Goal: Task Accomplishment & Management: Manage account settings

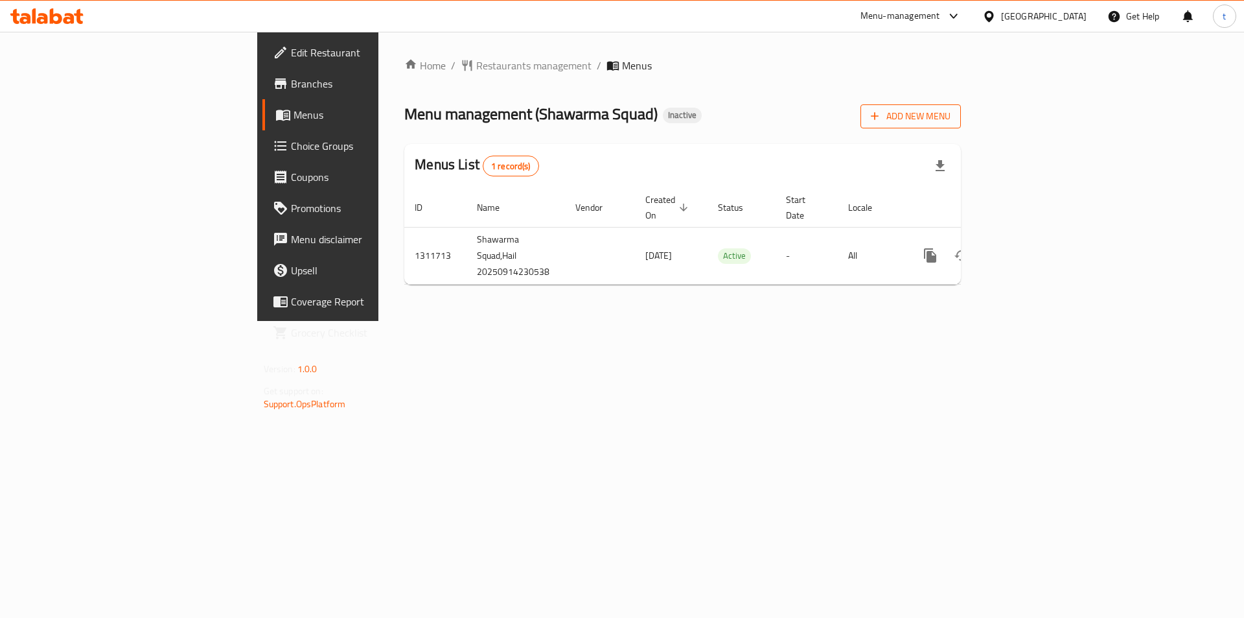
click at [951, 111] on span "Add New Menu" at bounding box center [911, 116] width 80 height 16
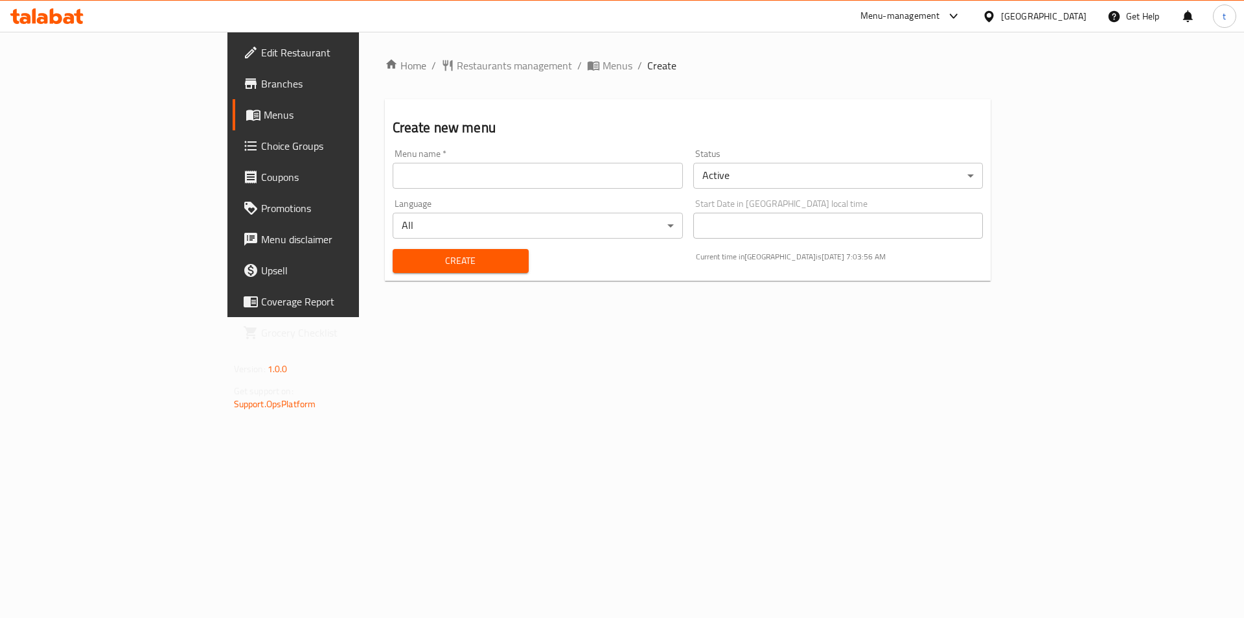
click at [440, 181] on input "text" at bounding box center [538, 176] width 290 height 26
type input "[DATE]"
click at [403, 266] on span "Create" at bounding box center [460, 261] width 115 height 16
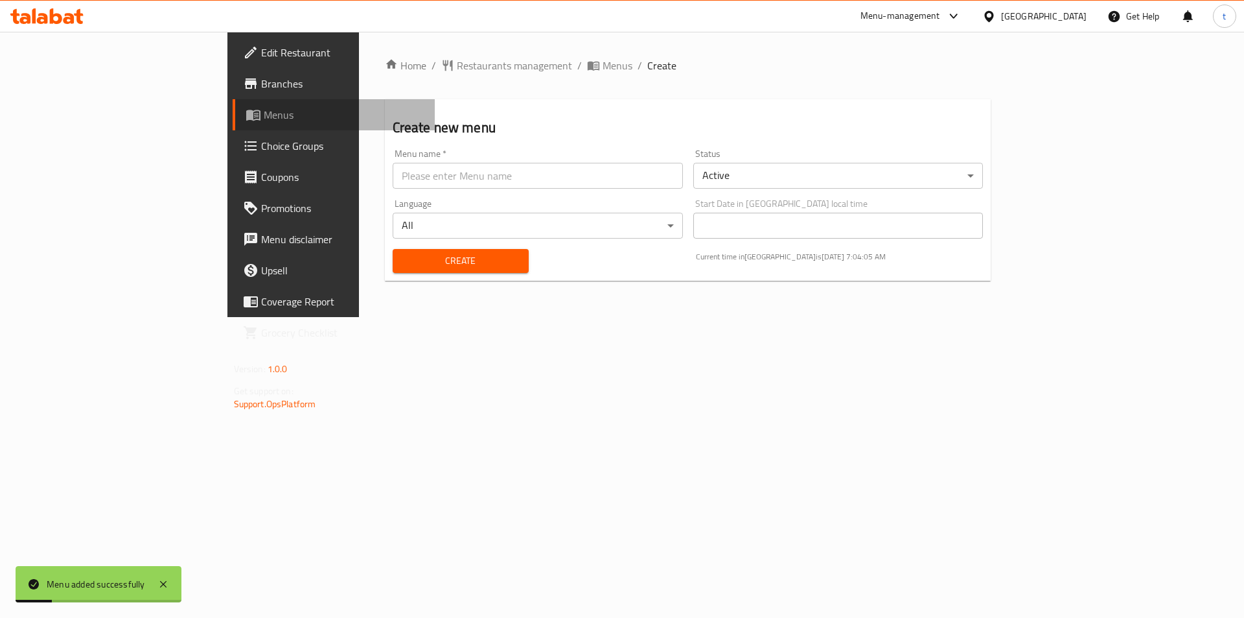
click at [264, 121] on span "Menus" at bounding box center [344, 115] width 161 height 16
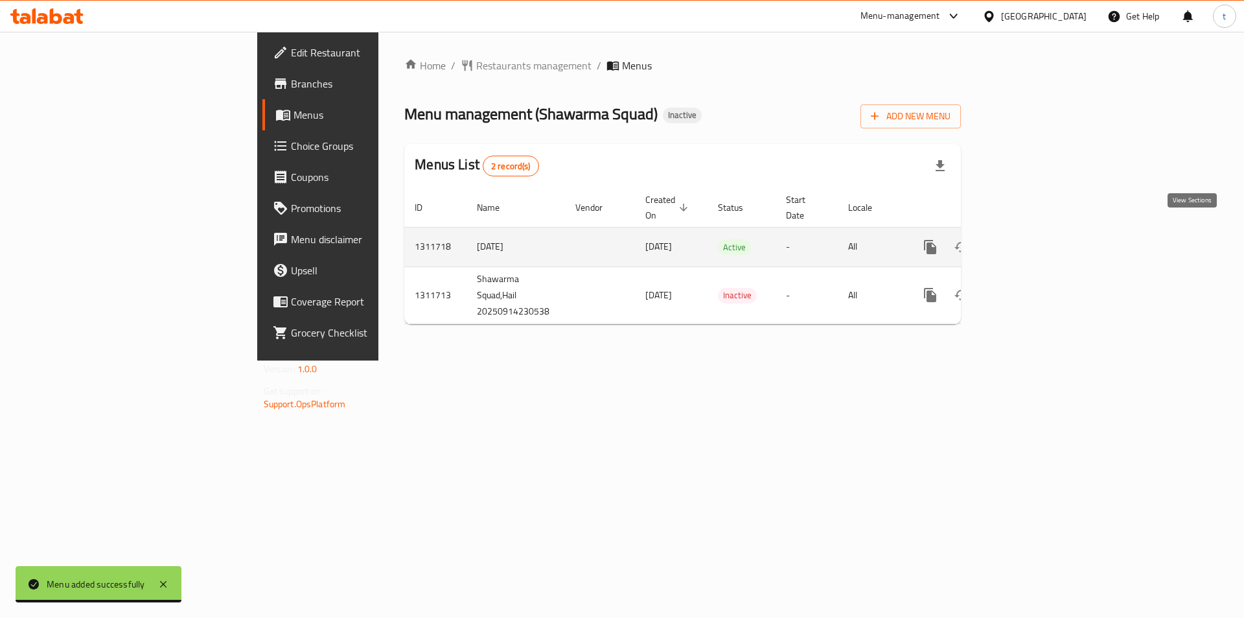
click at [1030, 241] on icon "enhanced table" at bounding box center [1024, 247] width 12 height 12
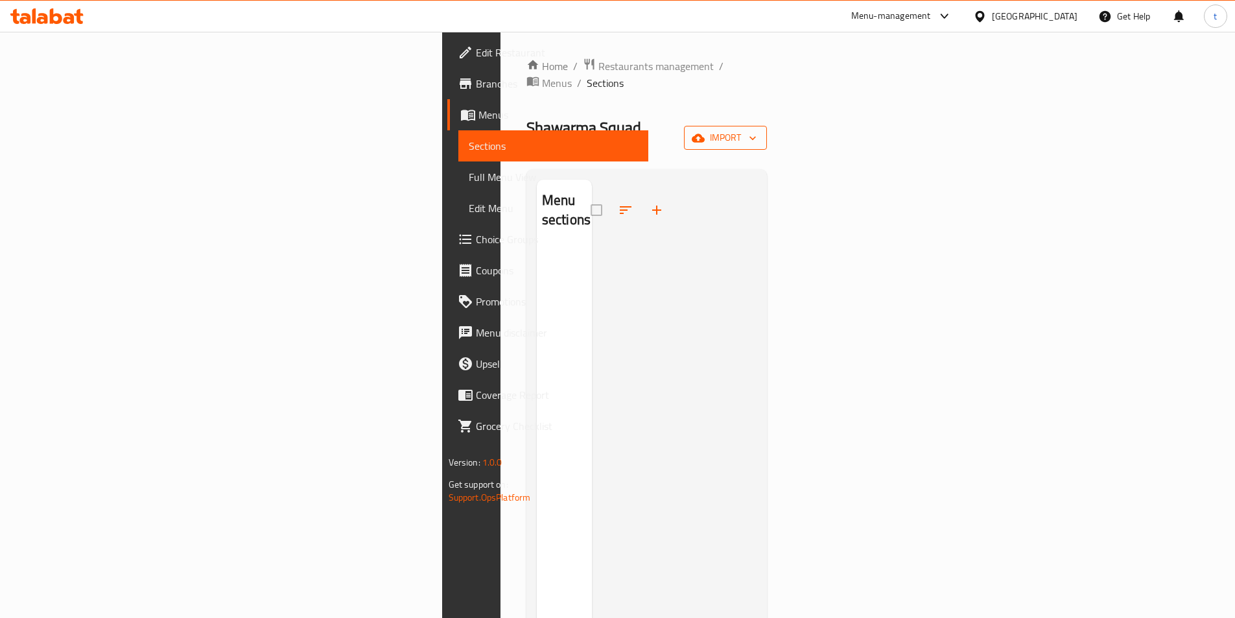
click at [756, 130] on span "import" at bounding box center [725, 138] width 62 height 16
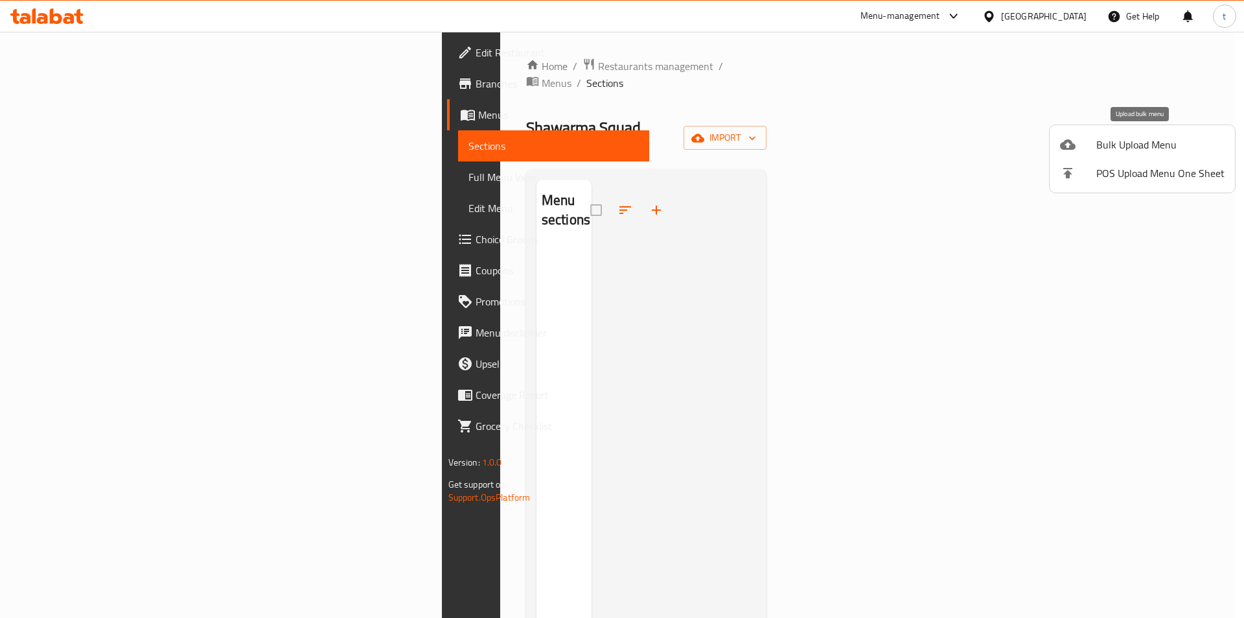
click at [1087, 146] on div at bounding box center [1078, 145] width 36 height 16
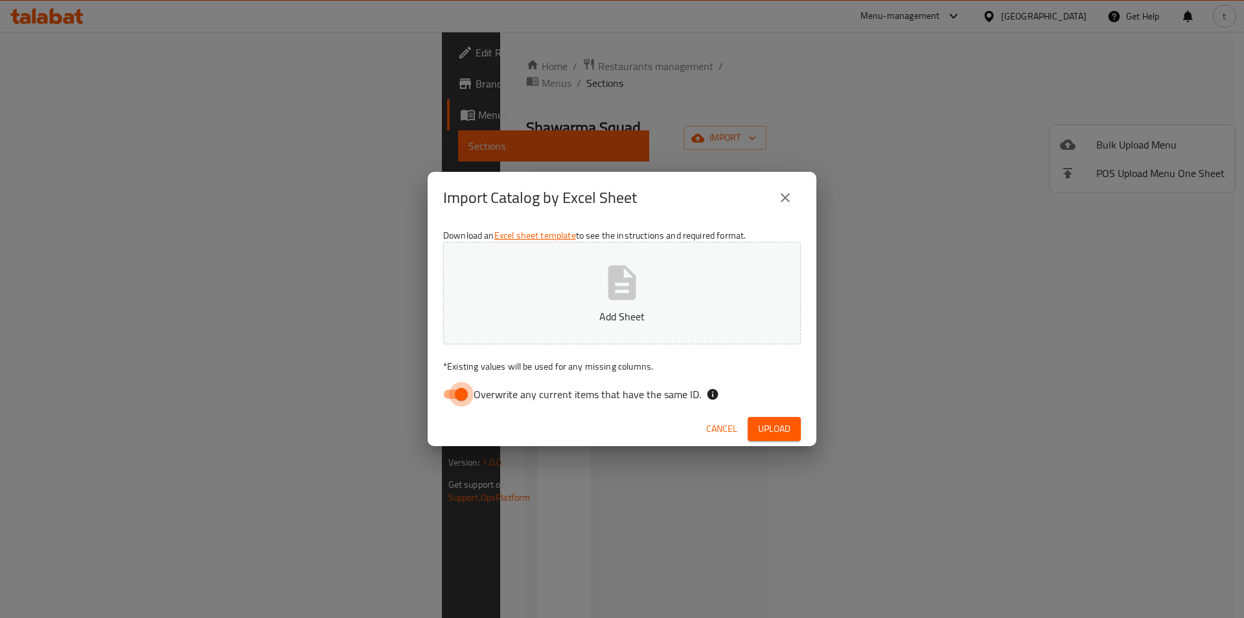
click at [459, 395] on input "Overwrite any current items that have the same ID." at bounding box center [461, 394] width 74 height 25
checkbox input "false"
click at [778, 436] on span "Upload" at bounding box center [774, 429] width 32 height 16
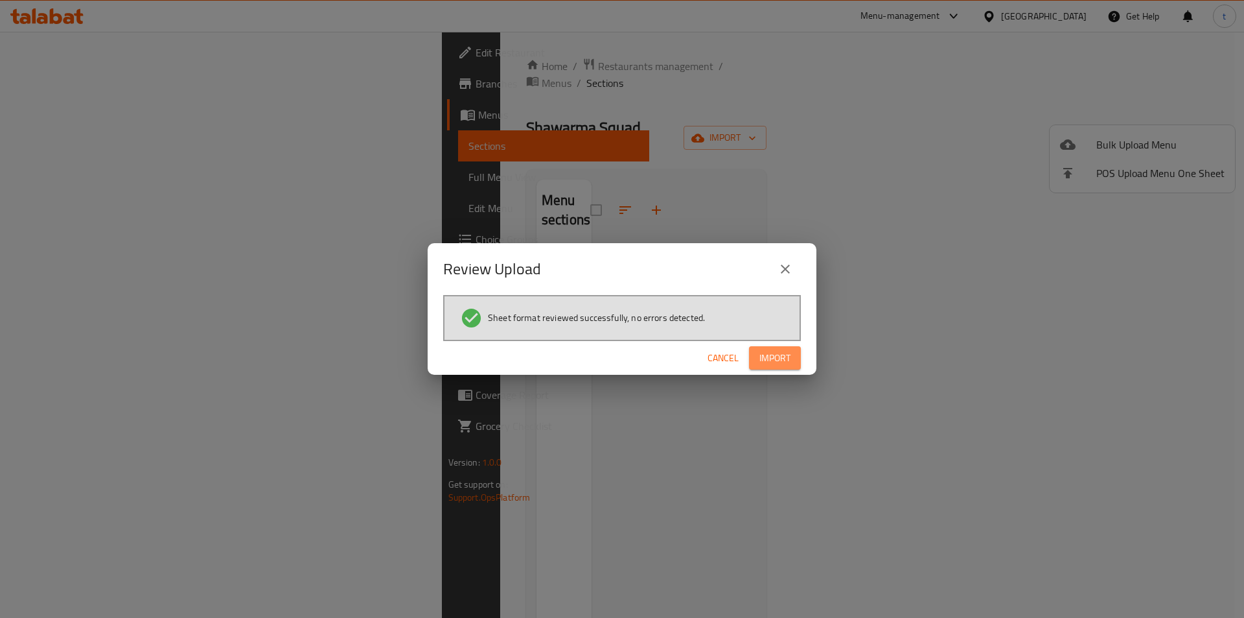
click at [773, 350] on span "Import" at bounding box center [775, 358] width 31 height 16
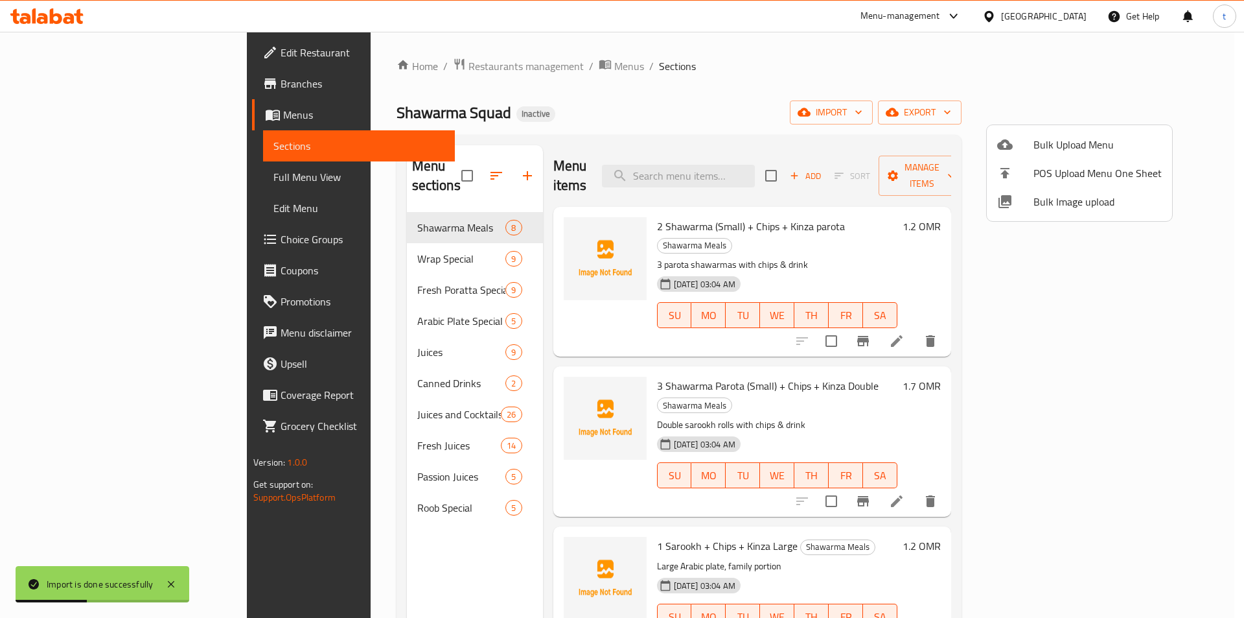
click at [82, 172] on div at bounding box center [622, 309] width 1244 height 618
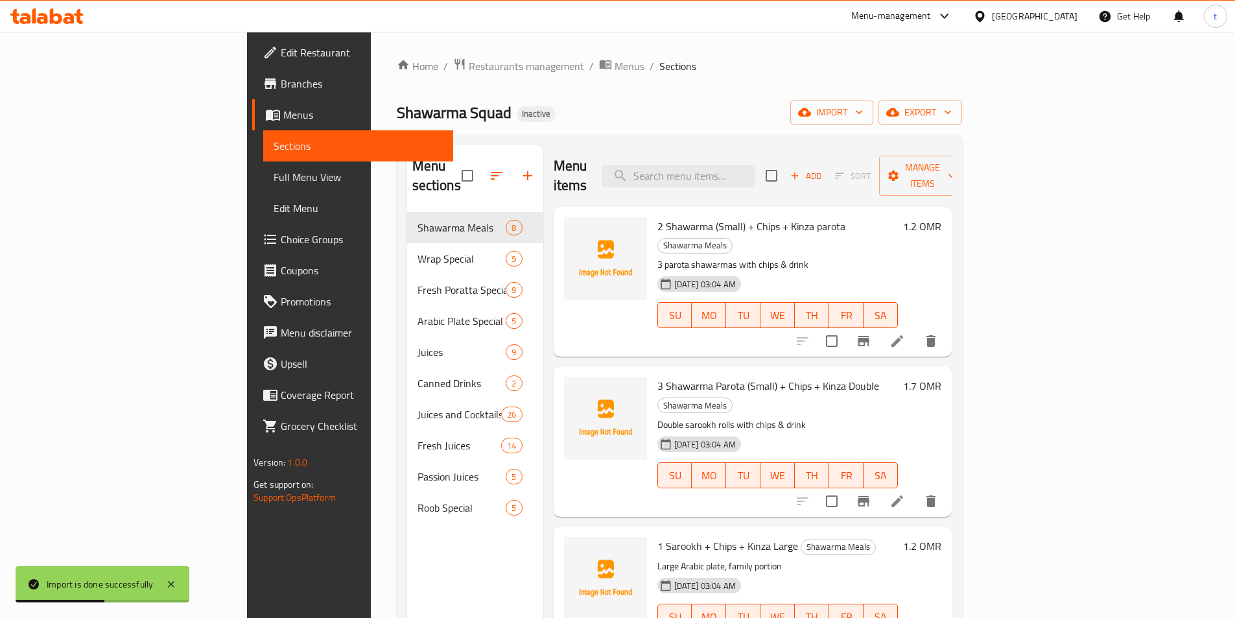
click at [273, 175] on span "Full Menu View" at bounding box center [357, 177] width 169 height 16
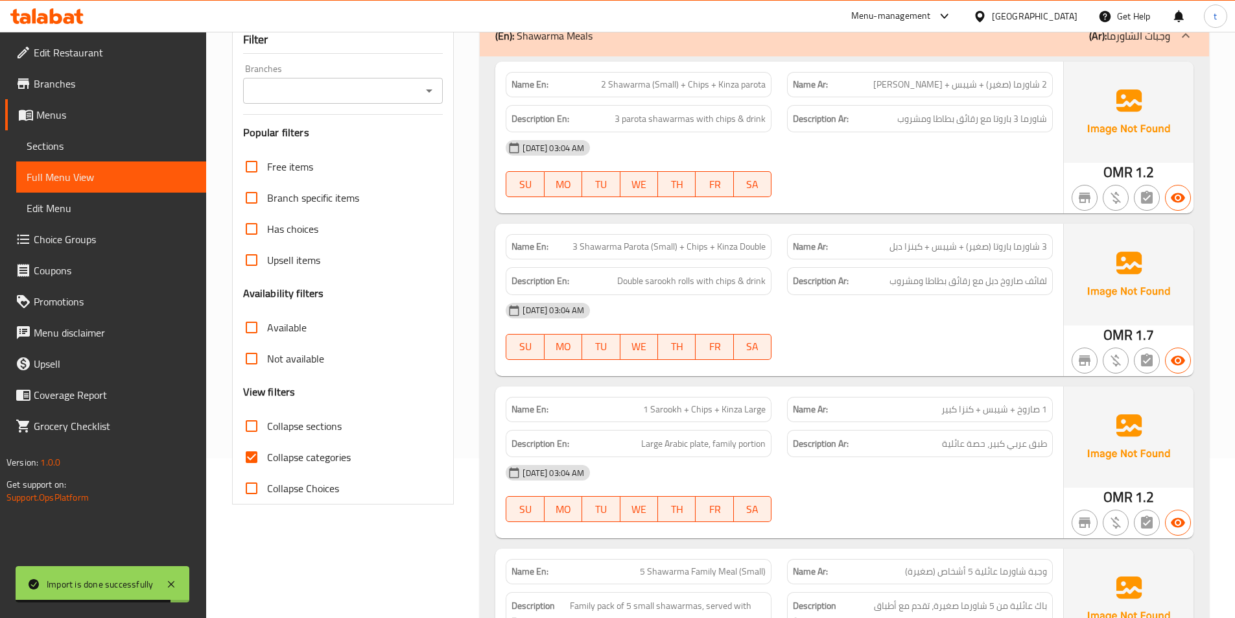
scroll to position [194, 0]
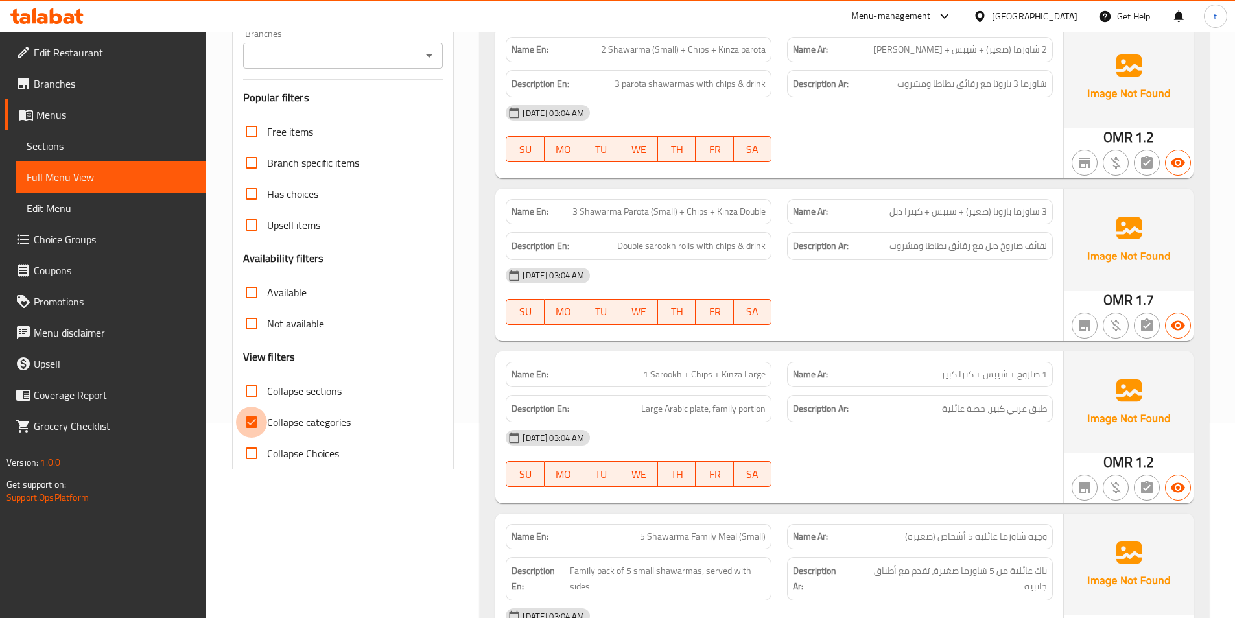
click at [246, 420] on input "Collapse categories" at bounding box center [251, 421] width 31 height 31
checkbox input "false"
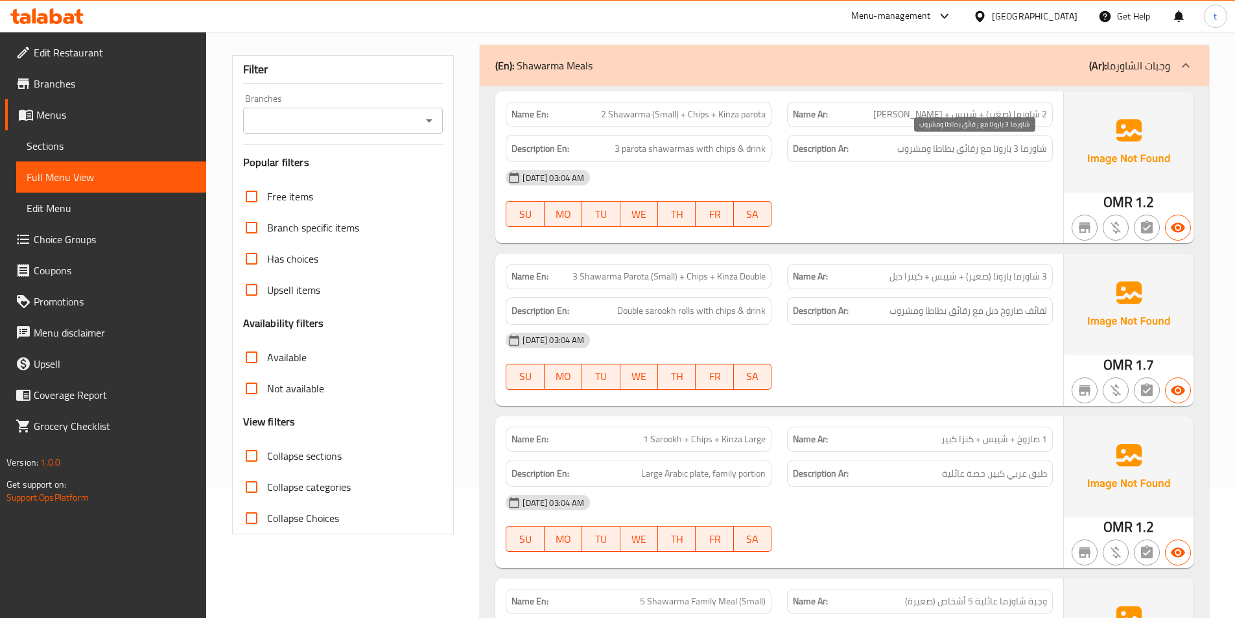
scroll to position [0, 0]
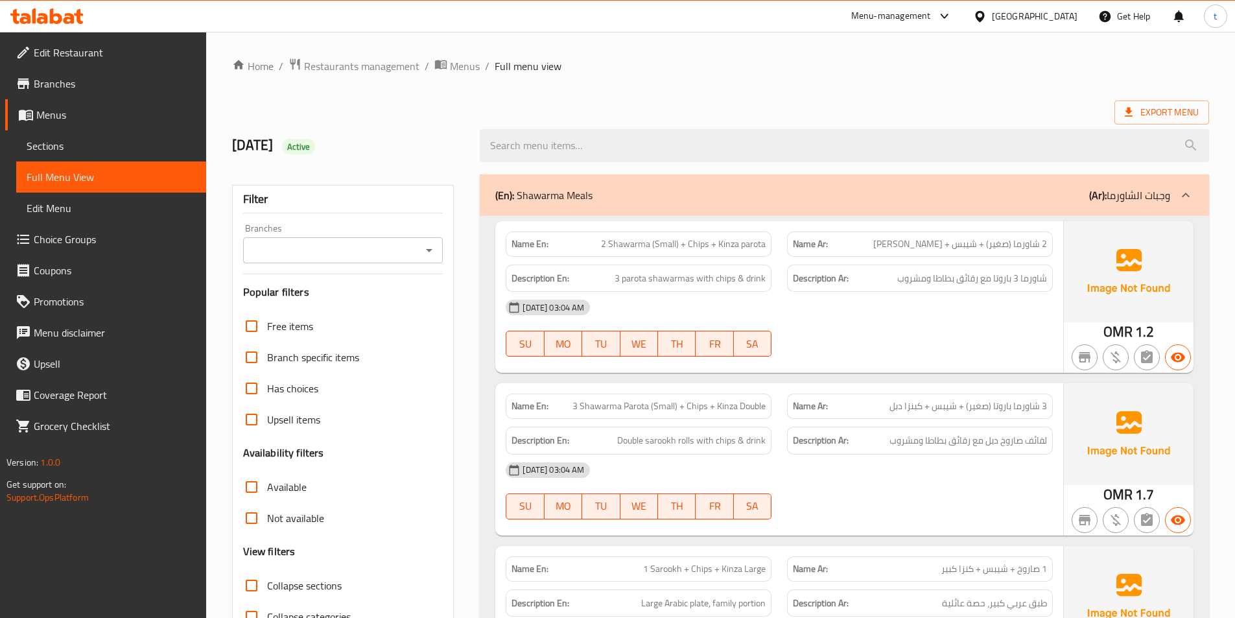
click at [603, 248] on span "2 Shawarma (Small) + Chips + Kinza parota" at bounding box center [683, 244] width 165 height 14
drag, startPoint x: 603, startPoint y: 248, endPoint x: 849, endPoint y: 248, distance: 246.3
click at [602, 248] on p "Name En: 2 Shawarma (Small) + Chips + Kinza parota" at bounding box center [638, 244] width 254 height 14
click at [1043, 244] on span "2 شاورما (صغير) + شيبس + [PERSON_NAME]" at bounding box center [960, 244] width 174 height 14
drag, startPoint x: 1043, startPoint y: 244, endPoint x: 1023, endPoint y: 247, distance: 20.3
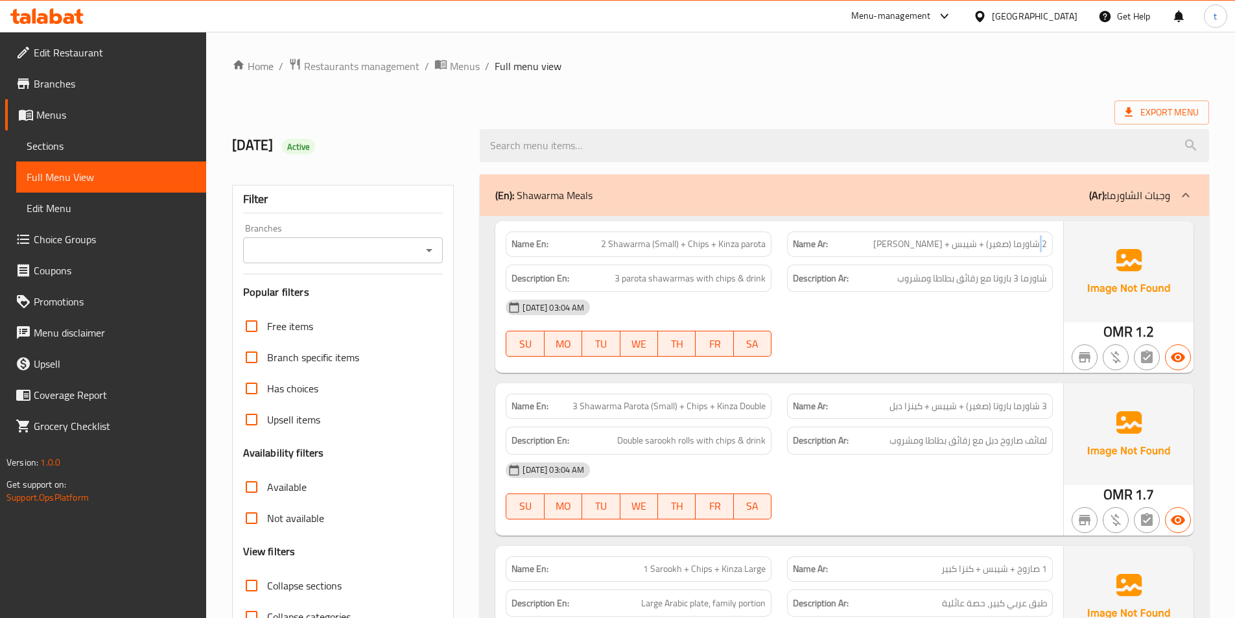
click at [1038, 244] on span "2 شاورما (صغير) + شيبس + [PERSON_NAME]" at bounding box center [960, 244] width 174 height 14
click at [625, 248] on span "2 Shawarma (Small) + Chips + Kinza parota" at bounding box center [683, 244] width 165 height 14
drag, startPoint x: 625, startPoint y: 248, endPoint x: 713, endPoint y: 253, distance: 88.3
click at [629, 248] on span "2 Shawarma (Small) + Chips + Kinza parota" at bounding box center [683, 244] width 165 height 14
click at [669, 248] on span "2 Shawarma (Small) + Chips + Kinza parota" at bounding box center [683, 244] width 165 height 14
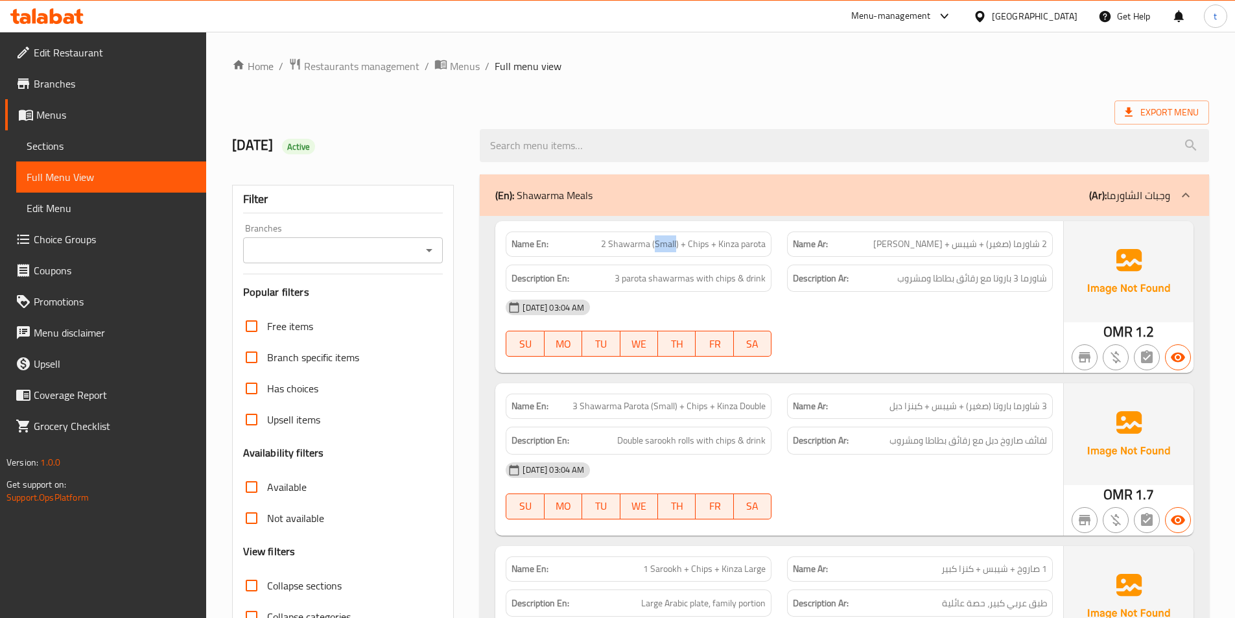
drag, startPoint x: 669, startPoint y: 248, endPoint x: 697, endPoint y: 248, distance: 27.9
click at [673, 248] on span "2 Shawarma (Small) + Chips + Kinza parota" at bounding box center [683, 244] width 165 height 14
click at [701, 248] on span "2 Shawarma (Small) + Chips + Kinza parota" at bounding box center [683, 244] width 165 height 14
click at [703, 248] on span "2 Shawarma (Small) + Chips + Kinza parota" at bounding box center [683, 244] width 165 height 14
click at [973, 248] on span "2 شاورما (صغير) + شيبس + [PERSON_NAME]" at bounding box center [960, 244] width 174 height 14
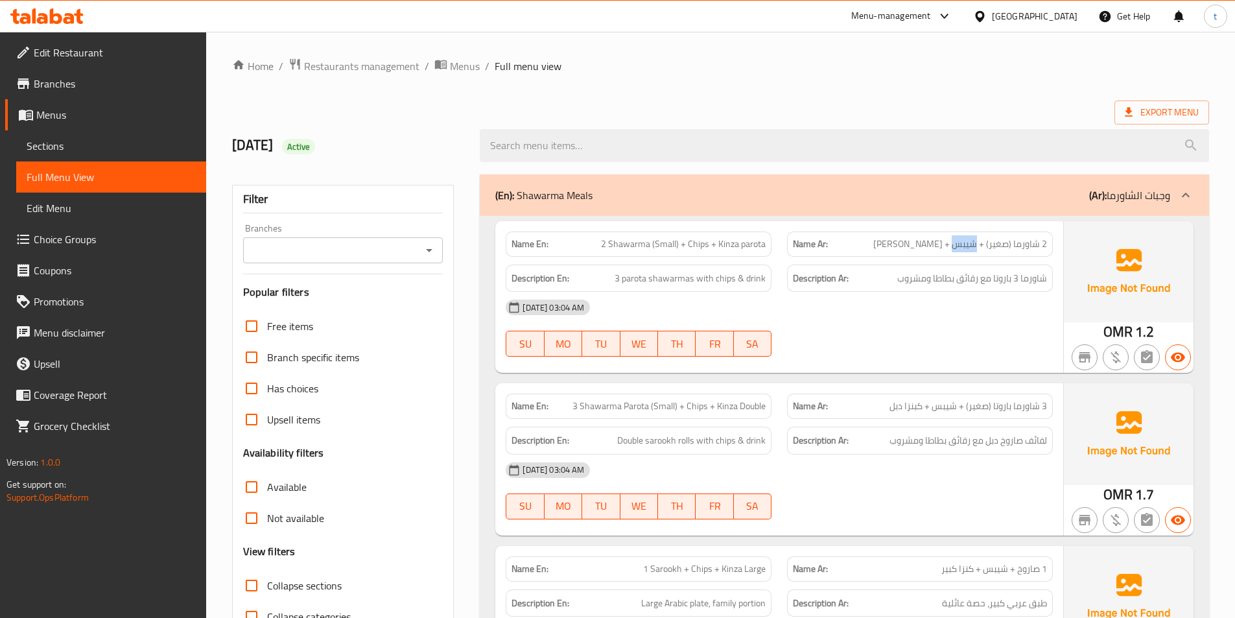
drag, startPoint x: 973, startPoint y: 248, endPoint x: 933, endPoint y: 246, distance: 40.8
click at [967, 247] on span "2 شاورما (صغير) + شيبس + [PERSON_NAME]" at bounding box center [960, 244] width 174 height 14
click at [933, 246] on span "2 شاورما (صغير) + شيبس + [PERSON_NAME]" at bounding box center [960, 244] width 174 height 14
drag, startPoint x: 933, startPoint y: 246, endPoint x: 904, endPoint y: 246, distance: 28.5
click at [927, 246] on span "2 شاورما (صغير) + شيبس + [PERSON_NAME]" at bounding box center [960, 244] width 174 height 14
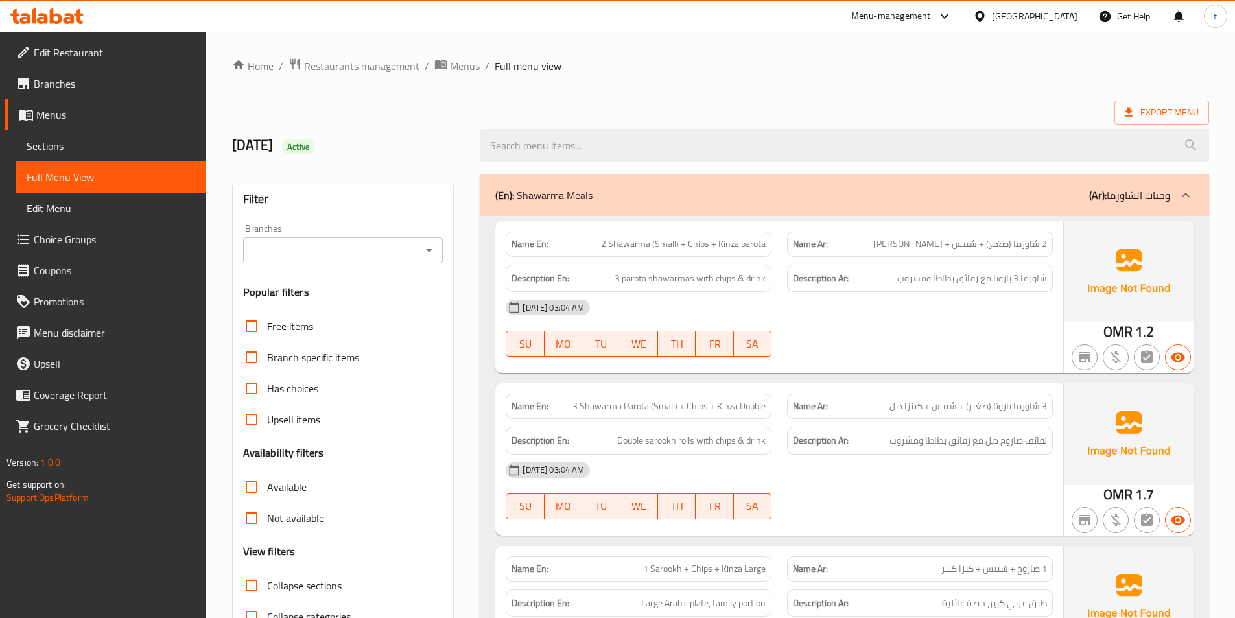
click at [921, 245] on span "2 شاورما (صغير) + شيبس + [PERSON_NAME]" at bounding box center [960, 244] width 174 height 14
drag, startPoint x: 921, startPoint y: 245, endPoint x: 828, endPoint y: 245, distance: 92.7
click at [902, 245] on p "Name Ar: 2 شاورما (صغير) + شيبس + كينزا باروتا" at bounding box center [920, 244] width 254 height 14
click at [749, 249] on span "2 Shawarma (Small) + Chips + Kinza parota" at bounding box center [683, 244] width 165 height 14
drag, startPoint x: 749, startPoint y: 249, endPoint x: 732, endPoint y: 250, distance: 16.3
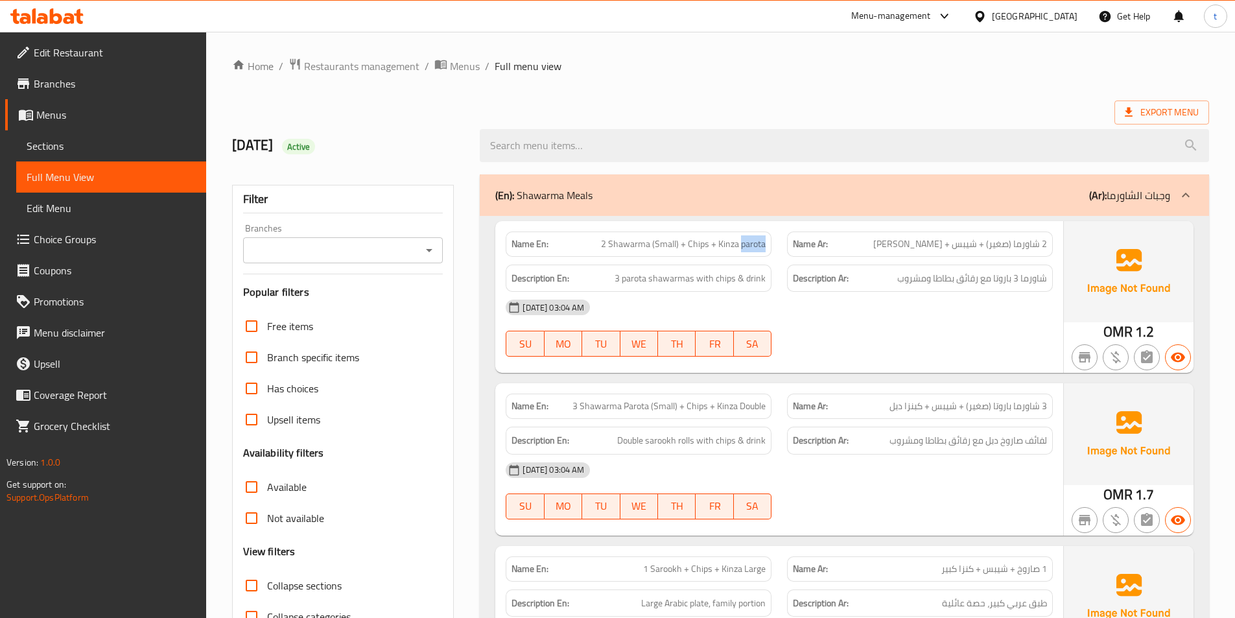
click at [739, 249] on span "2 Shawarma (Small) + Chips + Kinza parota" at bounding box center [683, 244] width 165 height 14
click at [621, 280] on span "3 parota shawarmas with chips & drink" at bounding box center [689, 278] width 151 height 16
drag, startPoint x: 621, startPoint y: 280, endPoint x: 761, endPoint y: 299, distance: 141.2
click at [633, 281] on span "3 parota shawarmas with chips & drink" at bounding box center [689, 278] width 151 height 16
click at [1034, 276] on span "شاورما 3 باروتا مع رقائق بطاطا ومشروب" at bounding box center [972, 278] width 150 height 16
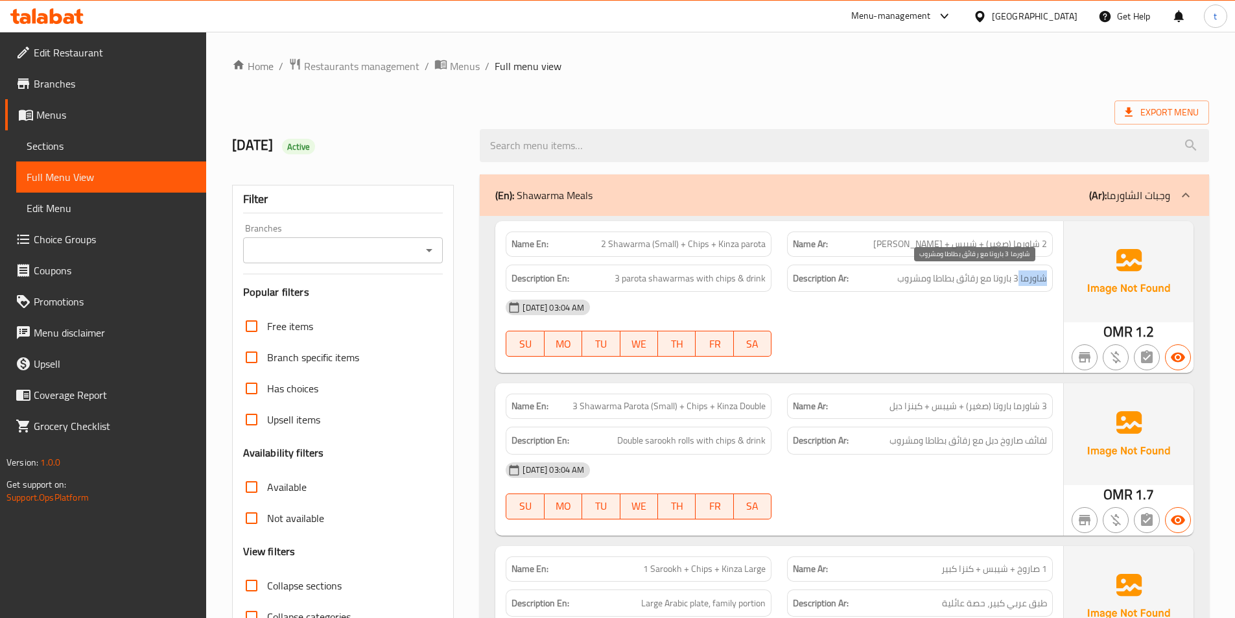
click at [1034, 276] on span "شاورما 3 باروتا مع رقائق بطاطا ومشروب" at bounding box center [972, 278] width 150 height 16
click at [621, 281] on span "3 parota shawarmas with chips & drink" at bounding box center [689, 278] width 151 height 16
click at [672, 277] on span "3 parota shawarmas with chips & drink" at bounding box center [689, 278] width 151 height 16
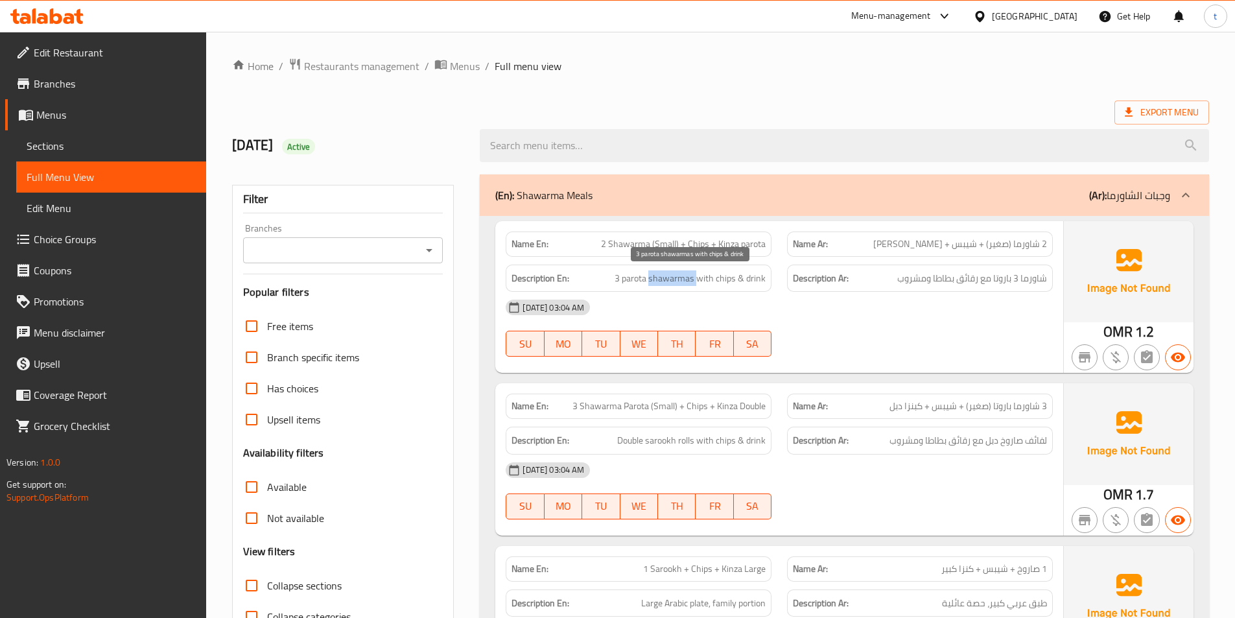
drag, startPoint x: 672, startPoint y: 277, endPoint x: 715, endPoint y: 277, distance: 43.4
click at [676, 277] on span "3 parota shawarmas with chips & drink" at bounding box center [689, 278] width 151 height 16
click at [963, 279] on span "شاورما 3 باروتا مع رقائق بطاطا ومشروب" at bounding box center [972, 278] width 150 height 16
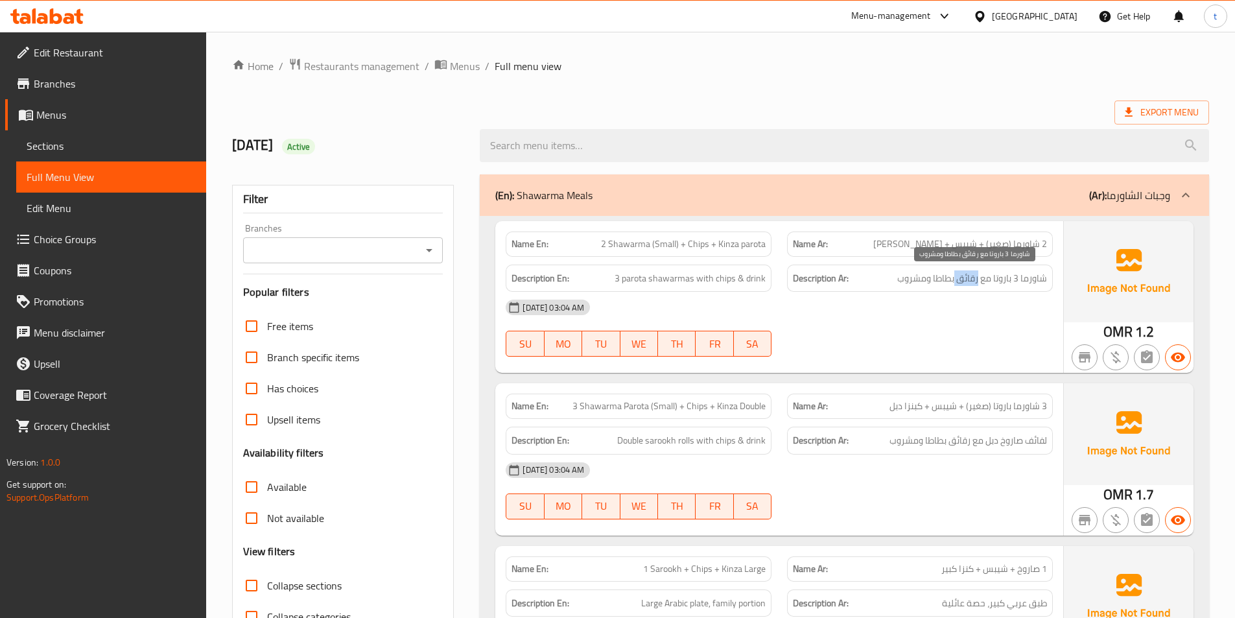
drag, startPoint x: 963, startPoint y: 279, endPoint x: 951, endPoint y: 281, distance: 11.8
click at [962, 280] on span "شاورما 3 باروتا مع رقائق بطاطا ومشروب" at bounding box center [972, 278] width 150 height 16
click at [940, 279] on span "شاورما 3 باروتا مع رقائق بطاطا ومشروب" at bounding box center [972, 278] width 150 height 16
click at [920, 281] on span "شاورما 3 باروتا مع رقائق بطاطا ومشروب" at bounding box center [972, 278] width 150 height 16
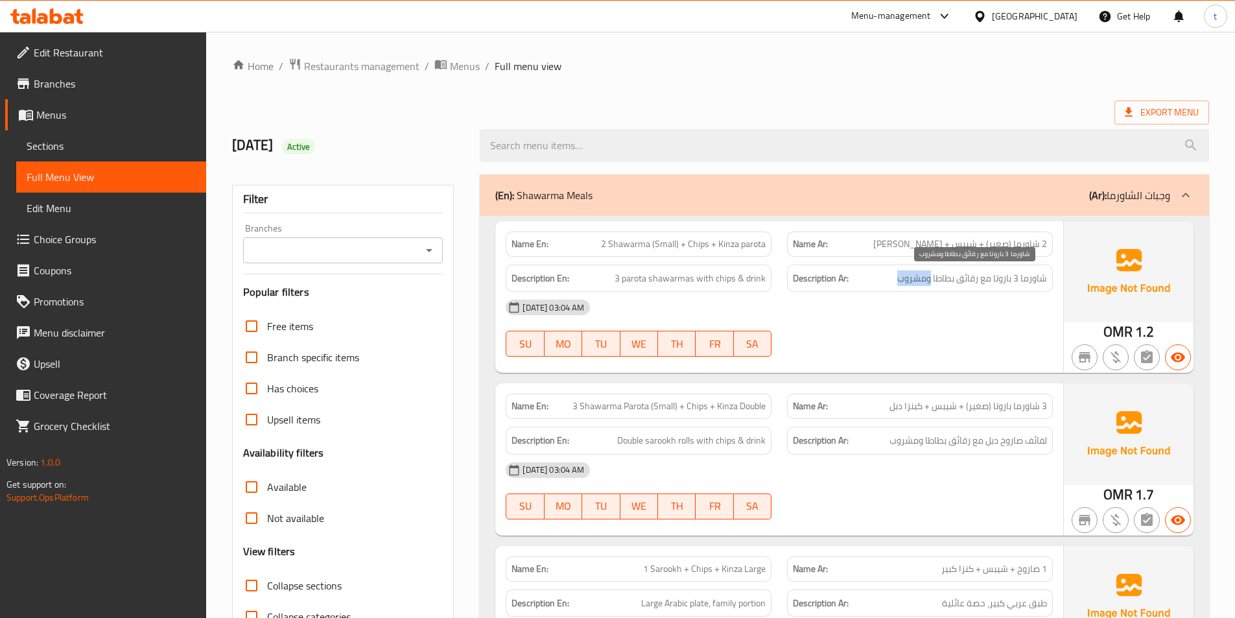
drag, startPoint x: 920, startPoint y: 281, endPoint x: 789, endPoint y: 305, distance: 133.1
click at [918, 282] on span "شاورما 3 باروتا مع رقائق بطاطا ومشروب" at bounding box center [972, 278] width 150 height 16
click at [754, 282] on span "3 parota shawarmas with chips & drink" at bounding box center [689, 278] width 151 height 16
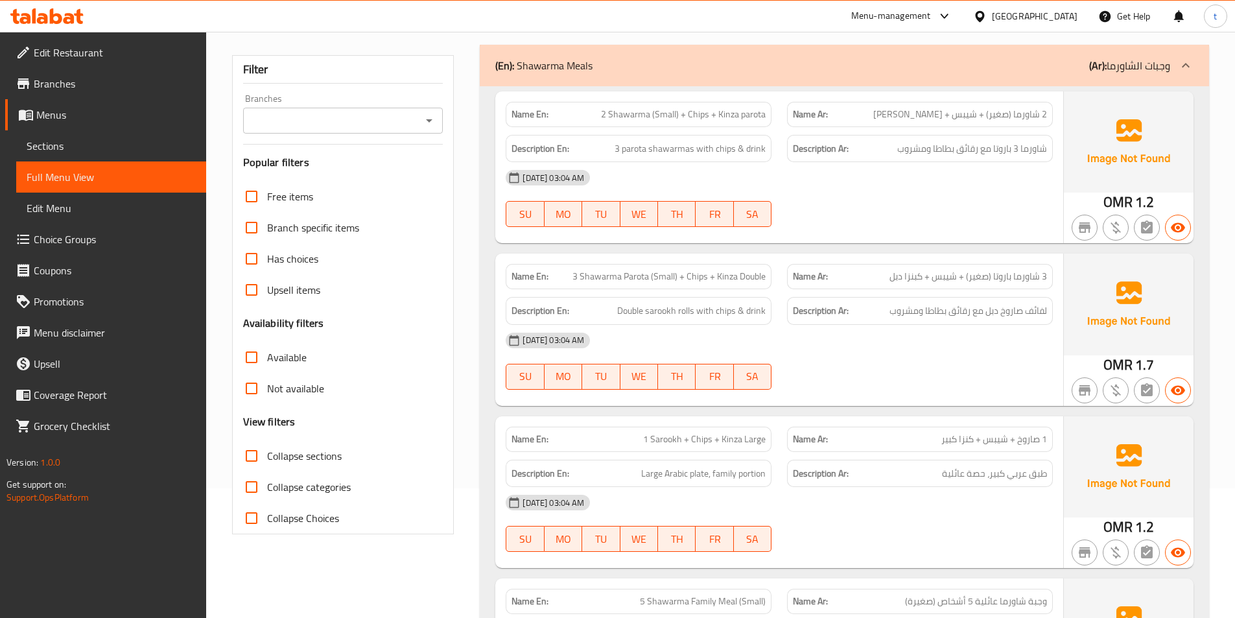
click at [1045, 275] on span "3 شاورما باروتا (صغير) + شيبس + كبنزا دبل" at bounding box center [967, 277] width 157 height 14
click at [583, 277] on span "3 Shawarma Parota (Small) + Chips + Kinza Double" at bounding box center [668, 277] width 193 height 14
drag, startPoint x: 583, startPoint y: 277, endPoint x: 623, endPoint y: 278, distance: 39.6
click at [589, 277] on span "3 Shawarma Parota (Small) + Chips + Kinza Double" at bounding box center [668, 277] width 193 height 14
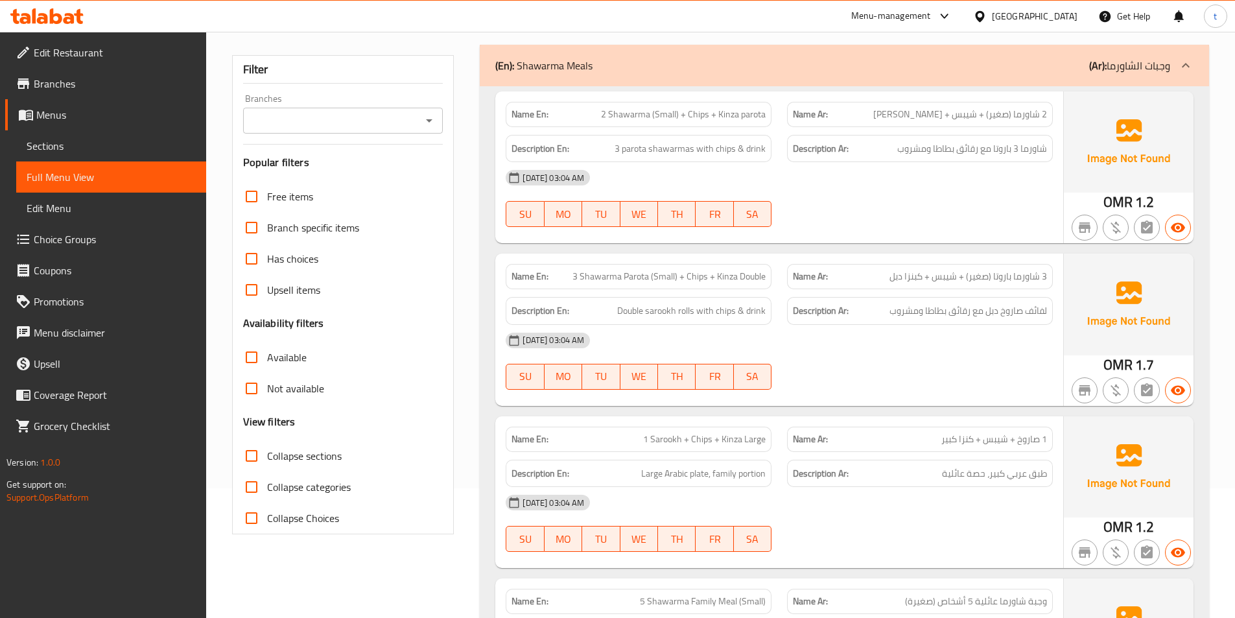
click at [628, 275] on span "3 Shawarma Parota (Small) + Chips + Kinza Double" at bounding box center [668, 277] width 193 height 14
drag, startPoint x: 628, startPoint y: 275, endPoint x: 677, endPoint y: 276, distance: 49.3
click at [630, 275] on span "3 Shawarma Parota (Small) + Chips + Kinza Double" at bounding box center [668, 277] width 193 height 14
click at [672, 276] on span "3 Shawarma Parota (Small) + Chips + Kinza Double" at bounding box center [668, 277] width 193 height 14
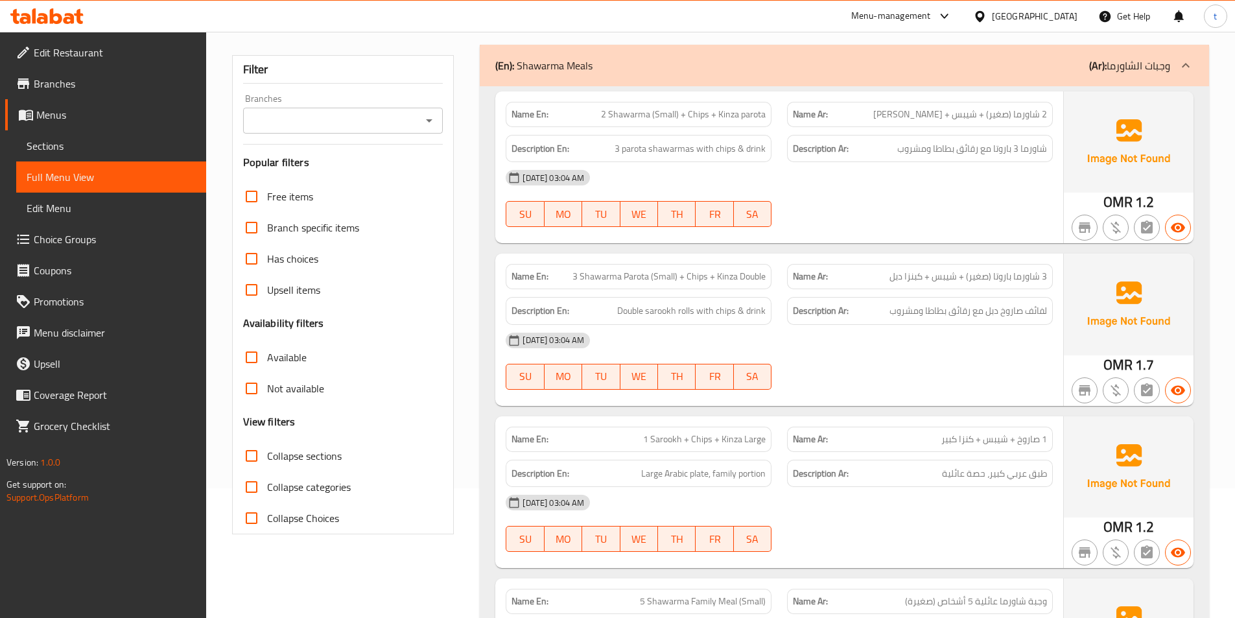
click at [996, 281] on span "3 شاورما باروتا (صغير) + شيبس + كبنزا دبل" at bounding box center [967, 277] width 157 height 14
click at [947, 283] on span "3 شاورما باروتا (صغير) + شيبس + كبنزا دبل" at bounding box center [967, 277] width 157 height 14
click at [916, 275] on span "3 شاورما باروتا (صغير) + شيبس + كبنزا دبل" at bounding box center [967, 277] width 157 height 14
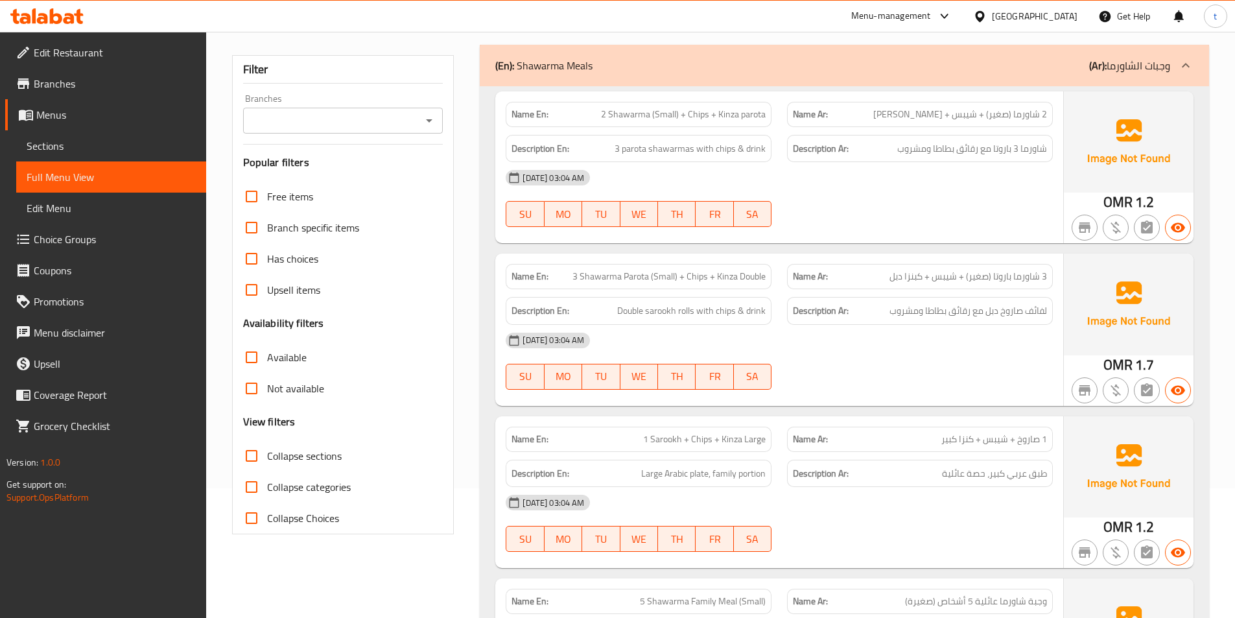
click at [896, 282] on span "3 شاورما باروتا (صغير) + شيبس + كبنزا دبل" at bounding box center [967, 277] width 157 height 14
drag, startPoint x: 896, startPoint y: 282, endPoint x: 855, endPoint y: 282, distance: 41.5
click at [889, 282] on p "Name Ar: 3 شاورما باروتا (صغير) + شيبس + كبنزا دبل" at bounding box center [920, 277] width 254 height 14
click at [747, 283] on span "3 Shawarma Parota (Small) + Chips + Kinza Double" at bounding box center [668, 277] width 193 height 14
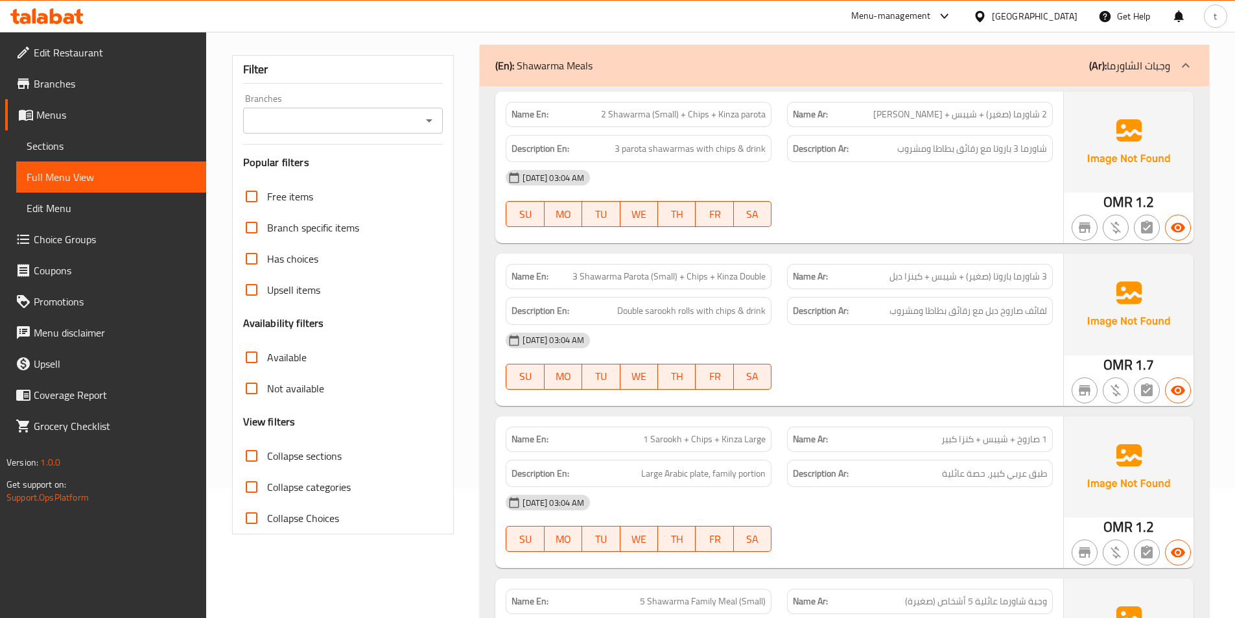
click at [1034, 318] on span "لفائف صاروخ دبل مع رقائق بطاطا ومشروب" at bounding box center [967, 311] width 157 height 16
drag, startPoint x: 1034, startPoint y: 318, endPoint x: 1021, endPoint y: 317, distance: 13.0
click at [1033, 317] on span "لفائف صاروخ دبل مع رقائق بطاطا ومشروب" at bounding box center [967, 311] width 157 height 16
click at [1008, 317] on span "لفائف صاروخ دبل مع رقائق بطاطا ومشروب" at bounding box center [967, 311] width 157 height 16
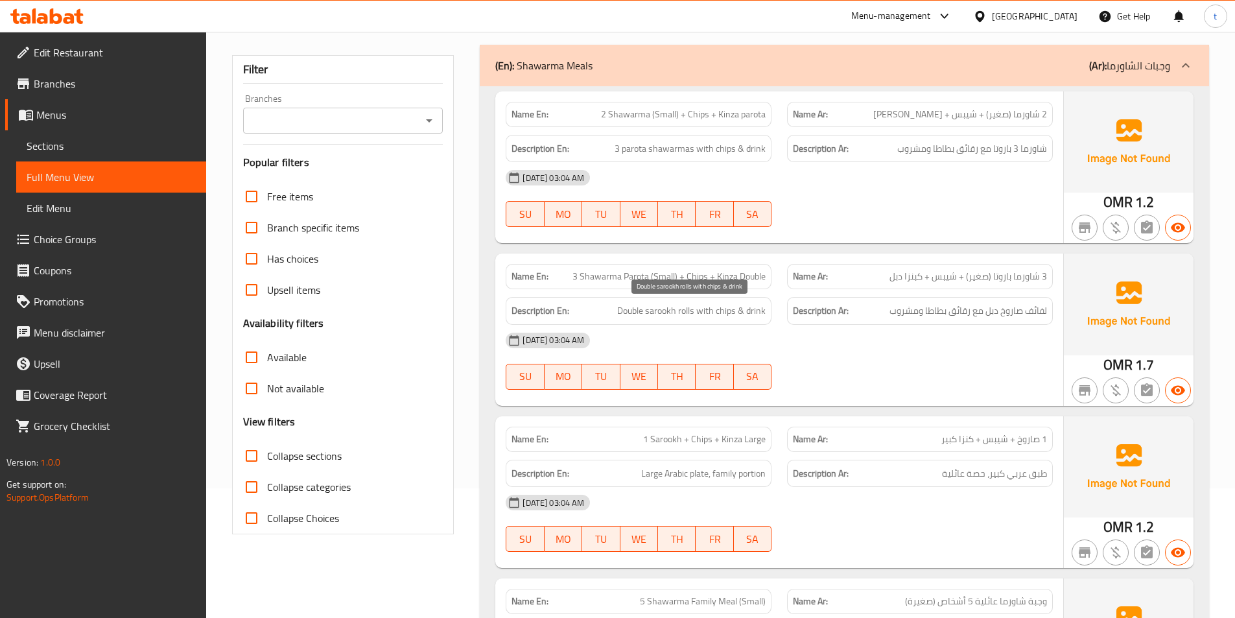
click at [620, 310] on span "Double sarookh rolls with chips & drink" at bounding box center [691, 311] width 148 height 16
drag, startPoint x: 620, startPoint y: 310, endPoint x: 653, endPoint y: 310, distance: 32.4
click at [629, 310] on span "Double sarookh rolls with chips & drink" at bounding box center [691, 311] width 148 height 16
click at [656, 310] on span "Double sarookh rolls with chips & drink" at bounding box center [691, 311] width 148 height 16
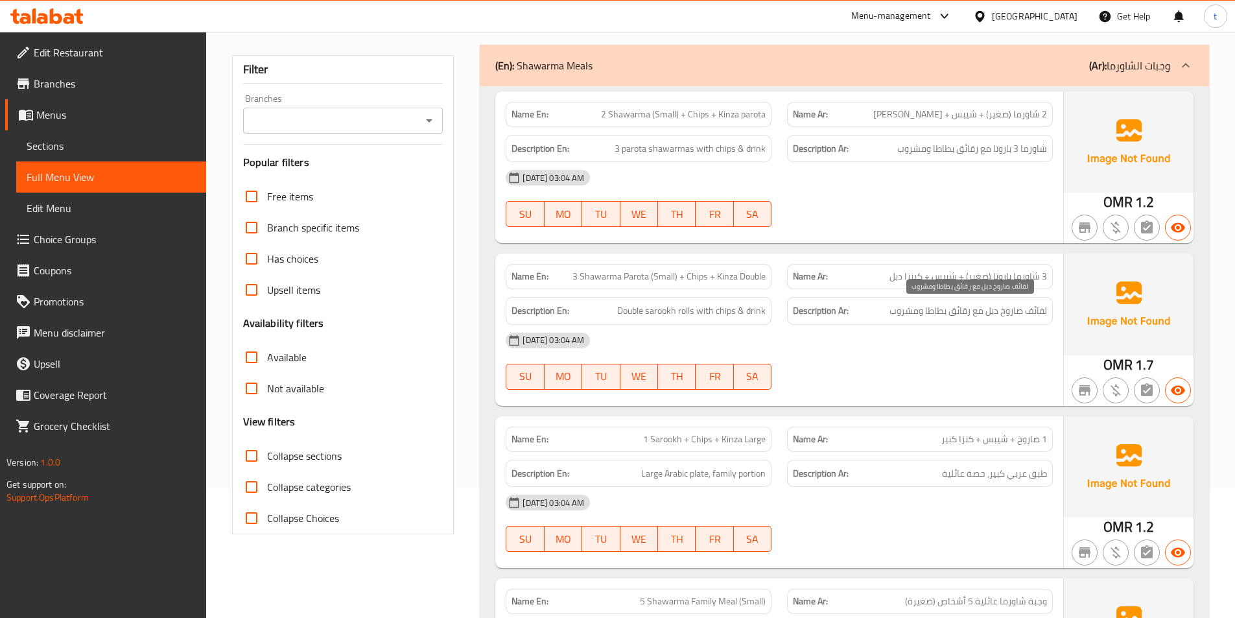
click at [1012, 307] on span "لفائف صاروخ دبل مع رقائق بطاطا ومشروب" at bounding box center [967, 311] width 157 height 16
click at [986, 311] on span "لفائف صاروخ دبل مع رقائق بطاطا ومشروب" at bounding box center [967, 311] width 157 height 16
click at [686, 312] on span "Double sarookh rolls with chips & drink" at bounding box center [691, 311] width 148 height 16
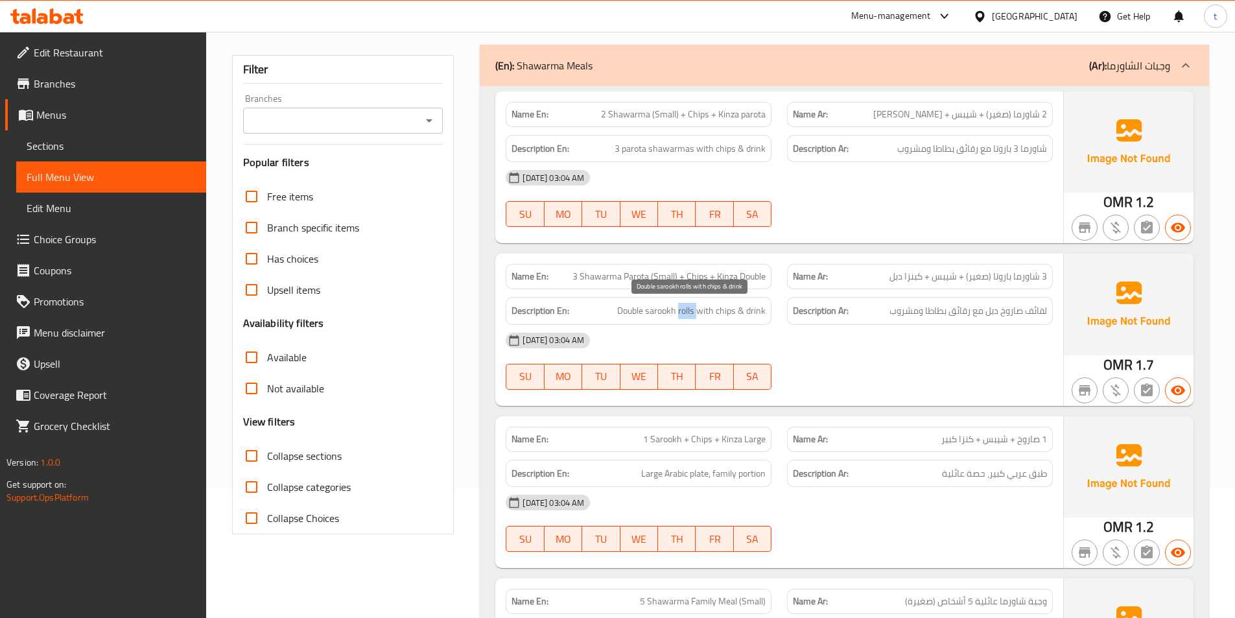
click at [686, 312] on span "Double sarookh rolls with chips & drink" at bounding box center [691, 311] width 148 height 16
click at [1039, 318] on span "لفائف صاروخ دبل مع رقائق بطاطا ومشروب" at bounding box center [967, 311] width 157 height 16
click at [704, 312] on span "Double sarookh rolls with chips & drink" at bounding box center [691, 311] width 148 height 16
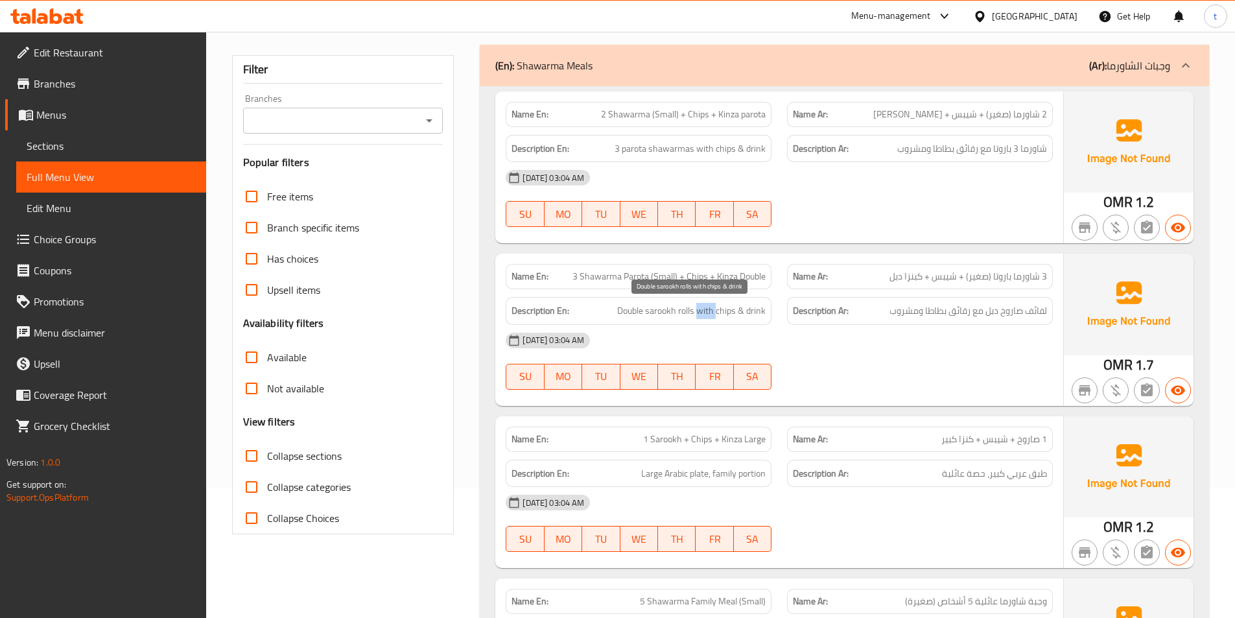
click at [714, 303] on span "Double sarookh rolls with chips & drink" at bounding box center [691, 311] width 148 height 16
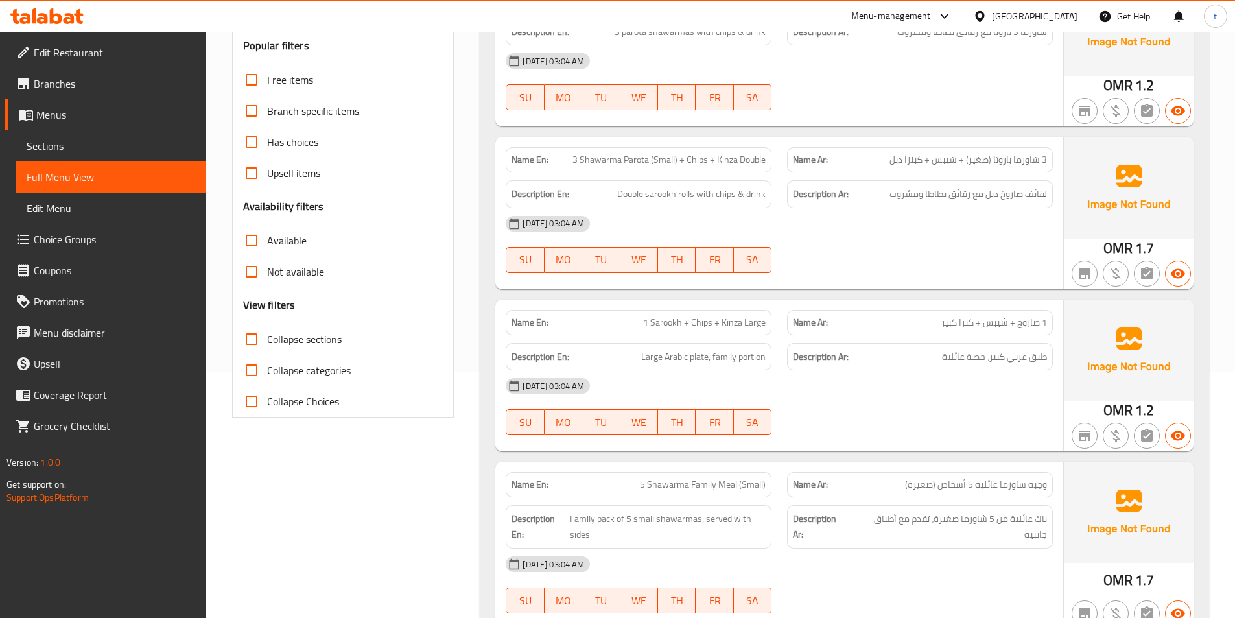
scroll to position [259, 0]
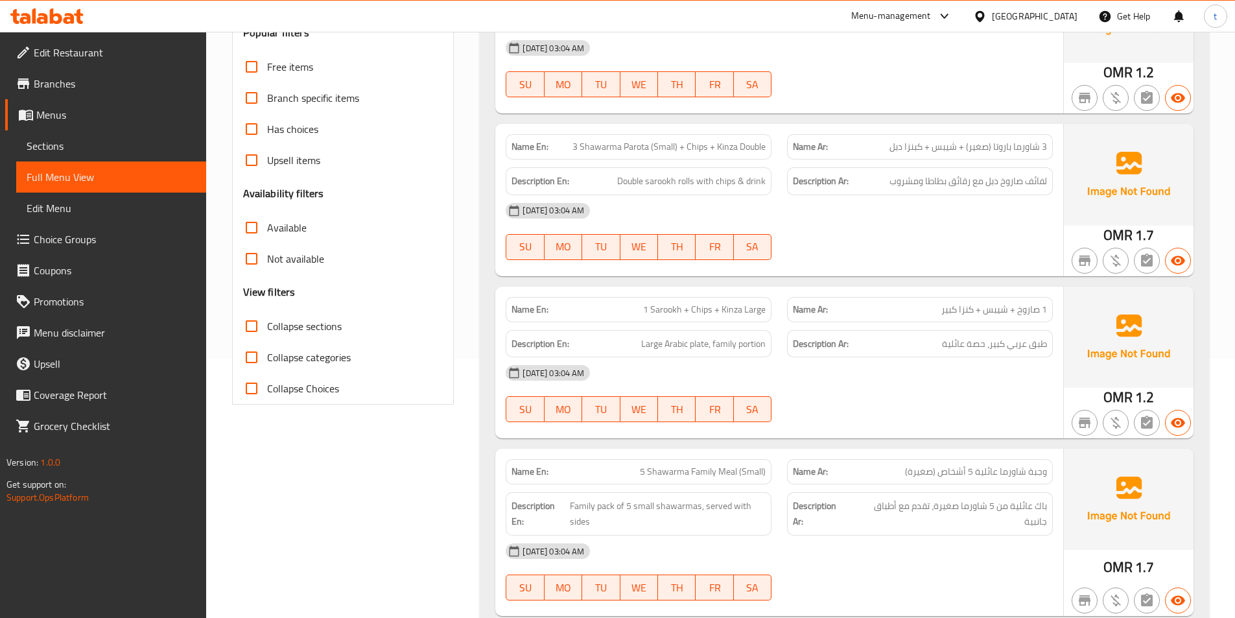
click at [1035, 314] on span "1 صاروخ + شيبس + كنزا كبير" at bounding box center [994, 310] width 106 height 14
click at [702, 307] on span "1 Sarookh + Chips + Kinza Large" at bounding box center [704, 310] width 122 height 14
click at [753, 307] on span "1 Sarookh + Chips + Kinza Large" at bounding box center [704, 310] width 122 height 14
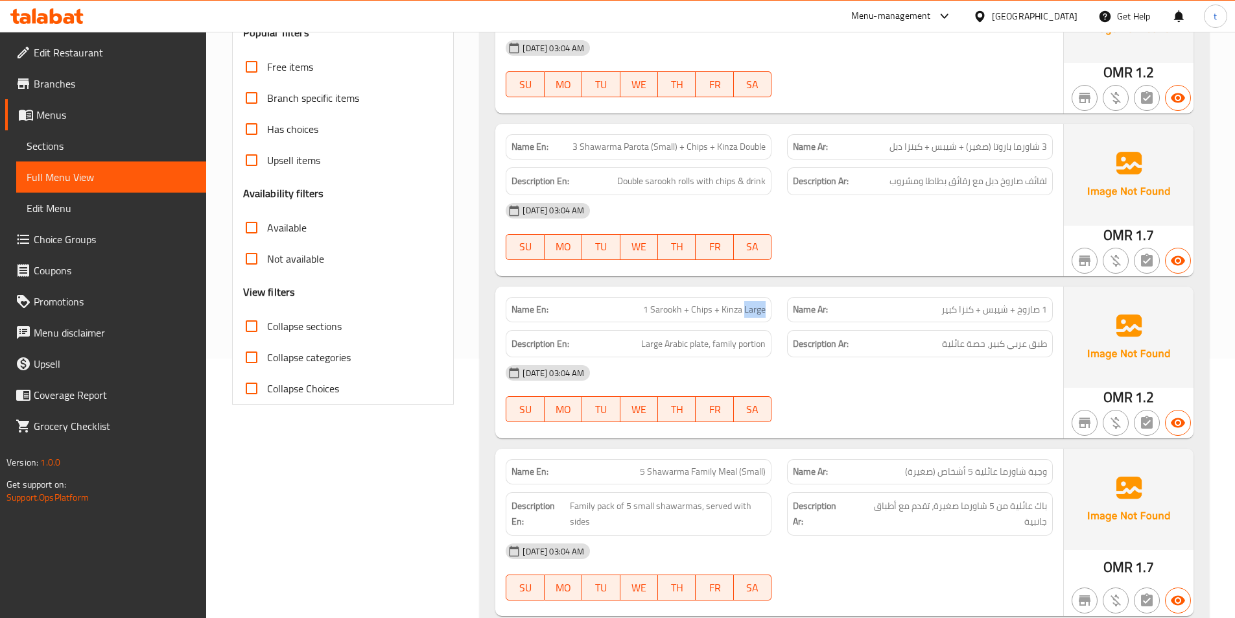
click at [753, 307] on span "1 Sarookh + Chips + Kinza Large" at bounding box center [704, 310] width 122 height 14
click at [1036, 345] on span "طبق عربي كبير، حصة عائلية" at bounding box center [994, 344] width 105 height 16
drag, startPoint x: 1036, startPoint y: 345, endPoint x: 1016, endPoint y: 346, distance: 20.1
click at [1031, 345] on span "طبق عربي كبير، حصة عائلية" at bounding box center [994, 344] width 105 height 16
click at [1014, 346] on span "طبق عربي كبير، حصة عائلية" at bounding box center [994, 344] width 105 height 16
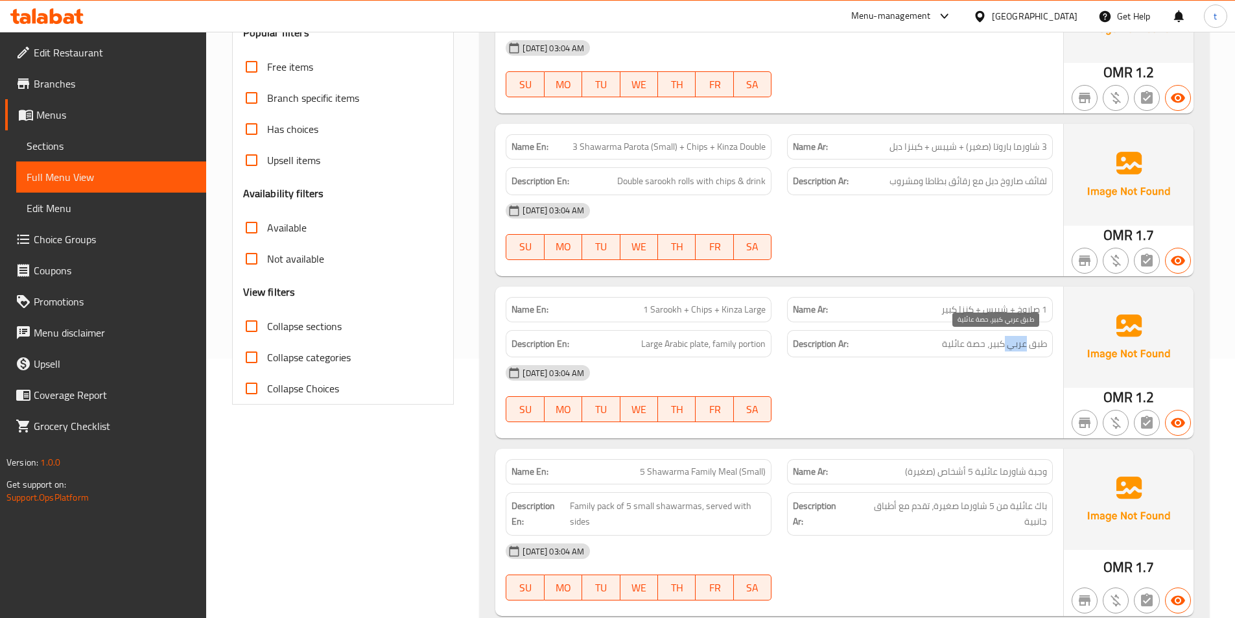
click at [1014, 346] on span "طبق عربي كبير، حصة عائلية" at bounding box center [994, 344] width 105 height 16
click at [997, 350] on span "طبق عربي كبير، حصة عائلية" at bounding box center [994, 344] width 105 height 16
click at [646, 342] on span "Large Arabic plate, family portion" at bounding box center [703, 344] width 124 height 16
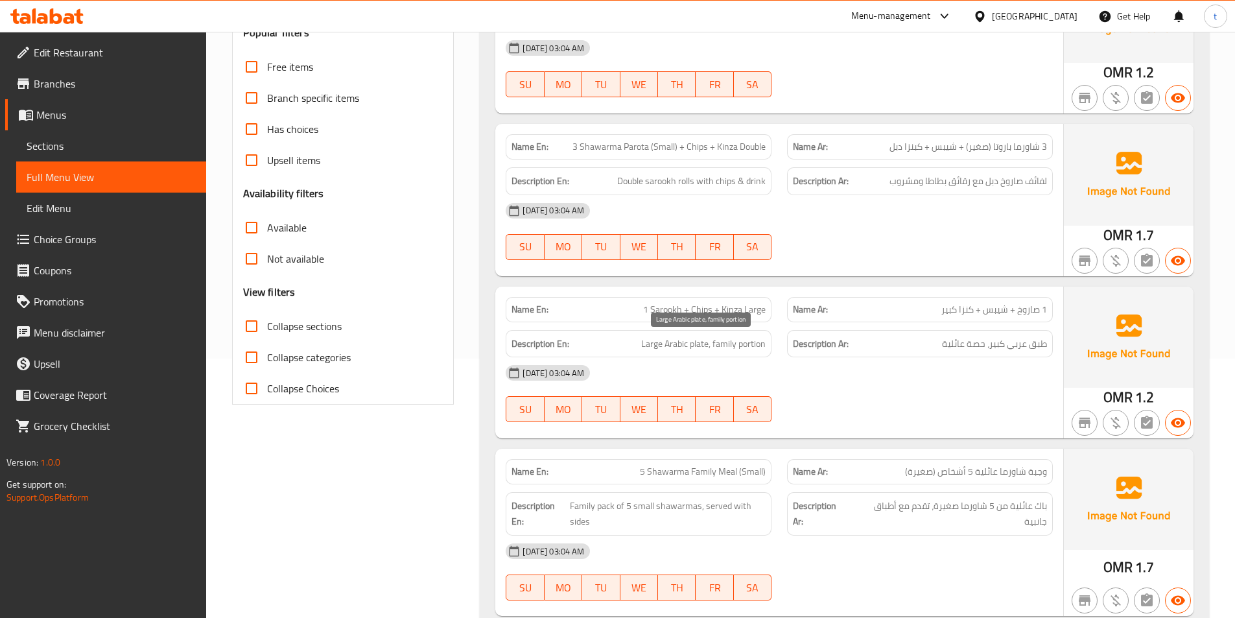
click at [673, 344] on span "Large Arabic plate, family portion" at bounding box center [703, 344] width 124 height 16
click at [700, 347] on span "Large Arabic plate, family portion" at bounding box center [703, 344] width 124 height 16
click at [966, 343] on span "طبق عربي كبير، حصة عائلية" at bounding box center [994, 344] width 105 height 16
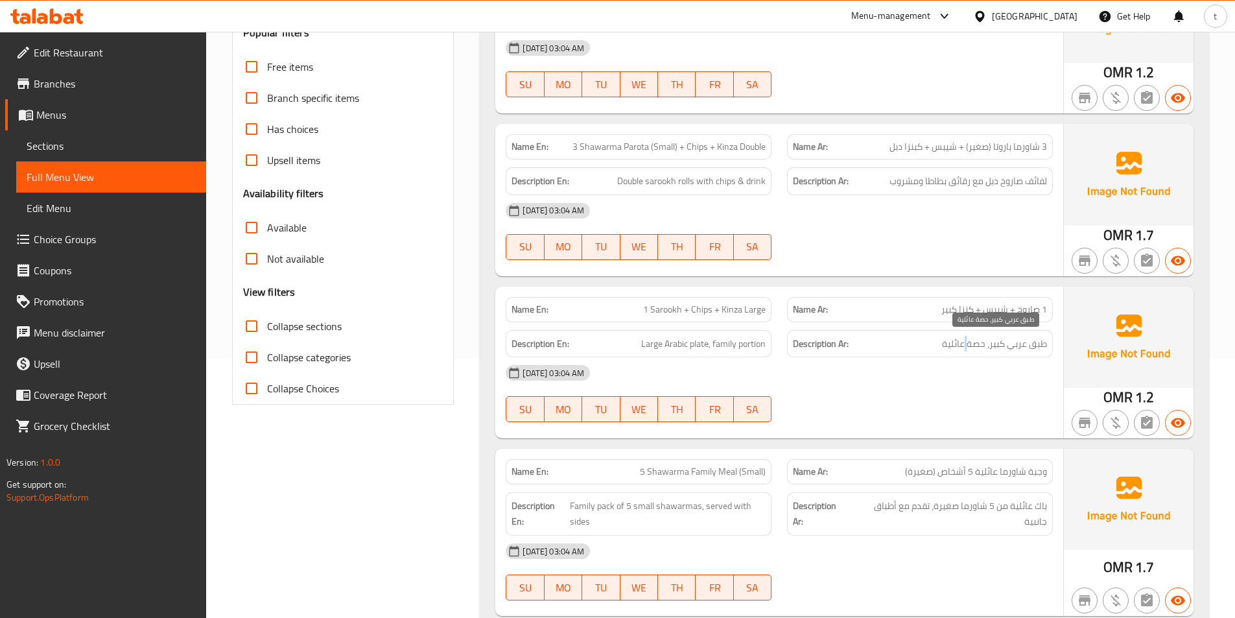
click at [966, 343] on span "طبق عربي كبير، حصة عائلية" at bounding box center [994, 344] width 105 height 16
click at [738, 347] on span "Large Arabic plate, family portion" at bounding box center [703, 344] width 124 height 16
click at [740, 347] on span "Large Arabic plate, family portion" at bounding box center [703, 344] width 124 height 16
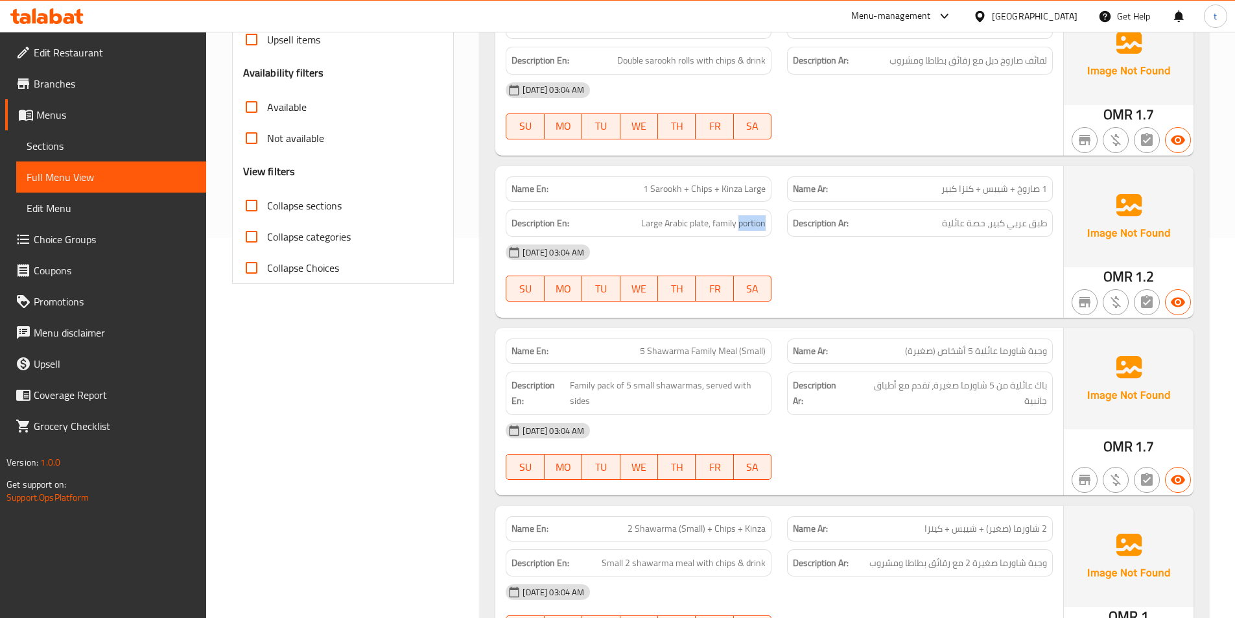
scroll to position [389, 0]
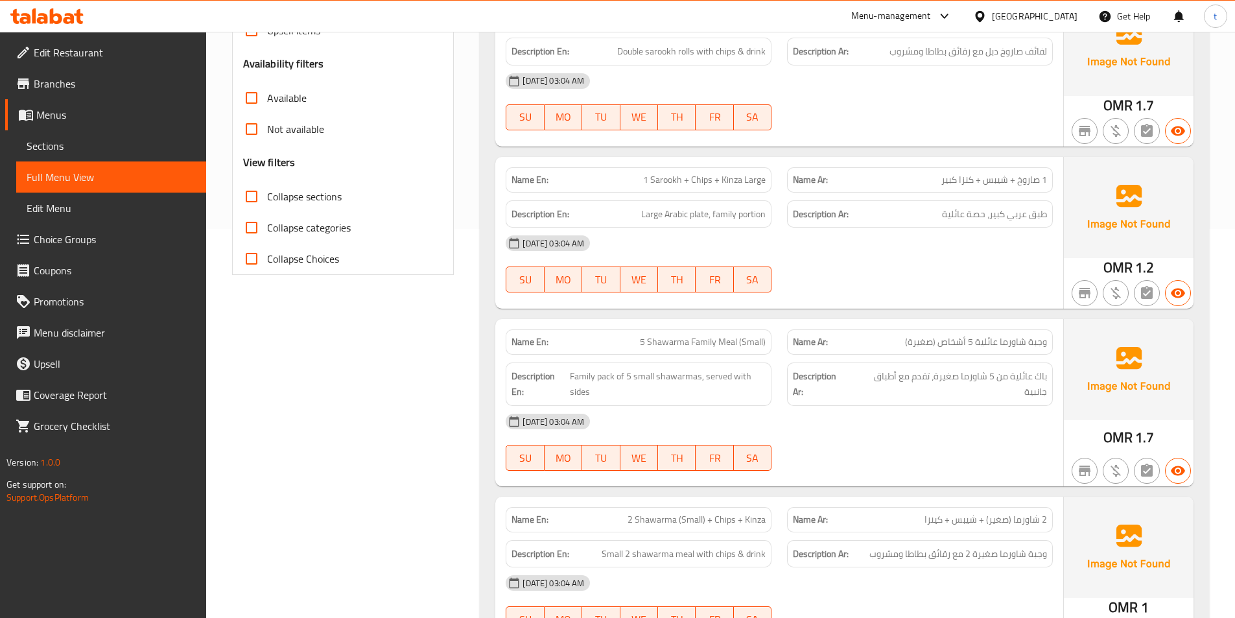
click at [1032, 345] on span "وجبة شاورما عائلية 5 أشخاص (صغيرة)" at bounding box center [976, 342] width 142 height 14
click at [1008, 345] on span "وجبة شاورما عائلية 5 أشخاص (صغيرة)" at bounding box center [976, 342] width 142 height 14
click at [978, 345] on span "وجبة شاورما عائلية 5 أشخاص (صغيرة)" at bounding box center [976, 342] width 142 height 14
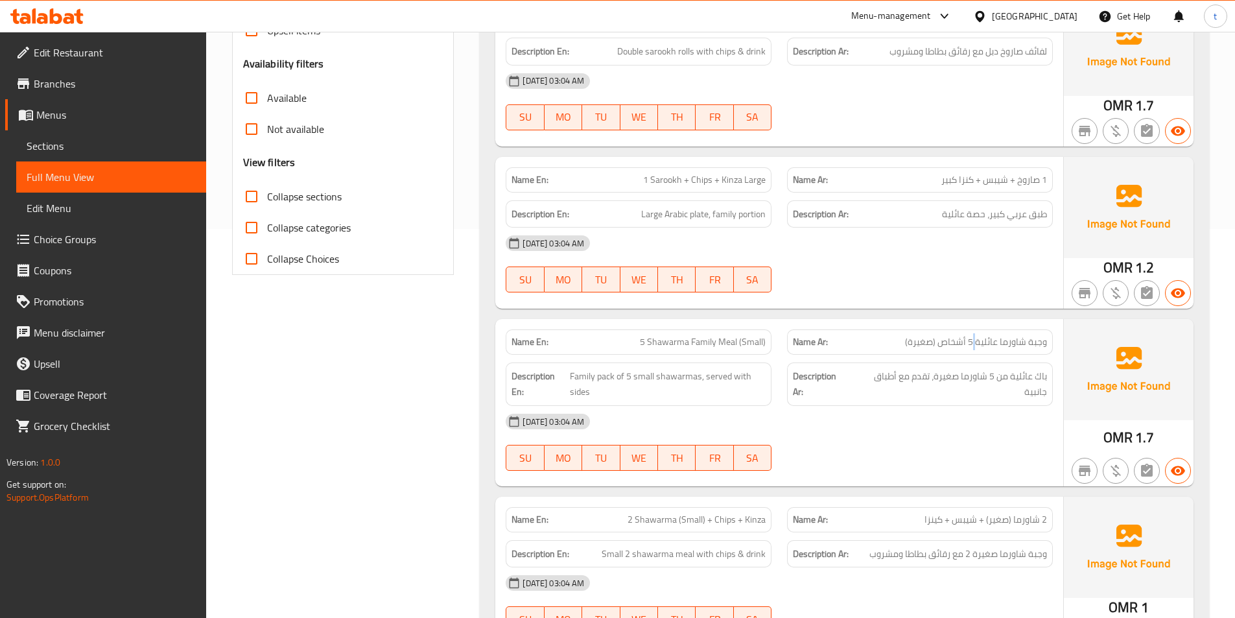
click at [978, 345] on span "وجبة شاورما عائلية 5 أشخاص (صغيرة)" at bounding box center [976, 342] width 142 height 14
click at [644, 345] on span "5 Shawarma Family Meal (Small)" at bounding box center [703, 342] width 126 height 14
click at [660, 345] on span "5 Shawarma Family Meal (Small)" at bounding box center [703, 342] width 126 height 14
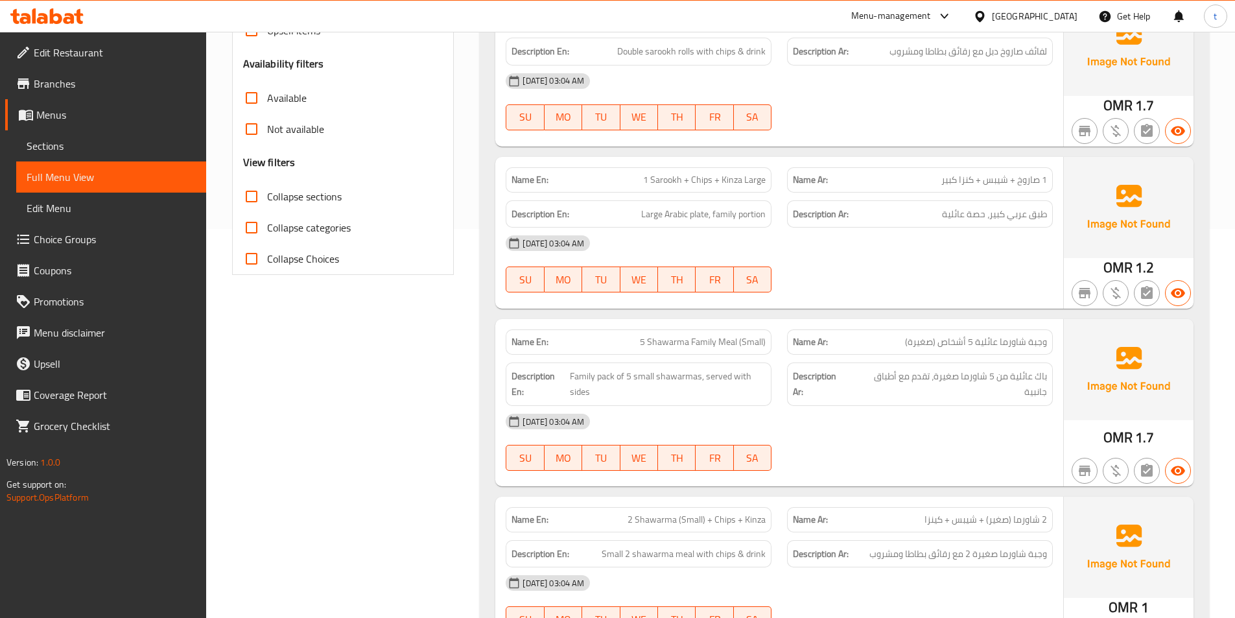
click at [703, 344] on span "5 Shawarma Family Meal (Small)" at bounding box center [703, 342] width 126 height 14
drag, startPoint x: 640, startPoint y: 339, endPoint x: 771, endPoint y: 346, distance: 131.1
click at [771, 346] on div "Name En: 5 Shawarma Family Meal (Small)" at bounding box center [638, 341] width 266 height 25
copy span "5 Shawarma Family Meal (Small)"
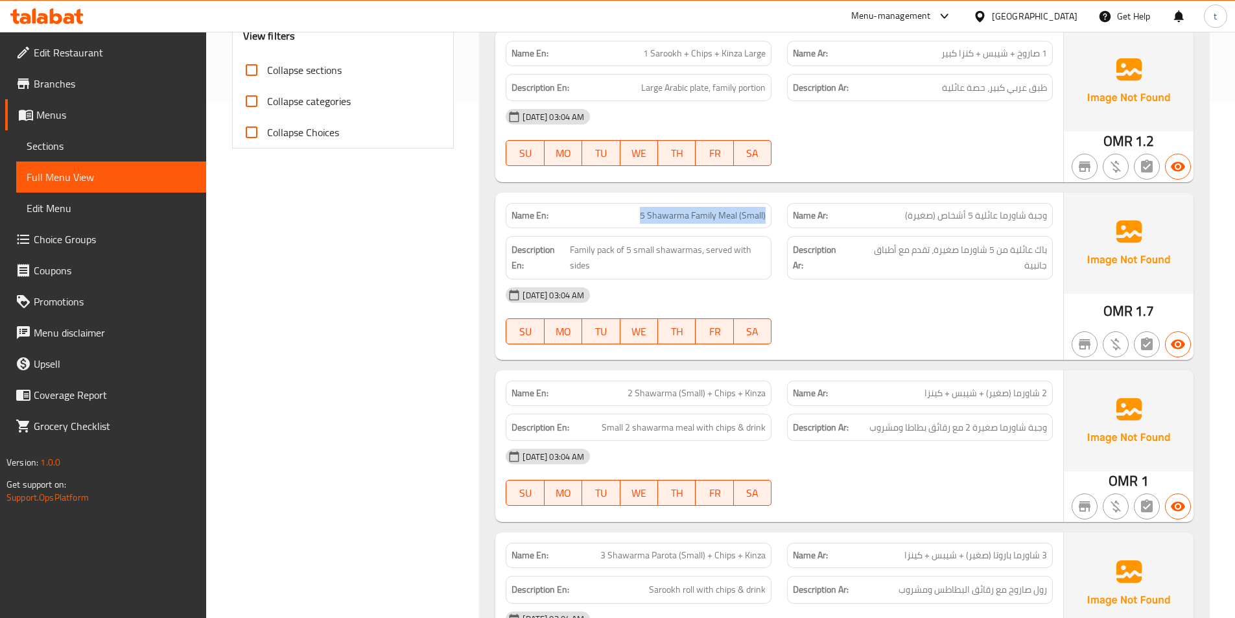
scroll to position [518, 0]
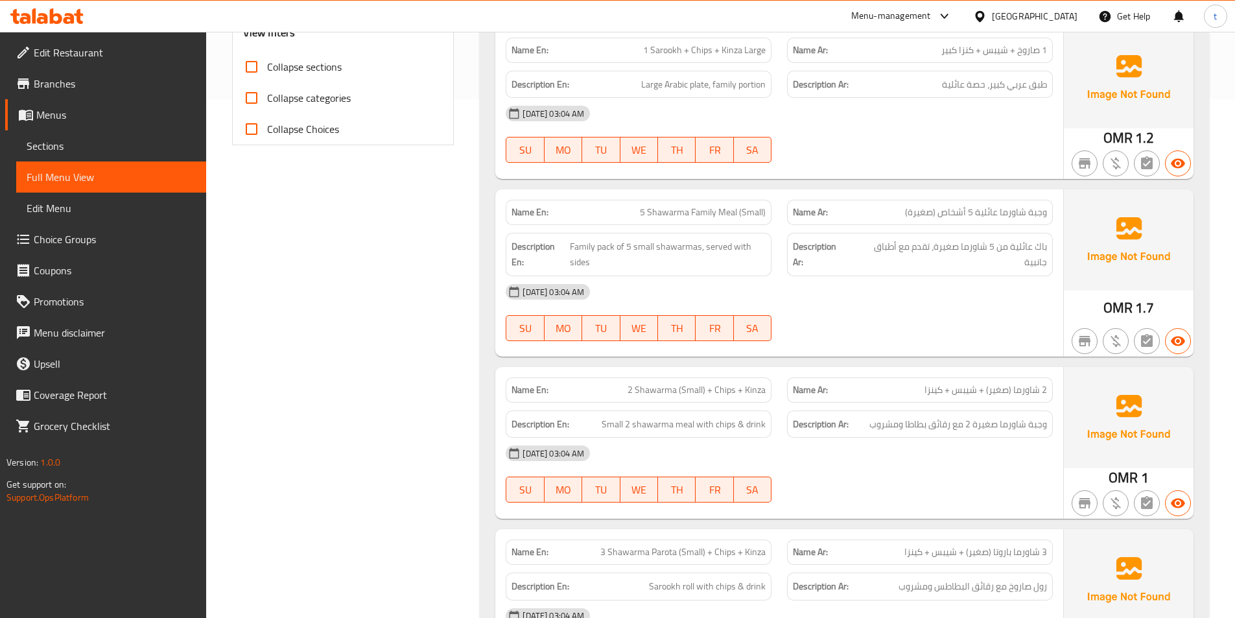
click at [1041, 394] on span "2 شاورما (صغير) + شيبس + كينزا" at bounding box center [985, 390] width 122 height 14
click at [657, 378] on div "Name En: 2 Shawarma (Small) + Chips + Kinza" at bounding box center [638, 389] width 266 height 25
click at [695, 386] on span "2 Shawarma (Small) + Chips + Kinza" at bounding box center [696, 390] width 138 height 14
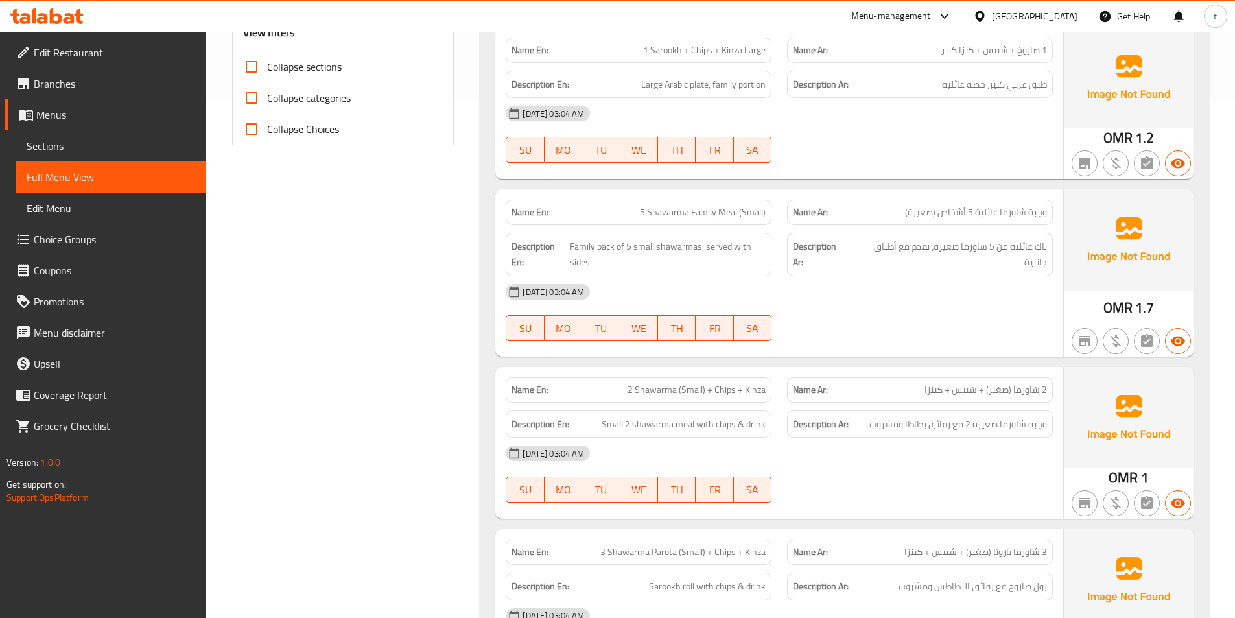
click at [694, 384] on span "2 Shawarma (Small) + Chips + Kinza" at bounding box center [696, 390] width 138 height 14
click at [613, 428] on span "Small 2 shawarma meal with chips & drink" at bounding box center [683, 424] width 164 height 16
click at [614, 427] on span "Small 2 shawarma meal with chips & drink" at bounding box center [683, 424] width 164 height 16
click at [667, 423] on span "Small 2 shawarma meal with chips & drink" at bounding box center [683, 424] width 164 height 16
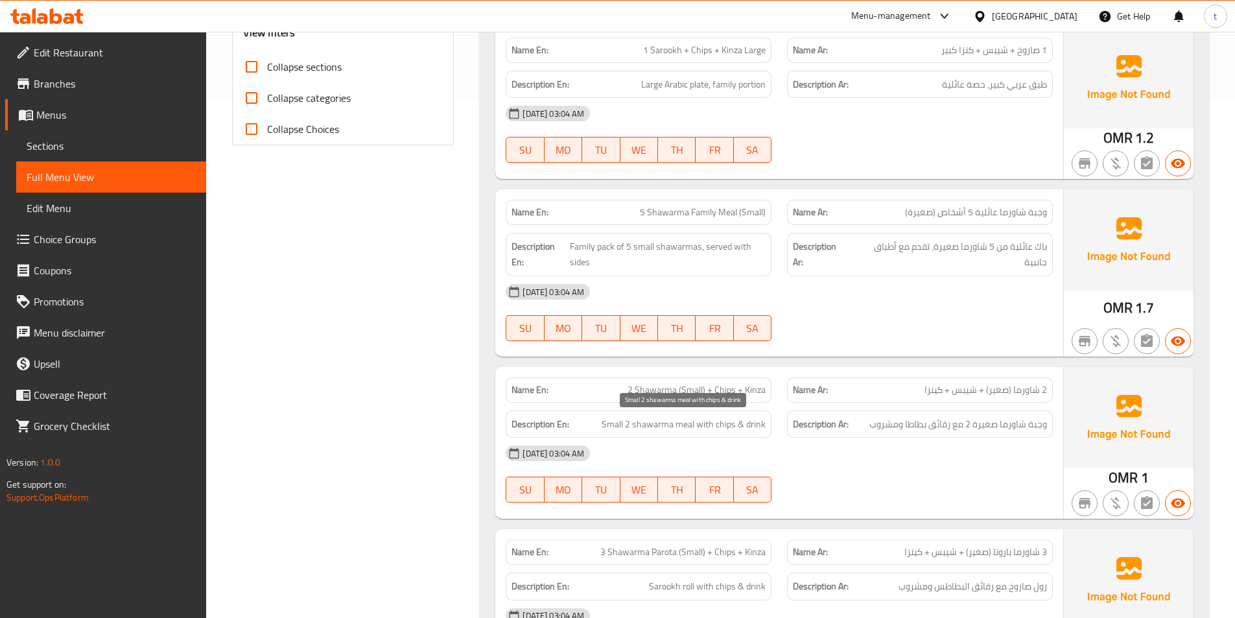
click at [694, 430] on span "Small 2 shawarma meal with chips & drink" at bounding box center [683, 424] width 164 height 16
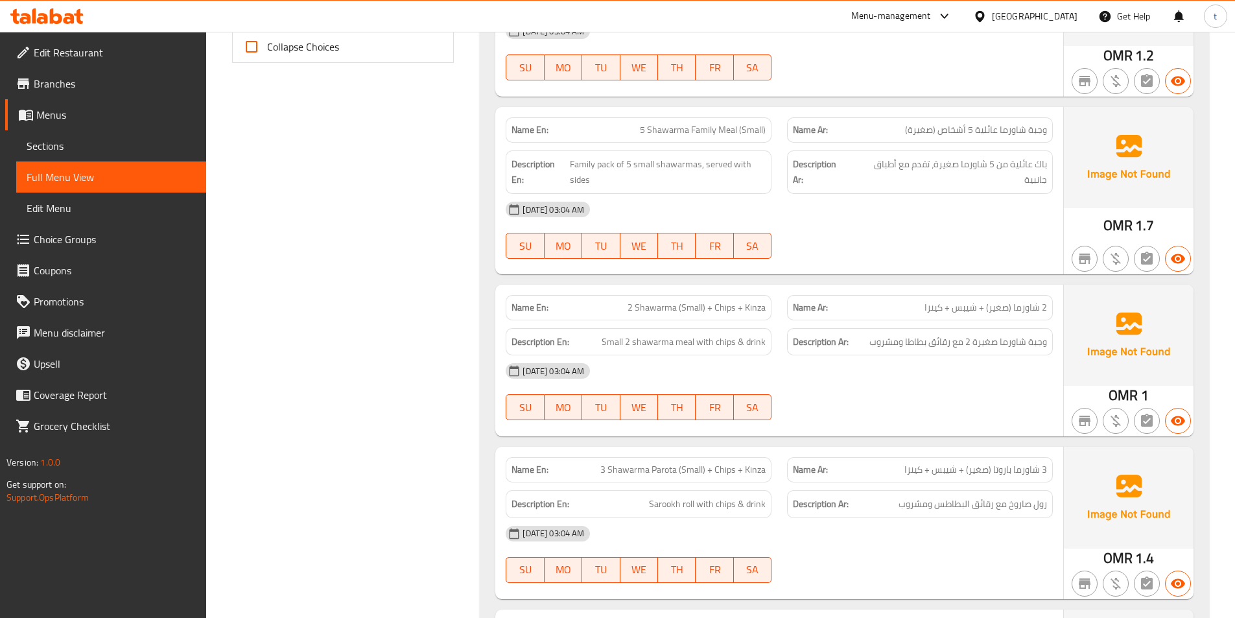
scroll to position [778, 0]
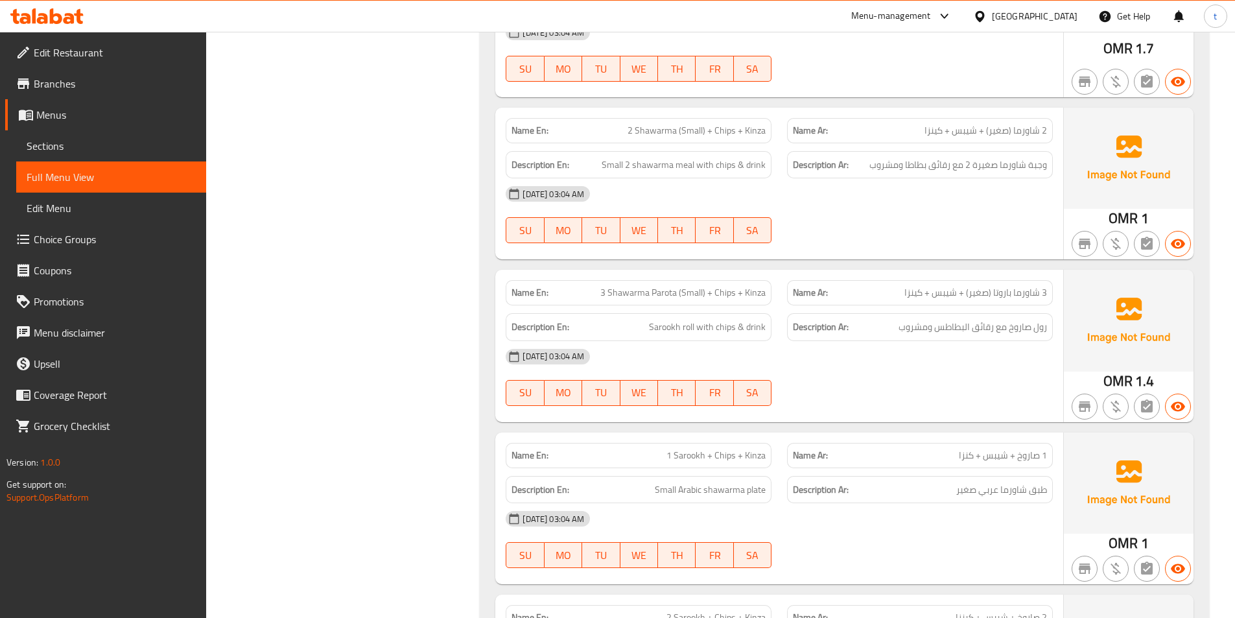
click at [1043, 294] on span "3 شاورما باروتا (صغير) + شيبس + كينزا" at bounding box center [975, 293] width 143 height 14
click at [600, 296] on p "Name En: 3 Shawarma Parota (Small) + Chips + Kinza" at bounding box center [638, 293] width 254 height 14
click at [621, 294] on span "3 Shawarma Parota (Small) + Chips + Kinza" at bounding box center [682, 293] width 165 height 14
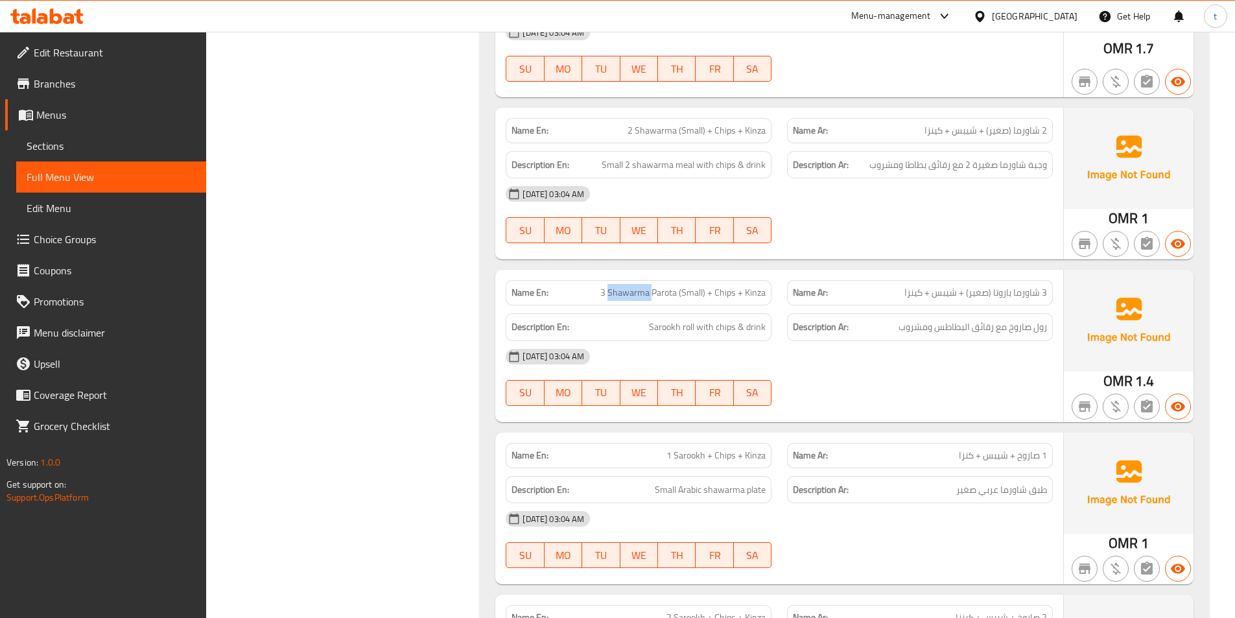
click at [621, 294] on span "3 Shawarma Parota (Small) + Chips + Kinza" at bounding box center [682, 293] width 165 height 14
click at [677, 290] on span "3 Shawarma Parota (Small) + Chips + Kinza" at bounding box center [682, 293] width 165 height 14
click at [1003, 290] on span "3 شاورما باروتا (صغير) + شيبس + كينزا" at bounding box center [975, 293] width 143 height 14
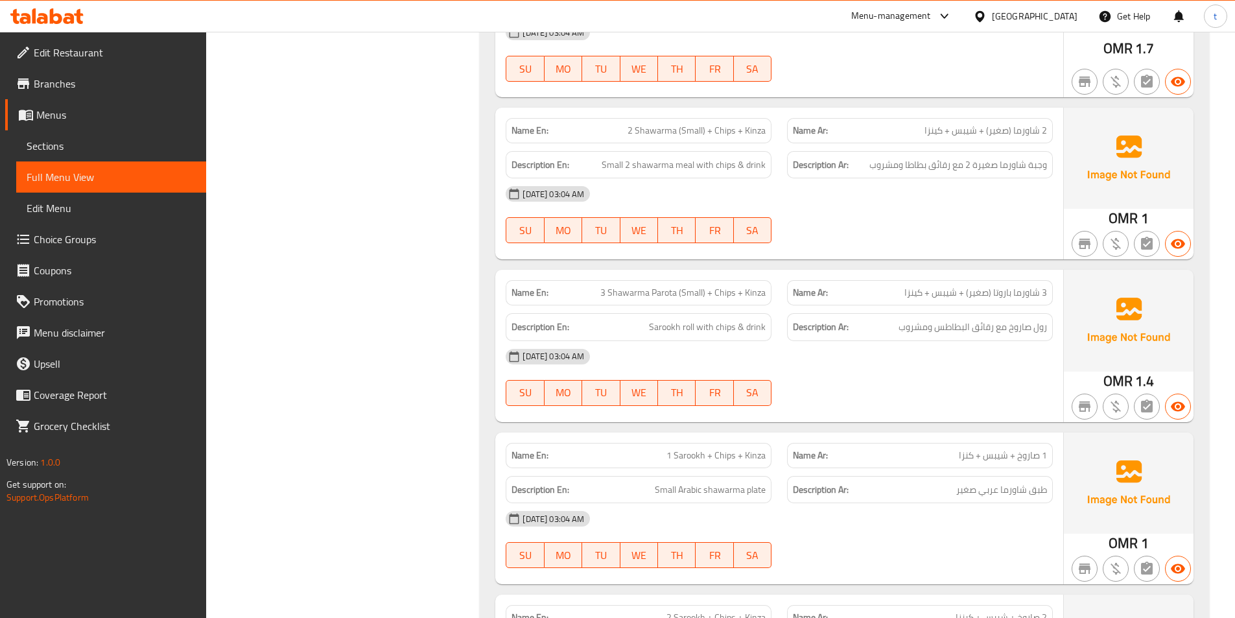
click at [693, 290] on span "3 Shawarma Parota (Small) + Chips + Kinza" at bounding box center [682, 293] width 165 height 14
click at [732, 295] on span "3 Shawarma Parota (Small) + Chips + Kinza" at bounding box center [682, 293] width 165 height 14
click at [752, 291] on span "3 Shawarma Parota (Small) + Chips + Kinza" at bounding box center [682, 293] width 165 height 14
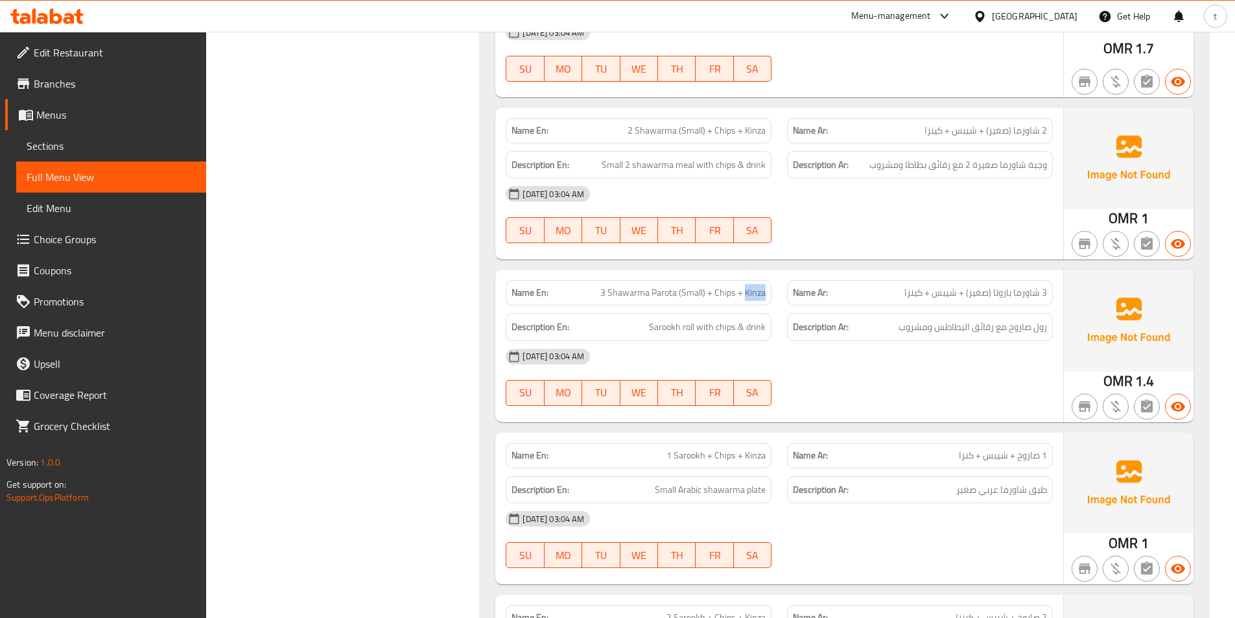
click at [752, 291] on span "3 Shawarma Parota (Small) + Chips + Kinza" at bounding box center [682, 293] width 165 height 14
click at [1039, 329] on span "رول صاروخ مع رقائق البطاطس ومشروب" at bounding box center [972, 327] width 148 height 16
drag, startPoint x: 1039, startPoint y: 329, endPoint x: 767, endPoint y: 313, distance: 272.0
click at [1038, 329] on span "رول صاروخ مع رقائق البطاطس ومشروب" at bounding box center [972, 327] width 148 height 16
click at [660, 324] on span "Sarookh roll with chips & drink" at bounding box center [707, 327] width 117 height 16
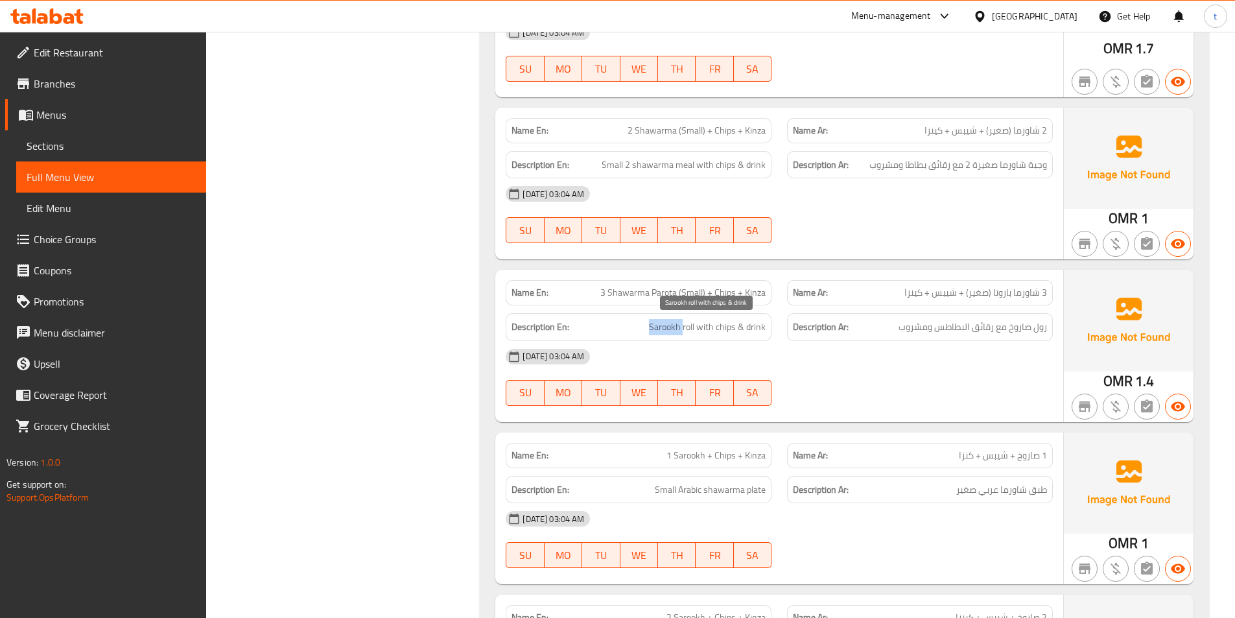
drag, startPoint x: 660, startPoint y: 324, endPoint x: 684, endPoint y: 327, distance: 24.1
click at [671, 326] on span "Sarookh roll with chips & drink" at bounding box center [707, 327] width 117 height 16
click at [686, 327] on span "Sarookh roll with chips & drink" at bounding box center [707, 327] width 117 height 16
drag, startPoint x: 686, startPoint y: 327, endPoint x: 695, endPoint y: 326, distance: 9.1
click at [690, 327] on span "Sarookh roll with chips & drink" at bounding box center [707, 327] width 117 height 16
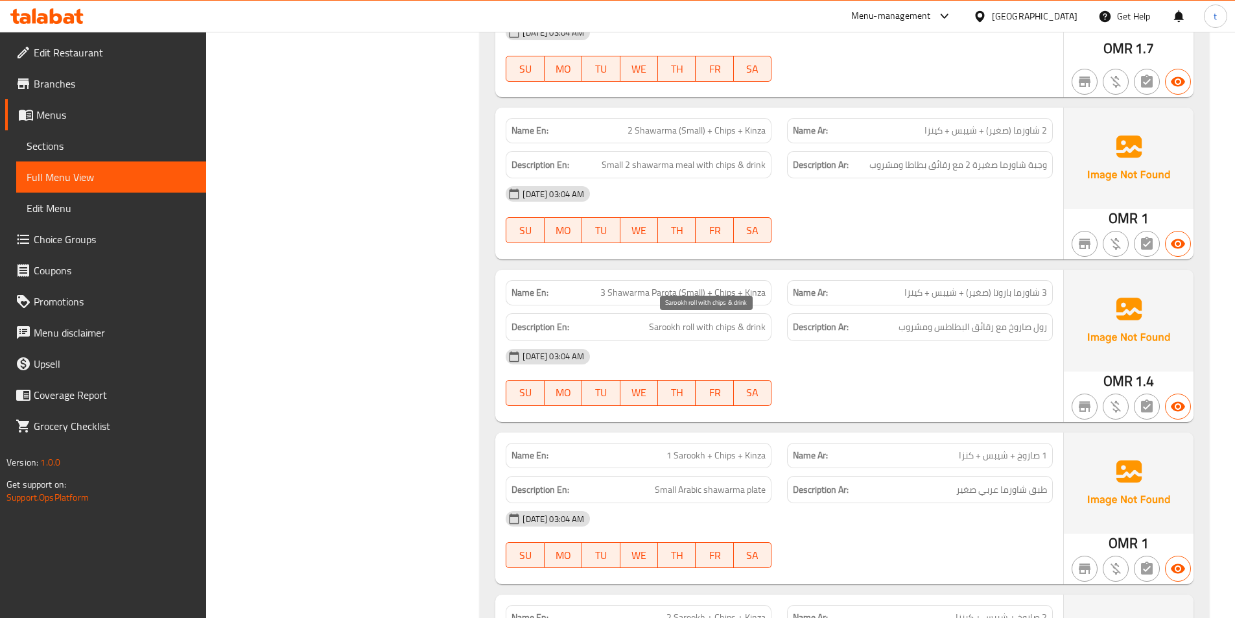
click at [705, 324] on span "Sarookh roll with chips & drink" at bounding box center [707, 327] width 117 height 16
click at [971, 338] on div "Description Ar: رول صاروخ مع رقائق البطاطس ومشروب" at bounding box center [920, 327] width 266 height 28
click at [963, 332] on span "رول صاروخ مع رقائق البطاطس ومشروب" at bounding box center [972, 327] width 148 height 16
click at [849, 324] on h6 "Description Ar: رول صاروخ مع رقائق البطاطس ومشروب" at bounding box center [920, 327] width 254 height 16
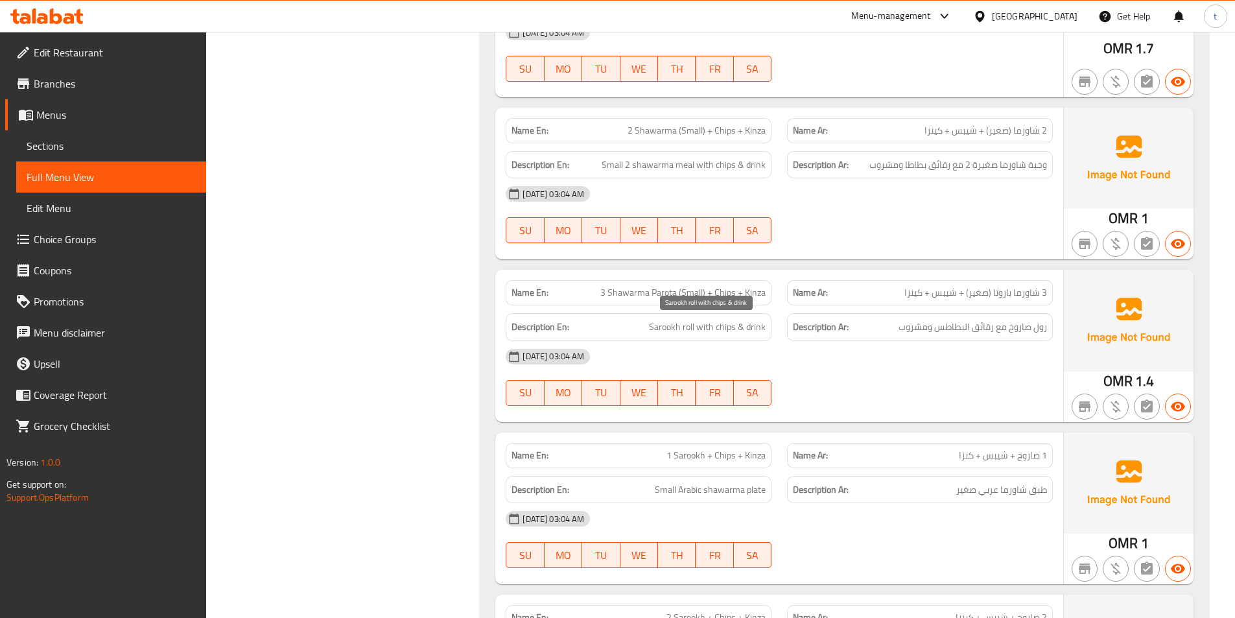
click at [754, 330] on span "Sarookh roll with chips & drink" at bounding box center [707, 327] width 117 height 16
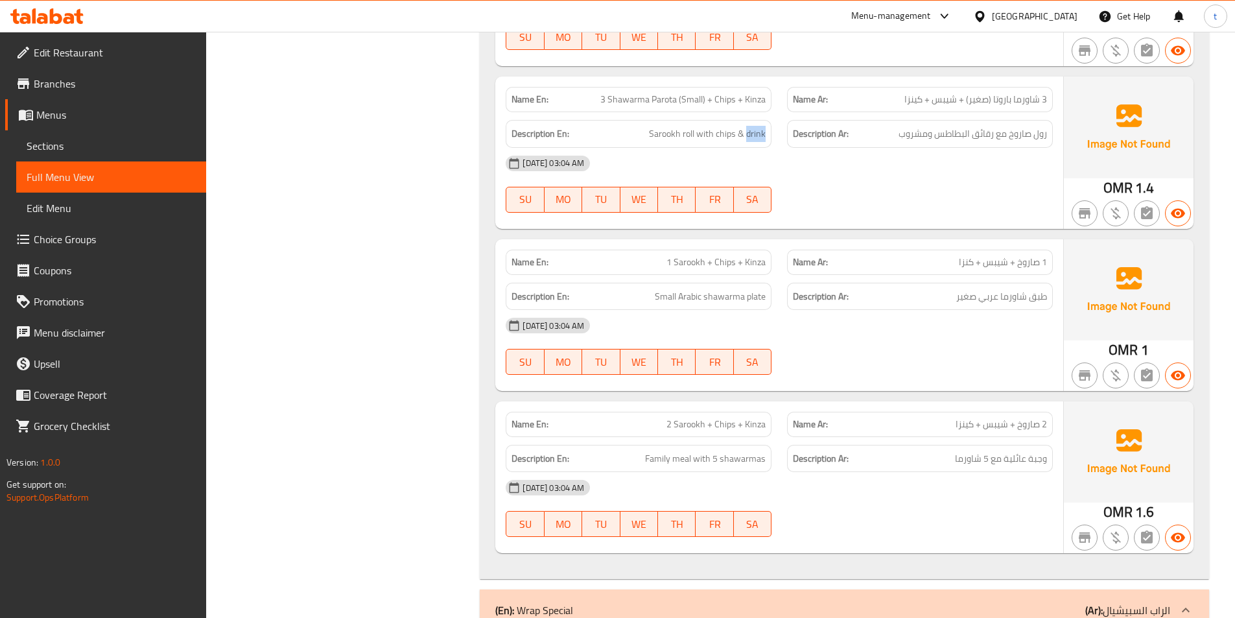
scroll to position [972, 0]
click at [1034, 256] on span "1 صاروخ + شيبس + كنزا" at bounding box center [1002, 261] width 88 height 14
click at [997, 261] on span "1 صاروخ + شيبس + كنزا" at bounding box center [1002, 261] width 88 height 14
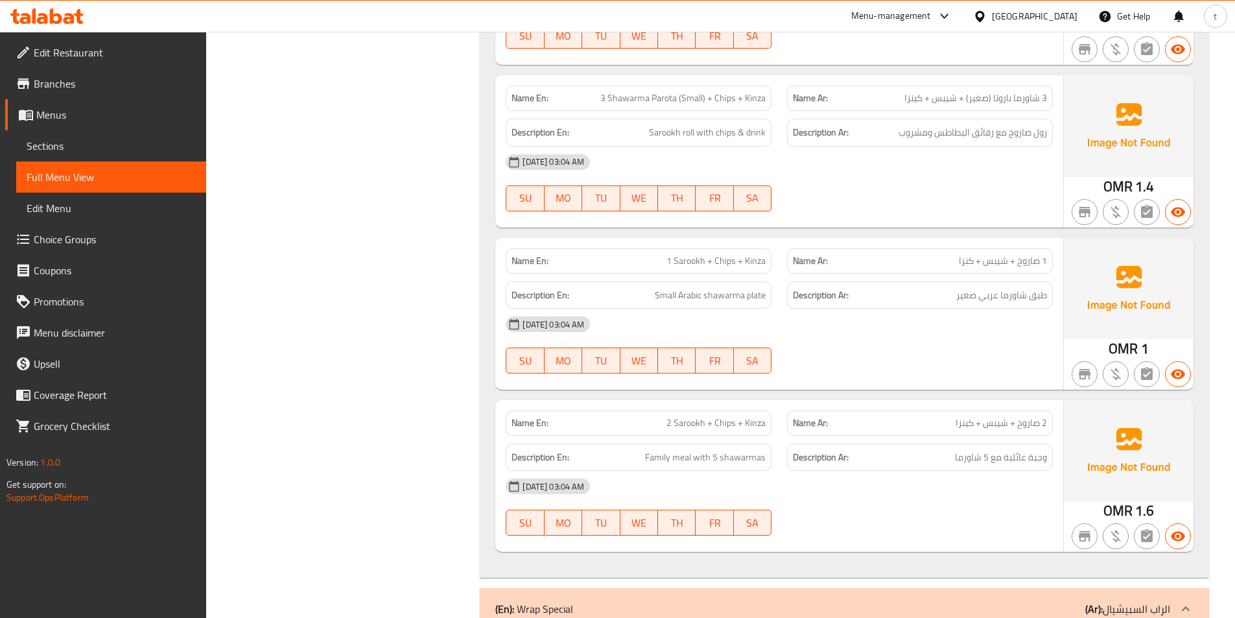
click at [967, 264] on span "1 صاروخ + شيبس + كنزا" at bounding box center [1002, 261] width 88 height 14
drag, startPoint x: 967, startPoint y: 264, endPoint x: 874, endPoint y: 282, distance: 94.4
click at [954, 264] on p "Name Ar: 1 صاروخ + شيبس + كنزا" at bounding box center [920, 261] width 254 height 14
click at [671, 262] on span "1 Sarookh + Chips + Kinza" at bounding box center [715, 261] width 99 height 14
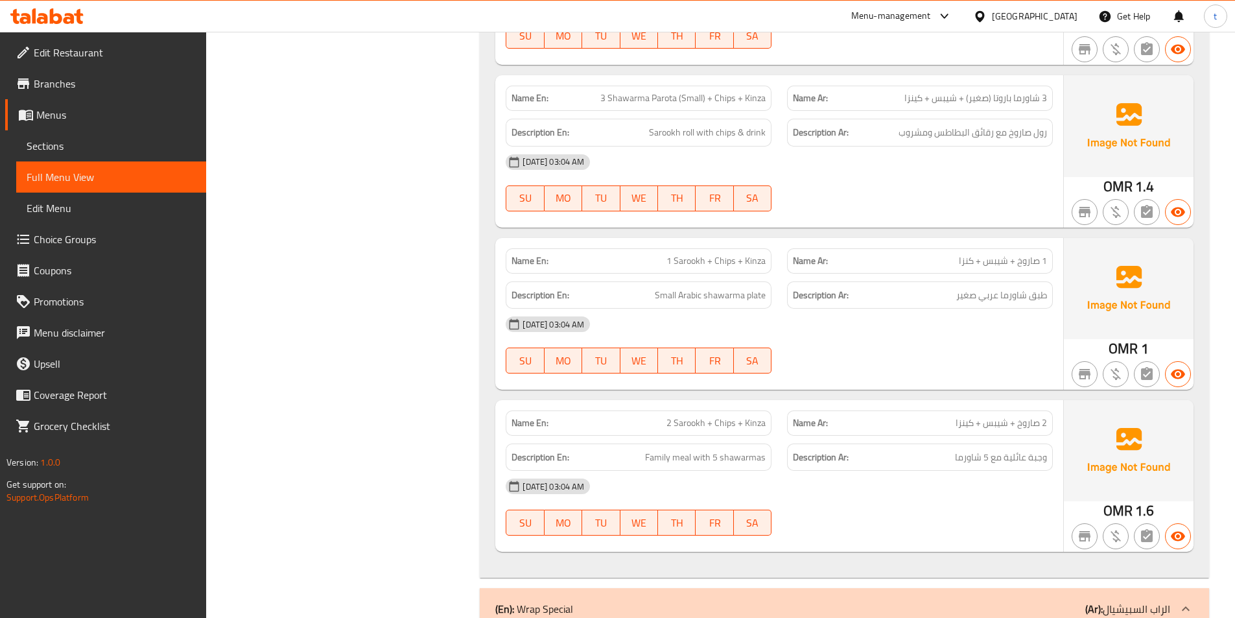
click at [1032, 262] on span "1 صاروخ + شيبس + كنزا" at bounding box center [1002, 261] width 88 height 14
click at [721, 258] on span "1 Sarookh + Chips + Kinza" at bounding box center [715, 261] width 99 height 14
click at [757, 259] on span "1 Sarookh + Chips + Kinza" at bounding box center [715, 261] width 99 height 14
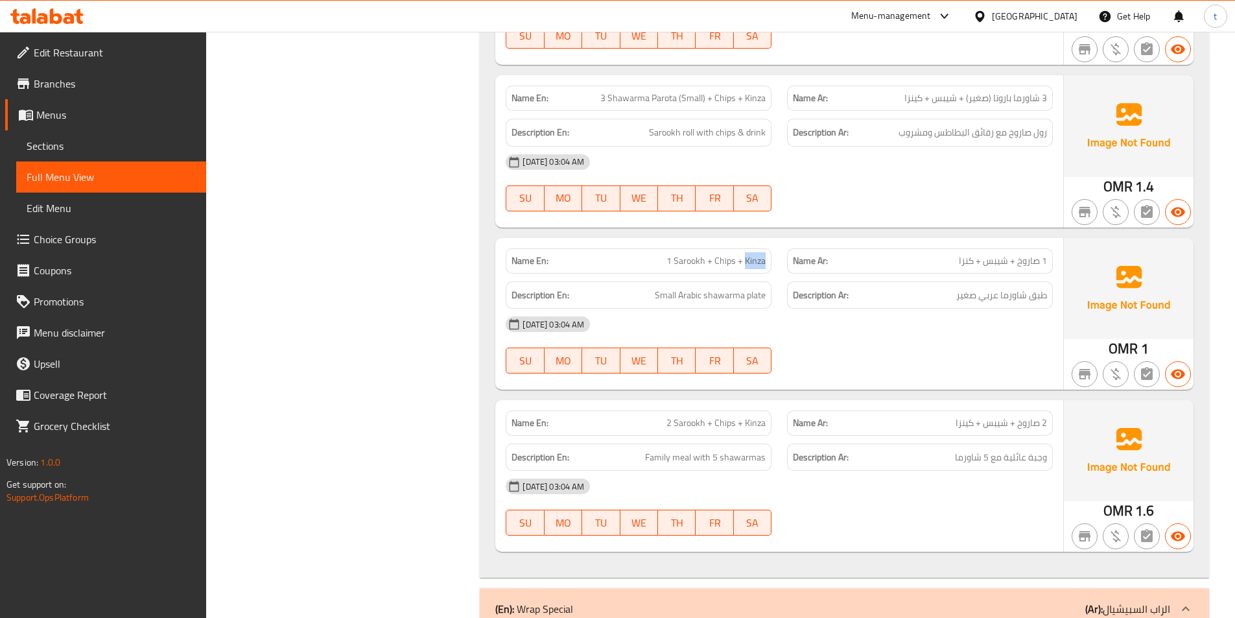
click at [757, 259] on span "1 Sarookh + Chips + Kinza" at bounding box center [715, 261] width 99 height 14
click at [659, 301] on span "Small Arabic shawarma plate" at bounding box center [710, 295] width 111 height 16
click at [969, 299] on span "طبق شاورما عربي صغير" at bounding box center [1001, 295] width 91 height 16
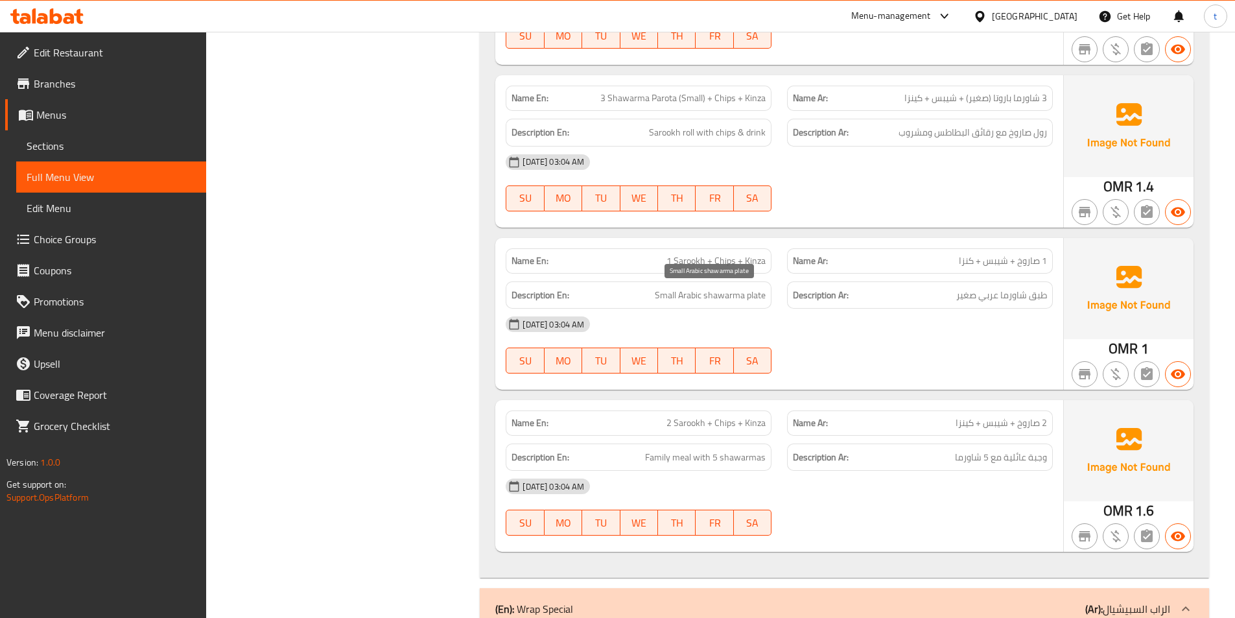
click at [693, 301] on span "Small Arabic shawarma plate" at bounding box center [710, 295] width 111 height 16
click at [970, 299] on span "طبق شاورما عربي صغير" at bounding box center [1001, 295] width 91 height 16
click at [701, 299] on span "Small Arabic shawarma plate" at bounding box center [710, 295] width 111 height 16
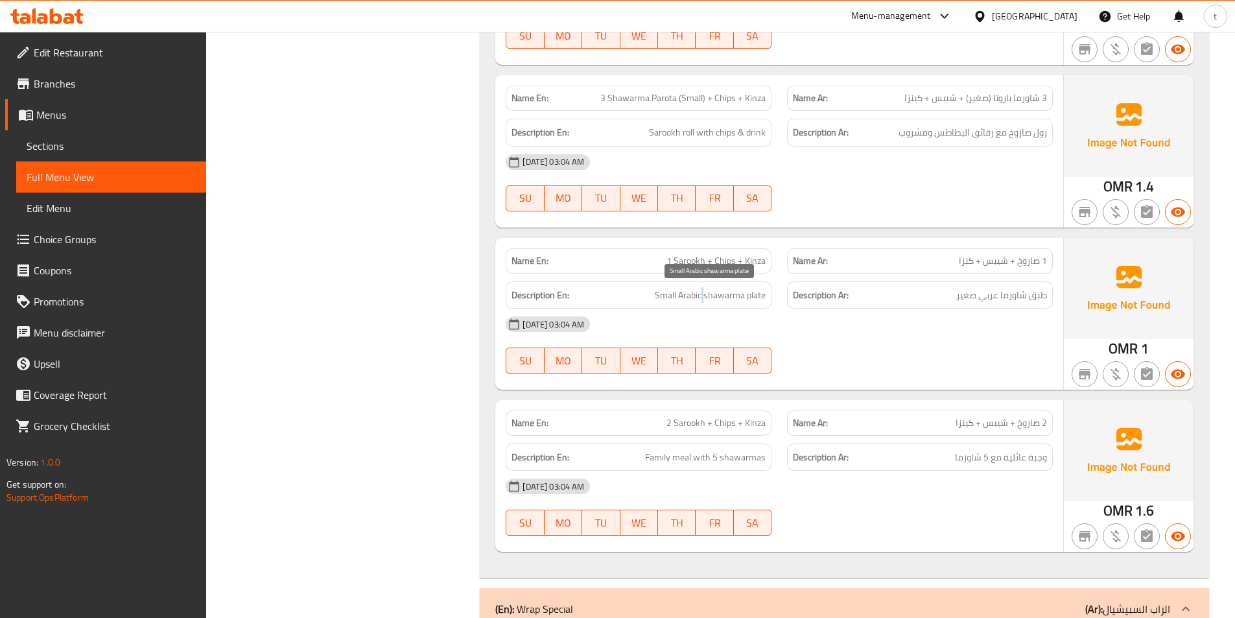
click at [701, 299] on span "Small Arabic shawarma plate" at bounding box center [710, 295] width 111 height 16
click at [994, 299] on span "طبق شاورما عربي صغير" at bounding box center [1001, 295] width 91 height 16
click at [726, 296] on span "Small Arabic shawarma plate" at bounding box center [710, 295] width 111 height 16
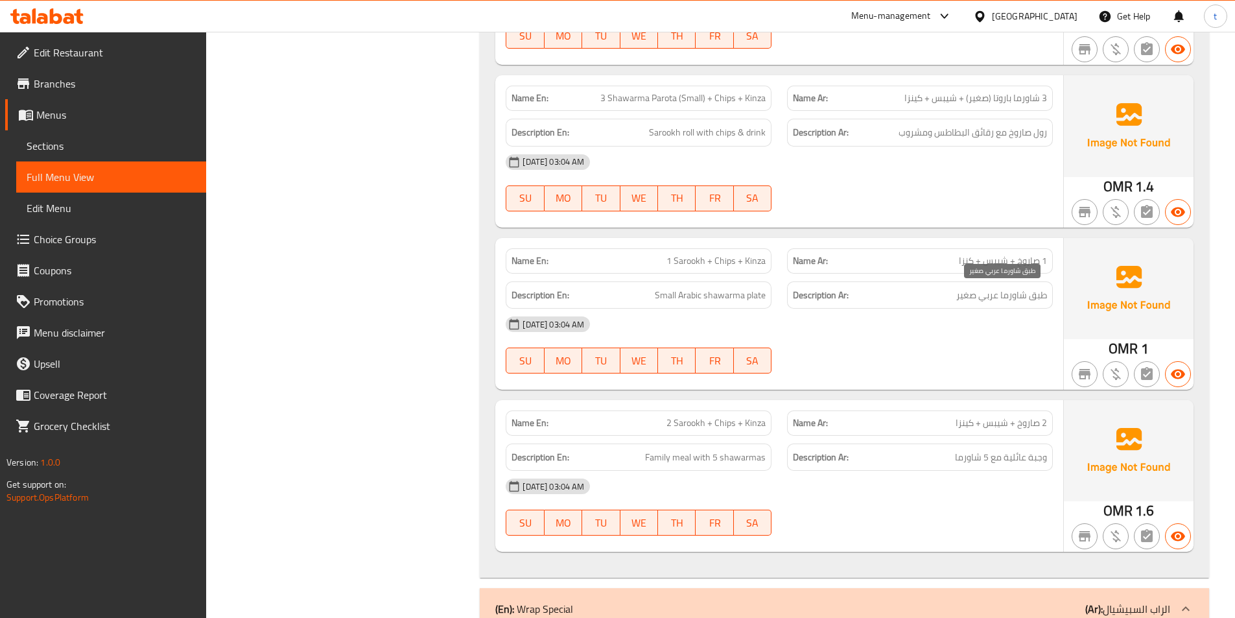
click at [1019, 296] on span "طبق شاورما عربي صغير" at bounding box center [1001, 295] width 91 height 16
drag, startPoint x: 1019, startPoint y: 296, endPoint x: 824, endPoint y: 280, distance: 196.3
click at [1018, 295] on span "طبق شاورما عربي صغير" at bounding box center [1001, 295] width 91 height 16
click at [758, 288] on span "Small Arabic shawarma plate" at bounding box center [710, 295] width 111 height 16
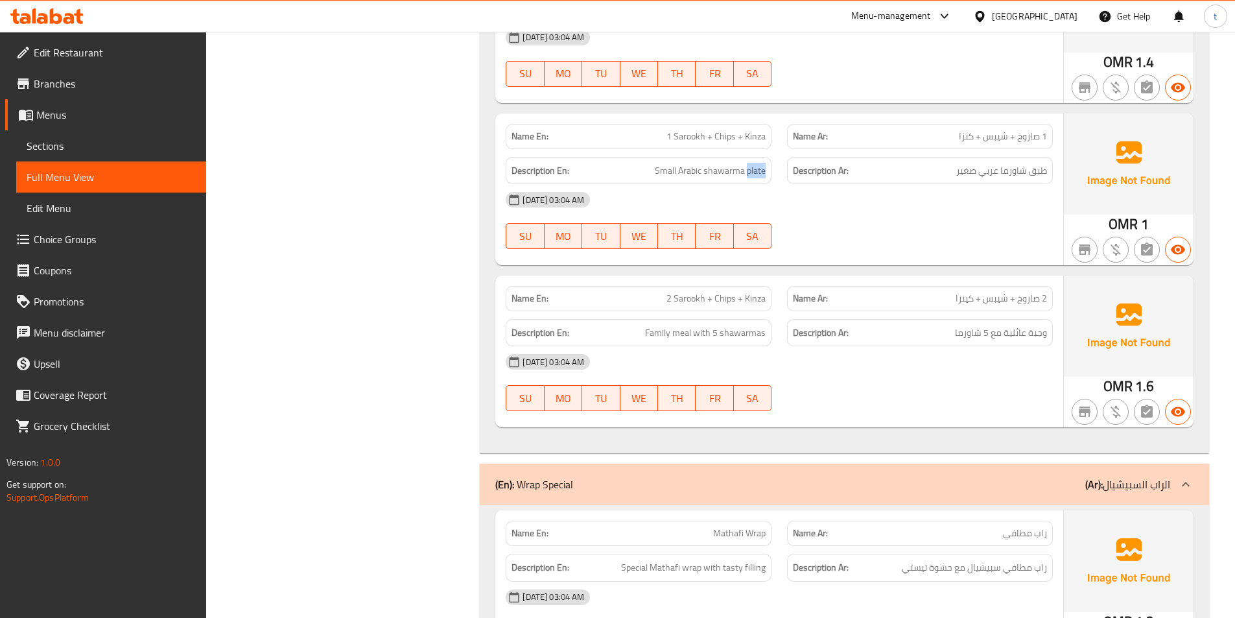
scroll to position [1102, 0]
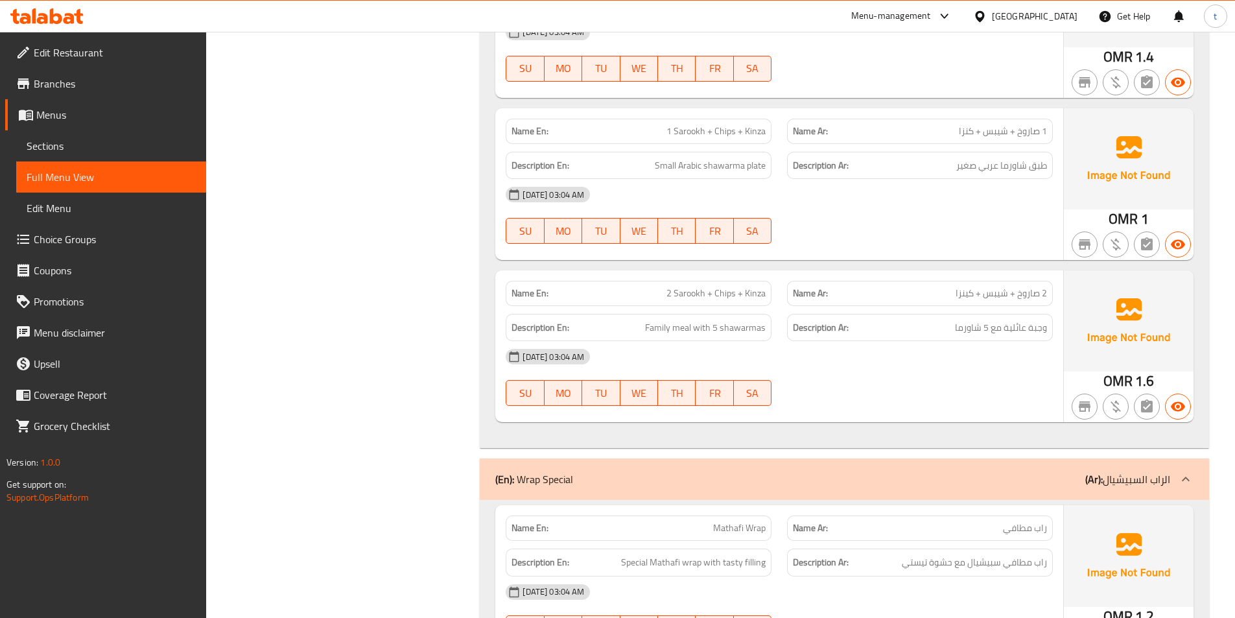
click at [1040, 294] on span "2 صاروخ + شيبس + كينزا" at bounding box center [1000, 293] width 91 height 14
click at [676, 292] on span "2 Sarookh + Chips + Kinza" at bounding box center [715, 293] width 99 height 14
click at [714, 293] on span "2 Sarookh + Chips + Kinza" at bounding box center [715, 293] width 99 height 14
click at [732, 294] on span "2 Sarookh + Chips + Kinza" at bounding box center [715, 293] width 99 height 14
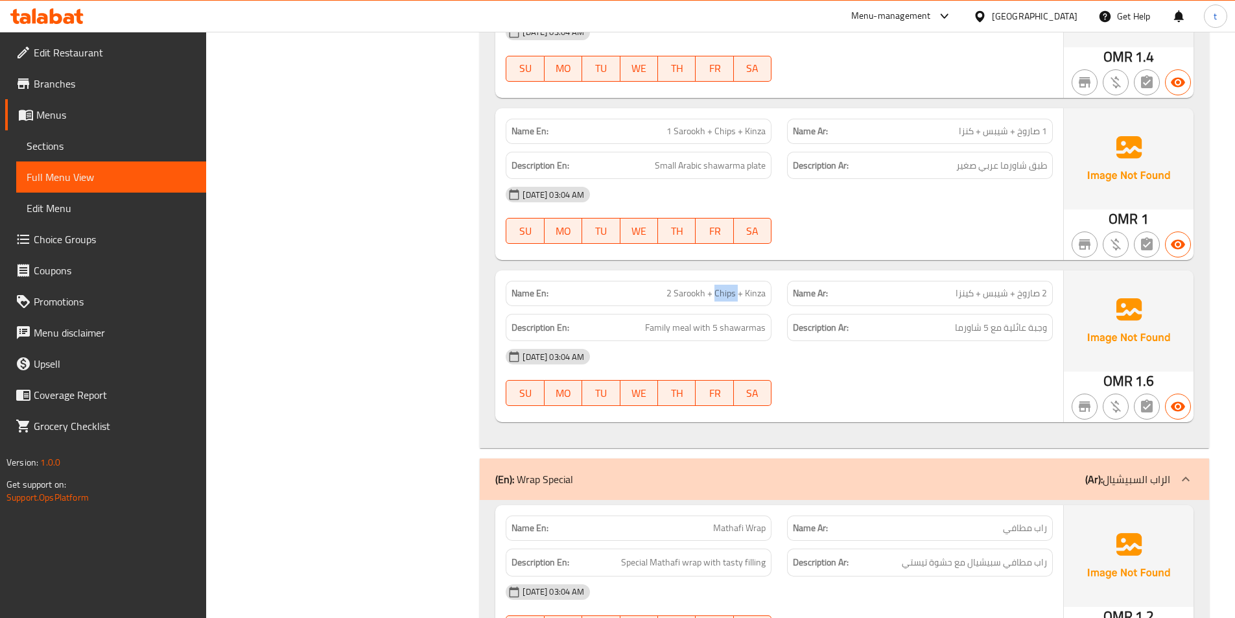
drag, startPoint x: 732, startPoint y: 294, endPoint x: 943, endPoint y: 301, distance: 210.7
click at [733, 294] on span "2 Sarookh + Chips + Kinza" at bounding box center [715, 293] width 99 height 14
click at [649, 321] on span "Family meal with 5 shawarmas" at bounding box center [705, 327] width 121 height 16
click at [1038, 325] on span "وجبة عائلية مع 5 شاورما" at bounding box center [1001, 327] width 92 height 16
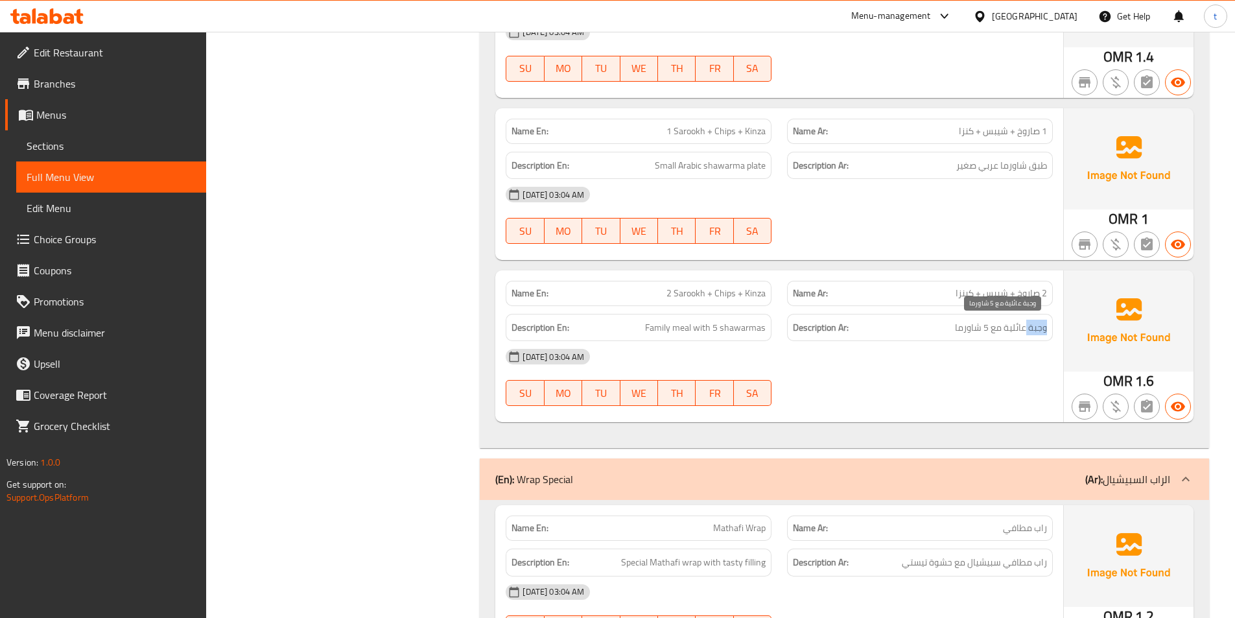
click at [1038, 325] on span "وجبة عائلية مع 5 شاورما" at bounding box center [1001, 327] width 92 height 16
click at [687, 331] on span "Family meal with 5 shawarmas" at bounding box center [705, 327] width 121 height 16
click at [1017, 329] on span "وجبة عائلية مع 5 شاورما" at bounding box center [1001, 327] width 92 height 16
drag, startPoint x: 1017, startPoint y: 329, endPoint x: 717, endPoint y: 334, distance: 300.1
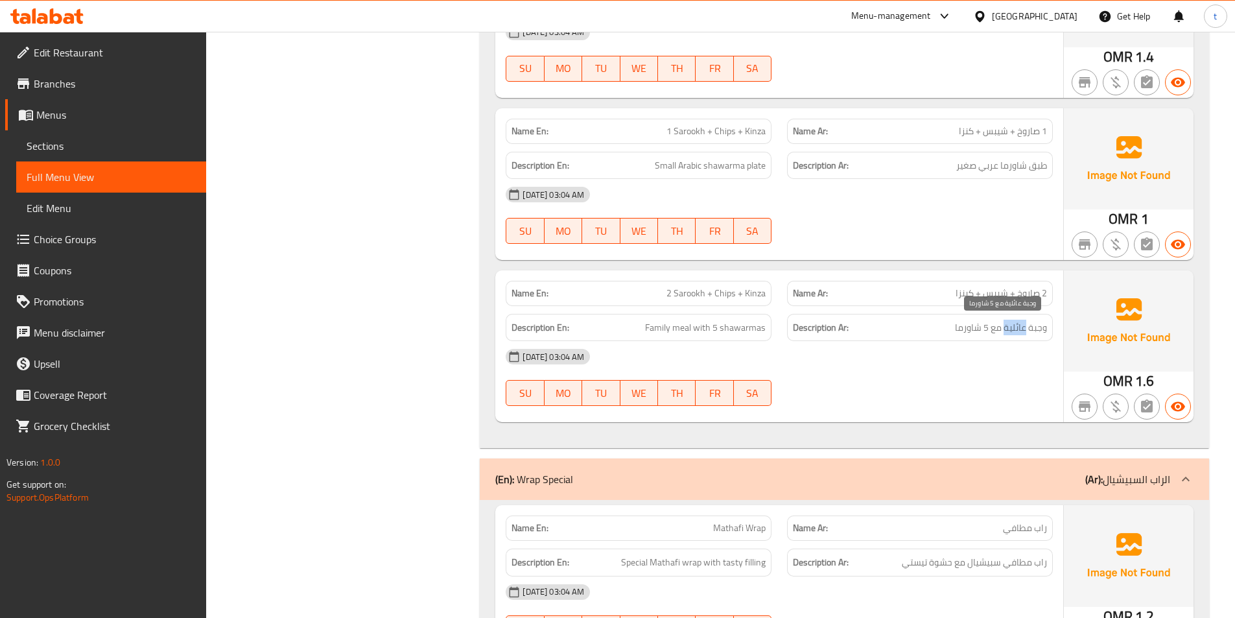
click at [1005, 332] on span "وجبة عائلية مع 5 شاورما" at bounding box center [1001, 327] width 92 height 16
click at [694, 335] on span "Family meal with 5 shawarmas" at bounding box center [705, 327] width 121 height 16
click at [728, 337] on div "Description En: Family meal with 5 shawarmas" at bounding box center [638, 328] width 266 height 28
click at [754, 328] on span "Family meal with 5 shawarmas" at bounding box center [705, 327] width 121 height 16
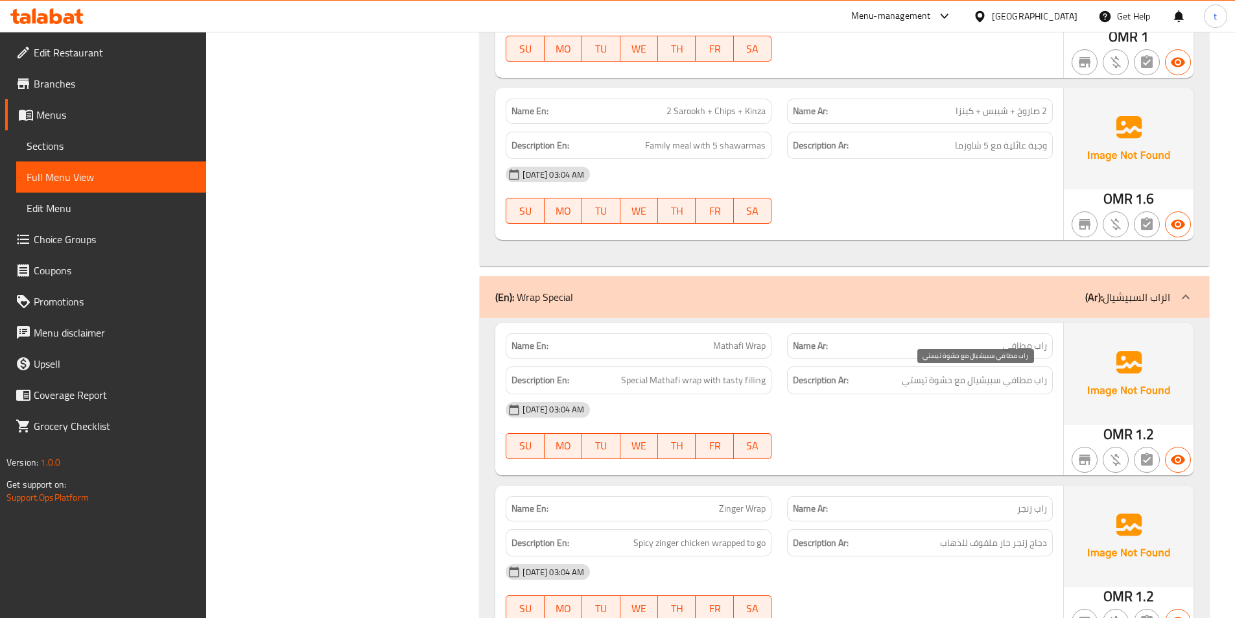
scroll to position [1296, 0]
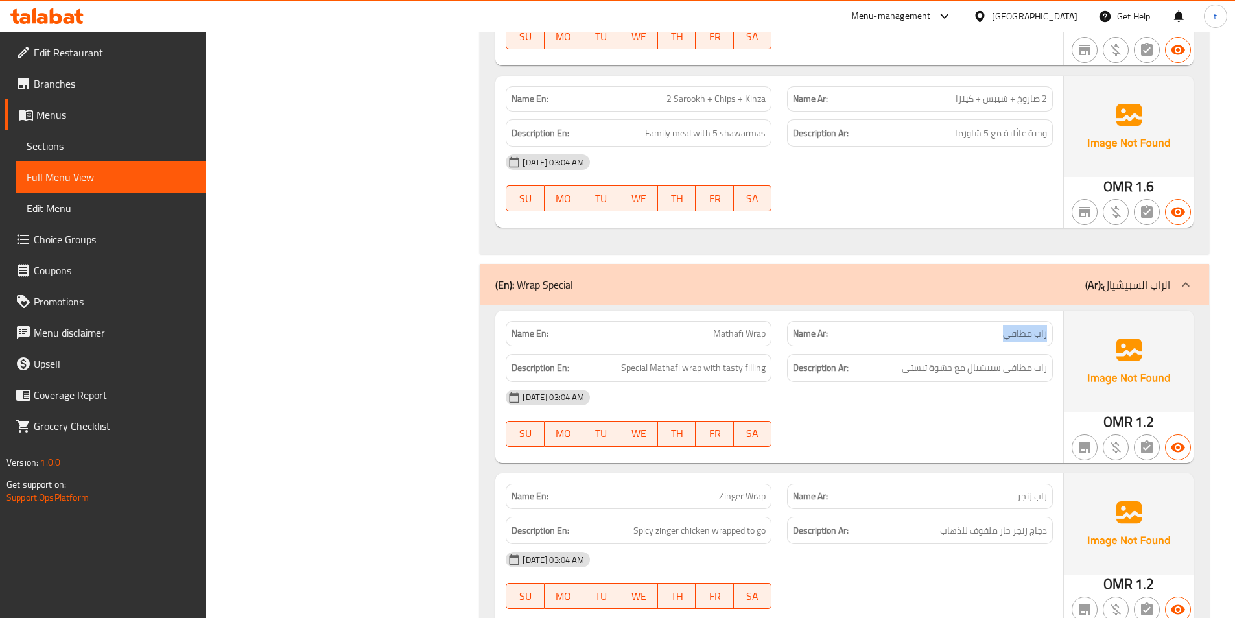
drag, startPoint x: 993, startPoint y: 333, endPoint x: 1054, endPoint y: 342, distance: 60.9
click at [1054, 342] on div "Name Ar: راب مطافي" at bounding box center [919, 333] width 281 height 41
click at [700, 340] on p "Name En: Mathafi Wrap" at bounding box center [638, 334] width 254 height 14
click at [760, 338] on span "Mathafi Wrap" at bounding box center [739, 334] width 52 height 14
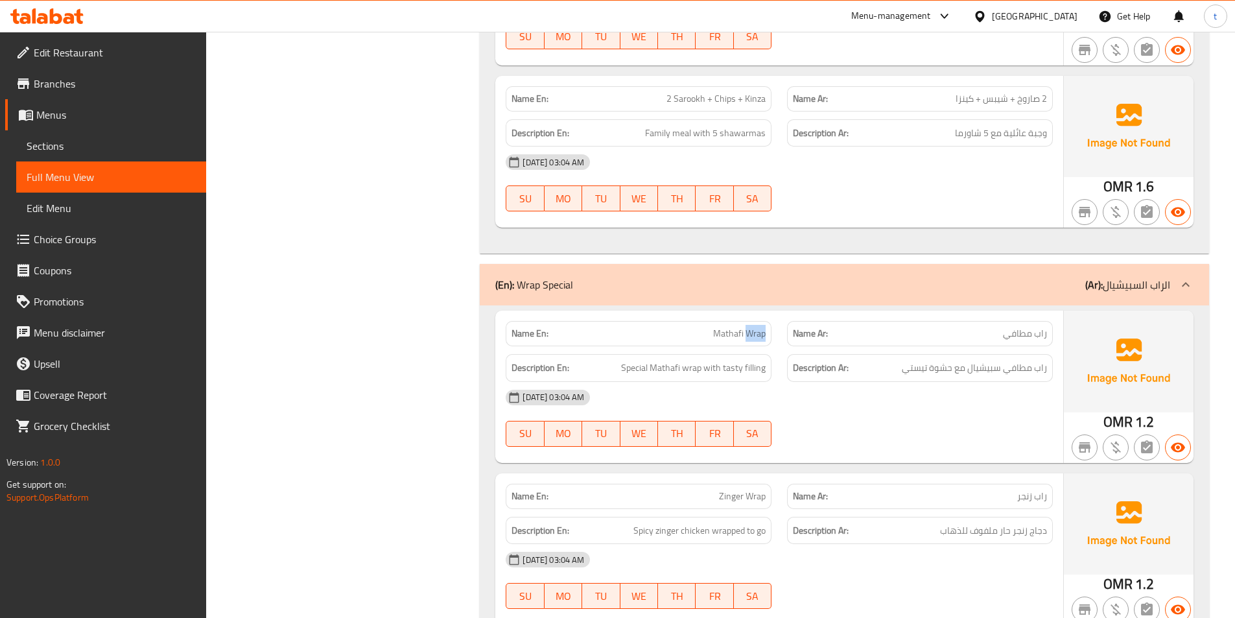
drag, startPoint x: 760, startPoint y: 338, endPoint x: 749, endPoint y: 340, distance: 11.3
click at [759, 338] on span "Mathafi Wrap" at bounding box center [739, 334] width 52 height 14
click at [639, 373] on span "Special Mathafi wrap with tasty filling" at bounding box center [693, 368] width 145 height 16
click at [1043, 373] on span "راب مطافي سبيشيال مع حشوة تيستي" at bounding box center [973, 368] width 145 height 16
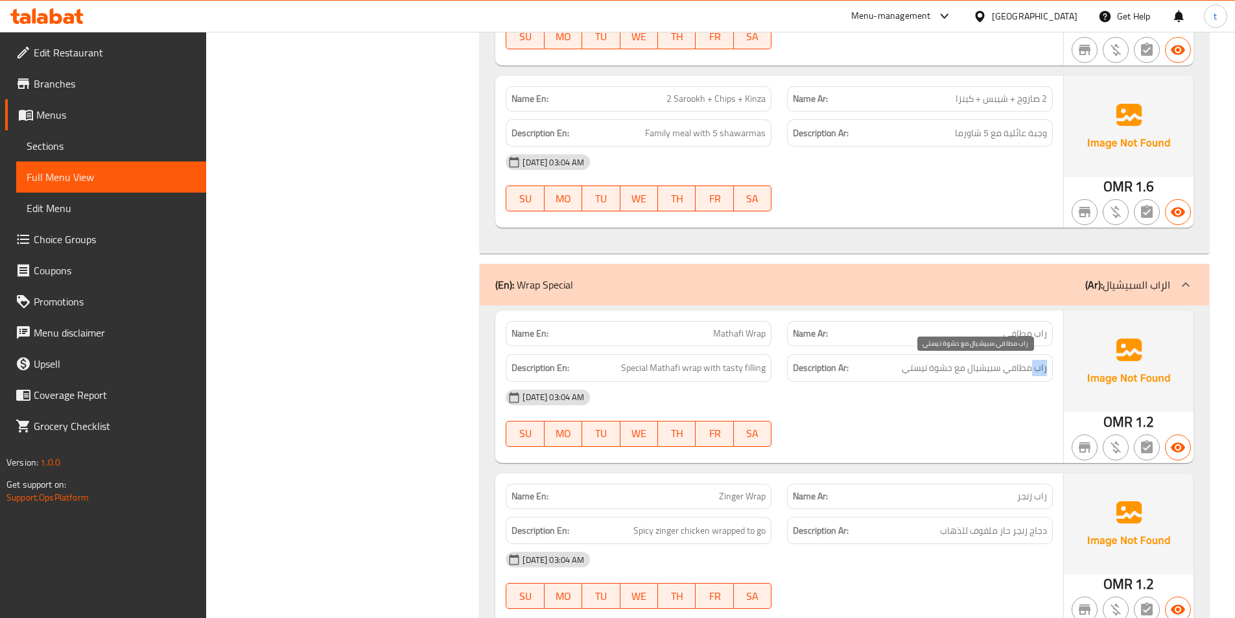
click at [1043, 373] on span "راب مطافي سبيشيال مع حشوة تيستي" at bounding box center [973, 368] width 145 height 16
click at [1019, 371] on span "راب مطافي سبيشيال مع حشوة تيستي" at bounding box center [973, 368] width 145 height 16
drag, startPoint x: 1019, startPoint y: 371, endPoint x: 880, endPoint y: 368, distance: 138.7
click at [1018, 371] on span "راب مطافي سبيشيال مع حشوة تيستي" at bounding box center [973, 368] width 145 height 16
click at [660, 366] on span "Special Mathafi wrap with tasty filling" at bounding box center [693, 368] width 145 height 16
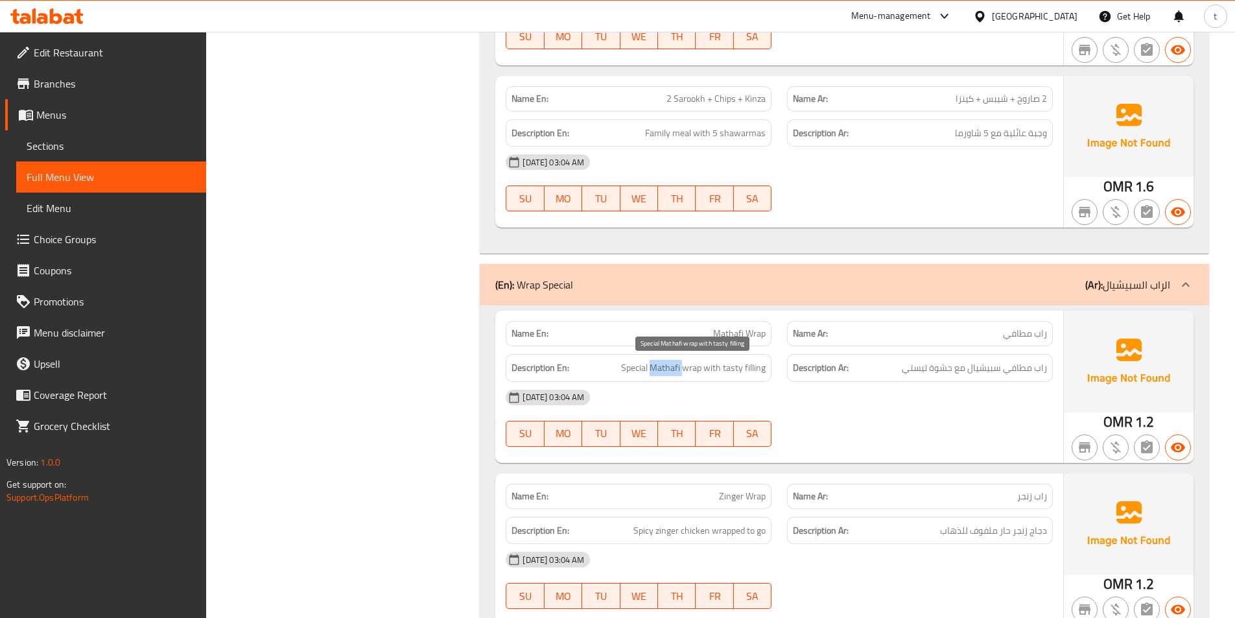
click at [660, 366] on span "Special Mathafi wrap with tasty filling" at bounding box center [693, 368] width 145 height 16
click at [700, 367] on span "Special Mathafi wrap with tasty filling" at bounding box center [693, 368] width 145 height 16
click at [986, 371] on span "راب مطافي سبيشيال مع حشوة تيستي" at bounding box center [973, 368] width 145 height 16
drag, startPoint x: 986, startPoint y: 371, endPoint x: 938, endPoint y: 372, distance: 48.0
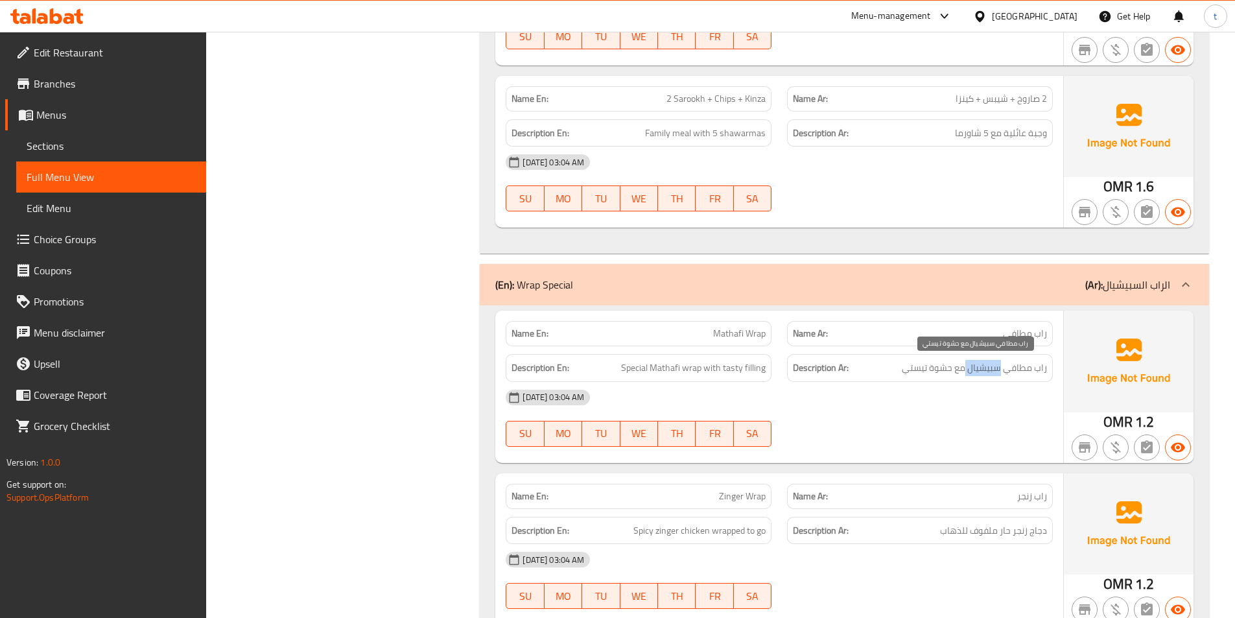
click at [987, 371] on span "راب مطافي سبيشيال مع حشوة تيستي" at bounding box center [973, 368] width 145 height 16
click at [693, 369] on span "Special Mathafi wrap with tasty filling" at bounding box center [693, 368] width 145 height 16
click at [1034, 369] on span "راب مطافي سبيشيال مع حشوة تيستي" at bounding box center [973, 368] width 145 height 16
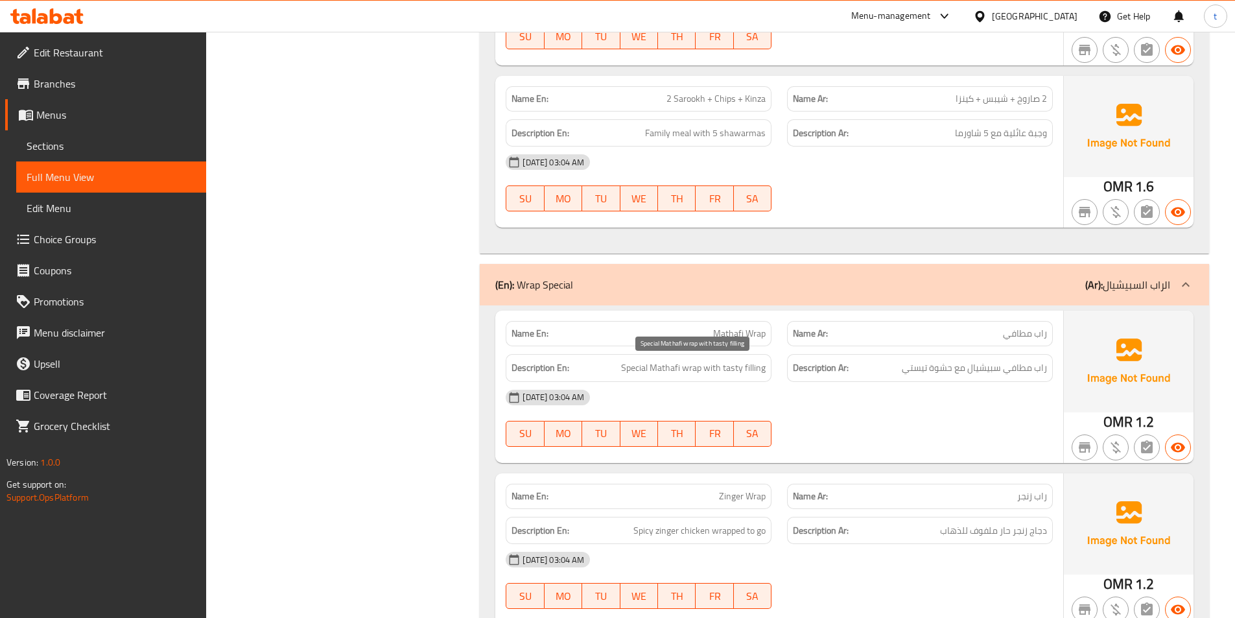
click at [715, 364] on span "Special Mathafi wrap with tasty filling" at bounding box center [693, 368] width 145 height 16
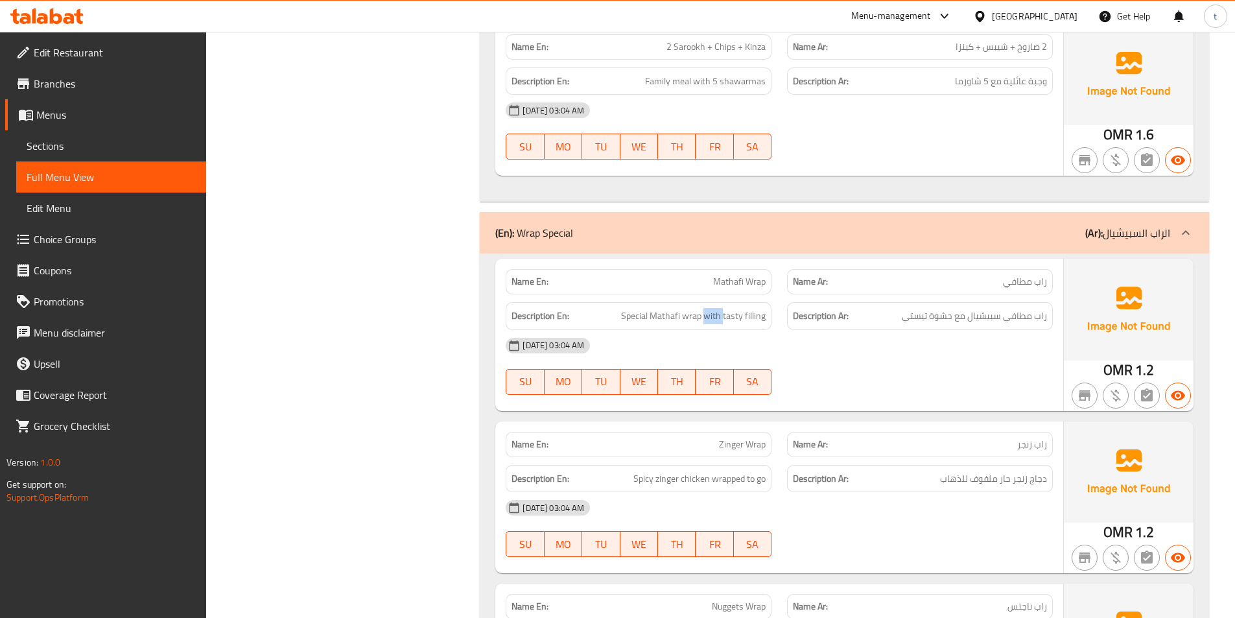
scroll to position [1491, 0]
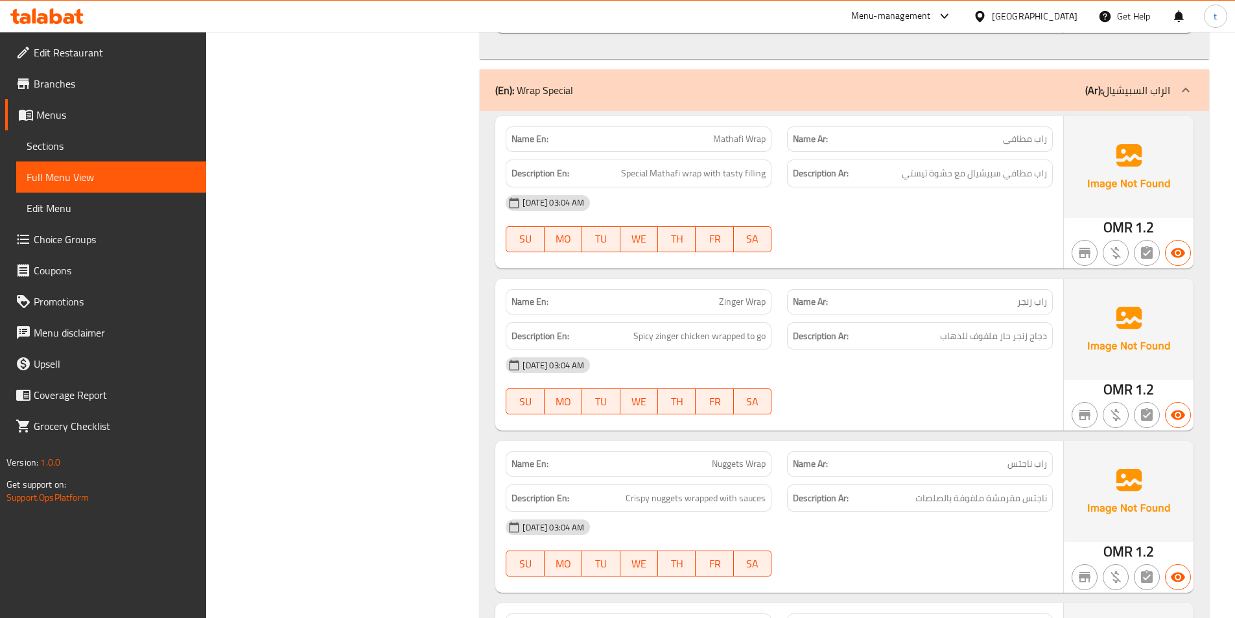
click at [1038, 305] on span "راب زنجر" at bounding box center [1032, 302] width 30 height 14
click at [740, 303] on span "Zinger Wrap" at bounding box center [742, 302] width 47 height 14
drag, startPoint x: 740, startPoint y: 303, endPoint x: 767, endPoint y: 301, distance: 27.3
click at [749, 303] on span "Zinger Wrap" at bounding box center [742, 302] width 47 height 14
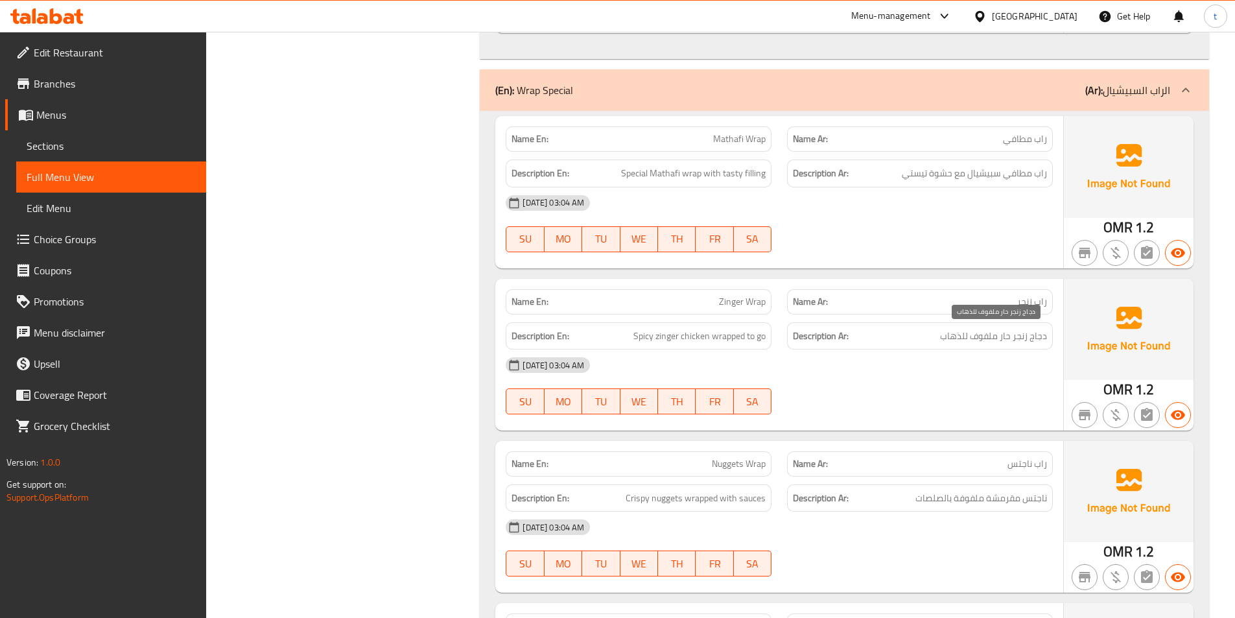
click at [1046, 337] on span "دجاج زنجر حار ملفوف للذهاب" at bounding box center [993, 336] width 107 height 16
drag, startPoint x: 1046, startPoint y: 337, endPoint x: 1032, endPoint y: 338, distance: 14.3
click at [1046, 338] on span "دجاج زنجر حار ملفوف للذهاب" at bounding box center [993, 336] width 107 height 16
click at [640, 336] on span "Spicy zinger chicken wrapped to go" at bounding box center [699, 336] width 132 height 16
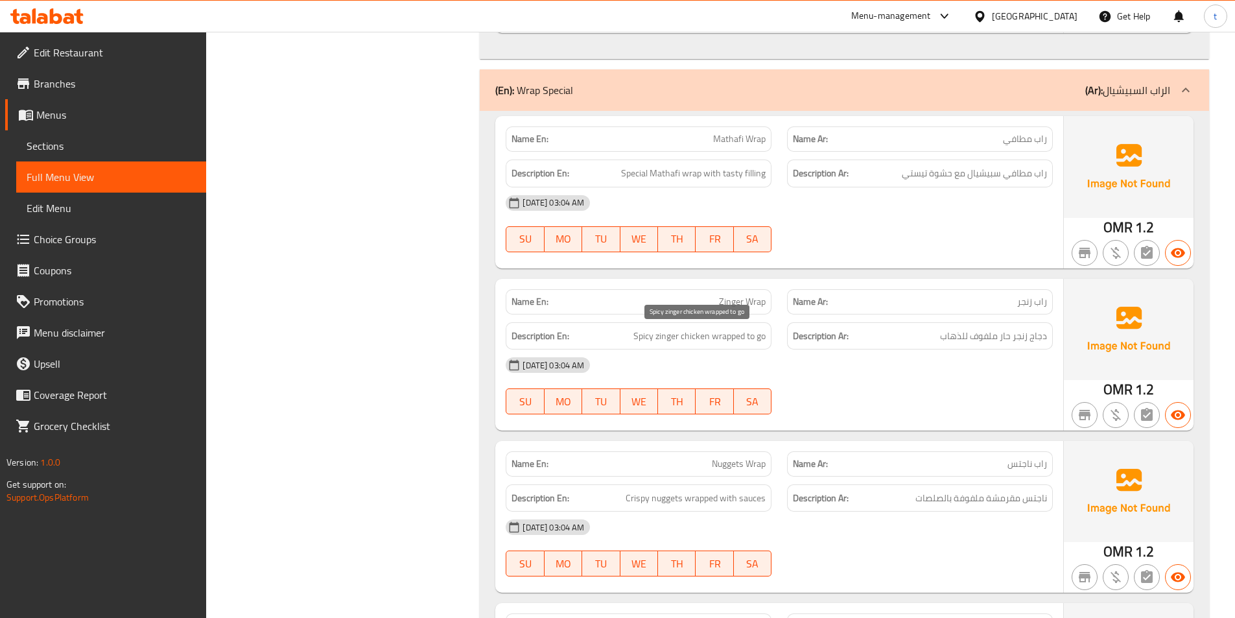
click at [679, 342] on span "Spicy zinger chicken wrapped to go" at bounding box center [699, 336] width 132 height 16
click at [1004, 338] on span "دجاج زنجر حار ملفوف للذهاب" at bounding box center [993, 336] width 107 height 16
click at [691, 338] on span "Spicy zinger chicken wrapped to go" at bounding box center [699, 336] width 132 height 16
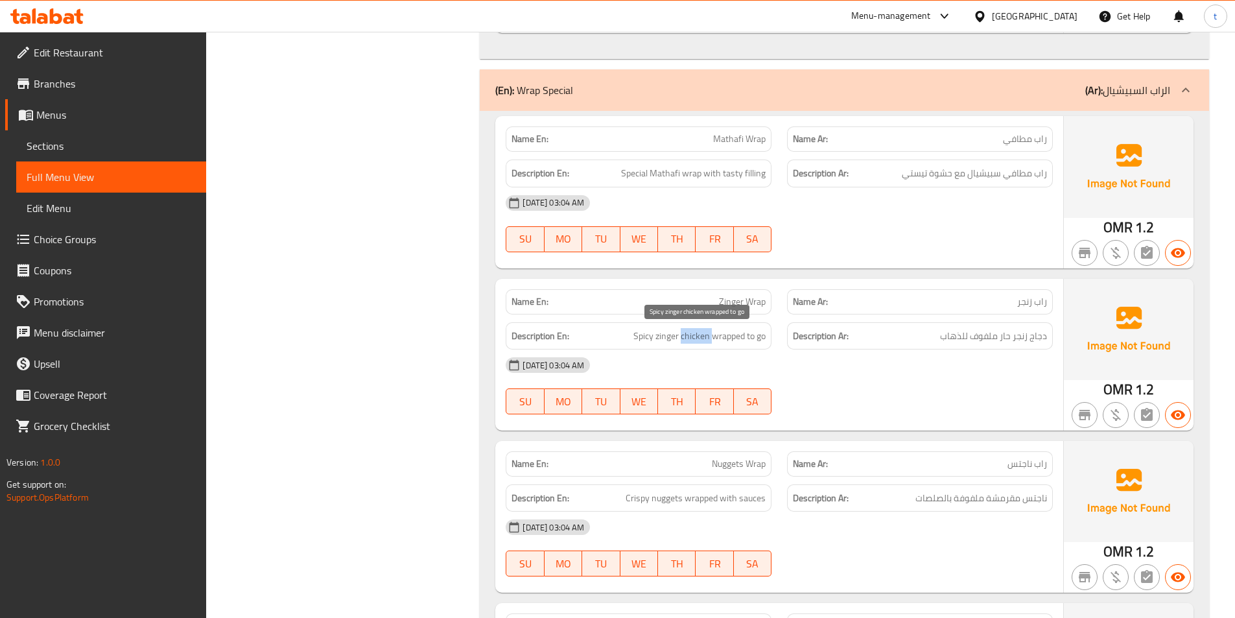
click at [691, 338] on span "Spicy zinger chicken wrapped to go" at bounding box center [699, 336] width 132 height 16
click at [1043, 341] on span "دجاج زنجر حار ملفوف للذهاب" at bounding box center [993, 336] width 107 height 16
click at [729, 337] on span "Spicy zinger chicken wrapped to go" at bounding box center [699, 336] width 132 height 16
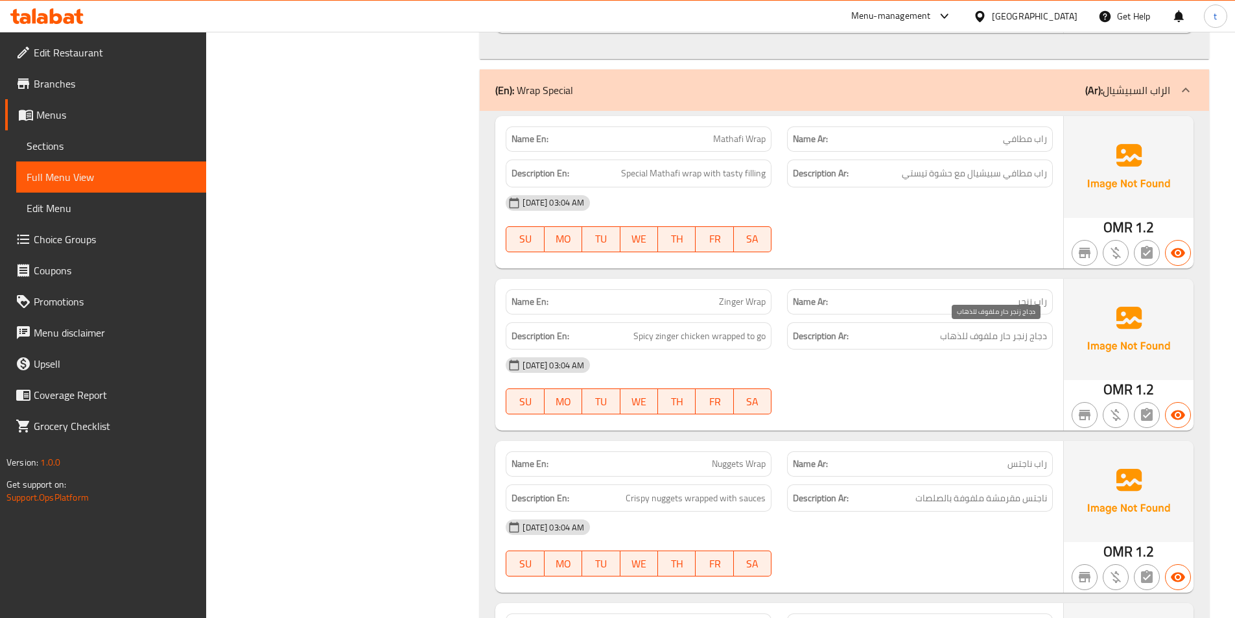
click at [984, 340] on span "دجاج زنجر حار ملفوف للذهاب" at bounding box center [993, 336] width 107 height 16
drag, startPoint x: 984, startPoint y: 340, endPoint x: 868, endPoint y: 354, distance: 116.9
click at [983, 340] on span "دجاج زنجر حار ملفوف للذهاب" at bounding box center [993, 336] width 107 height 16
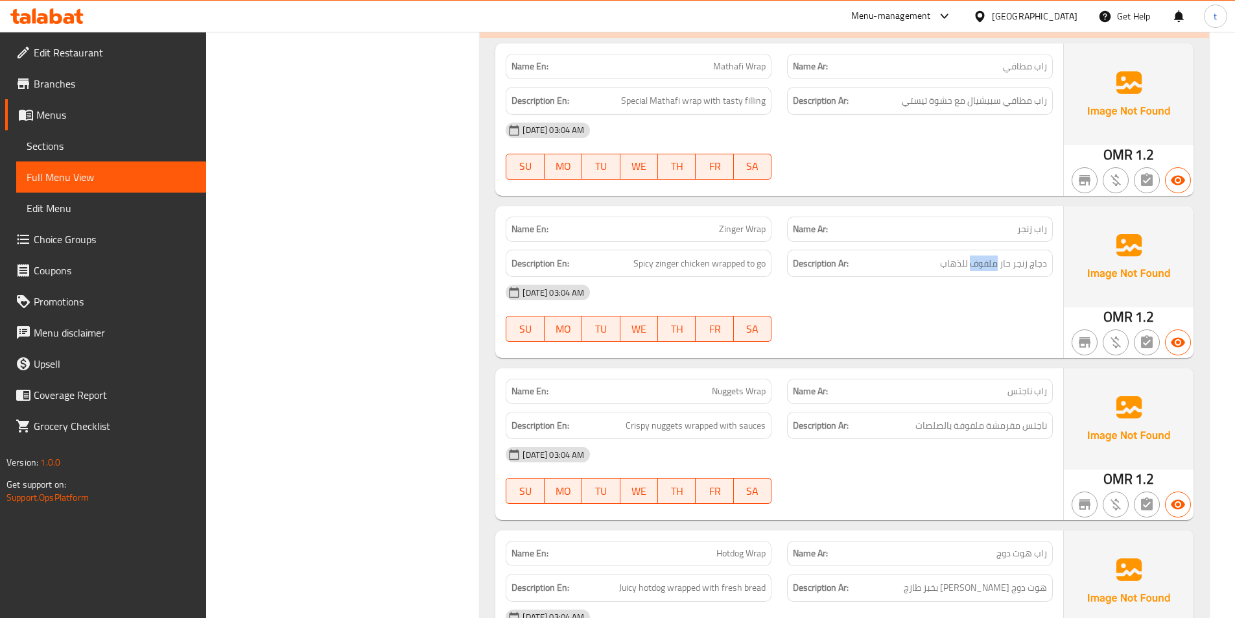
scroll to position [1685, 0]
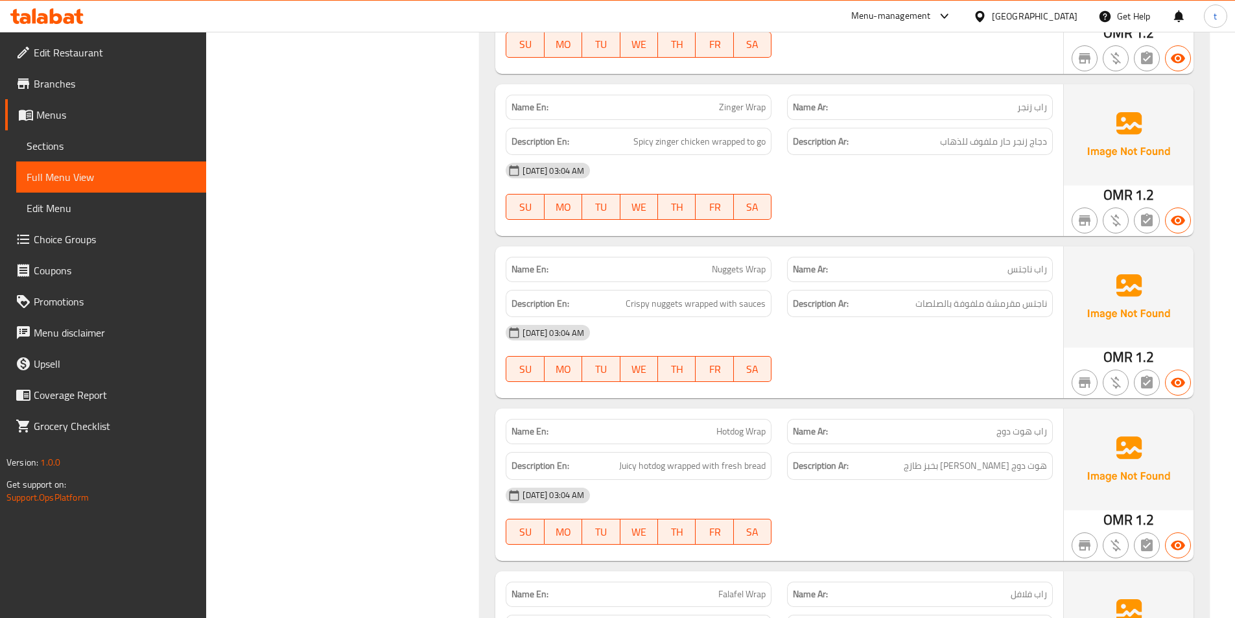
click at [1039, 272] on span "راب ناجتس" at bounding box center [1027, 269] width 40 height 14
click at [757, 270] on span "Nuggets Wrap" at bounding box center [739, 269] width 54 height 14
drag, startPoint x: 757, startPoint y: 270, endPoint x: 735, endPoint y: 270, distance: 22.0
click at [751, 270] on span "Nuggets Wrap" at bounding box center [739, 269] width 54 height 14
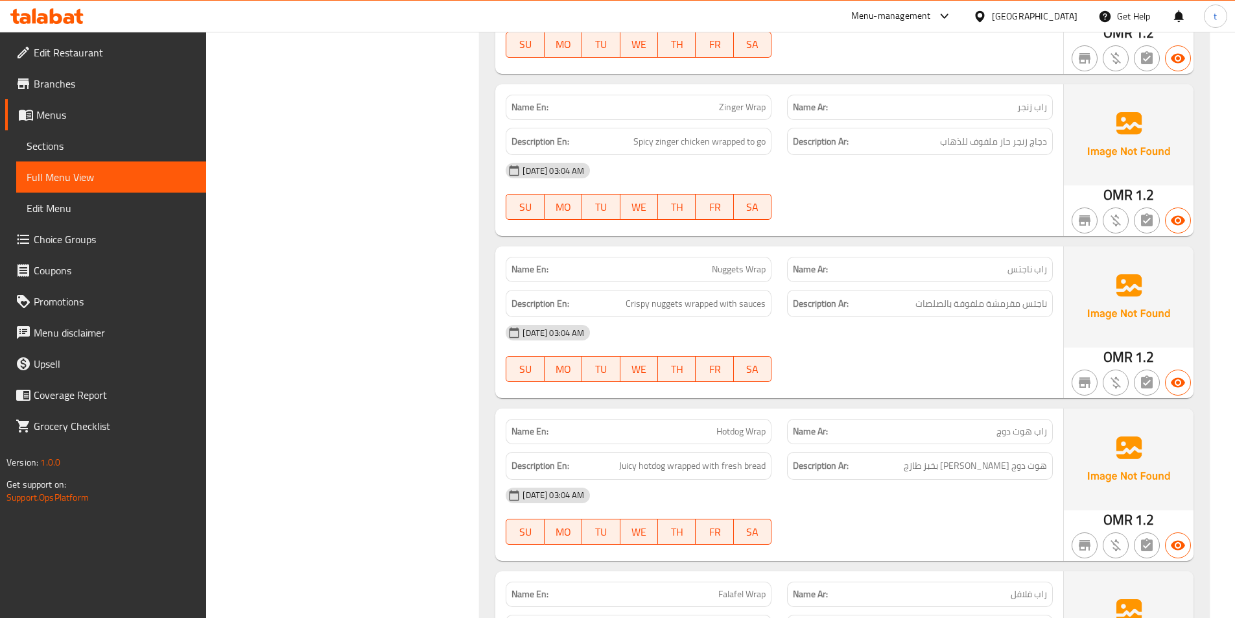
click at [735, 270] on span "Nuggets Wrap" at bounding box center [739, 269] width 54 height 14
drag, startPoint x: 735, startPoint y: 270, endPoint x: 970, endPoint y: 278, distance: 234.8
click at [743, 270] on span "Nuggets Wrap" at bounding box center [739, 269] width 54 height 14
click at [1023, 266] on span "راب ناجتس" at bounding box center [1027, 269] width 40 height 14
drag, startPoint x: 1023, startPoint y: 266, endPoint x: 717, endPoint y: 307, distance: 308.7
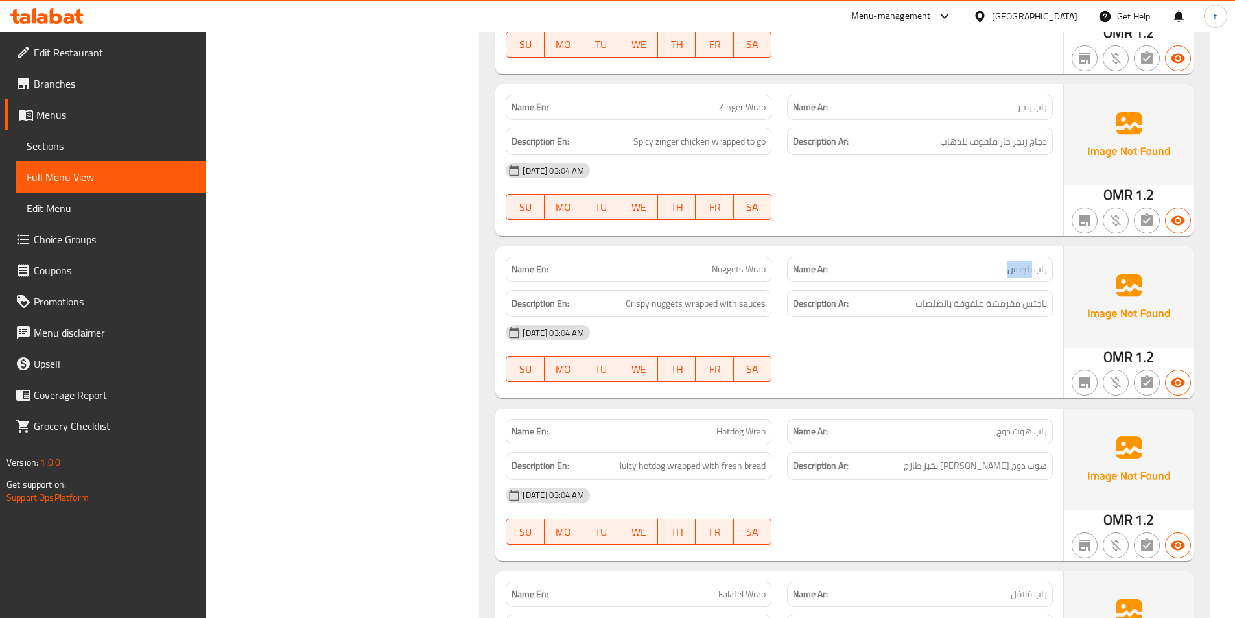
click at [1010, 270] on span "راب ناجتس" at bounding box center [1027, 269] width 40 height 14
click at [629, 301] on span "Crispy nuggets wrapped with sauces" at bounding box center [695, 304] width 140 height 16
click at [1008, 306] on span "ناجتس مقرمشة ملفوفة بالصلصات" at bounding box center [981, 304] width 132 height 16
drag, startPoint x: 1008, startPoint y: 306, endPoint x: 720, endPoint y: 309, distance: 287.8
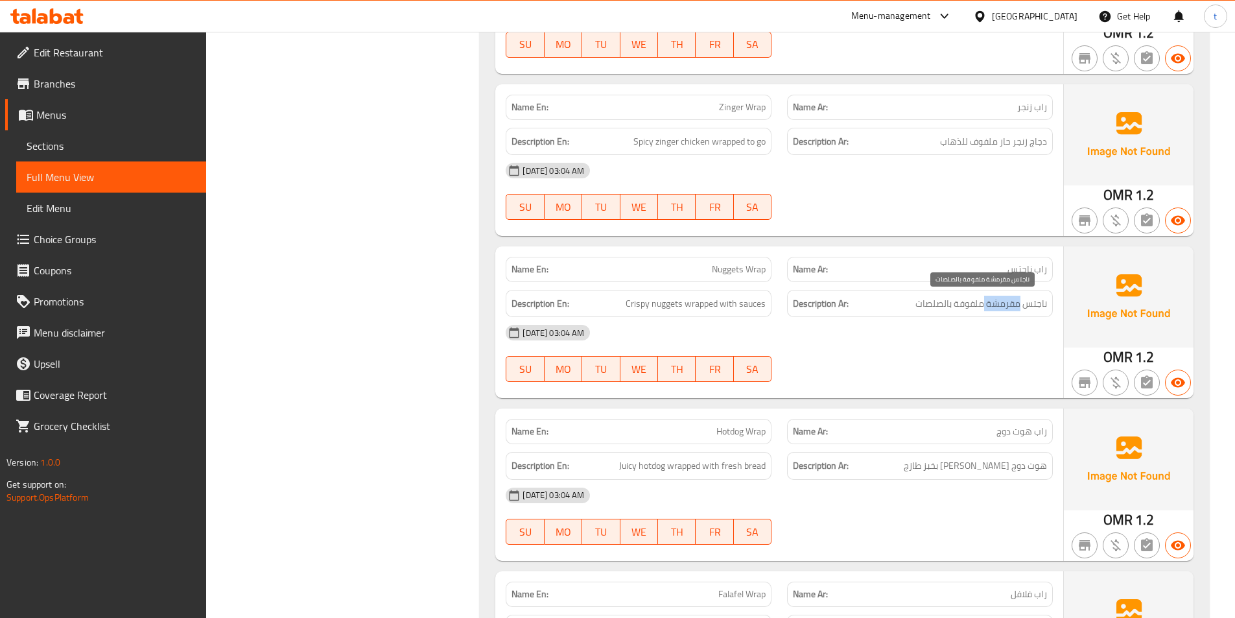
click at [1006, 306] on span "ناجتس مقرمشة ملفوفة بالصلصات" at bounding box center [981, 304] width 132 height 16
click at [672, 309] on span "Crispy nuggets wrapped with sauces" at bounding box center [695, 304] width 140 height 16
click at [1038, 303] on span "ناجتس مقرمشة ملفوفة بالصلصات" at bounding box center [981, 304] width 132 height 16
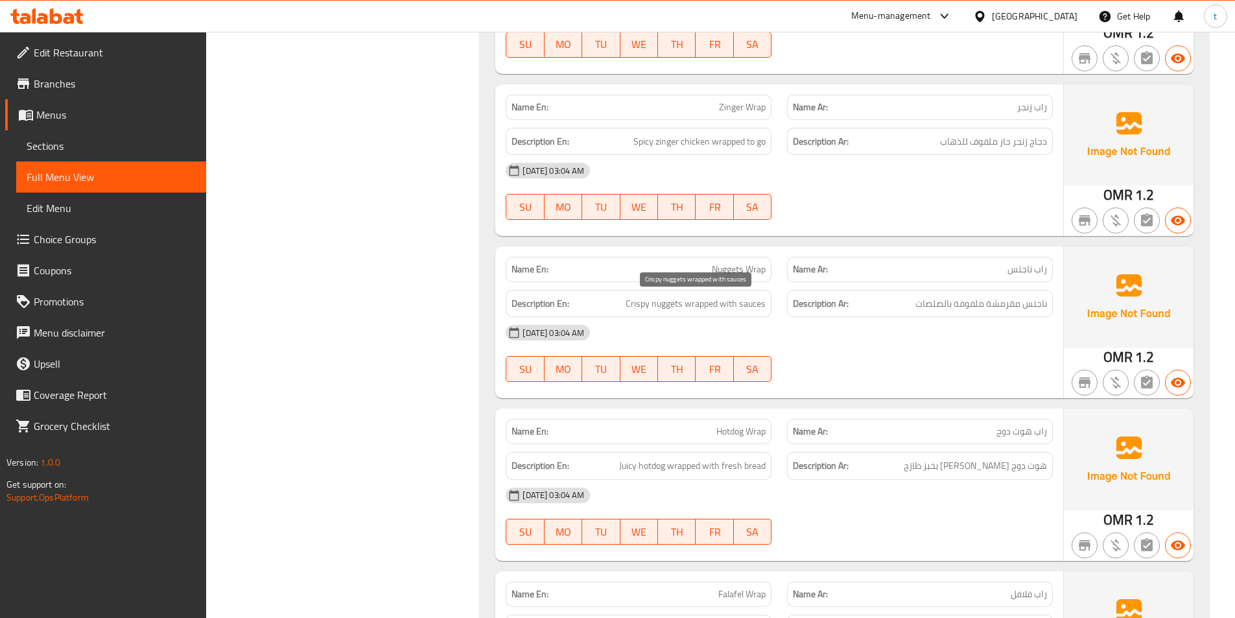
click at [710, 304] on span "Crispy nuggets wrapped with sauces" at bounding box center [695, 304] width 140 height 16
click at [967, 299] on span "ناجتس مقرمشة ملفوفة بالصلصات" at bounding box center [981, 304] width 132 height 16
drag, startPoint x: 967, startPoint y: 299, endPoint x: 885, endPoint y: 301, distance: 82.3
click at [962, 301] on span "ناجتس مقرمشة ملفوفة بالصلصات" at bounding box center [981, 304] width 132 height 16
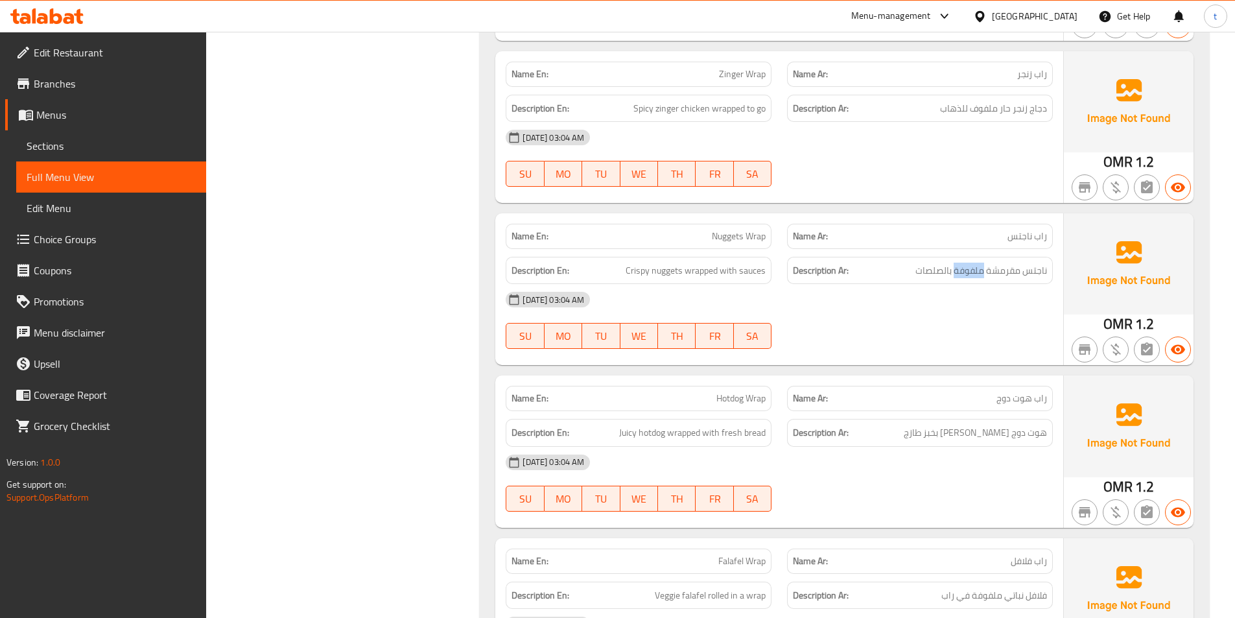
scroll to position [1750, 0]
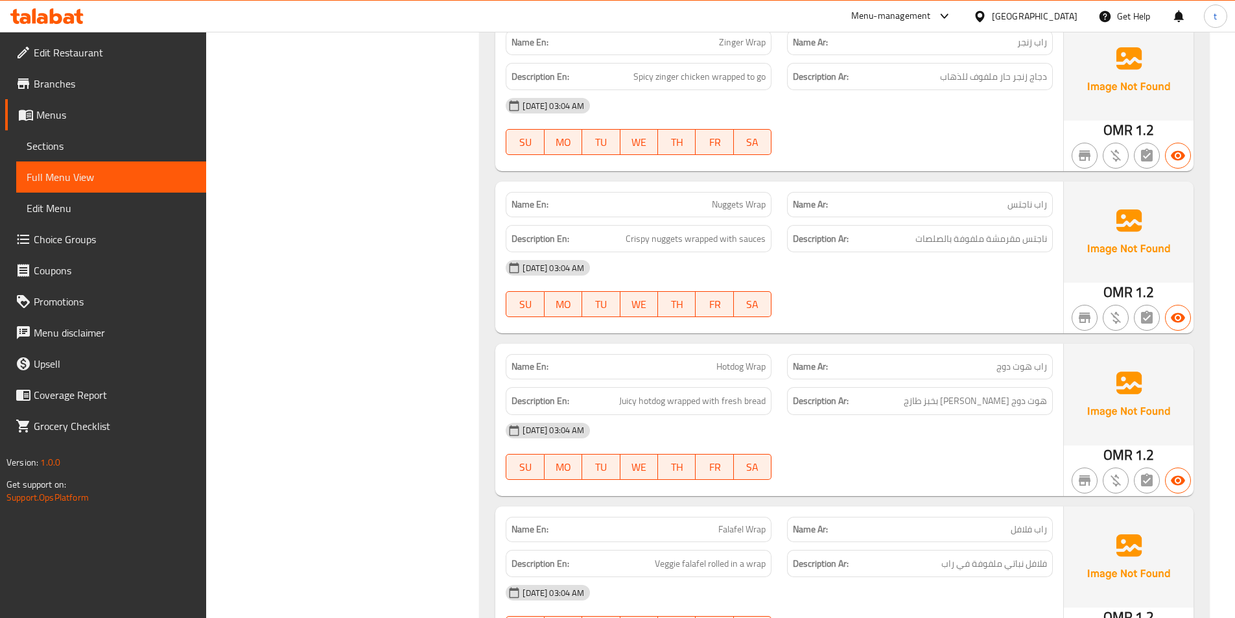
click at [727, 372] on span "Hotdog Wrap" at bounding box center [740, 367] width 49 height 14
click at [1016, 367] on span "راب هوت دوج" at bounding box center [1021, 367] width 51 height 14
click at [763, 366] on span "Hotdog Wrap" at bounding box center [740, 367] width 49 height 14
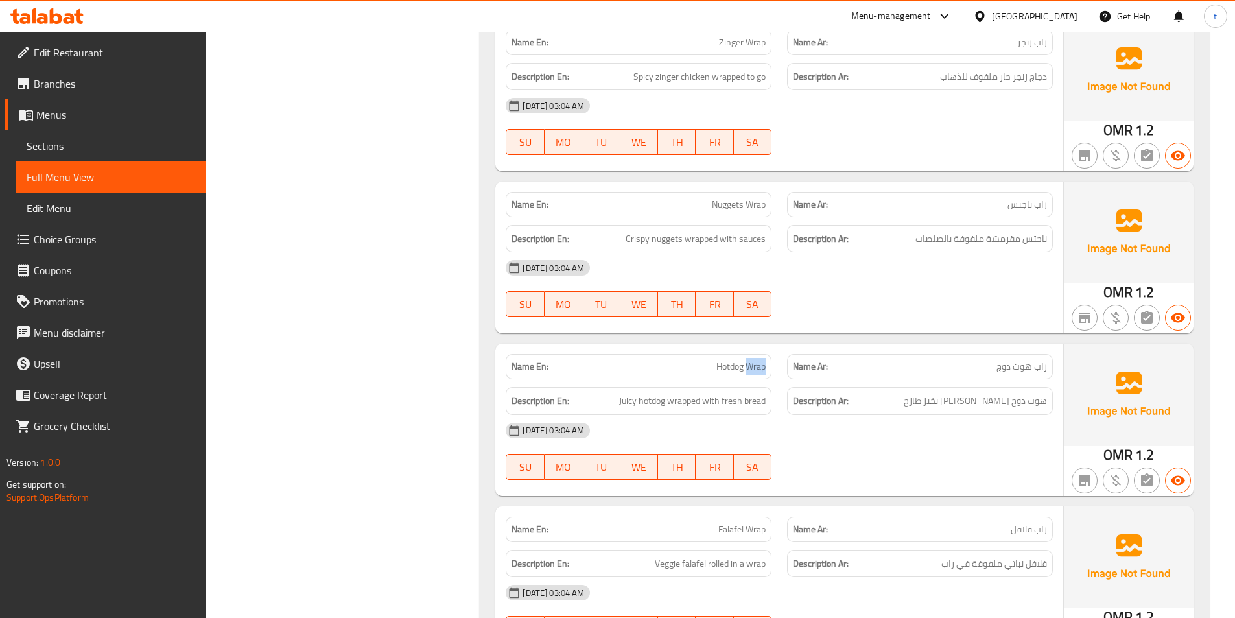
click at [763, 366] on span "Hotdog Wrap" at bounding box center [740, 367] width 49 height 14
click at [634, 399] on span "Juicy hotdog wrapped with fresh bread" at bounding box center [692, 401] width 146 height 16
click at [1003, 405] on span "هوت دوج [PERSON_NAME] بخبز طازج" at bounding box center [974, 401] width 143 height 16
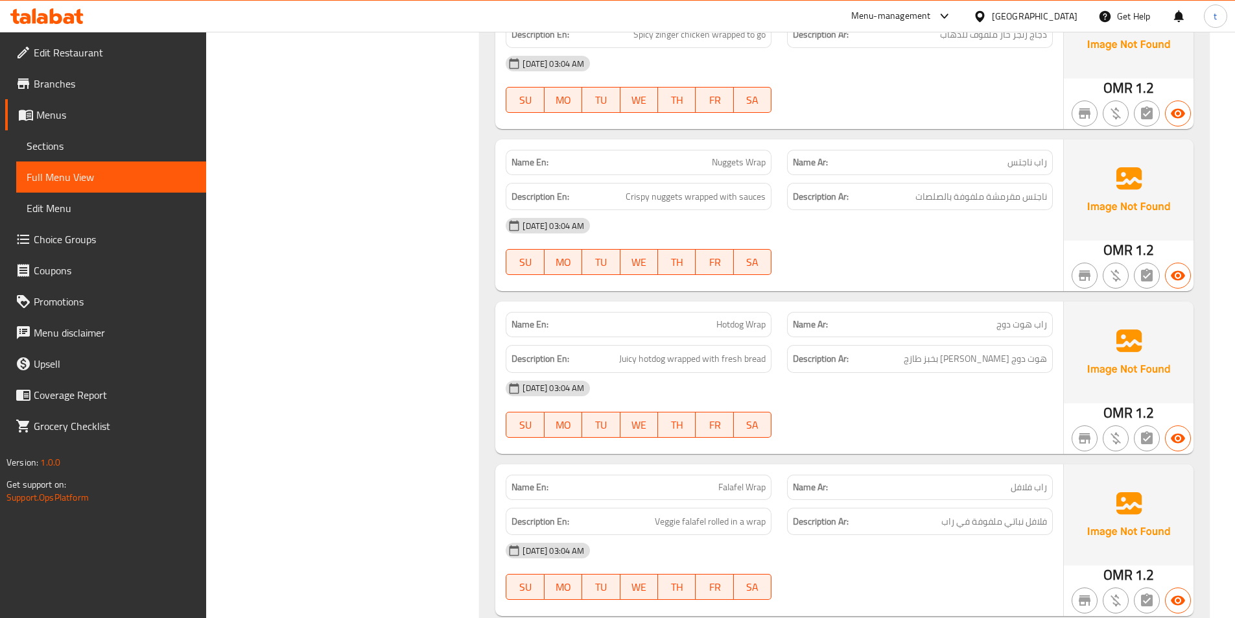
scroll to position [1944, 0]
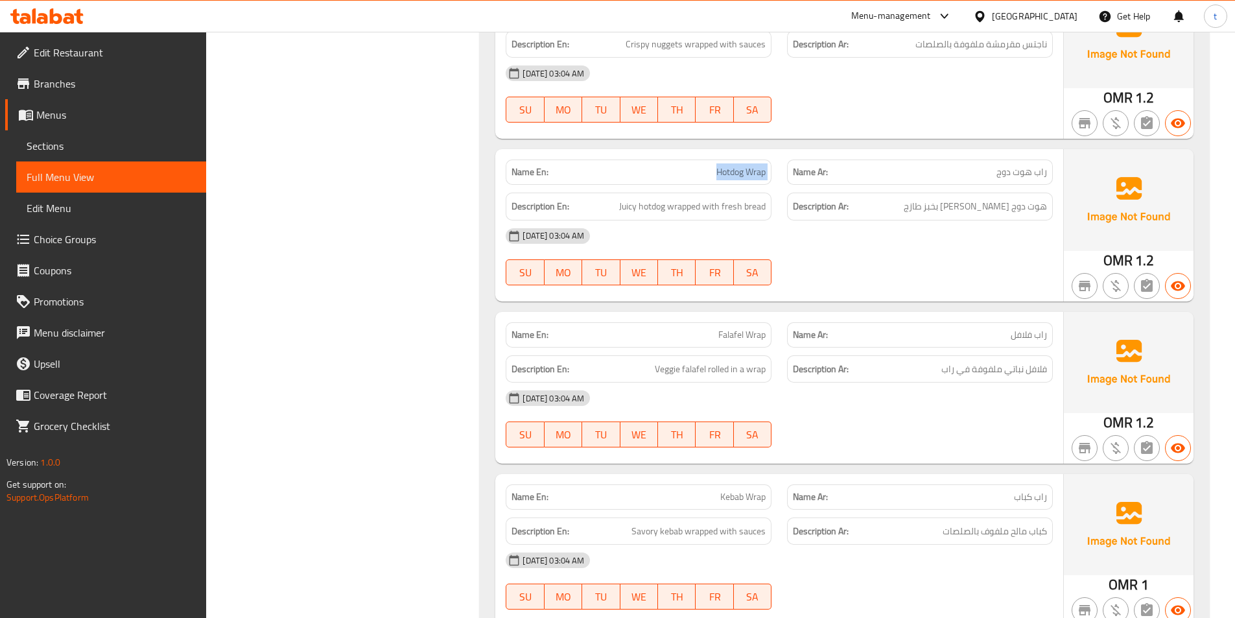
drag, startPoint x: 718, startPoint y: 175, endPoint x: 784, endPoint y: 179, distance: 66.2
click at [784, 179] on div "Name En: Hotdog Wrap Name Ar: راب هوت دوج" at bounding box center [779, 172] width 563 height 41
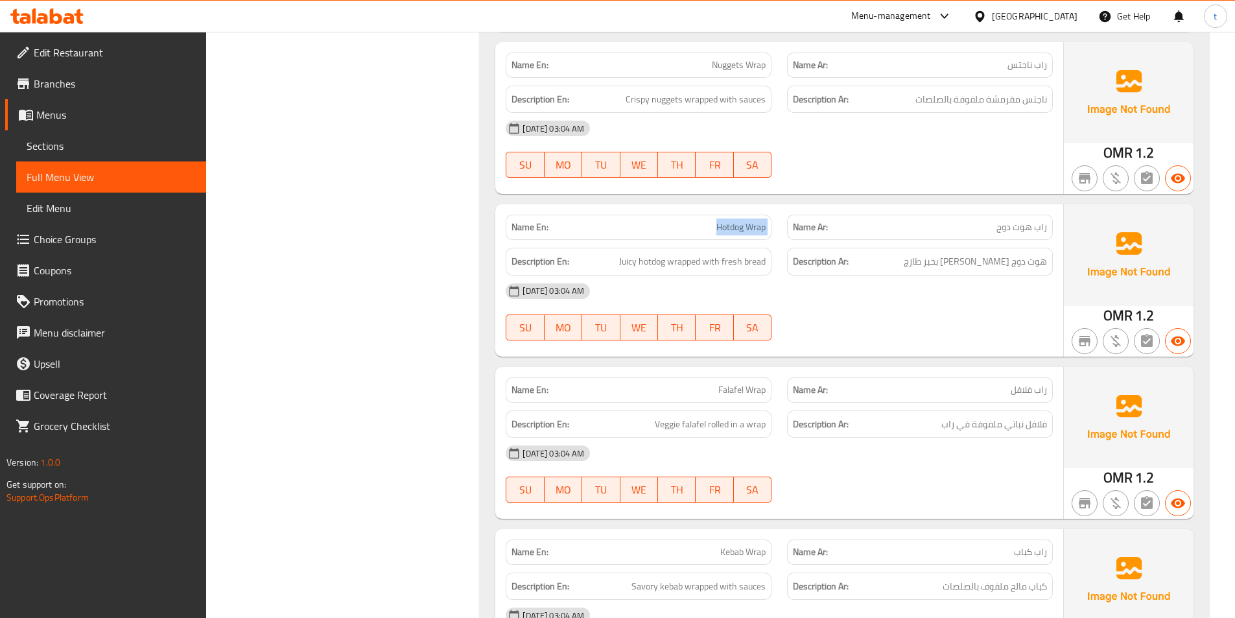
scroll to position [1815, 0]
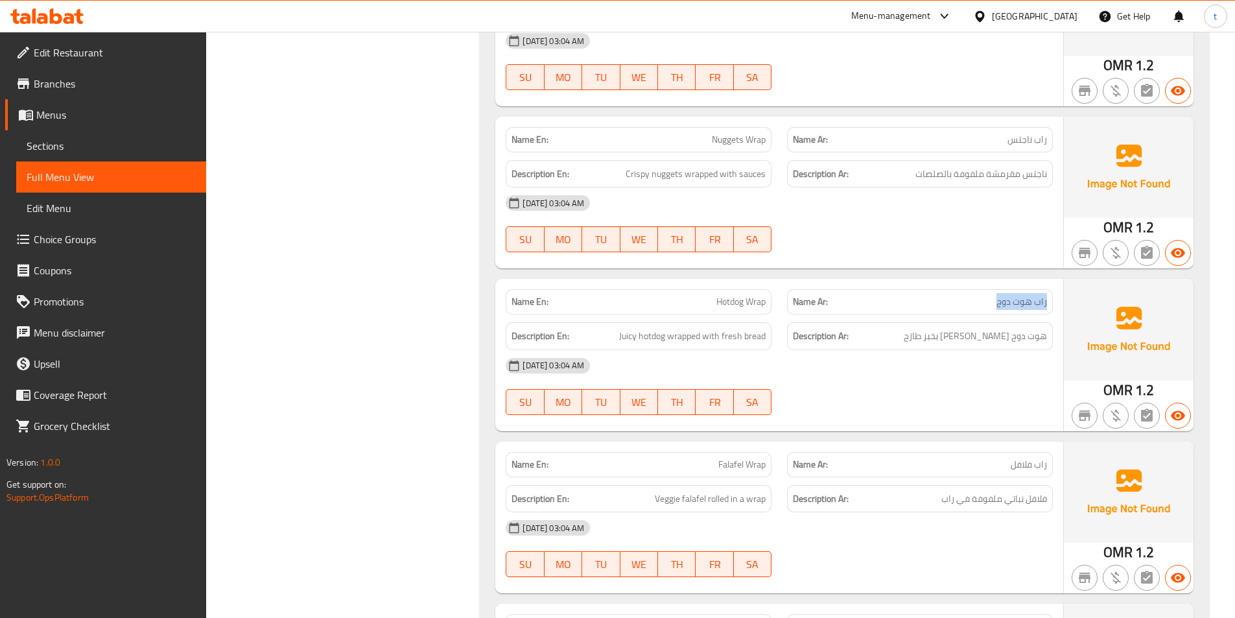
drag, startPoint x: 1012, startPoint y: 304, endPoint x: 1054, endPoint y: 301, distance: 42.2
click at [1054, 301] on div "Name Ar: راب هوت دوج" at bounding box center [919, 301] width 281 height 41
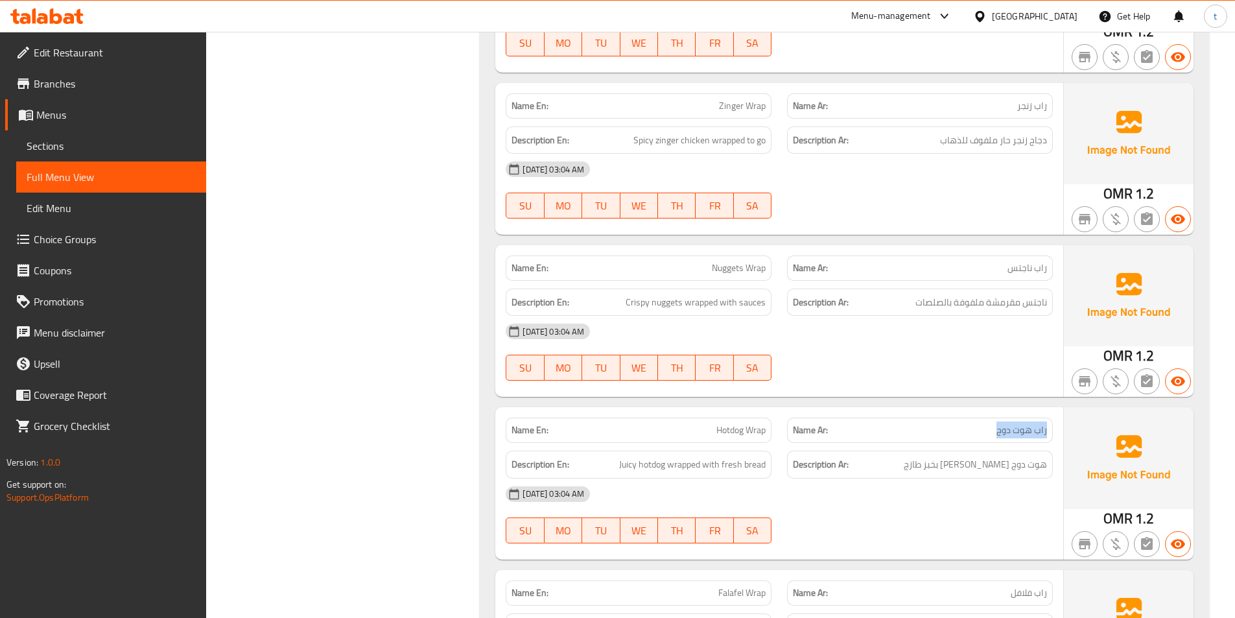
scroll to position [1685, 0]
click at [625, 466] on span "Juicy hotdog wrapped with fresh bread" at bounding box center [692, 466] width 146 height 16
click at [1025, 465] on span "هوت دوج [PERSON_NAME] بخبز طازج" at bounding box center [974, 466] width 143 height 16
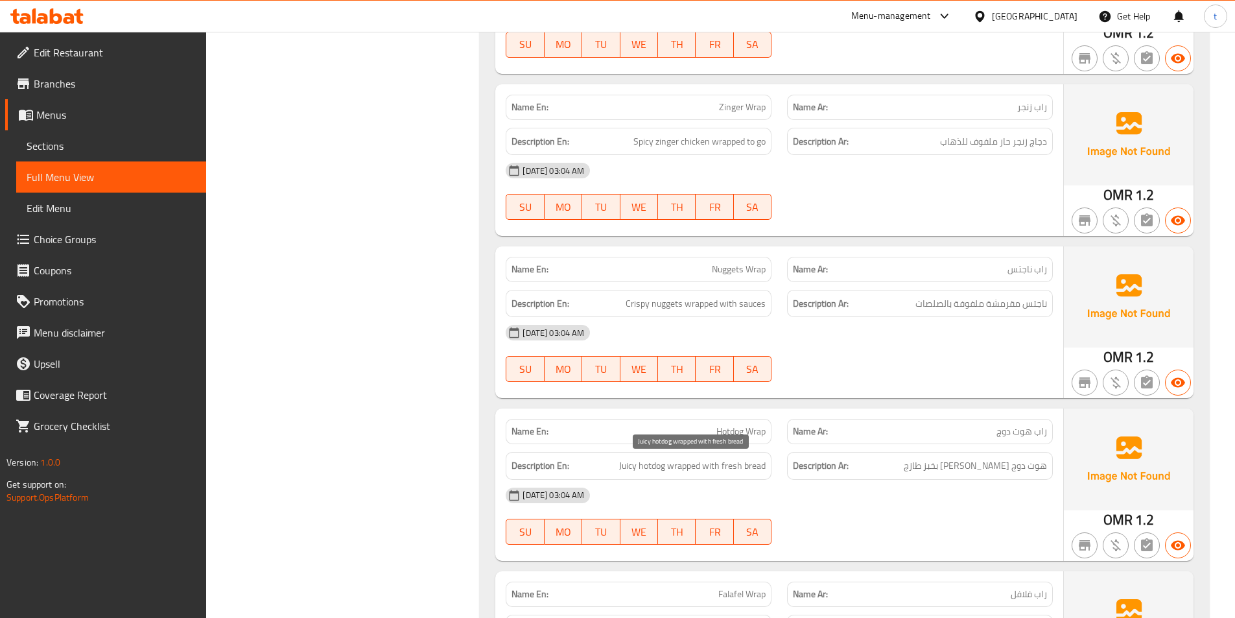
click at [649, 470] on span "Juicy hotdog wrapped with fresh bread" at bounding box center [692, 466] width 146 height 16
click at [1004, 471] on span "هوت دوج [PERSON_NAME] بخبز طازج" at bounding box center [974, 466] width 143 height 16
click at [684, 472] on span "Juicy hotdog wrapped with fresh bread" at bounding box center [692, 466] width 146 height 16
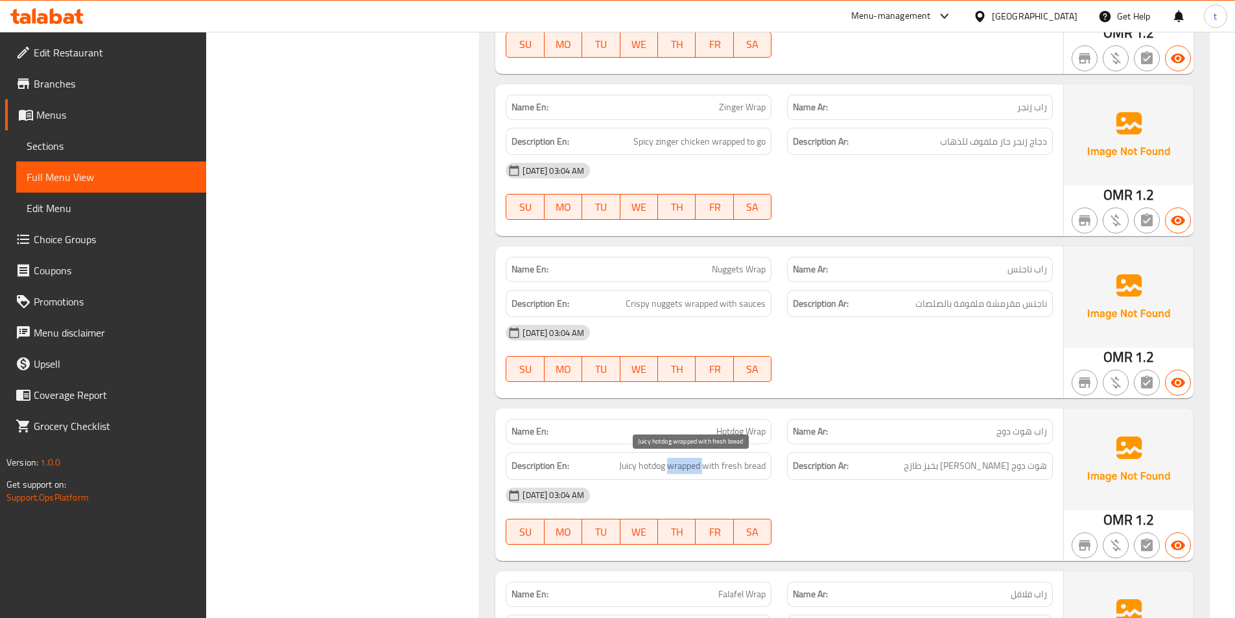
click at [684, 472] on span "Juicy hotdog wrapped with fresh bread" at bounding box center [692, 466] width 146 height 16
click at [966, 467] on span "هوت دوج [PERSON_NAME] بخبز طازج" at bounding box center [974, 466] width 143 height 16
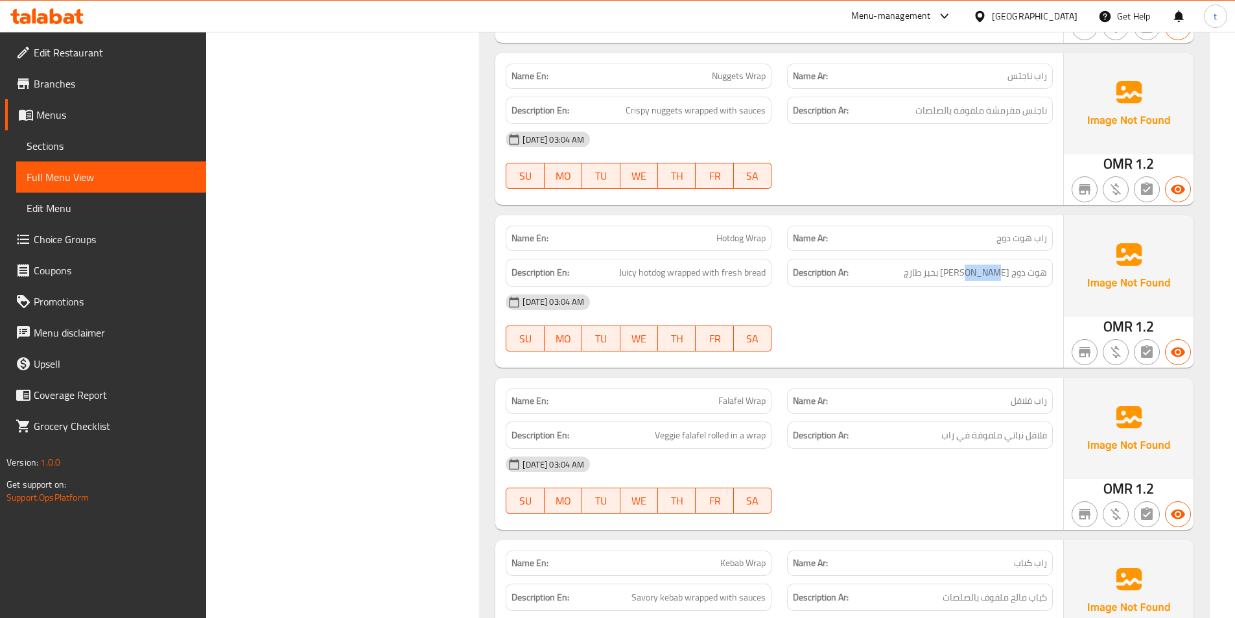
scroll to position [1879, 0]
click at [977, 389] on div "Name Ar: راب فلافل" at bounding box center [920, 399] width 266 height 25
drag, startPoint x: 717, startPoint y: 404, endPoint x: 772, endPoint y: 404, distance: 54.4
click at [772, 404] on div "Name En: Falafel Wrap" at bounding box center [638, 399] width 281 height 41
click at [1041, 436] on span "فلافل نباتي ملفوفة في راب" at bounding box center [994, 434] width 106 height 16
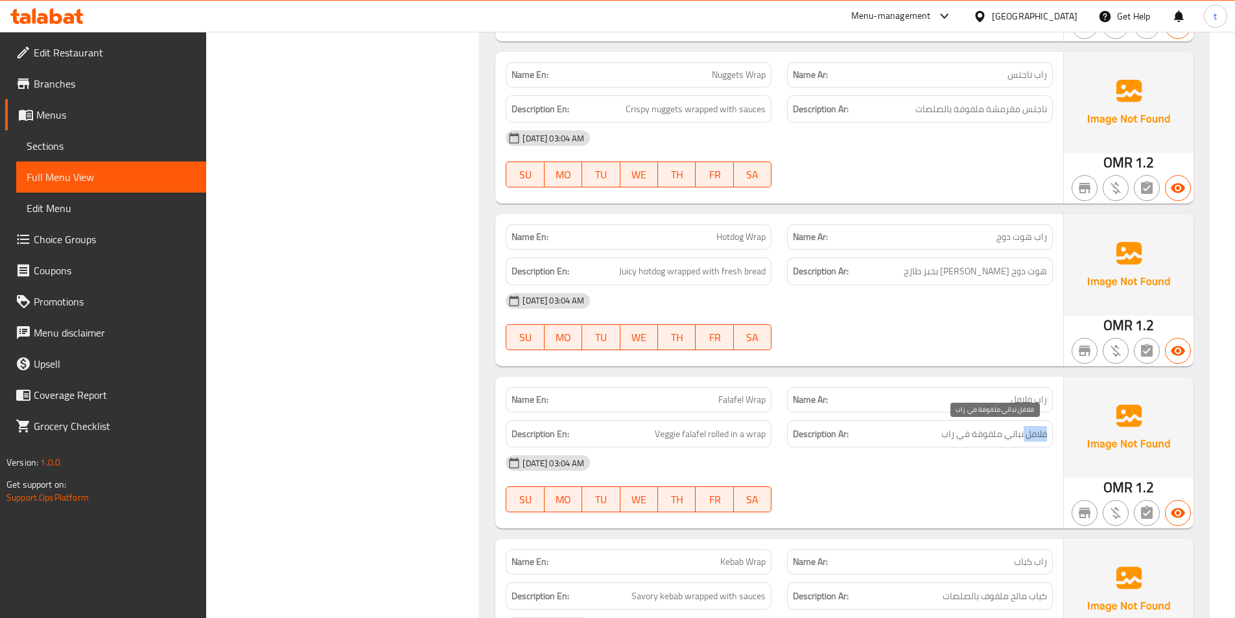
click at [1041, 436] on span "فلافل نباتي ملفوفة في راب" at bounding box center [994, 434] width 106 height 16
click at [670, 436] on span "Veggie falafel rolled in a wrap" at bounding box center [710, 434] width 111 height 16
click at [1025, 434] on span "فلافل نباتي ملفوفة في راب" at bounding box center [994, 434] width 106 height 16
drag, startPoint x: 1025, startPoint y: 434, endPoint x: 1018, endPoint y: 435, distance: 7.2
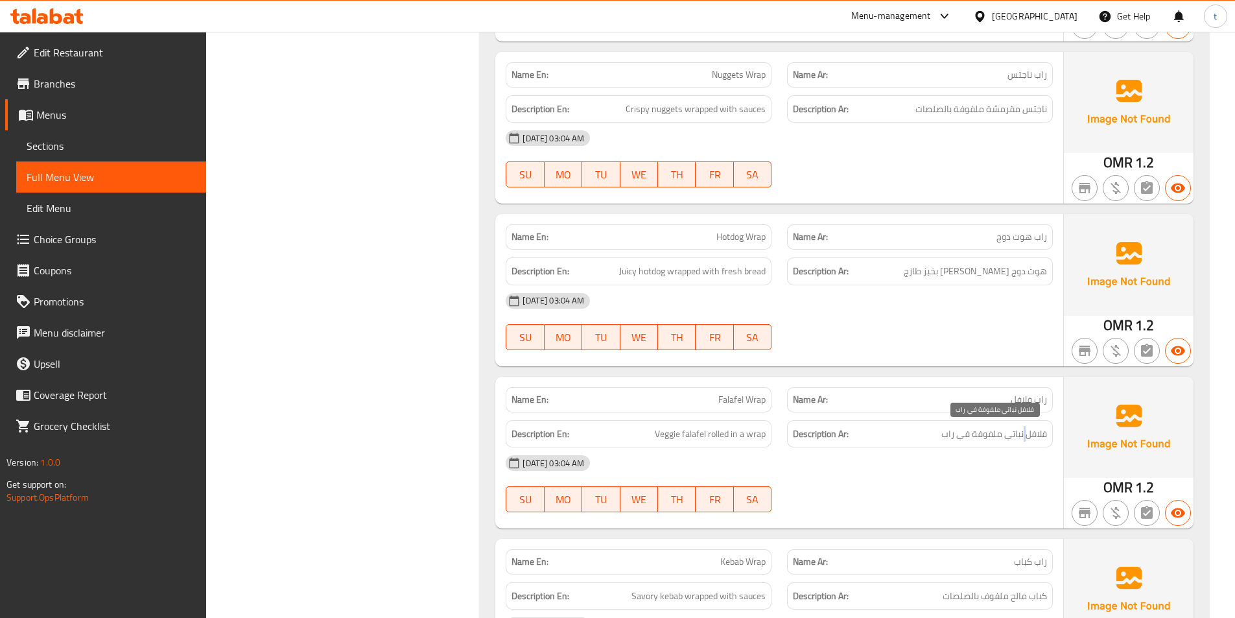
click at [1023, 435] on span "فلافل نباتي ملفوفة في راب" at bounding box center [994, 434] width 106 height 16
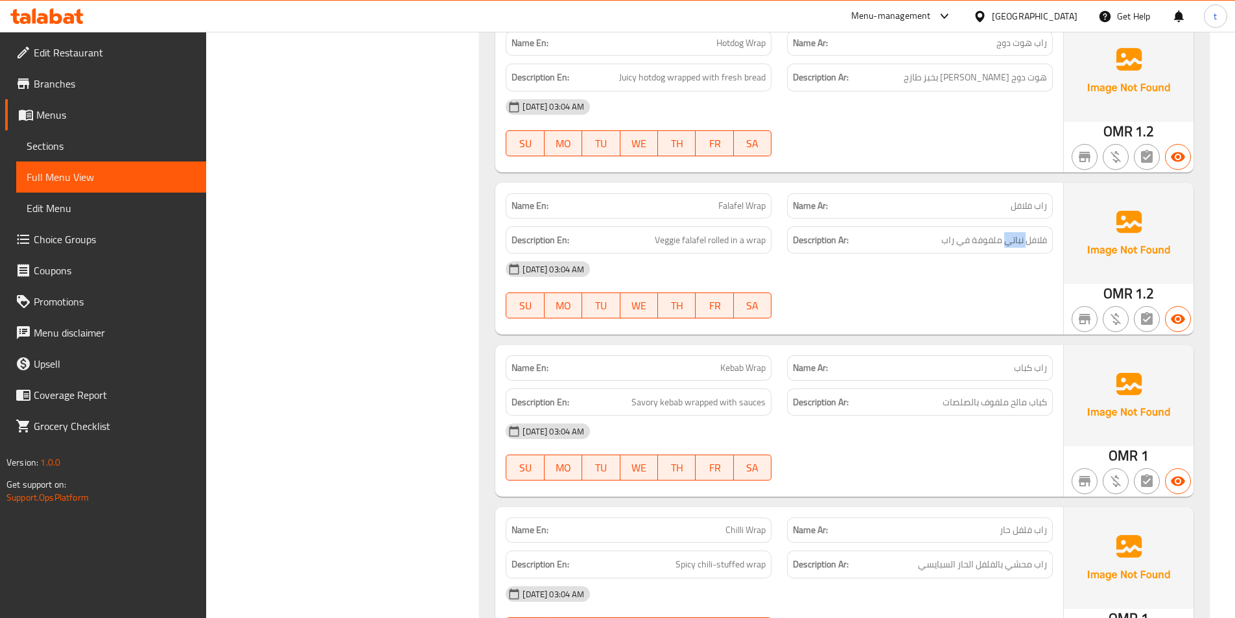
scroll to position [2074, 0]
drag, startPoint x: 715, startPoint y: 370, endPoint x: 769, endPoint y: 366, distance: 53.3
click at [769, 366] on div "Name En: Kebab Wrap" at bounding box center [638, 366] width 266 height 25
drag, startPoint x: 1013, startPoint y: 366, endPoint x: 1047, endPoint y: 366, distance: 33.7
click at [1047, 366] on div "Name Ar: راب كباب" at bounding box center [920, 366] width 266 height 25
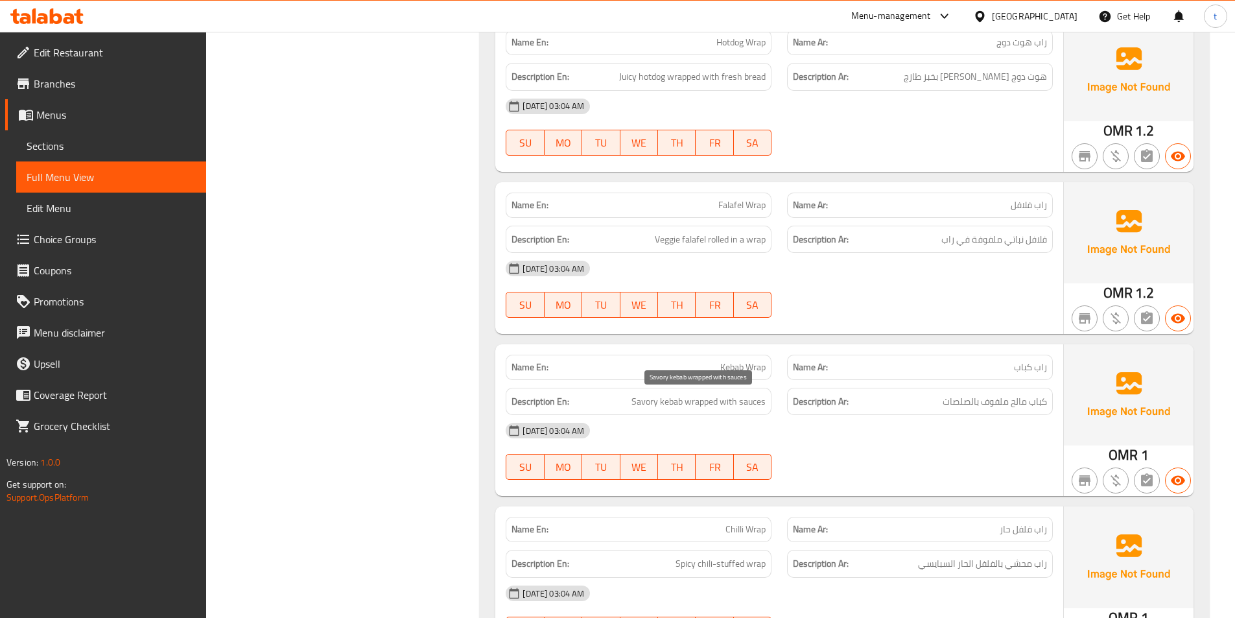
click at [638, 401] on span "Savory kebab wrapped with sauces" at bounding box center [698, 401] width 134 height 16
click at [1020, 404] on span "كباب مالح ملفوف بالصلصات" at bounding box center [994, 401] width 104 height 16
drag, startPoint x: 1020, startPoint y: 404, endPoint x: 951, endPoint y: 409, distance: 68.8
click at [1017, 406] on span "كباب مالح ملفوف بالصلصات" at bounding box center [994, 401] width 104 height 16
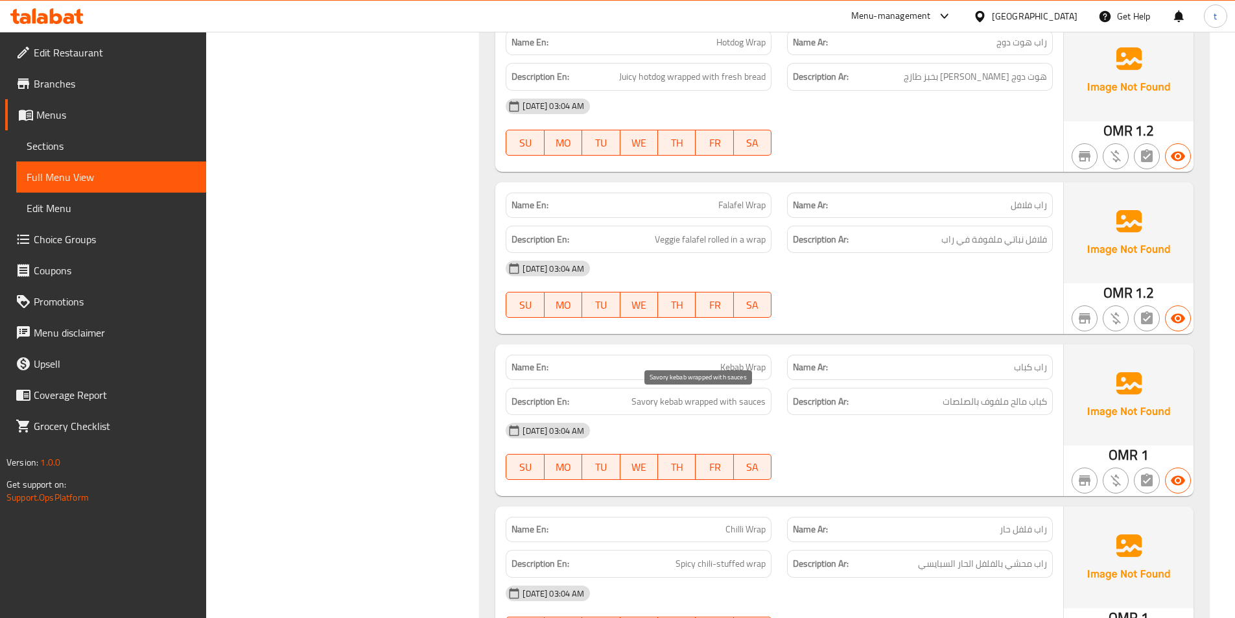
click at [662, 403] on span "Savory kebab wrapped with sauces" at bounding box center [698, 401] width 134 height 16
click at [1040, 398] on span "كباب مالح ملفوف بالصلصات" at bounding box center [994, 401] width 104 height 16
click at [695, 401] on span "Savory kebab wrapped with sauces" at bounding box center [698, 401] width 134 height 16
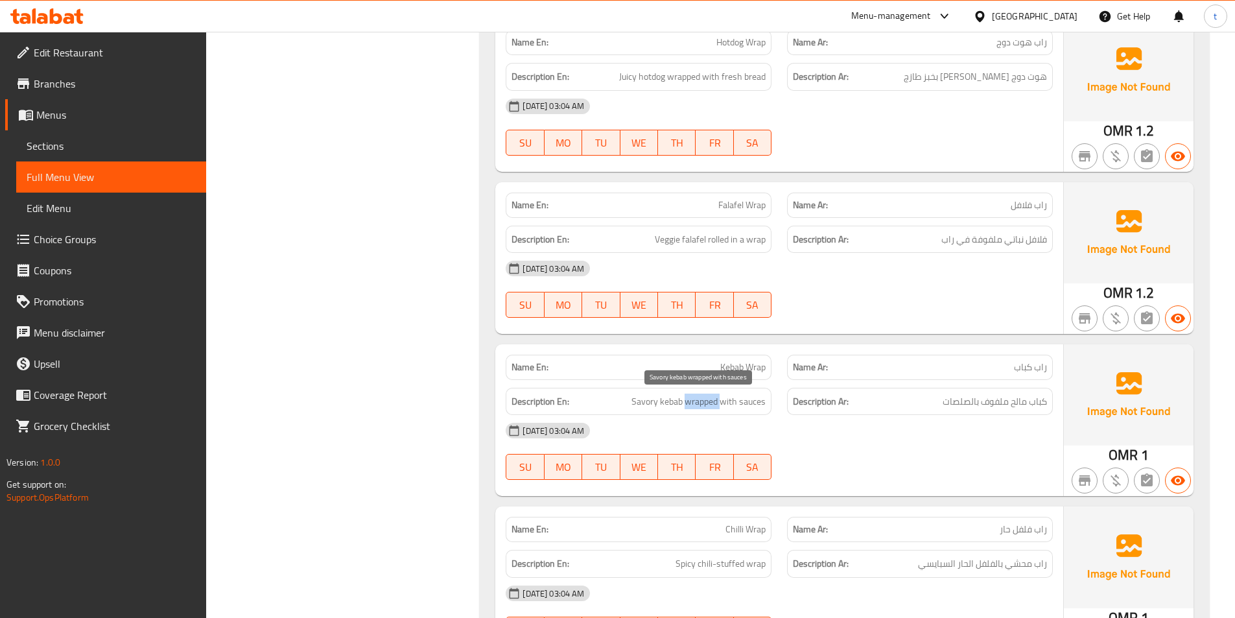
drag, startPoint x: 695, startPoint y: 401, endPoint x: 702, endPoint y: 399, distance: 6.8
click at [697, 401] on span "Savory kebab wrapped with sauces" at bounding box center [698, 401] width 134 height 16
click at [1003, 402] on span "كباب مالح ملفوف بالصلصات" at bounding box center [994, 401] width 104 height 16
click at [765, 410] on div "Description En: Savory kebab wrapped with sauces" at bounding box center [638, 402] width 266 height 28
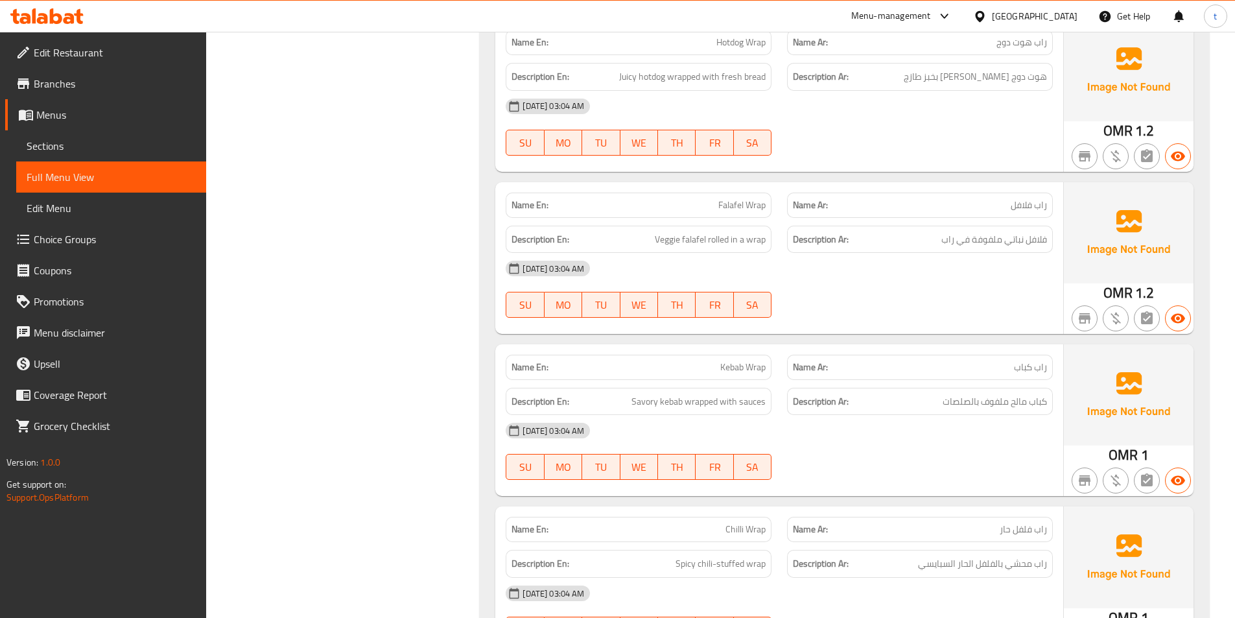
click at [765, 410] on div "Description En: Savory kebab wrapped with sauces" at bounding box center [638, 402] width 266 height 28
click at [759, 407] on span "Savory kebab wrapped with sauces" at bounding box center [698, 401] width 134 height 16
click at [935, 399] on h6 "Description Ar: كباب مالح ملفوف بالصلصات" at bounding box center [920, 401] width 254 height 16
click at [945, 399] on span "كباب مالح ملفوف بالصلصات" at bounding box center [994, 401] width 104 height 16
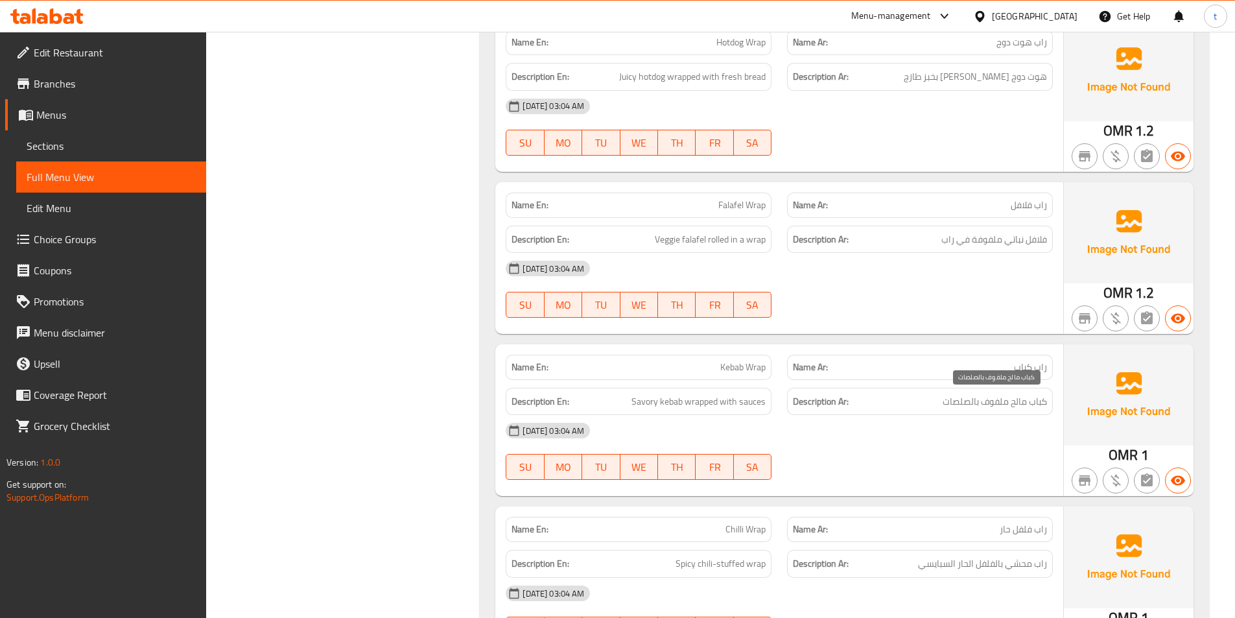
click at [945, 399] on span "كباب مالح ملفوف بالصلصات" at bounding box center [994, 401] width 104 height 16
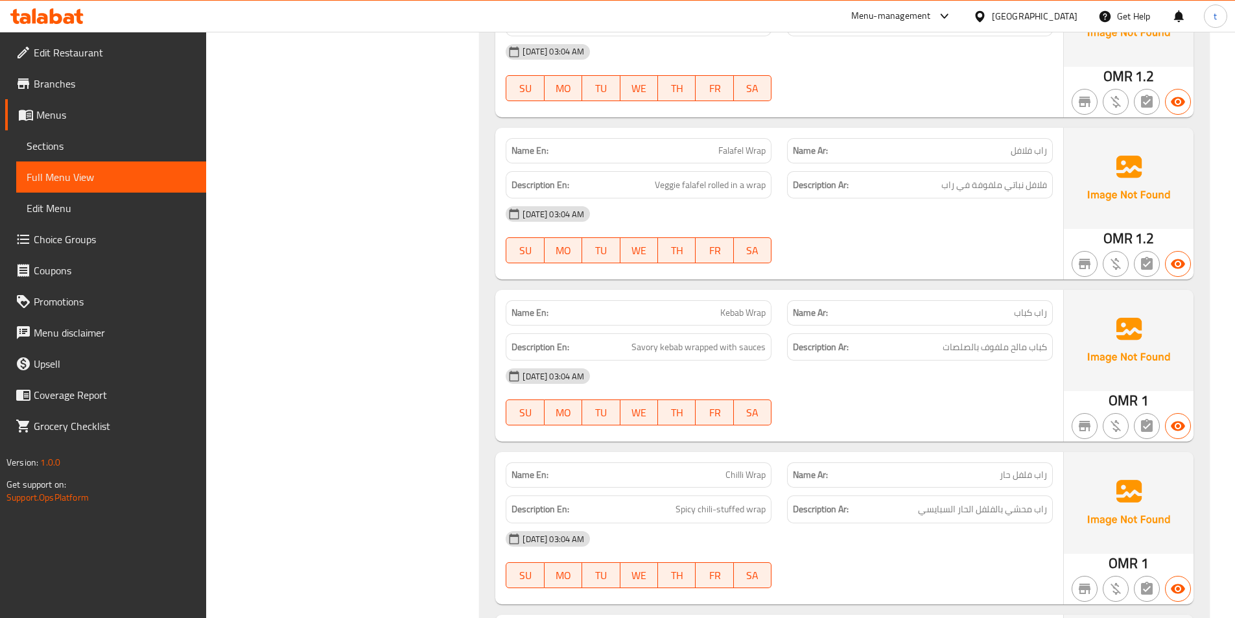
scroll to position [2203, 0]
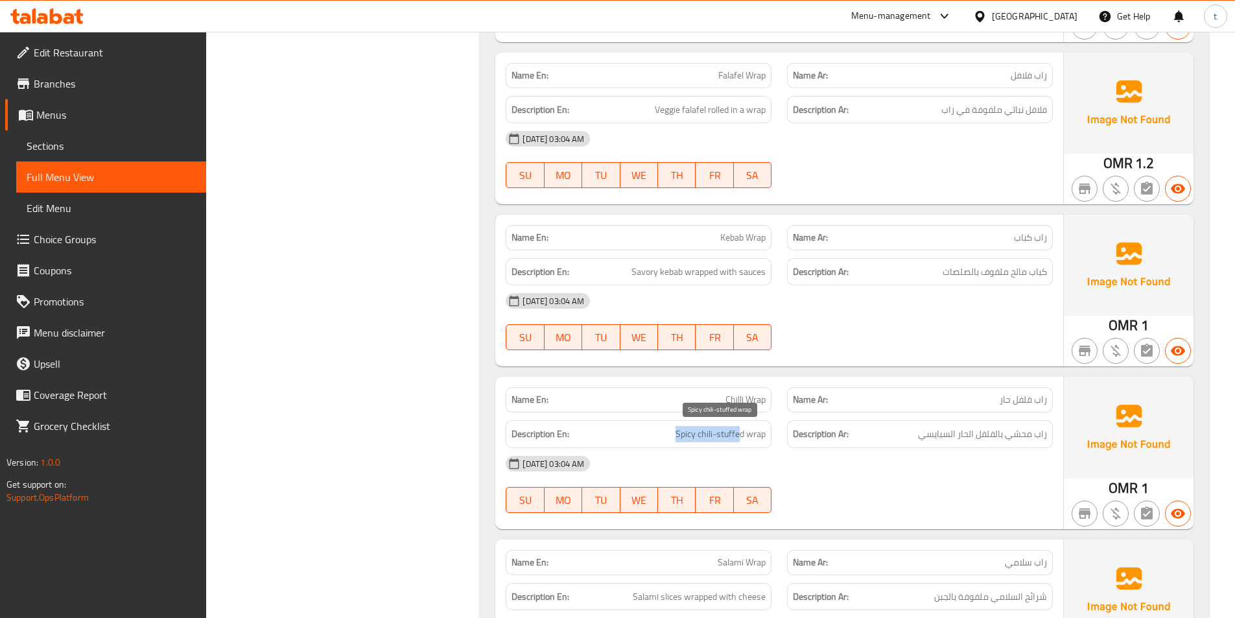
drag, startPoint x: 672, startPoint y: 439, endPoint x: 741, endPoint y: 437, distance: 68.7
click at [741, 437] on h6 "Description En: Spicy chili-stuffed wrap" at bounding box center [638, 434] width 254 height 16
click at [686, 445] on div "Description En: Spicy chili-stuffed wrap" at bounding box center [638, 434] width 266 height 28
drag, startPoint x: 701, startPoint y: 432, endPoint x: 734, endPoint y: 434, distance: 33.1
click at [734, 434] on span "Spicy chili-stuffed wrap" at bounding box center [720, 434] width 90 height 16
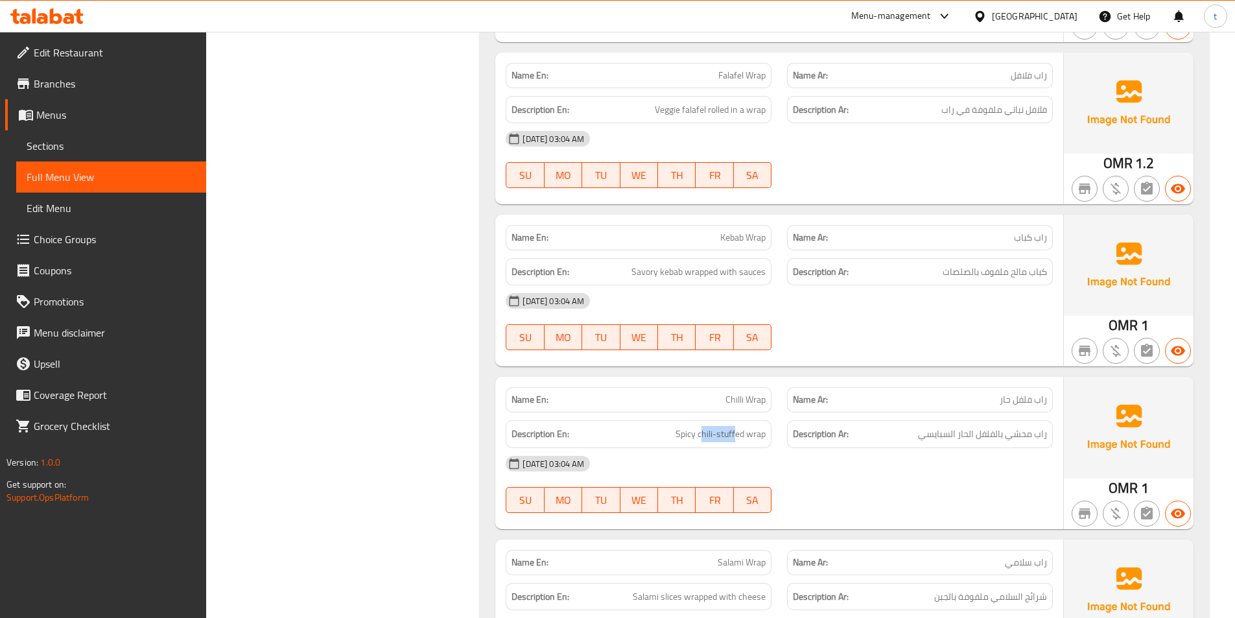
drag, startPoint x: 962, startPoint y: 440, endPoint x: 1029, endPoint y: 448, distance: 67.9
click at [1029, 448] on div "Name En: Chilli Wrap Name Ar: راب فلفل حار Description En: Spicy chili-stuffed …" at bounding box center [779, 453] width 568 height 152
click at [726, 448] on div "[DATE] 03:04 AM" at bounding box center [779, 463] width 563 height 31
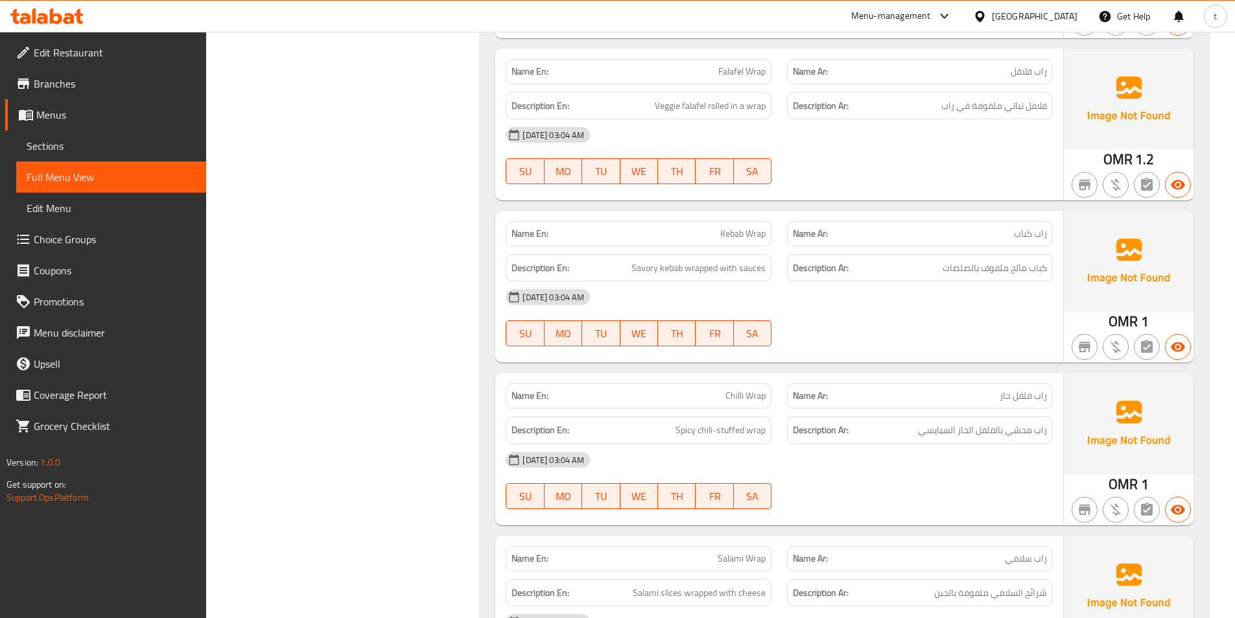
scroll to position [2463, 0]
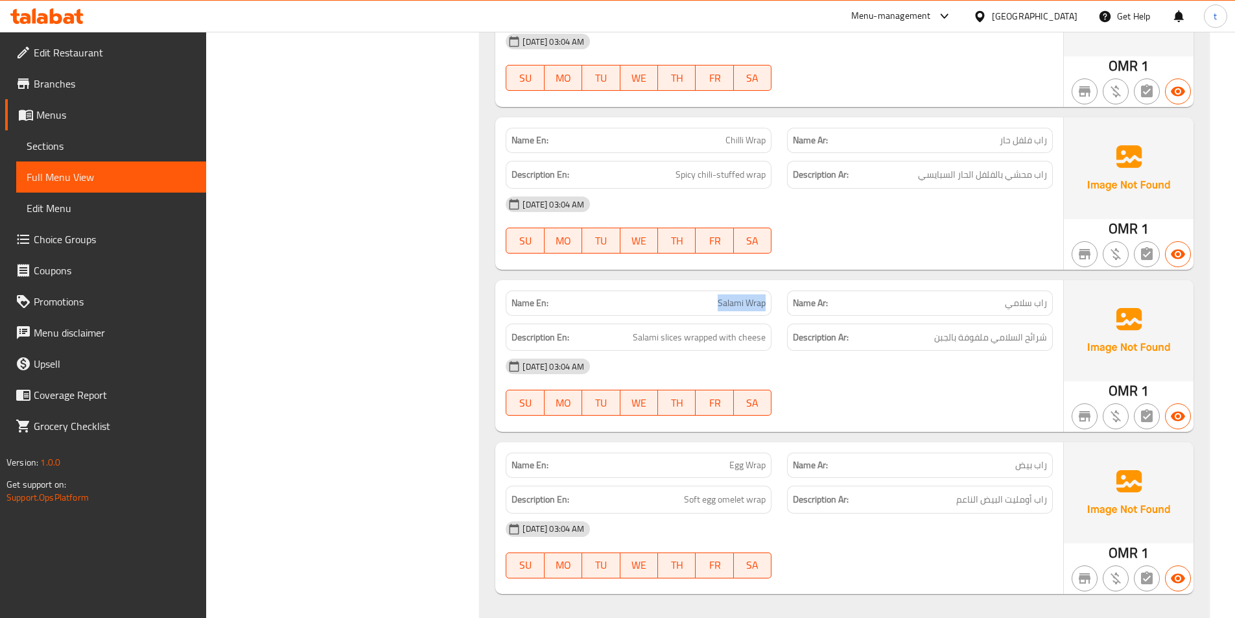
drag, startPoint x: 716, startPoint y: 302, endPoint x: 885, endPoint y: 313, distance: 168.9
click at [782, 299] on div "Name En: Salami Wrap Name Ar: راب سلامي" at bounding box center [779, 303] width 563 height 41
click at [931, 303] on p "Name Ar: راب سلامي" at bounding box center [920, 303] width 254 height 14
click at [1027, 310] on span "راب سلامي" at bounding box center [1026, 303] width 42 height 14
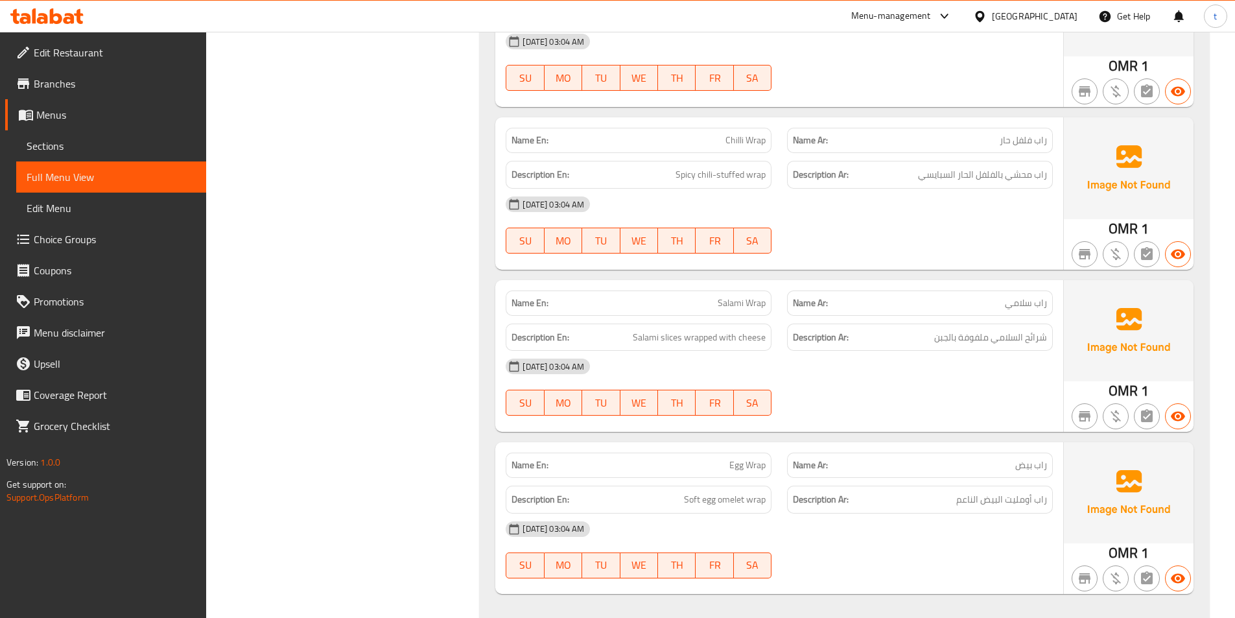
click at [1032, 318] on div "Description Ar: شرائح السلامي ملفوفة بالجبن" at bounding box center [919, 337] width 281 height 43
click at [645, 343] on span "Salami slices wrapped with cheese" at bounding box center [699, 337] width 133 height 16
drag, startPoint x: 645, startPoint y: 343, endPoint x: 669, endPoint y: 339, distance: 24.3
click at [654, 340] on span "Salami slices wrapped with cheese" at bounding box center [699, 337] width 133 height 16
click at [1014, 338] on span "شرائح السلامي ملفوفة بالجبن" at bounding box center [990, 337] width 113 height 16
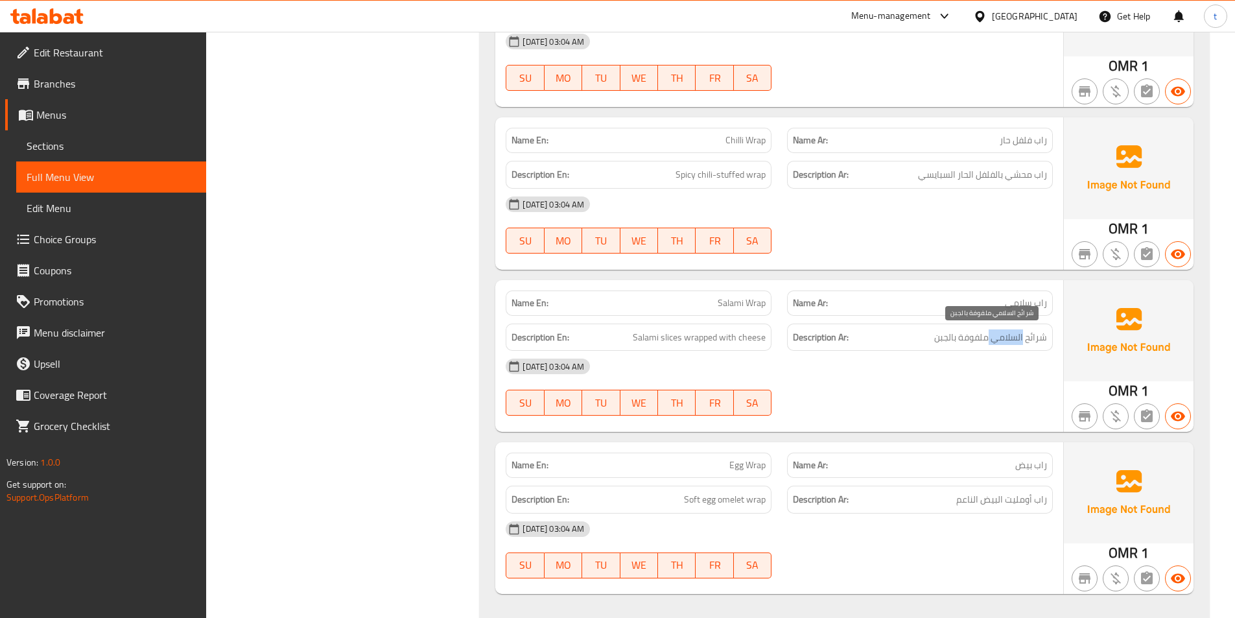
drag, startPoint x: 1014, startPoint y: 338, endPoint x: 710, endPoint y: 294, distance: 307.1
click at [1011, 336] on span "شرائح السلامي ملفوفة بالجبن" at bounding box center [990, 337] width 113 height 16
click at [667, 342] on span "Salami slices wrapped with cheese" at bounding box center [699, 337] width 133 height 16
click at [1032, 338] on span "شرائح السلامي ملفوفة بالجبن" at bounding box center [990, 337] width 113 height 16
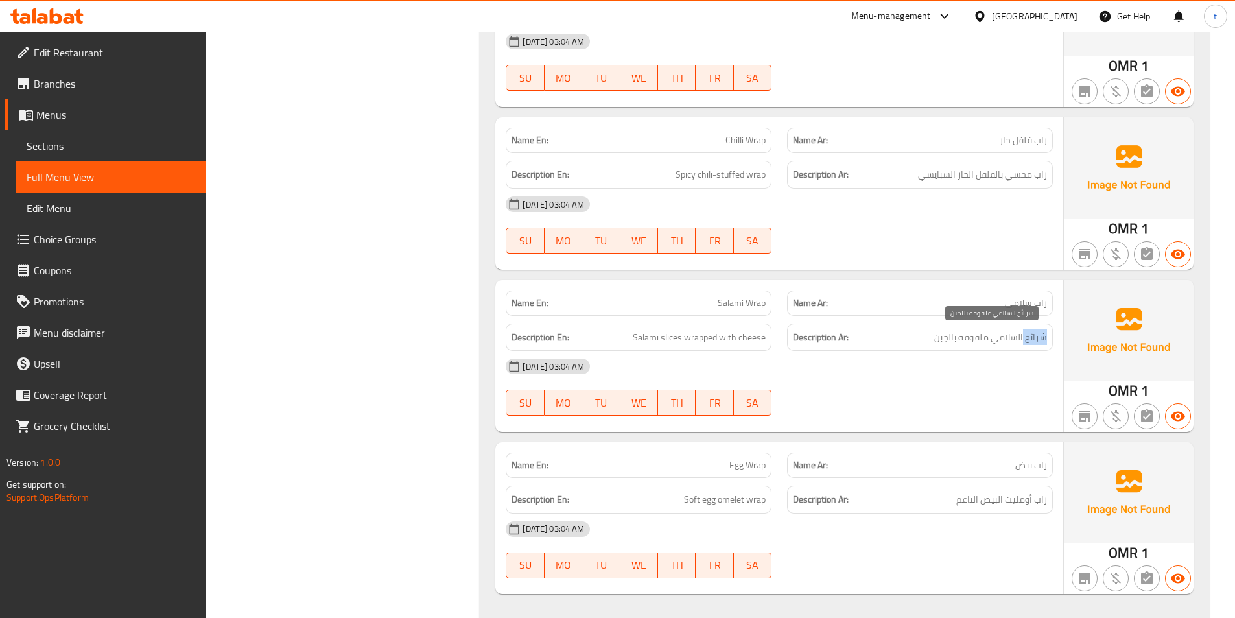
click at [1032, 338] on span "شرائح السلامي ملفوفة بالجبن" at bounding box center [990, 337] width 113 height 16
click at [703, 332] on span "Salami slices wrapped with cheese" at bounding box center [699, 337] width 133 height 16
click at [722, 336] on span "Salami slices wrapped with cheese" at bounding box center [699, 337] width 133 height 16
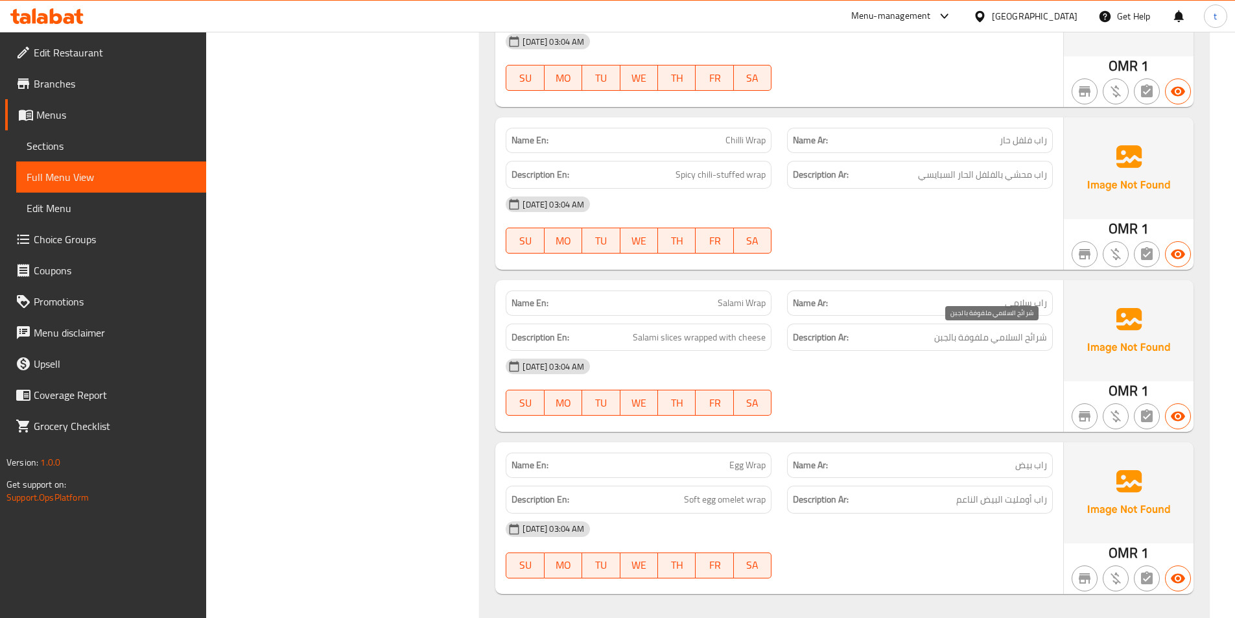
click at [986, 342] on span "شرائح السلامي ملفوفة بالجبن" at bounding box center [990, 337] width 113 height 16
click at [731, 340] on span "Salami slices wrapped with cheese" at bounding box center [699, 337] width 133 height 16
click at [752, 339] on span "Salami slices wrapped with cheese" at bounding box center [699, 337] width 133 height 16
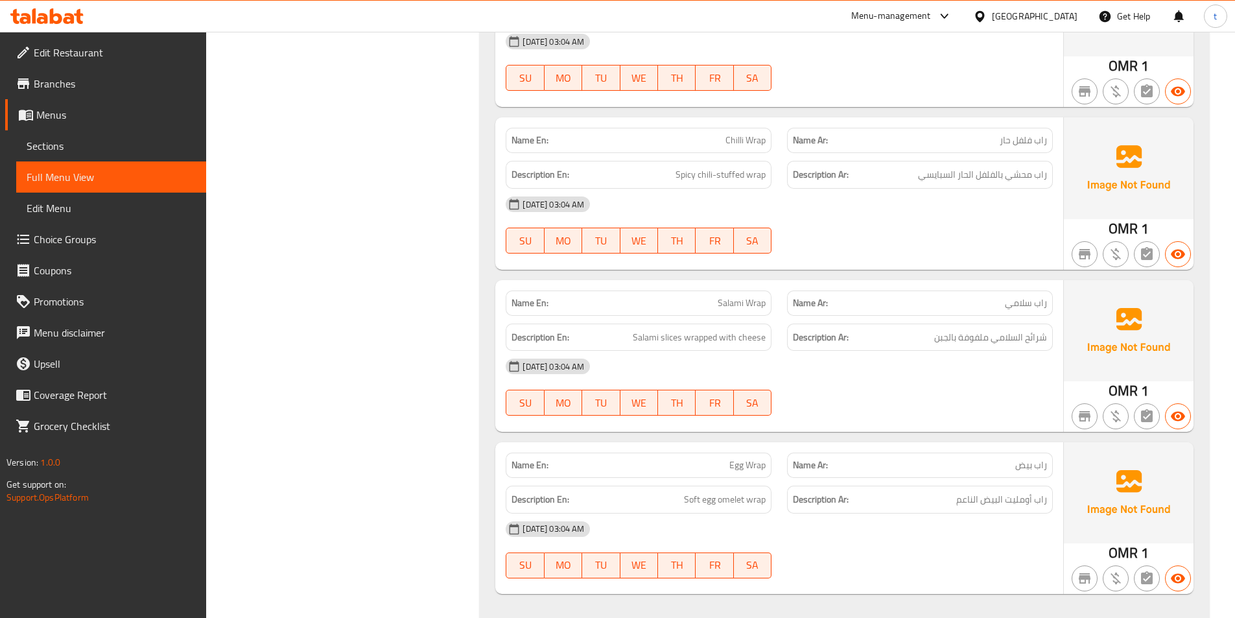
scroll to position [2592, 0]
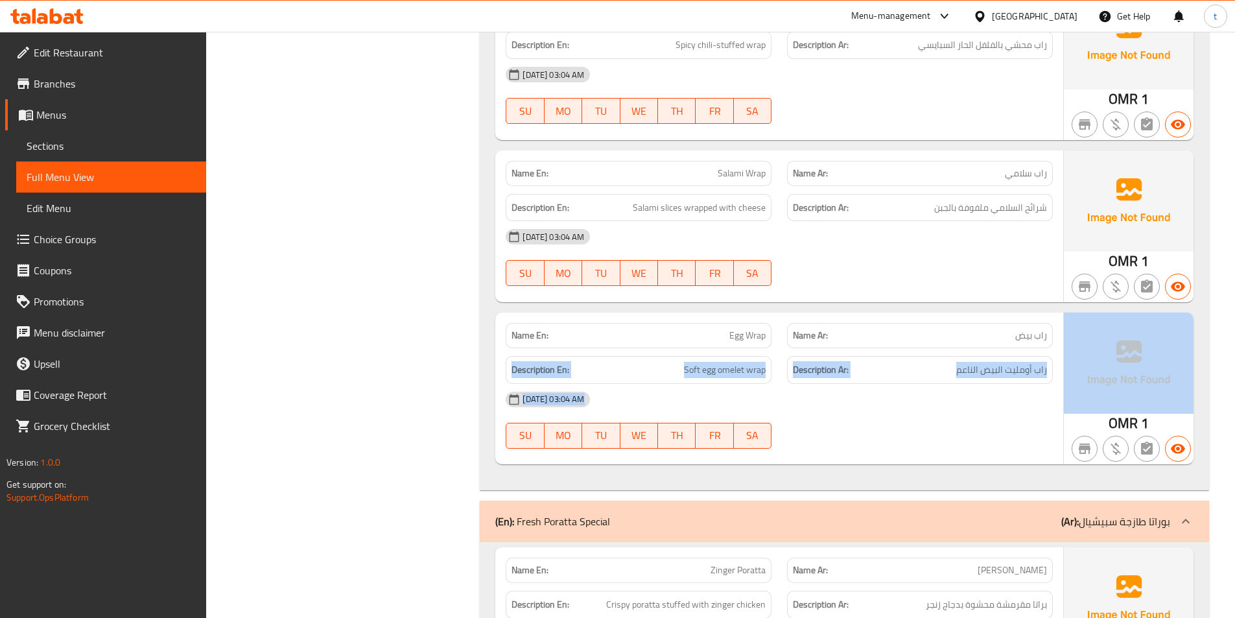
drag, startPoint x: 1016, startPoint y: 342, endPoint x: 1074, endPoint y: 339, distance: 58.4
click at [1074, 339] on div "Name En: Egg Wrap Name Ar: راب بيض Description En: Soft egg omelet wrap Descrip…" at bounding box center [844, 388] width 698 height 152
click at [730, 349] on div "Description En: Soft egg omelet wrap" at bounding box center [638, 369] width 281 height 43
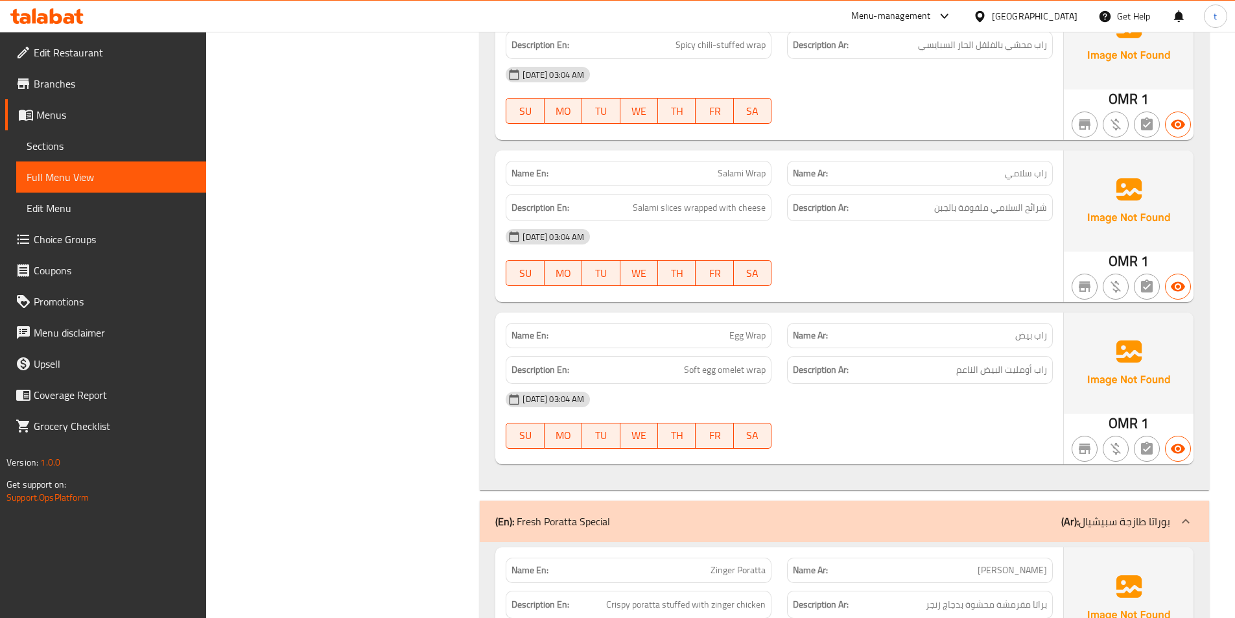
click at [738, 337] on span "Egg Wrap" at bounding box center [747, 336] width 36 height 14
click at [1025, 336] on span "راب بيض" at bounding box center [1031, 336] width 32 height 14
drag, startPoint x: 1025, startPoint y: 336, endPoint x: 843, endPoint y: 347, distance: 181.8
click at [1025, 337] on span "راب بيض" at bounding box center [1031, 336] width 32 height 14
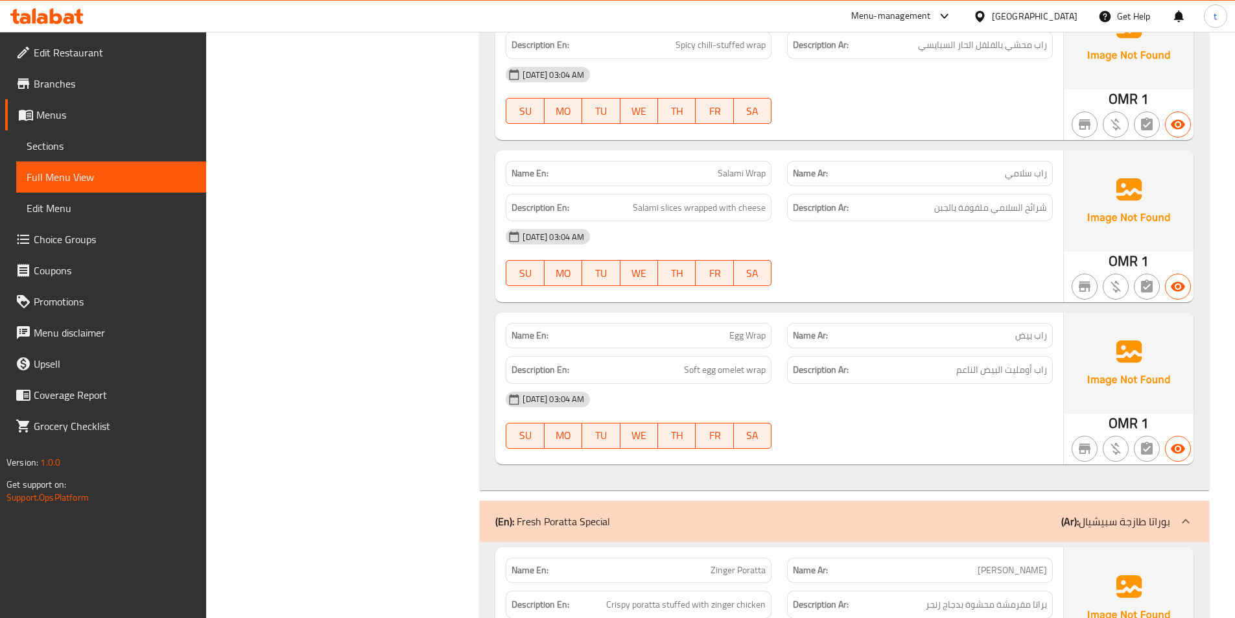
click at [757, 342] on span "Egg Wrap" at bounding box center [747, 336] width 36 height 14
click at [687, 366] on span "Soft egg omelet wrap" at bounding box center [725, 370] width 82 height 16
drag, startPoint x: 687, startPoint y: 366, endPoint x: 795, endPoint y: 366, distance: 108.2
click at [693, 366] on span "Soft egg omelet wrap" at bounding box center [725, 370] width 82 height 16
click at [998, 372] on span "راب أومليت البيض الناعم" at bounding box center [1001, 370] width 91 height 16
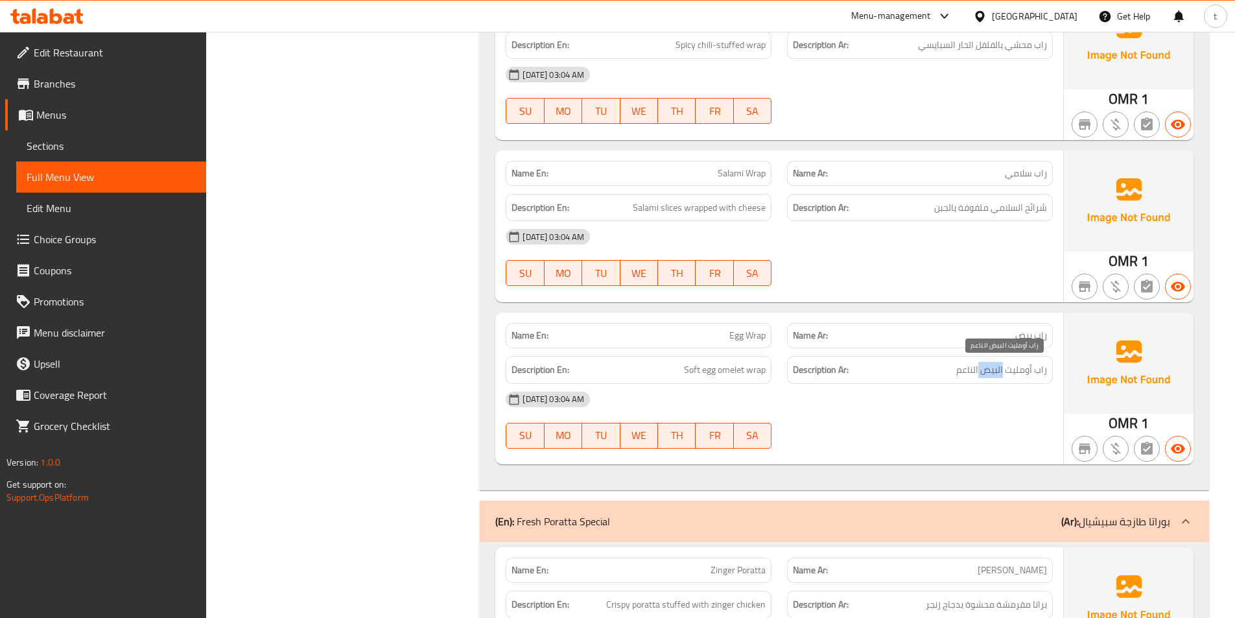
click at [998, 372] on span "راب أومليت البيض الناعم" at bounding box center [1001, 370] width 91 height 16
click at [717, 373] on span "Soft egg omelet wrap" at bounding box center [725, 370] width 82 height 16
click at [1017, 370] on span "راب أومليت البيض الناعم" at bounding box center [1001, 370] width 91 height 16
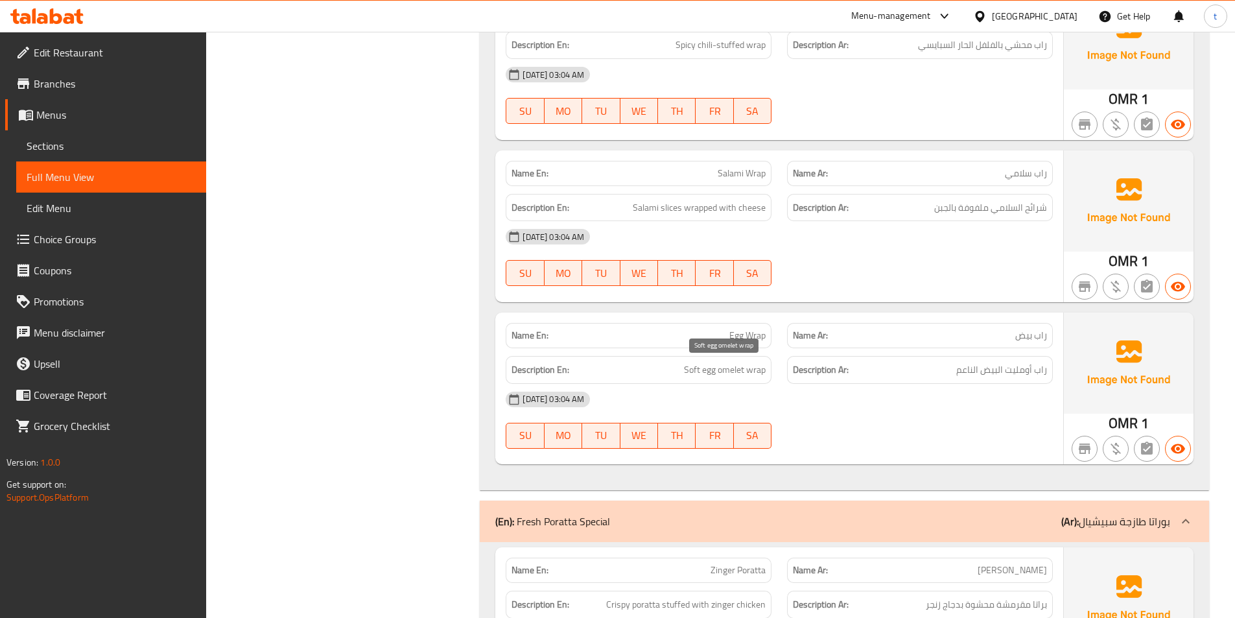
click at [728, 373] on span "Soft egg omelet wrap" at bounding box center [725, 370] width 82 height 16
click at [691, 369] on span "Soft egg omelet wrap" at bounding box center [725, 370] width 82 height 16
drag, startPoint x: 691, startPoint y: 369, endPoint x: 703, endPoint y: 367, distance: 11.1
click at [695, 369] on span "Soft egg omelet wrap" at bounding box center [725, 370] width 82 height 16
click at [965, 373] on span "راب أومليت البيض الناعم" at bounding box center [1001, 370] width 91 height 16
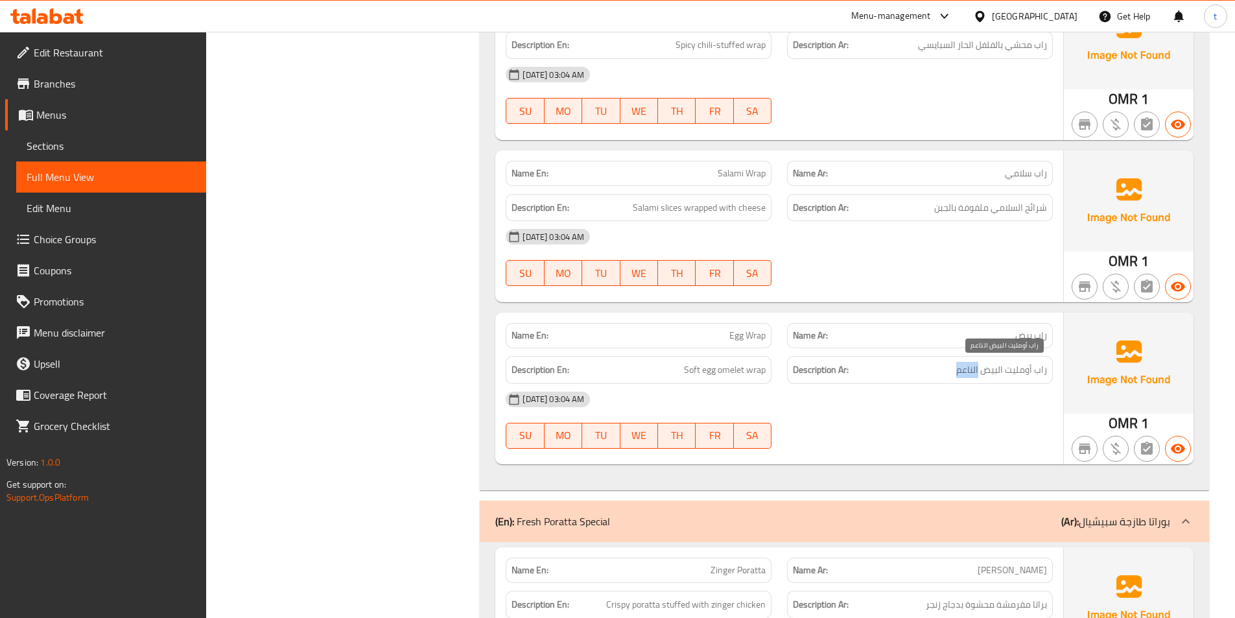
click at [965, 373] on span "راب أومليت البيض الناعم" at bounding box center [1001, 370] width 91 height 16
click at [704, 371] on span "Soft egg omelet wrap" at bounding box center [725, 370] width 82 height 16
drag, startPoint x: 704, startPoint y: 371, endPoint x: 926, endPoint y: 388, distance: 222.9
click at [706, 371] on span "Soft egg omelet wrap" at bounding box center [725, 370] width 82 height 16
click at [989, 370] on span "راب أومليت البيض الناعم" at bounding box center [1001, 370] width 91 height 16
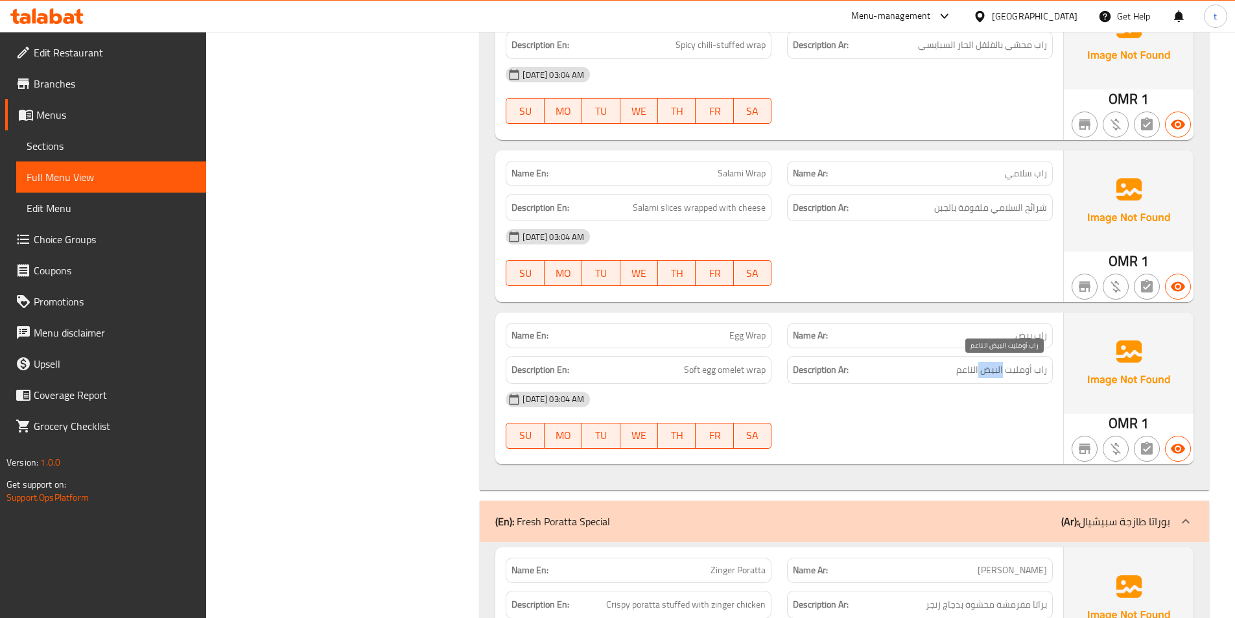
click at [989, 370] on span "راب أومليت البيض الناعم" at bounding box center [1001, 370] width 91 height 16
click at [739, 369] on span "Soft egg omelet wrap" at bounding box center [725, 370] width 82 height 16
click at [1011, 369] on span "راب أومليت البيض الناعم" at bounding box center [1001, 370] width 91 height 16
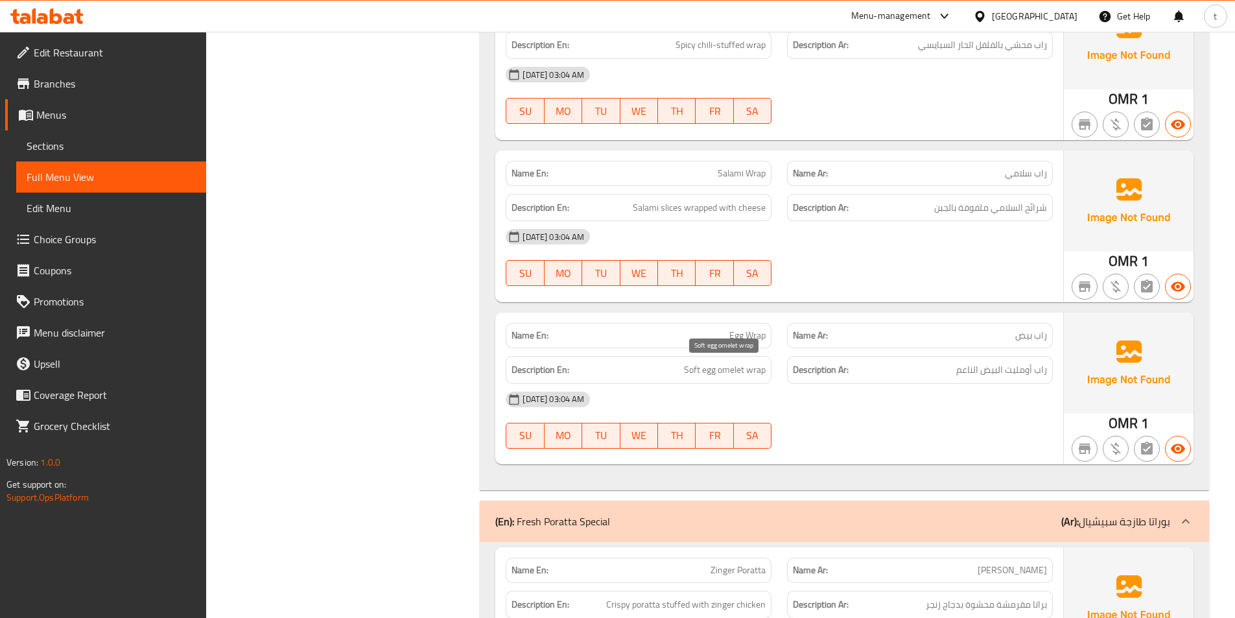
click at [761, 374] on span "Soft egg omelet wrap" at bounding box center [725, 370] width 82 height 16
click at [1038, 373] on span "راب أومليت البيض الناعم" at bounding box center [1001, 370] width 91 height 16
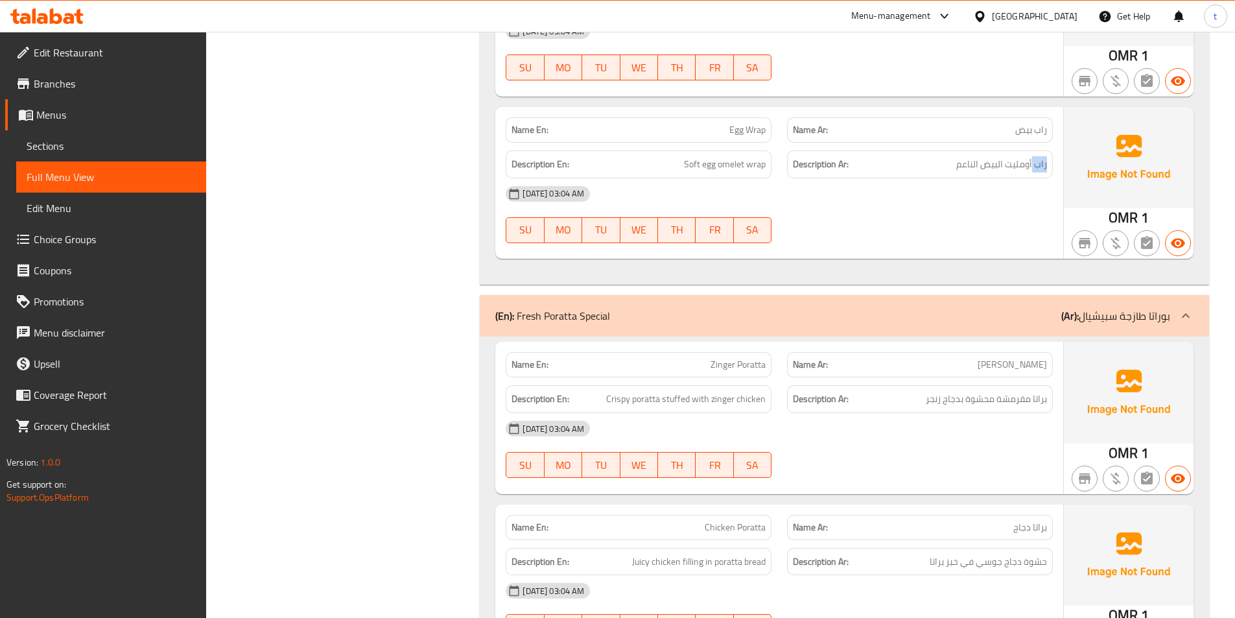
scroll to position [2916, 0]
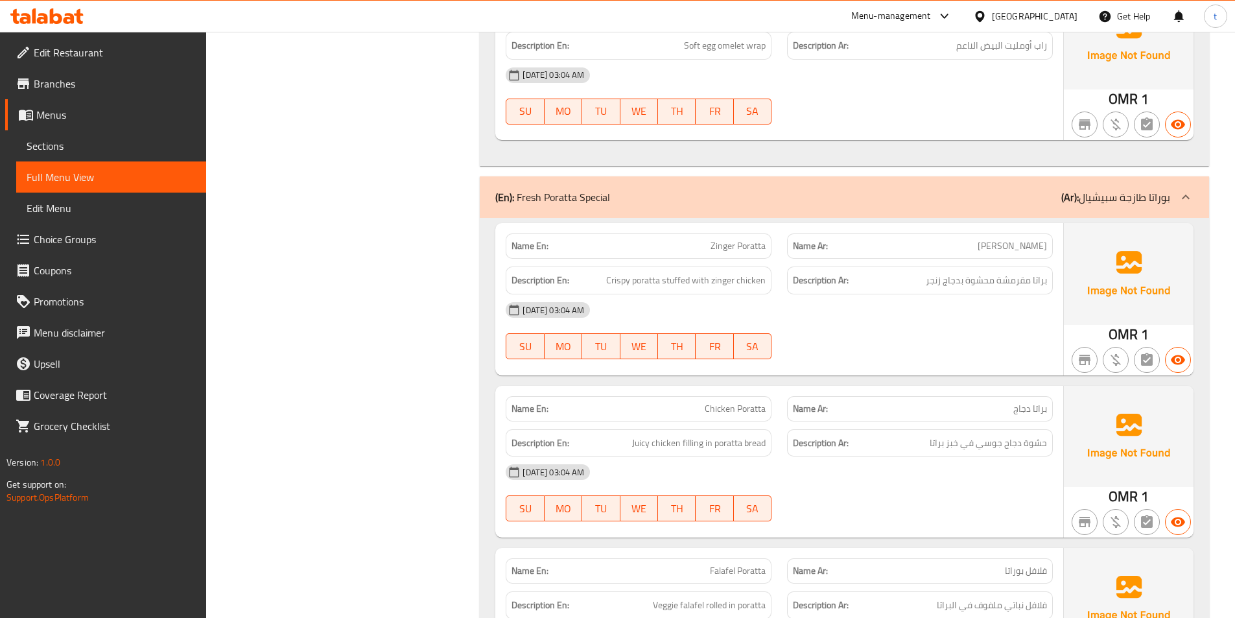
click at [726, 251] on span "Zinger Poratta" at bounding box center [737, 246] width 55 height 14
click at [1039, 240] on span "[PERSON_NAME]" at bounding box center [1011, 246] width 69 height 14
click at [743, 248] on span "Zinger Poratta" at bounding box center [737, 246] width 55 height 14
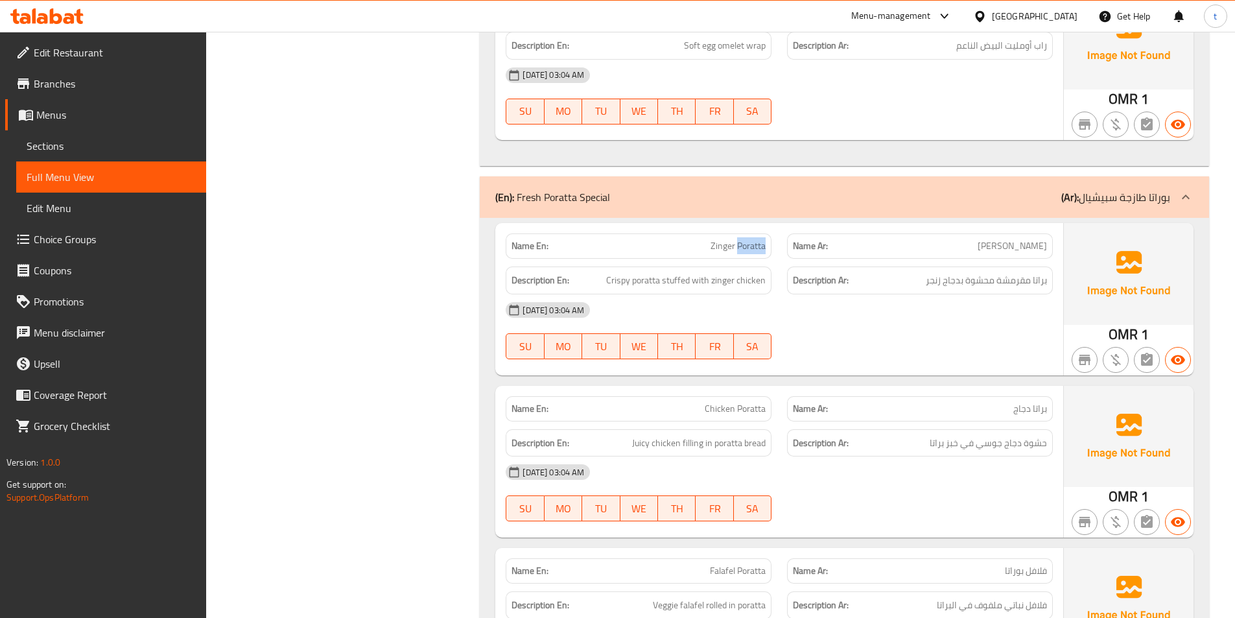
drag, startPoint x: 743, startPoint y: 248, endPoint x: 890, endPoint y: 247, distance: 147.8
click at [771, 248] on div "Name En: Zinger Poratta" at bounding box center [638, 245] width 266 height 25
click at [1021, 240] on span "[PERSON_NAME]" at bounding box center [1011, 246] width 69 height 14
click at [616, 284] on span "Crispy poratta stuffed with zinger chicken" at bounding box center [685, 280] width 159 height 16
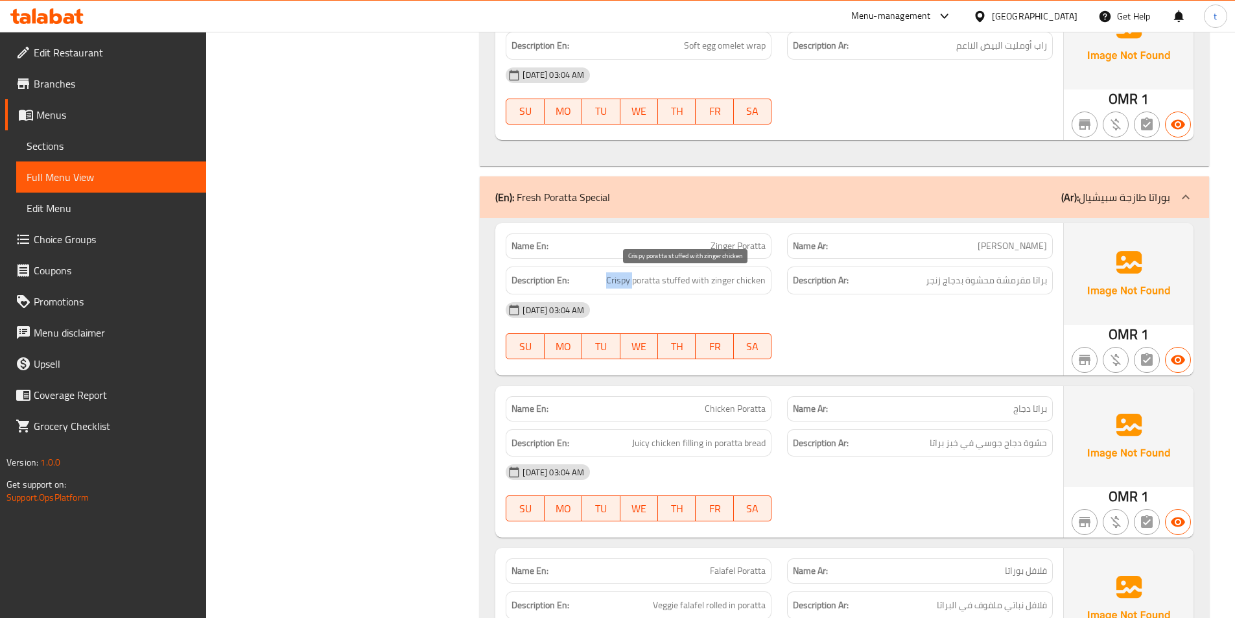
click at [616, 284] on span "Crispy poratta stuffed with zinger chicken" at bounding box center [685, 280] width 159 height 16
click at [637, 282] on span "Crispy poratta stuffed with zinger chicken" at bounding box center [685, 280] width 159 height 16
drag, startPoint x: 608, startPoint y: 282, endPoint x: 630, endPoint y: 281, distance: 22.1
click at [630, 281] on span "Crispy poratta stuffed with zinger chicken" at bounding box center [685, 280] width 159 height 16
drag, startPoint x: 999, startPoint y: 279, endPoint x: 1037, endPoint y: 286, distance: 38.3
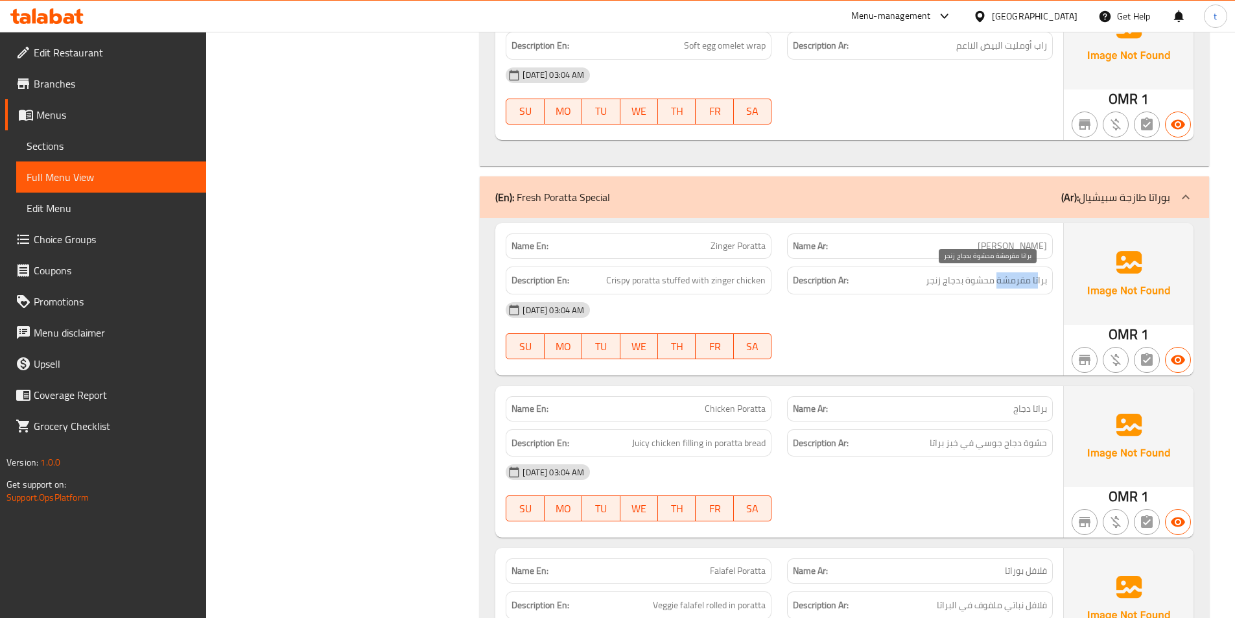
click at [1037, 286] on span "براتا مقرمشة محشوة بدجاج زنجر" at bounding box center [985, 280] width 121 height 16
drag, startPoint x: 640, startPoint y: 280, endPoint x: 676, endPoint y: 279, distance: 36.3
click at [676, 279] on span "Crispy poratta stuffed with zinger chicken" at bounding box center [685, 280] width 159 height 16
drag, startPoint x: 966, startPoint y: 284, endPoint x: 1058, endPoint y: 290, distance: 91.6
click at [1058, 290] on div "Description Ar: براتا مقرمشة محشوة بدجاج زنجر" at bounding box center [919, 280] width 281 height 43
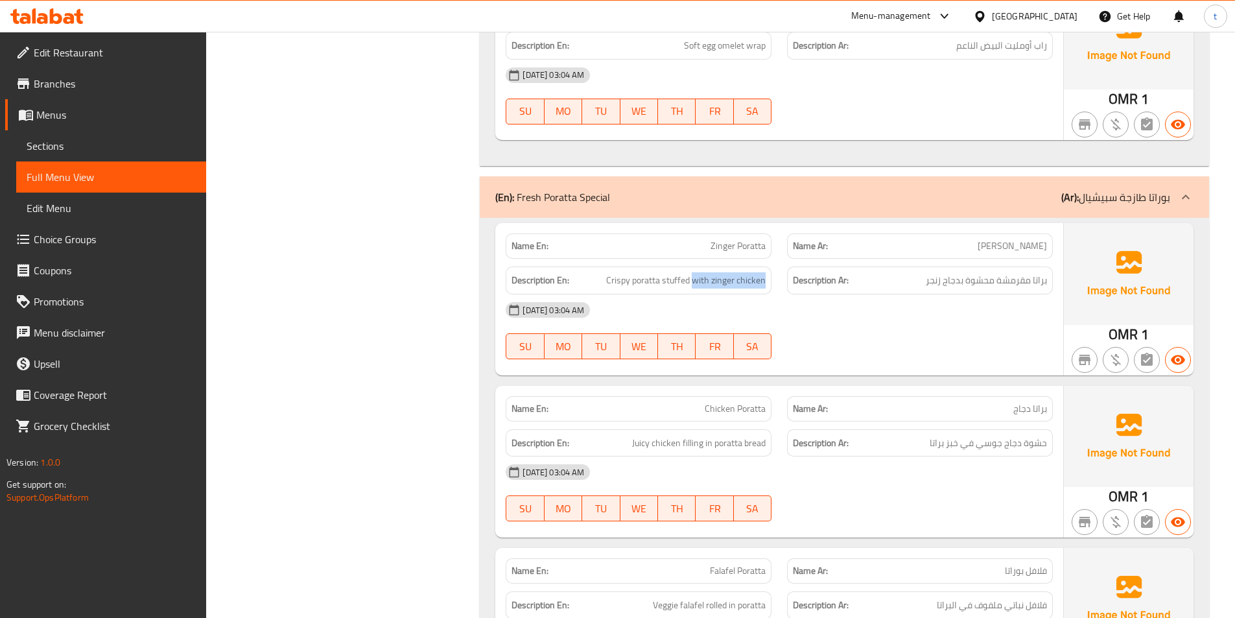
drag, startPoint x: 695, startPoint y: 280, endPoint x: 771, endPoint y: 282, distance: 75.2
click at [771, 282] on div "Description En: Crispy poratta stuffed with zinger chicken" at bounding box center [638, 280] width 266 height 28
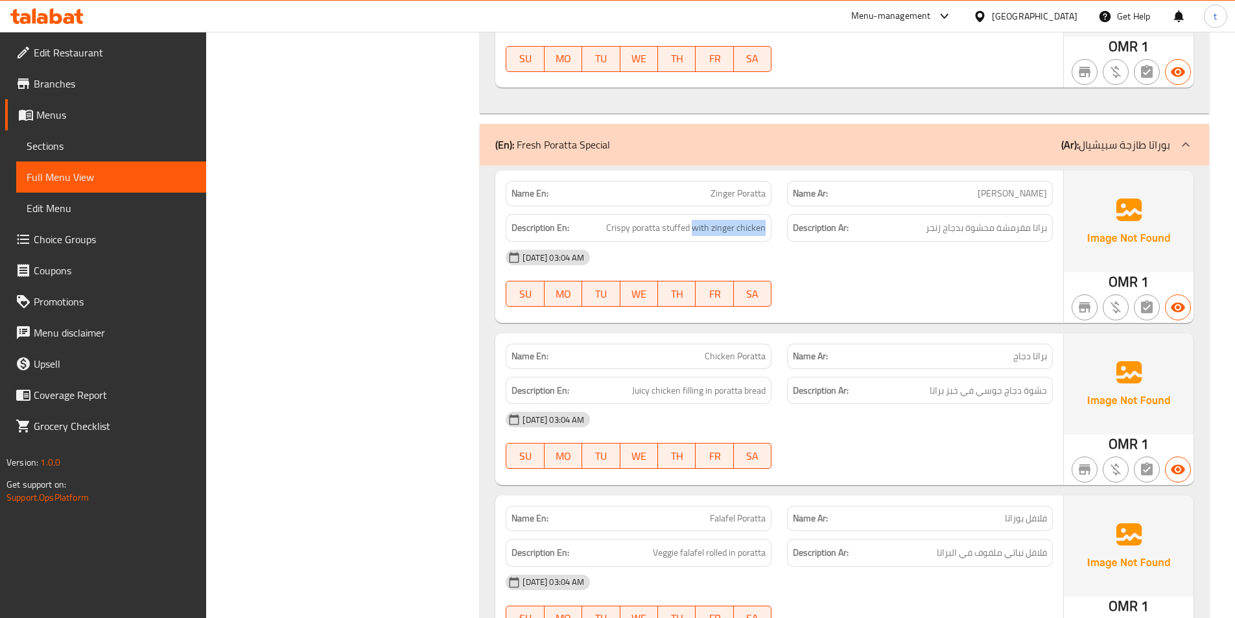
scroll to position [3111, 0]
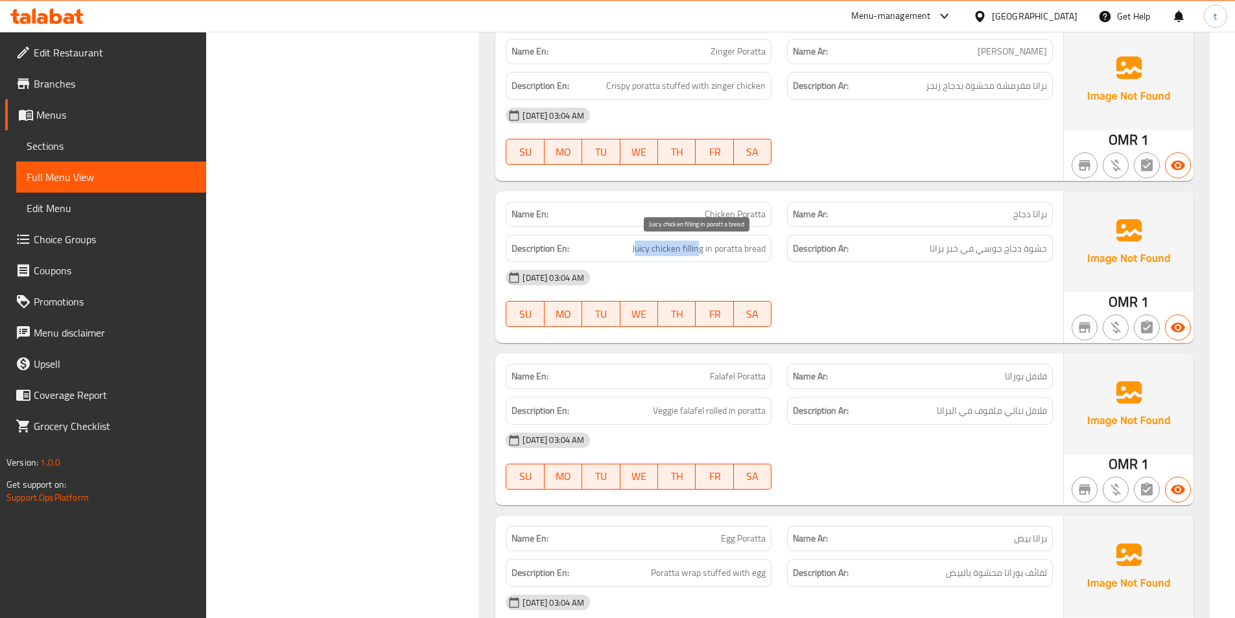
drag, startPoint x: 634, startPoint y: 245, endPoint x: 698, endPoint y: 250, distance: 64.3
click at [698, 250] on span "Juicy chicken filling in poratta bread" at bounding box center [699, 248] width 134 height 16
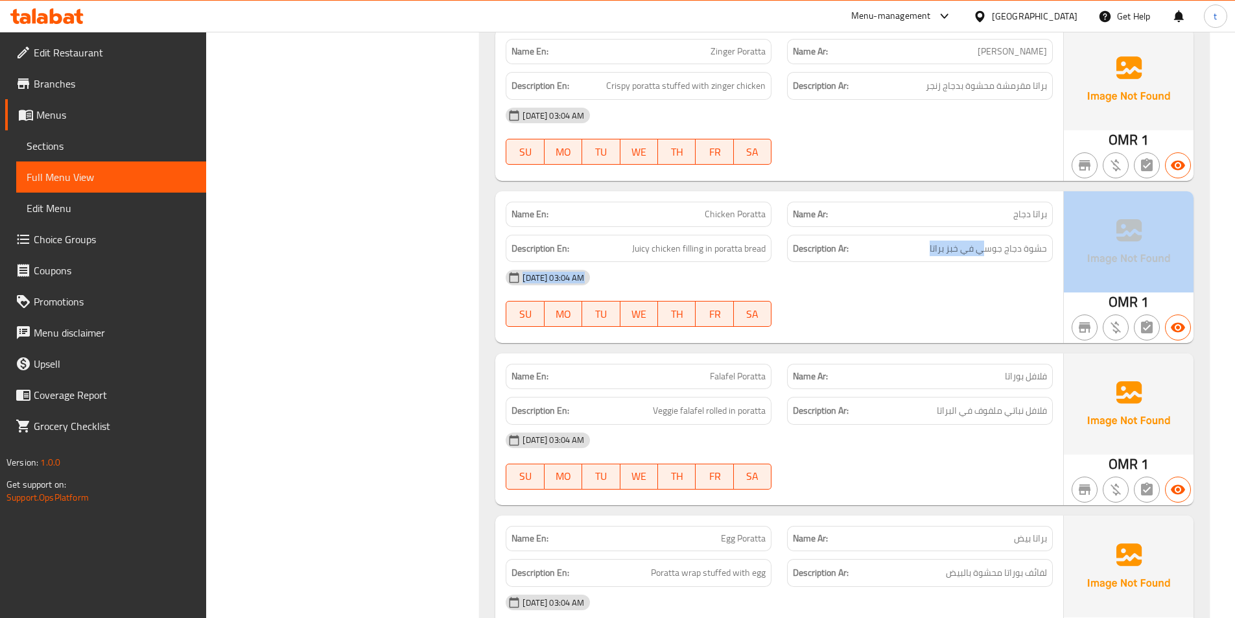
drag, startPoint x: 982, startPoint y: 252, endPoint x: 1070, endPoint y: 259, distance: 87.8
click at [1070, 259] on div "Name En: Chicken Poratta Name Ar: براتا دجاج Description En: Juicy chicken fill…" at bounding box center [844, 267] width 698 height 152
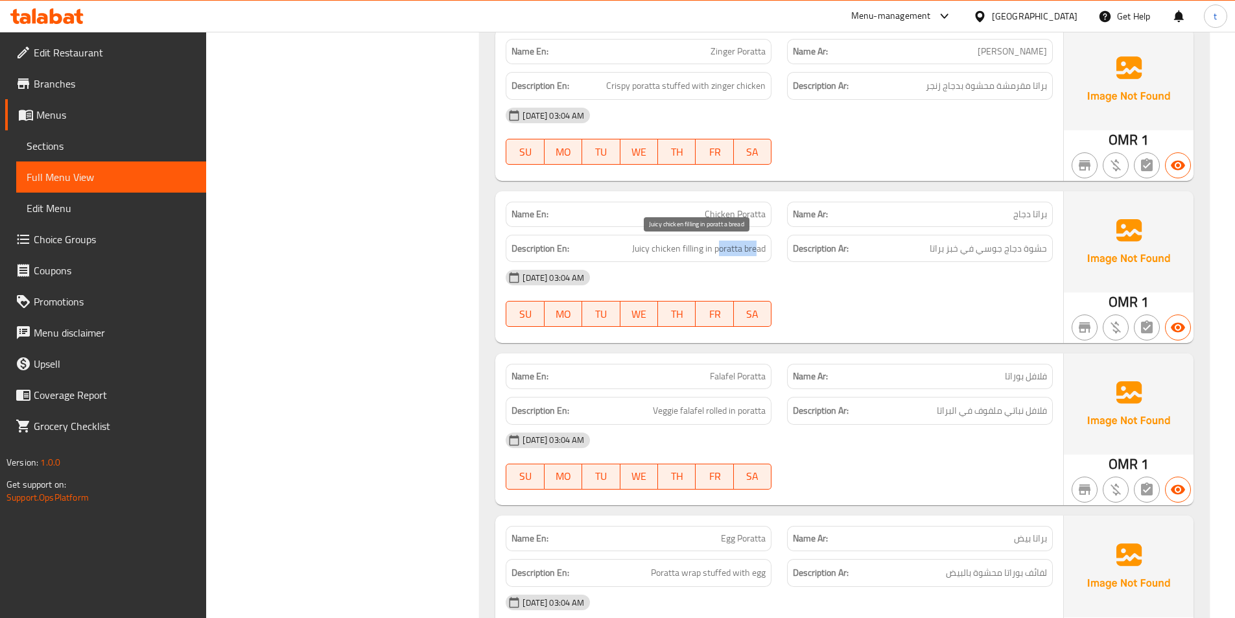
drag, startPoint x: 716, startPoint y: 252, endPoint x: 758, endPoint y: 251, distance: 42.1
click at [758, 251] on span "Juicy chicken filling in poratta bread" at bounding box center [699, 248] width 134 height 16
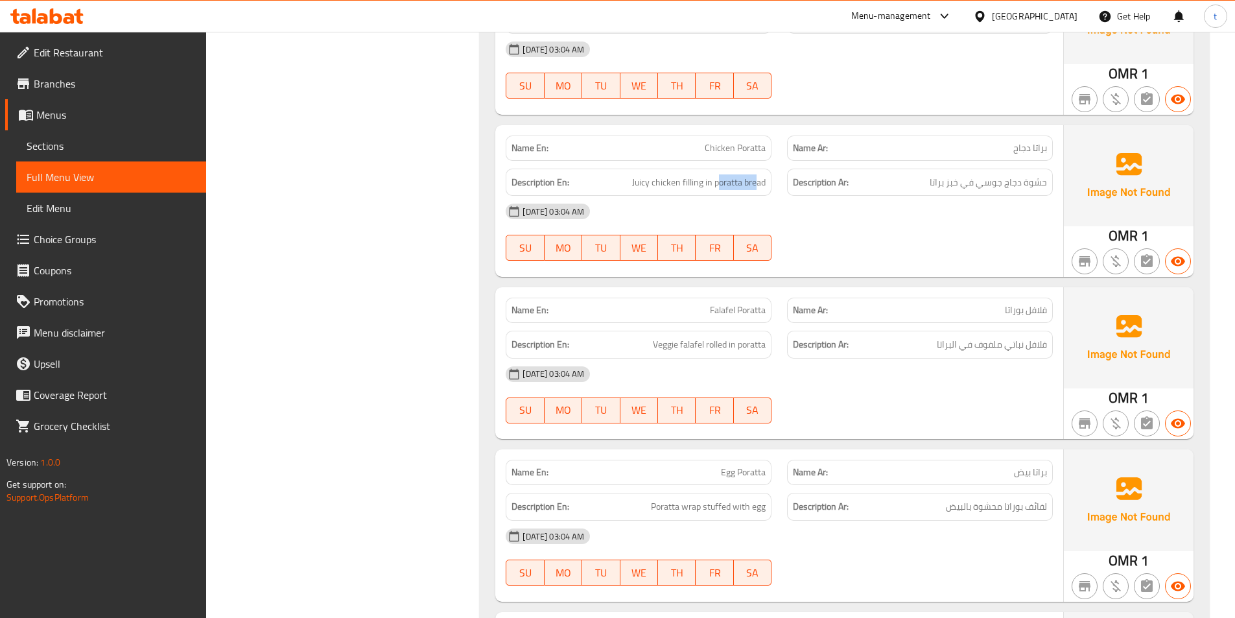
scroll to position [3240, 0]
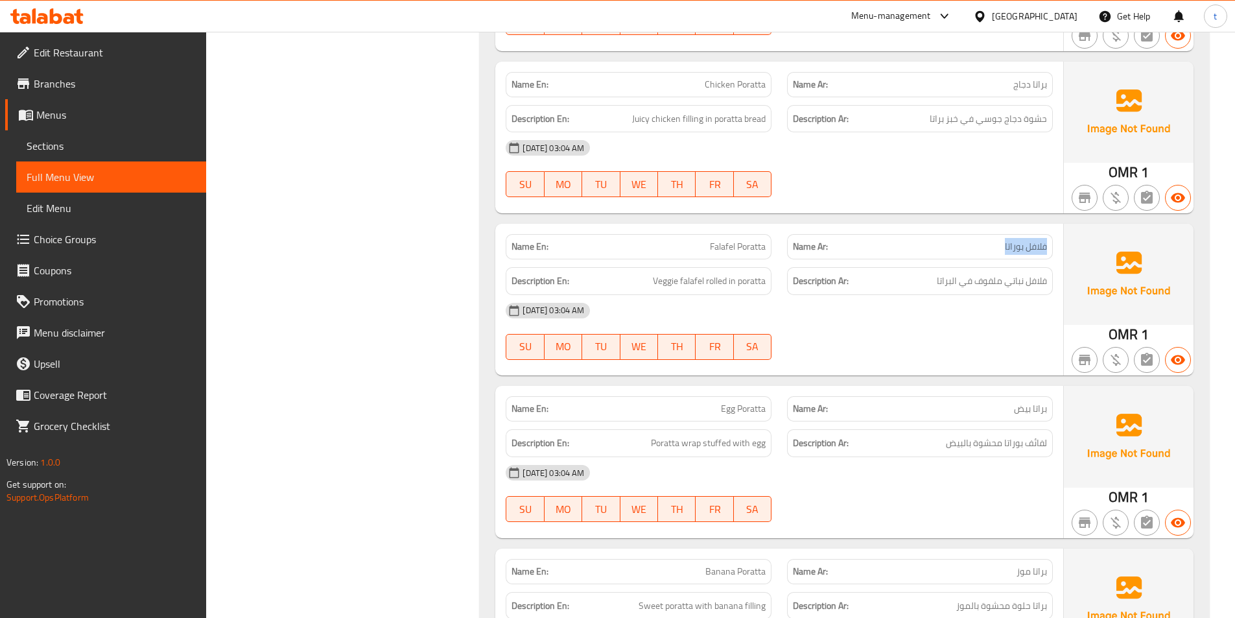
drag, startPoint x: 1016, startPoint y: 246, endPoint x: 1047, endPoint y: 242, distance: 31.4
click at [1047, 242] on div "Name Ar: فلافل بوراتا" at bounding box center [920, 246] width 266 height 25
click at [745, 245] on span "Falafel Poratta" at bounding box center [738, 247] width 56 height 14
copy span "Poratta"
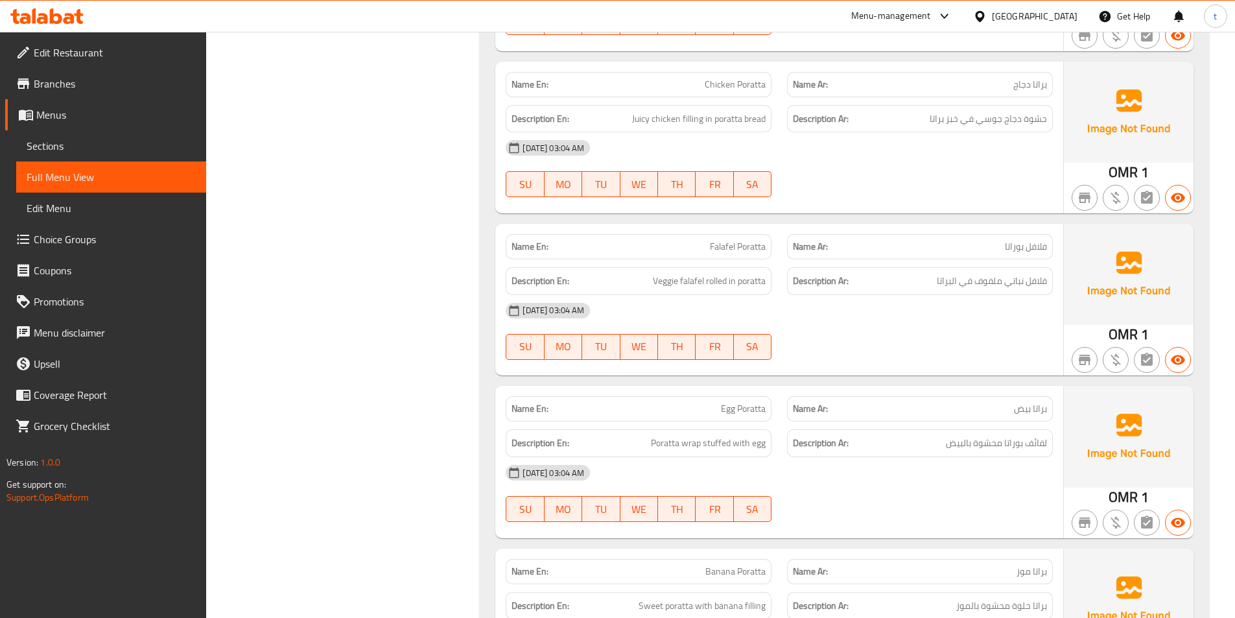
click at [713, 250] on span "Falafel Poratta" at bounding box center [738, 247] width 56 height 14
click at [712, 248] on span "Falafel Poratta" at bounding box center [738, 247] width 56 height 14
copy span "Falafel Poratta"
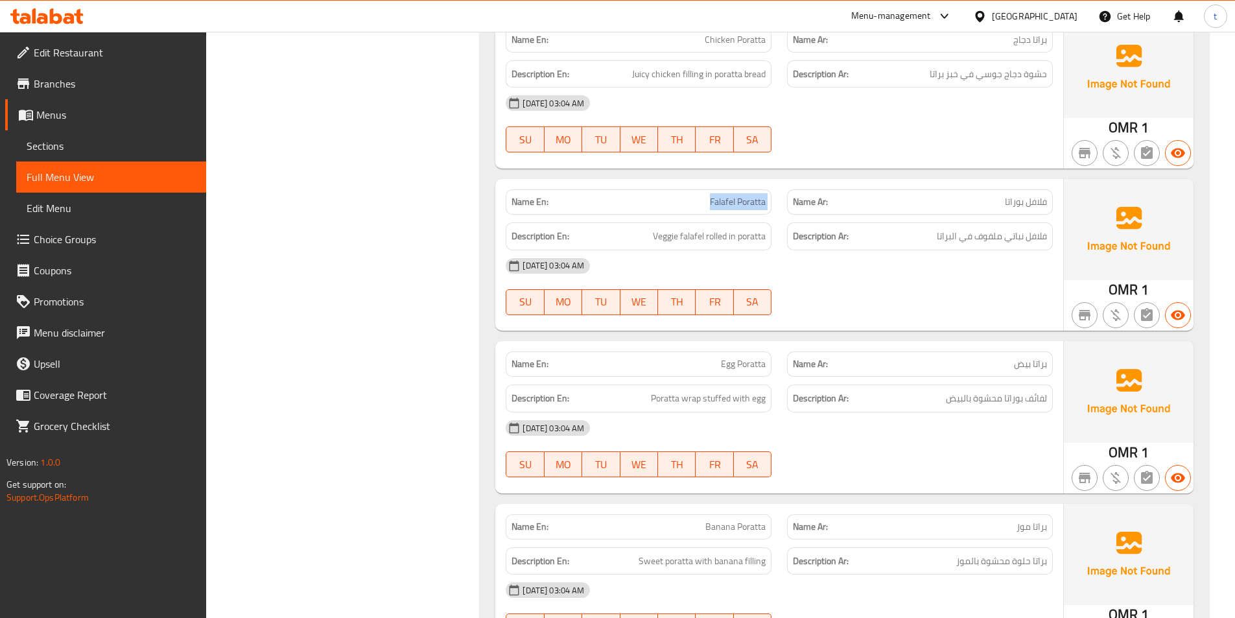
scroll to position [3370, 0]
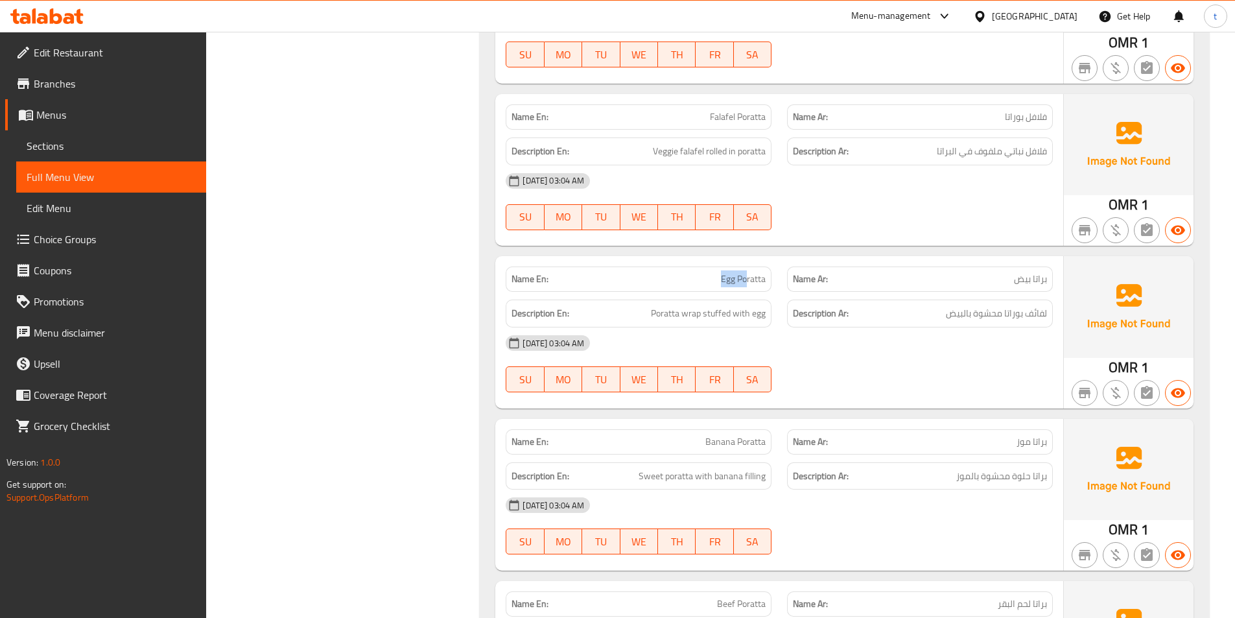
drag, startPoint x: 718, startPoint y: 279, endPoint x: 745, endPoint y: 282, distance: 27.3
click at [745, 282] on p "Name En: Egg Poratta" at bounding box center [638, 279] width 254 height 14
click at [740, 279] on span "Egg Poratta" at bounding box center [743, 279] width 45 height 14
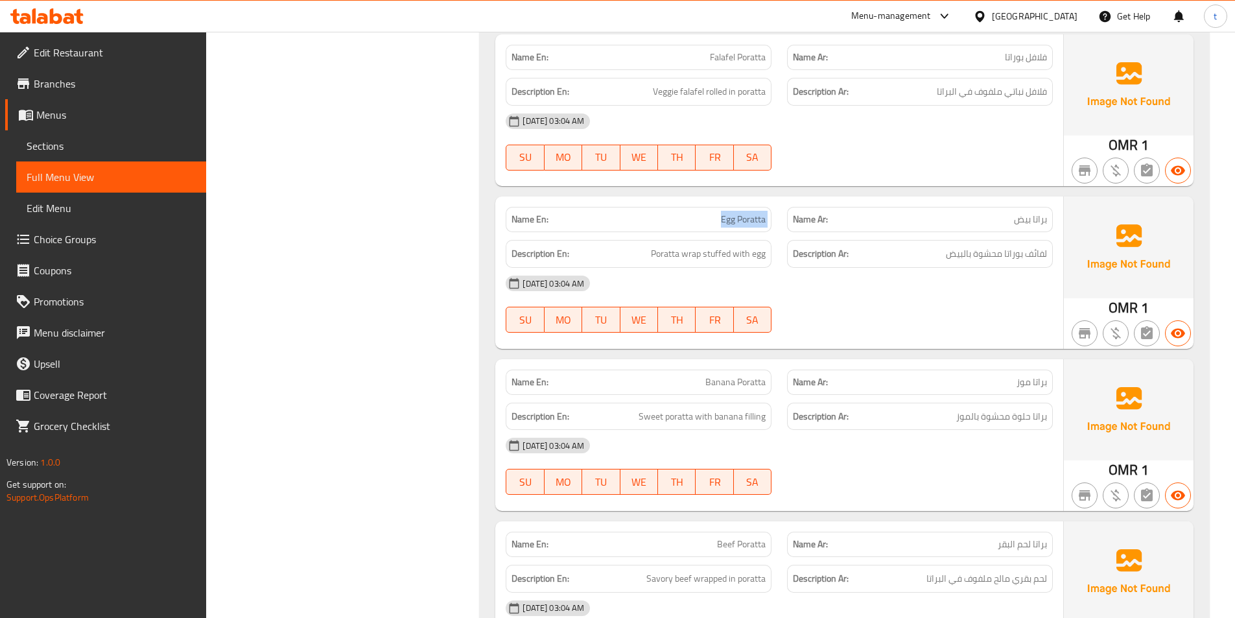
scroll to position [3500, 0]
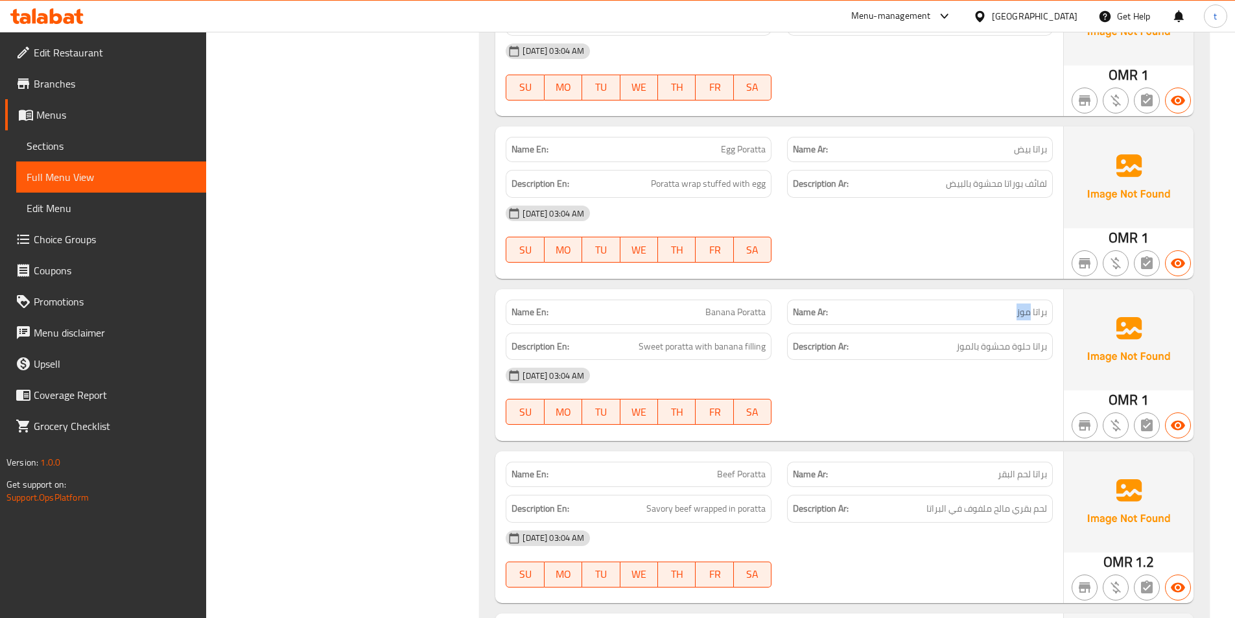
drag, startPoint x: 998, startPoint y: 314, endPoint x: 1028, endPoint y: 313, distance: 30.5
click at [1028, 313] on p "Name Ar: براتا موز" at bounding box center [920, 312] width 254 height 14
drag, startPoint x: 704, startPoint y: 316, endPoint x: 738, endPoint y: 320, distance: 34.6
click at [742, 314] on p "Name En: Banana Poratta" at bounding box center [638, 312] width 254 height 14
click at [656, 351] on span "Sweet poratta with banana filling" at bounding box center [701, 346] width 127 height 16
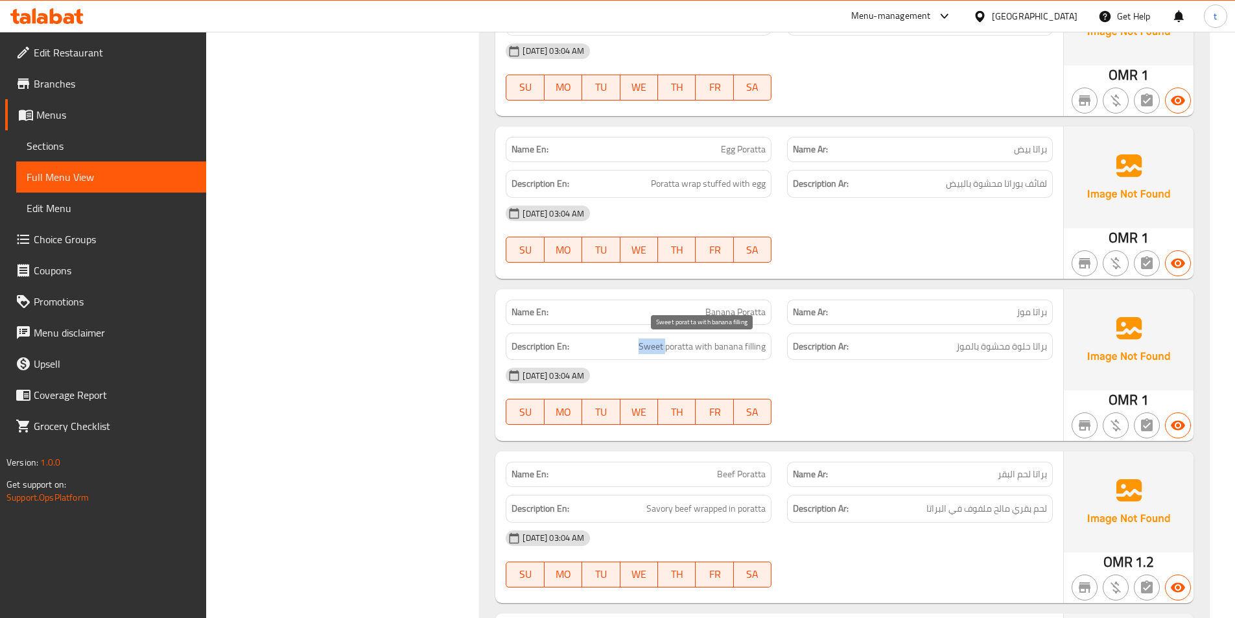
click at [656, 351] on span "Sweet poratta with banana filling" at bounding box center [701, 346] width 127 height 16
click at [1021, 349] on span "براتا حلوة محشوة بالموز" at bounding box center [1001, 346] width 91 height 16
drag, startPoint x: 1021, startPoint y: 349, endPoint x: 767, endPoint y: 380, distance: 255.9
click at [1010, 351] on span "براتا حلوة محشوة بالموز" at bounding box center [1001, 346] width 91 height 16
click at [690, 347] on span "Sweet poratta with banana filling" at bounding box center [701, 346] width 127 height 16
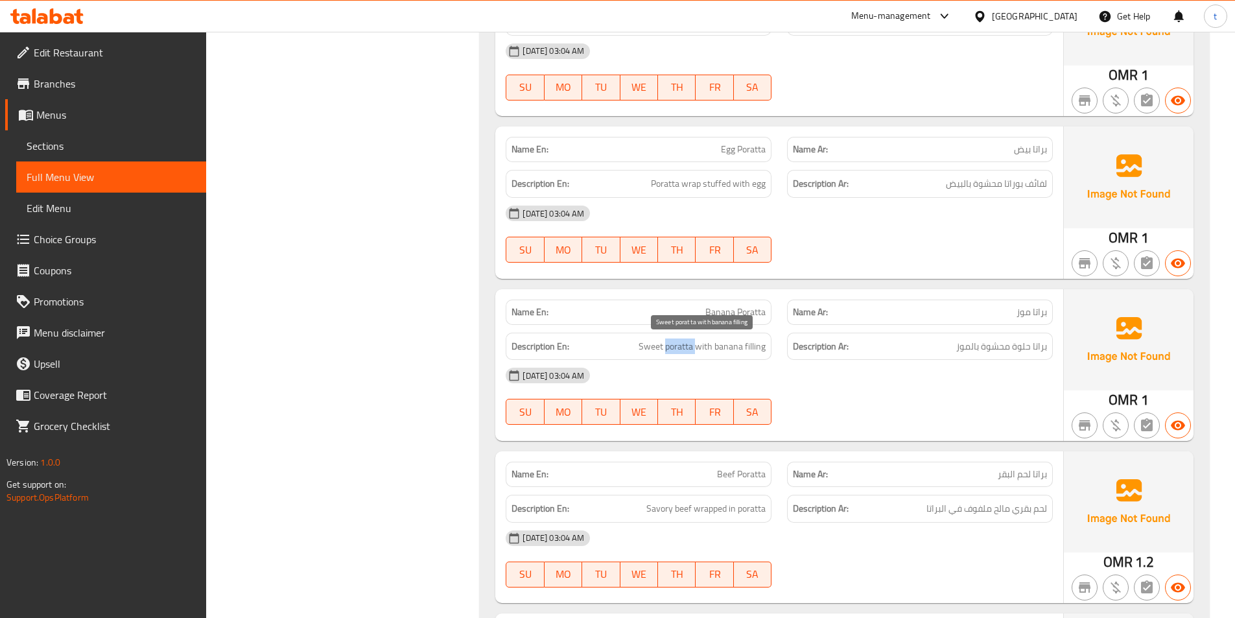
click at [690, 347] on span "Sweet poratta with banana filling" at bounding box center [701, 346] width 127 height 16
click at [1045, 345] on span "براتا حلوة محشوة بالموز" at bounding box center [1001, 346] width 91 height 16
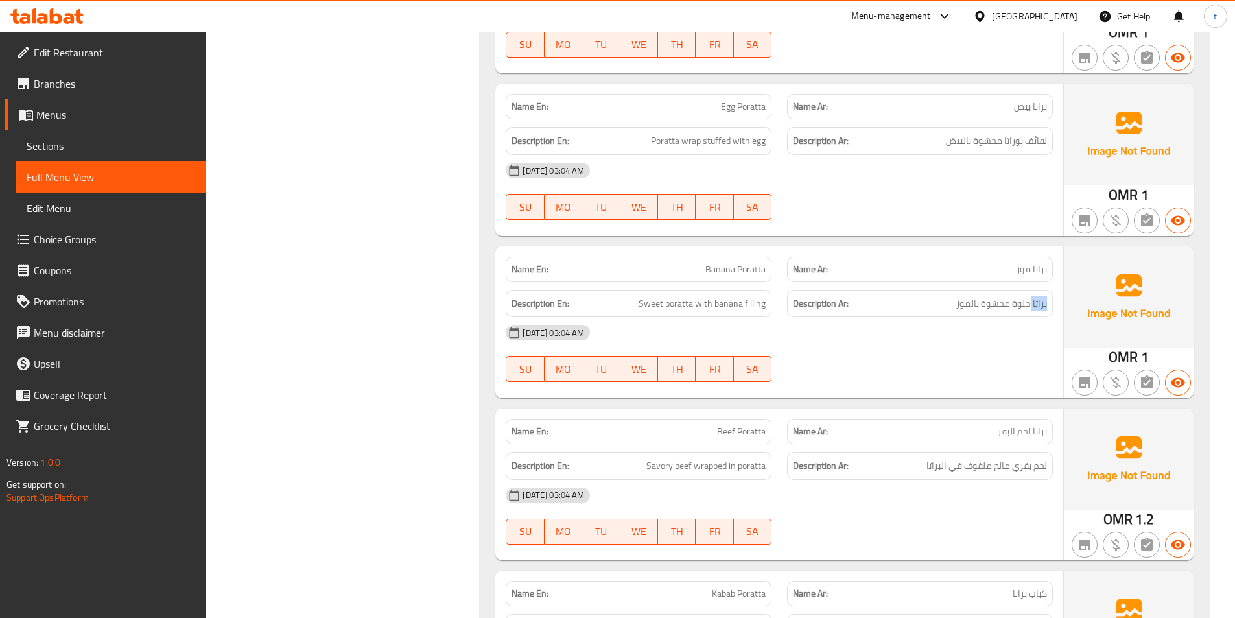
scroll to position [3564, 0]
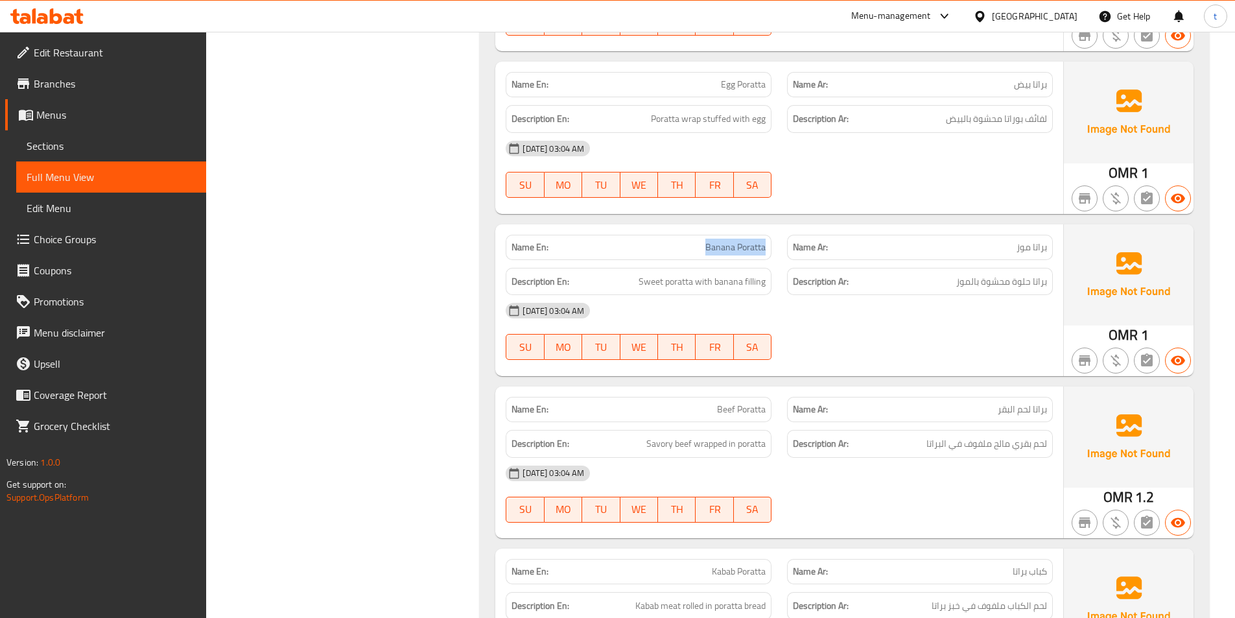
drag, startPoint x: 682, startPoint y: 249, endPoint x: 776, endPoint y: 252, distance: 94.7
click at [776, 252] on div "Name En: Banana Poratta" at bounding box center [638, 247] width 281 height 41
copy span "Banana Poratta"
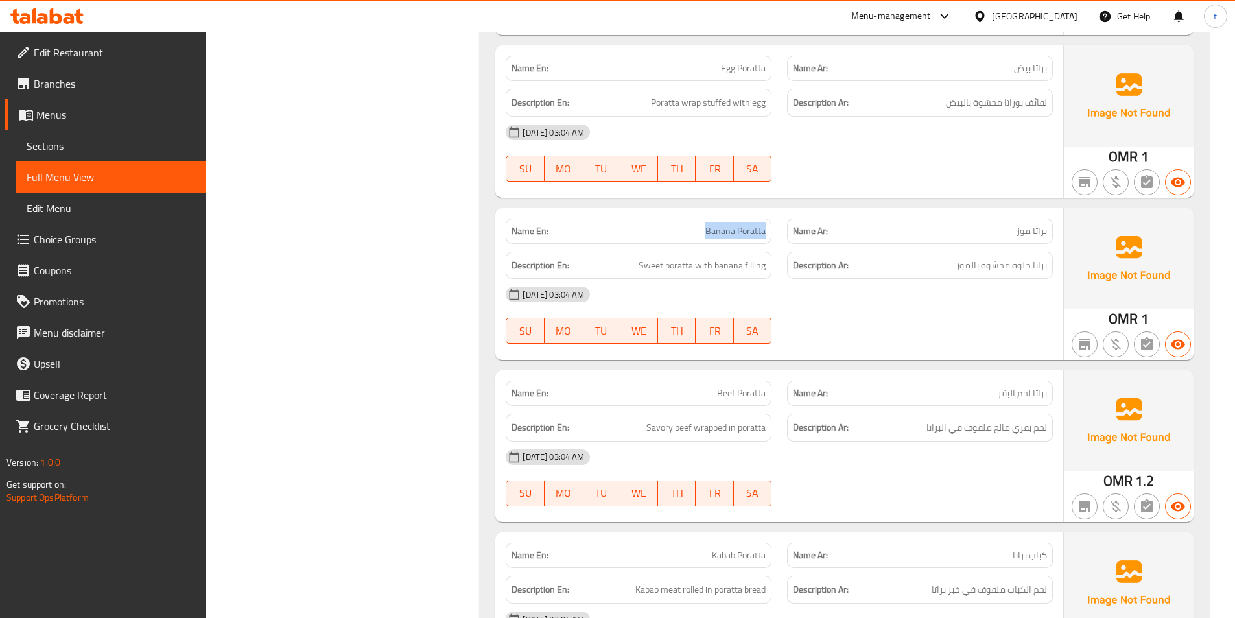
scroll to position [3694, 0]
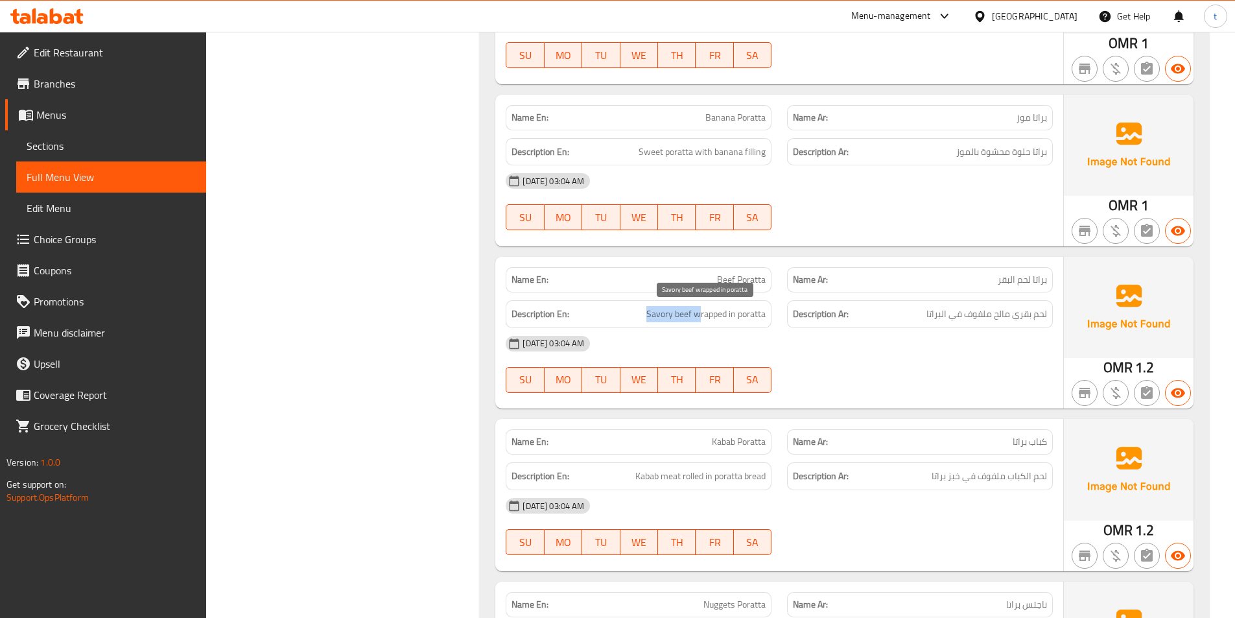
drag, startPoint x: 644, startPoint y: 309, endPoint x: 697, endPoint y: 309, distance: 53.1
click at [697, 309] on h6 "Description En: Savory beef wrapped in poratta" at bounding box center [638, 314] width 254 height 16
click at [975, 332] on div "[DATE] 03:04 AM" at bounding box center [779, 343] width 563 height 31
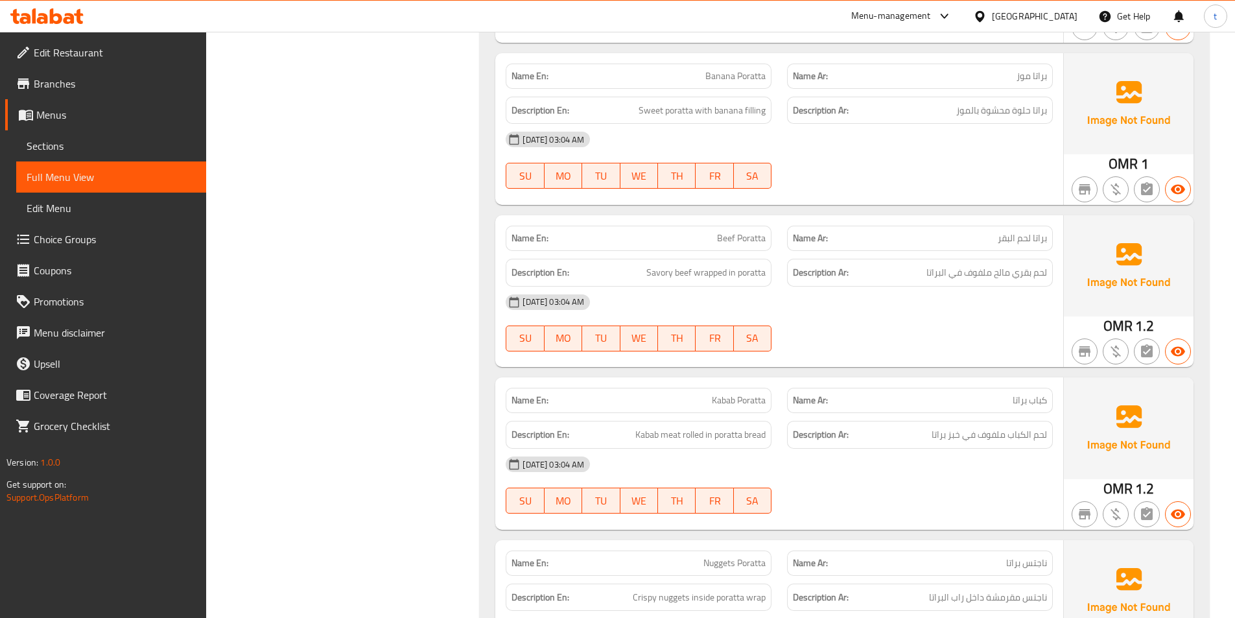
scroll to position [3888, 0]
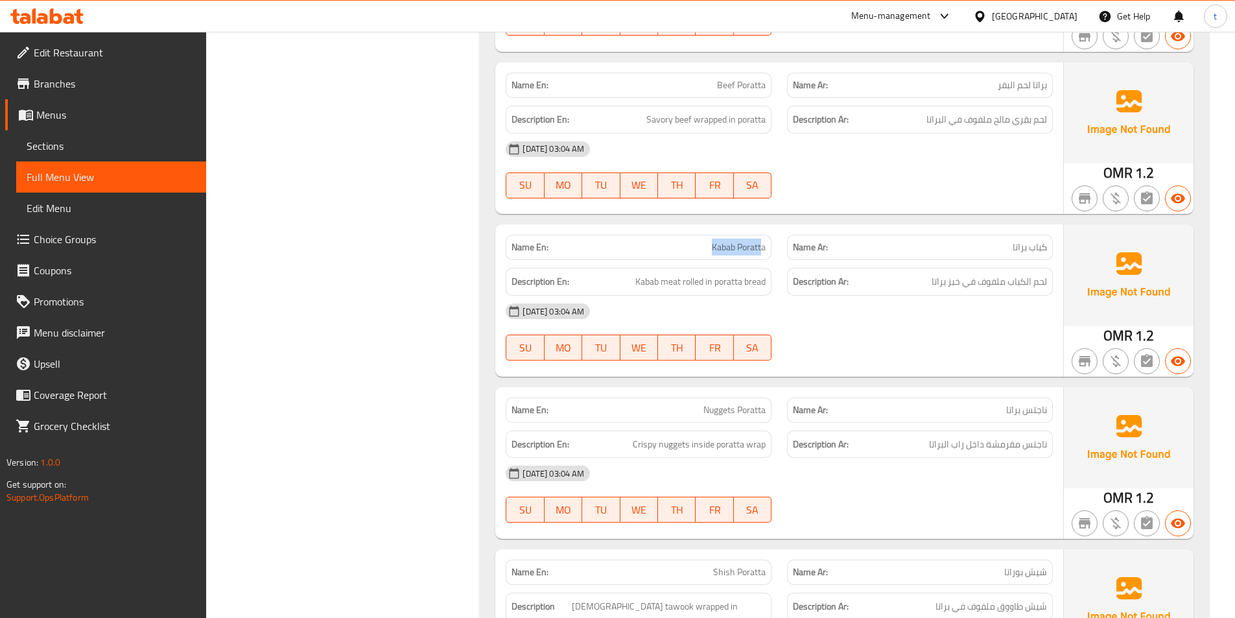
drag, startPoint x: 713, startPoint y: 248, endPoint x: 763, endPoint y: 247, distance: 49.9
click at [763, 247] on span "Kabab Poratta" at bounding box center [739, 247] width 54 height 14
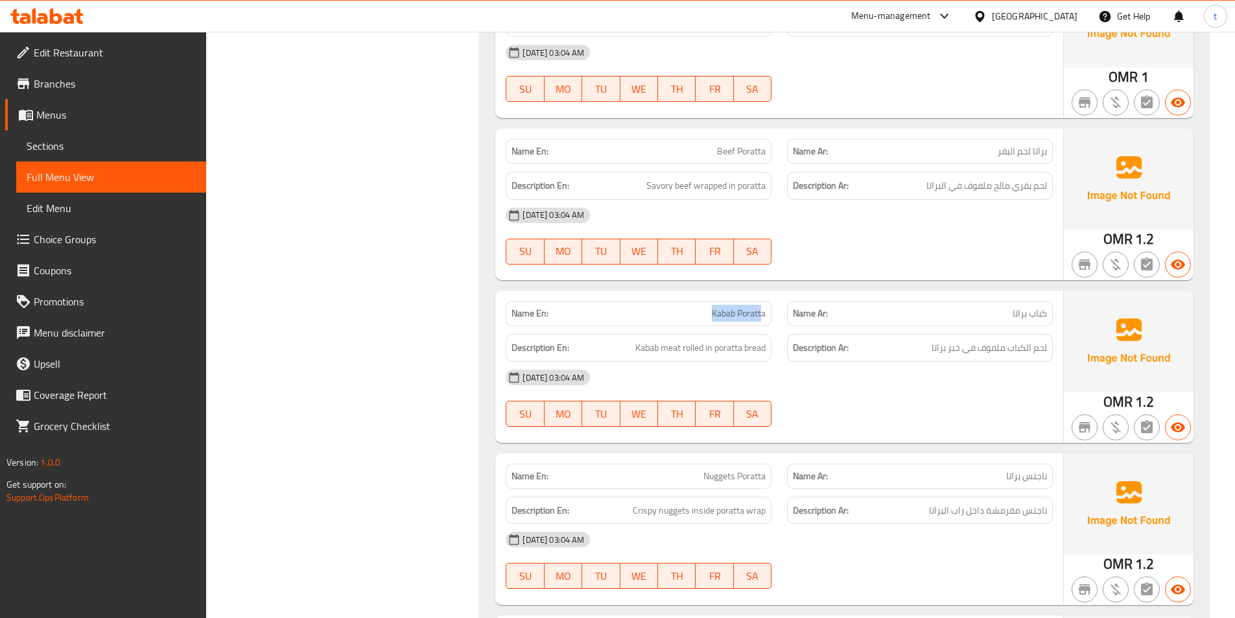
scroll to position [3824, 0]
click at [701, 318] on p "Name En: Kabab Poratta" at bounding box center [638, 312] width 254 height 14
drag, startPoint x: 1012, startPoint y: 318, endPoint x: 1047, endPoint y: 313, distance: 35.4
click at [1047, 313] on div "Name Ar: كباب براتا" at bounding box center [920, 311] width 266 height 25
drag, startPoint x: 712, startPoint y: 314, endPoint x: 772, endPoint y: 321, distance: 60.1
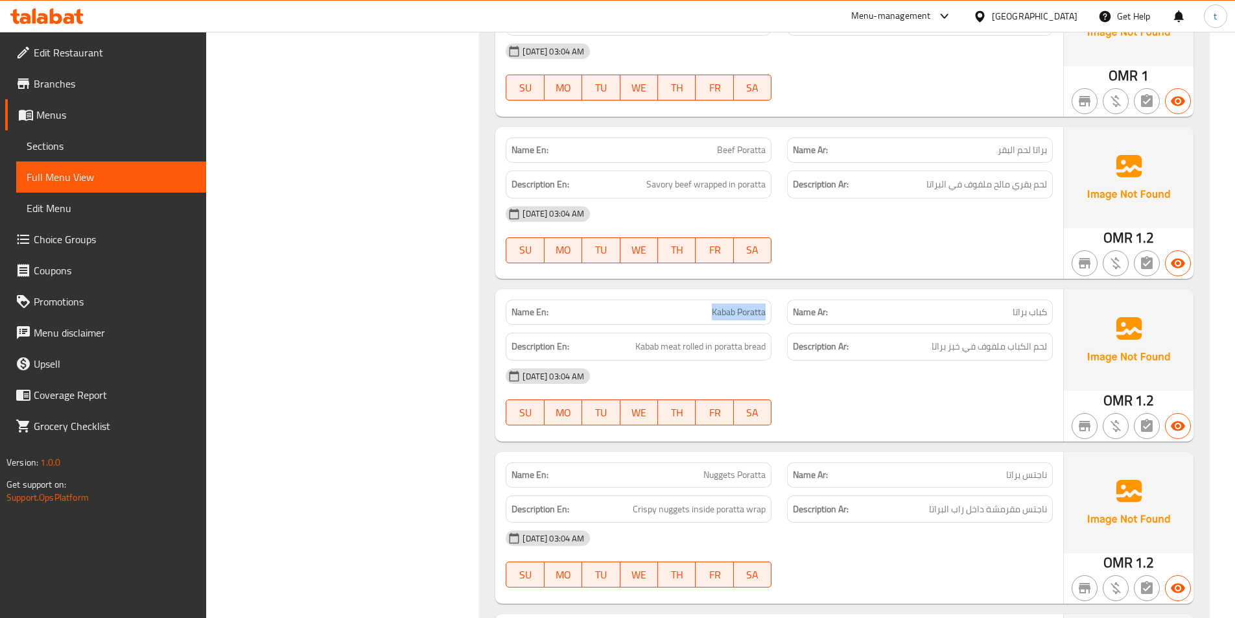
click at [772, 321] on div "Name En: Kabab Poratta" at bounding box center [638, 312] width 281 height 41
drag, startPoint x: 633, startPoint y: 345, endPoint x: 776, endPoint y: 354, distance: 143.5
click at [776, 354] on div "Description En: Kabab meat rolled in poratta bread" at bounding box center [638, 346] width 281 height 43
click at [647, 347] on span "Kabab meat rolled in poratta bread" at bounding box center [700, 346] width 130 height 16
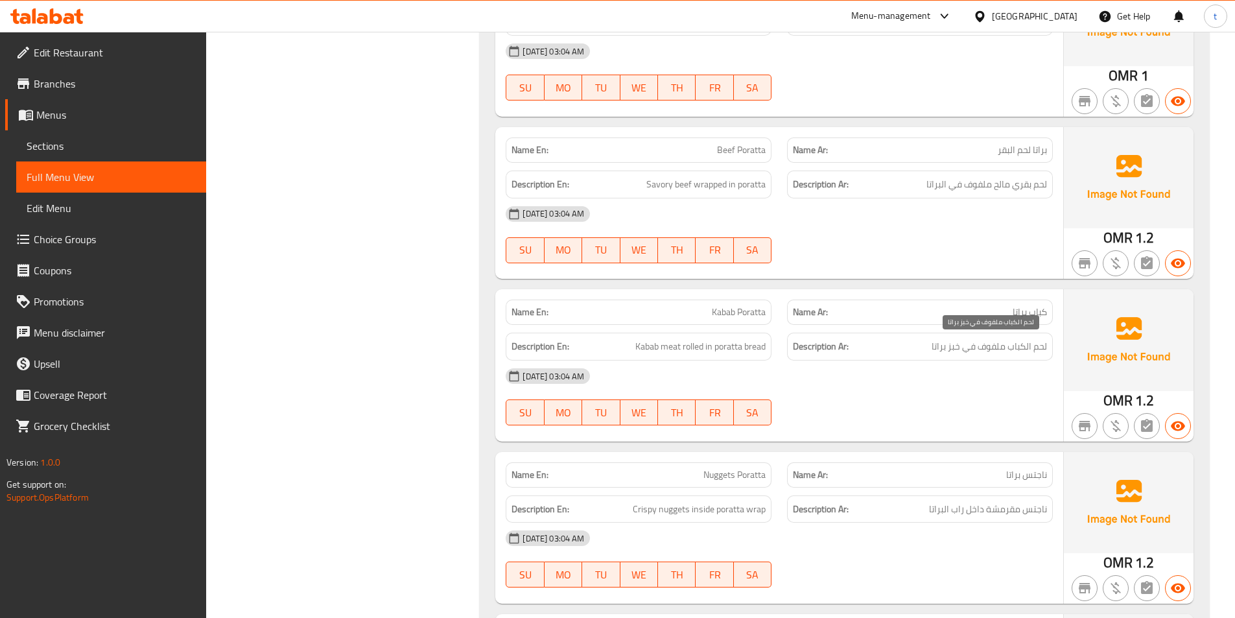
click at [1016, 350] on span "لحم الكباب ملفوف في خبز براتا" at bounding box center [988, 346] width 115 height 16
click at [668, 343] on span "Kabab meat rolled in poratta bread" at bounding box center [700, 346] width 130 height 16
click at [1045, 343] on span "لحم الكباب ملفوف في خبز براتا" at bounding box center [988, 346] width 115 height 16
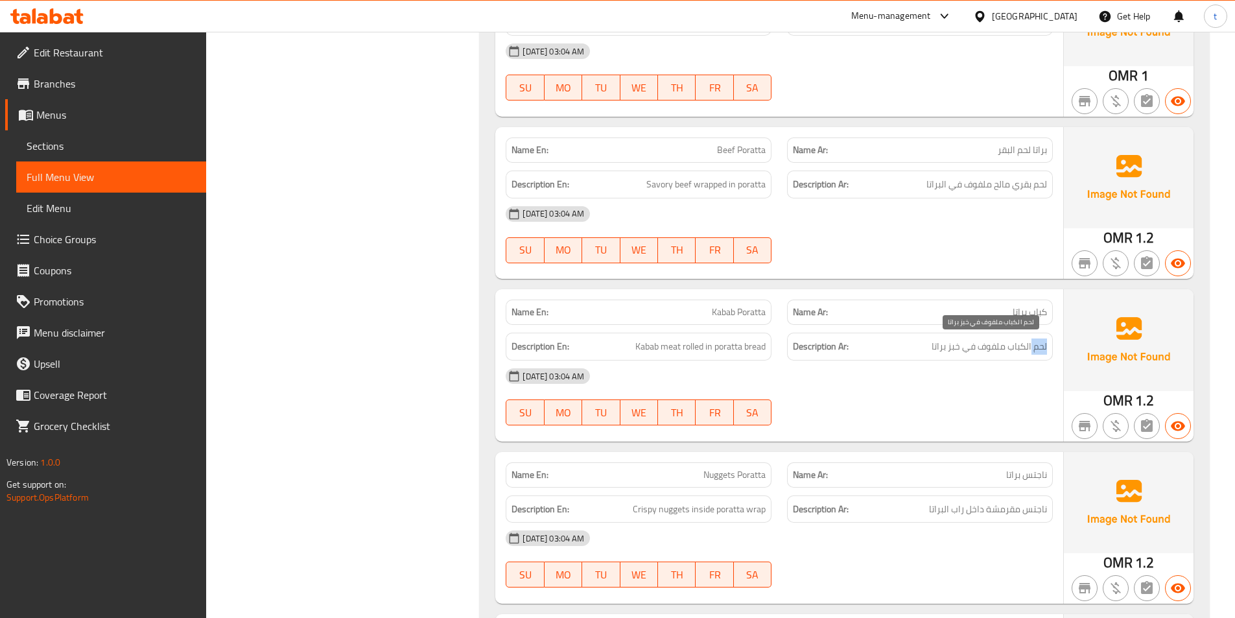
click at [1045, 343] on span "لحم الكباب ملفوف في خبز براتا" at bounding box center [988, 346] width 115 height 16
click at [693, 343] on span "Kabab meat rolled in poratta bread" at bounding box center [700, 346] width 130 height 16
click at [995, 344] on span "لحم الكباب ملفوف في خبز براتا" at bounding box center [988, 346] width 115 height 16
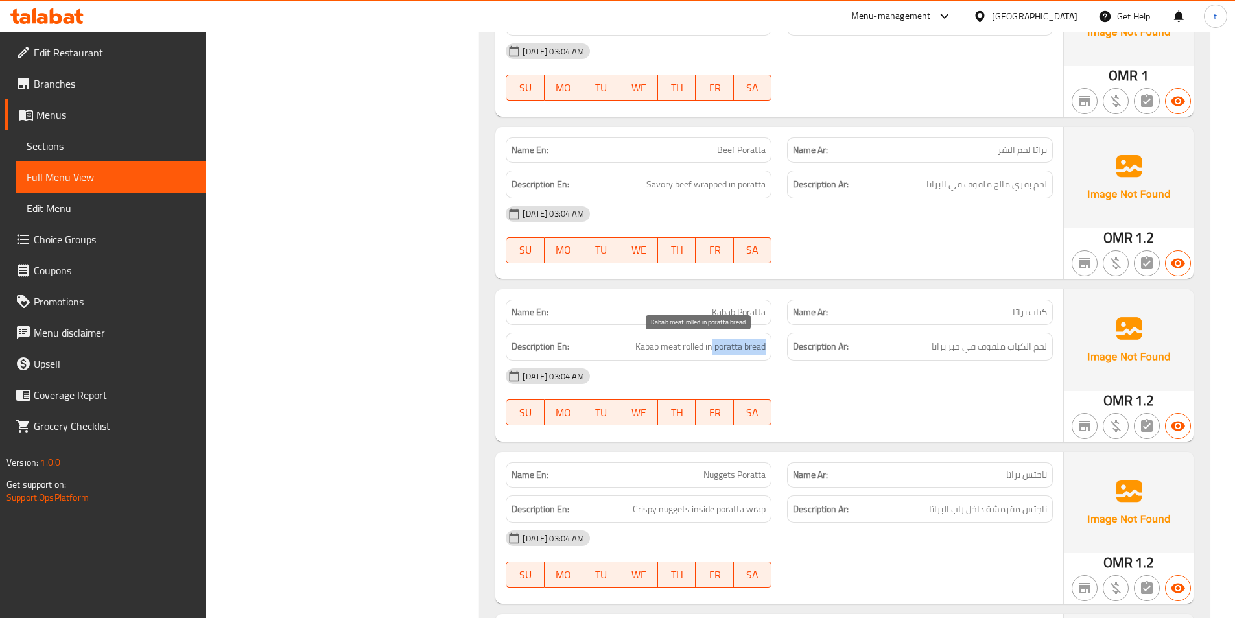
drag, startPoint x: 712, startPoint y: 345, endPoint x: 774, endPoint y: 354, distance: 63.5
click at [763, 348] on span "Kabab meat rolled in poratta bread" at bounding box center [700, 346] width 130 height 16
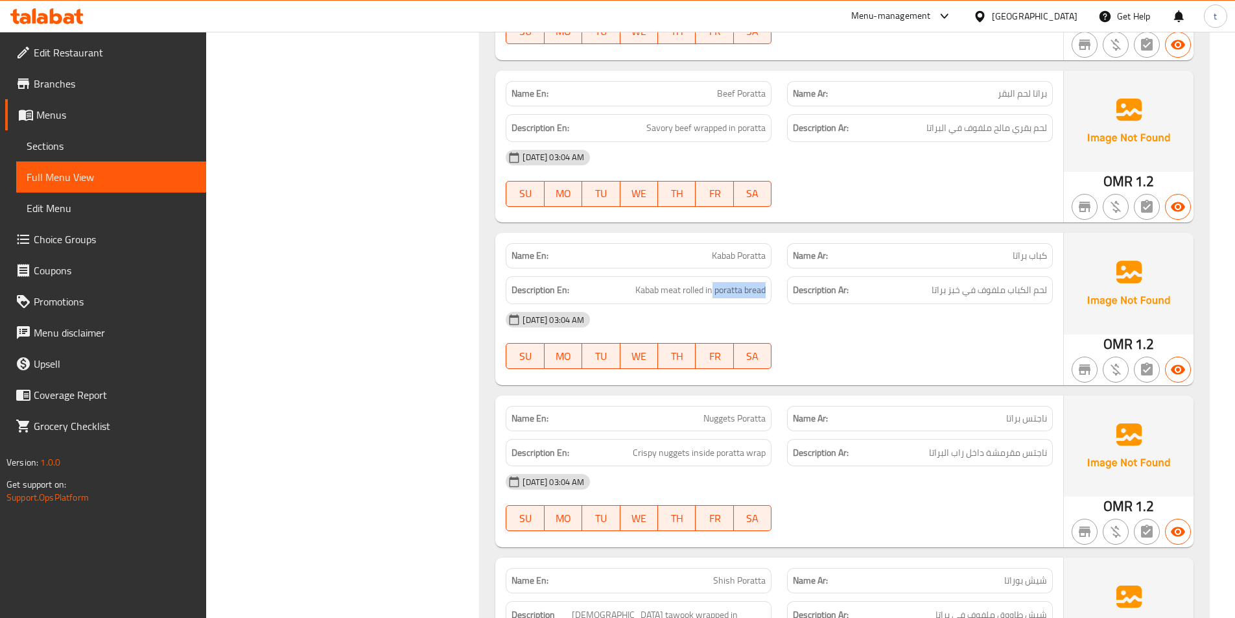
scroll to position [3953, 0]
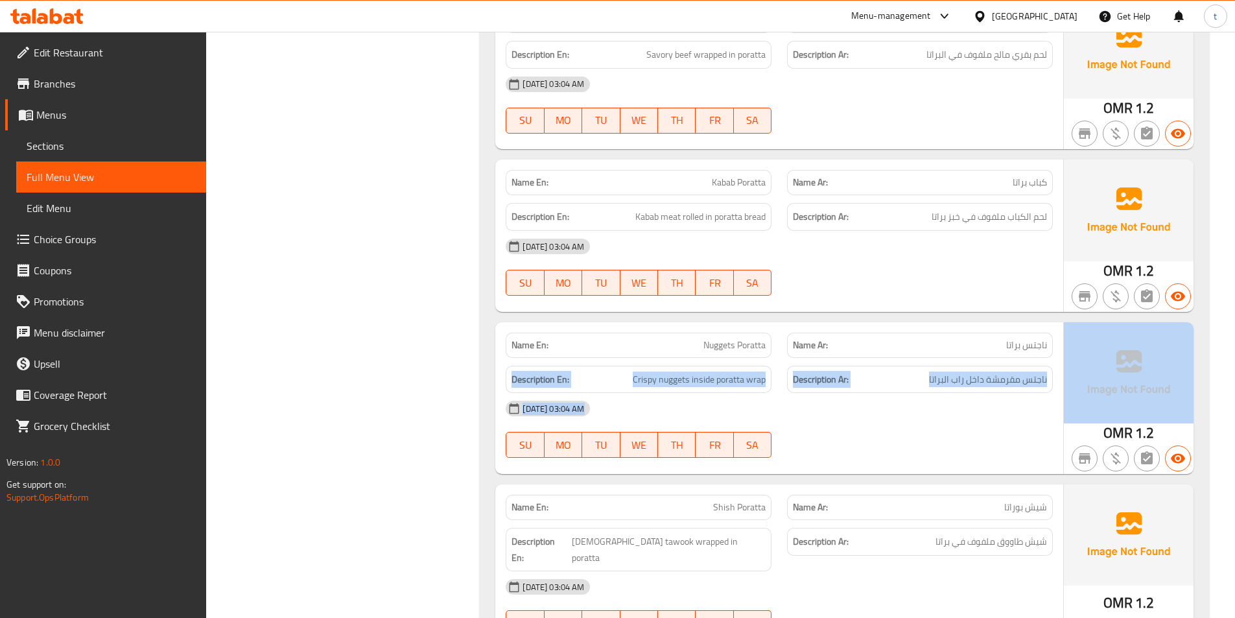
drag, startPoint x: 1005, startPoint y: 341, endPoint x: 1063, endPoint y: 343, distance: 58.4
click at [1065, 343] on div "Name En: Nuggets Poratta Name Ar: ناجتس براتا Description En: Crispy nuggets in…" at bounding box center [844, 398] width 698 height 152
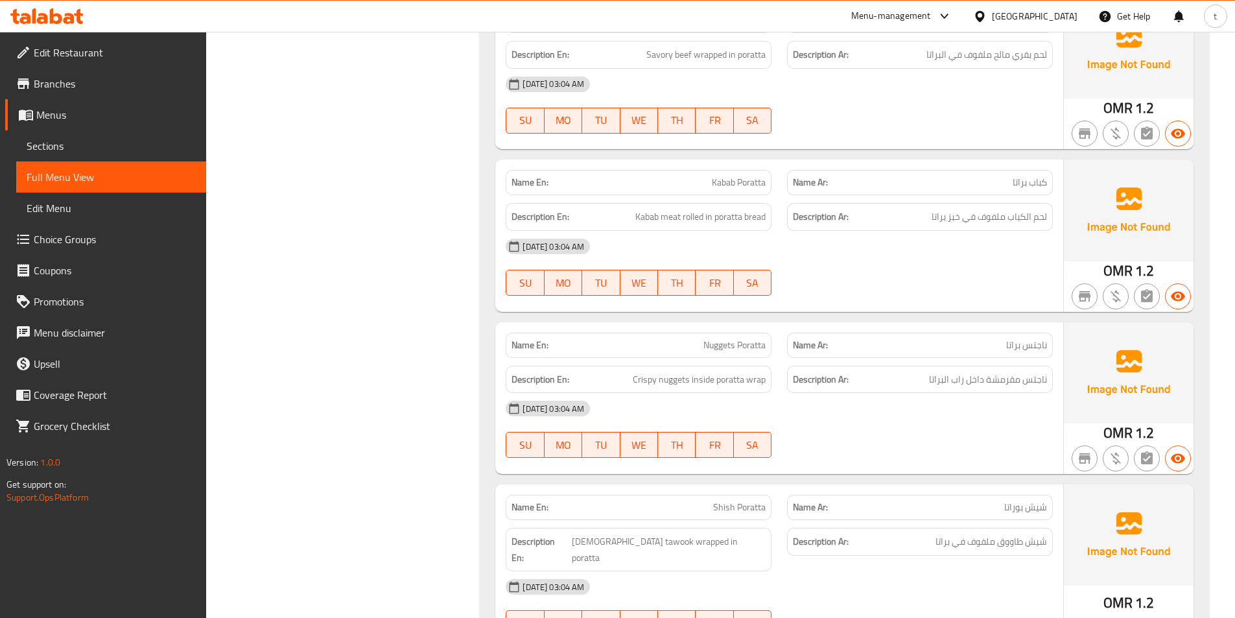
click at [671, 352] on div "Name En: Nuggets Poratta" at bounding box center [638, 344] width 266 height 25
drag, startPoint x: 697, startPoint y: 353, endPoint x: 772, endPoint y: 353, distance: 75.2
click at [772, 353] on div "Name En: Nuggets Poratta" at bounding box center [638, 345] width 281 height 41
click at [642, 382] on span "Crispy nuggets inside poratta wrap" at bounding box center [699, 379] width 133 height 16
drag, startPoint x: 642, startPoint y: 382, endPoint x: 929, endPoint y: 386, distance: 287.1
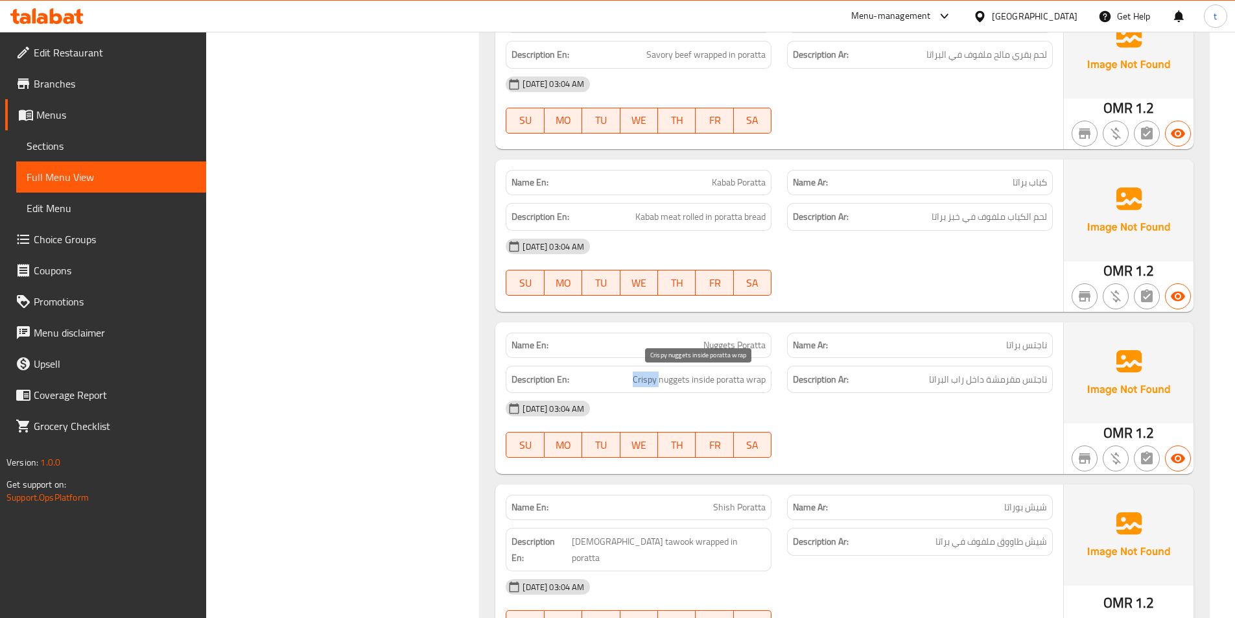
click at [701, 383] on span "Crispy nuggets inside poratta wrap" at bounding box center [699, 379] width 133 height 16
click at [1013, 376] on span "ناجتس مقرمشة داخل راب البراتا" at bounding box center [988, 379] width 118 height 16
click at [665, 378] on span "Crispy nuggets inside poratta wrap" at bounding box center [699, 379] width 133 height 16
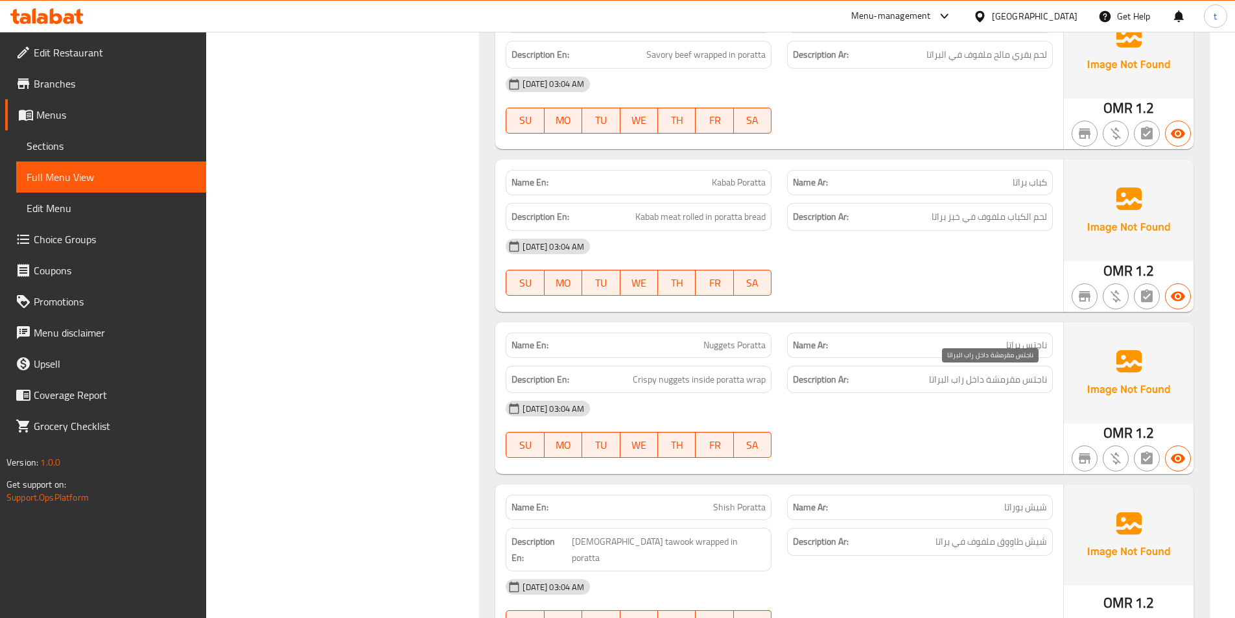
click at [1028, 377] on span "ناجتس مقرمشة داخل راب البراتا" at bounding box center [988, 379] width 118 height 16
click at [699, 381] on span "Crispy nuggets inside poratta wrap" at bounding box center [699, 379] width 133 height 16
click at [971, 380] on span "ناجتس مقرمشة داخل راب البراتا" at bounding box center [988, 379] width 118 height 16
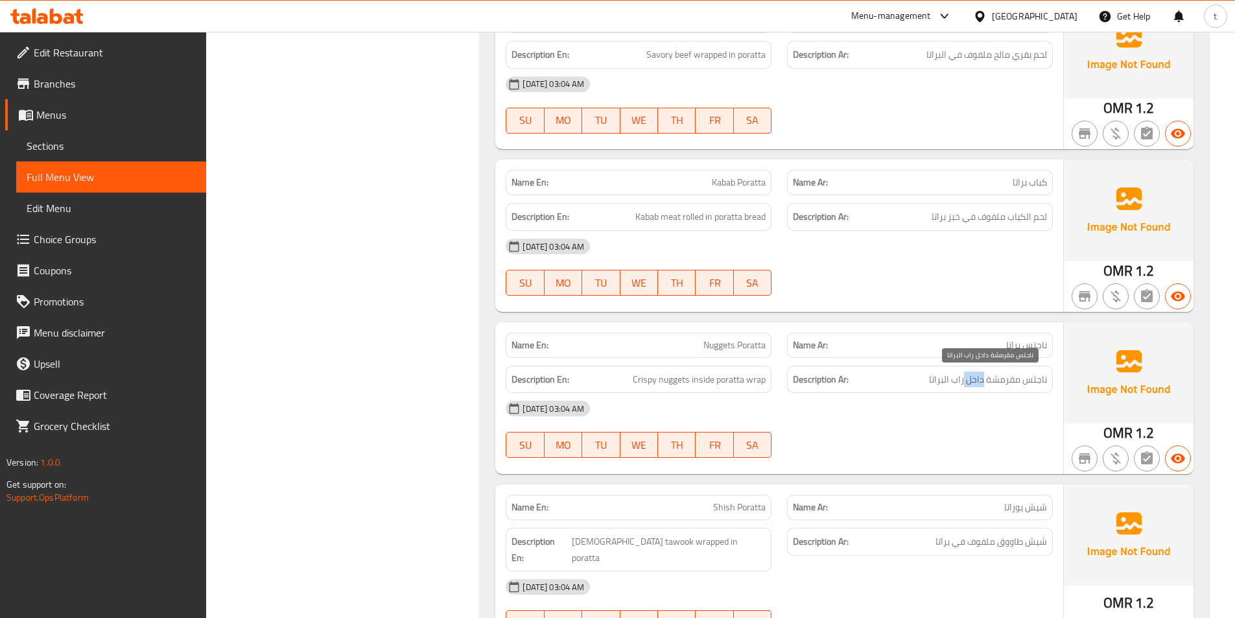
click at [971, 380] on span "ناجتس مقرمشة داخل راب البراتا" at bounding box center [988, 379] width 118 height 16
click at [726, 384] on span "Crispy nuggets inside poratta wrap" at bounding box center [699, 379] width 133 height 16
drag, startPoint x: 726, startPoint y: 384, endPoint x: 918, endPoint y: 410, distance: 194.1
click at [726, 384] on span "Crispy nuggets inside poratta wrap" at bounding box center [699, 379] width 133 height 16
click at [938, 377] on span "ناجتس مقرمشة داخل راب البراتا" at bounding box center [988, 379] width 118 height 16
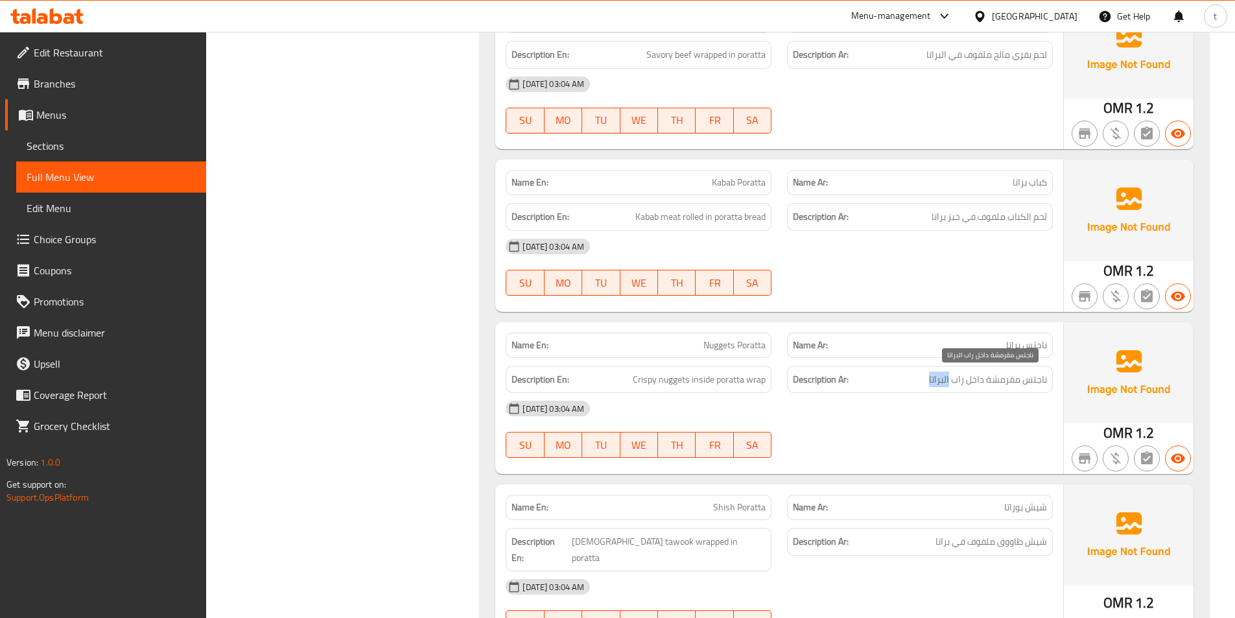
drag, startPoint x: 938, startPoint y: 377, endPoint x: 871, endPoint y: 377, distance: 67.4
click at [936, 377] on span "ناجتس مقرمشة داخل راب البراتا" at bounding box center [988, 379] width 118 height 16
click at [758, 378] on span "Crispy nuggets inside poratta wrap" at bounding box center [699, 379] width 133 height 16
click at [962, 381] on span "ناجتس مقرمشة داخل راب البراتا" at bounding box center [988, 379] width 118 height 16
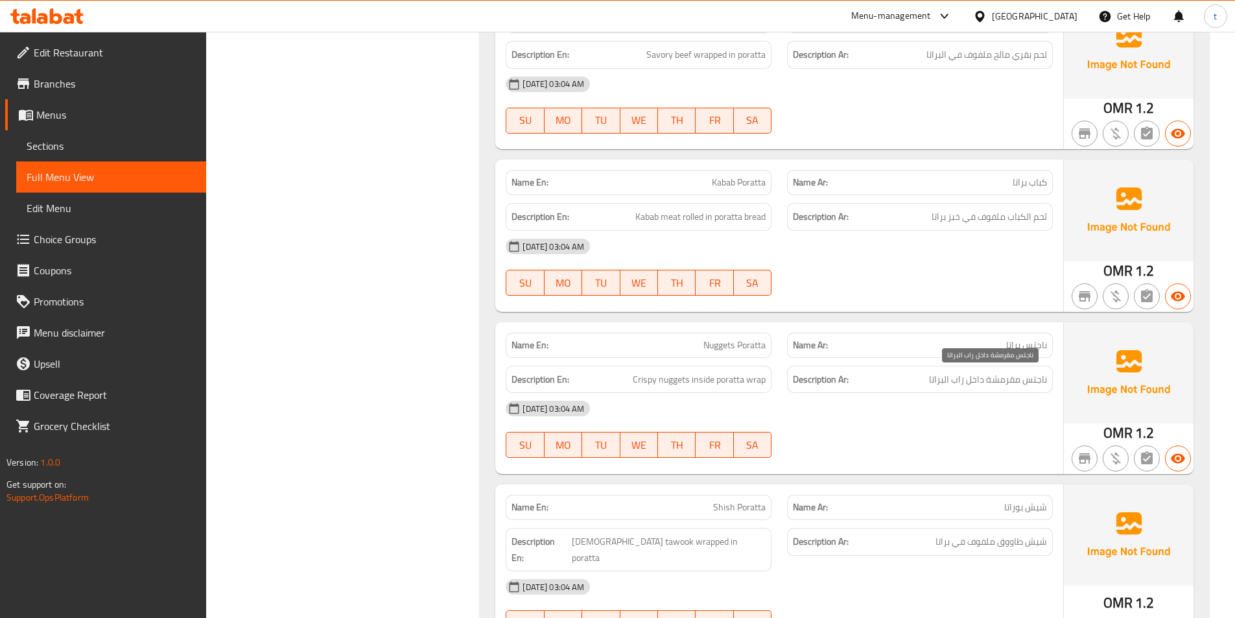
click at [962, 381] on span "ناجتس مقرمشة داخل راب البراتا" at bounding box center [988, 379] width 118 height 16
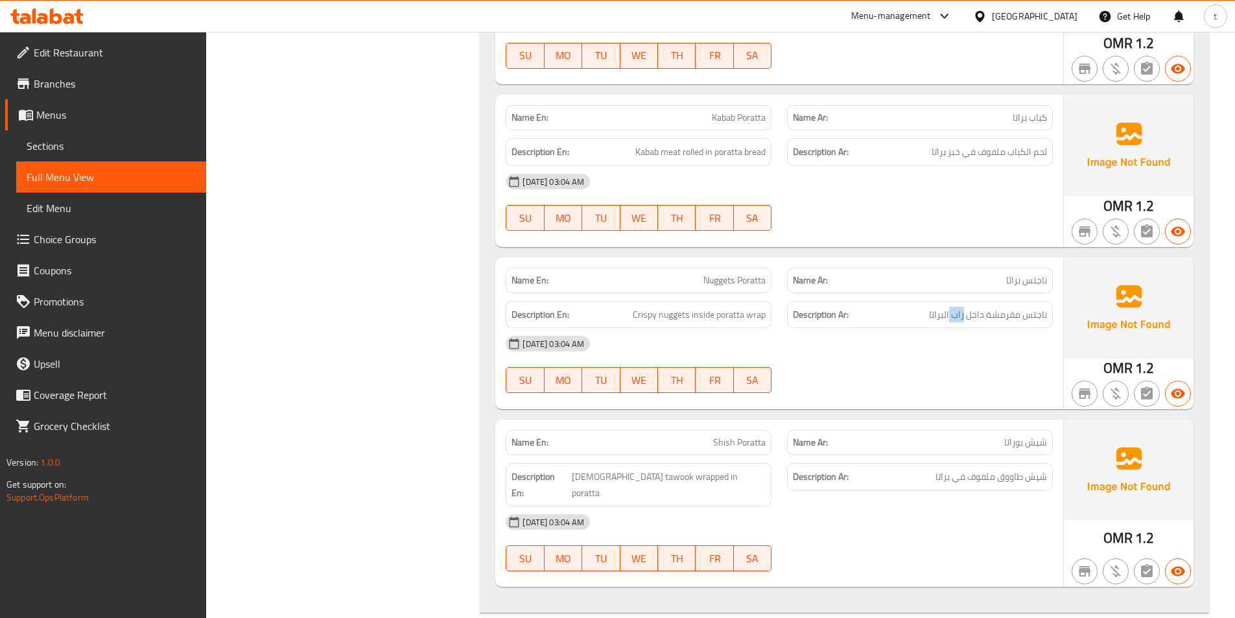
scroll to position [4083, 0]
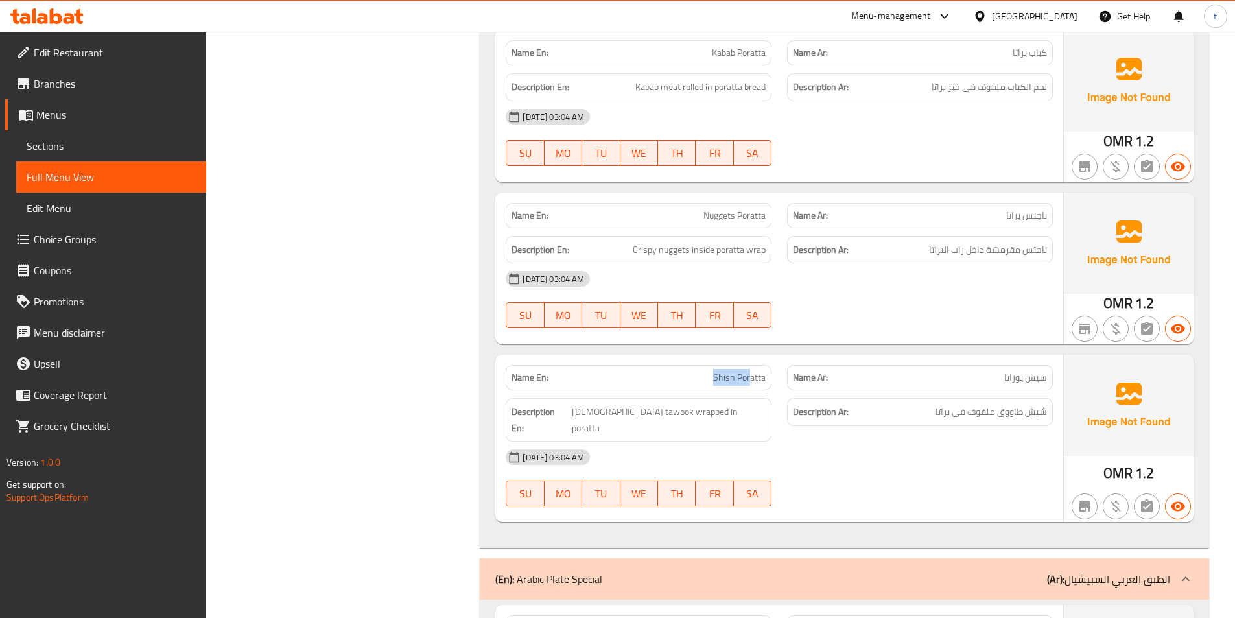
drag, startPoint x: 701, startPoint y: 384, endPoint x: 753, endPoint y: 382, distance: 51.9
click at [750, 382] on p "Name En: Shish Poratta" at bounding box center [638, 378] width 254 height 14
drag, startPoint x: 1002, startPoint y: 381, endPoint x: 1047, endPoint y: 381, distance: 45.4
click at [1047, 381] on div "Name Ar: شيش بوراتا" at bounding box center [920, 377] width 266 height 25
drag, startPoint x: 629, startPoint y: 413, endPoint x: 684, endPoint y: 412, distance: 55.1
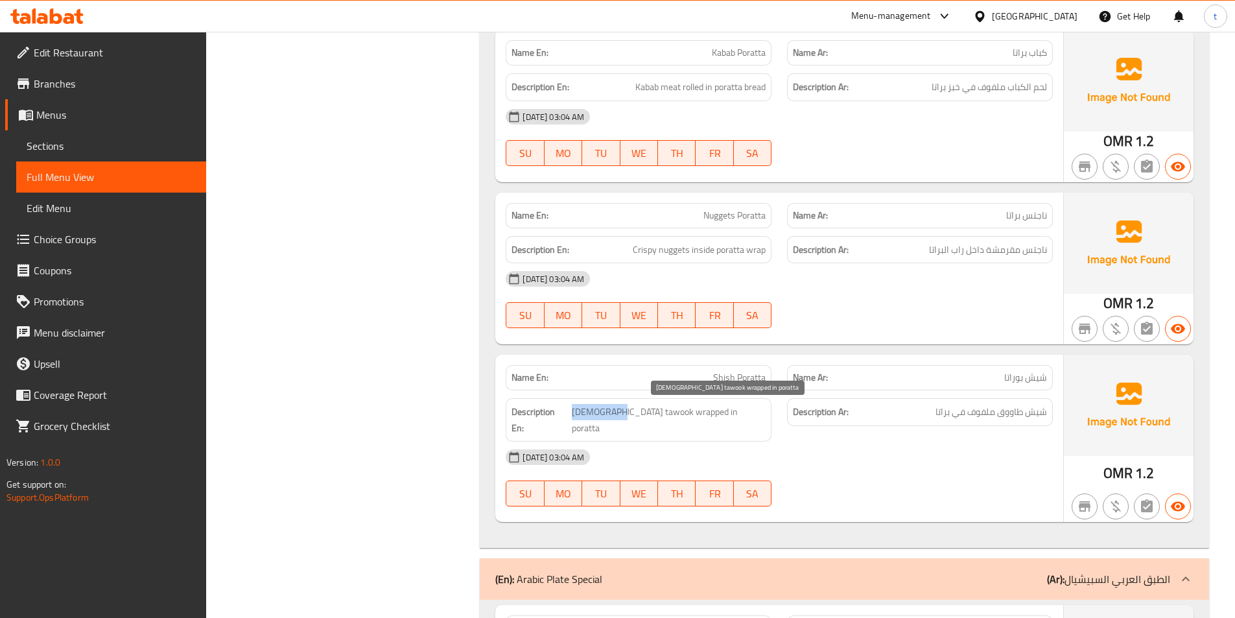
click at [684, 412] on h6 "Description En: Shish tawook wrapped in poratta" at bounding box center [638, 420] width 254 height 32
drag, startPoint x: 1000, startPoint y: 407, endPoint x: 1030, endPoint y: 410, distance: 30.6
click at [1030, 410] on span "شيش طاووق ملفوف في براتا" at bounding box center [990, 412] width 111 height 16
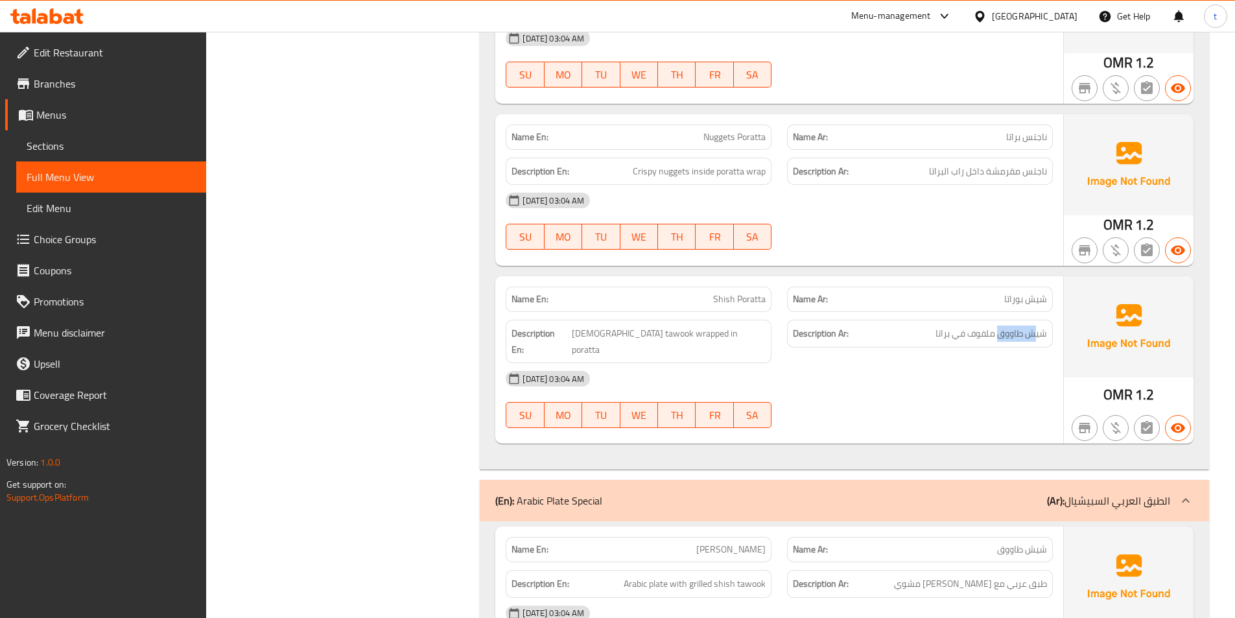
scroll to position [4342, 0]
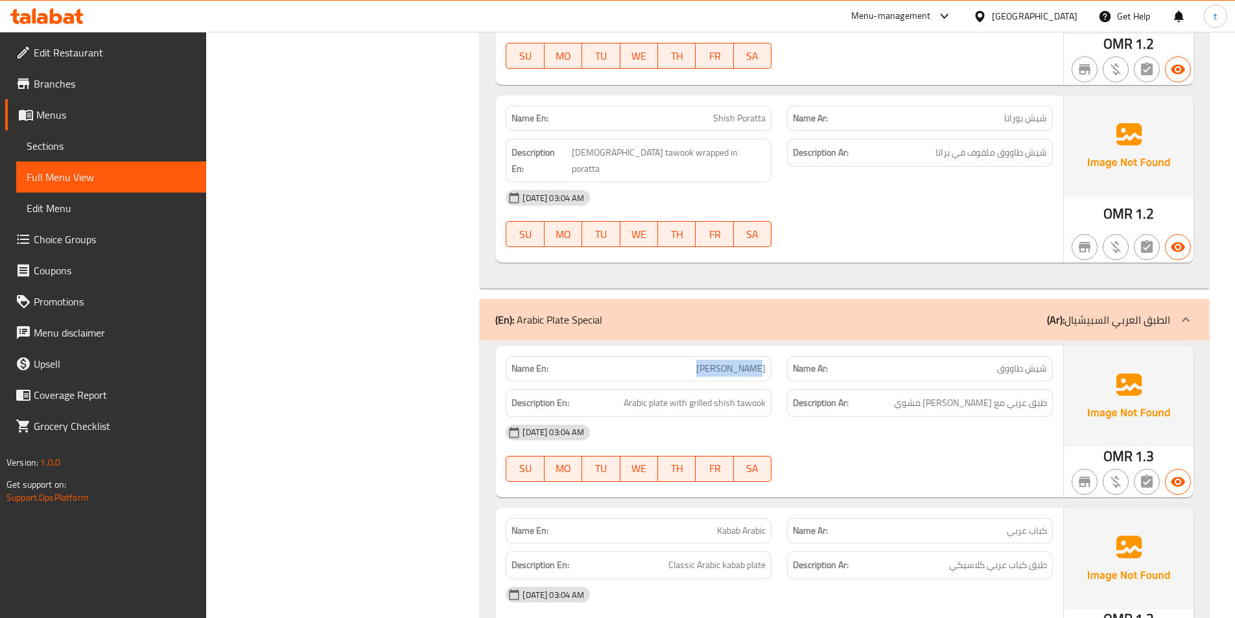
drag, startPoint x: 692, startPoint y: 356, endPoint x: 767, endPoint y: 351, distance: 75.4
click at [767, 356] on div "Name En: Shish Tawook" at bounding box center [638, 368] width 266 height 25
drag, startPoint x: 974, startPoint y: 349, endPoint x: 1051, endPoint y: 357, distance: 77.5
click at [1051, 357] on div "Name Ar: شيش طاووق" at bounding box center [920, 368] width 266 height 25
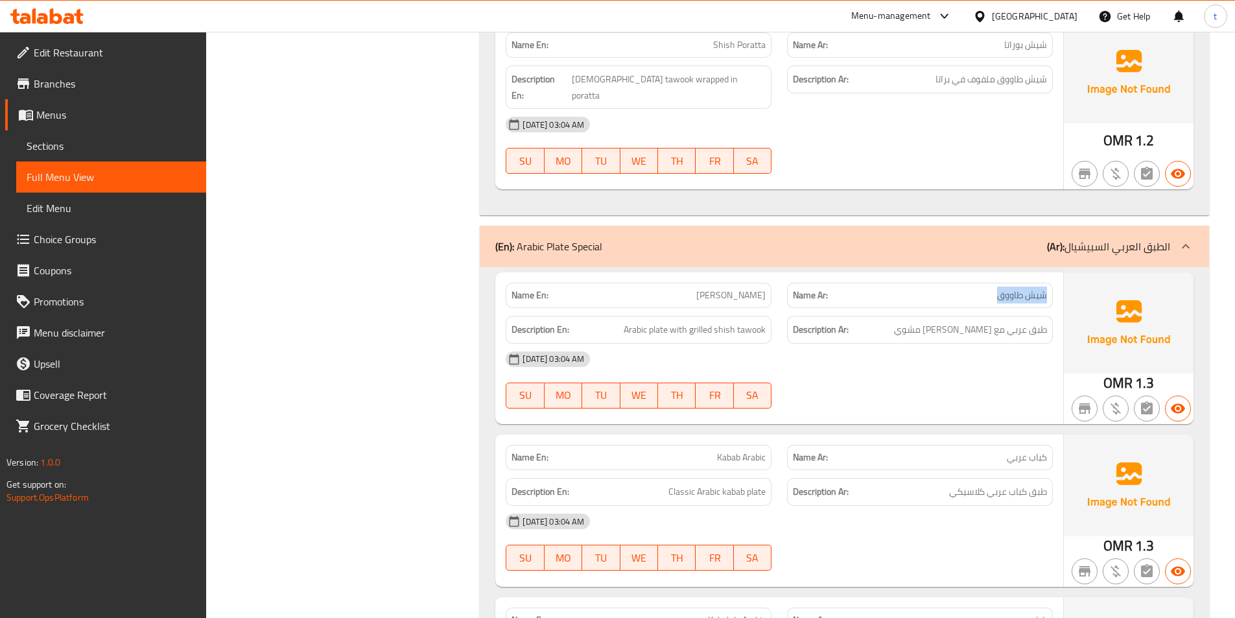
scroll to position [4601, 0]
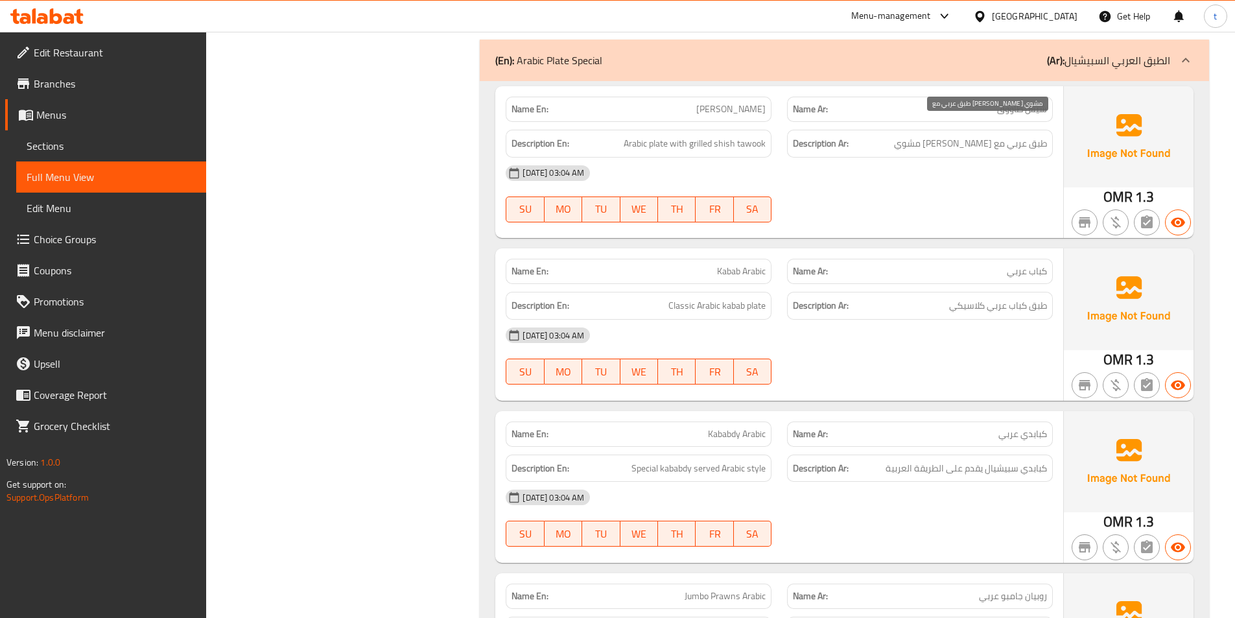
click at [1034, 135] on span "طبق عربي مع [PERSON_NAME] مشوي" at bounding box center [970, 143] width 153 height 16
click at [632, 135] on span "Arabic plate with grilled shish tawook" at bounding box center [694, 143] width 142 height 16
drag, startPoint x: 1012, startPoint y: 130, endPoint x: 918, endPoint y: 141, distance: 94.0
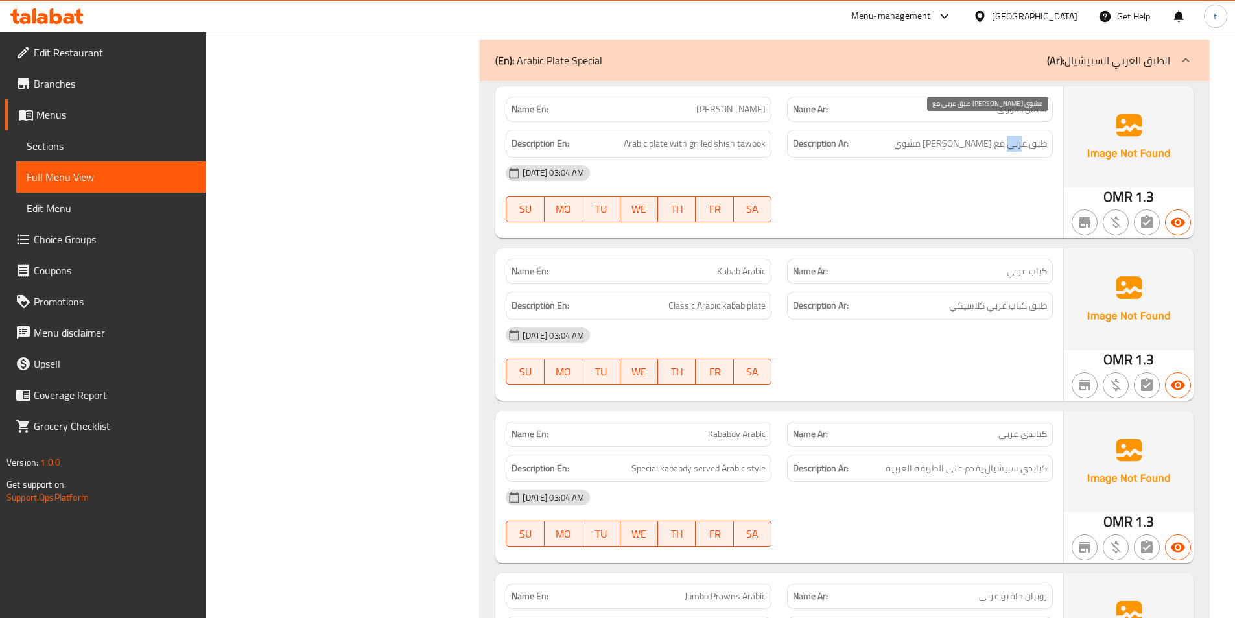
click at [1019, 135] on span "طبق عربي مع [PERSON_NAME] مشوي" at bounding box center [970, 143] width 153 height 16
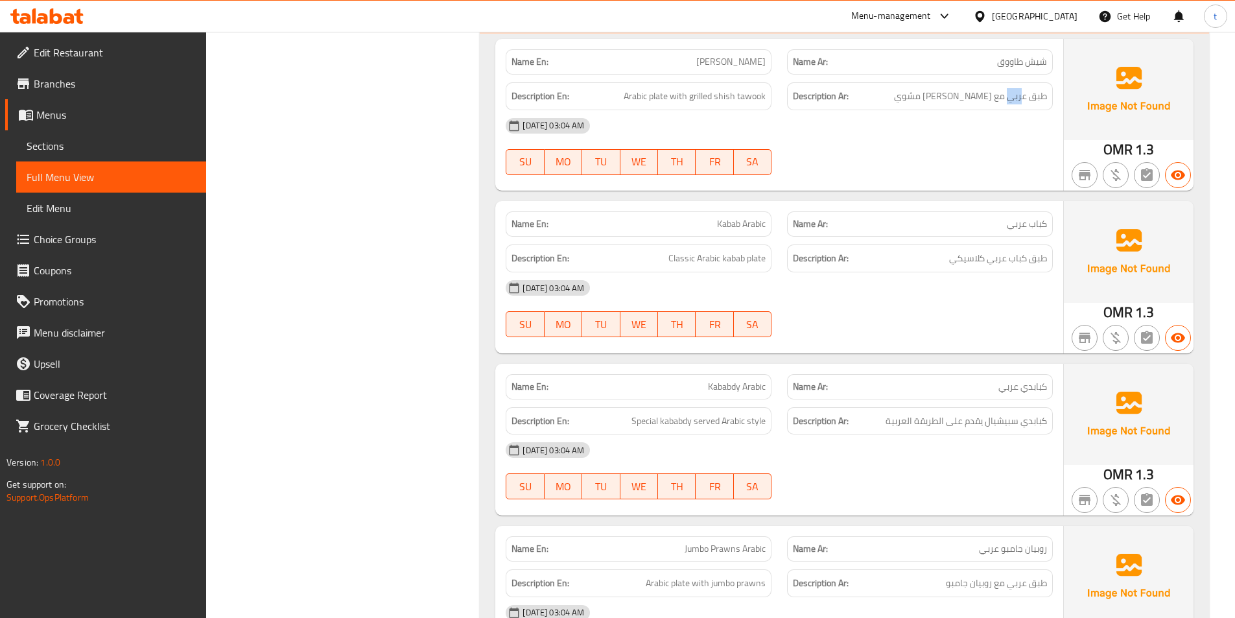
scroll to position [4731, 0]
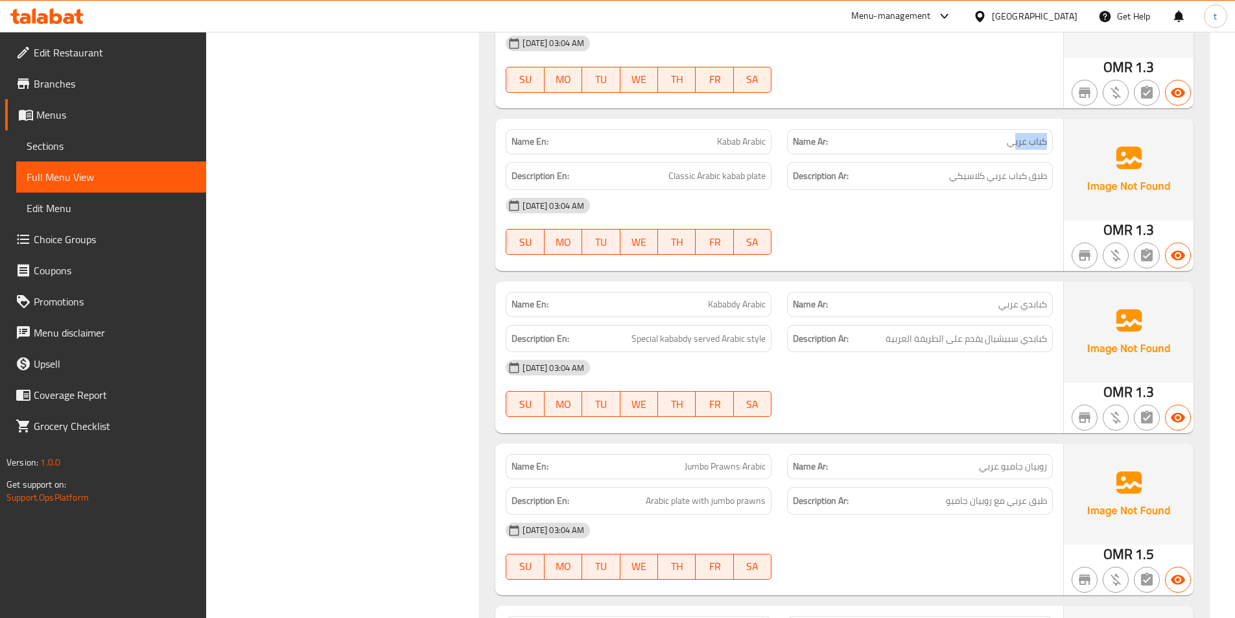
click at [1045, 135] on span "كباب عربي" at bounding box center [1026, 142] width 40 height 14
drag, startPoint x: 711, startPoint y: 130, endPoint x: 738, endPoint y: 126, distance: 27.0
click at [738, 135] on p "Name En: Kabab Arabic" at bounding box center [638, 142] width 254 height 14
drag, startPoint x: 653, startPoint y: 163, endPoint x: 688, endPoint y: 161, distance: 35.7
click at [688, 168] on h6 "Description En: Classic Arabic kabab plate" at bounding box center [638, 176] width 254 height 16
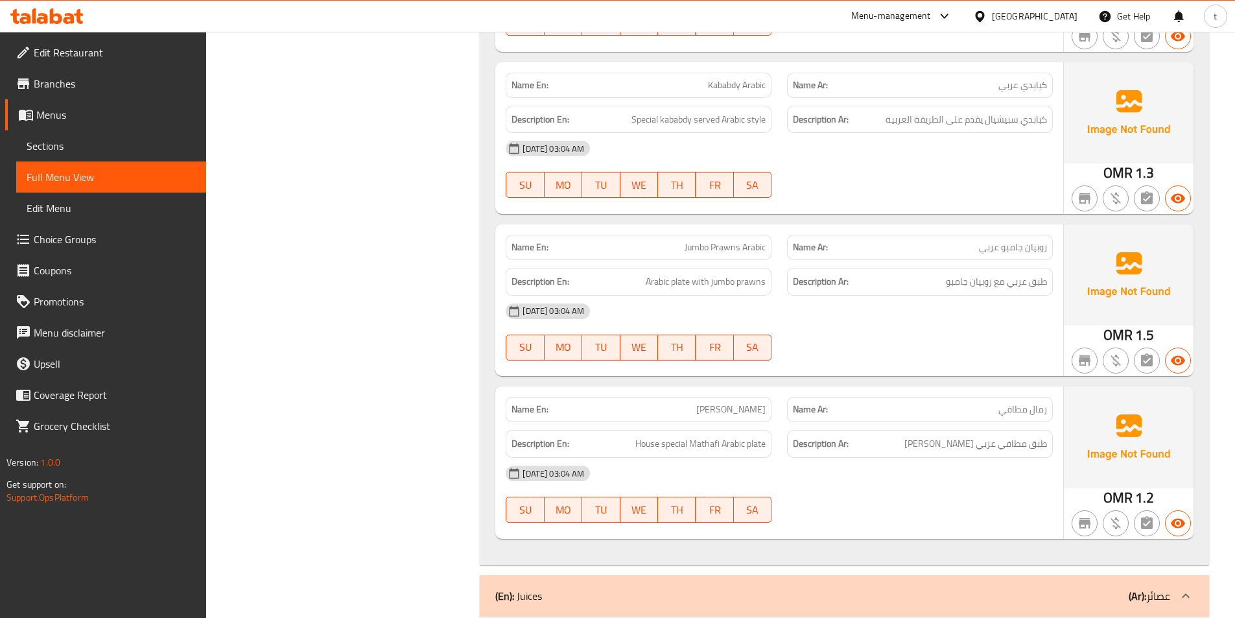
scroll to position [4990, 0]
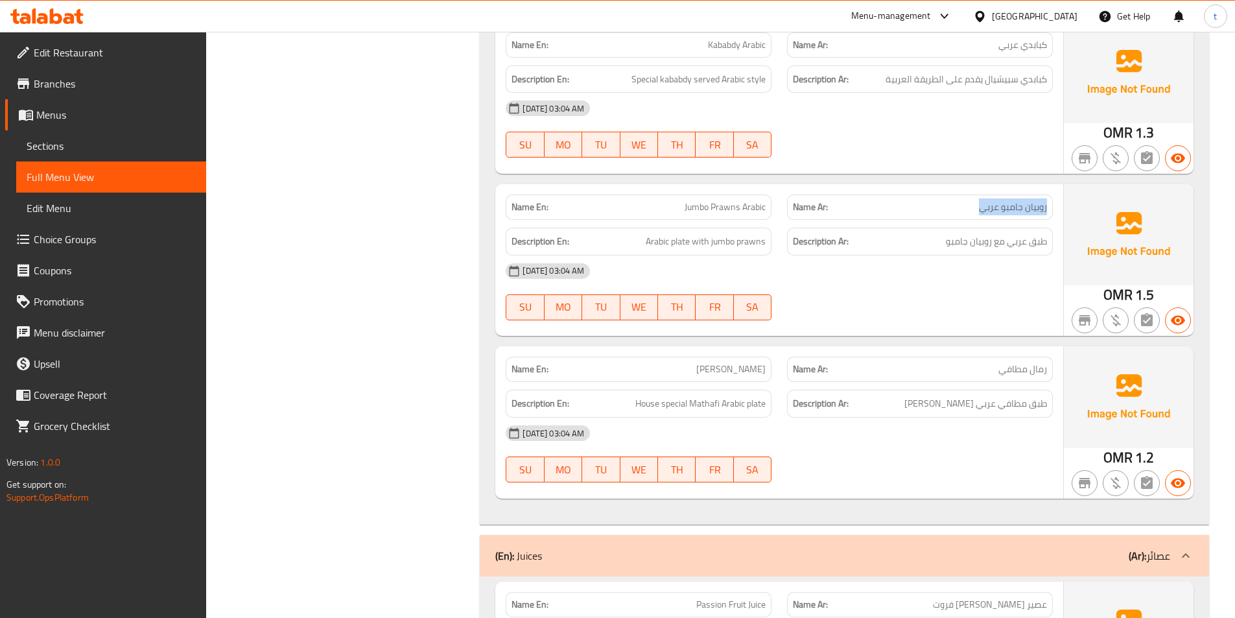
drag, startPoint x: 955, startPoint y: 198, endPoint x: 1047, endPoint y: 198, distance: 91.4
click at [1047, 198] on div "Name Ar: روبيان جامبو عربي" at bounding box center [920, 206] width 266 height 25
drag, startPoint x: 672, startPoint y: 198, endPoint x: 720, endPoint y: 210, distance: 49.4
click at [738, 200] on p "Name En: Jumbo Prawns Arabic" at bounding box center [638, 207] width 254 height 14
drag, startPoint x: 631, startPoint y: 227, endPoint x: 697, endPoint y: 234, distance: 65.8
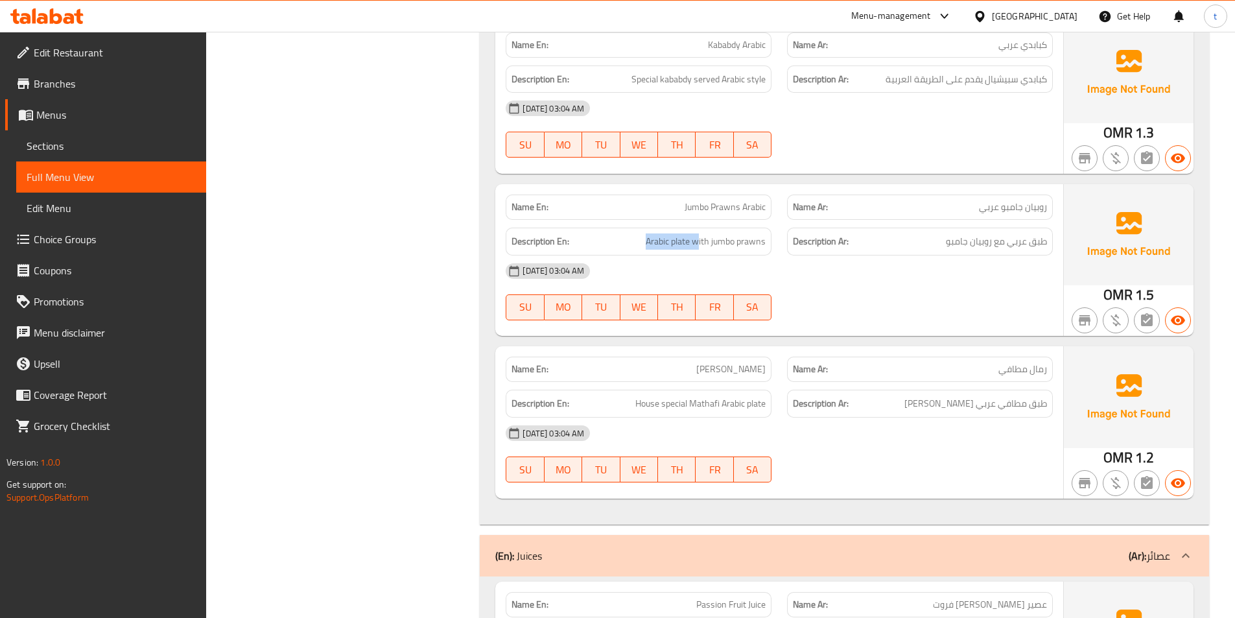
click at [697, 234] on div "Description En: Arabic plate with jumbo prawns" at bounding box center [638, 241] width 266 height 28
click at [1038, 233] on span "طبق عربي مع روبيان جامبو" at bounding box center [996, 241] width 101 height 16
drag, startPoint x: 1038, startPoint y: 231, endPoint x: 1016, endPoint y: 230, distance: 22.1
click at [1038, 233] on span "طبق عربي مع روبيان جامبو" at bounding box center [996, 241] width 101 height 16
click at [1016, 233] on span "طبق عربي مع روبيان جامبو" at bounding box center [996, 241] width 101 height 16
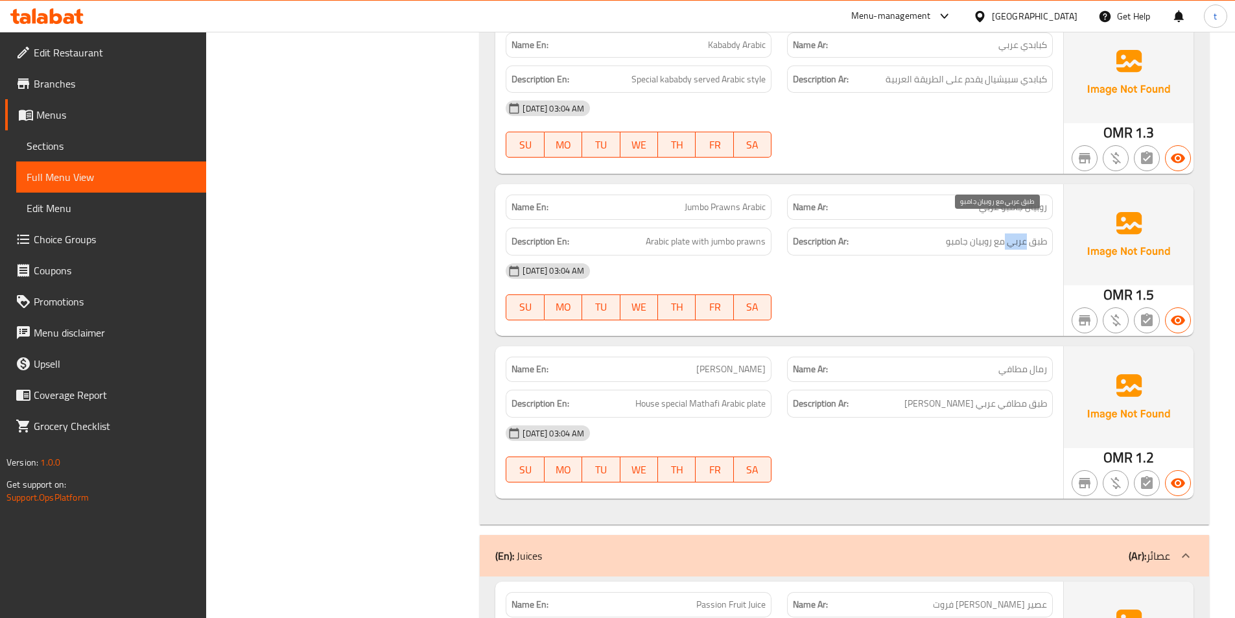
click at [1016, 233] on span "طبق عربي مع روبيان جامبو" at bounding box center [996, 241] width 101 height 16
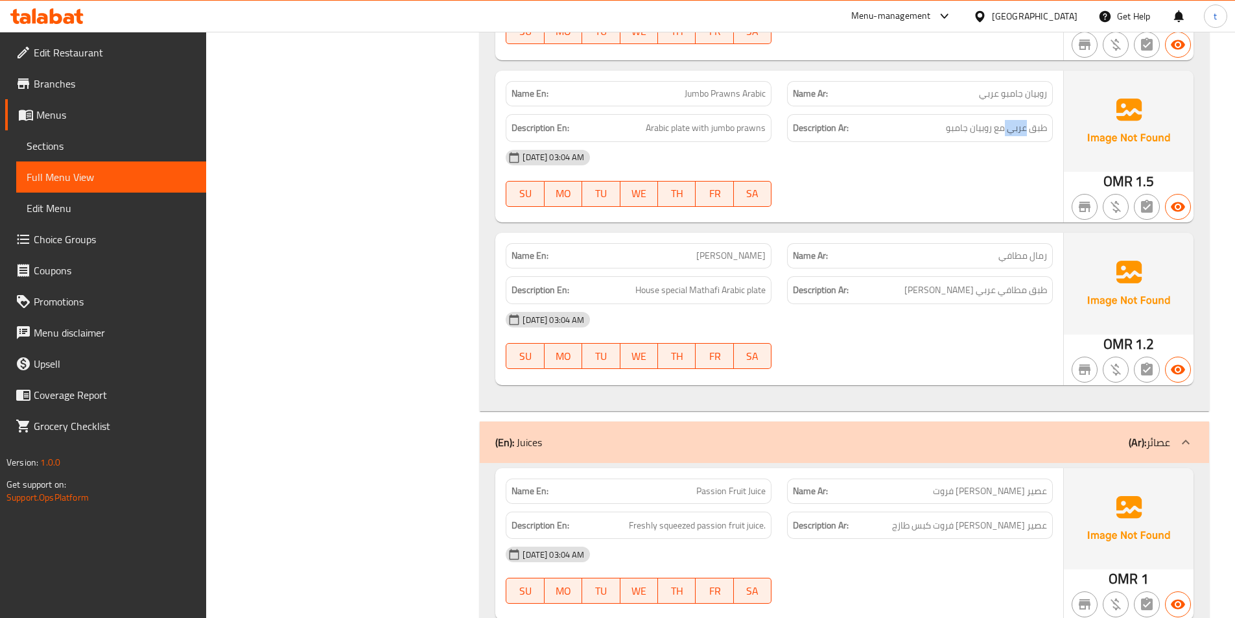
scroll to position [4925, 0]
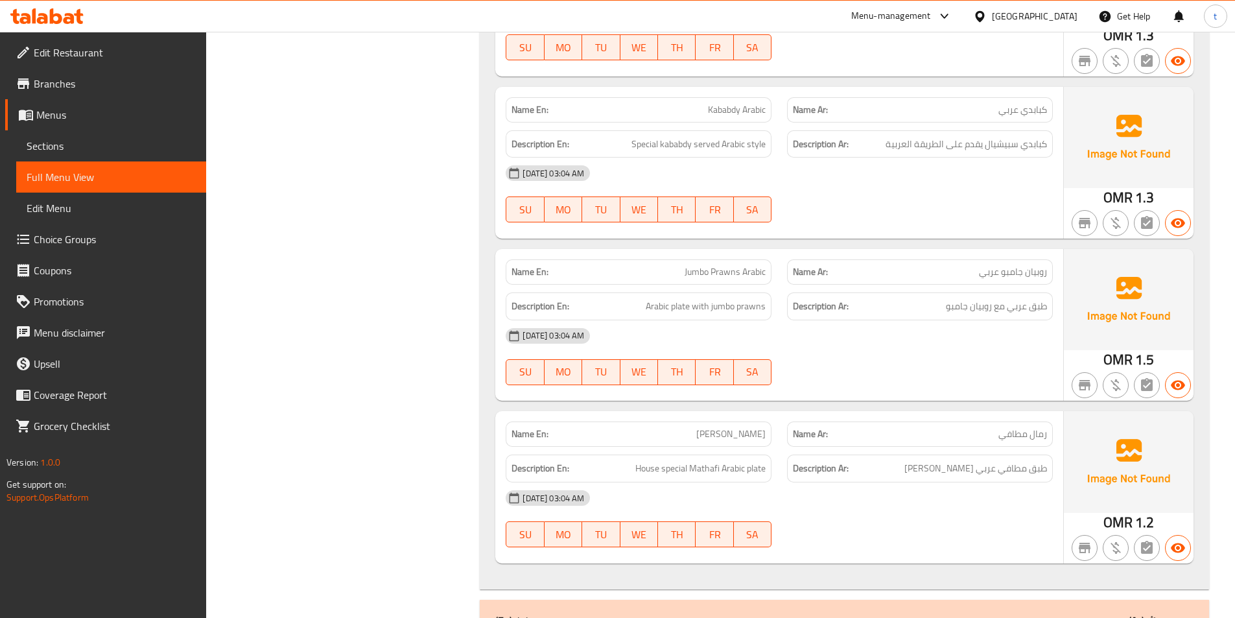
click at [905, 320] on div "[DATE] 03:04 AM" at bounding box center [779, 335] width 563 height 31
drag, startPoint x: 691, startPoint y: 421, endPoint x: 760, endPoint y: 423, distance: 68.1
click at [760, 427] on p "Name En: Rimal Mathafi" at bounding box center [638, 434] width 254 height 14
drag, startPoint x: 958, startPoint y: 425, endPoint x: 1043, endPoint y: 425, distance: 84.9
click at [1043, 427] on p "Name Ar: رمال مطافي" at bounding box center [920, 434] width 254 height 14
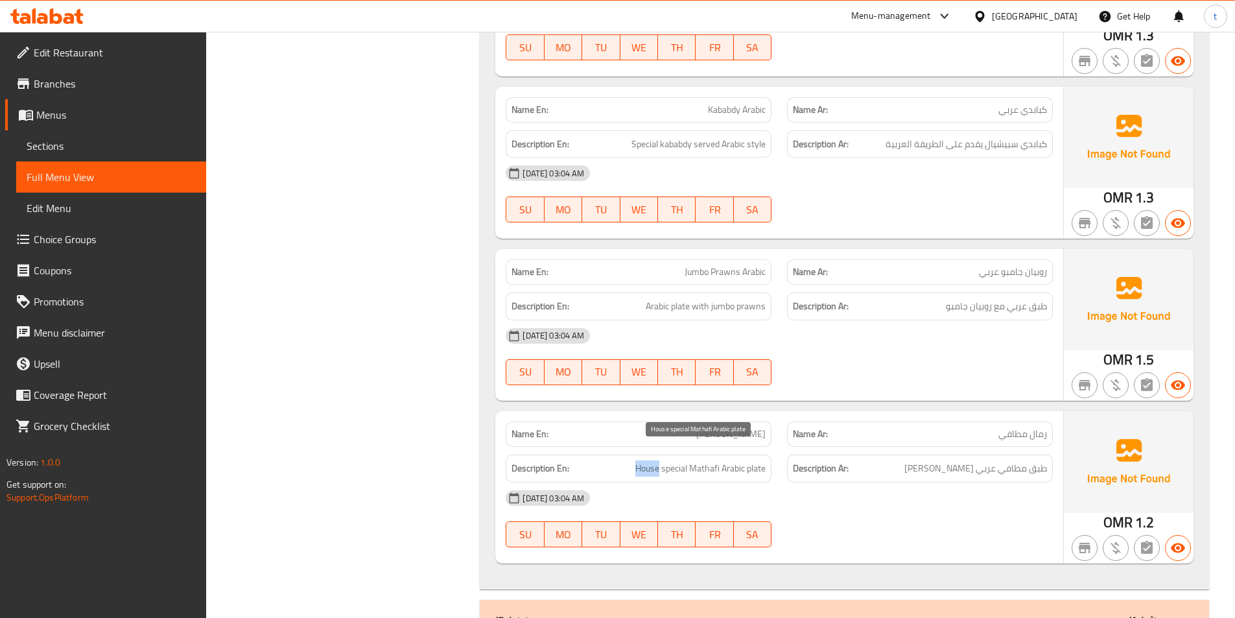
drag, startPoint x: 627, startPoint y: 452, endPoint x: 658, endPoint y: 454, distance: 31.2
click at [658, 460] on h6 "Description En: House special Mathafi Arabic plate" at bounding box center [638, 468] width 254 height 16
click at [971, 460] on span "طبق مطافي عربي [PERSON_NAME]" at bounding box center [975, 468] width 143 height 16
click at [672, 460] on span "House special Mathafi Arabic plate" at bounding box center [700, 468] width 130 height 16
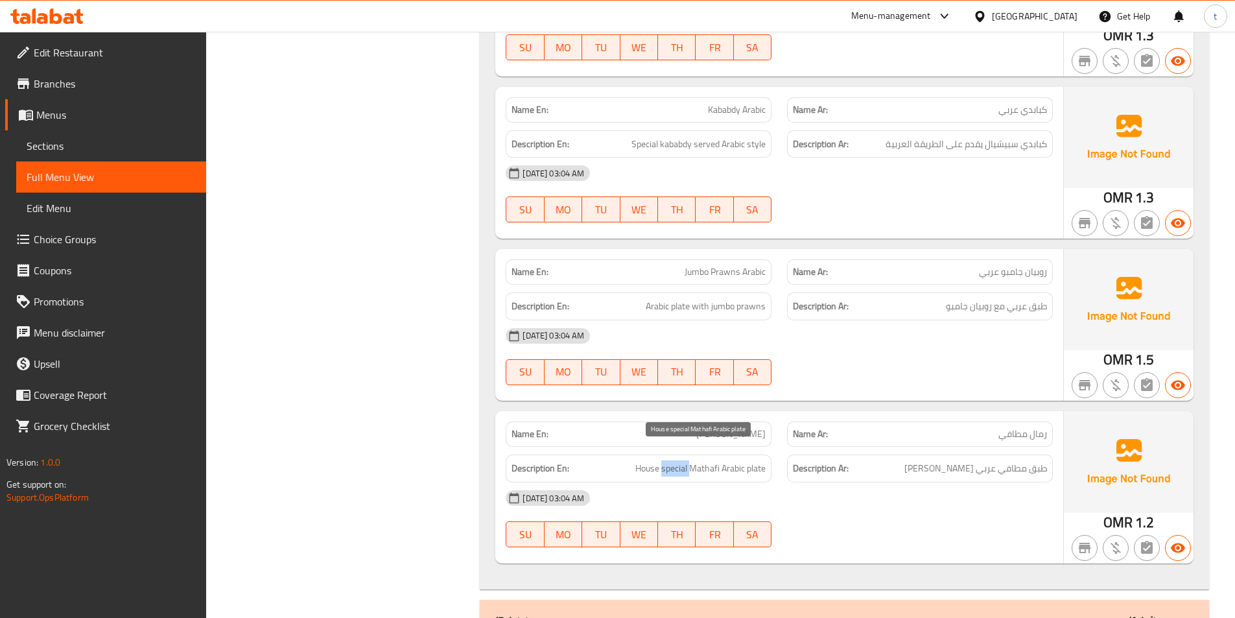
click at [672, 460] on span "House special Mathafi Arabic plate" at bounding box center [700, 468] width 130 height 16
click at [710, 460] on span "House special Mathafi Arabic plate" at bounding box center [700, 468] width 130 height 16
click at [1021, 460] on span "طبق مطافي عربي [PERSON_NAME]" at bounding box center [975, 468] width 143 height 16
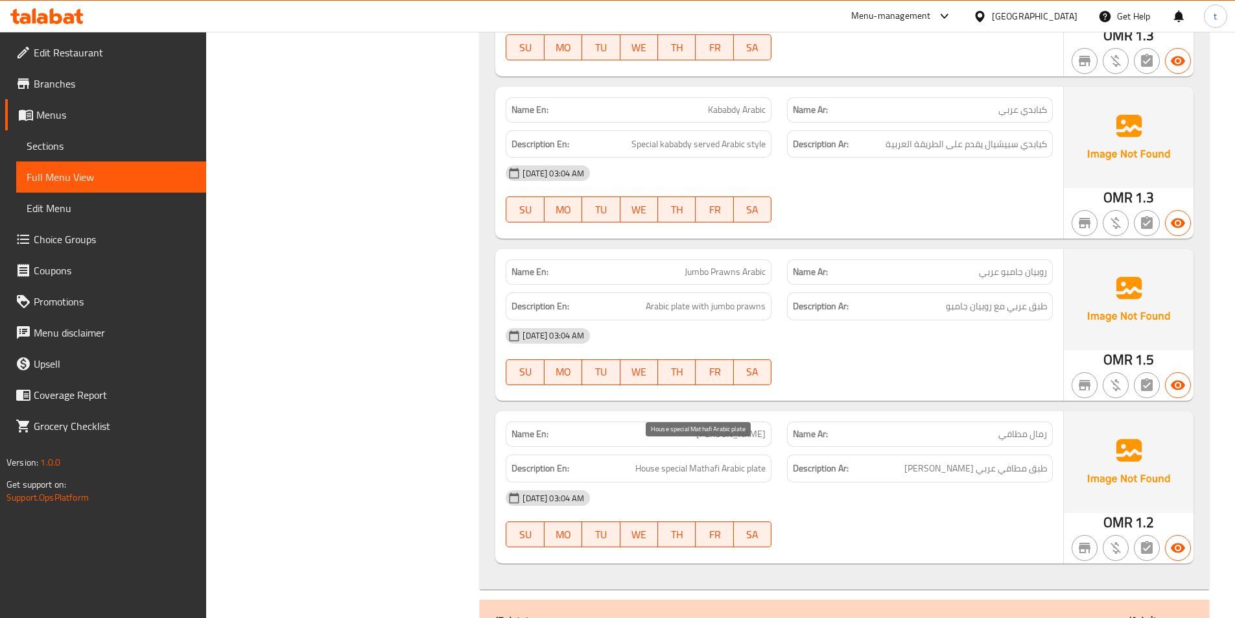
click at [734, 460] on span "House special Mathafi Arabic plate" at bounding box center [700, 468] width 130 height 16
click at [982, 460] on span "طبق مطافي عربي [PERSON_NAME]" at bounding box center [975, 468] width 143 height 16
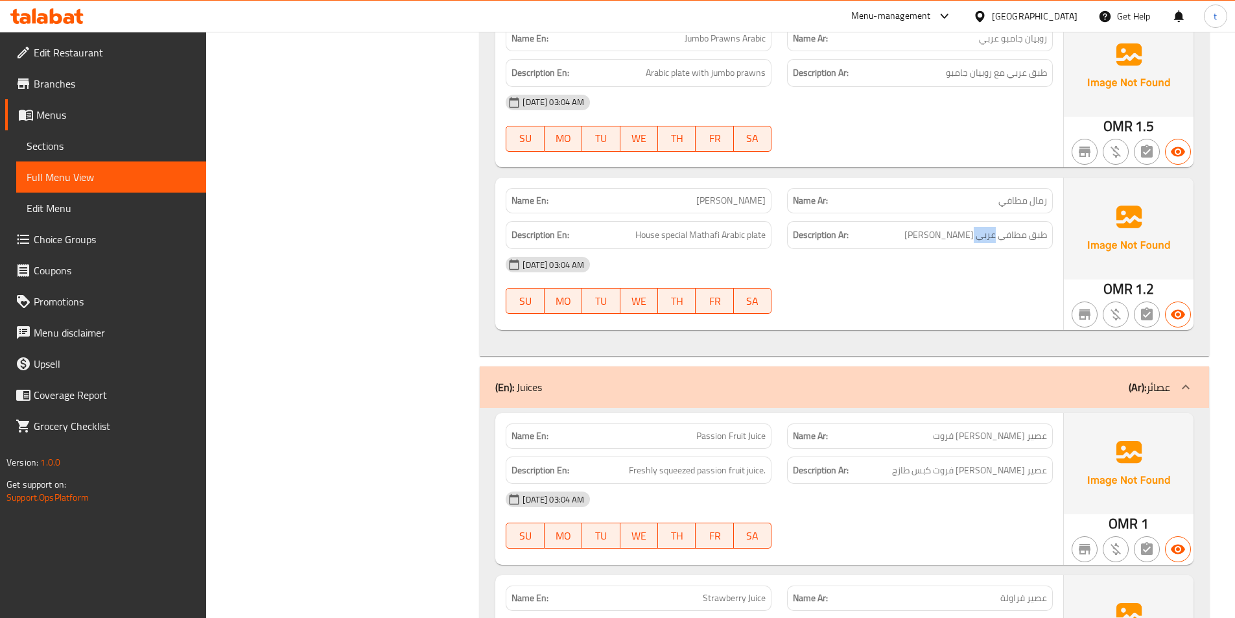
scroll to position [5185, 0]
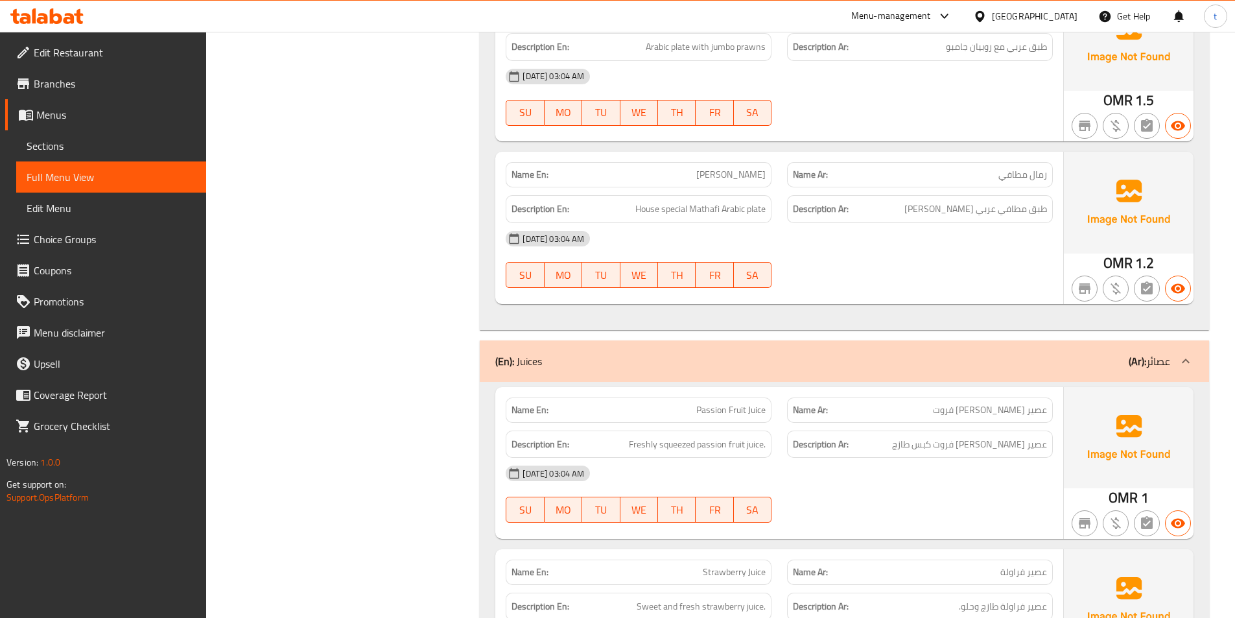
click at [706, 403] on span "Passion Fruit Juice" at bounding box center [730, 410] width 69 height 14
click at [1010, 403] on span "عصير [PERSON_NAME] فروت" at bounding box center [990, 410] width 114 height 14
click at [743, 403] on span "Passion Fruit Juice" at bounding box center [730, 410] width 69 height 14
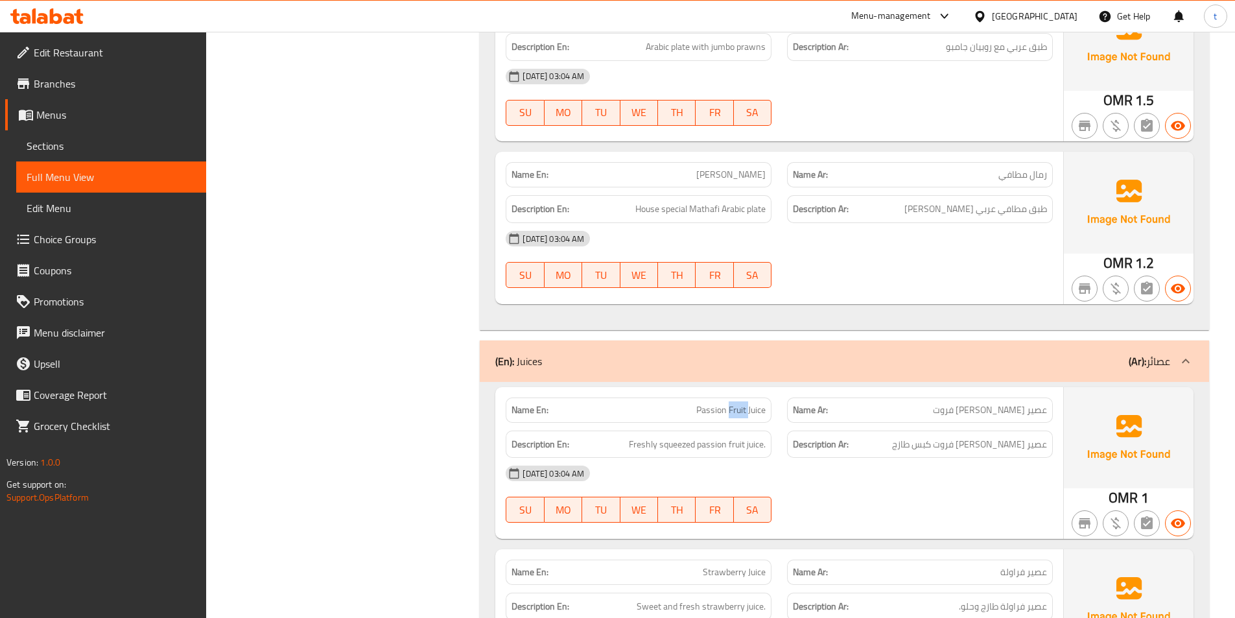
click at [743, 403] on span "Passion Fruit Juice" at bounding box center [730, 410] width 69 height 14
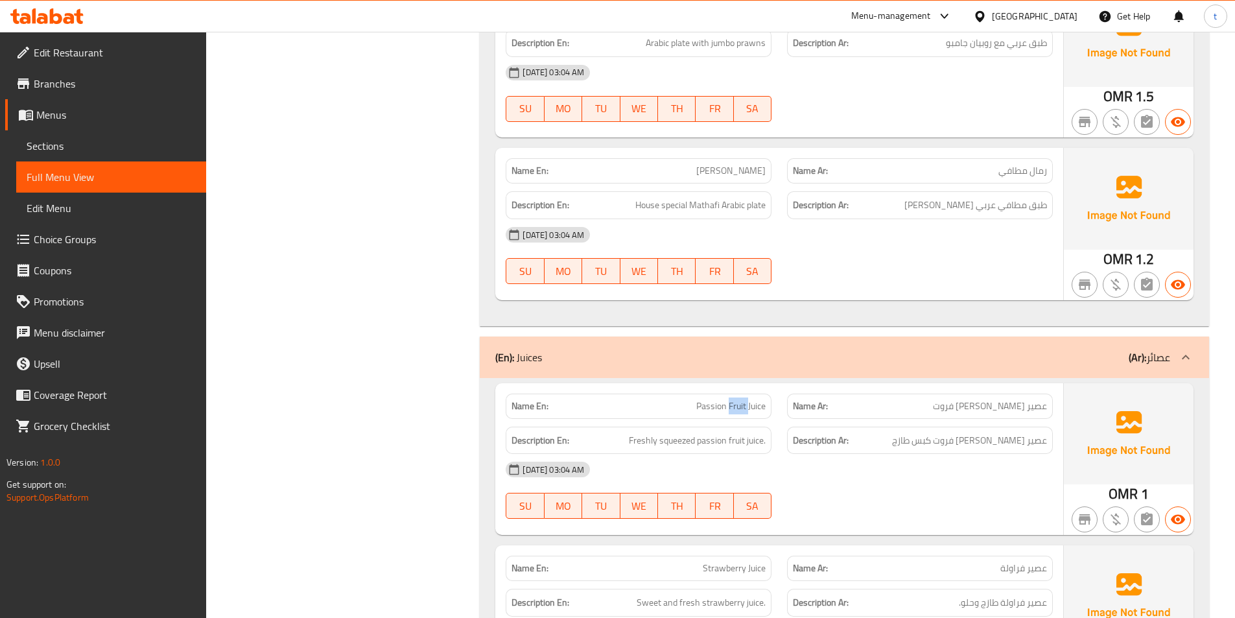
scroll to position [5249, 0]
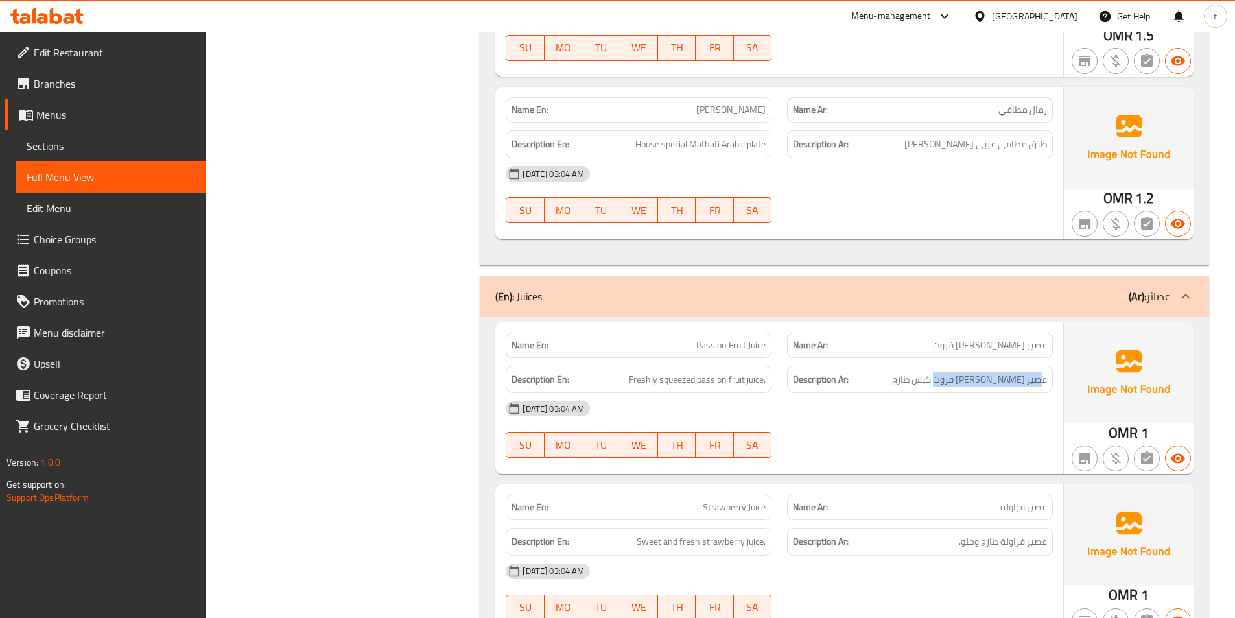
drag, startPoint x: 1044, startPoint y: 365, endPoint x: 909, endPoint y: 368, distance: 134.8
click at [909, 371] on h6 "Description Ar: عصير باشن فروت كبس طازج" at bounding box center [920, 379] width 254 height 16
drag, startPoint x: 616, startPoint y: 364, endPoint x: 769, endPoint y: 368, distance: 153.0
click at [769, 368] on div "Description En: Freshly squeezed passion fruit juice." at bounding box center [638, 380] width 266 height 28
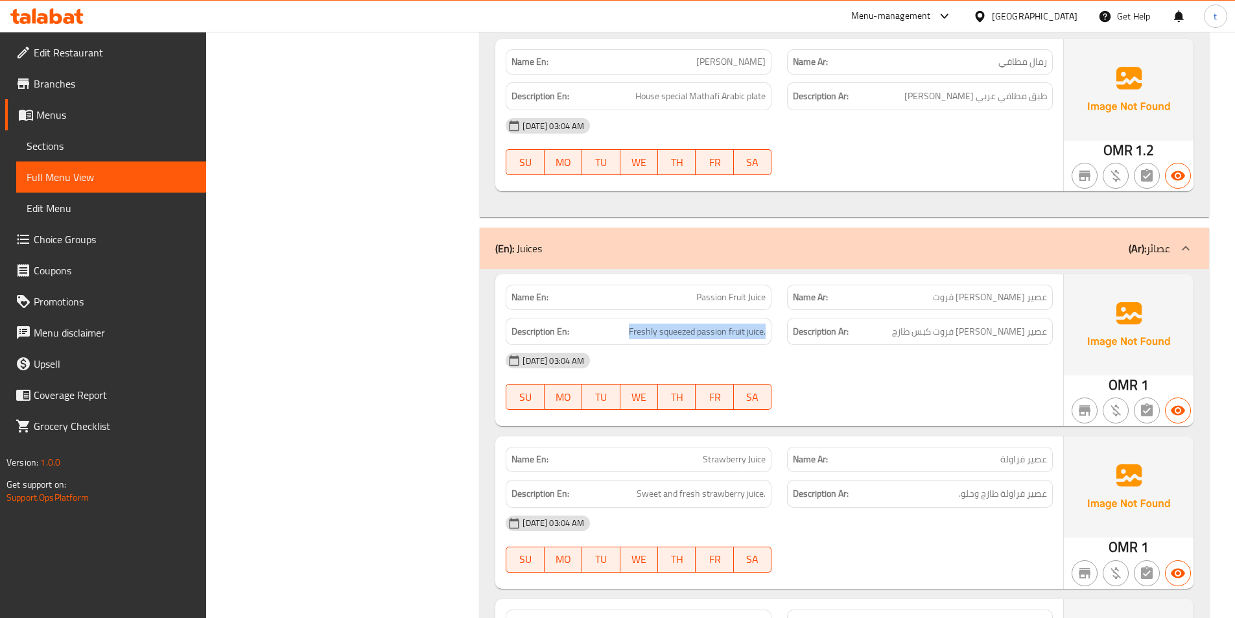
scroll to position [5444, 0]
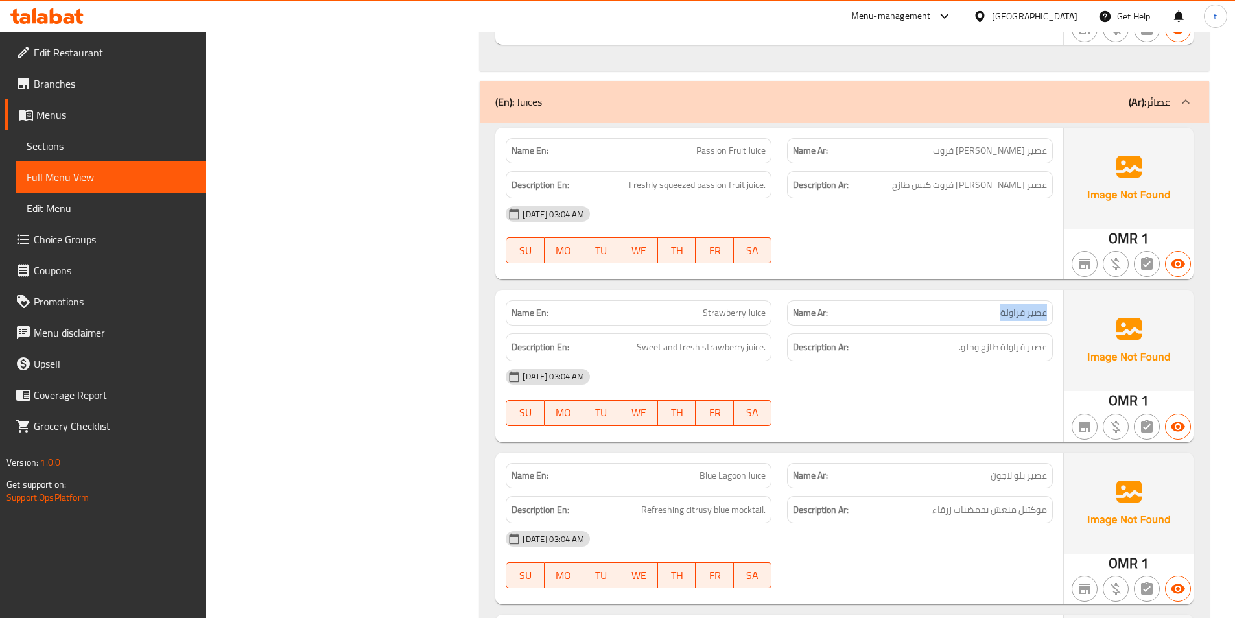
drag, startPoint x: 989, startPoint y: 305, endPoint x: 1049, endPoint y: 304, distance: 60.3
click at [1049, 304] on div "Name Ar: عصير فراولة" at bounding box center [920, 312] width 266 height 25
drag, startPoint x: 700, startPoint y: 305, endPoint x: 758, endPoint y: 305, distance: 57.7
click at [756, 305] on div "Name En: Strawberry Juice" at bounding box center [638, 312] width 266 height 25
click at [697, 306] on p "Name En: Strawberry Juice" at bounding box center [638, 313] width 254 height 14
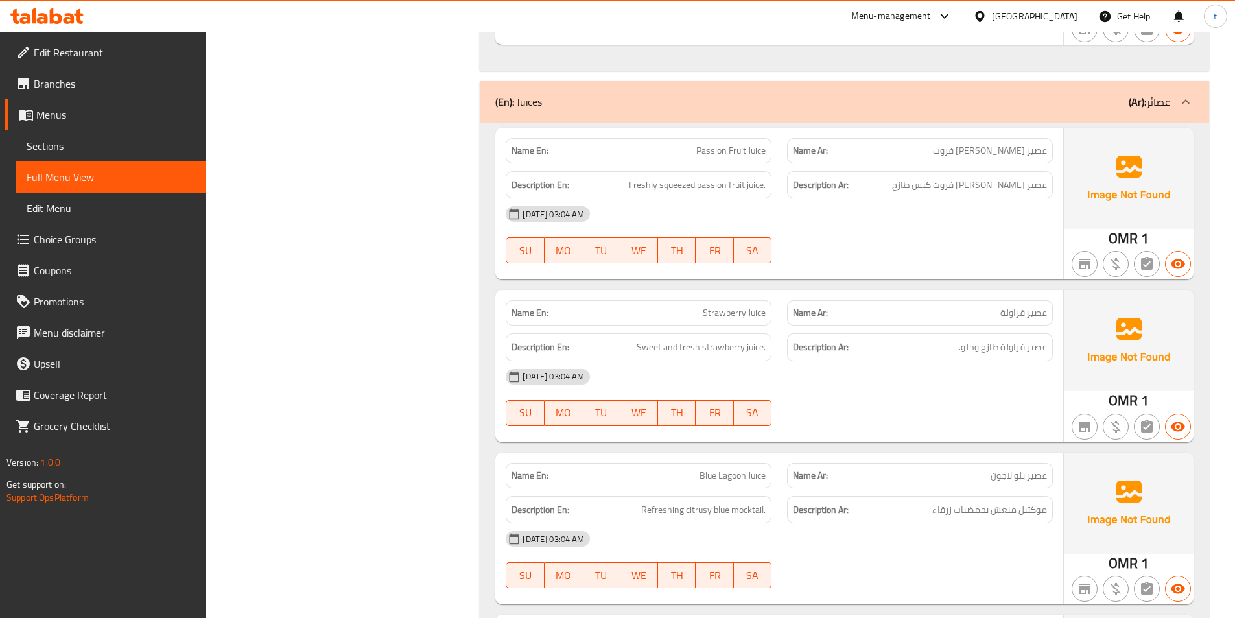
click at [723, 306] on span "Strawberry Juice" at bounding box center [734, 313] width 63 height 14
click at [1010, 306] on span "عصير فراولة" at bounding box center [1023, 313] width 47 height 14
drag, startPoint x: 1010, startPoint y: 302, endPoint x: 796, endPoint y: 312, distance: 214.1
click at [958, 305] on div "Name Ar: عصير فراولة" at bounding box center [920, 312] width 266 height 25
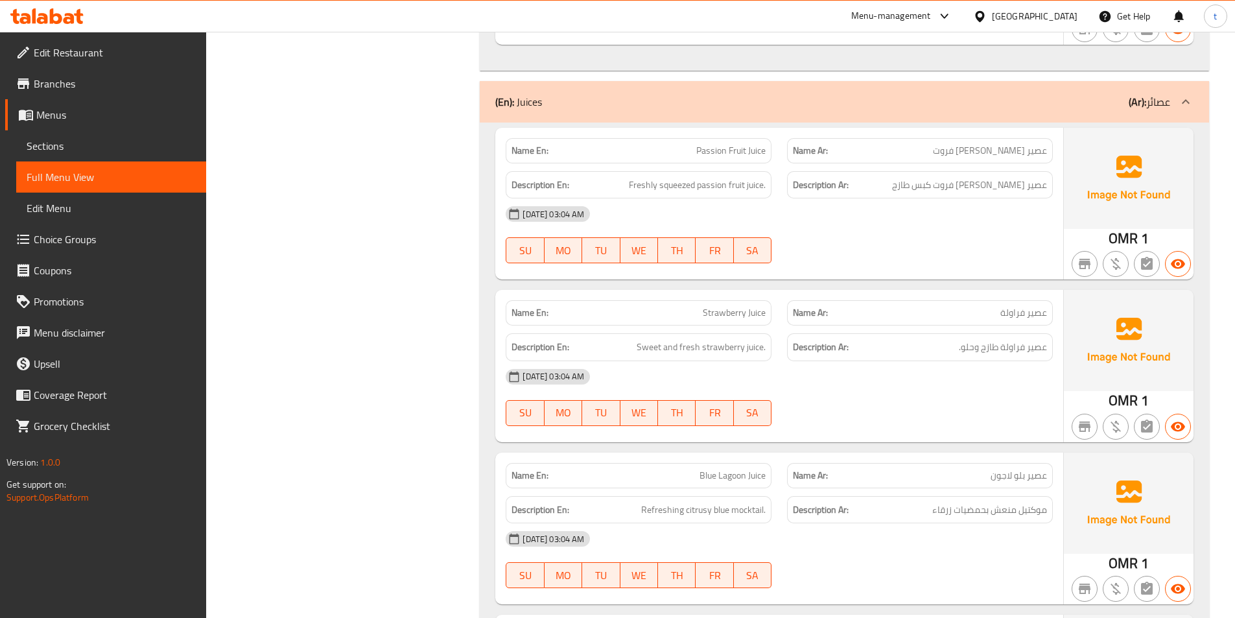
click at [751, 306] on span "Strawberry Juice" at bounding box center [734, 313] width 63 height 14
click at [1033, 306] on span "عصير فراولة" at bounding box center [1023, 313] width 47 height 14
click at [649, 339] on span "Sweet and fresh strawberry juice." at bounding box center [700, 347] width 129 height 16
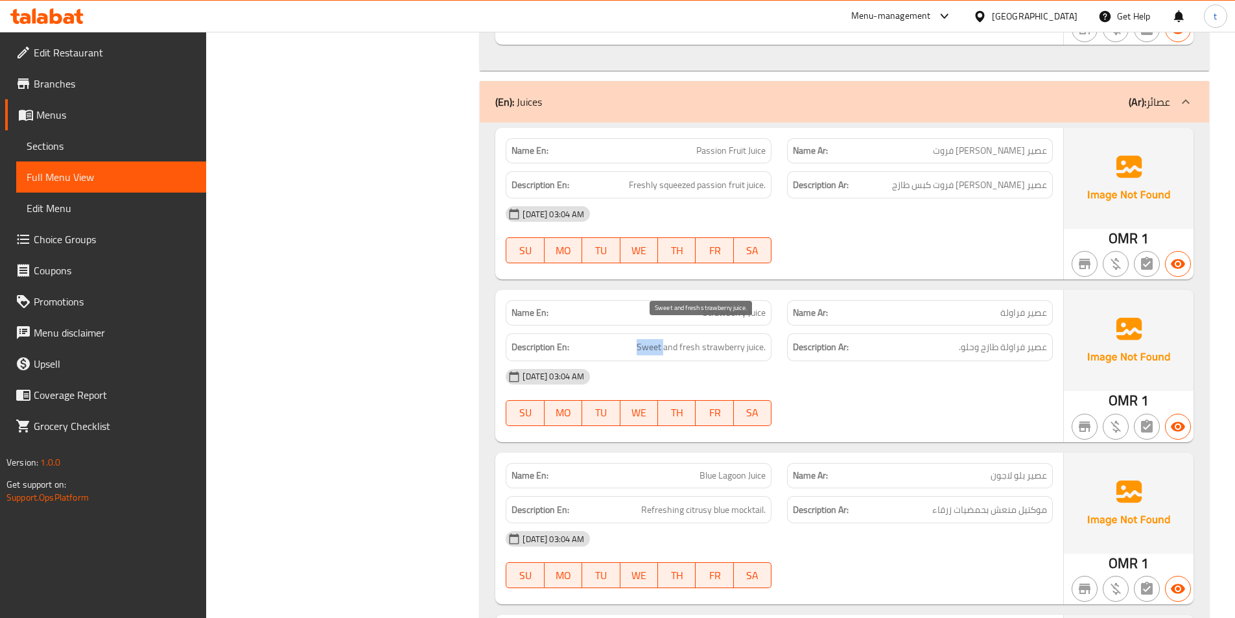
click at [649, 339] on span "Sweet and fresh strawberry juice." at bounding box center [700, 347] width 129 height 16
click at [970, 339] on span "عصير فراولة طازج وحلو." at bounding box center [1002, 347] width 88 height 16
click at [697, 339] on span "Sweet and fresh strawberry juice." at bounding box center [700, 347] width 129 height 16
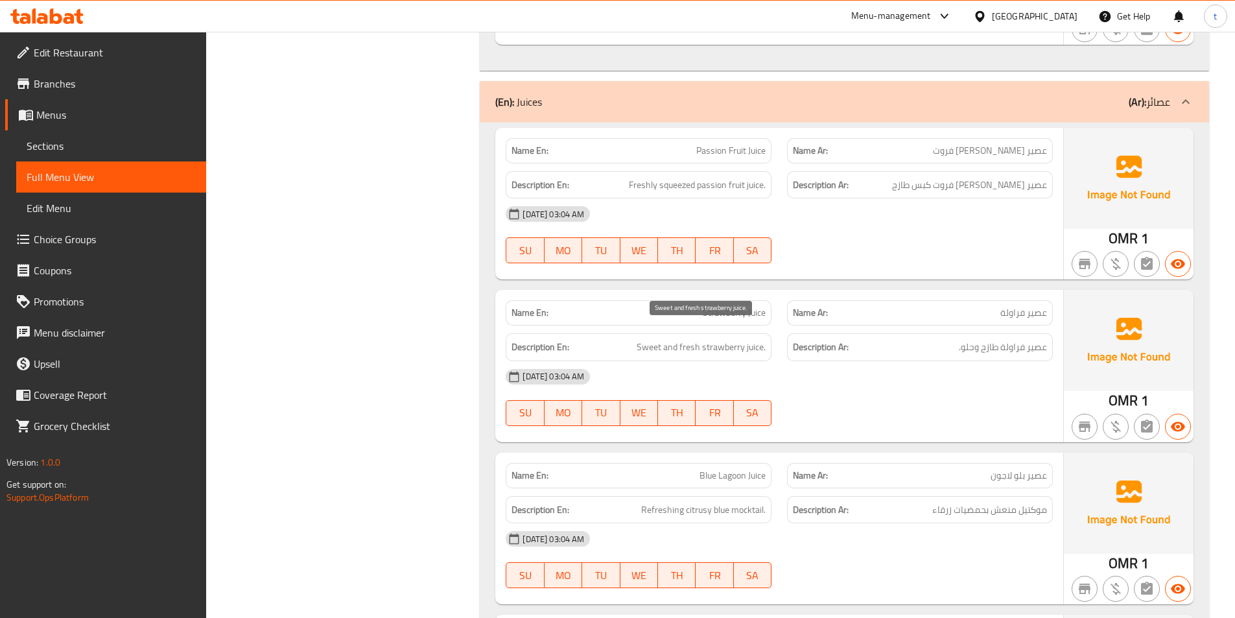
click at [724, 339] on span "Sweet and fresh strawberry juice." at bounding box center [700, 347] width 129 height 16
click at [758, 339] on span "Sweet and fresh strawberry juice." at bounding box center [700, 347] width 129 height 16
click at [1036, 339] on span "عصير فراولة طازج وحلو." at bounding box center [1002, 347] width 88 height 16
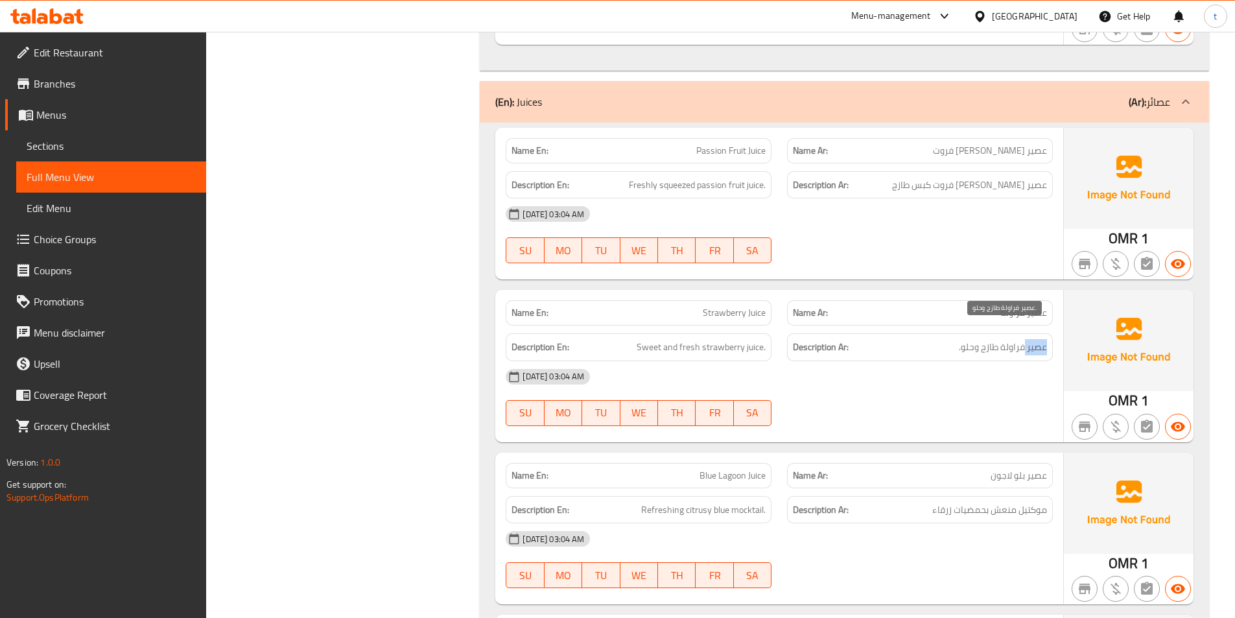
click at [1036, 339] on span "عصير فراولة طازج وحلو." at bounding box center [1002, 347] width 88 height 16
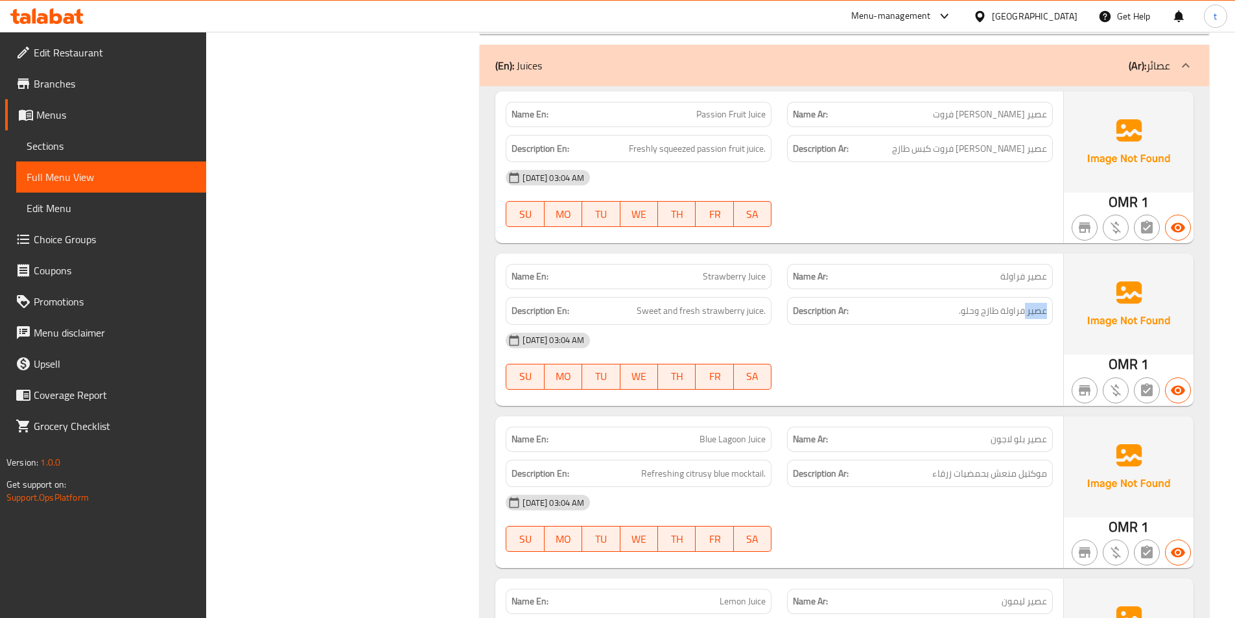
scroll to position [5573, 0]
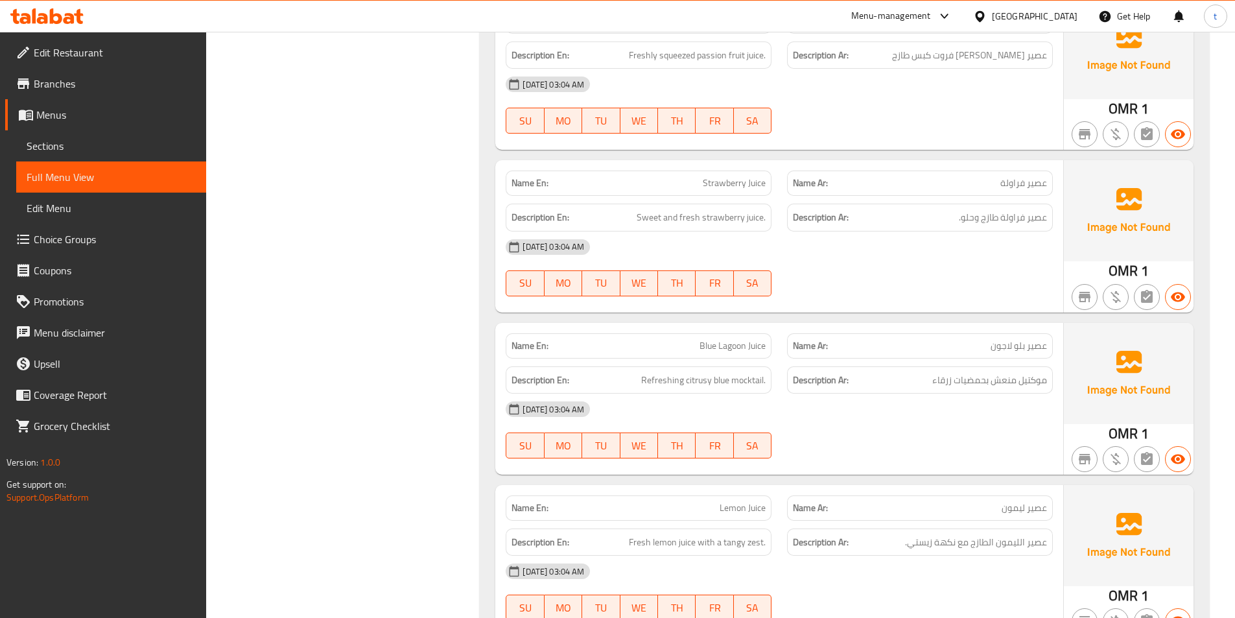
click at [705, 339] on span "Blue Lagoon Juice" at bounding box center [732, 346] width 66 height 14
click at [1039, 339] on span "عصير بلو لاجون" at bounding box center [1018, 346] width 56 height 14
drag, startPoint x: 640, startPoint y: 366, endPoint x: 763, endPoint y: 363, distance: 122.5
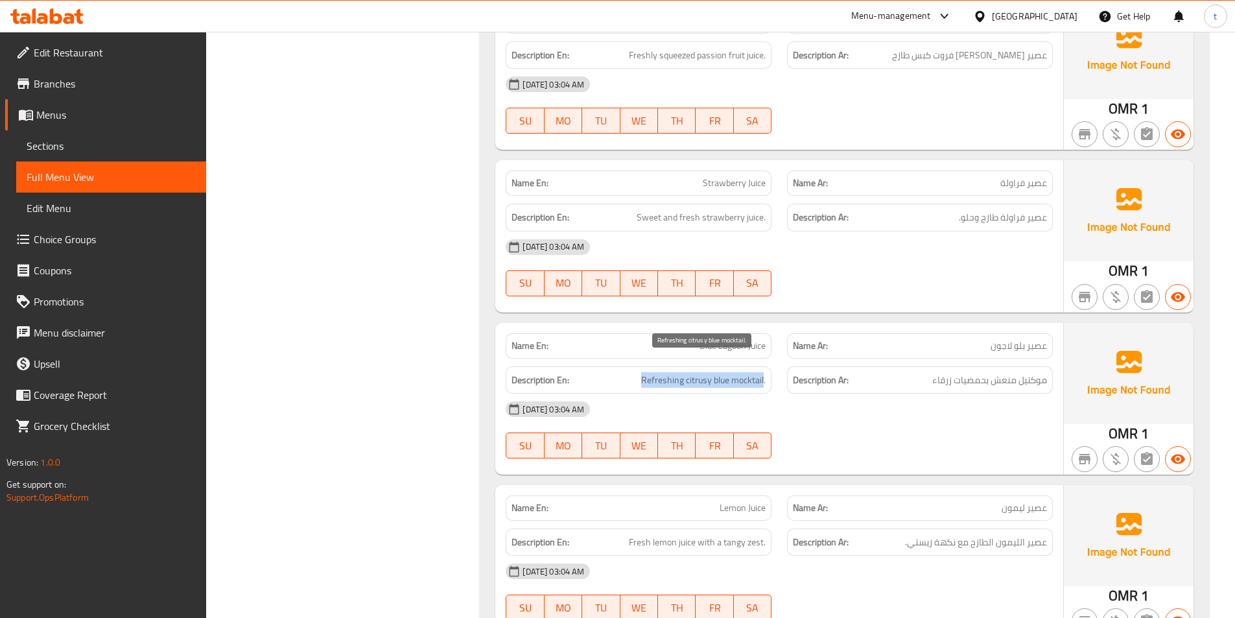
click at [763, 372] on h6 "Description En: Refreshing citrusy blue mocktail." at bounding box center [638, 380] width 254 height 16
click at [959, 393] on div "[DATE] 03:04 AM" at bounding box center [779, 408] width 563 height 31
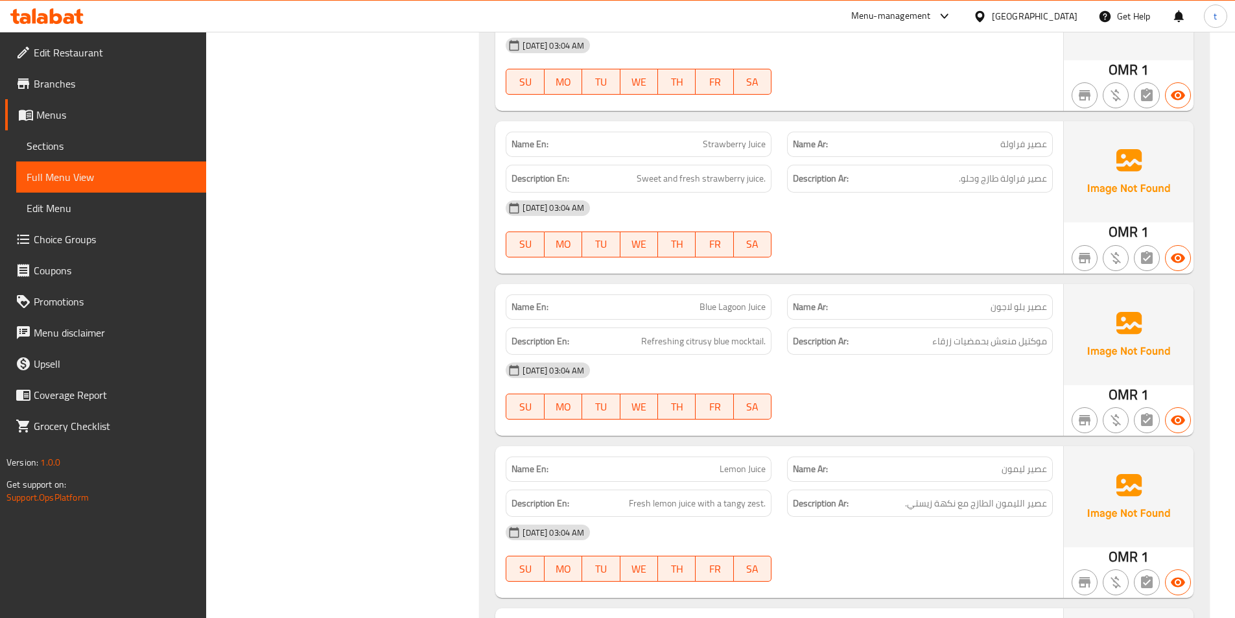
scroll to position [5703, 0]
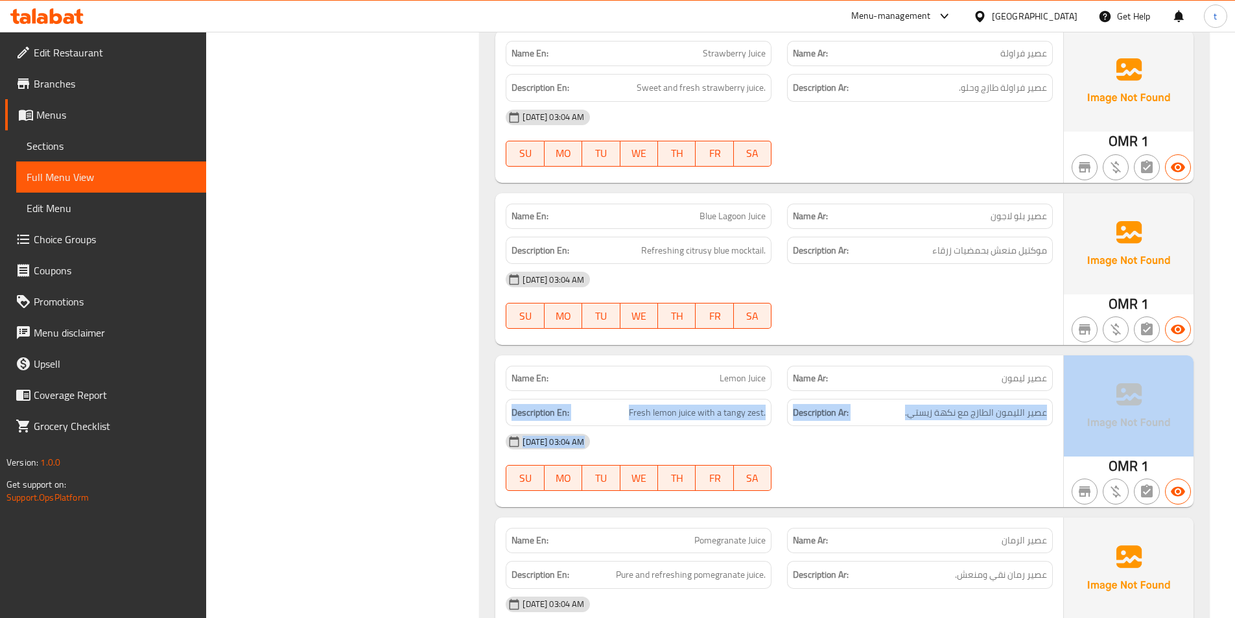
drag, startPoint x: 970, startPoint y: 367, endPoint x: 1073, endPoint y: 371, distance: 103.1
click at [1073, 371] on div "Name En: Lemon Juice Name Ar: عصير ليمون Description En: Fresh lemon juice with…" at bounding box center [844, 431] width 698 height 152
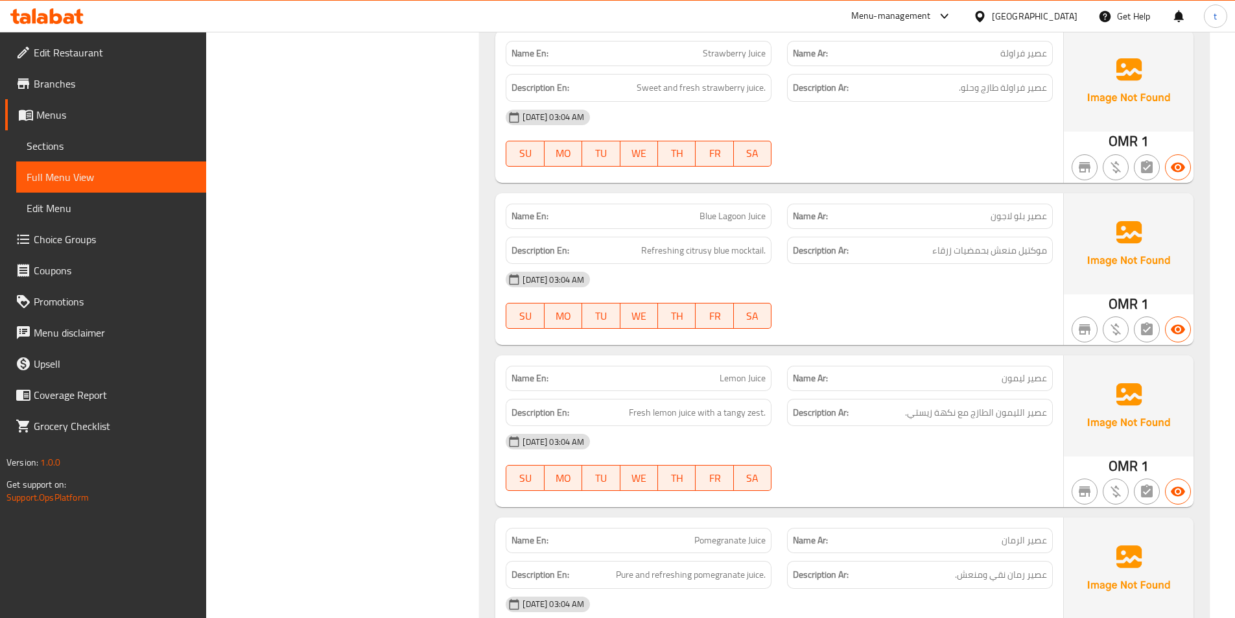
click at [687, 371] on p "Name En: Lemon Juice" at bounding box center [638, 378] width 254 height 14
drag, startPoint x: 700, startPoint y: 367, endPoint x: 778, endPoint y: 366, distance: 78.4
click at [778, 366] on div "Name En: Lemon Juice" at bounding box center [638, 378] width 281 height 41
drag, startPoint x: 631, startPoint y: 395, endPoint x: 782, endPoint y: 400, distance: 150.4
click at [782, 400] on div "Description En: Fresh lemon juice with a tangy zest. Description Ar: عصير الليم…" at bounding box center [779, 412] width 563 height 43
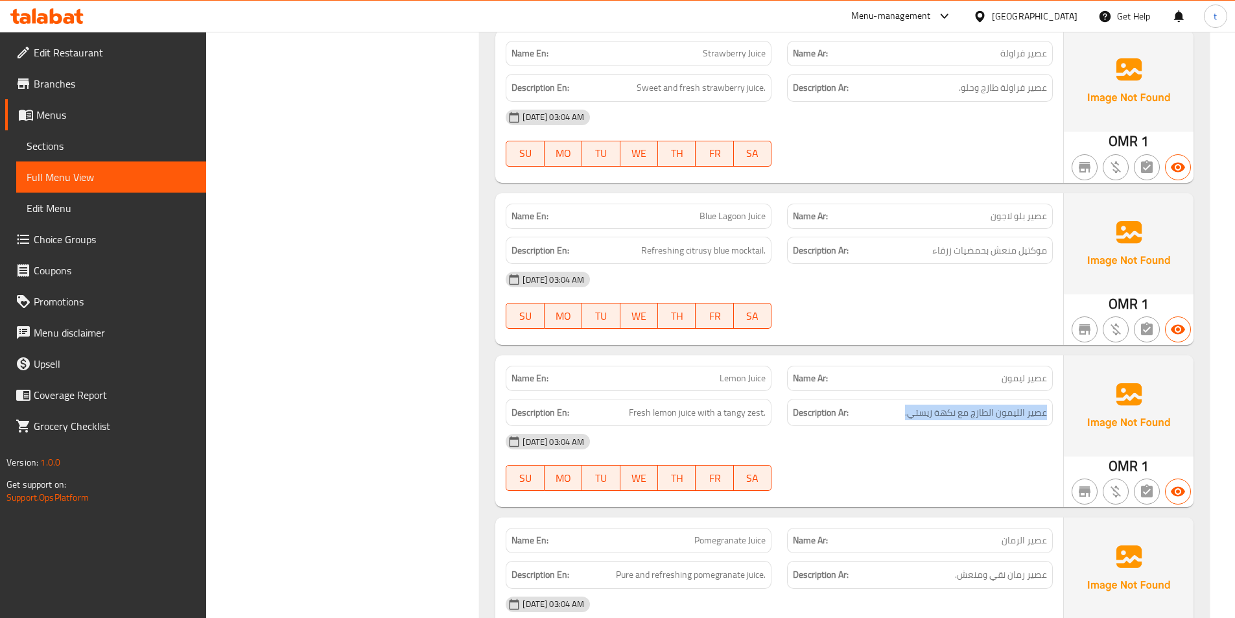
drag, startPoint x: 1047, startPoint y: 397, endPoint x: 891, endPoint y: 399, distance: 155.5
click at [891, 399] on div "Description Ar: عصير الليمون الطازج مع نكهة زيستي." at bounding box center [920, 413] width 266 height 28
click at [738, 371] on span "Lemon Juice" at bounding box center [742, 378] width 46 height 14
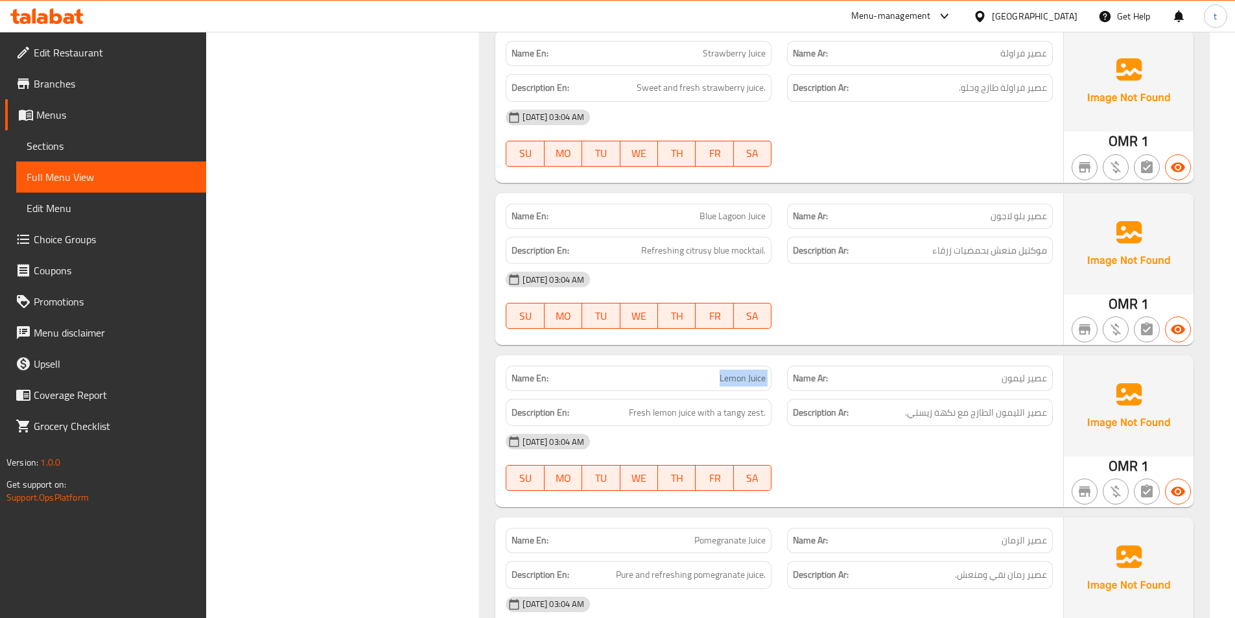
copy span "Lemon Juice"
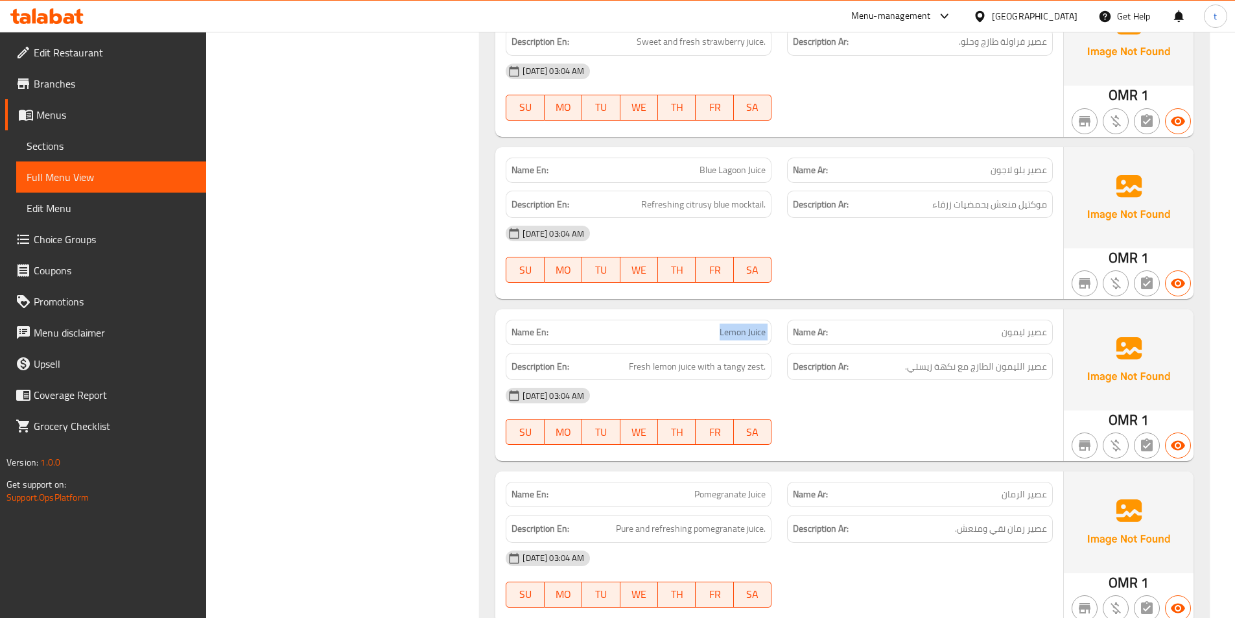
scroll to position [5897, 0]
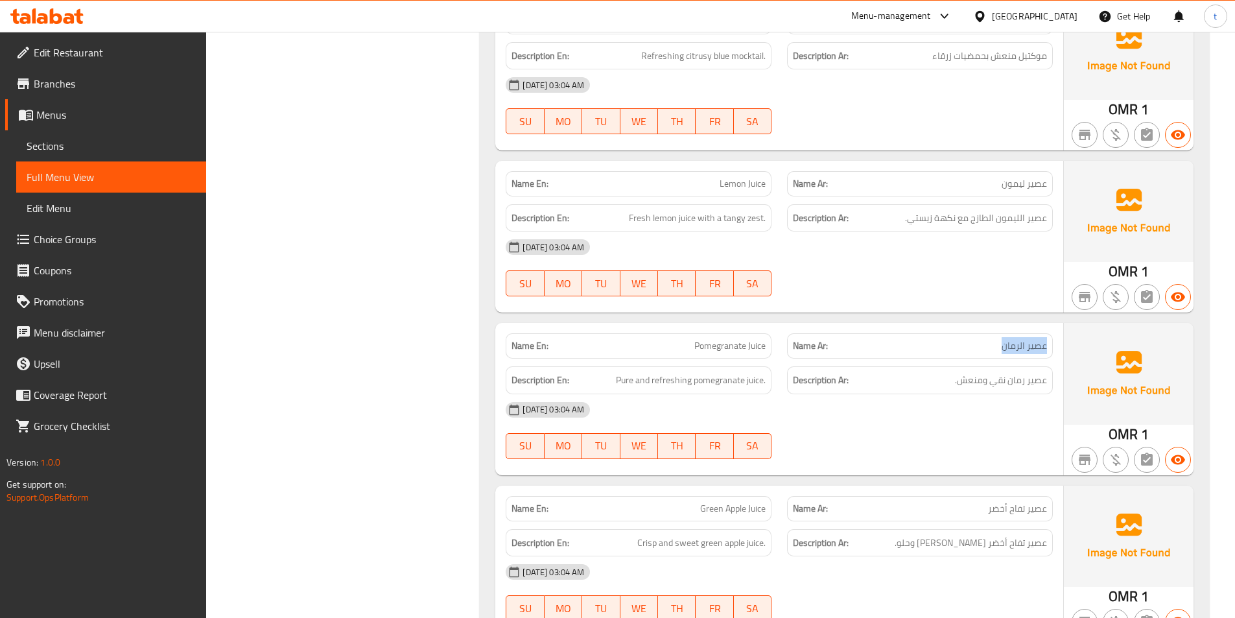
drag, startPoint x: 999, startPoint y: 328, endPoint x: 1053, endPoint y: 329, distance: 54.5
click at [1059, 329] on div "Name Ar: عصير الرمان" at bounding box center [919, 345] width 281 height 41
drag, startPoint x: 685, startPoint y: 323, endPoint x: 797, endPoint y: 321, distance: 112.1
click at [793, 325] on div "Name En: Pomegranate Juice Name Ar: عصير الرمان" at bounding box center [779, 345] width 563 height 41
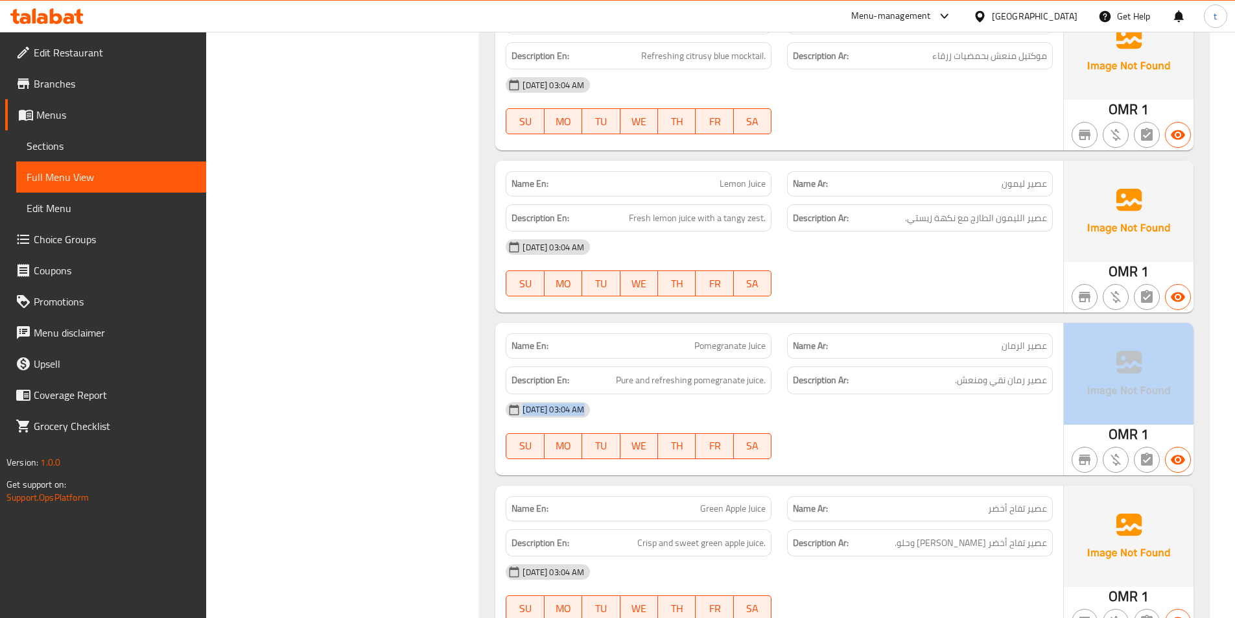
drag, startPoint x: 940, startPoint y: 365, endPoint x: 1065, endPoint y: 374, distance: 124.8
click at [1065, 374] on div "Name En: Pomegranate Juice Name Ar: عصير الرمان Description En: Pure and refres…" at bounding box center [844, 399] width 698 height 152
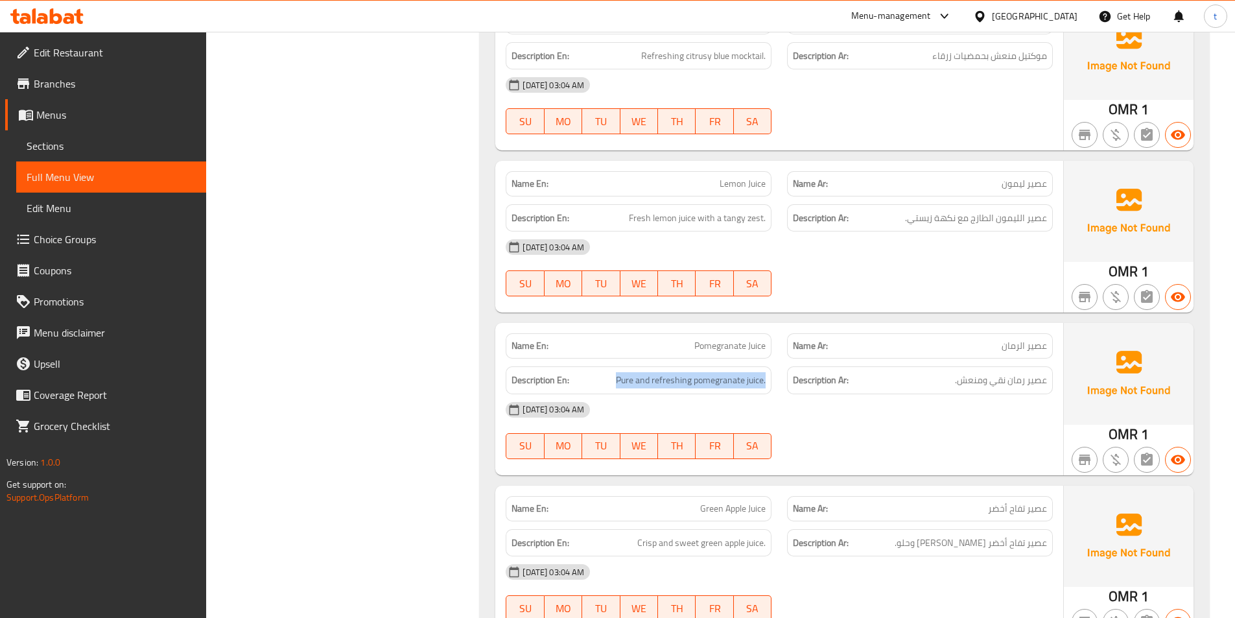
drag, startPoint x: 614, startPoint y: 366, endPoint x: 785, endPoint y: 368, distance: 170.5
click at [780, 366] on div "Description En: Pure and refreshing pomegranate juice. Description Ar: عصير رما…" at bounding box center [779, 379] width 563 height 43
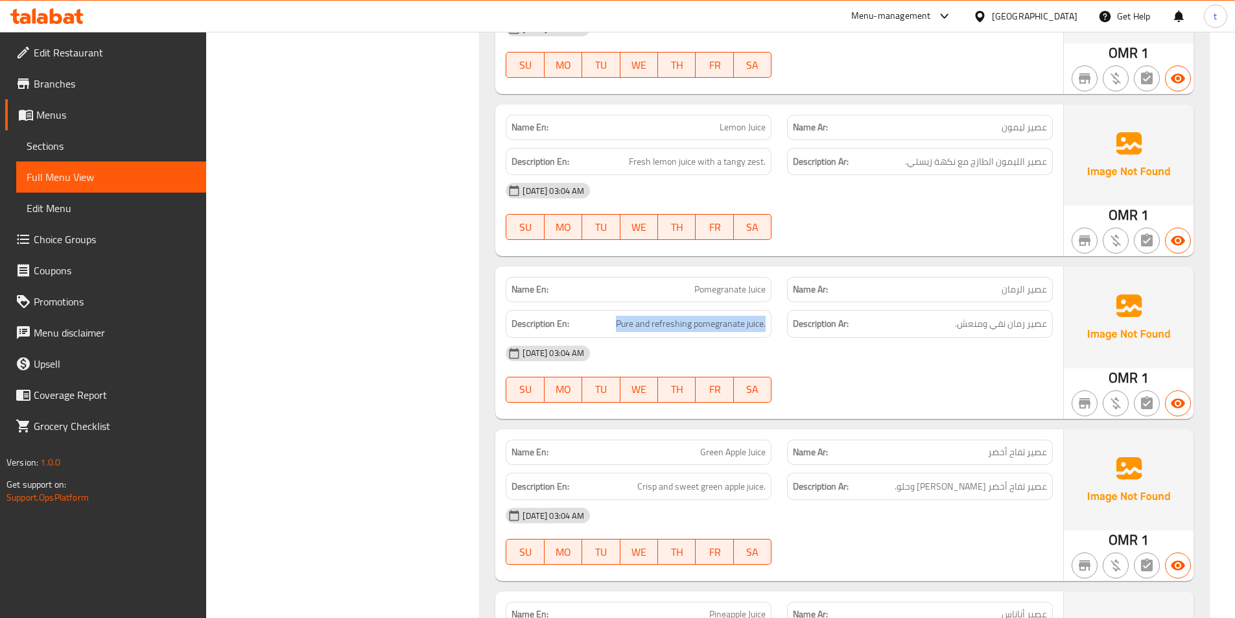
scroll to position [6027, 0]
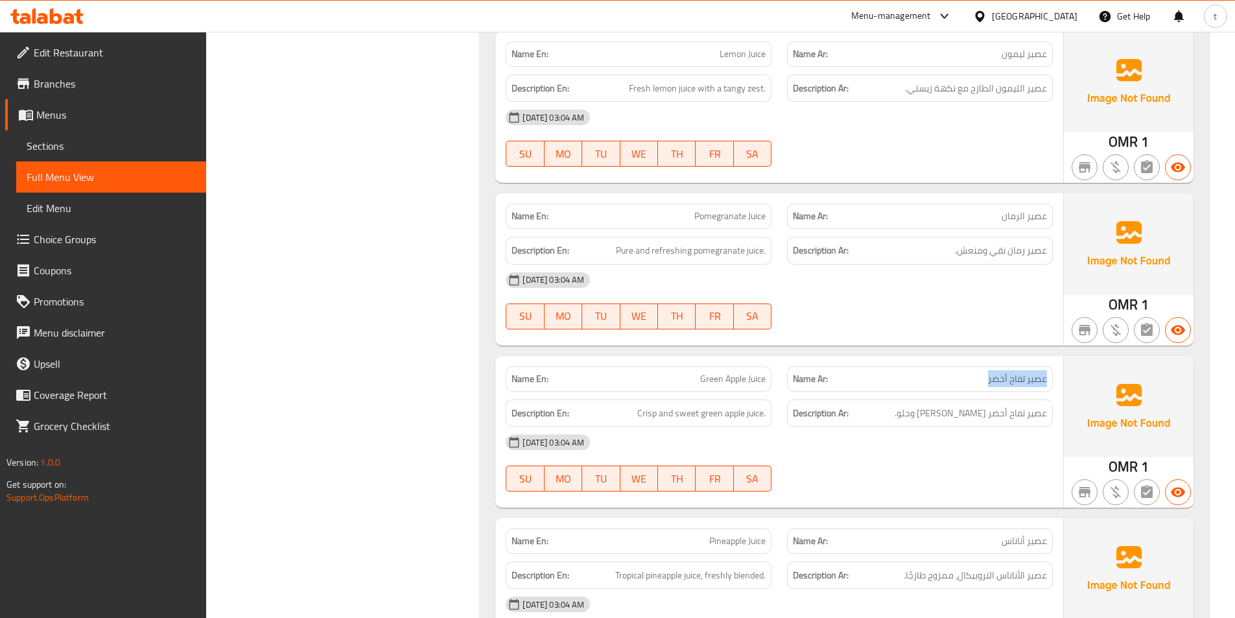
drag, startPoint x: 975, startPoint y: 368, endPoint x: 1056, endPoint y: 371, distance: 81.7
click at [1056, 371] on div "Name Ar: عصير تفاح أخضر" at bounding box center [919, 378] width 281 height 41
drag, startPoint x: 667, startPoint y: 359, endPoint x: 760, endPoint y: 365, distance: 93.5
click at [760, 372] on p "Name En: Green Apple Juice" at bounding box center [638, 379] width 254 height 14
click at [681, 372] on p "Name En: Green Apple Juice" at bounding box center [638, 379] width 254 height 14
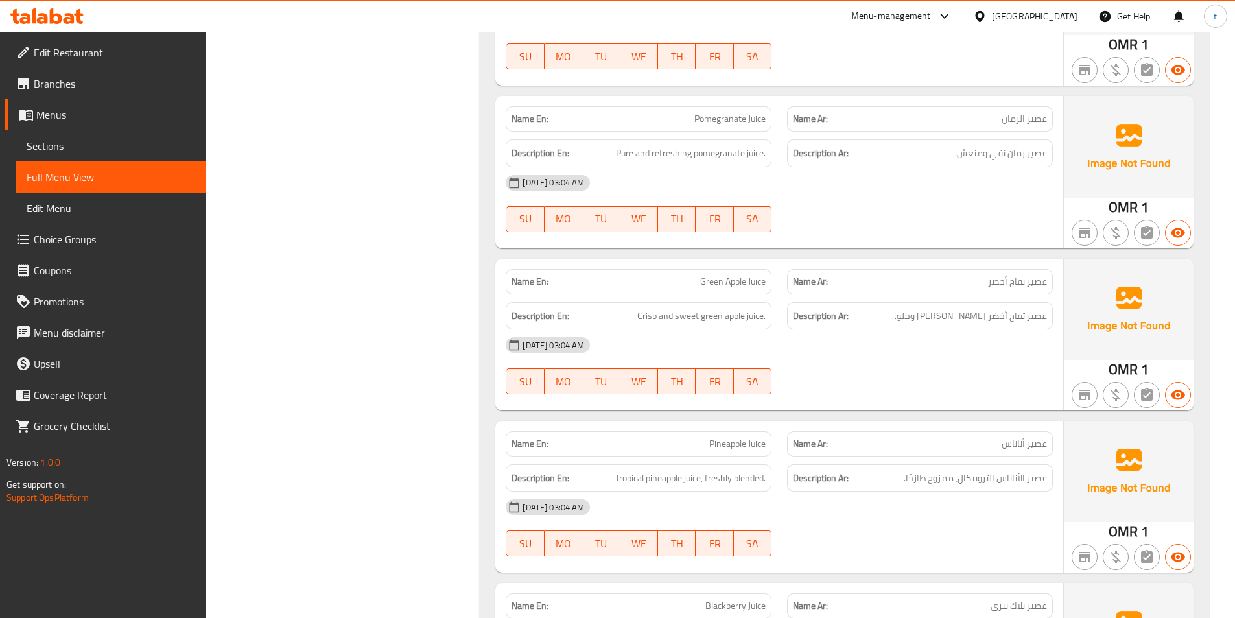
scroll to position [6157, 0]
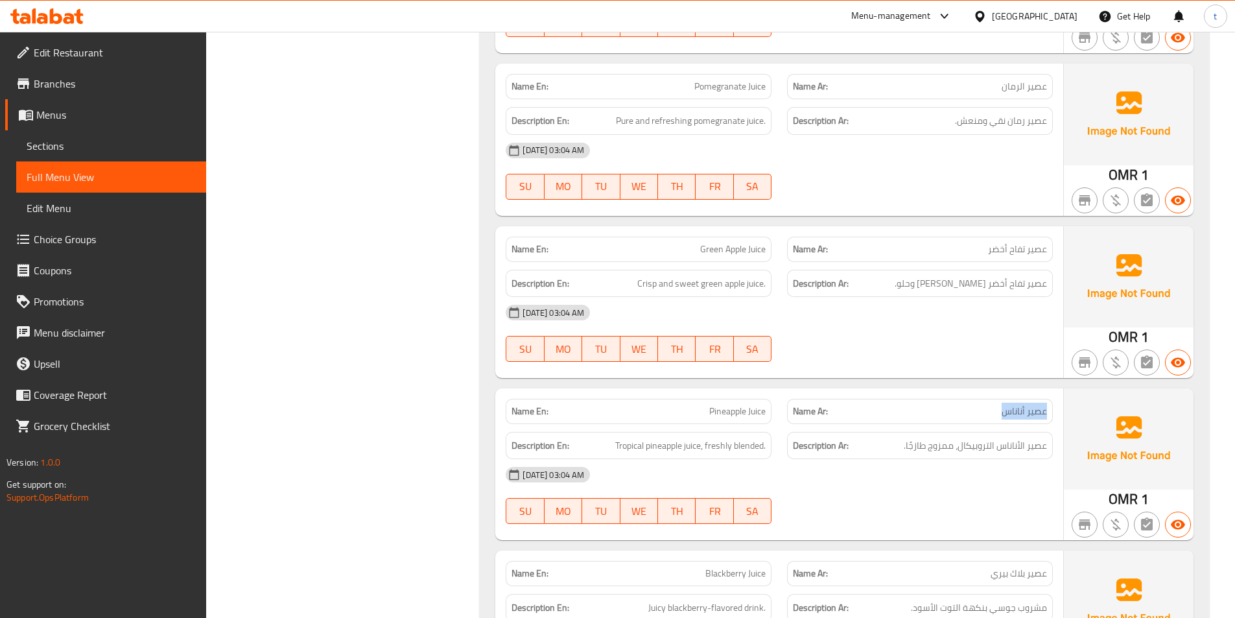
drag, startPoint x: 999, startPoint y: 388, endPoint x: 1056, endPoint y: 402, distance: 58.9
click at [1056, 402] on div "Name Ar: عصير أناناس" at bounding box center [919, 411] width 281 height 41
drag, startPoint x: 706, startPoint y: 396, endPoint x: 754, endPoint y: 398, distance: 48.0
click at [772, 396] on div "Name En: Pineapple Juice" at bounding box center [638, 411] width 281 height 41
click at [634, 437] on span "Tropical pineapple juice, freshly blended." at bounding box center [690, 445] width 150 height 16
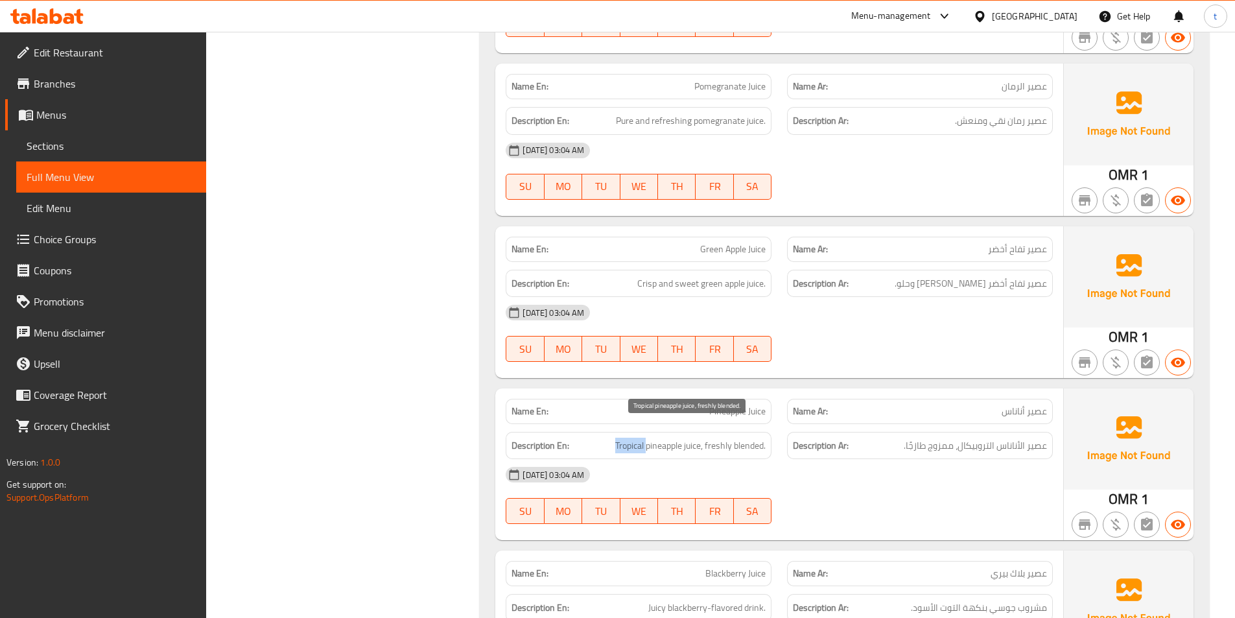
click at [634, 437] on span "Tropical pineapple juice, freshly blended." at bounding box center [690, 445] width 150 height 16
click at [985, 437] on span "عصير الأناناس التروبيكال، ممزوج طازجًا." at bounding box center [974, 445] width 143 height 16
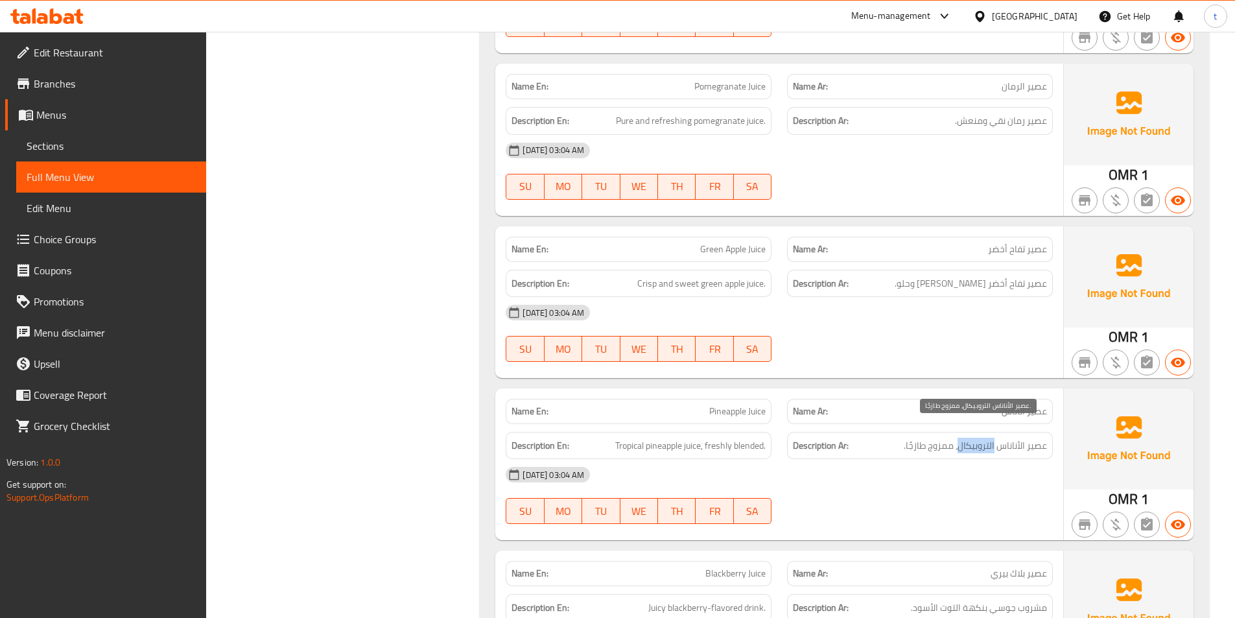
click at [985, 437] on span "عصير الأناناس التروبيكال، ممزوج طازجًا." at bounding box center [974, 445] width 143 height 16
click at [653, 437] on span "Tropical pineapple juice, freshly blended." at bounding box center [690, 445] width 150 height 16
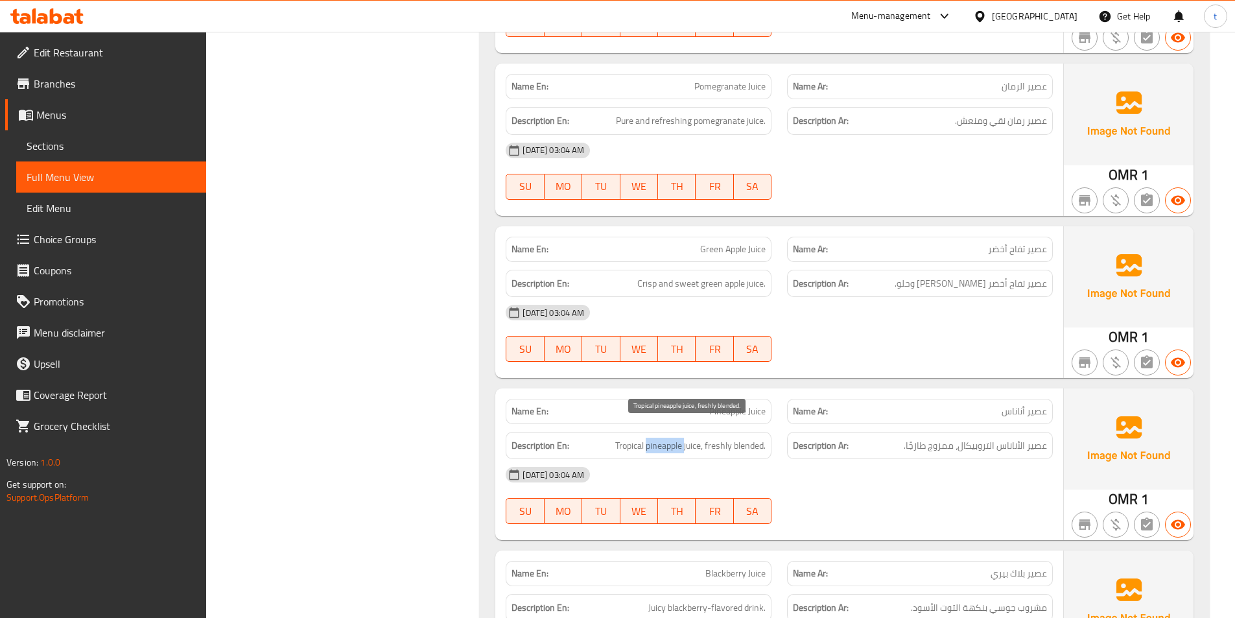
click at [653, 437] on span "Tropical pineapple juice, freshly blended." at bounding box center [690, 445] width 150 height 16
click at [1035, 437] on span "عصير الأناناس التروبيكال، ممزوج طازجًا." at bounding box center [974, 445] width 143 height 16
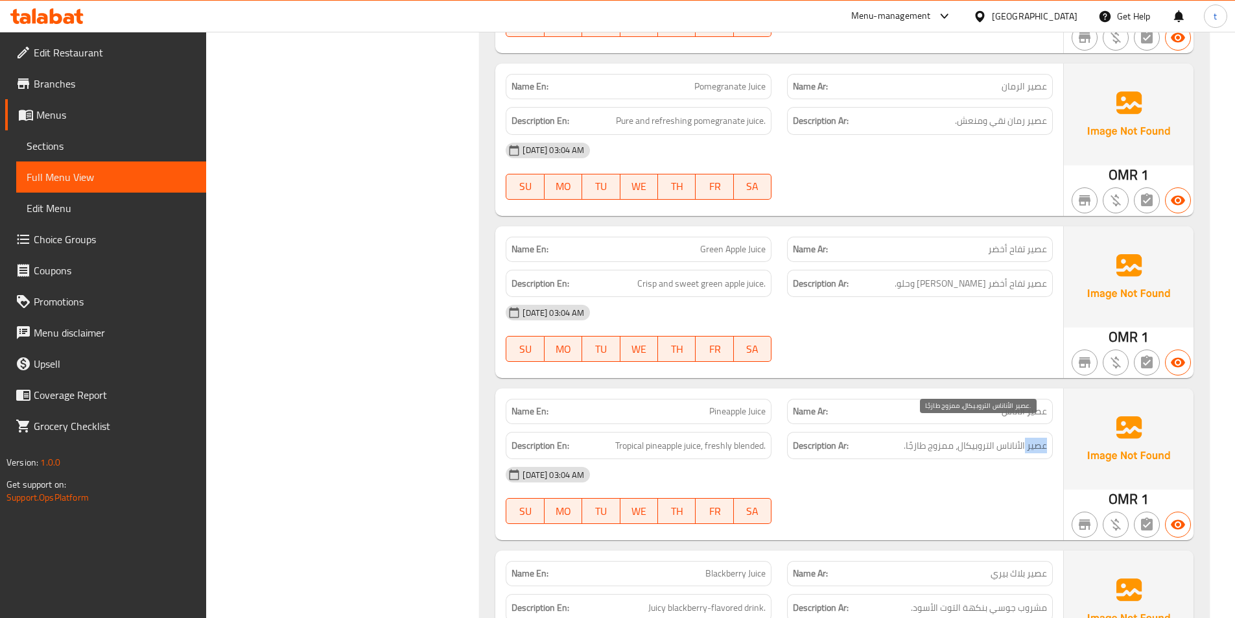
click at [1035, 437] on span "عصير الأناناس التروبيكال، ممزوج طازجًا." at bounding box center [974, 445] width 143 height 16
click at [701, 437] on span "Tropical pineapple juice, freshly blended." at bounding box center [690, 445] width 150 height 16
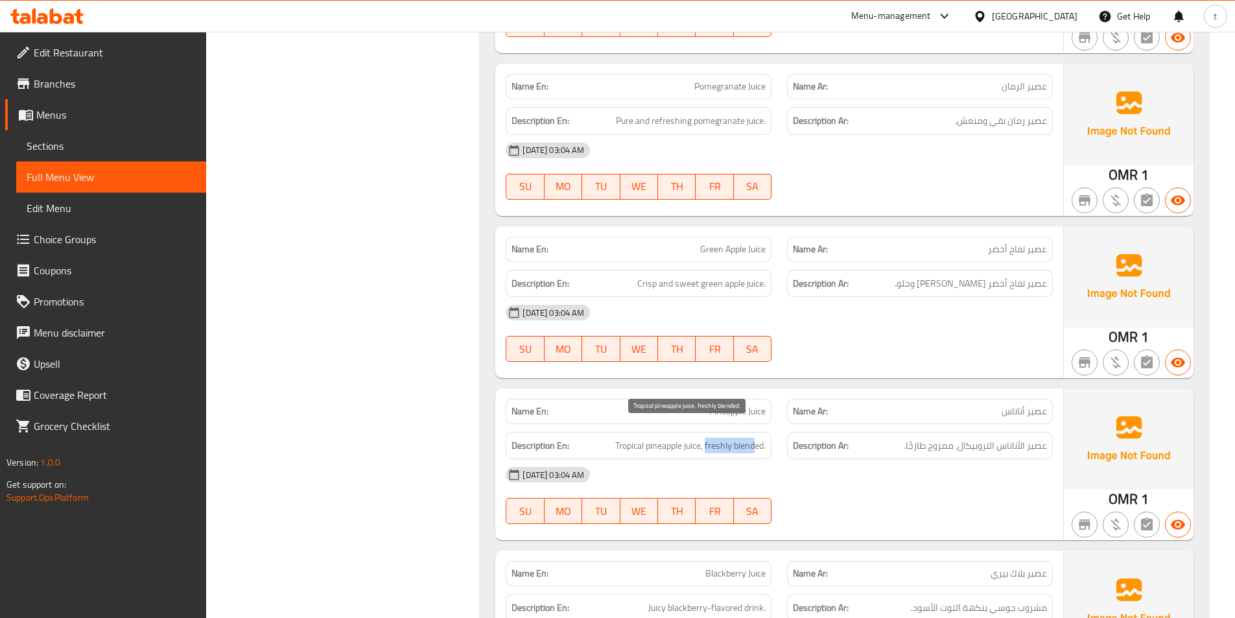
drag, startPoint x: 705, startPoint y: 434, endPoint x: 756, endPoint y: 433, distance: 50.6
click at [756, 437] on span "Tropical pineapple juice, freshly blended." at bounding box center [690, 445] width 150 height 16
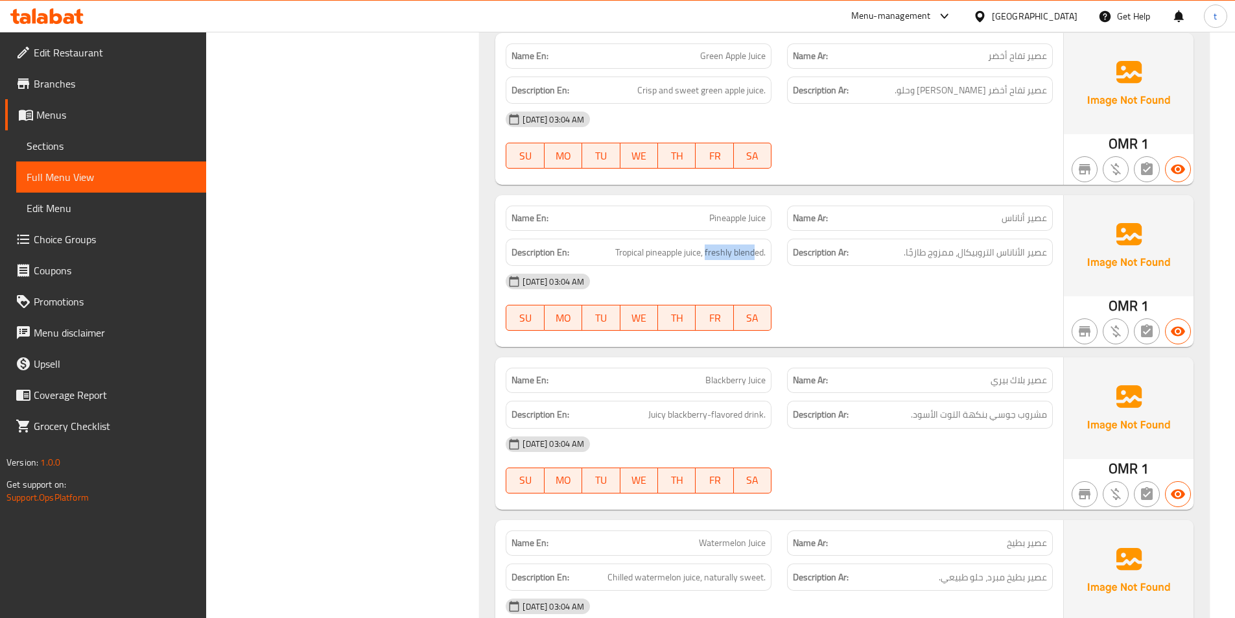
scroll to position [6351, 0]
drag, startPoint x: 977, startPoint y: 367, endPoint x: 1054, endPoint y: 366, distance: 77.1
click at [1054, 366] on div "Name Ar: عصير بلاك بيري" at bounding box center [919, 378] width 281 height 41
drag, startPoint x: 698, startPoint y: 366, endPoint x: 790, endPoint y: 375, distance: 92.4
click at [790, 375] on div "Name En: Blackberry Juice Name Ar: عصير بلاك بيري" at bounding box center [779, 378] width 563 height 41
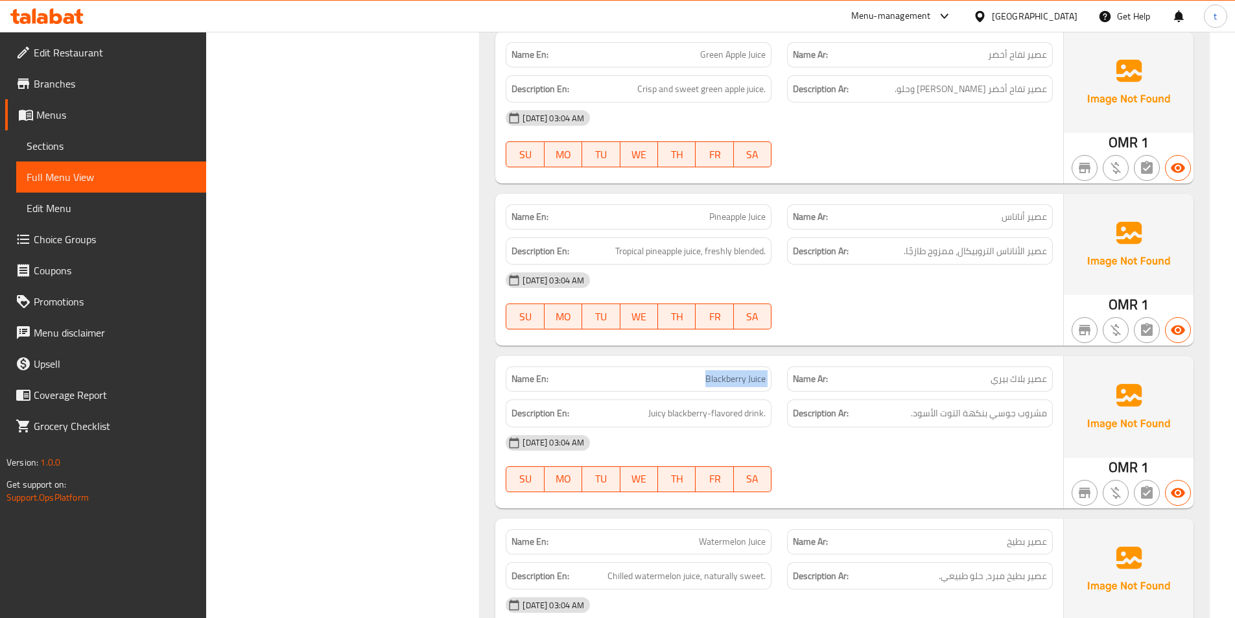
drag, startPoint x: 641, startPoint y: 400, endPoint x: 857, endPoint y: 419, distance: 217.3
click at [773, 412] on div "Name En: Blackberry Juice Name Ar: عصير بلاك بيري Description En: Juicy blackbe…" at bounding box center [779, 432] width 568 height 152
click at [900, 405] on h6 "Description Ar: مشروب جوسي بنكهة التوت الأسود." at bounding box center [920, 413] width 254 height 16
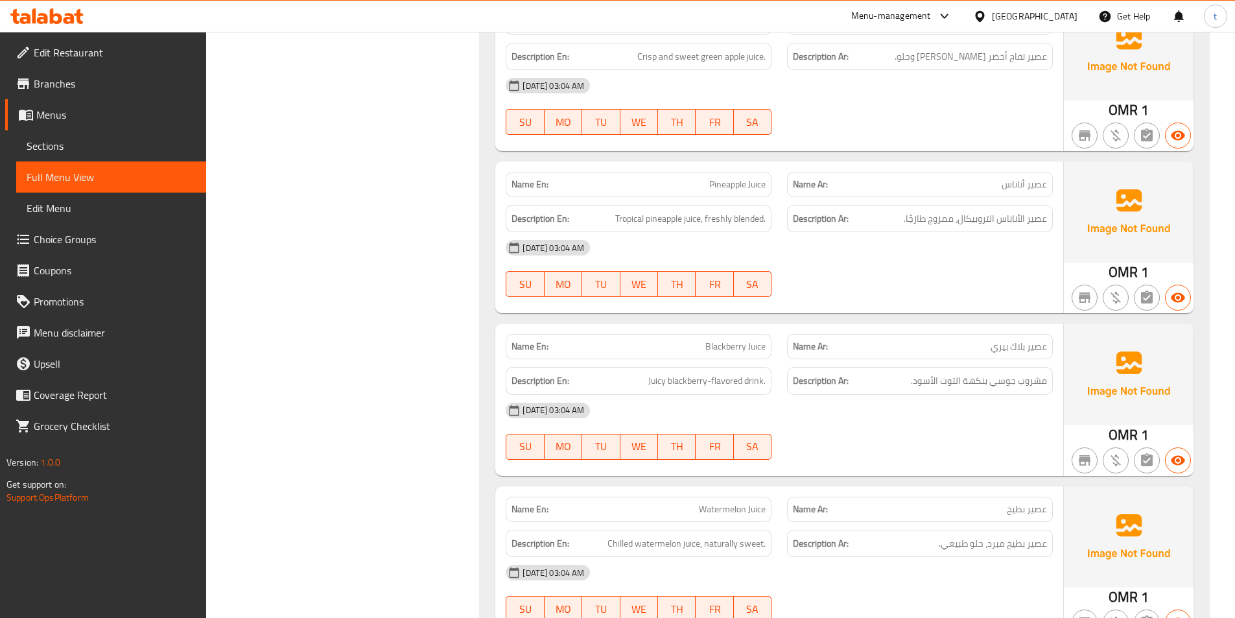
scroll to position [6481, 0]
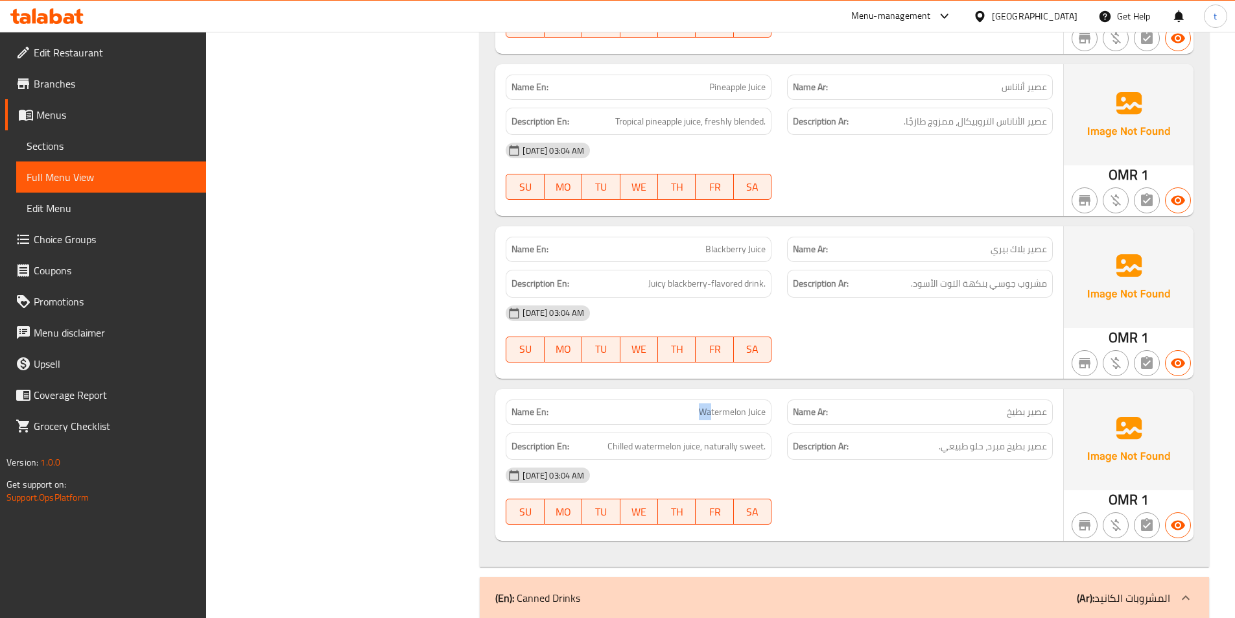
drag, startPoint x: 694, startPoint y: 396, endPoint x: 710, endPoint y: 398, distance: 15.7
click at [710, 405] on p "Name En: Watermelon Juice" at bounding box center [638, 412] width 254 height 14
click at [659, 275] on span "Juicy blackberry-flavored drink." at bounding box center [706, 283] width 117 height 16
click at [1009, 275] on span "مشروب جوسي بنكهة التوت الأسود." at bounding box center [979, 283] width 136 height 16
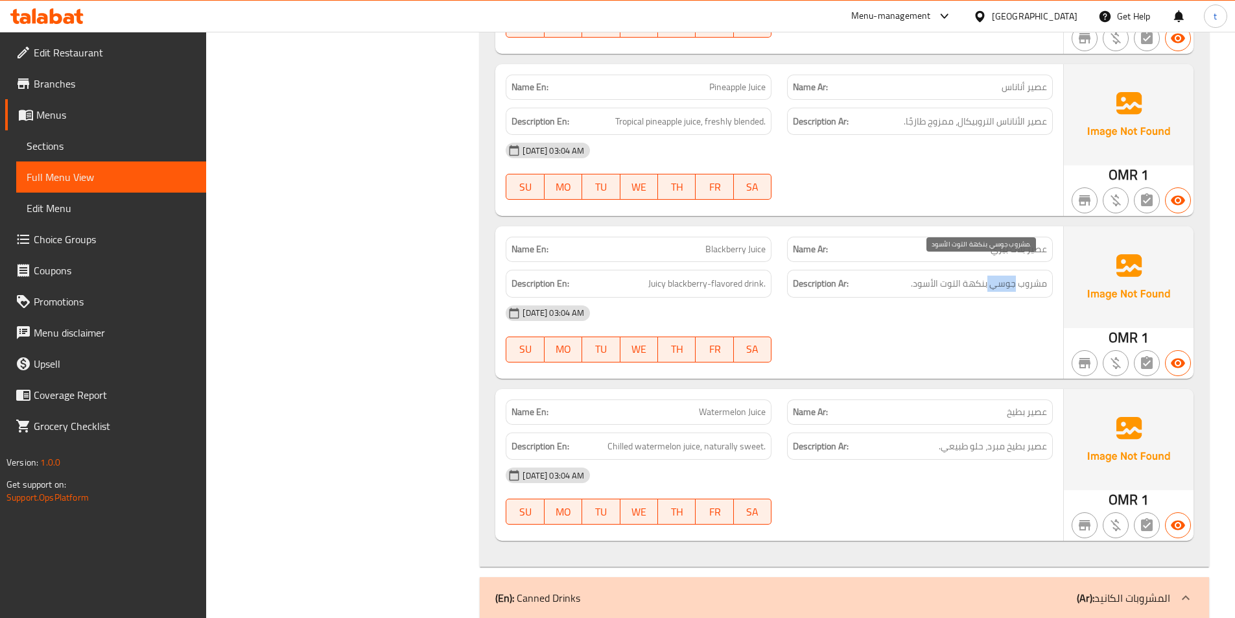
drag, startPoint x: 1008, startPoint y: 270, endPoint x: 804, endPoint y: 270, distance: 204.1
click at [995, 275] on span "مشروب جوسي بنكهة التوت الأسود." at bounding box center [979, 283] width 136 height 16
click at [693, 275] on span "Juicy blackberry-flavored drink." at bounding box center [706, 283] width 117 height 16
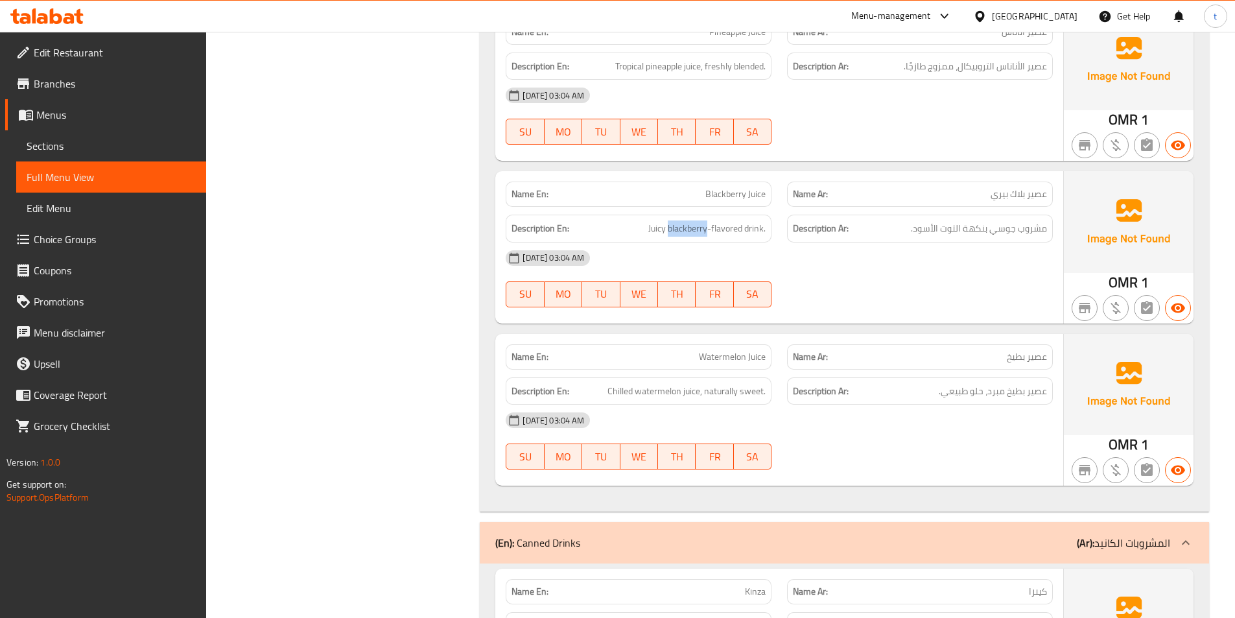
scroll to position [6610, 0]
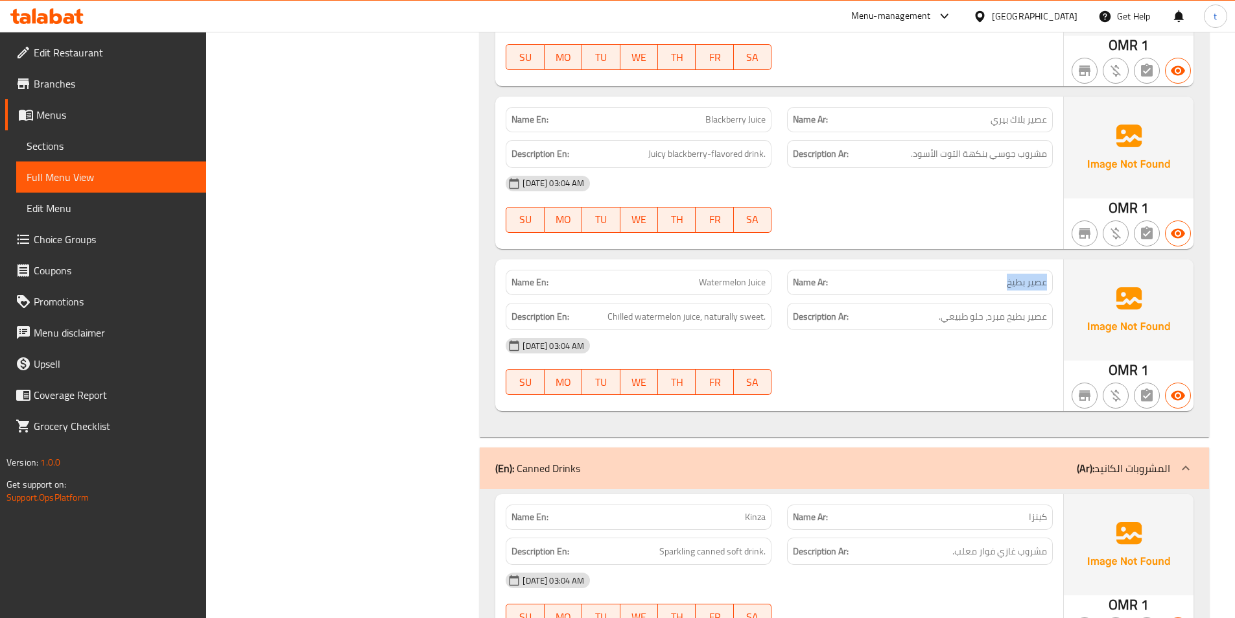
drag, startPoint x: 1002, startPoint y: 269, endPoint x: 1051, endPoint y: 270, distance: 49.3
click at [1051, 270] on div "Name Ar: عصير بطيخ" at bounding box center [920, 282] width 266 height 25
drag, startPoint x: 702, startPoint y: 268, endPoint x: 765, endPoint y: 263, distance: 63.7
click at [775, 263] on div "Name En: Watermelon Juice" at bounding box center [638, 282] width 281 height 41
click at [612, 308] on span "Chilled watermelon juice, naturally sweet." at bounding box center [686, 316] width 158 height 16
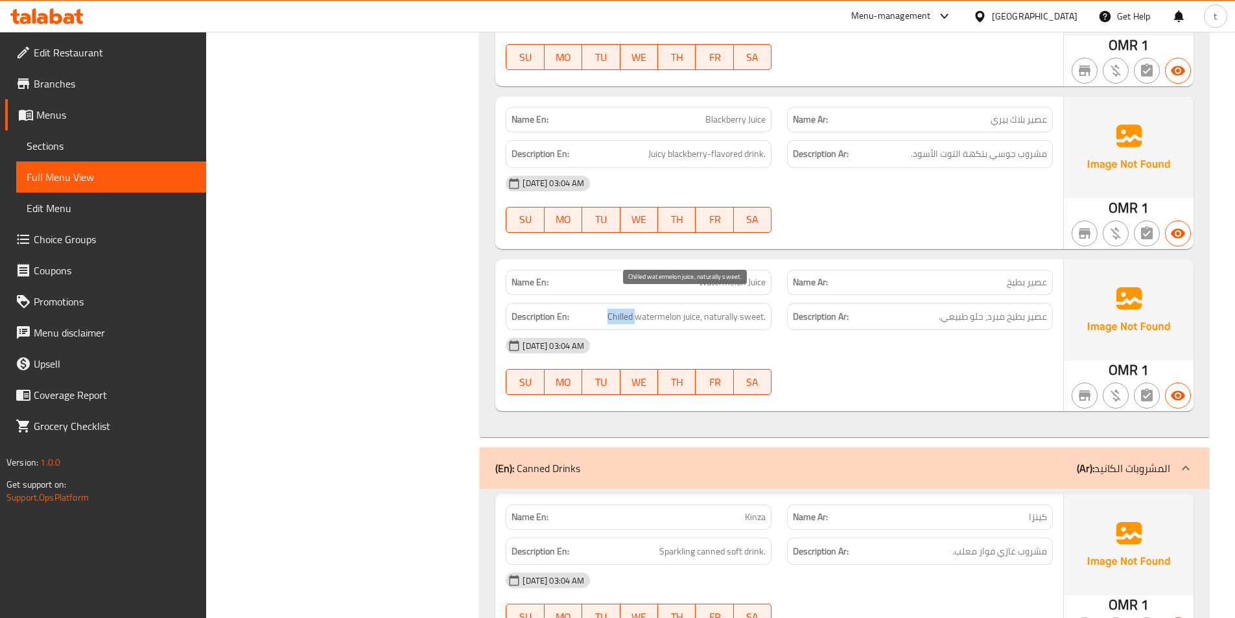
click at [612, 308] on span "Chilled watermelon juice, naturally sweet." at bounding box center [686, 316] width 158 height 16
click at [1003, 308] on span "عصير بطيخ مبرد، حلو طبيعي." at bounding box center [992, 316] width 108 height 16
drag, startPoint x: 1003, startPoint y: 302, endPoint x: 974, endPoint y: 303, distance: 28.5
click at [999, 308] on span "عصير بطيخ مبرد، حلو طبيعي." at bounding box center [992, 316] width 108 height 16
click at [654, 308] on span "Chilled watermelon juice, naturally sweet." at bounding box center [686, 316] width 158 height 16
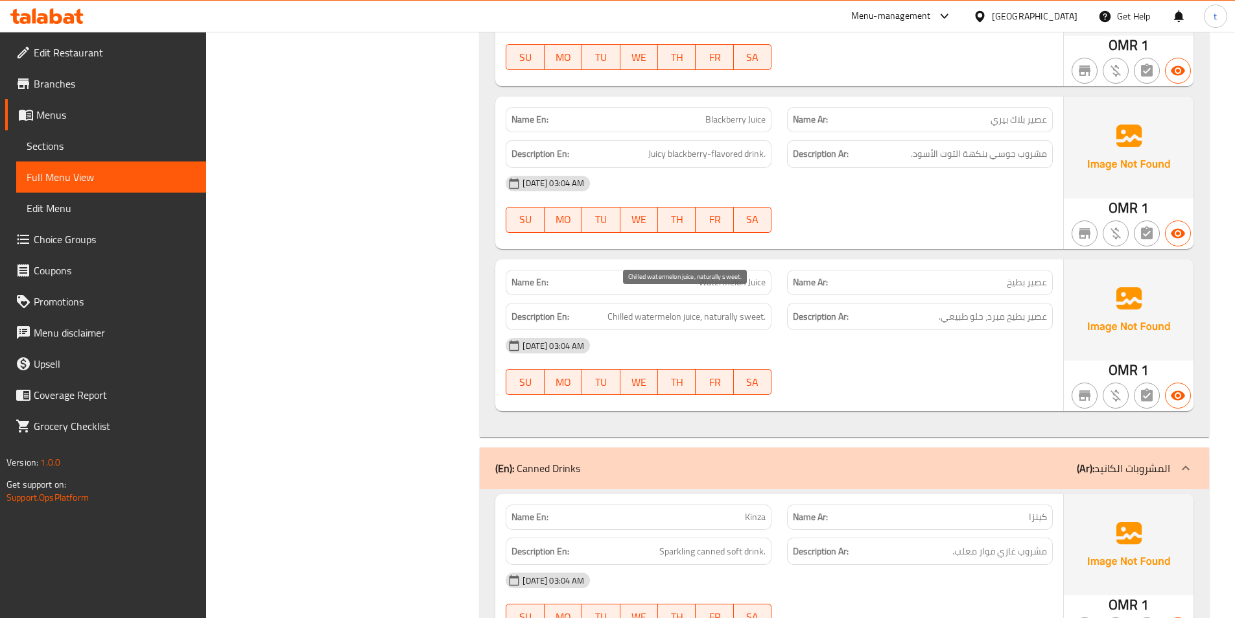
click at [657, 308] on span "Chilled watermelon juice, naturally sweet." at bounding box center [686, 316] width 158 height 16
click at [1003, 308] on span "عصير بطيخ مبرد، حلو طبيعي." at bounding box center [992, 316] width 108 height 16
click at [691, 308] on span "Chilled watermelon juice, naturally sweet." at bounding box center [686, 316] width 158 height 16
drag, startPoint x: 703, startPoint y: 303, endPoint x: 798, endPoint y: 303, distance: 94.6
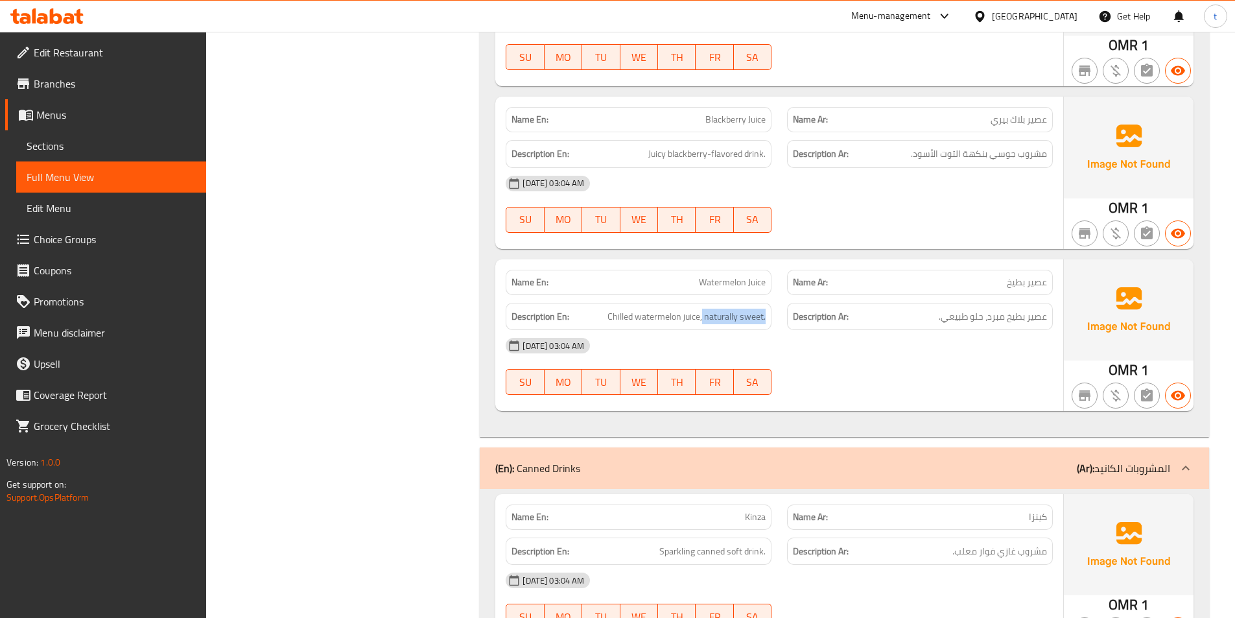
click at [791, 301] on div "Description En: Chilled watermelon juice, naturally sweet. Description Ar: عصير…" at bounding box center [779, 316] width 563 height 43
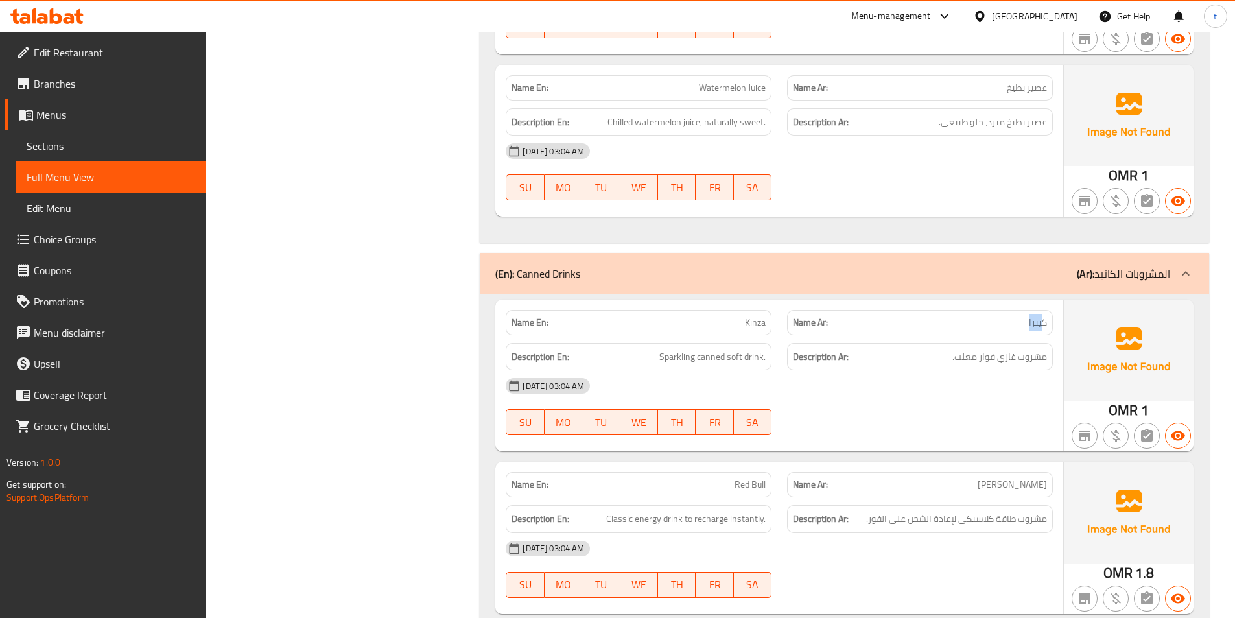
drag, startPoint x: 998, startPoint y: 317, endPoint x: 868, endPoint y: 314, distance: 129.6
click at [1041, 314] on div "Name Ar: كينزا" at bounding box center [920, 322] width 266 height 25
drag, startPoint x: 715, startPoint y: 313, endPoint x: 785, endPoint y: 312, distance: 70.0
click at [785, 312] on div "Name En: Kinza Name Ar: كينزا" at bounding box center [779, 322] width 563 height 41
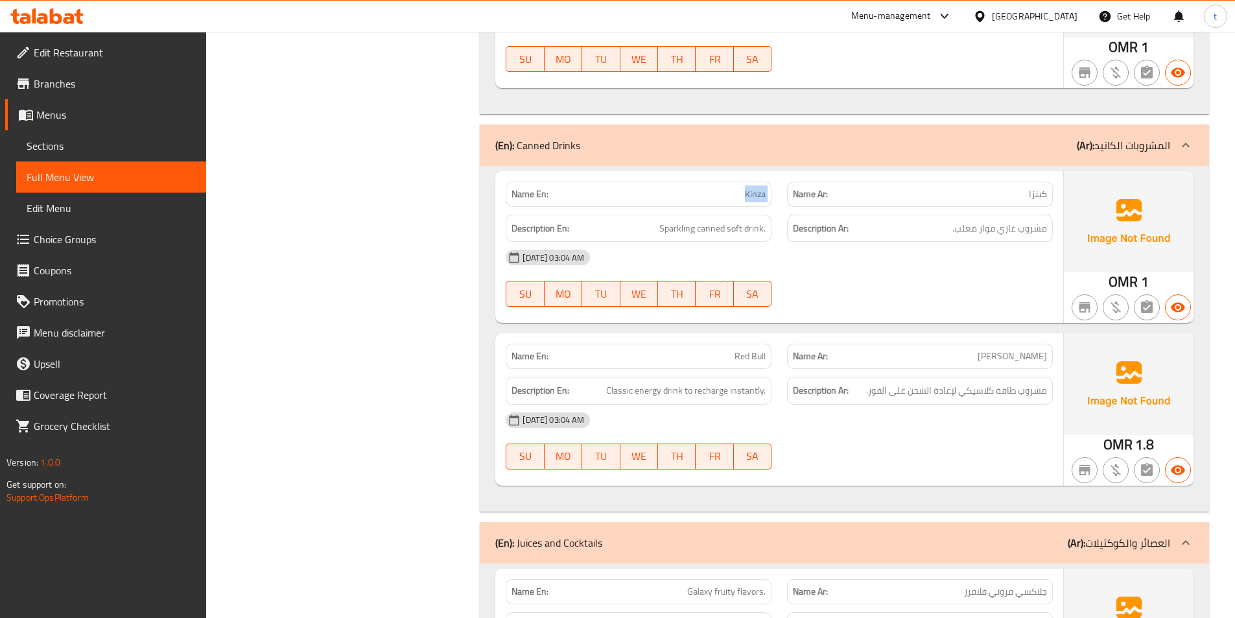
scroll to position [6934, 0]
drag, startPoint x: 1001, startPoint y: 348, endPoint x: 1050, endPoint y: 339, distance: 50.1
click at [1050, 342] on div "Name Ar: ريد بول" at bounding box center [920, 354] width 266 height 25
drag, startPoint x: 729, startPoint y: 343, endPoint x: 763, endPoint y: 345, distance: 33.8
click at [763, 348] on p "Name En: Red Bull" at bounding box center [638, 355] width 254 height 14
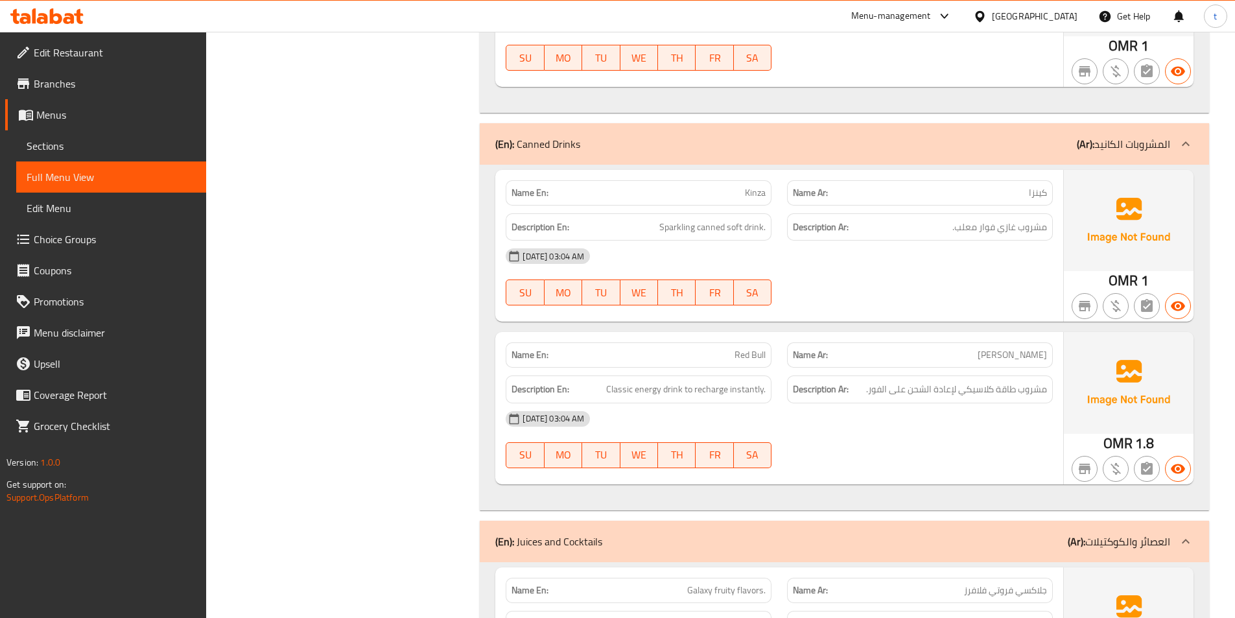
click at [621, 381] on span "Classic energy drink to recharge instantly." at bounding box center [685, 389] width 159 height 16
drag, startPoint x: 955, startPoint y: 376, endPoint x: 1041, endPoint y: 378, distance: 86.2
click at [1041, 381] on span "مشروب طاقة كلاسيكي لإعادة الشحن على الفور." at bounding box center [956, 389] width 181 height 16
drag, startPoint x: 688, startPoint y: 379, endPoint x: 774, endPoint y: 371, distance: 86.5
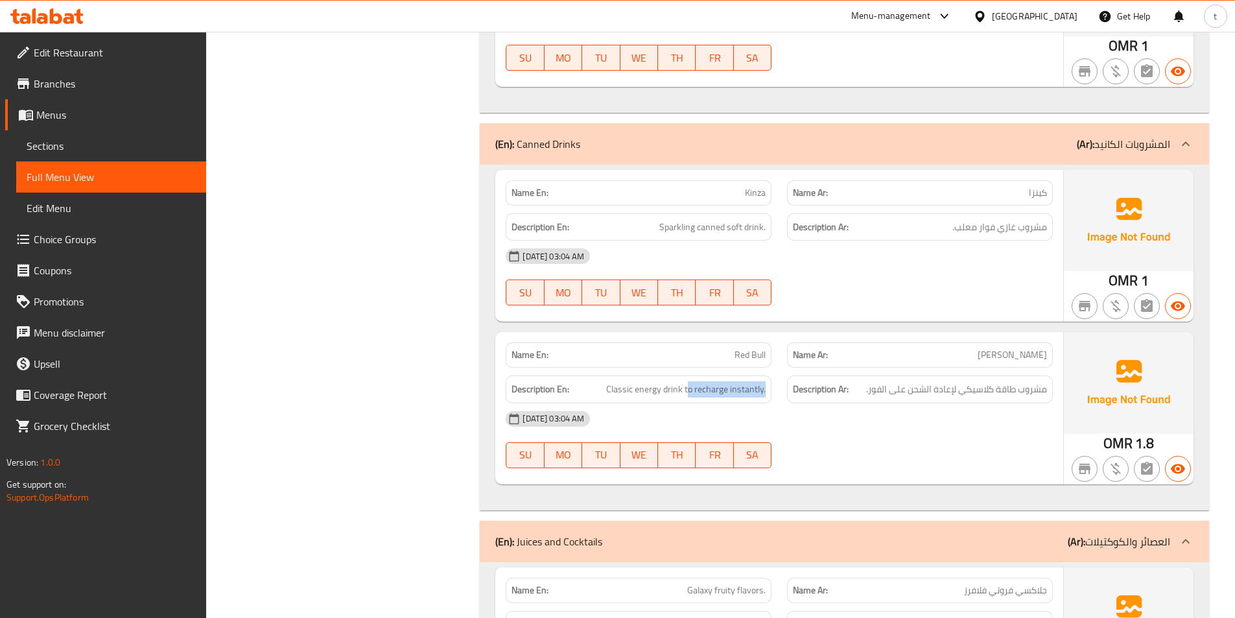
click at [774, 371] on div "Description En: Classic energy drink to recharge instantly." at bounding box center [638, 388] width 281 height 43
click at [742, 381] on span "Classic energy drink to recharge instantly." at bounding box center [685, 389] width 159 height 16
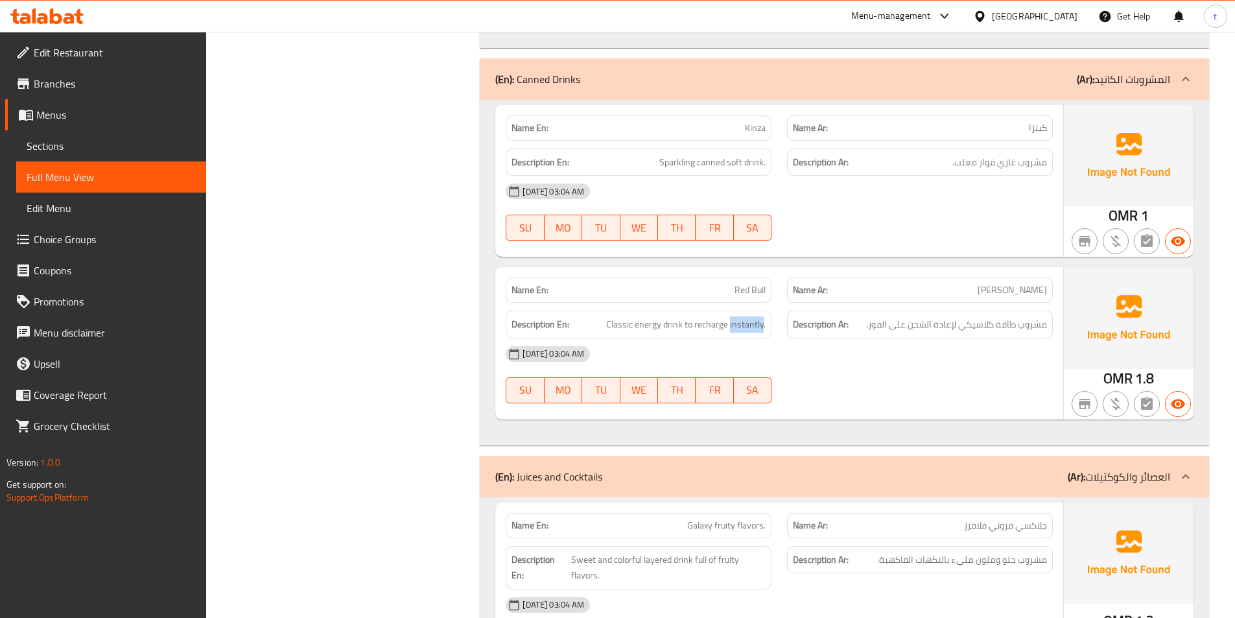
scroll to position [7194, 0]
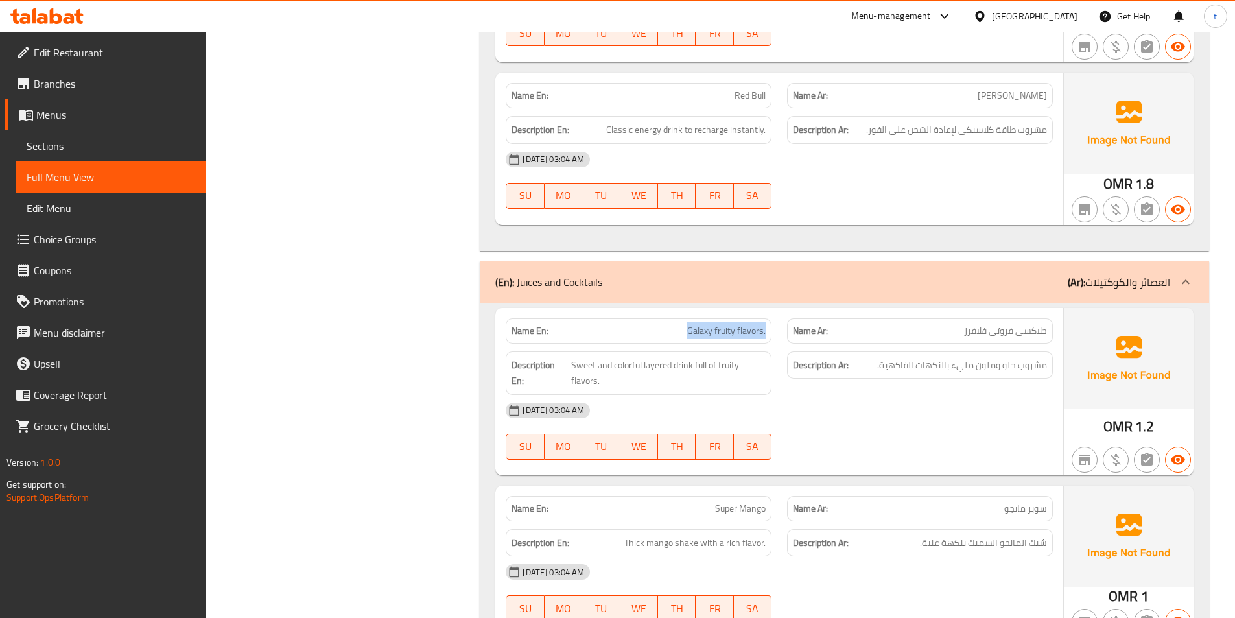
drag, startPoint x: 687, startPoint y: 319, endPoint x: 790, endPoint y: 311, distance: 103.3
click at [780, 311] on div "Name En: Galaxy fruity flavors. Name Ar: جلاكسي فروتي فلافرز" at bounding box center [779, 330] width 563 height 41
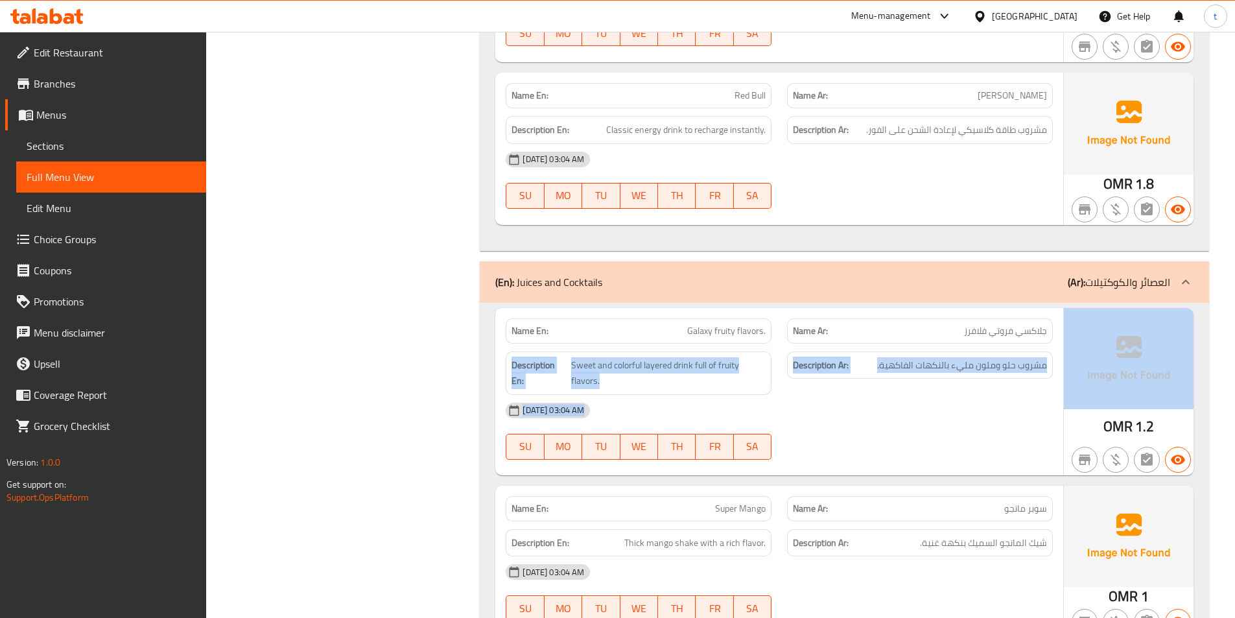
drag, startPoint x: 898, startPoint y: 312, endPoint x: 1069, endPoint y: 317, distance: 171.2
click at [1069, 317] on div "Name En: Galaxy fruity flavors. Name Ar: جلاكسي فروتي فلافرز Description En: Sw…" at bounding box center [844, 391] width 698 height 167
click at [598, 357] on span "Sweet and colorful layered drink full of fruity flavors." at bounding box center [668, 373] width 194 height 32
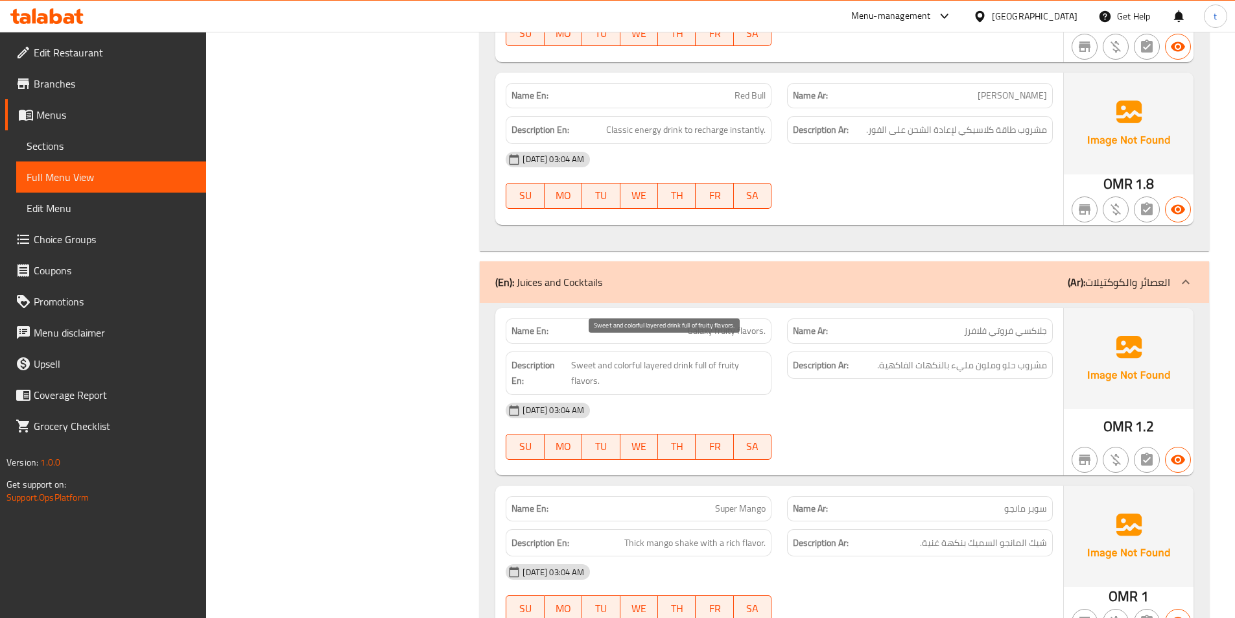
click at [581, 357] on span "Sweet and colorful layered drink full of fruity flavors." at bounding box center [668, 373] width 194 height 32
drag, startPoint x: 691, startPoint y: 319, endPoint x: 778, endPoint y: 318, distance: 86.8
click at [778, 318] on div "Name En: Galaxy fruity flavors." at bounding box center [638, 330] width 281 height 41
drag, startPoint x: 953, startPoint y: 314, endPoint x: 1056, endPoint y: 320, distance: 103.2
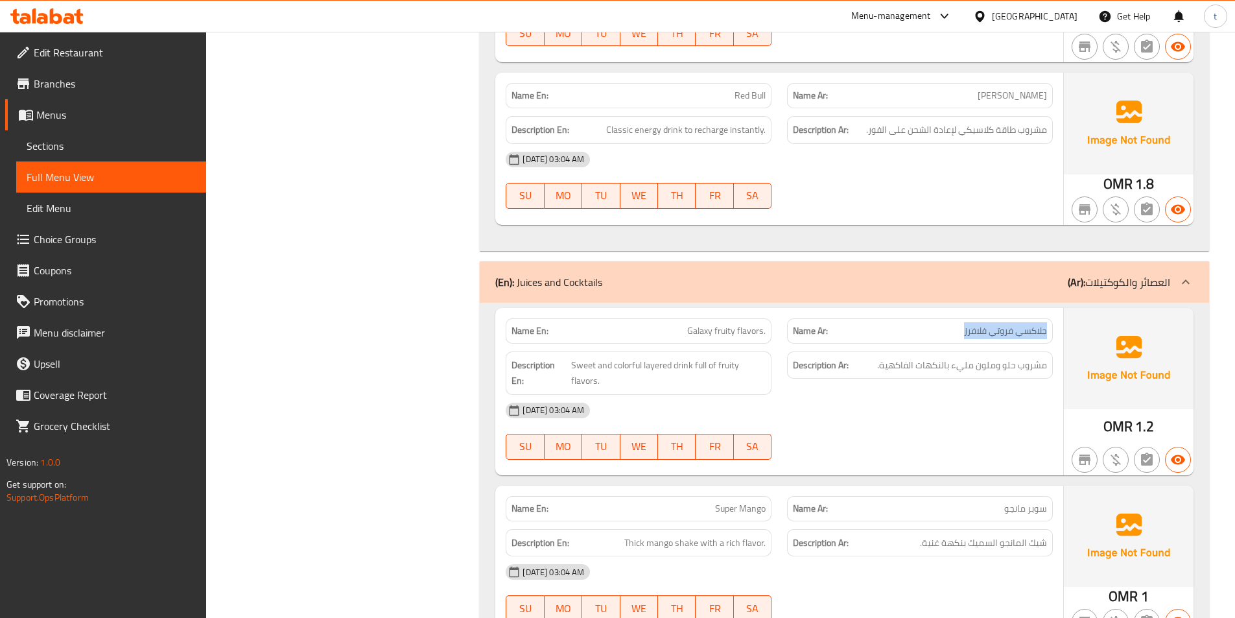
click at [1056, 320] on div "Name Ar: جلاكسي فروتي فلافرز" at bounding box center [919, 330] width 281 height 41
click at [579, 357] on span "Sweet and colorful layered drink full of fruity flavors." at bounding box center [668, 373] width 194 height 32
click at [1008, 357] on span "مشروب حلو وملون مليء بالنكهات الفاكهية." at bounding box center [962, 365] width 170 height 16
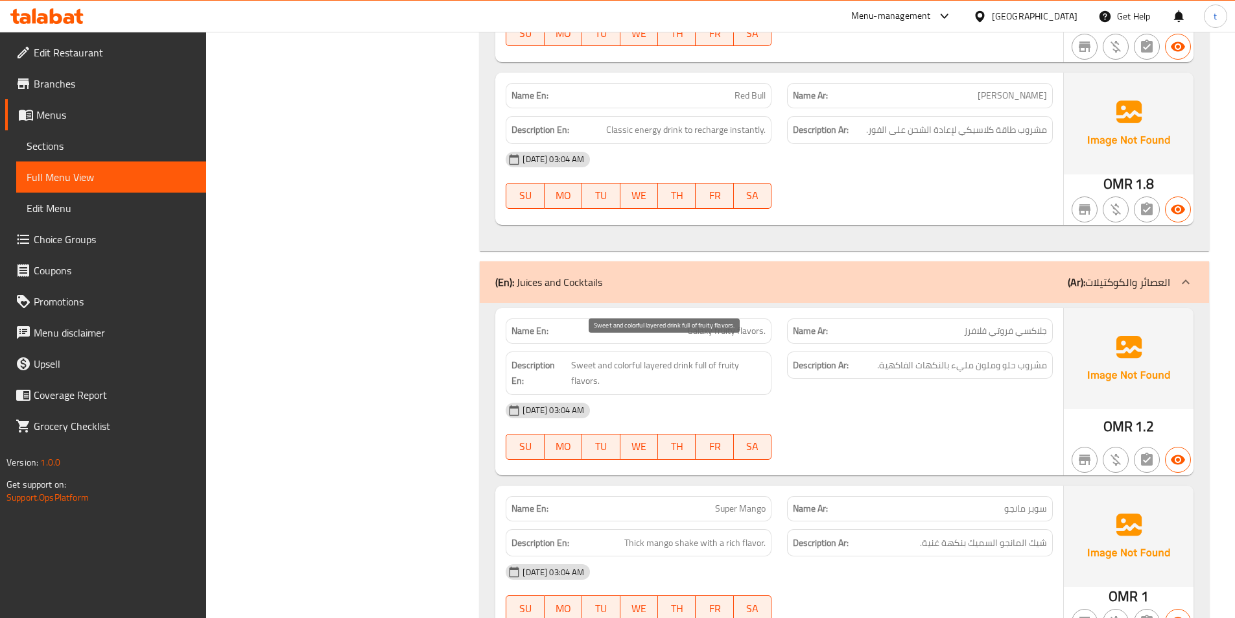
click at [640, 357] on span "Sweet and colorful layered drink full of fruity flavors." at bounding box center [668, 373] width 194 height 32
click at [986, 357] on span "مشروب حلو وملون مليء بالنكهات الفاكهية." at bounding box center [962, 365] width 170 height 16
drag, startPoint x: 646, startPoint y: 351, endPoint x: 673, endPoint y: 351, distance: 27.2
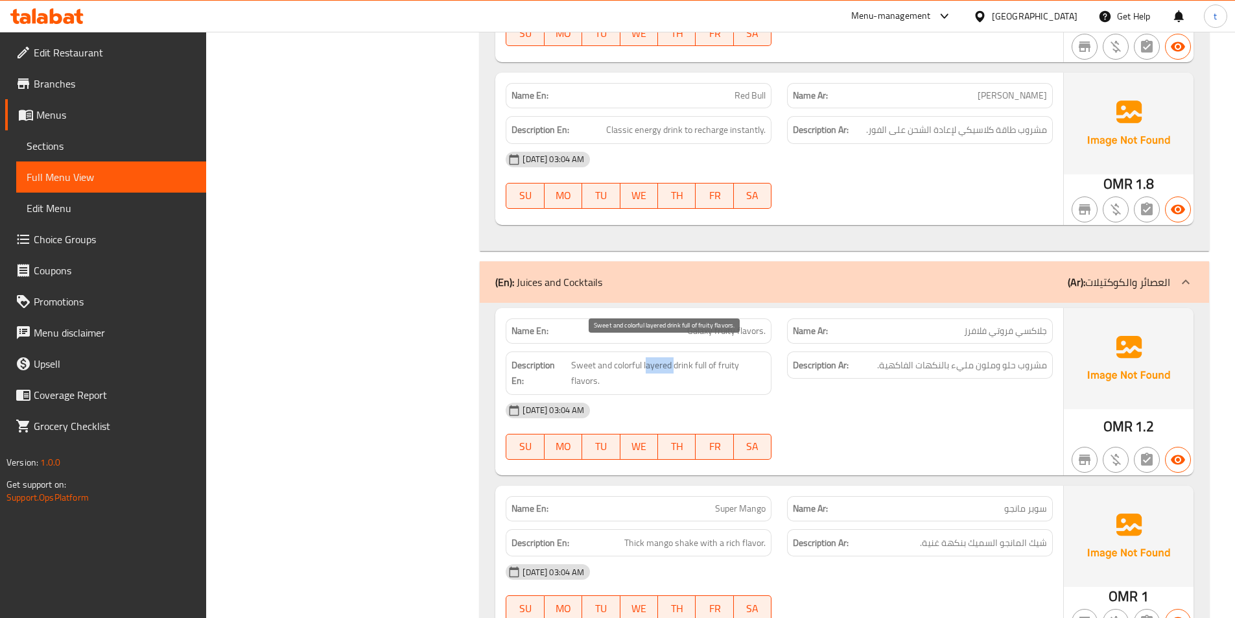
click at [673, 357] on span "Sweet and colorful layered drink full of fruity flavors." at bounding box center [668, 373] width 194 height 32
drag, startPoint x: 703, startPoint y: 361, endPoint x: 568, endPoint y: 346, distance: 135.0
click at [568, 357] on h6 "Description En: Sweet and colorful layered drink full of fruity flavors." at bounding box center [638, 373] width 254 height 32
click at [637, 343] on div "Description En: Sweet and colorful layered drink full of fruity flavors." at bounding box center [638, 372] width 281 height 59
drag, startPoint x: 640, startPoint y: 326, endPoint x: 651, endPoint y: 322, distance: 11.7
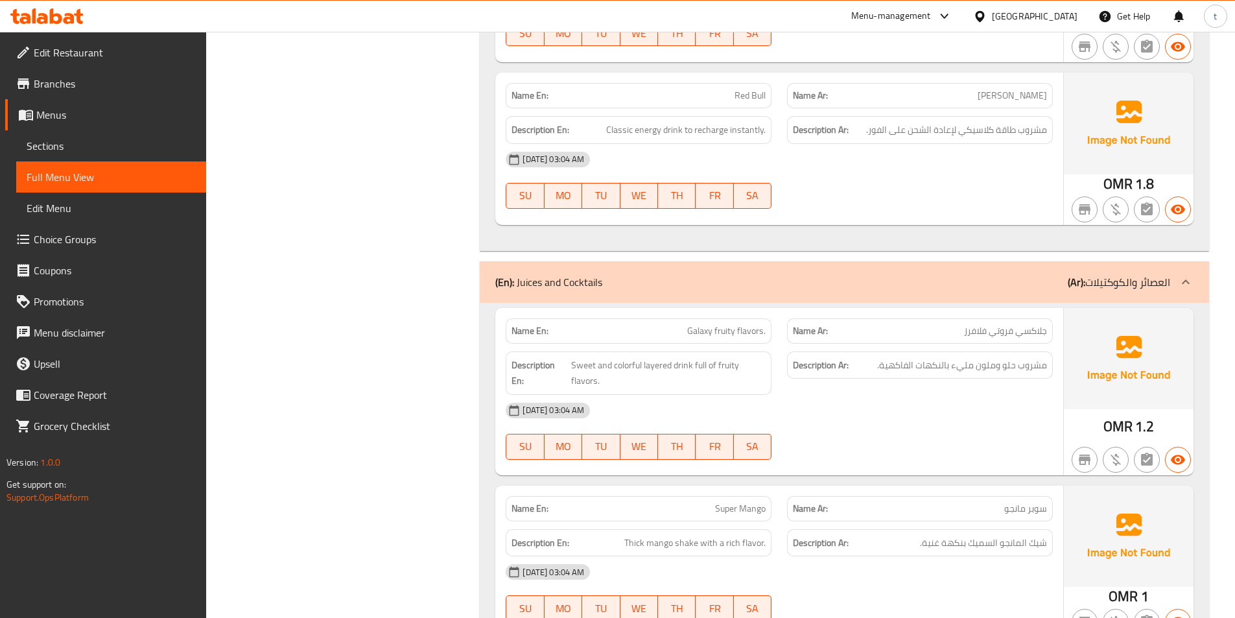
click at [642, 325] on div "Name En: Galaxy fruity flavors." at bounding box center [638, 330] width 266 height 25
click at [652, 320] on div "Name En: Galaxy fruity flavors." at bounding box center [638, 330] width 266 height 25
click at [652, 324] on p "Name En: Galaxy fruity flavors." at bounding box center [638, 331] width 254 height 14
click at [700, 324] on span "Galaxy fruity flavors." at bounding box center [726, 331] width 78 height 14
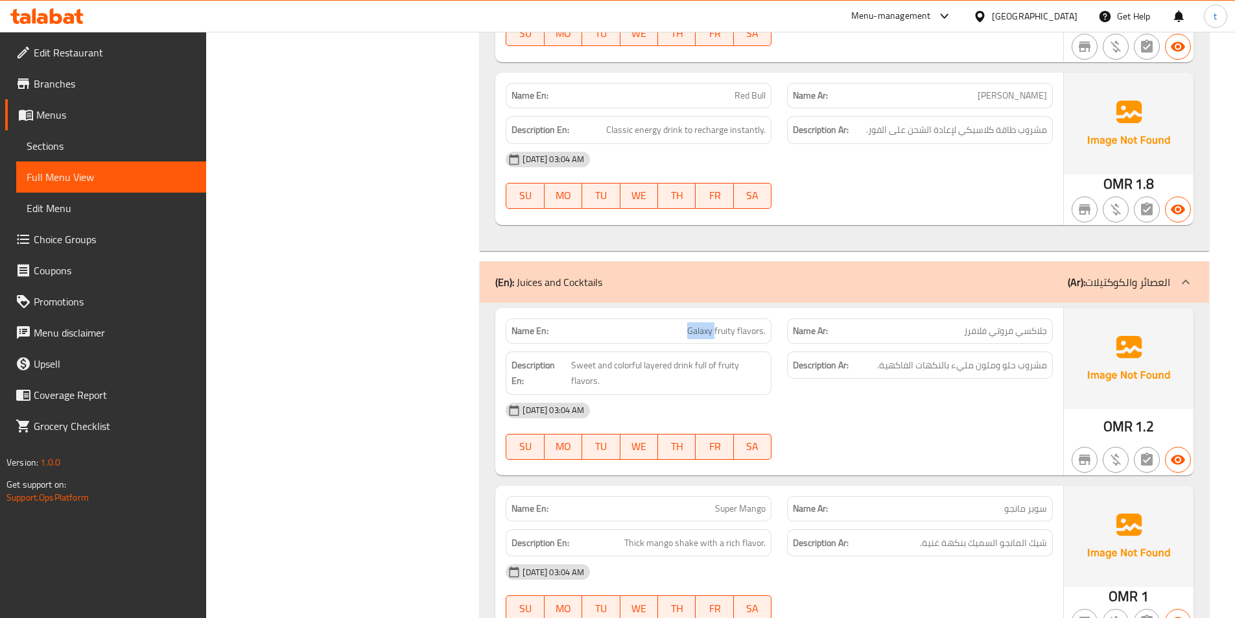
click at [701, 324] on span "Galaxy fruity flavors." at bounding box center [726, 331] width 78 height 14
copy span "Galaxy fruity flavors."
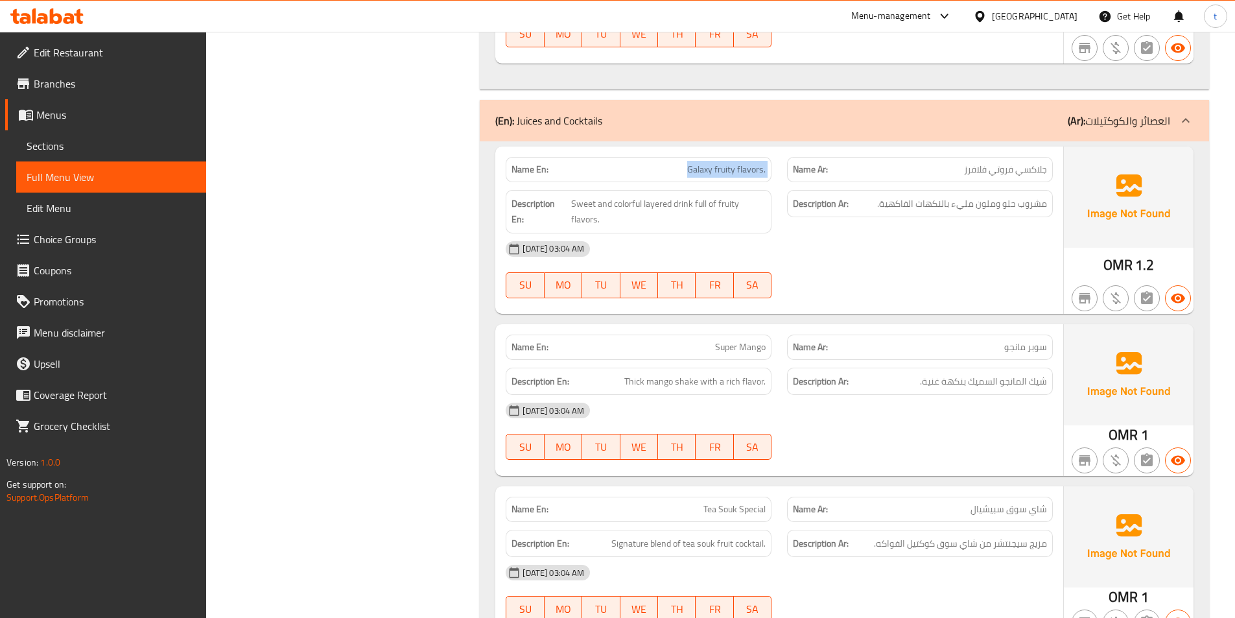
scroll to position [7453, 0]
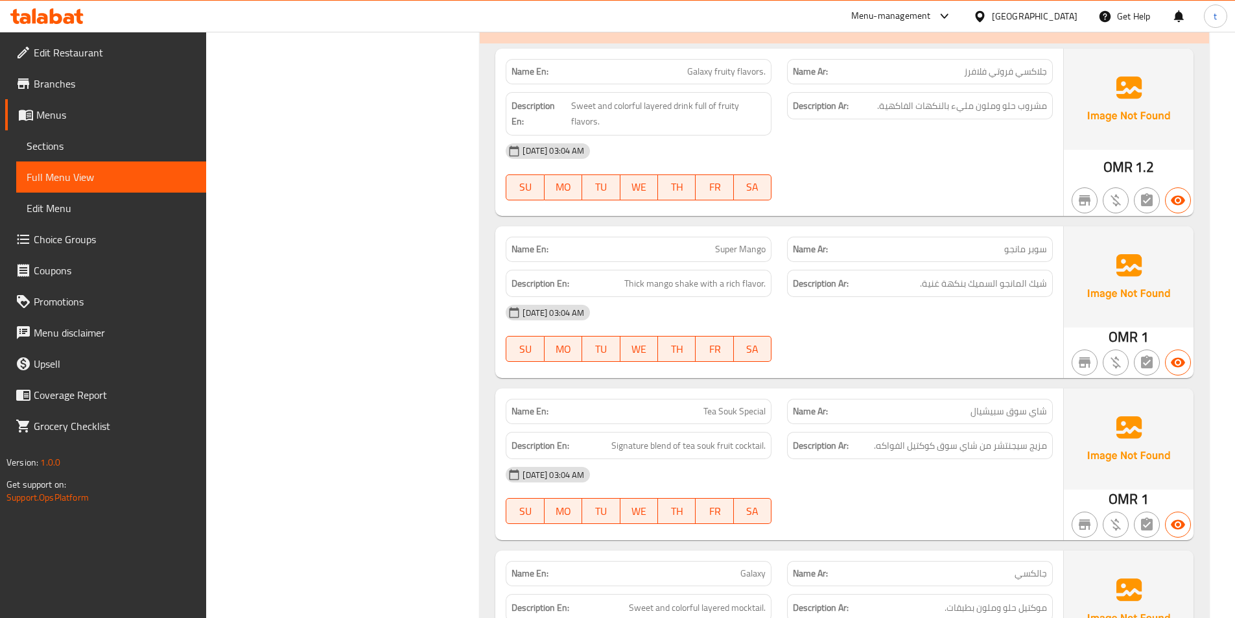
click at [1043, 242] on span "سوبر مانجو" at bounding box center [1025, 249] width 43 height 14
click at [1014, 242] on span "سوبر مانجو" at bounding box center [1025, 249] width 43 height 14
click at [634, 275] on span "Thick mango shake with a rich flavor." at bounding box center [694, 283] width 141 height 16
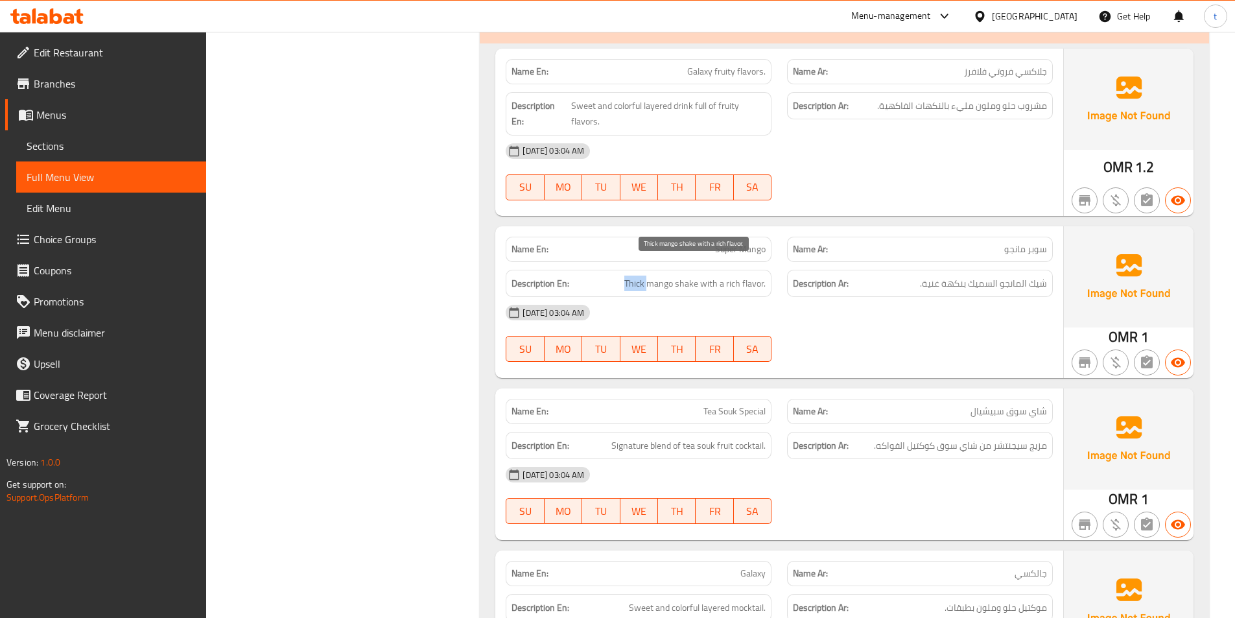
click at [634, 275] on span "Thick mango shake with a rich flavor." at bounding box center [694, 283] width 141 height 16
click at [991, 275] on span "شيك المانجو السميك بنكهة غنية." at bounding box center [983, 283] width 127 height 16
click at [668, 275] on span "Thick mango shake with a rich flavor." at bounding box center [694, 283] width 141 height 16
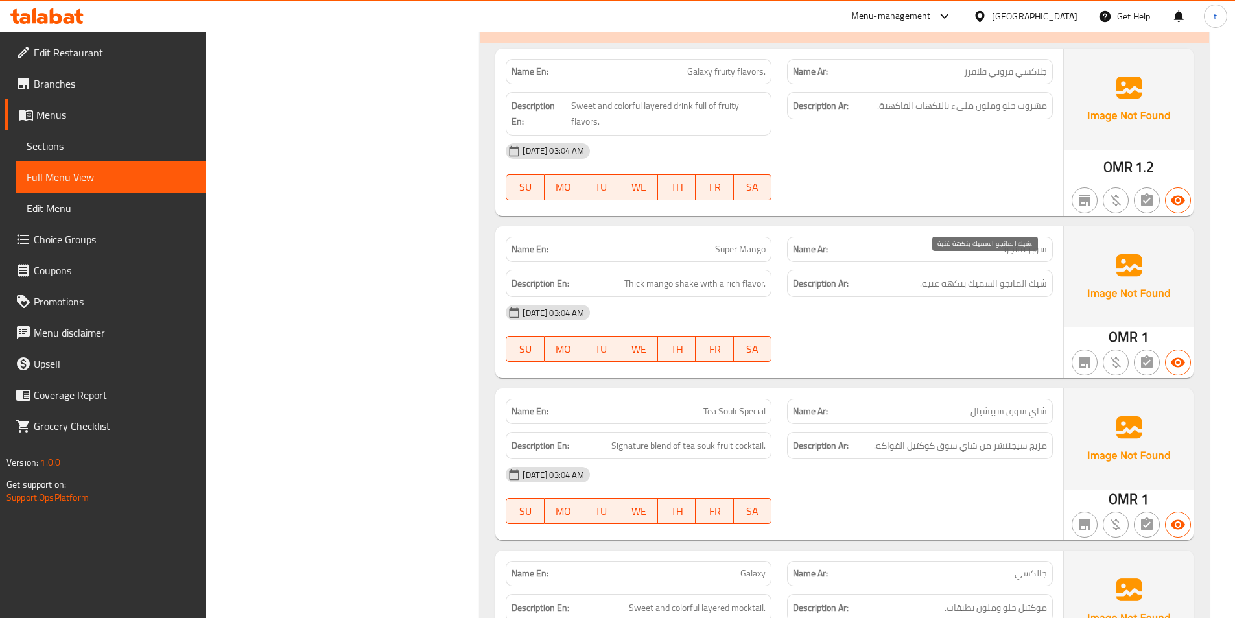
click at [1010, 275] on span "شيك المانجو السميك بنكهة غنية." at bounding box center [983, 283] width 127 height 16
drag, startPoint x: 1010, startPoint y: 266, endPoint x: 767, endPoint y: 273, distance: 243.8
click at [1010, 275] on span "شيك المانجو السميك بنكهة غنية." at bounding box center [983, 283] width 127 height 16
click at [690, 275] on span "Thick mango shake with a rich flavor." at bounding box center [694, 283] width 141 height 16
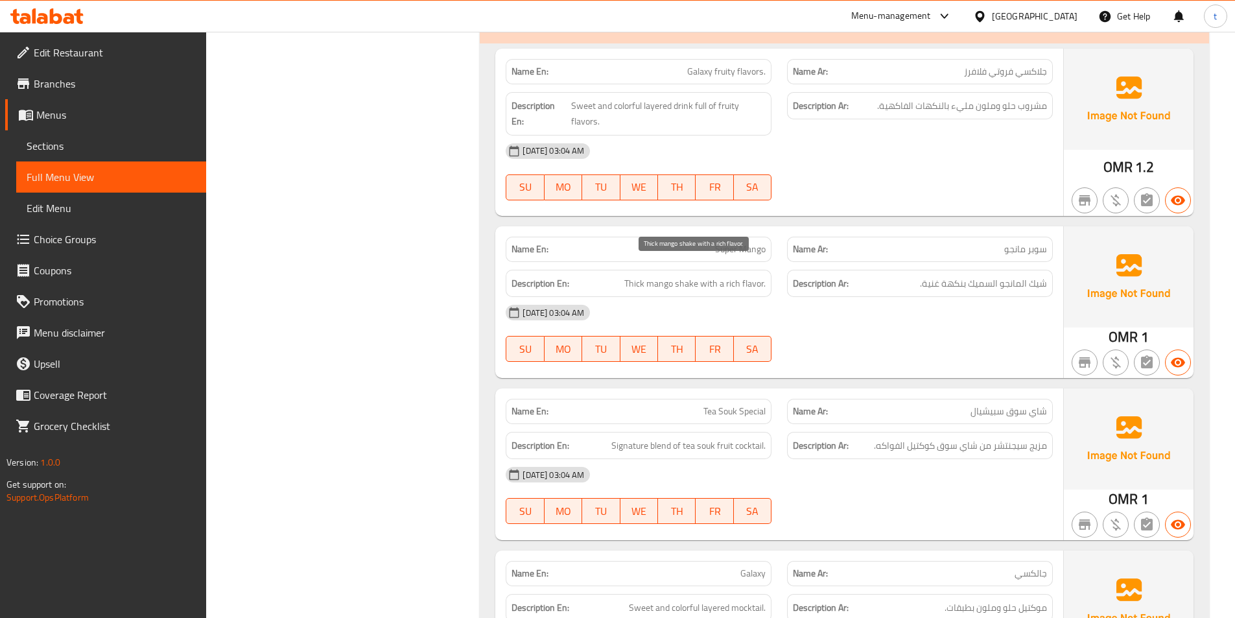
click at [708, 275] on span "Thick mango shake with a rich flavor." at bounding box center [694, 283] width 141 height 16
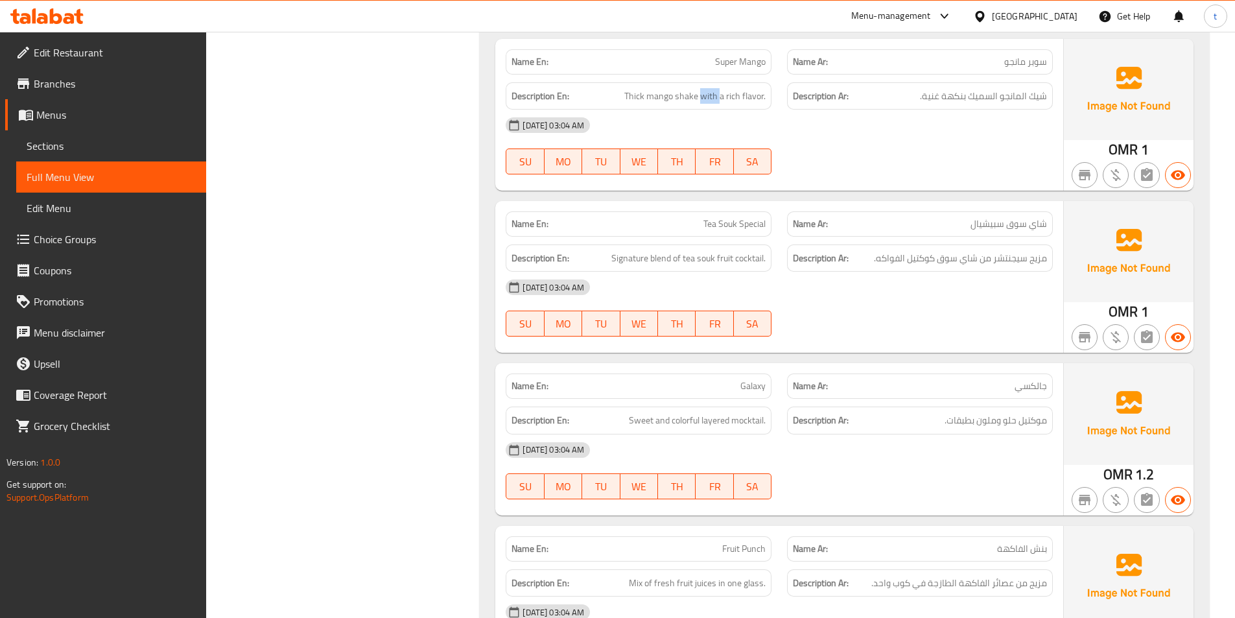
scroll to position [7647, 0]
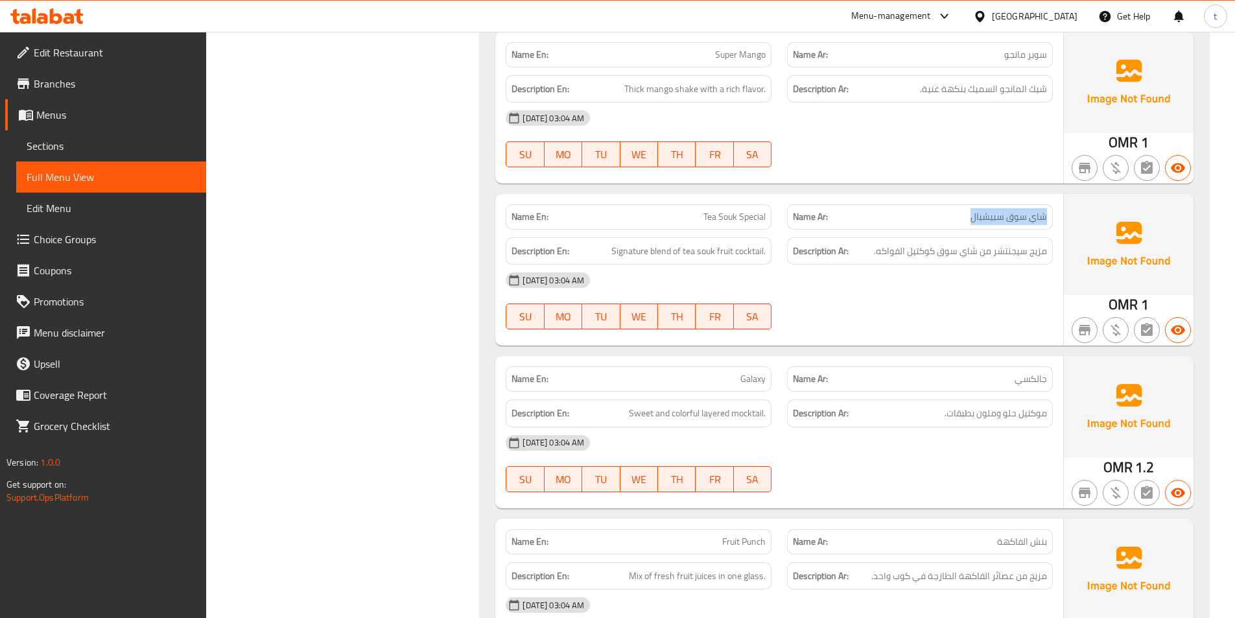
drag, startPoint x: 976, startPoint y: 206, endPoint x: 1056, endPoint y: 204, distance: 79.7
click at [1056, 204] on div "Name Ar: شاي سوق سبيشيال" at bounding box center [919, 216] width 281 height 41
drag, startPoint x: 703, startPoint y: 200, endPoint x: 766, endPoint y: 196, distance: 63.6
click at [766, 204] on div "Name En: Tea Souk Special" at bounding box center [638, 216] width 266 height 25
click at [1011, 243] on span "مزيج سيجنتشر من شاي سوق كوكتيل الفواكه." at bounding box center [960, 251] width 173 height 16
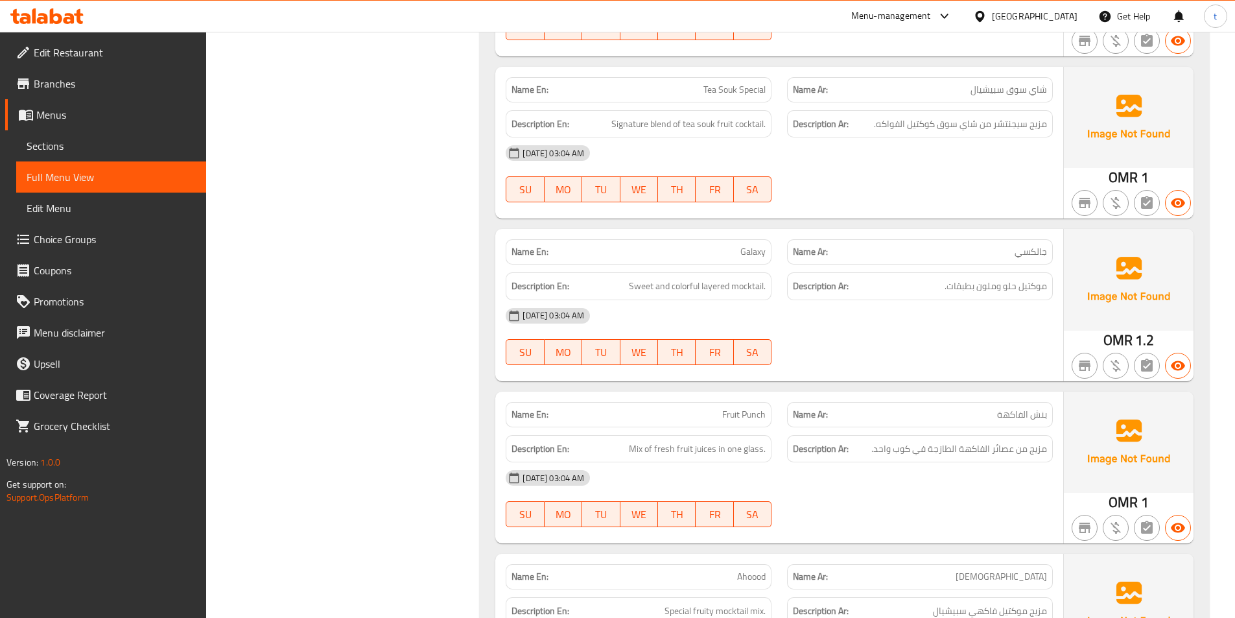
scroll to position [7777, 0]
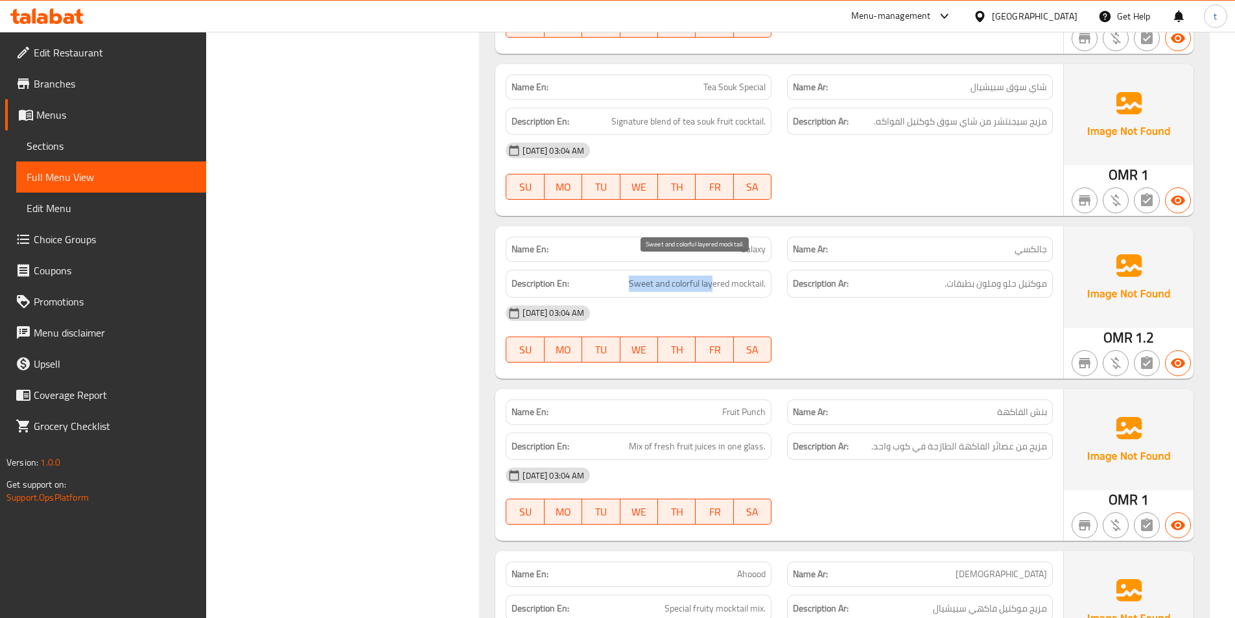
drag, startPoint x: 629, startPoint y: 267, endPoint x: 710, endPoint y: 267, distance: 81.0
click at [710, 275] on span "Sweet and colorful layered mocktail." at bounding box center [697, 283] width 137 height 16
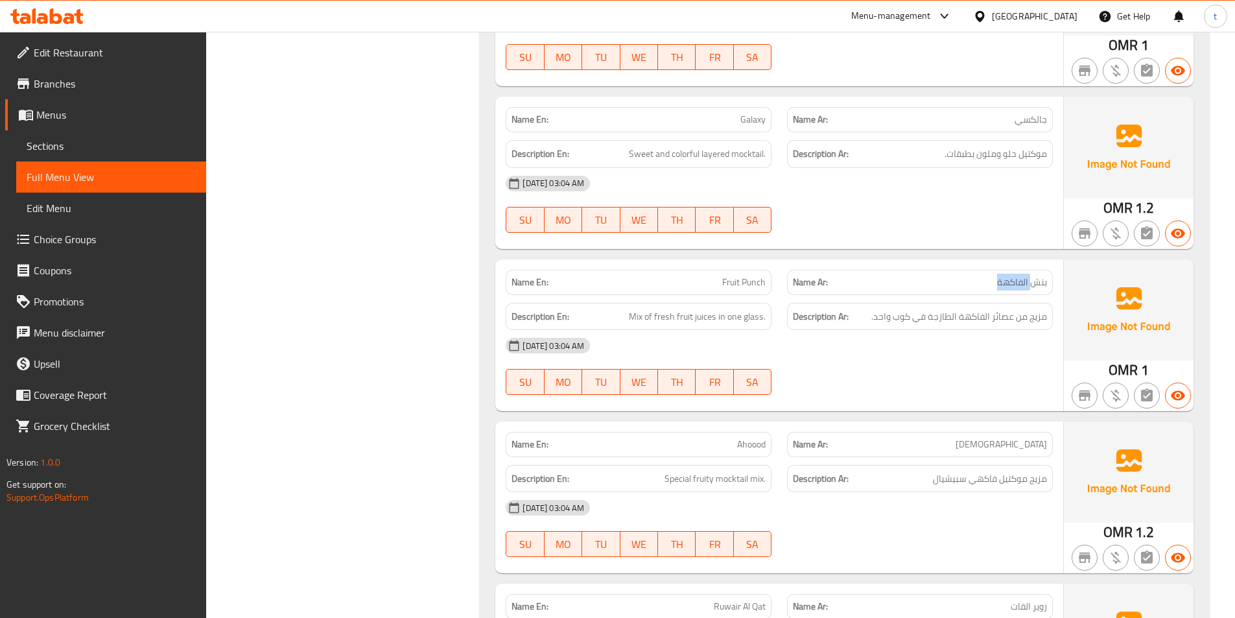
drag, startPoint x: 965, startPoint y: 264, endPoint x: 1035, endPoint y: 265, distance: 70.0
click at [1035, 275] on p "Name Ar: بنش الفاكهة" at bounding box center [920, 282] width 254 height 14
drag, startPoint x: 710, startPoint y: 261, endPoint x: 780, endPoint y: 263, distance: 69.4
click at [780, 263] on div "Name En: Fruit Punch Name Ar: بنش الفاكهة" at bounding box center [779, 282] width 563 height 41
click at [633, 308] on span "Mix of fresh fruit juices in one glass." at bounding box center [697, 316] width 137 height 16
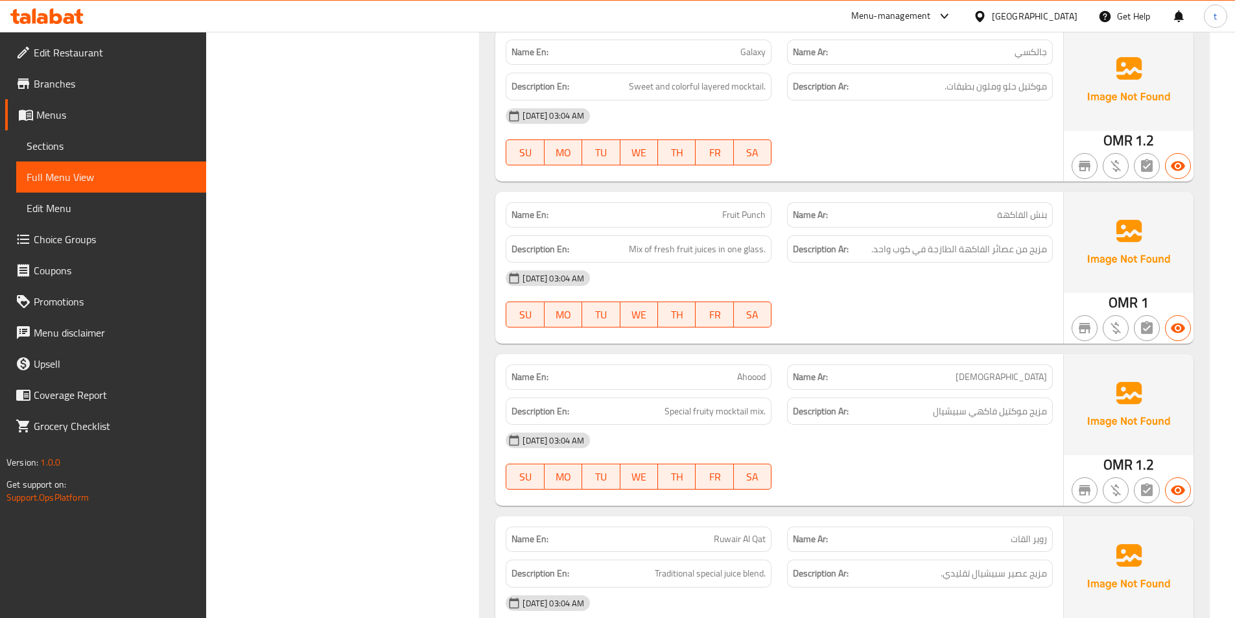
scroll to position [8101, 0]
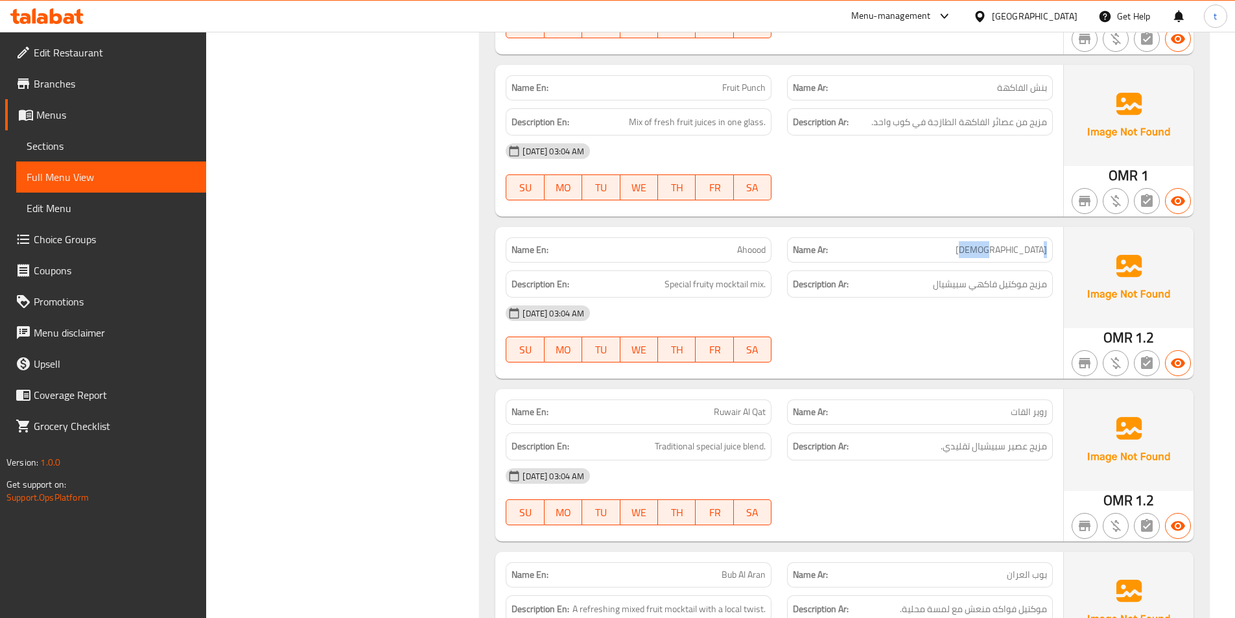
drag, startPoint x: 990, startPoint y: 237, endPoint x: 1048, endPoint y: 229, distance: 58.8
click at [1048, 237] on div "Name Ar: أهووود" at bounding box center [920, 249] width 266 height 25
drag, startPoint x: 735, startPoint y: 231, endPoint x: 763, endPoint y: 236, distance: 29.0
click at [763, 243] on p "Name En: Ahoood" at bounding box center [638, 250] width 254 height 14
click at [676, 276] on span "Special fruity mocktail mix." at bounding box center [714, 284] width 101 height 16
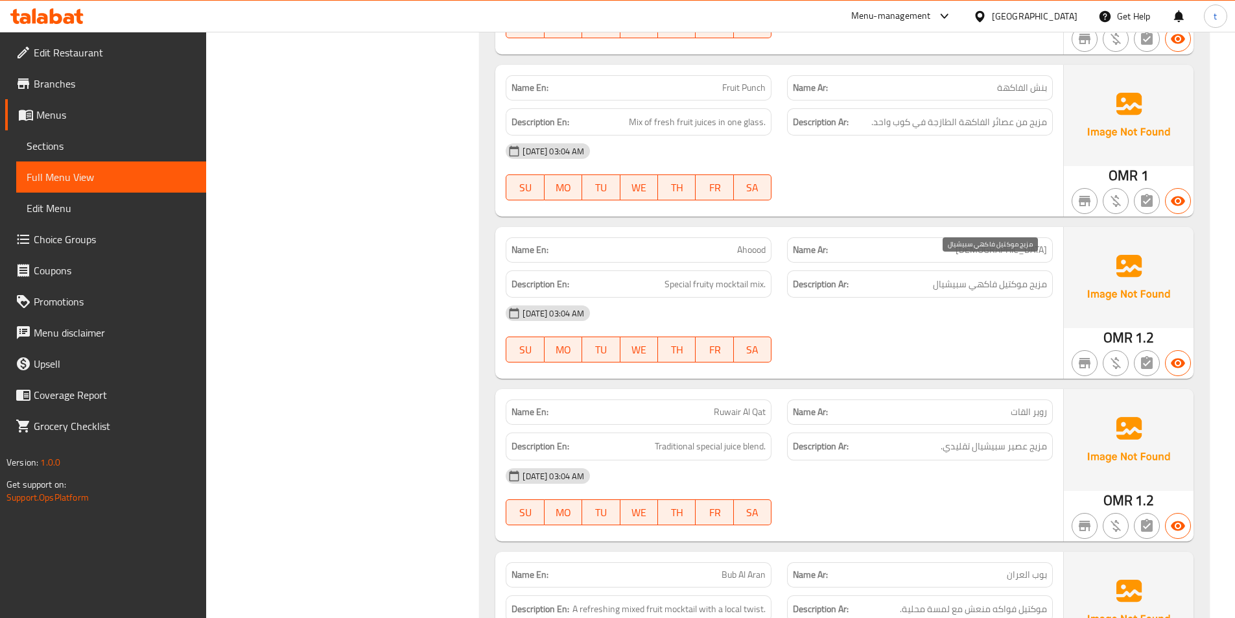
click at [946, 276] on span "مزيج موكتيل فاكهي سبيشيال" at bounding box center [990, 284] width 114 height 16
click at [702, 276] on span "Special fruity mocktail mix." at bounding box center [714, 284] width 101 height 16
click at [971, 276] on span "مزيج موكتيل فاكهي سبيشيال" at bounding box center [990, 284] width 114 height 16
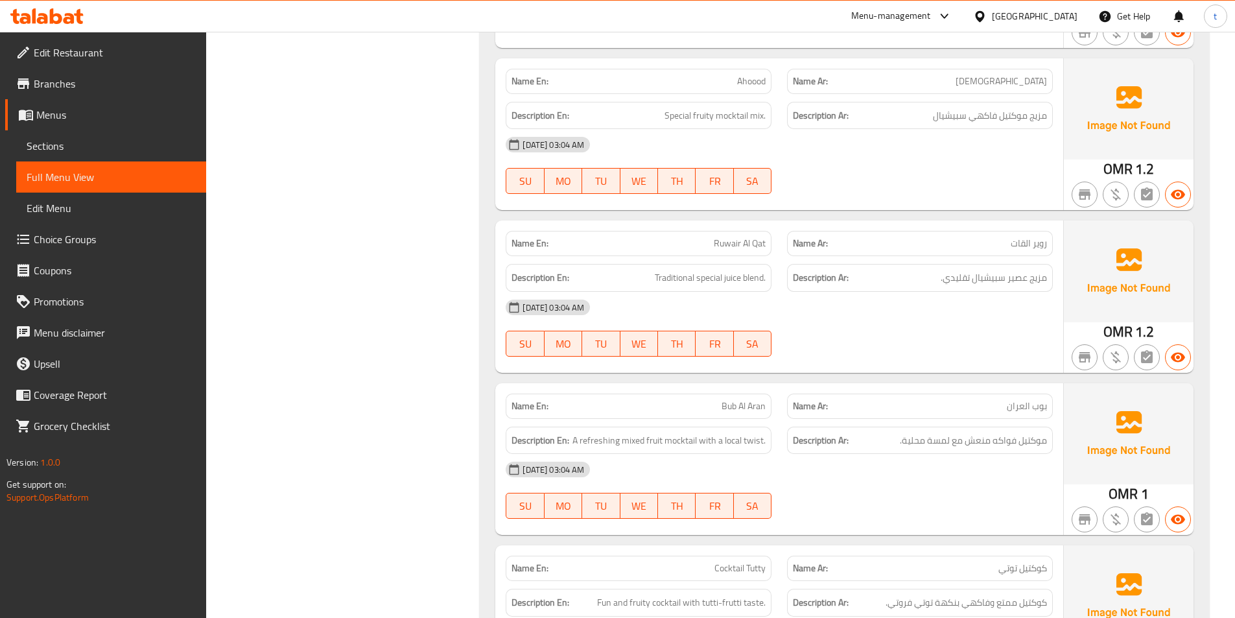
scroll to position [8295, 0]
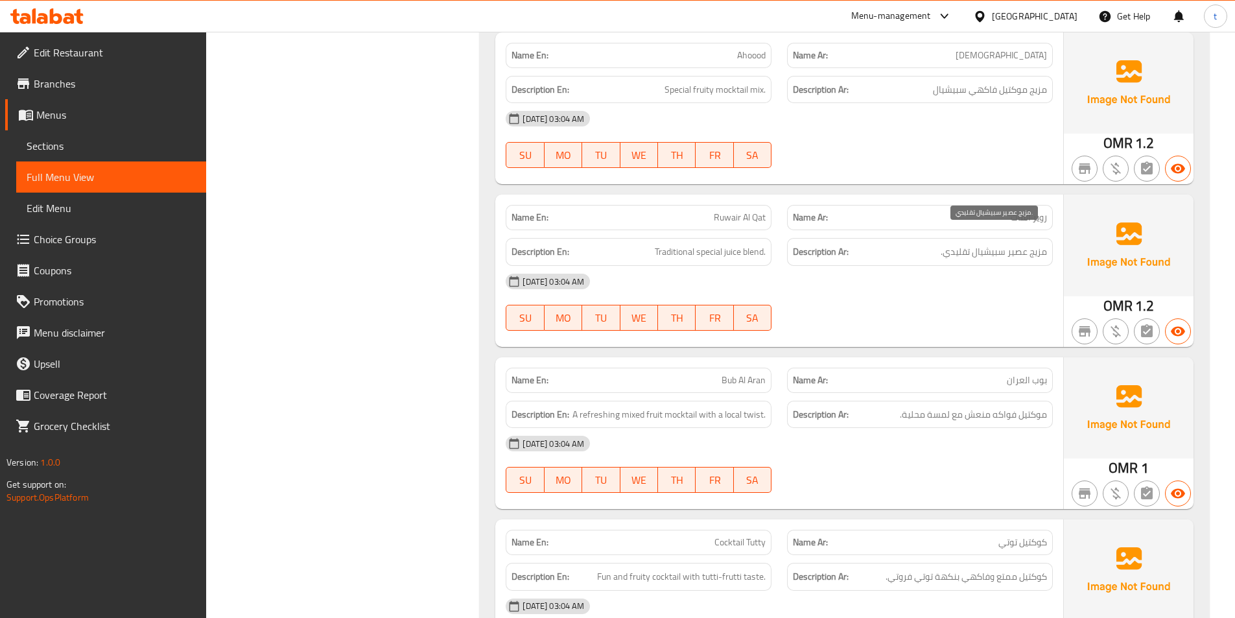
click at [1040, 244] on span "مزيج عصير سبيشيال تقليدي." at bounding box center [993, 252] width 106 height 16
drag, startPoint x: 1040, startPoint y: 237, endPoint x: 1011, endPoint y: 236, distance: 29.2
click at [1038, 244] on span "مزيج عصير سبيشيال تقليدي." at bounding box center [993, 252] width 106 height 16
click at [752, 244] on span "Traditional special juice blend." at bounding box center [710, 252] width 111 height 16
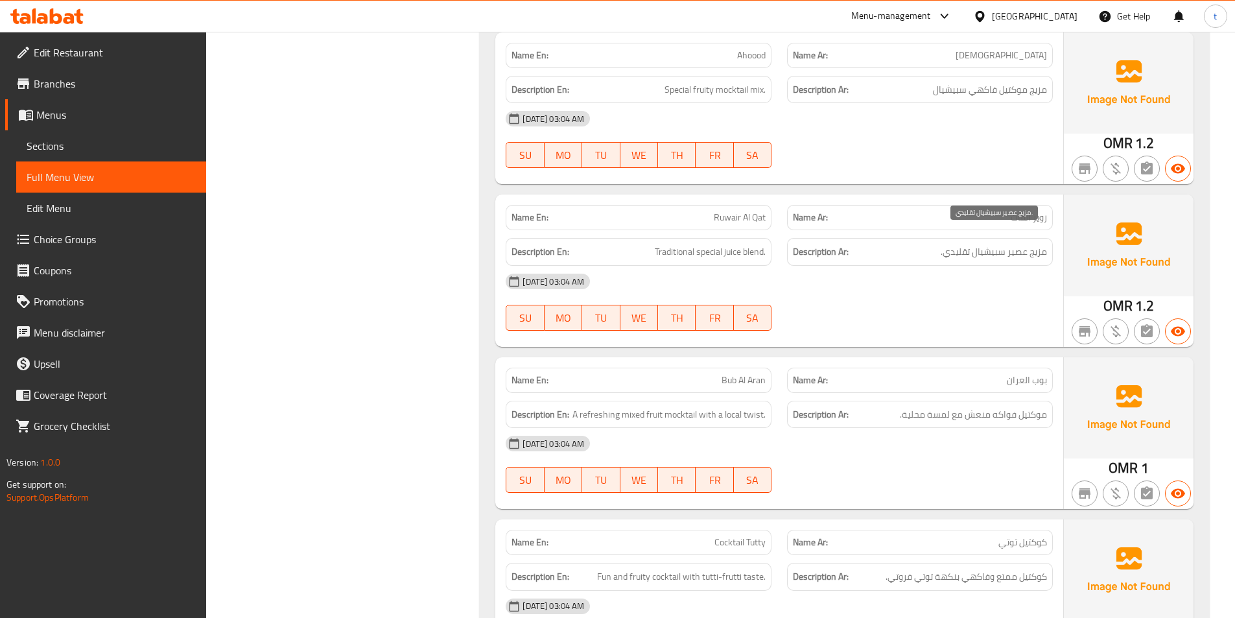
click at [1023, 244] on span "مزيج عصير سبيشيال تقليدي." at bounding box center [993, 252] width 106 height 16
drag, startPoint x: 1023, startPoint y: 241, endPoint x: 993, endPoint y: 244, distance: 30.6
click at [1016, 244] on span "مزيج عصير سبيشيال تقليدي." at bounding box center [993, 252] width 106 height 16
click at [708, 244] on span "Traditional special juice blend." at bounding box center [710, 252] width 111 height 16
drag, startPoint x: 708, startPoint y: 232, endPoint x: 688, endPoint y: 235, distance: 20.9
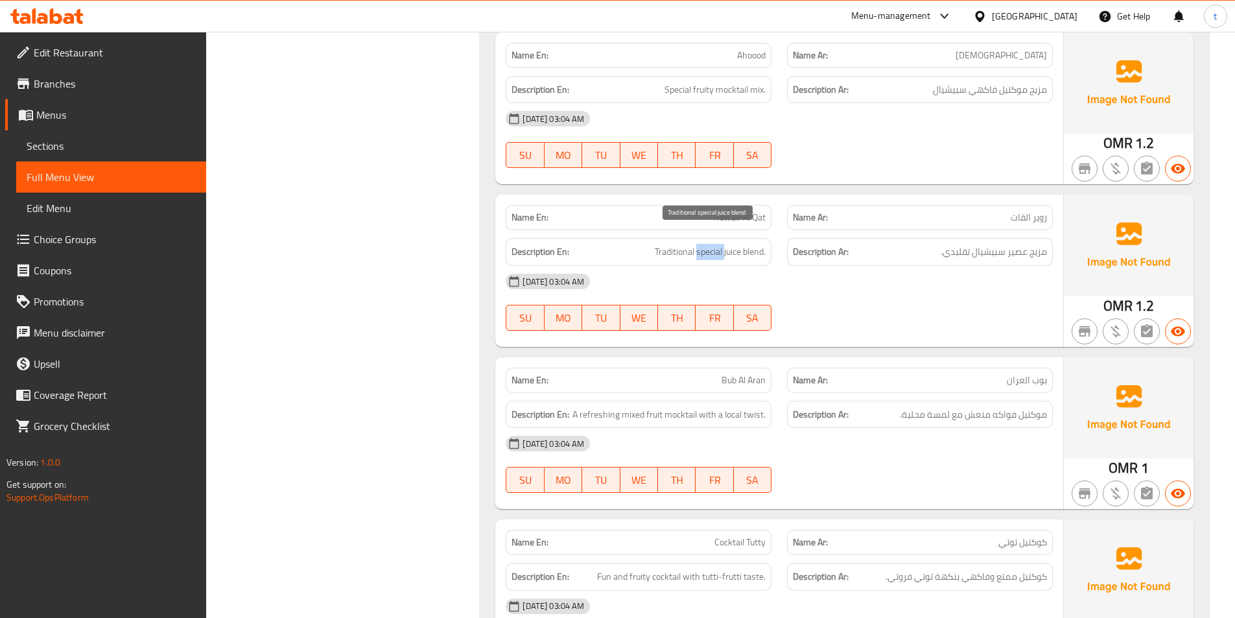
click at [699, 244] on span "Traditional special juice blend." at bounding box center [710, 252] width 111 height 16
click at [675, 244] on span "Traditional special juice blend." at bounding box center [710, 252] width 111 height 16
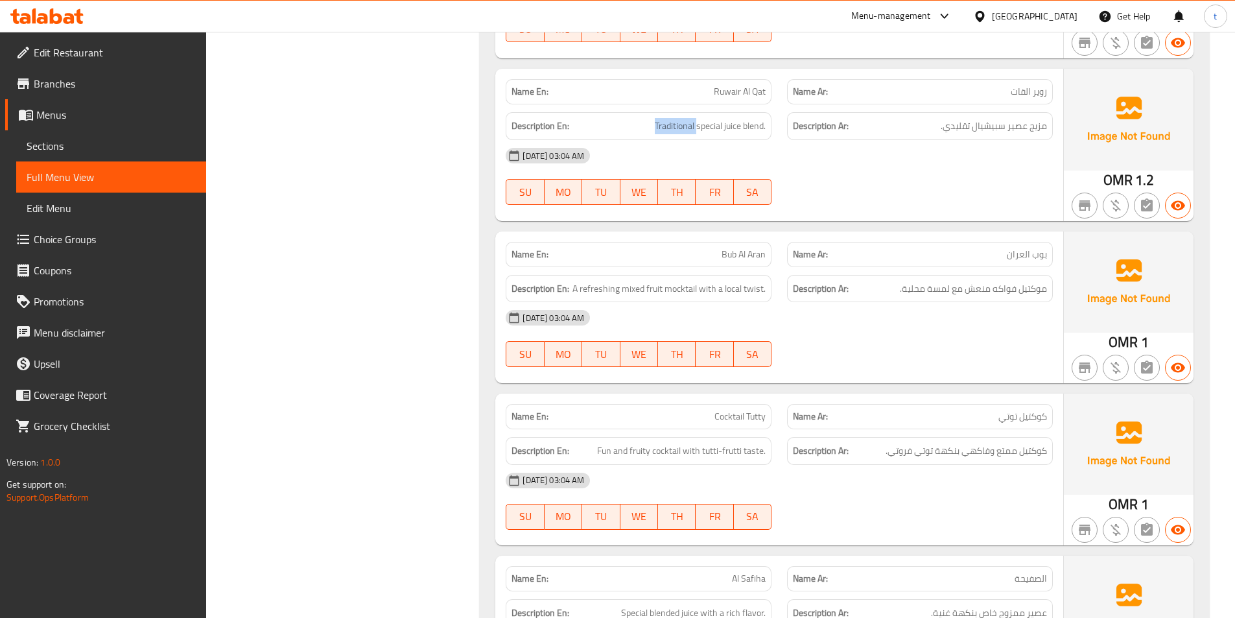
scroll to position [8425, 0]
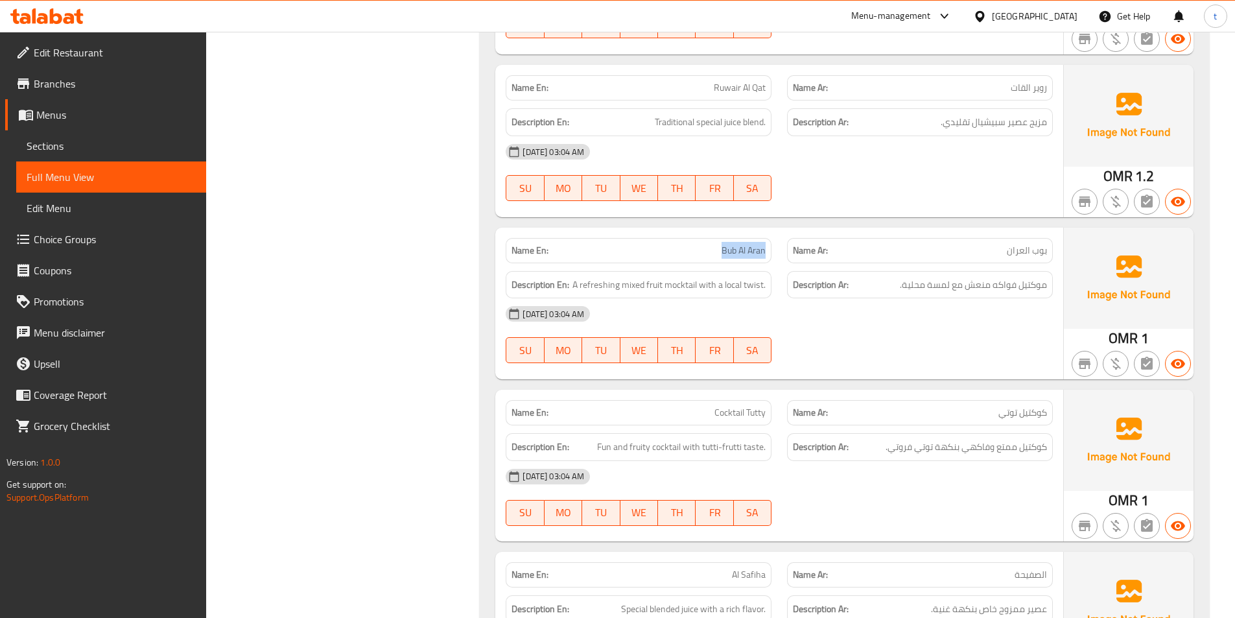
drag, startPoint x: 718, startPoint y: 237, endPoint x: 770, endPoint y: 237, distance: 51.8
click at [770, 238] on div "Name En: Bub Al Aran" at bounding box center [638, 250] width 266 height 25
copy span "Bub Al Aran"
click at [605, 439] on span "Fun and fruity cocktail with tutti-frutti taste." at bounding box center [681, 447] width 168 height 16
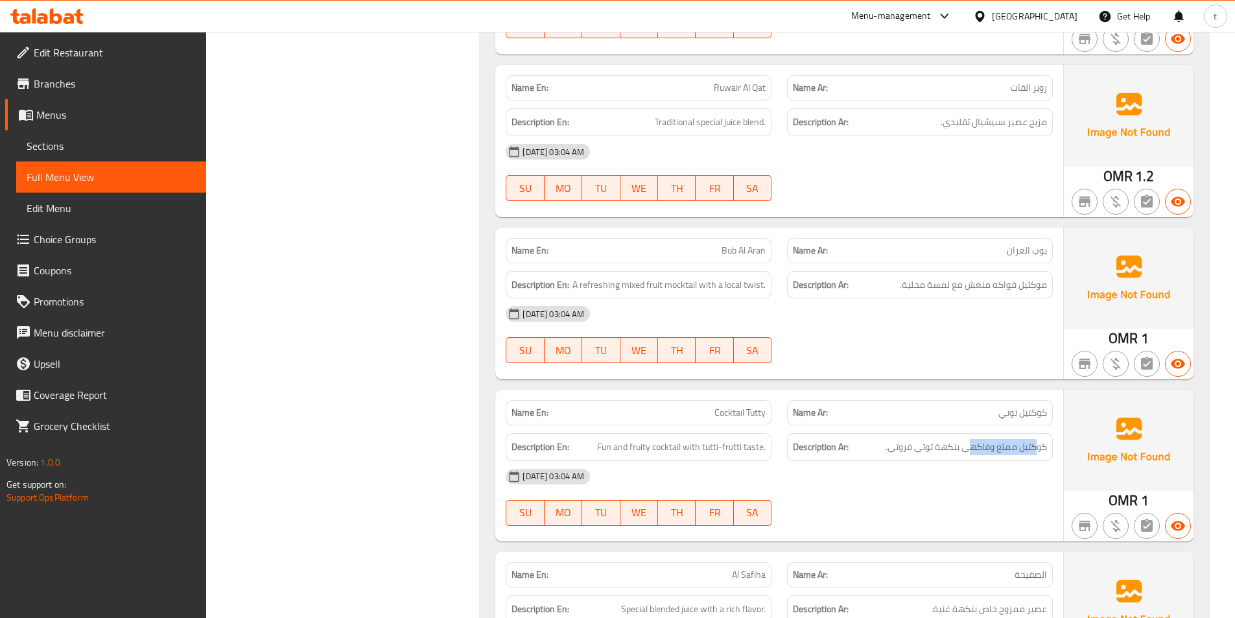
drag, startPoint x: 964, startPoint y: 436, endPoint x: 1036, endPoint y: 441, distance: 72.1
click at [1036, 441] on div "Description Ar: كوكتيل ممتع وفاكهي بنكهة توتي فروتي." at bounding box center [920, 447] width 266 height 28
drag, startPoint x: 682, startPoint y: 435, endPoint x: 739, endPoint y: 432, distance: 57.1
click at [739, 439] on span "Fun and fruity cocktail with tutti-frutti taste." at bounding box center [681, 447] width 168 height 16
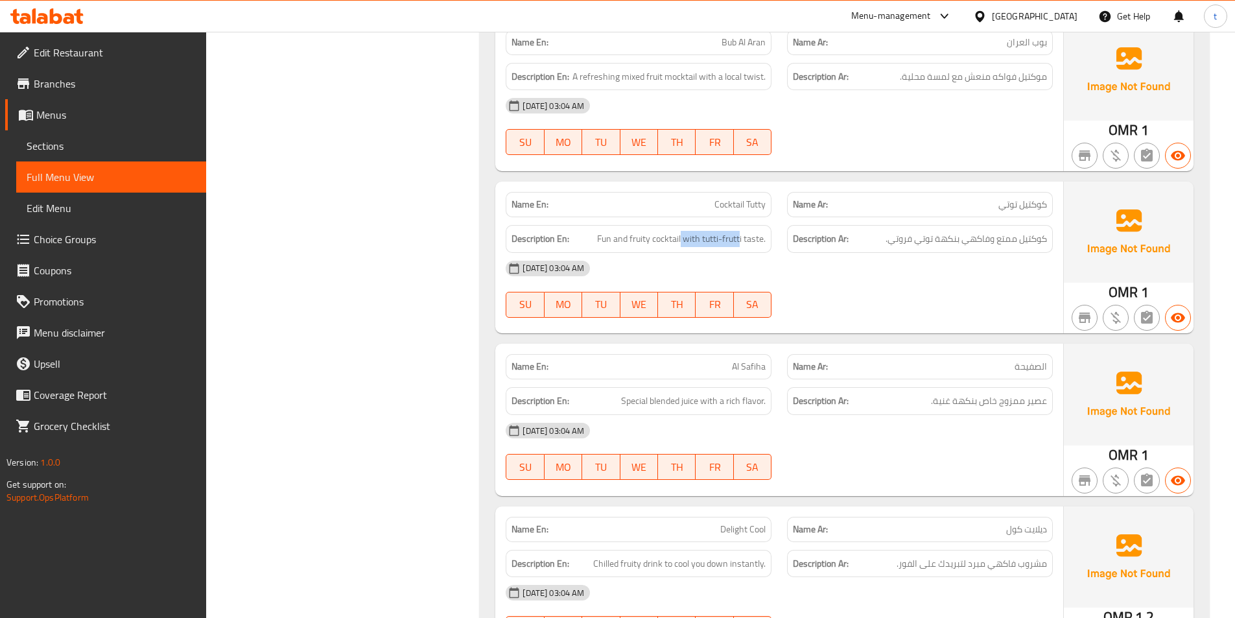
scroll to position [8619, 0]
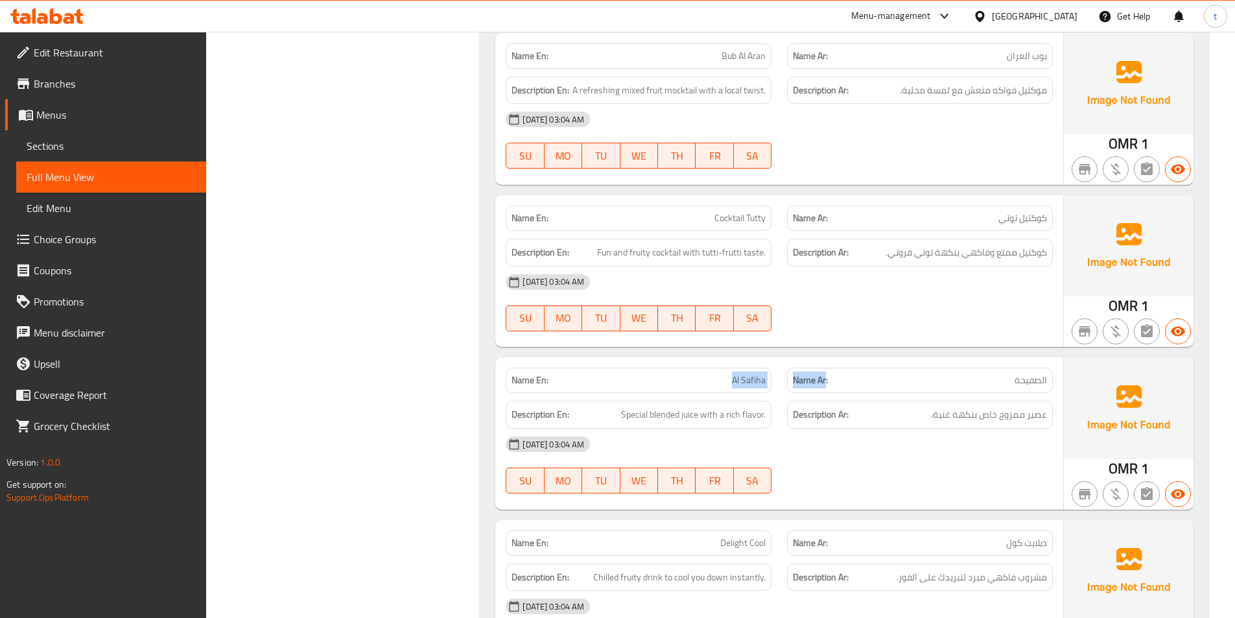
drag, startPoint x: 734, startPoint y: 366, endPoint x: 845, endPoint y: 380, distance: 111.7
click at [833, 377] on div "Name En: Al Safiha Name Ar: الصفيحة Description En: Special blended juice with …" at bounding box center [779, 433] width 568 height 152
click at [910, 406] on h6 "Description Ar: عصير ممزوج خاص بنكهة غنية." at bounding box center [920, 414] width 254 height 16
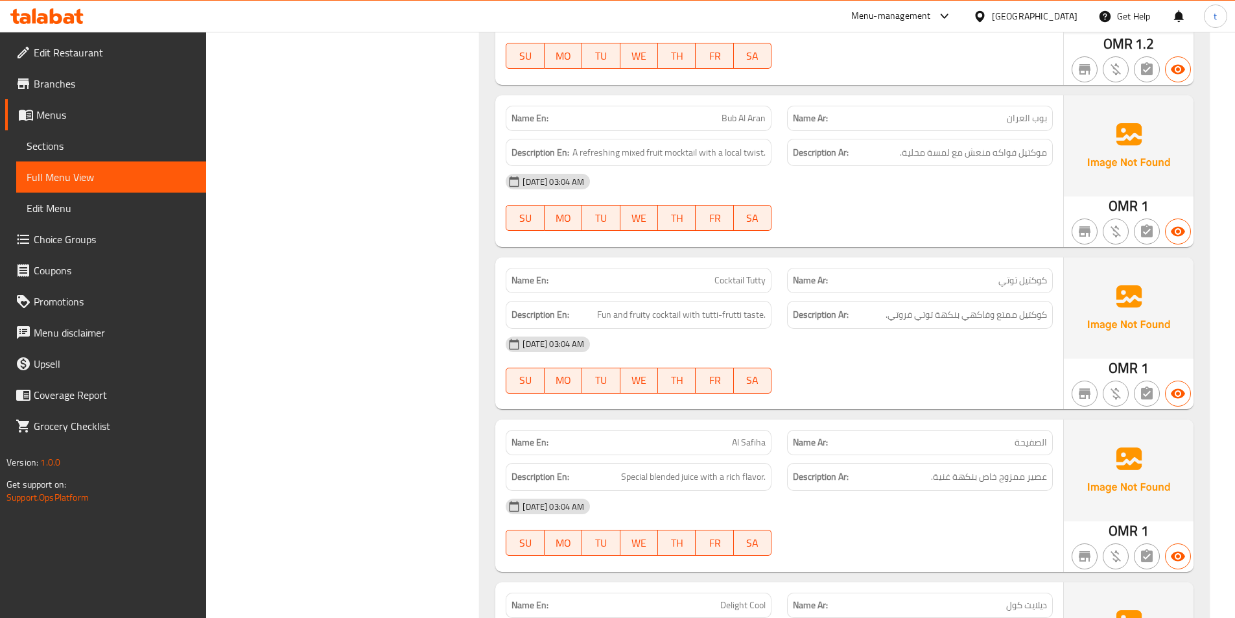
scroll to position [8684, 0]
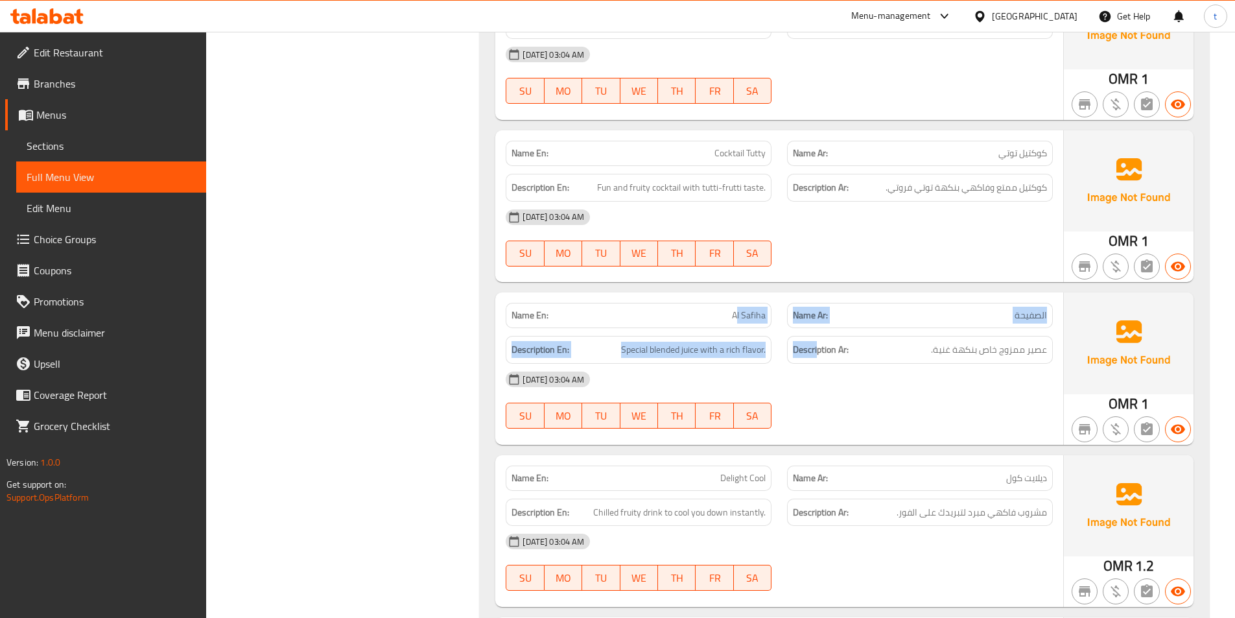
drag, startPoint x: 735, startPoint y: 307, endPoint x: 818, endPoint y: 314, distance: 83.3
click at [818, 314] on div "Name En: Al Safiha Name Ar: الصفيحة Description En: Special blended juice with …" at bounding box center [779, 368] width 568 height 152
click at [618, 342] on h6 "Description En: Special blended juice with a rich flavor." at bounding box center [638, 350] width 254 height 16
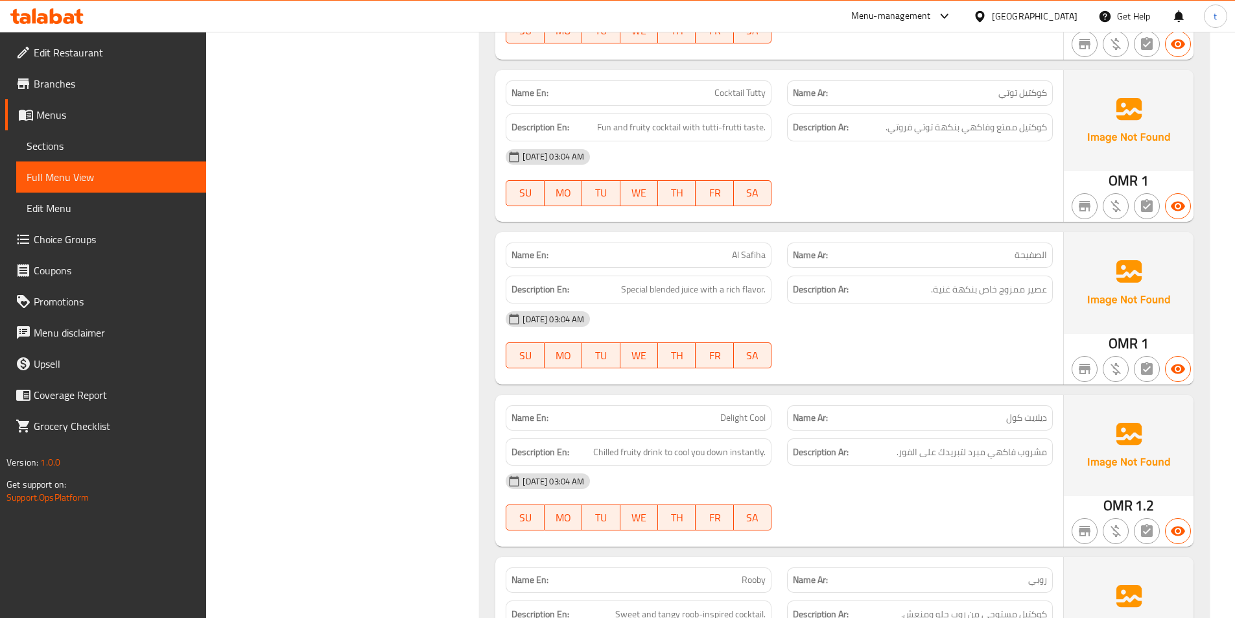
scroll to position [8879, 0]
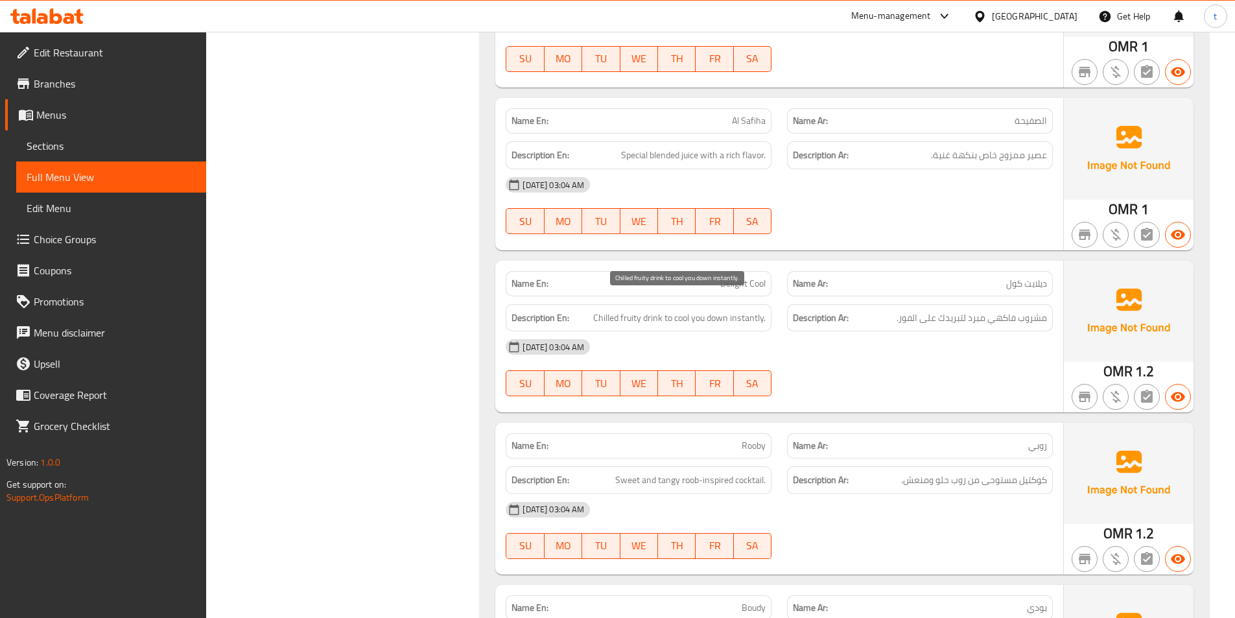
click at [601, 310] on span "Chilled fruity drink to cool you down instantly." at bounding box center [679, 318] width 172 height 16
click at [970, 310] on span "مشروب فاكهي مبرد لتبريدك على الفور." at bounding box center [971, 318] width 150 height 16
drag, startPoint x: 970, startPoint y: 307, endPoint x: 749, endPoint y: 312, distance: 221.1
click at [968, 310] on span "مشروب فاكهي مبرد لتبريدك على الفور." at bounding box center [971, 318] width 150 height 16
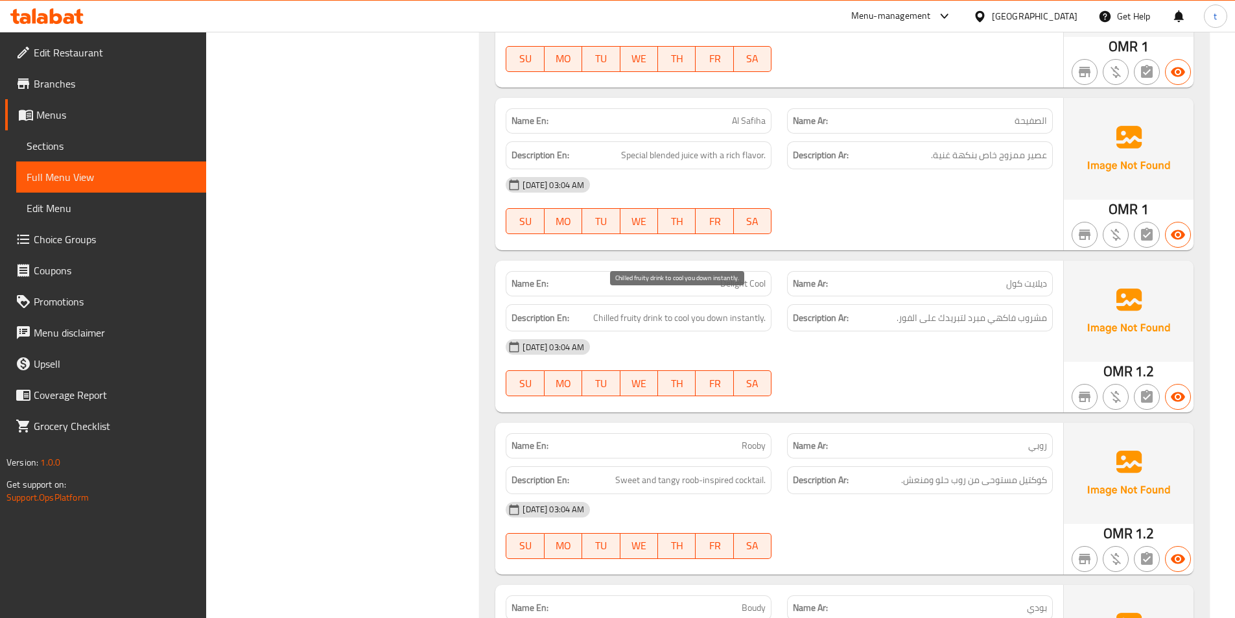
click at [631, 310] on span "Chilled fruity drink to cool you down instantly." at bounding box center [679, 318] width 172 height 16
click at [997, 310] on span "مشروب فاكهي مبرد لتبريدك على الفور." at bounding box center [971, 318] width 150 height 16
drag, startPoint x: 997, startPoint y: 306, endPoint x: 819, endPoint y: 317, distance: 178.6
click at [986, 311] on div "Description Ar: مشروب فاكهي مبرد لتبريدك على الفور." at bounding box center [920, 318] width 266 height 28
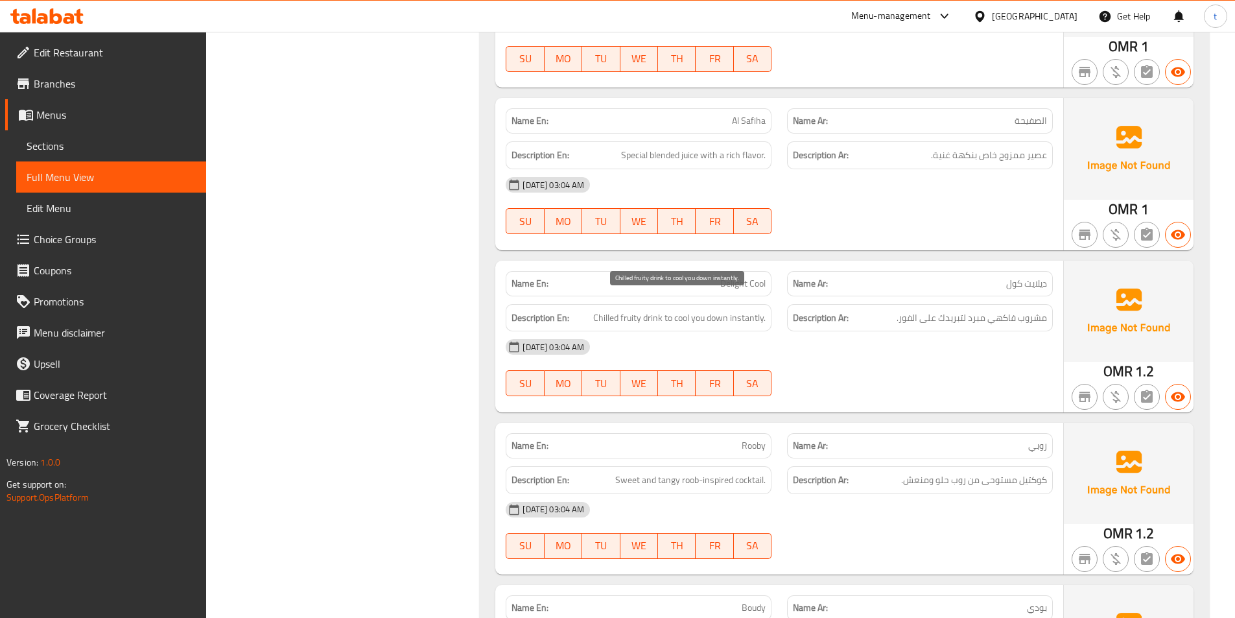
click at [650, 310] on span "Chilled fruity drink to cool you down instantly." at bounding box center [679, 318] width 172 height 16
drag, startPoint x: 650, startPoint y: 303, endPoint x: 851, endPoint y: 321, distance: 201.8
click at [653, 310] on span "Chilled fruity drink to cool you down instantly." at bounding box center [679, 318] width 172 height 16
click at [1036, 310] on span "مشروب فاكهي مبرد لتبريدك على الفور." at bounding box center [971, 318] width 150 height 16
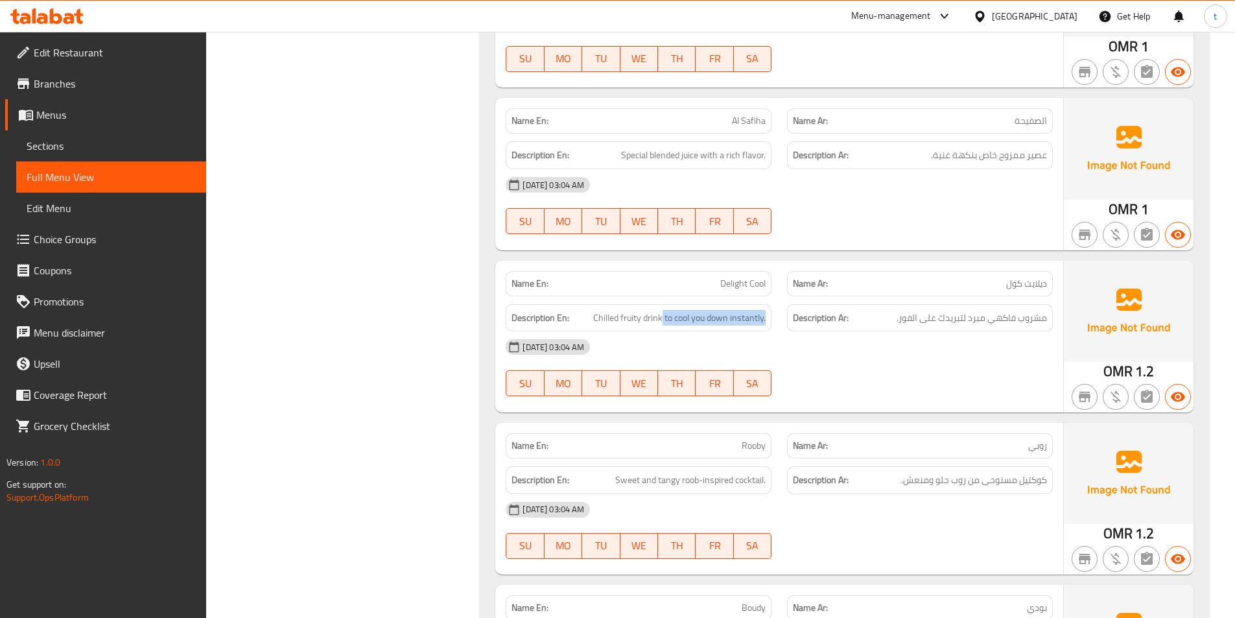
drag, startPoint x: 661, startPoint y: 306, endPoint x: 774, endPoint y: 307, distance: 112.8
click at [774, 307] on div "Description En: Chilled fruity drink to cool you down instantly." at bounding box center [638, 317] width 281 height 43
drag, startPoint x: 893, startPoint y: 307, endPoint x: 971, endPoint y: 315, distance: 78.2
click at [981, 310] on h6 "Description Ar: مشروب فاكهي مبرد لتبريدك على الفور." at bounding box center [920, 318] width 254 height 16
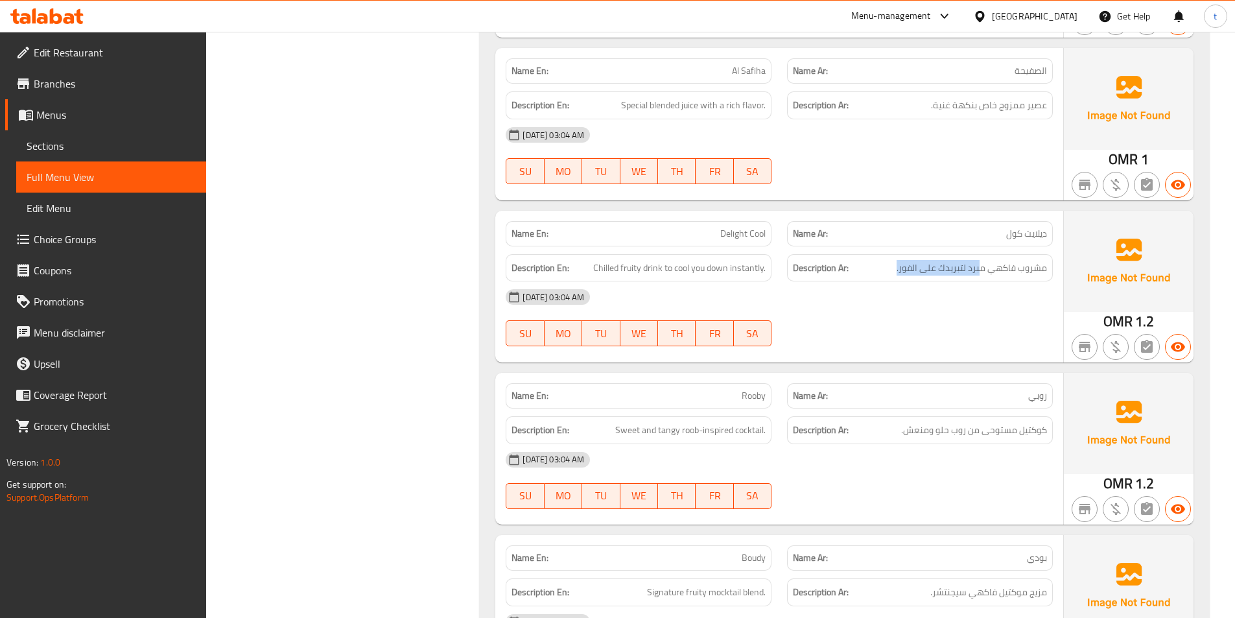
scroll to position [9008, 0]
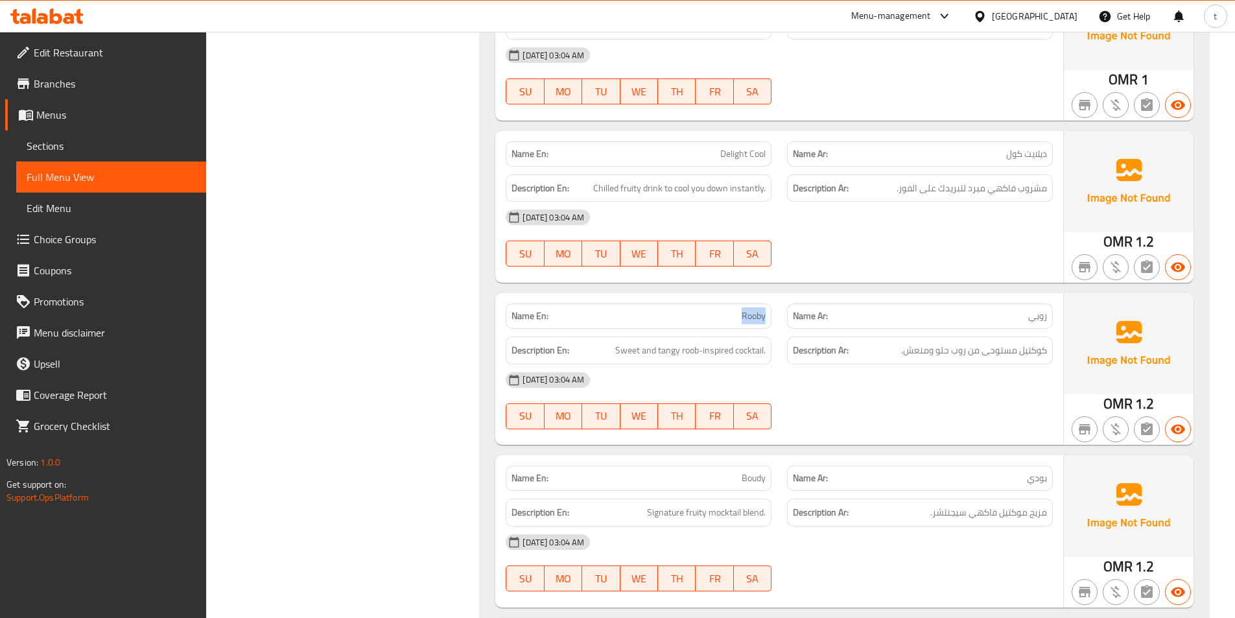
drag, startPoint x: 752, startPoint y: 305, endPoint x: 849, endPoint y: 323, distance: 98.1
click at [784, 308] on div "Name En: Rooby Name Ar: روبي" at bounding box center [779, 316] width 563 height 41
drag, startPoint x: 939, startPoint y: 310, endPoint x: 1048, endPoint y: 304, distance: 109.1
click at [1048, 304] on div "Name Ar: روبي" at bounding box center [920, 315] width 266 height 25
drag, startPoint x: 607, startPoint y: 335, endPoint x: 675, endPoint y: 334, distance: 67.4
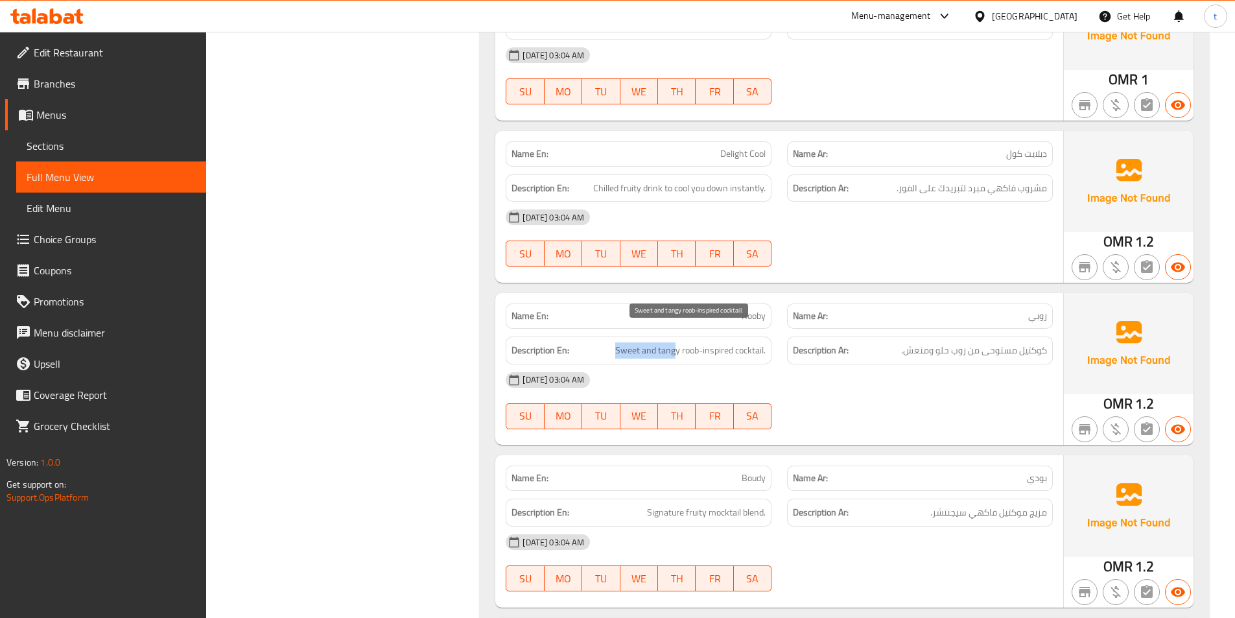
click at [675, 342] on h6 "Description En: Sweet and tangy roob-inspired cocktail." at bounding box center [638, 350] width 254 height 16
drag, startPoint x: 888, startPoint y: 332, endPoint x: 942, endPoint y: 332, distance: 54.4
click at [942, 342] on h6 "Description Ar: كوكتيل مستوحى من روب حلو ومنعش." at bounding box center [920, 350] width 254 height 16
drag, startPoint x: 682, startPoint y: 336, endPoint x: 729, endPoint y: 334, distance: 46.7
click at [729, 342] on span "Sweet and tangy roob-inspired cocktail." at bounding box center [690, 350] width 150 height 16
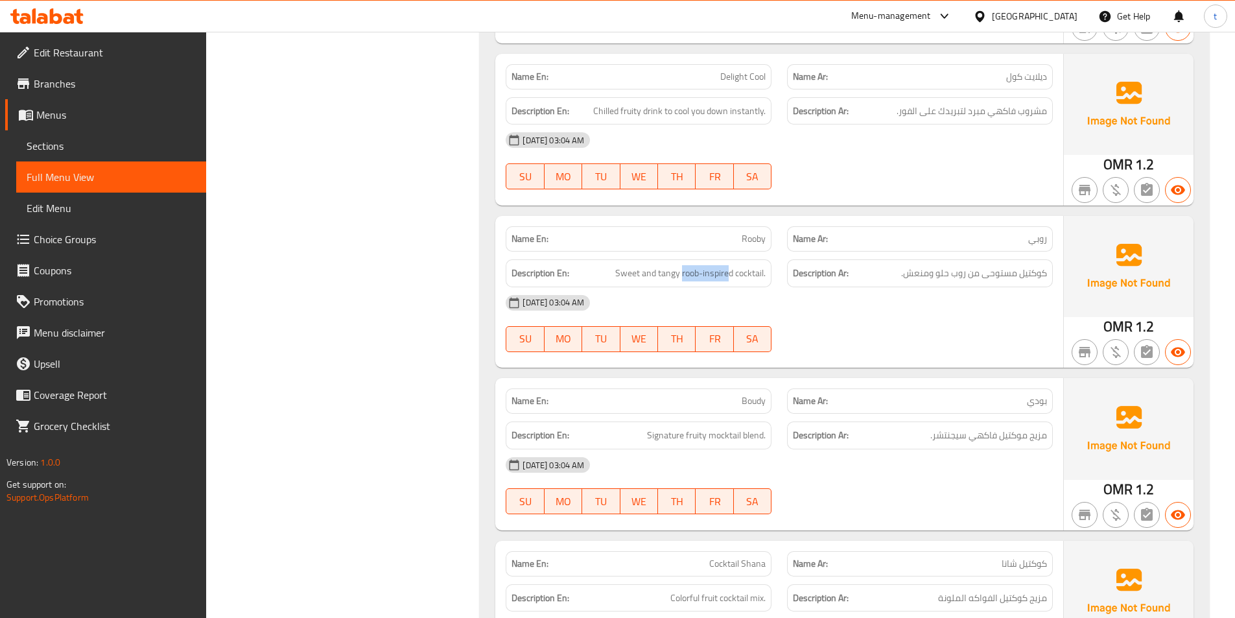
scroll to position [9267, 0]
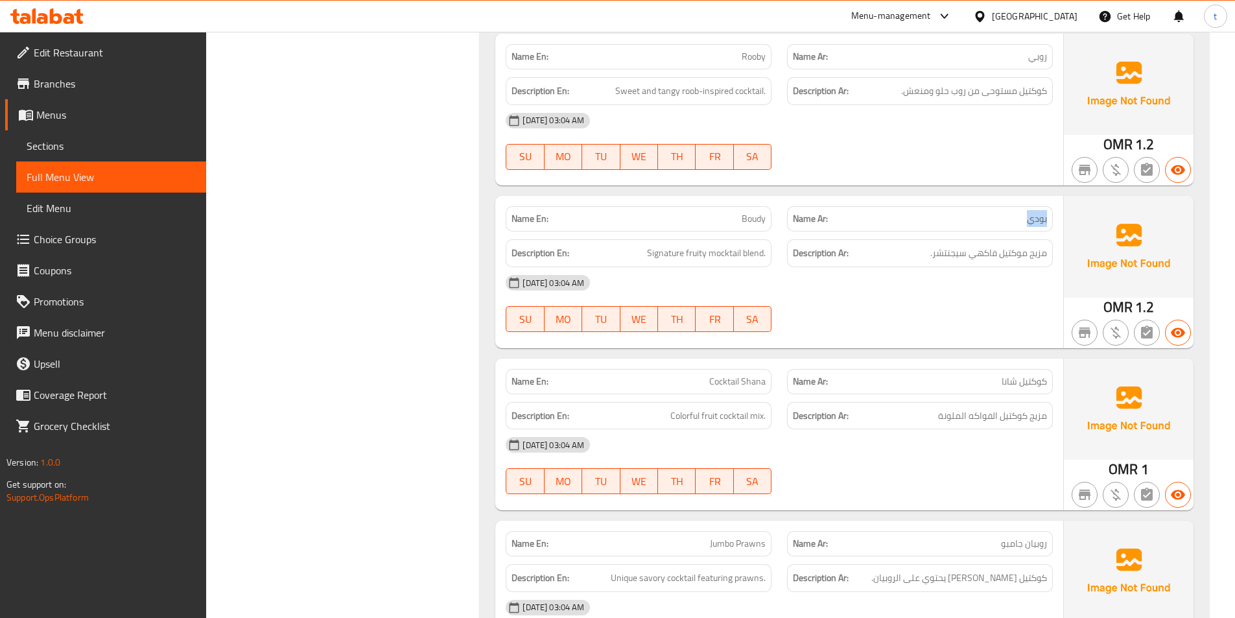
drag, startPoint x: 1027, startPoint y: 209, endPoint x: 1058, endPoint y: 211, distance: 31.2
click at [1058, 211] on div "Name Ar: بودي" at bounding box center [919, 218] width 281 height 41
drag, startPoint x: 695, startPoint y: 198, endPoint x: 761, endPoint y: 207, distance: 67.4
click at [761, 212] on p "Name En: Boudy" at bounding box center [638, 219] width 254 height 14
click at [658, 245] on span "Signature fruity mocktail blend." at bounding box center [706, 253] width 119 height 16
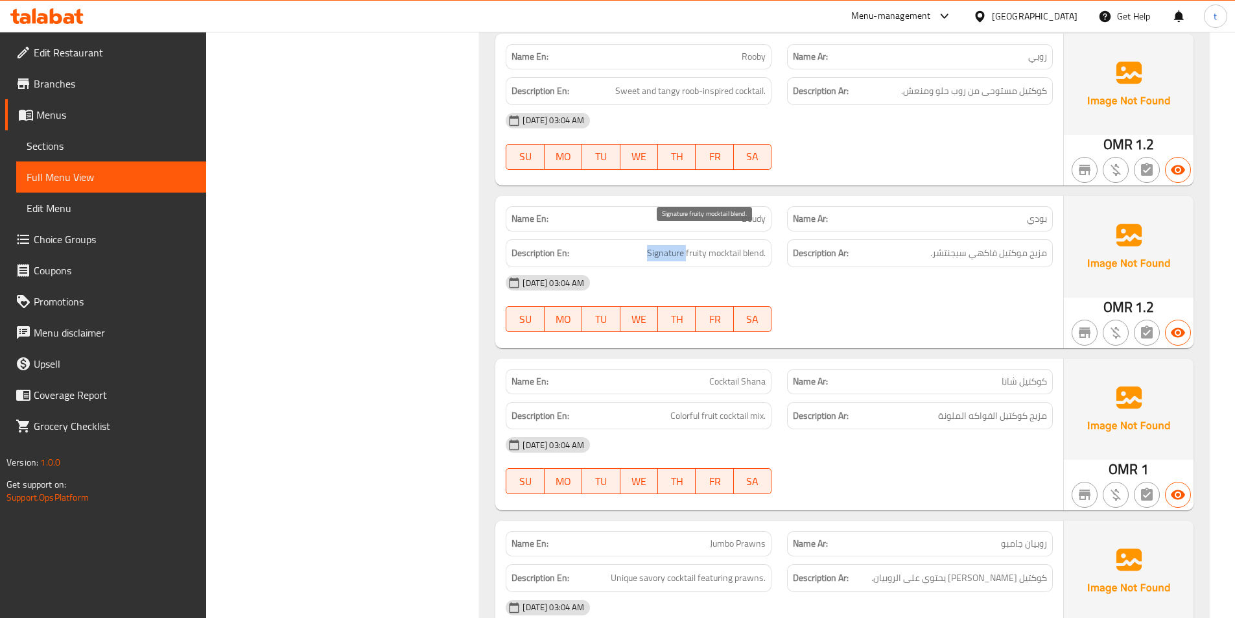
drag, startPoint x: 658, startPoint y: 233, endPoint x: 877, endPoint y: 244, distance: 219.4
click at [659, 245] on span "Signature fruity mocktail blend." at bounding box center [706, 253] width 119 height 16
click at [944, 245] on span "مزيج موكتيل فاكهي سيجنتشر." at bounding box center [988, 253] width 117 height 16
click at [700, 245] on span "Signature fruity mocktail blend." at bounding box center [706, 253] width 119 height 16
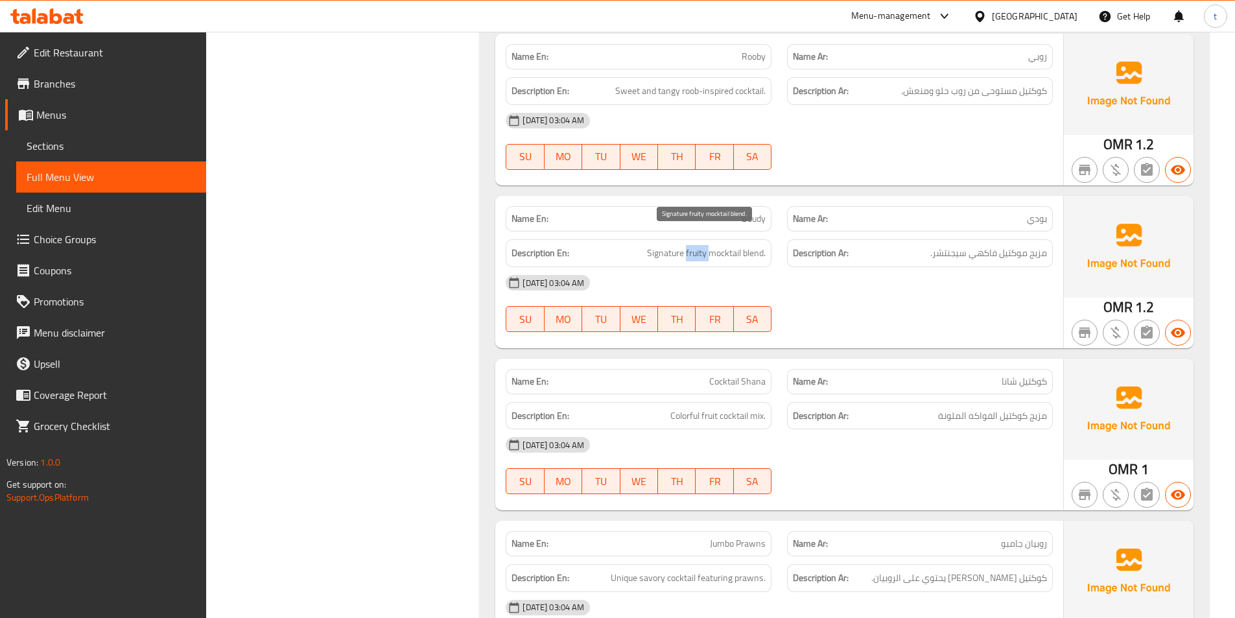
click at [700, 245] on span "Signature fruity mocktail blend." at bounding box center [706, 253] width 119 height 16
click at [986, 245] on span "مزيج موكتيل فاكهي سيجنتشر." at bounding box center [988, 253] width 117 height 16
click at [720, 245] on span "Signature fruity mocktail blend." at bounding box center [706, 253] width 119 height 16
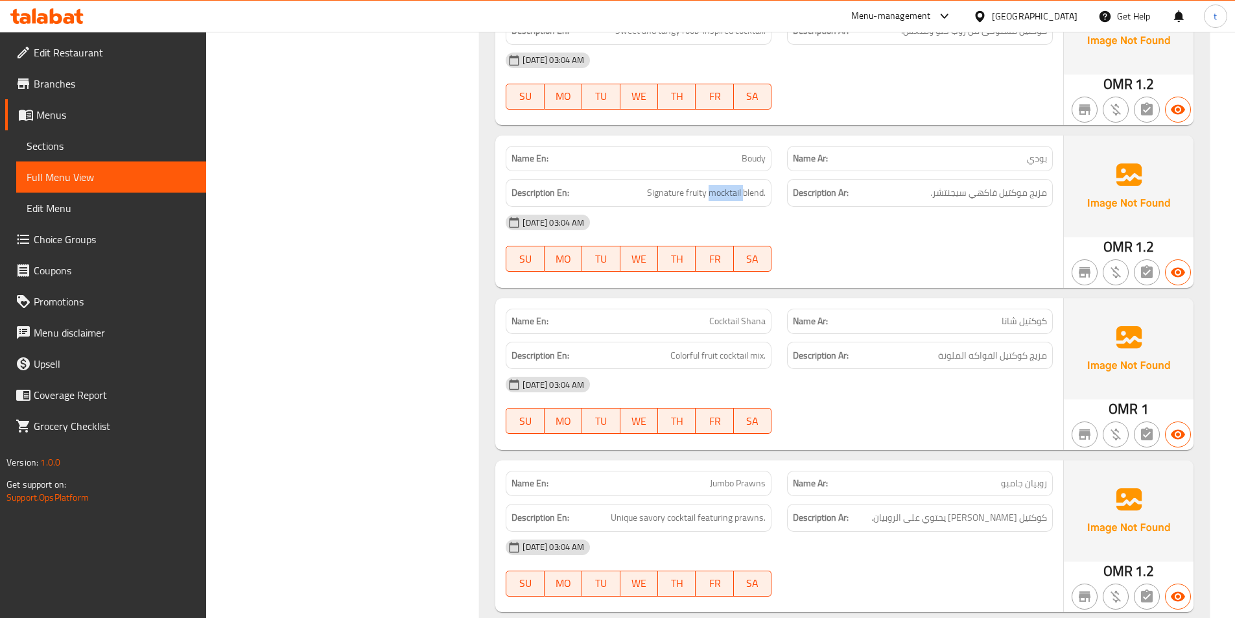
scroll to position [9397, 0]
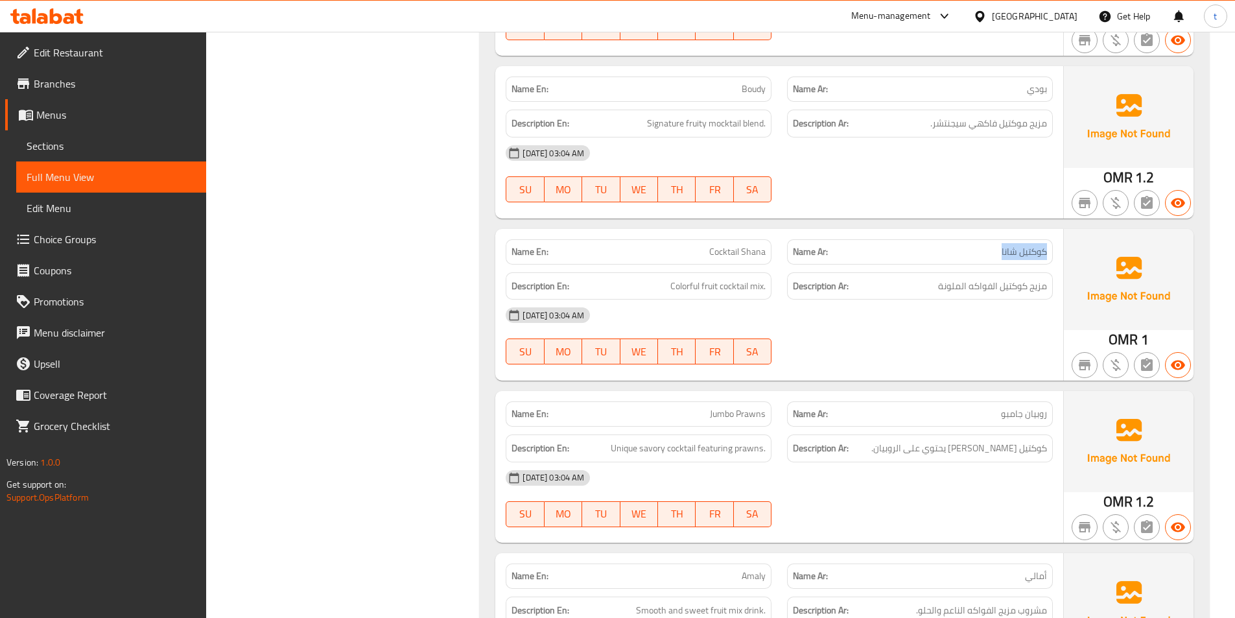
drag, startPoint x: 993, startPoint y: 236, endPoint x: 1044, endPoint y: 235, distance: 50.6
click at [1044, 245] on p "Name Ar: كوكتيل شانا" at bounding box center [920, 252] width 254 height 14
drag, startPoint x: 703, startPoint y: 237, endPoint x: 782, endPoint y: 232, distance: 79.2
click at [782, 232] on div "Name En: Cocktail Shana Name Ar: كوكتيل شانا" at bounding box center [779, 251] width 563 height 41
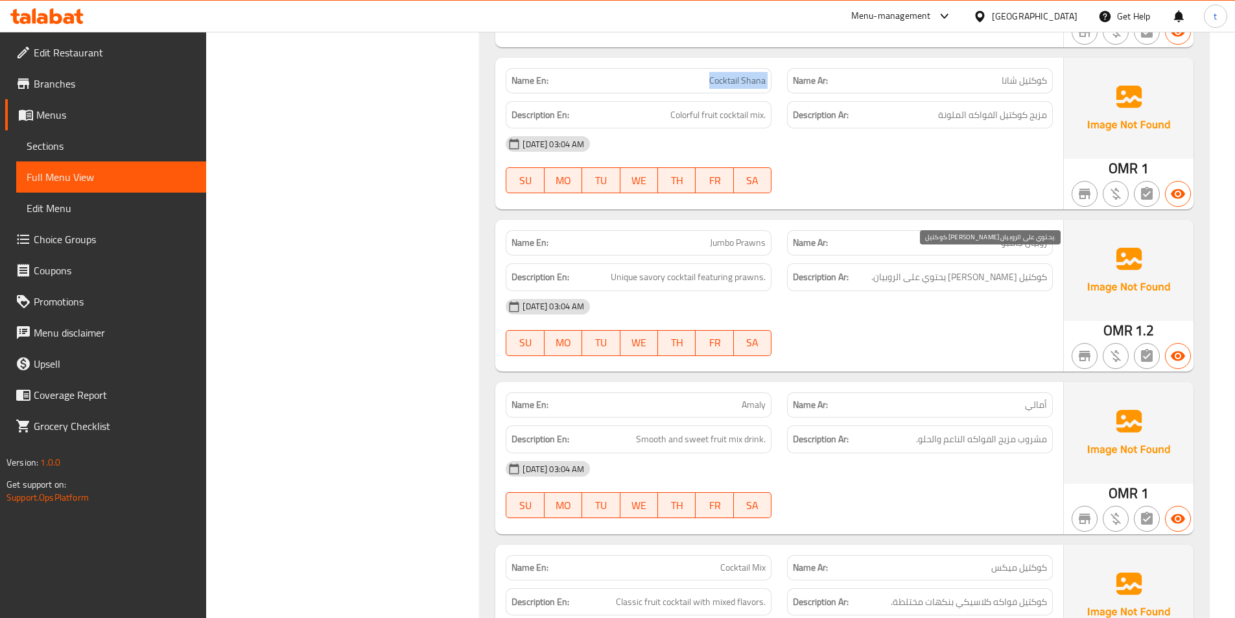
scroll to position [9591, 0]
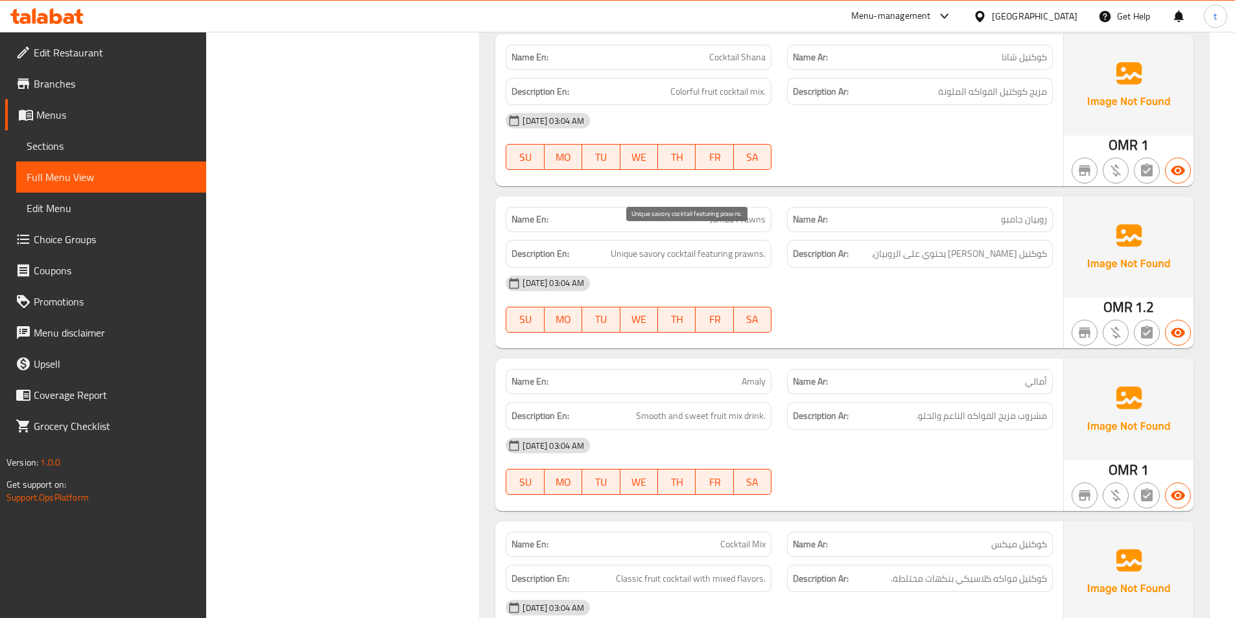
click at [615, 246] on span "Unique savory cocktail featuring prawns." at bounding box center [687, 254] width 155 height 16
click at [961, 268] on div "[DATE] 03:04 AM" at bounding box center [779, 283] width 563 height 31
drag, startPoint x: 708, startPoint y: 205, endPoint x: 776, endPoint y: 205, distance: 68.1
click at [776, 205] on div "Name En: Jumbo Prawns" at bounding box center [638, 219] width 281 height 41
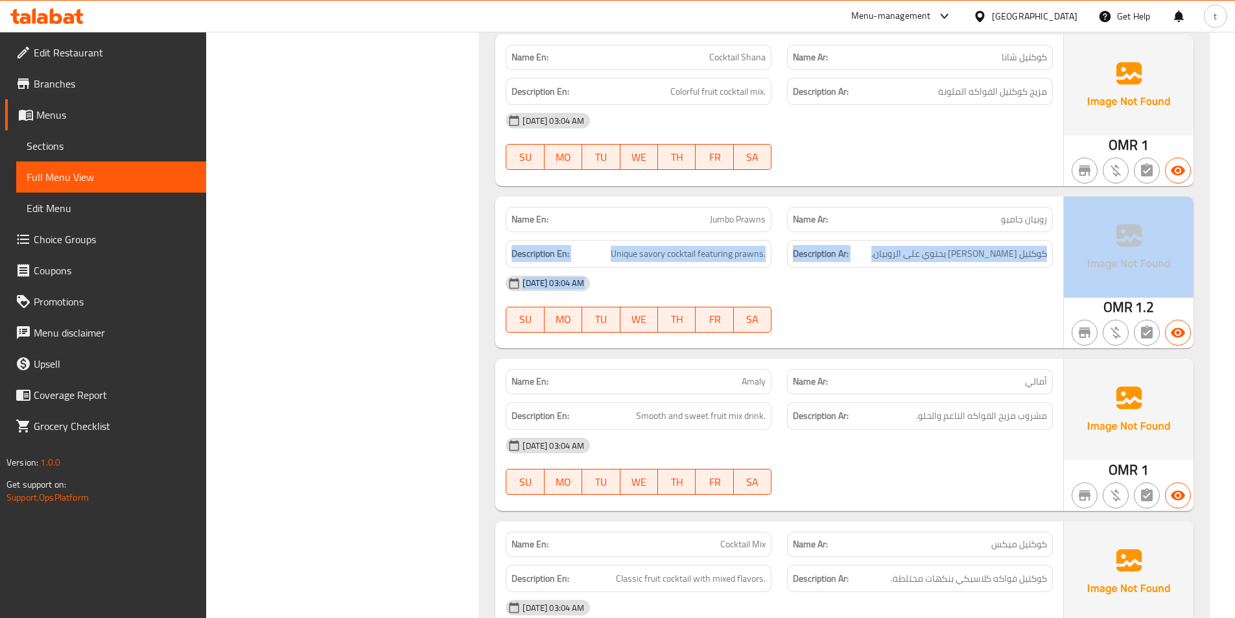
drag, startPoint x: 1002, startPoint y: 207, endPoint x: 1071, endPoint y: 207, distance: 68.7
click at [1074, 207] on div "Name En: Jumbo Prawns Name Ar: روبيان جامبو Description En: Unique savory cockt…" at bounding box center [844, 272] width 698 height 152
click at [627, 246] on span "Unique savory cocktail featuring prawns." at bounding box center [687, 254] width 155 height 16
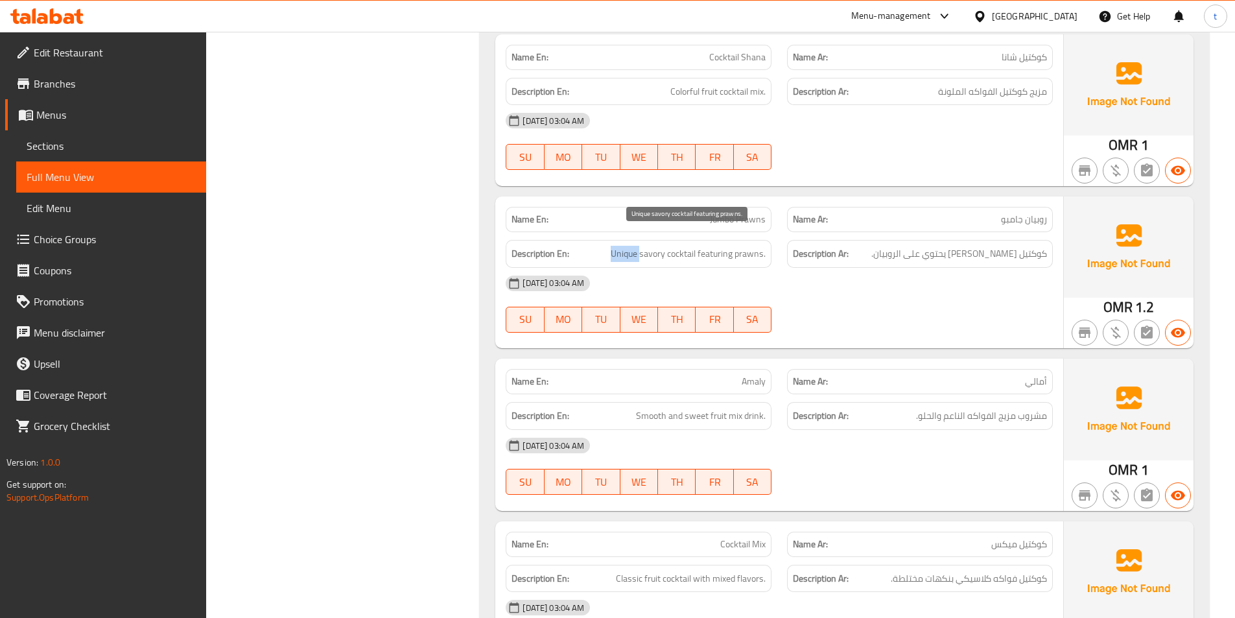
click at [627, 246] on span "Unique savory cocktail featuring prawns." at bounding box center [687, 254] width 155 height 16
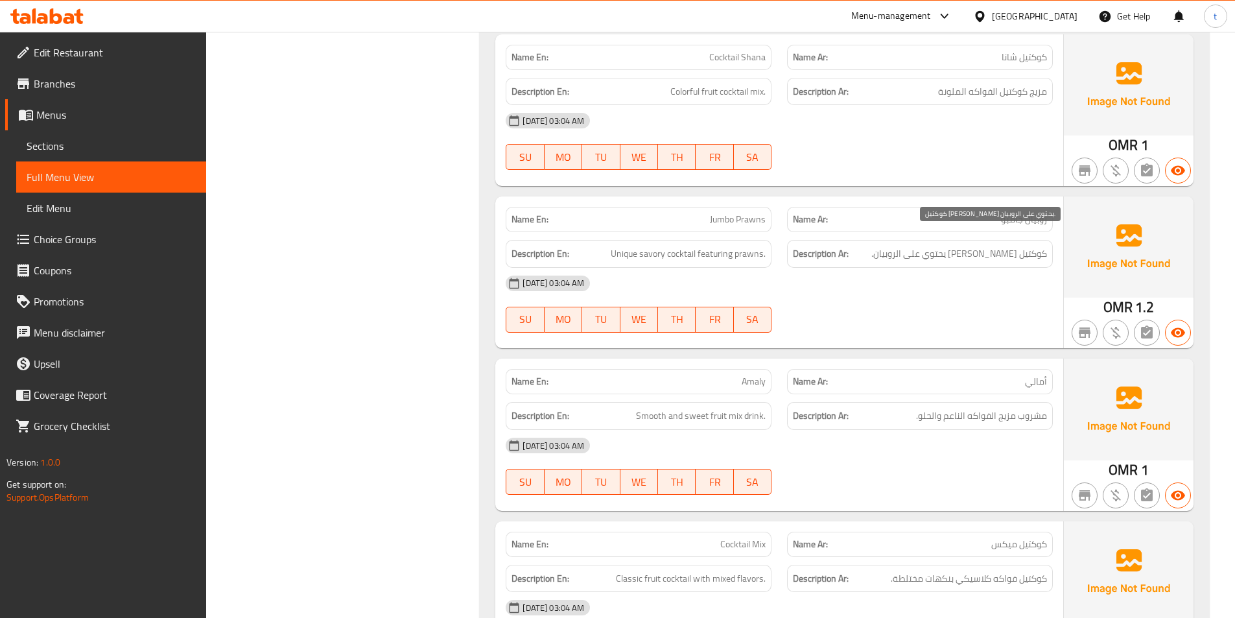
click at [992, 246] on span "كوكتيل [PERSON_NAME] يحتوي على الروبيان." at bounding box center [959, 254] width 176 height 16
click at [656, 246] on span "Unique savory cocktail featuring prawns." at bounding box center [687, 254] width 155 height 16
click at [687, 246] on span "Unique savory cocktail featuring prawns." at bounding box center [687, 254] width 155 height 16
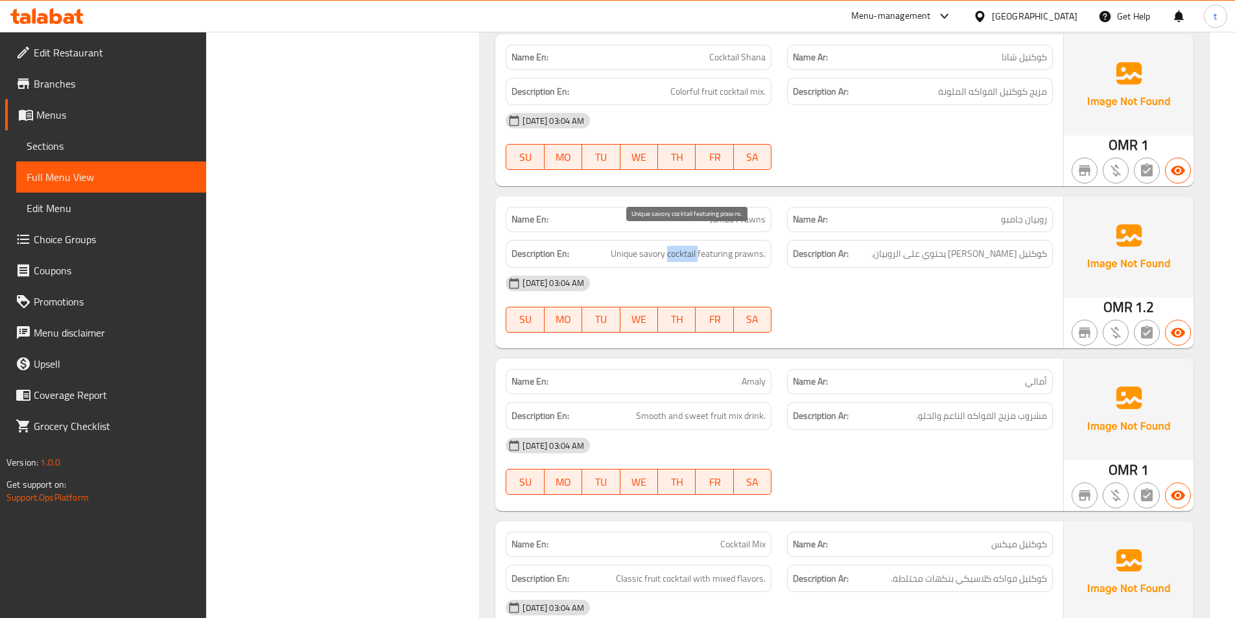
click at [687, 246] on span "Unique savory cocktail featuring prawns." at bounding box center [687, 254] width 155 height 16
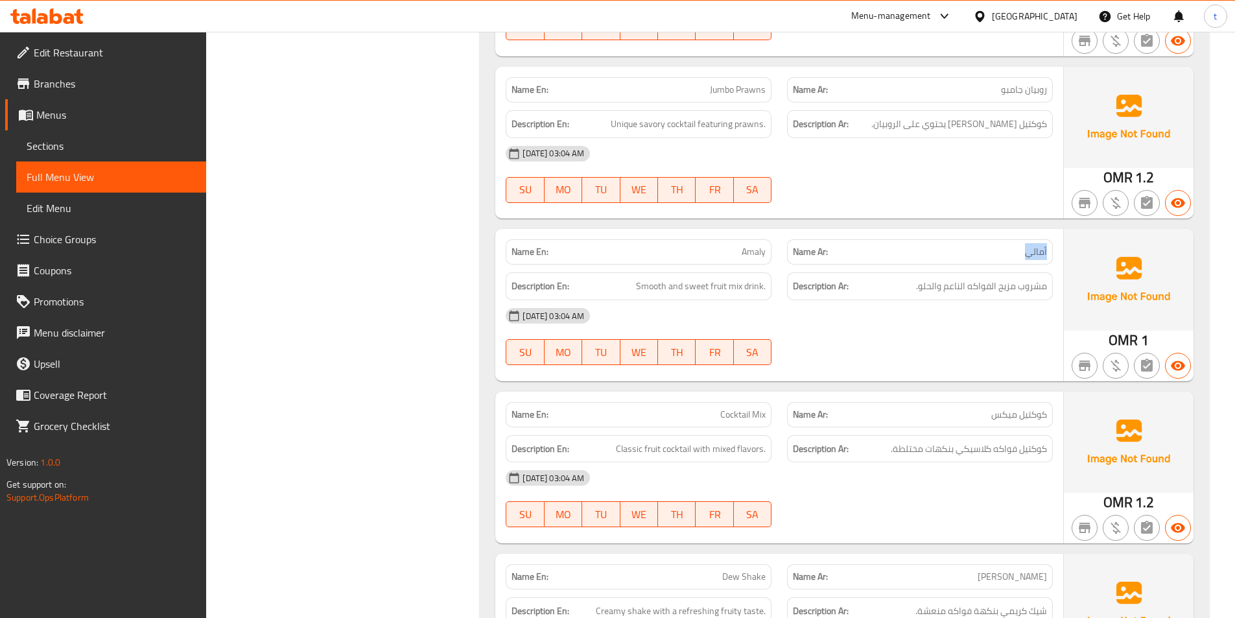
drag, startPoint x: 1012, startPoint y: 238, endPoint x: 1047, endPoint y: 242, distance: 35.2
click at [1047, 242] on div "Name Ar: أمالي" at bounding box center [920, 251] width 266 height 25
drag, startPoint x: 703, startPoint y: 232, endPoint x: 794, endPoint y: 250, distance: 93.2
click at [794, 250] on div "Name En: Amaly Name Ar: أمالي Description En: Smooth and sweet fruit mix drink.…" at bounding box center [779, 305] width 568 height 152
click at [661, 278] on span "Smooth and sweet fruit mix drink." at bounding box center [701, 286] width 130 height 16
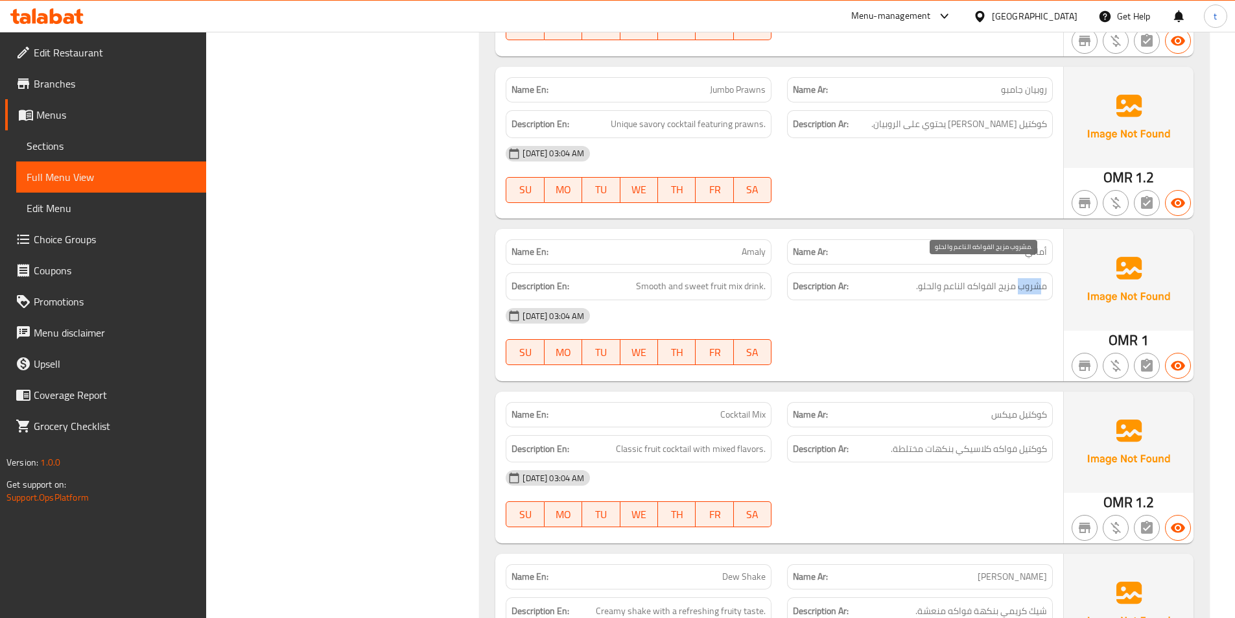
drag, startPoint x: 1038, startPoint y: 274, endPoint x: 1019, endPoint y: 276, distance: 19.5
click at [1019, 278] on span "مشروب مزيج الفواكه الناعم والحلو." at bounding box center [981, 286] width 131 height 16
drag, startPoint x: 626, startPoint y: 266, endPoint x: 710, endPoint y: 273, distance: 84.5
click at [710, 278] on h6 "Description En: Smooth and sweet fruit mix drink." at bounding box center [638, 286] width 254 height 16
drag, startPoint x: 911, startPoint y: 272, endPoint x: 1051, endPoint y: 279, distance: 139.6
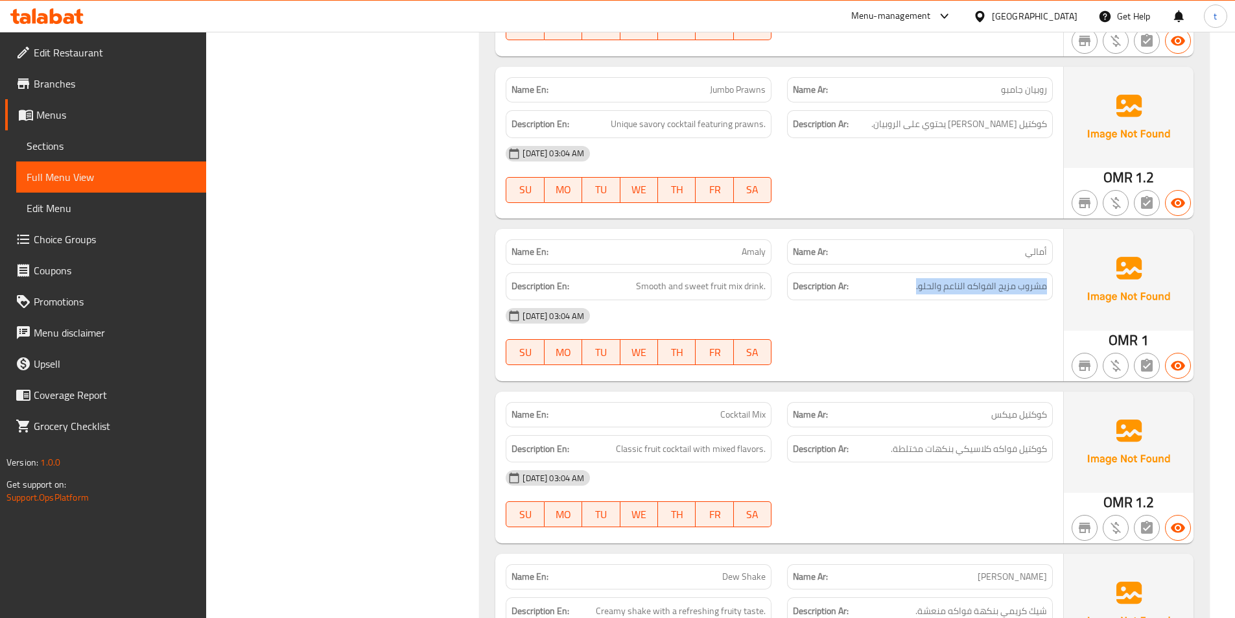
click at [1051, 279] on div "Description Ar: مشروب مزيج الفواكه الناعم والحلو." at bounding box center [920, 286] width 266 height 28
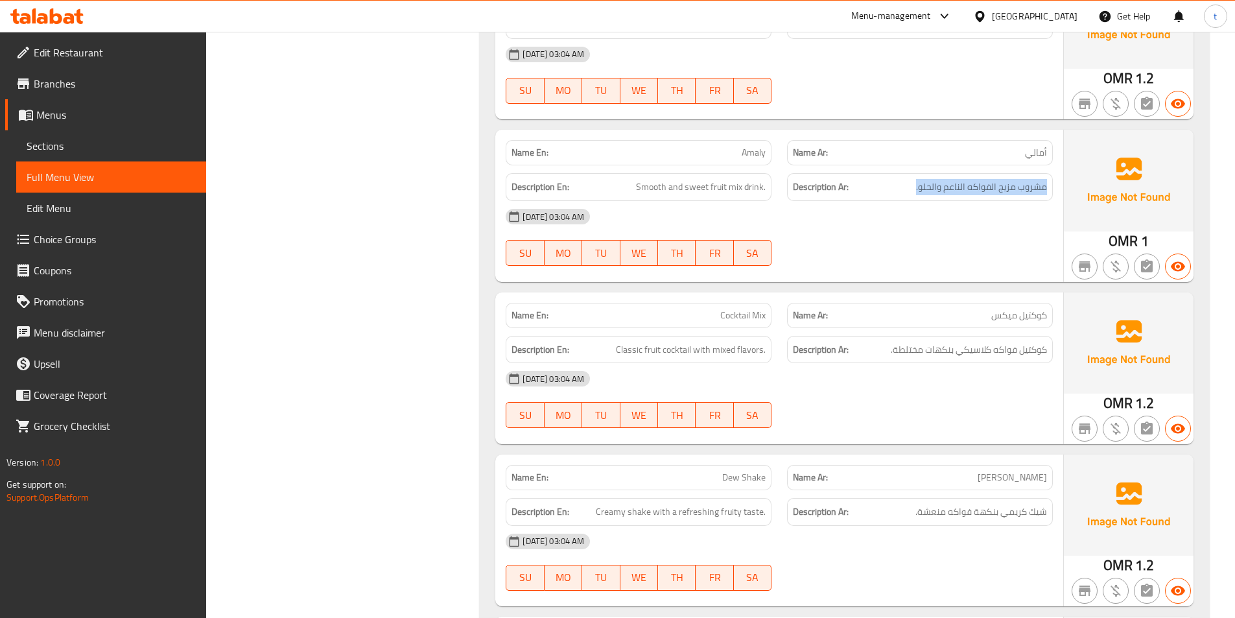
scroll to position [9851, 0]
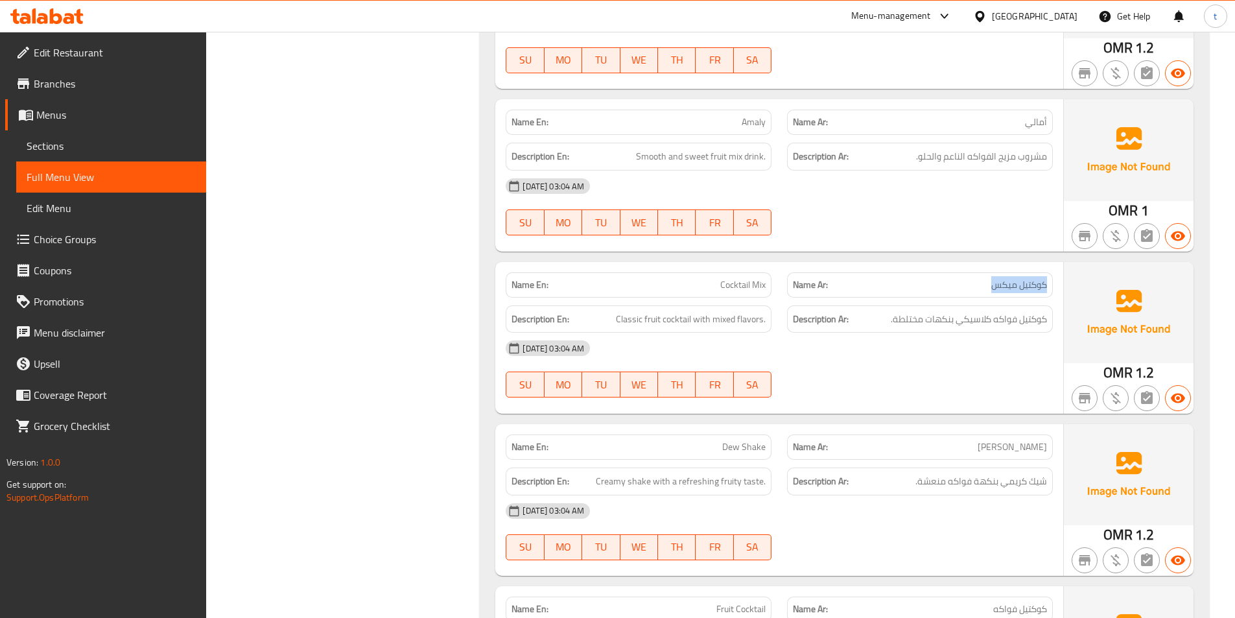
drag, startPoint x: 981, startPoint y: 272, endPoint x: 1046, endPoint y: 265, distance: 65.1
click at [1046, 272] on div "Name Ar: كوكتيل ميكس" at bounding box center [920, 284] width 266 height 25
drag, startPoint x: 681, startPoint y: 266, endPoint x: 764, endPoint y: 270, distance: 83.0
click at [764, 278] on p "Name En: Cocktail Mix" at bounding box center [638, 285] width 254 height 14
click at [628, 311] on span "Classic fruit cocktail with mixed flavors." at bounding box center [691, 319] width 150 height 16
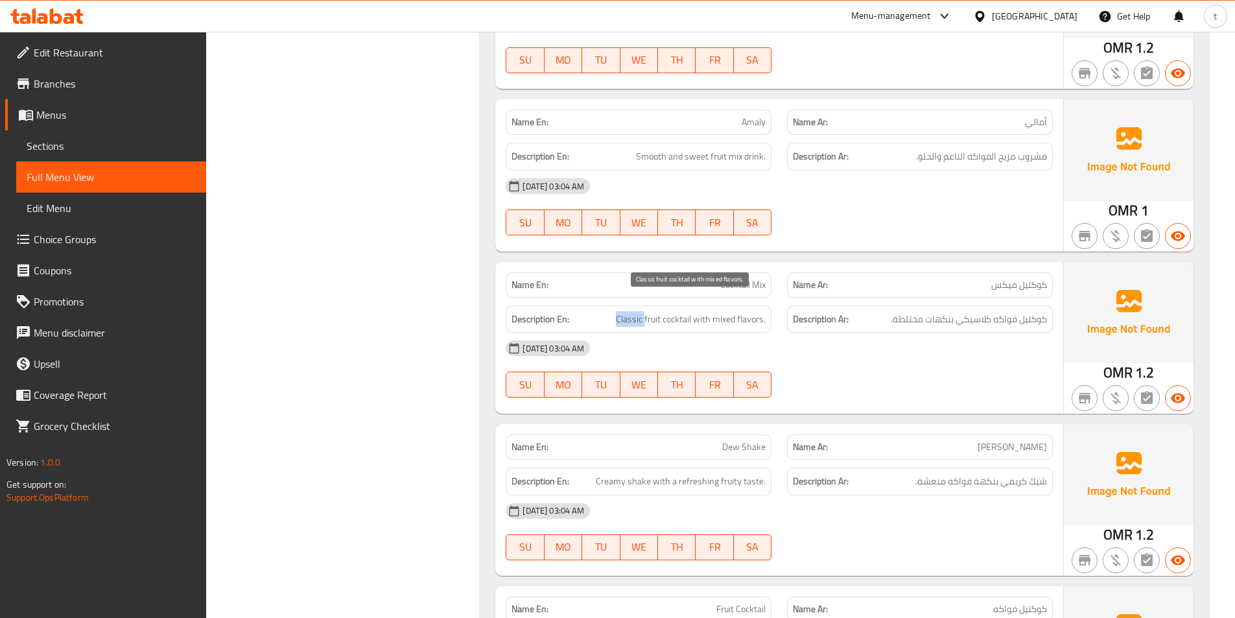
click at [628, 311] on span "Classic fruit cocktail with mixed flavors." at bounding box center [691, 319] width 150 height 16
click at [956, 311] on span "كوكتيل فواكه كلاسيكي بنكهات مختلطة." at bounding box center [968, 319] width 156 height 16
click at [648, 311] on span "Classic fruit cocktail with mixed flavors." at bounding box center [691, 319] width 150 height 16
drag, startPoint x: 648, startPoint y: 305, endPoint x: 886, endPoint y: 297, distance: 238.0
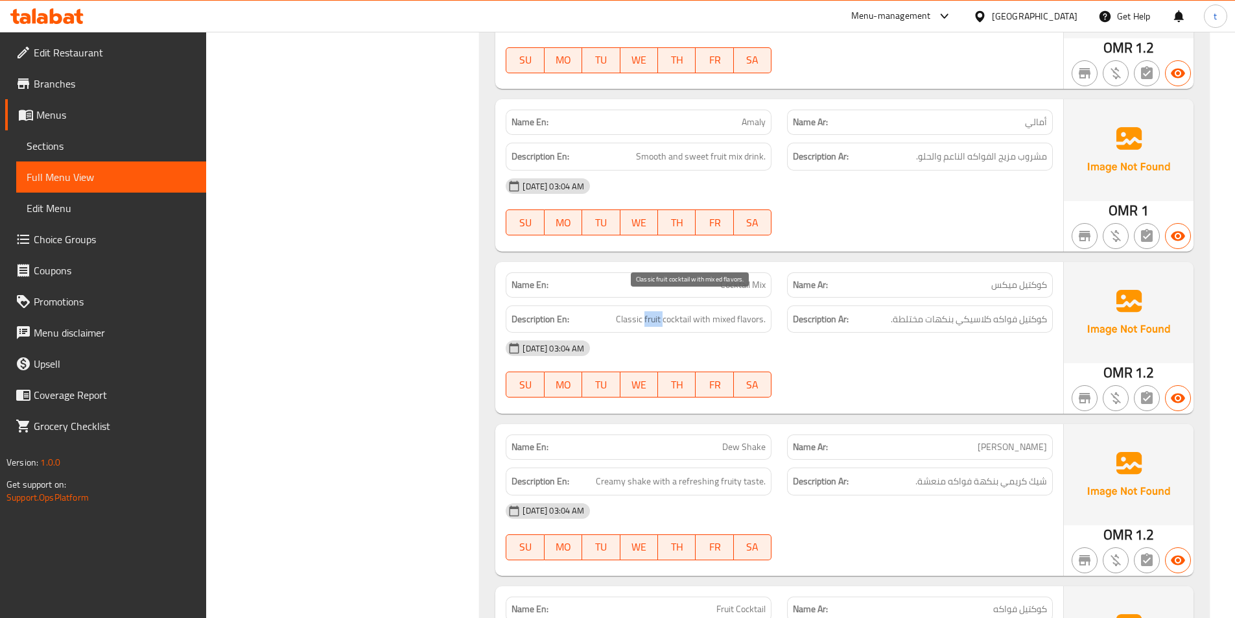
click at [653, 311] on span "Classic fruit cocktail with mixed flavors." at bounding box center [691, 319] width 150 height 16
click at [1001, 311] on span "كوكتيل فواكه كلاسيكي بنكهات مختلطة." at bounding box center [968, 319] width 156 height 16
click at [683, 311] on span "Classic fruit cocktail with mixed flavors." at bounding box center [691, 319] width 150 height 16
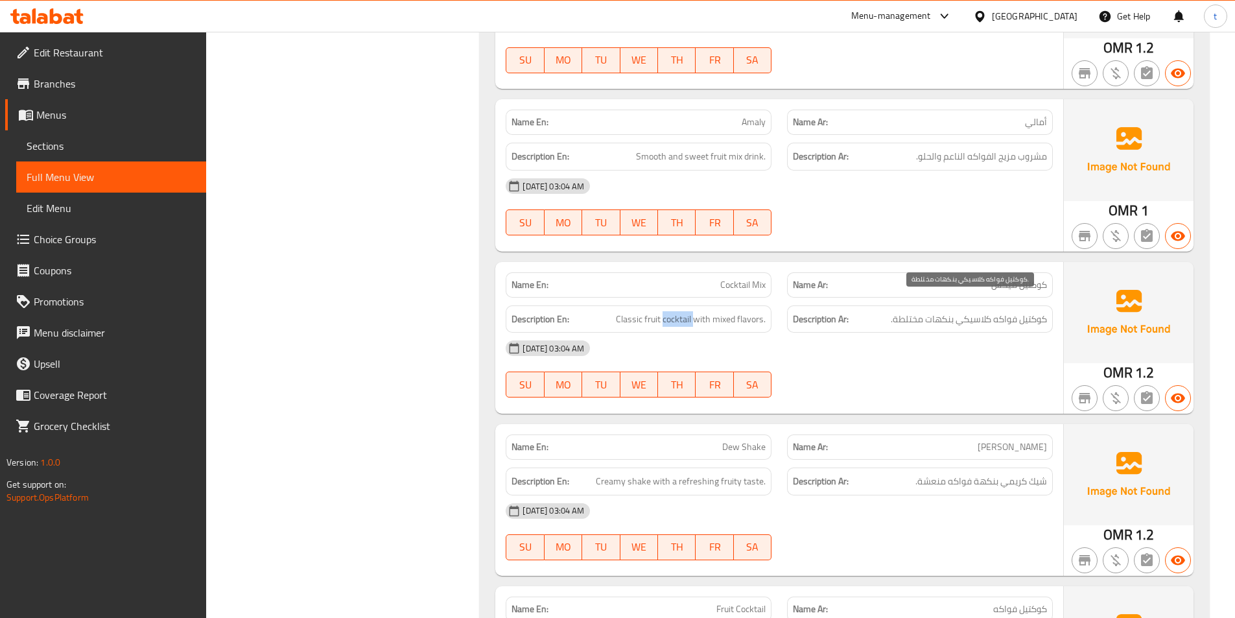
click at [1043, 311] on span "كوكتيل فواكه كلاسيكي بنكهات مختلطة." at bounding box center [968, 319] width 156 height 16
click at [695, 311] on span "Classic fruit cocktail with mixed flavors." at bounding box center [691, 319] width 150 height 16
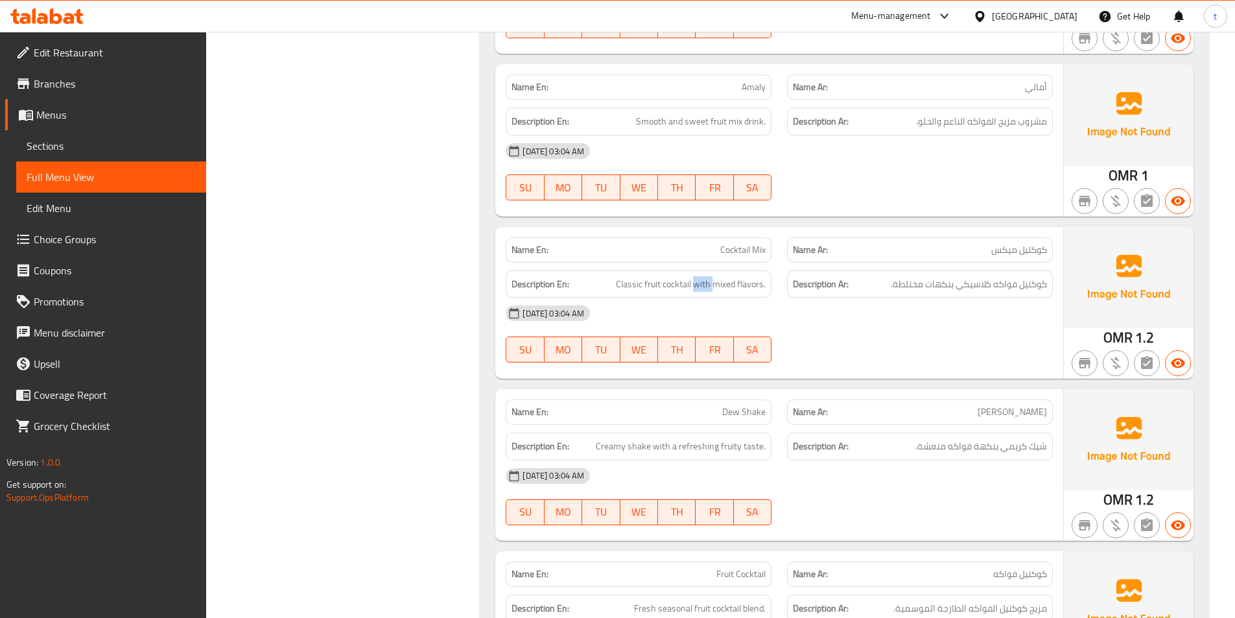
scroll to position [9980, 0]
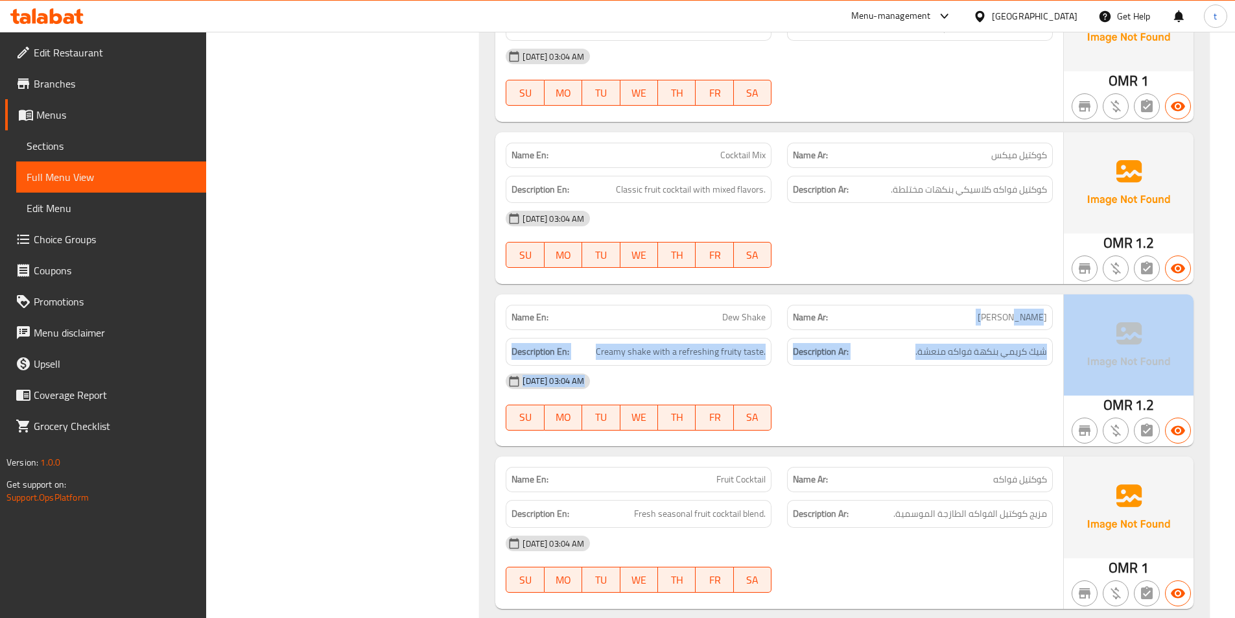
drag, startPoint x: 982, startPoint y: 302, endPoint x: 1074, endPoint y: 303, distance: 92.0
click at [1074, 303] on div "Name En: Dew Shake Name Ar: شيك ديو Description En: Creamy shake with a refresh…" at bounding box center [844, 370] width 698 height 152
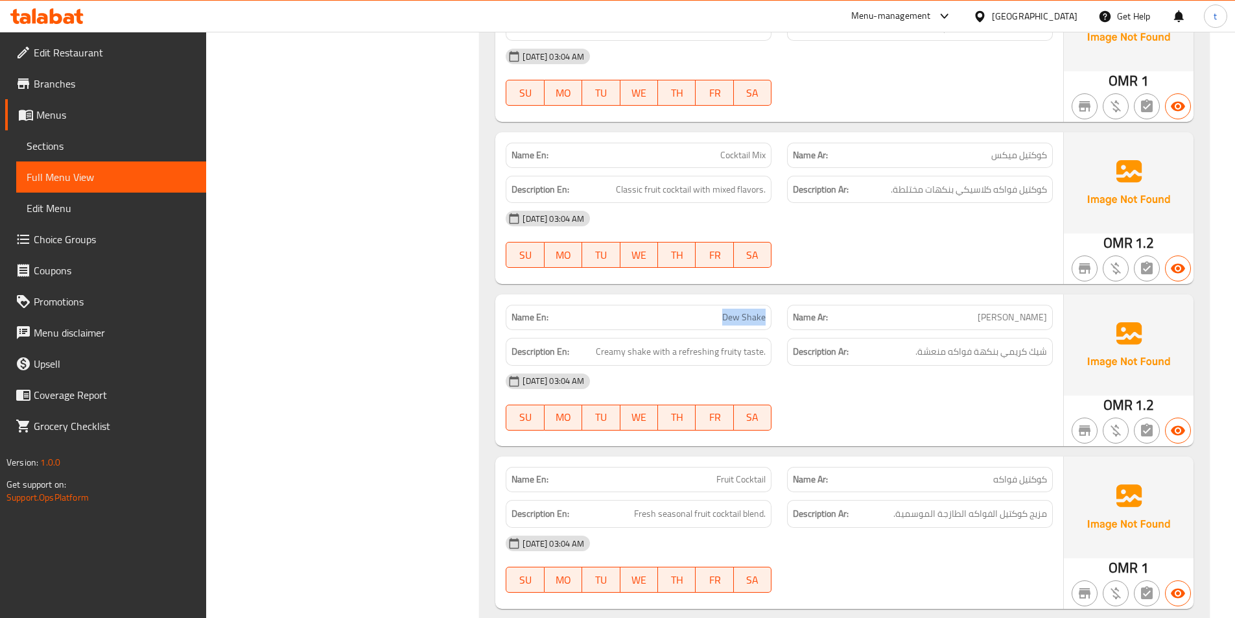
drag, startPoint x: 717, startPoint y: 299, endPoint x: 765, endPoint y: 300, distance: 48.6
click at [765, 310] on p "Name En: Dew Shake" at bounding box center [638, 317] width 254 height 14
drag, startPoint x: 602, startPoint y: 338, endPoint x: 648, endPoint y: 338, distance: 46.0
click at [648, 343] on span "Creamy shake with a refreshing fruity taste." at bounding box center [681, 351] width 170 height 16
drag, startPoint x: 1013, startPoint y: 332, endPoint x: 1027, endPoint y: 332, distance: 14.3
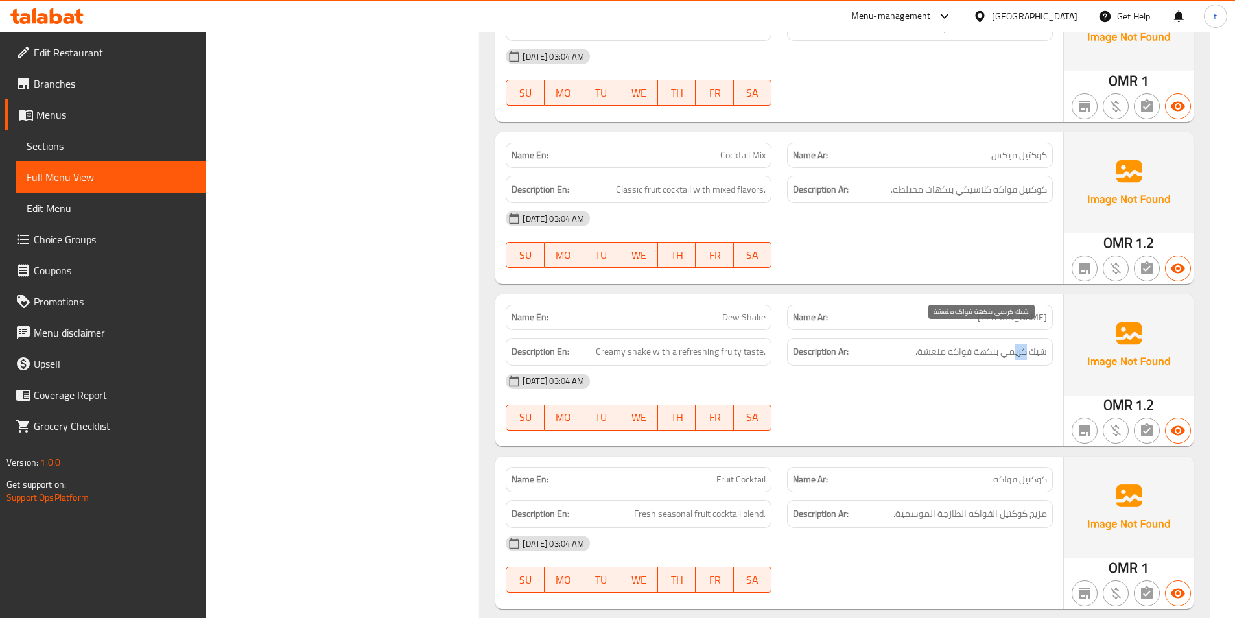
click at [1027, 343] on span "شيك كريمي بنكهة فواكه منعشة." at bounding box center [981, 351] width 132 height 16
drag, startPoint x: 666, startPoint y: 340, endPoint x: 782, endPoint y: 336, distance: 116.1
click at [776, 336] on div "Description En: Creamy shake with a refreshing fruity taste." at bounding box center [638, 351] width 281 height 43
drag, startPoint x: 1000, startPoint y: 331, endPoint x: 902, endPoint y: 341, distance: 98.4
click at [903, 341] on div "Description Ar: شيك كريمي بنكهة فواكه منعشة." at bounding box center [920, 352] width 266 height 28
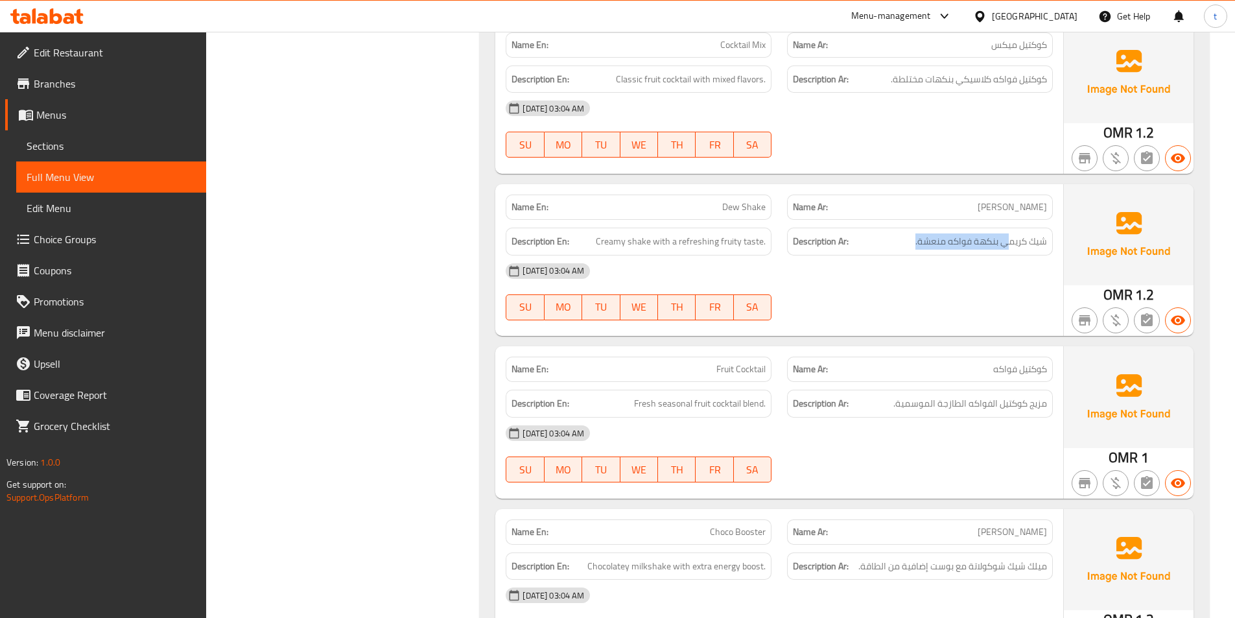
scroll to position [10110, 0]
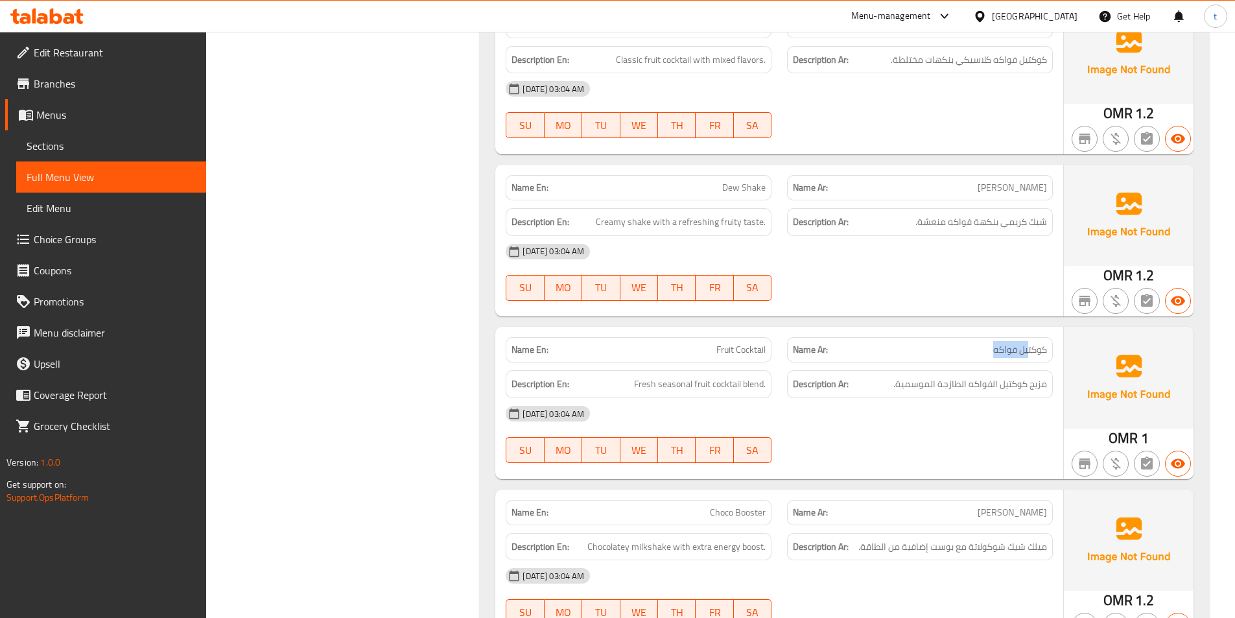
drag, startPoint x: 936, startPoint y: 335, endPoint x: 1028, endPoint y: 342, distance: 92.3
click at [1028, 343] on p "Name Ar: كوكتيل فواكه" at bounding box center [920, 350] width 254 height 14
drag, startPoint x: 693, startPoint y: 332, endPoint x: 751, endPoint y: 339, distance: 58.1
click at [751, 343] on p "Name En: Fruit Cocktail" at bounding box center [638, 350] width 254 height 14
click at [640, 376] on span "Fresh seasonal fruit cocktail blend." at bounding box center [700, 384] width 132 height 16
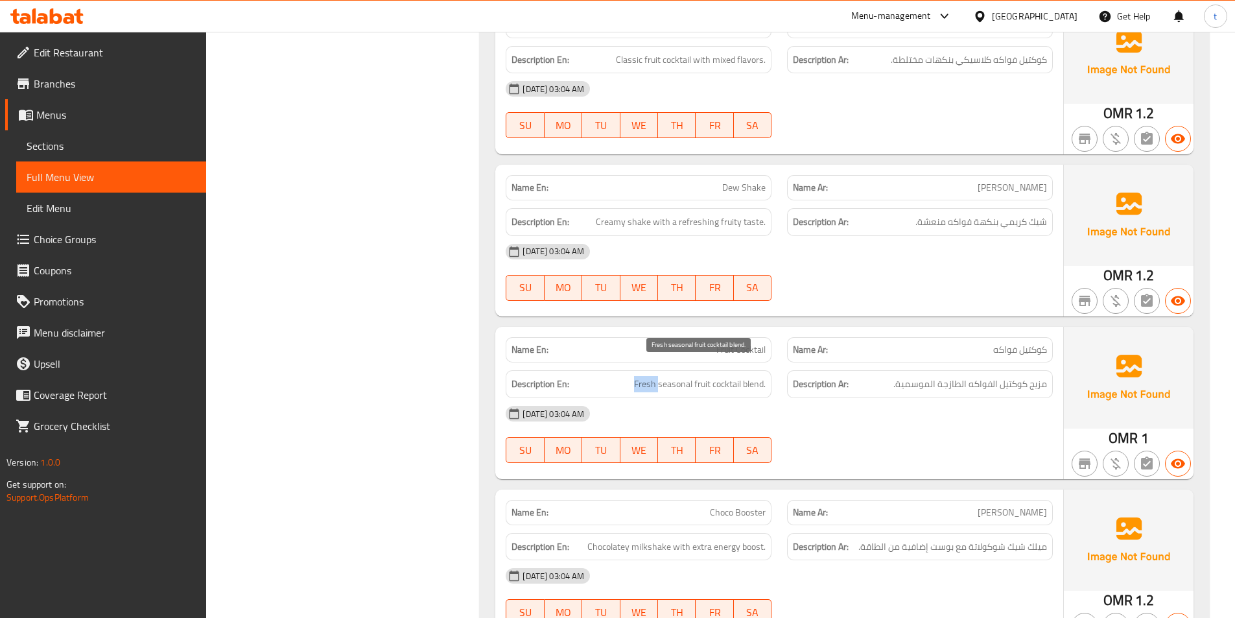
click at [640, 376] on span "Fresh seasonal fruit cocktail blend." at bounding box center [700, 384] width 132 height 16
click at [1039, 376] on span "مزيج كوكتيل الفواكه الطازجة الموسمية." at bounding box center [970, 384] width 154 height 16
click at [663, 376] on span "Fresh seasonal fruit cocktail blend." at bounding box center [700, 384] width 132 height 16
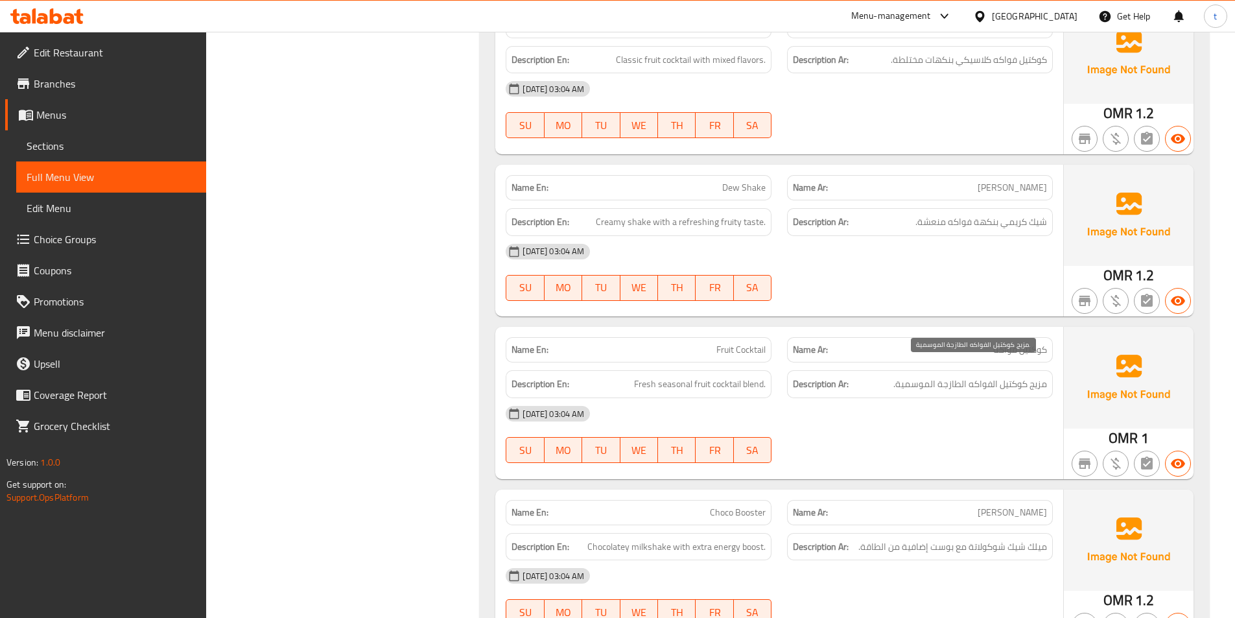
click at [917, 376] on span "مزيج كوكتيل الفواكه الطازجة الموسمية." at bounding box center [970, 384] width 154 height 16
click at [702, 376] on span "Fresh seasonal fruit cocktail blend." at bounding box center [700, 384] width 132 height 16
click at [988, 376] on span "مزيج كوكتيل الفواكه الطازجة الموسمية." at bounding box center [970, 384] width 154 height 16
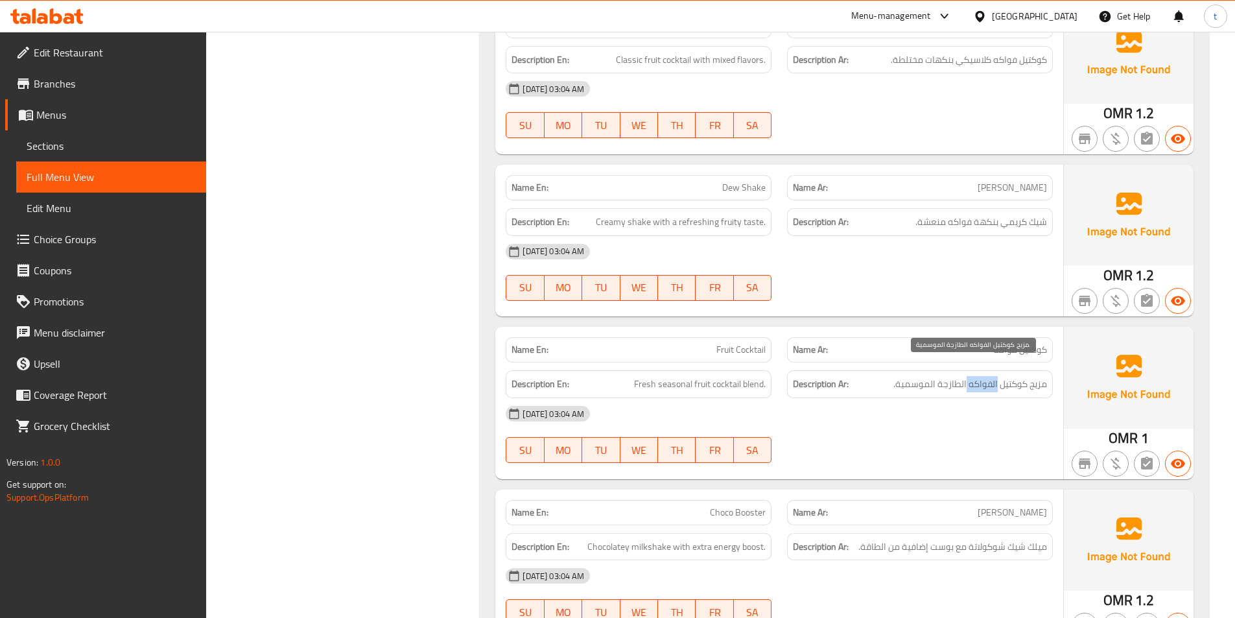
click at [988, 376] on span "مزيج كوكتيل الفواكه الطازجة الموسمية." at bounding box center [970, 384] width 154 height 16
click at [728, 376] on span "Fresh seasonal fruit cocktail blend." at bounding box center [700, 384] width 132 height 16
click
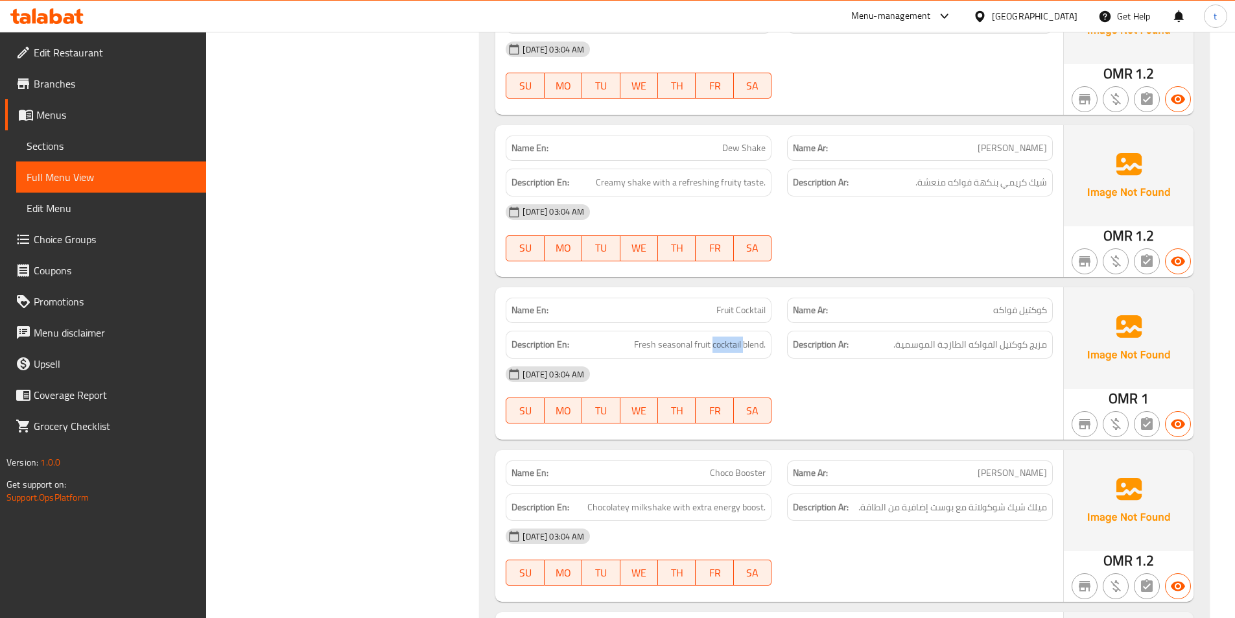
scroll to position [10369, 0]
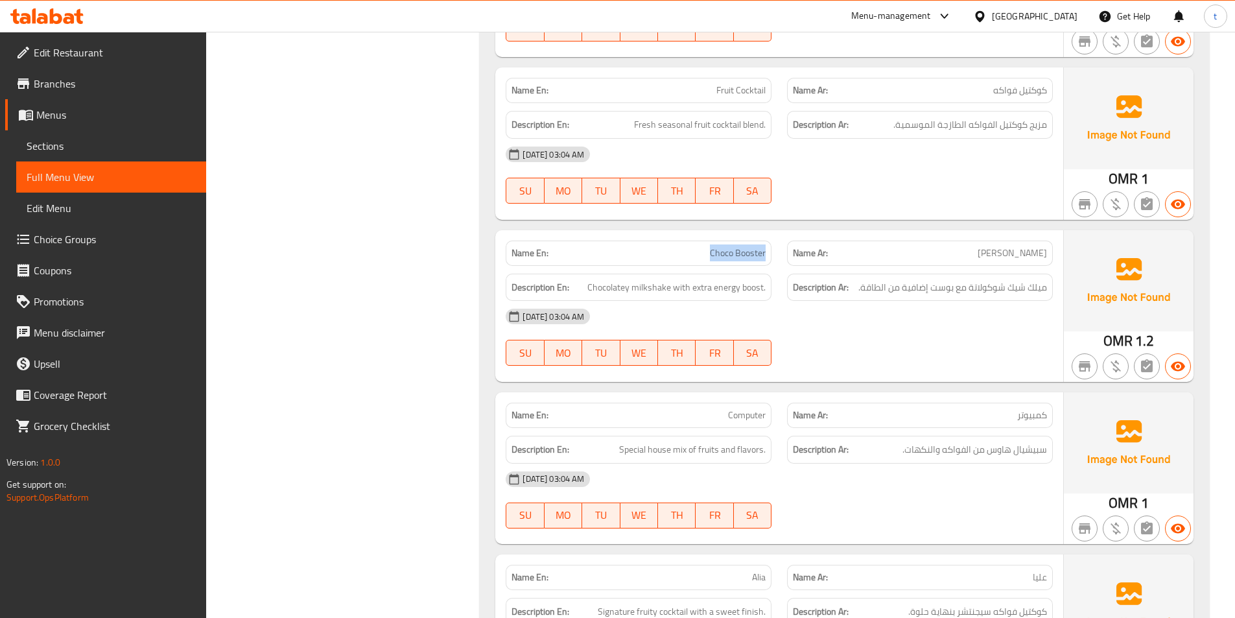
drag, startPoint x: 711, startPoint y: 238, endPoint x: 777, endPoint y: 240, distance: 66.1
drag, startPoint x: 590, startPoint y: 272, endPoint x: 668, endPoint y: 278, distance: 78.0
drag, startPoint x: 675, startPoint y: 277, endPoint x: 764, endPoint y: 277, distance: 88.8
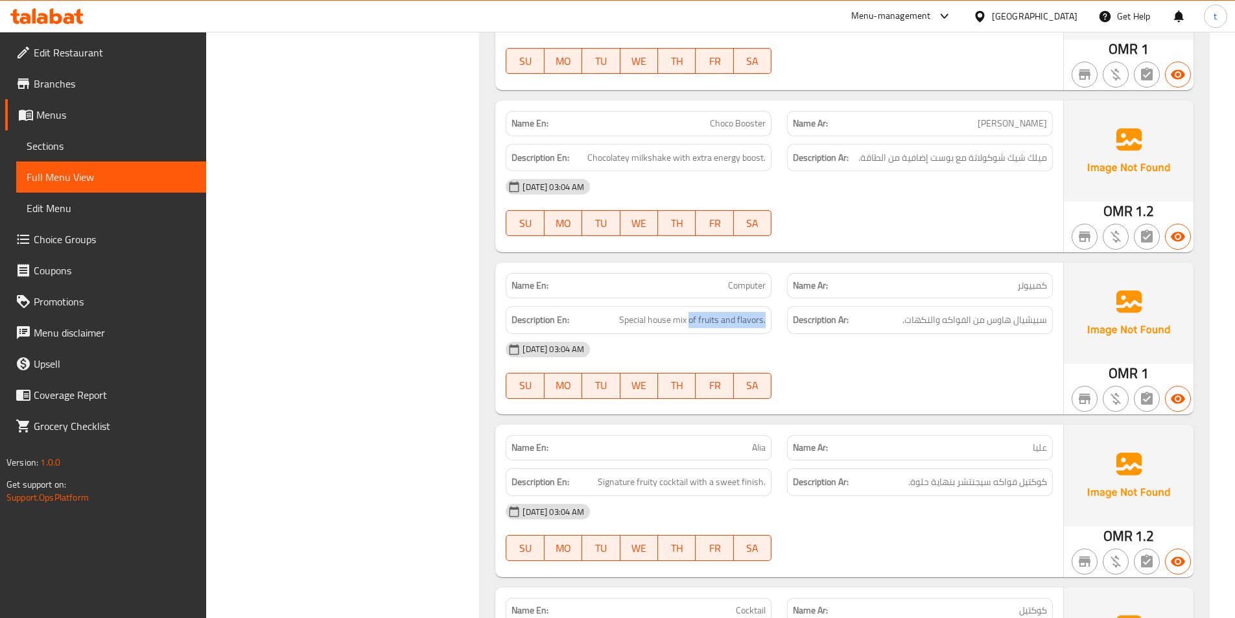
drag, startPoint x: 690, startPoint y: 304, endPoint x: 772, endPoint y: 308, distance: 82.4
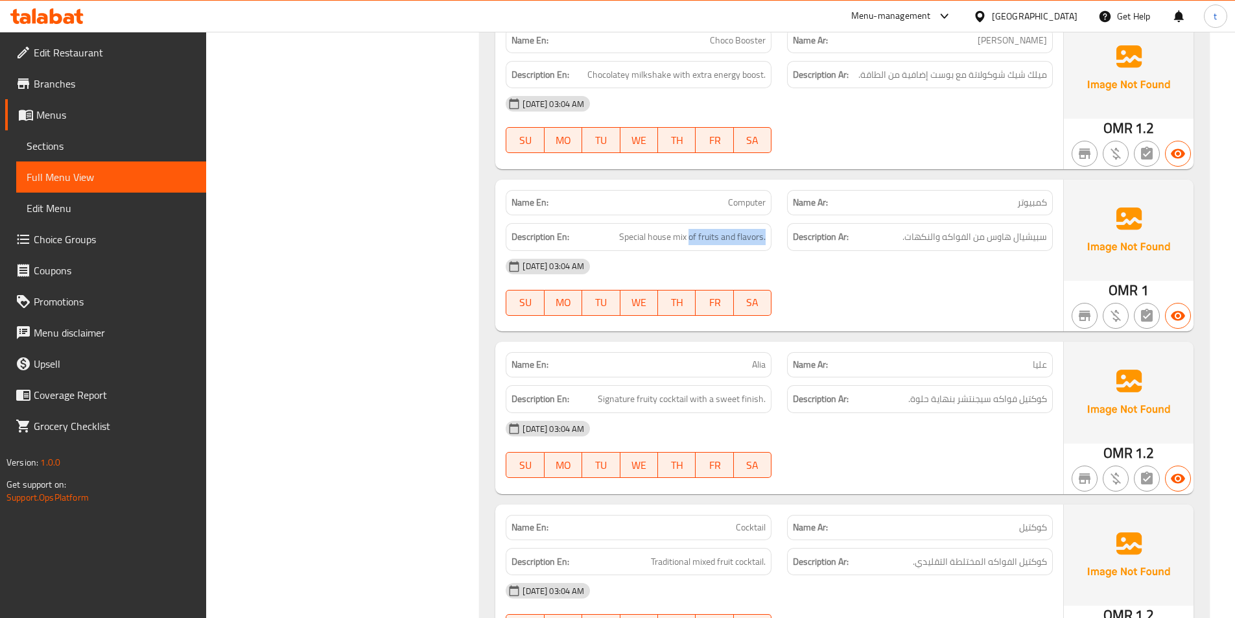
scroll to position [10758, 0]
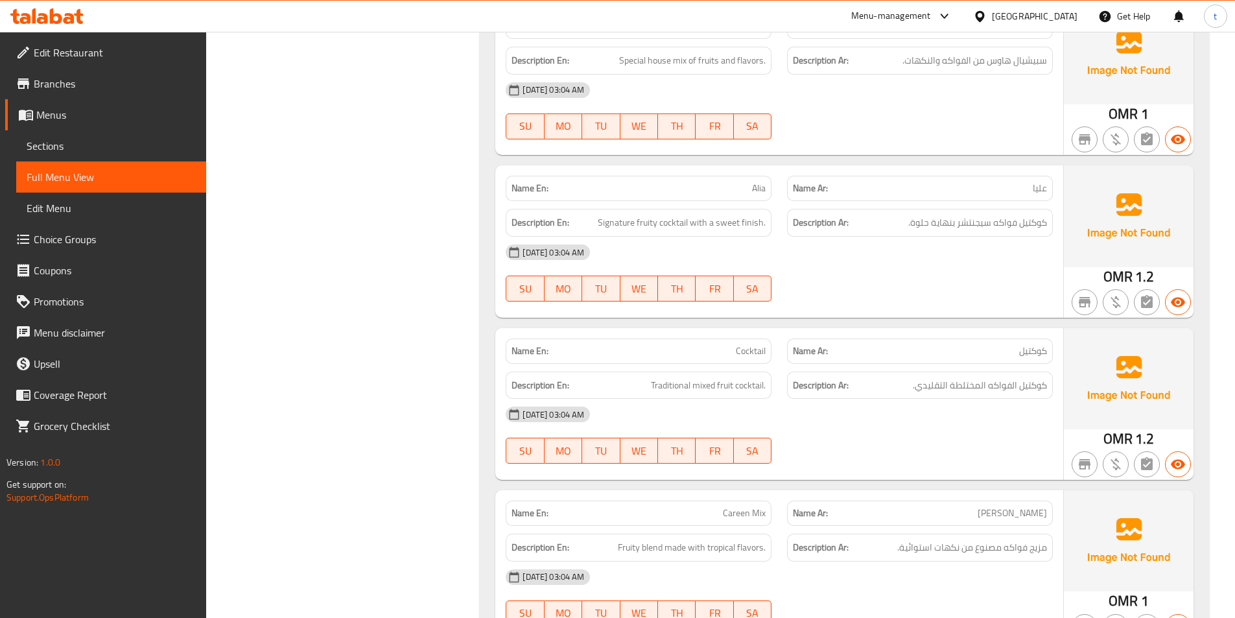
drag, startPoint x: 738, startPoint y: 192, endPoint x: 745, endPoint y: 192, distance: 6.5
drag, startPoint x: 970, startPoint y: 204, endPoint x: 959, endPoint y: 205, distance: 11.0
copy span "Alia"
click at [1036, 344] on span "كوكتيل" at bounding box center [1033, 351] width 28 height 14
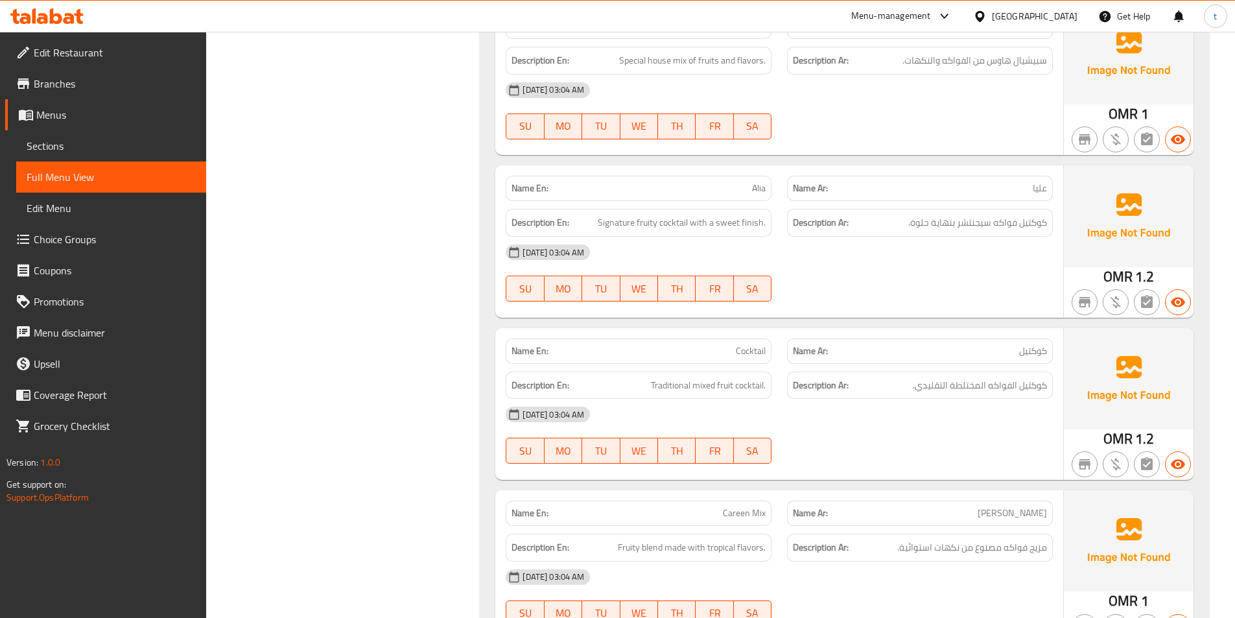
click at [756, 344] on span "Cocktail" at bounding box center [751, 351] width 30 height 14
drag, startPoint x: 756, startPoint y: 340, endPoint x: 747, endPoint y: 343, distance: 10.2
click at [756, 344] on span "Cocktail" at bounding box center [751, 351] width 30 height 14
click at [683, 377] on span "Traditional mixed fruit cocktail." at bounding box center [708, 385] width 115 height 16
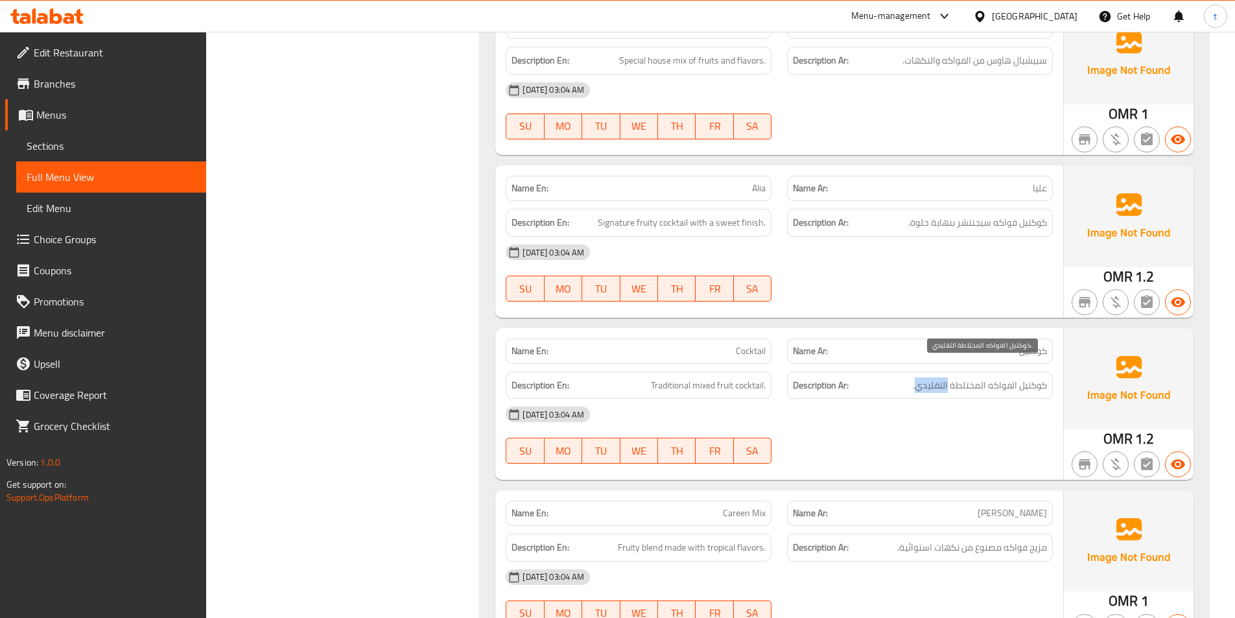
drag, startPoint x: 938, startPoint y: 372, endPoint x: 776, endPoint y: 367, distance: 162.1
drag, startPoint x: 645, startPoint y: 371, endPoint x: 728, endPoint y: 375, distance: 83.0
click at [719, 399] on div "[DATE] 03:04 AM" at bounding box center [779, 414] width 563 height 31
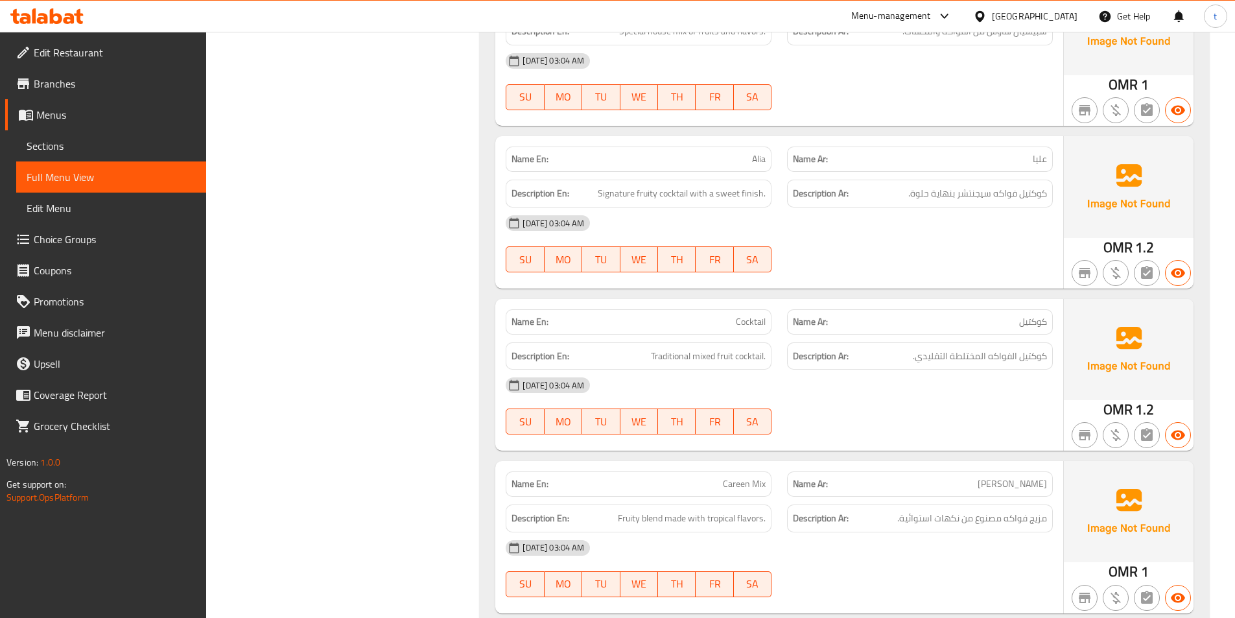
scroll to position [10952, 0]
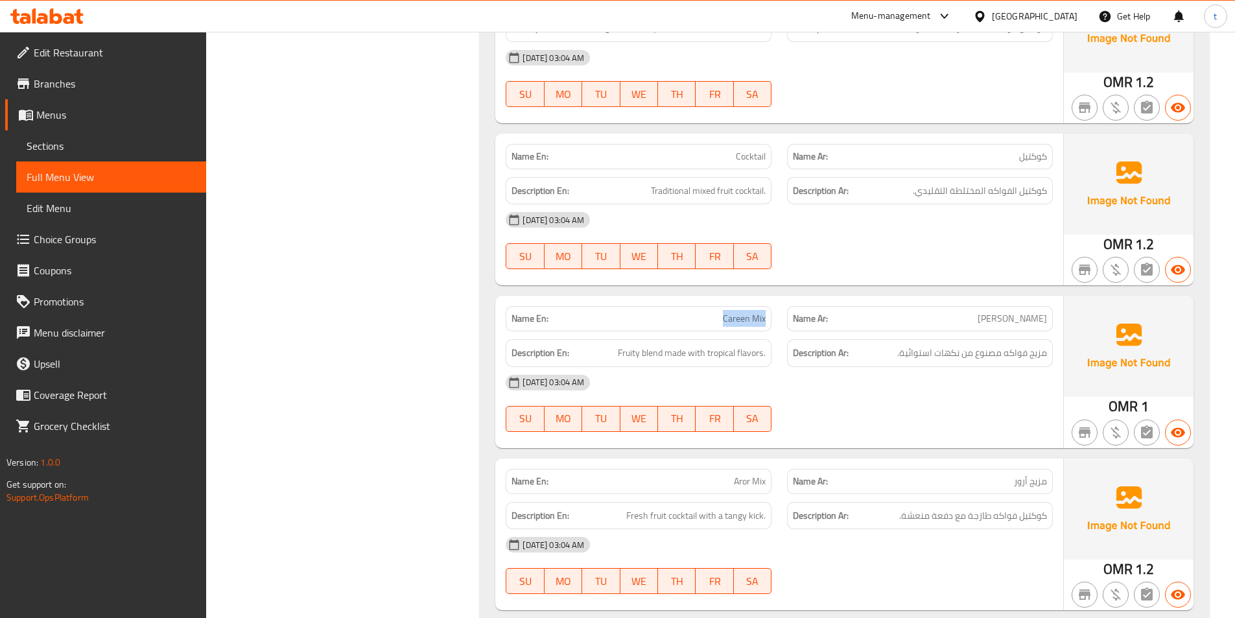
drag, startPoint x: 722, startPoint y: 301, endPoint x: 777, endPoint y: 307, distance: 55.5
click at [777, 307] on div "Name En: Careen Mix" at bounding box center [638, 318] width 281 height 41
click at [730, 331] on div "Description En: Fruity blend made with tropical flavors." at bounding box center [638, 352] width 281 height 43
click at [733, 312] on span "Careen Mix" at bounding box center [744, 319] width 43 height 14
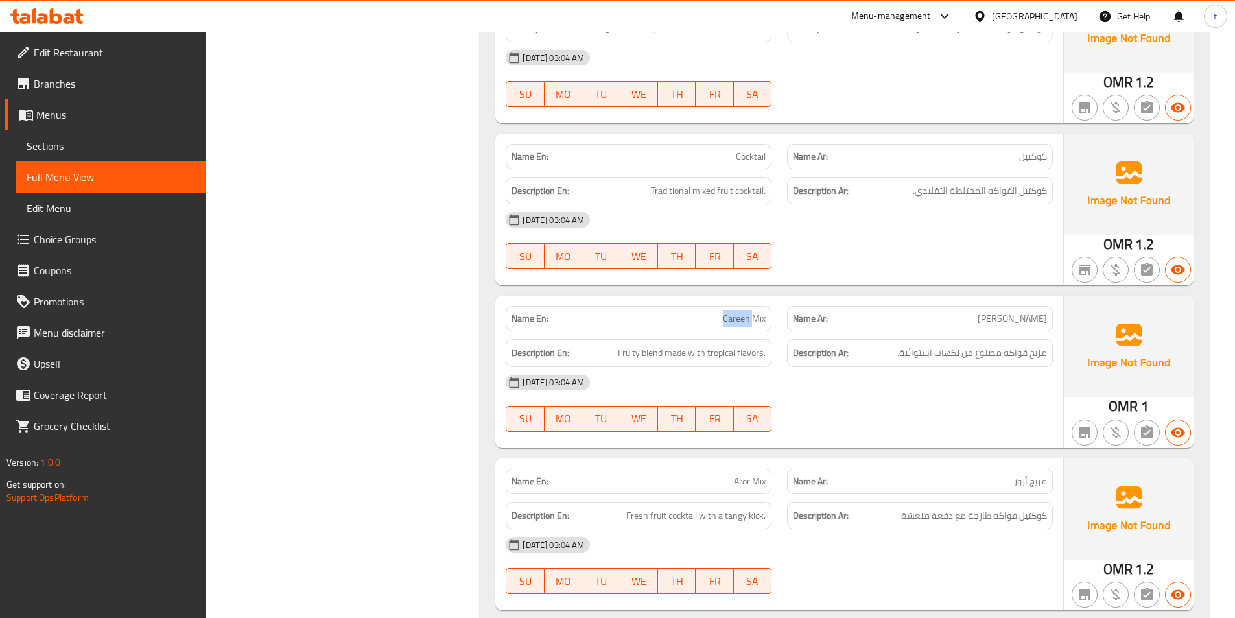
click at [738, 312] on span "Careen Mix" at bounding box center [744, 319] width 43 height 14
click at [881, 312] on p "Name Ar: كارين ميكس" at bounding box center [920, 319] width 254 height 14
click at [760, 312] on span "Careen Mix" at bounding box center [744, 319] width 43 height 14
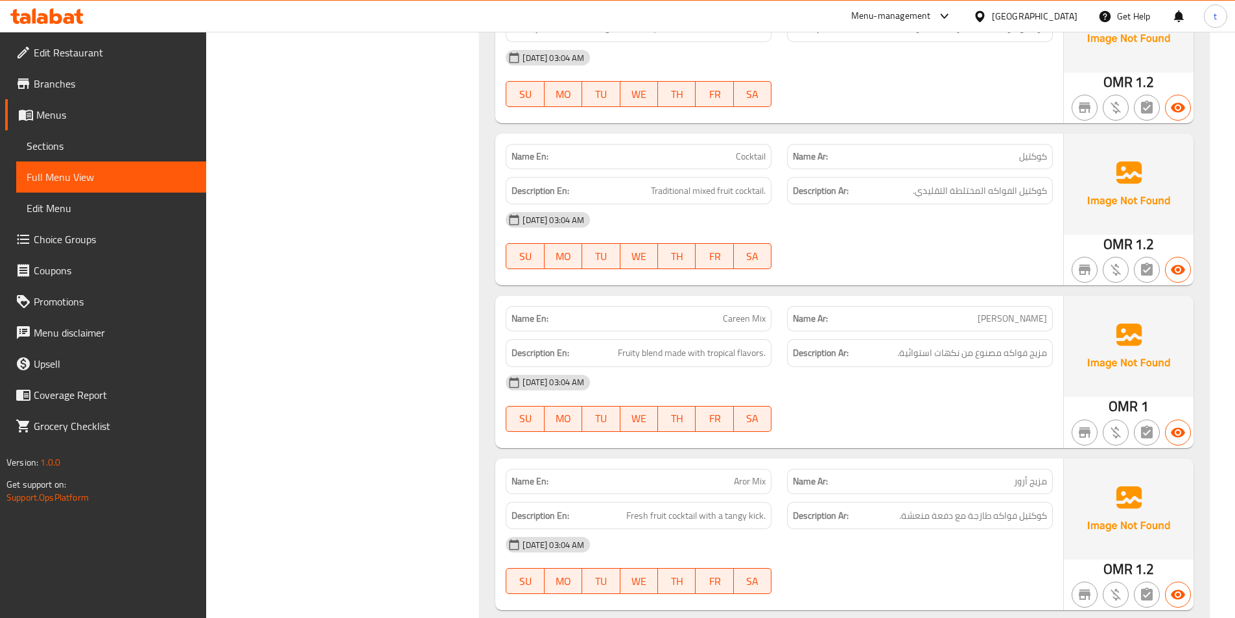
click at [1018, 312] on span "[PERSON_NAME]" at bounding box center [1011, 319] width 69 height 14
click at [743, 312] on span "Careen Mix" at bounding box center [744, 319] width 43 height 14
click at [1043, 312] on span "[PERSON_NAME]" at bounding box center [1011, 319] width 69 height 14
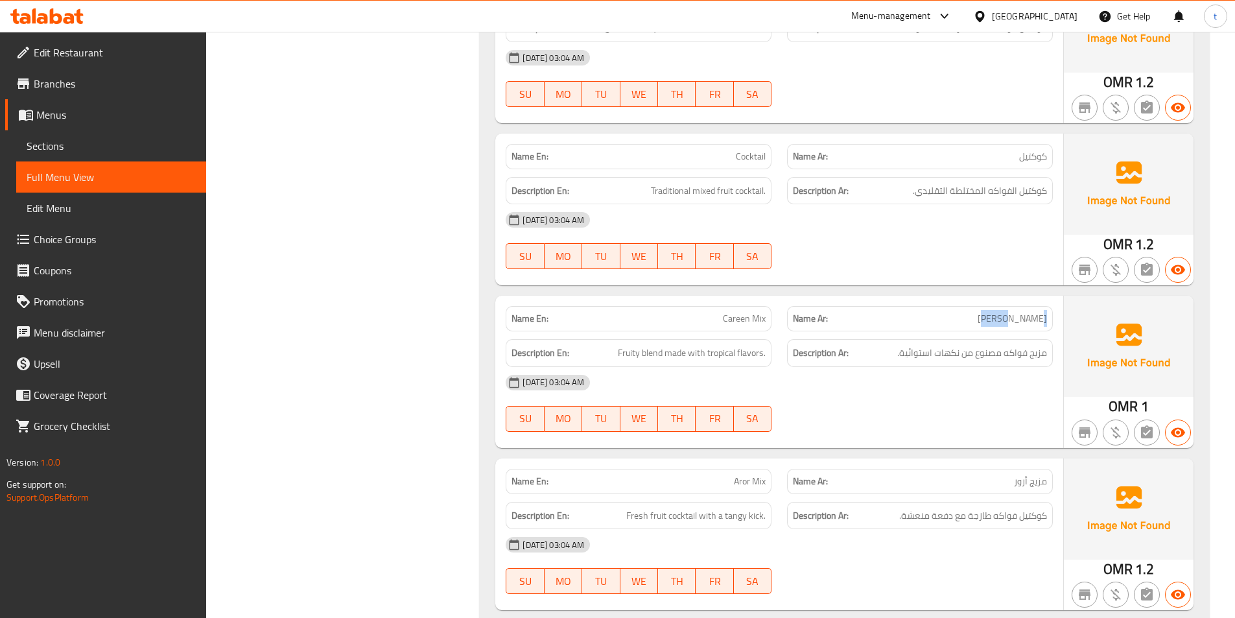
click at [1043, 312] on span "[PERSON_NAME]" at bounding box center [1011, 319] width 69 height 14
click at [636, 345] on span "Fruity blend made with tropical flavors." at bounding box center [692, 353] width 148 height 16
click at [658, 345] on span "Fruity blend made with tropical flavors." at bounding box center [692, 353] width 148 height 16
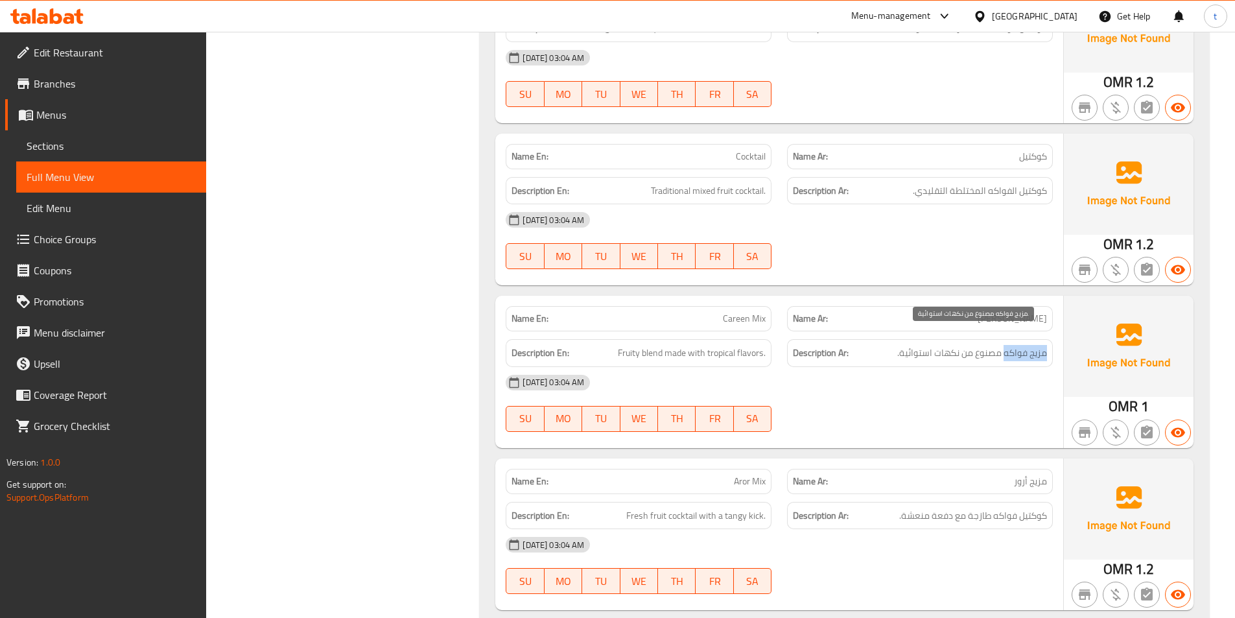
drag, startPoint x: 1006, startPoint y: 341, endPoint x: 1054, endPoint y: 340, distance: 48.6
click at [1054, 340] on div "Description Ar: مزيج فواكه مصنوع من نكهات استوائية." at bounding box center [919, 352] width 281 height 43
drag, startPoint x: 720, startPoint y: 303, endPoint x: 774, endPoint y: 301, distance: 53.8
click at [774, 301] on div "Name En: Careen Mix" at bounding box center [638, 318] width 281 height 41
copy span "Careen Mix"
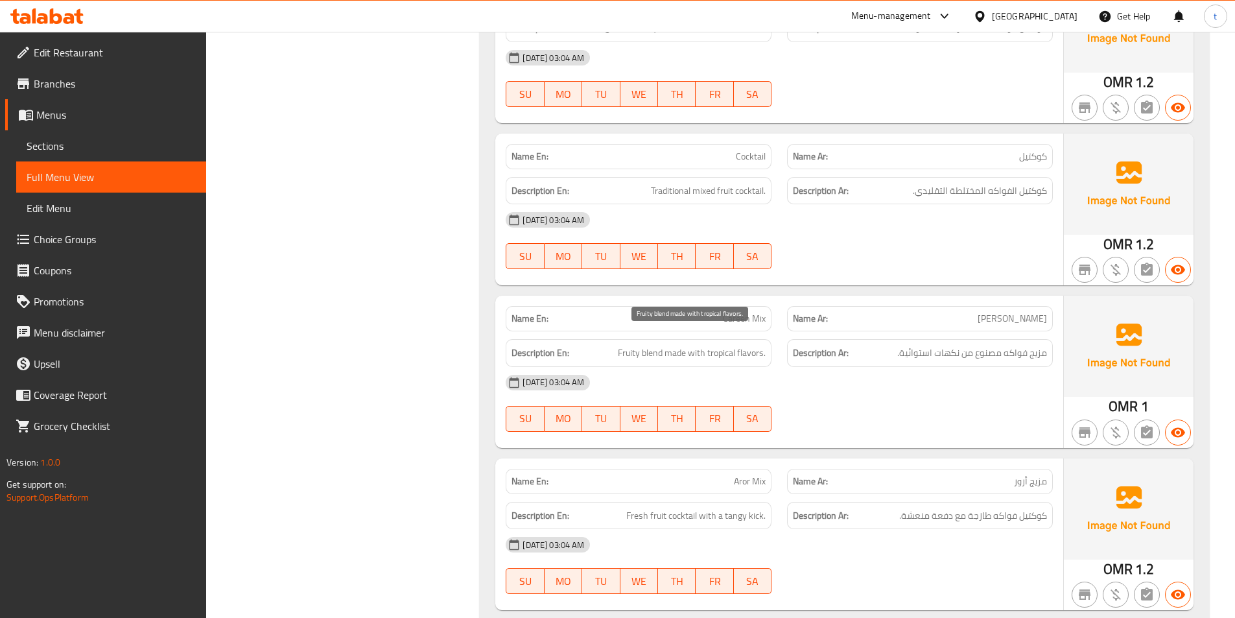
click at [633, 345] on span "Fruity blend made with tropical flavors." at bounding box center [692, 353] width 148 height 16
drag, startPoint x: 725, startPoint y: 299, endPoint x: 769, endPoint y: 310, distance: 45.4
click at [769, 310] on div "Name En: Careen Mix" at bounding box center [638, 318] width 266 height 25
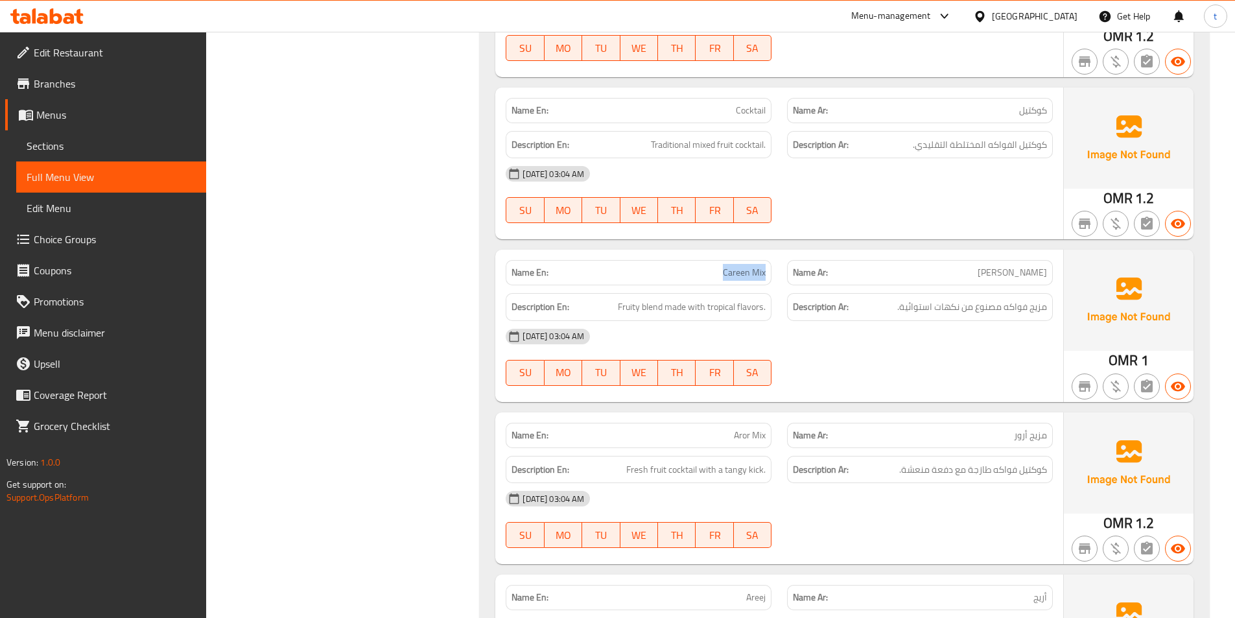
scroll to position [11147, 0]
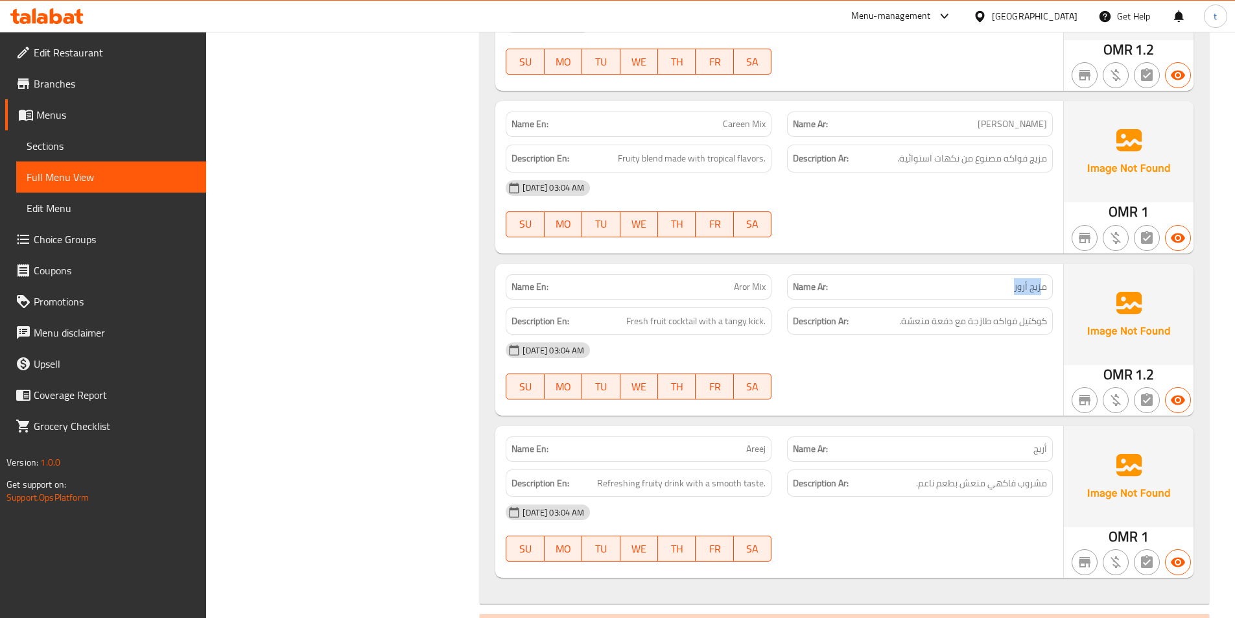
drag, startPoint x: 975, startPoint y: 268, endPoint x: 1041, endPoint y: 273, distance: 65.7
click at [1041, 280] on p "Name Ar: مزيج أرور" at bounding box center [920, 287] width 254 height 14
drag, startPoint x: 728, startPoint y: 273, endPoint x: 763, endPoint y: 272, distance: 35.7
click at [763, 280] on p "Name En: Aror Mix" at bounding box center [638, 287] width 254 height 14
drag, startPoint x: 621, startPoint y: 307, endPoint x: 653, endPoint y: 309, distance: 31.9
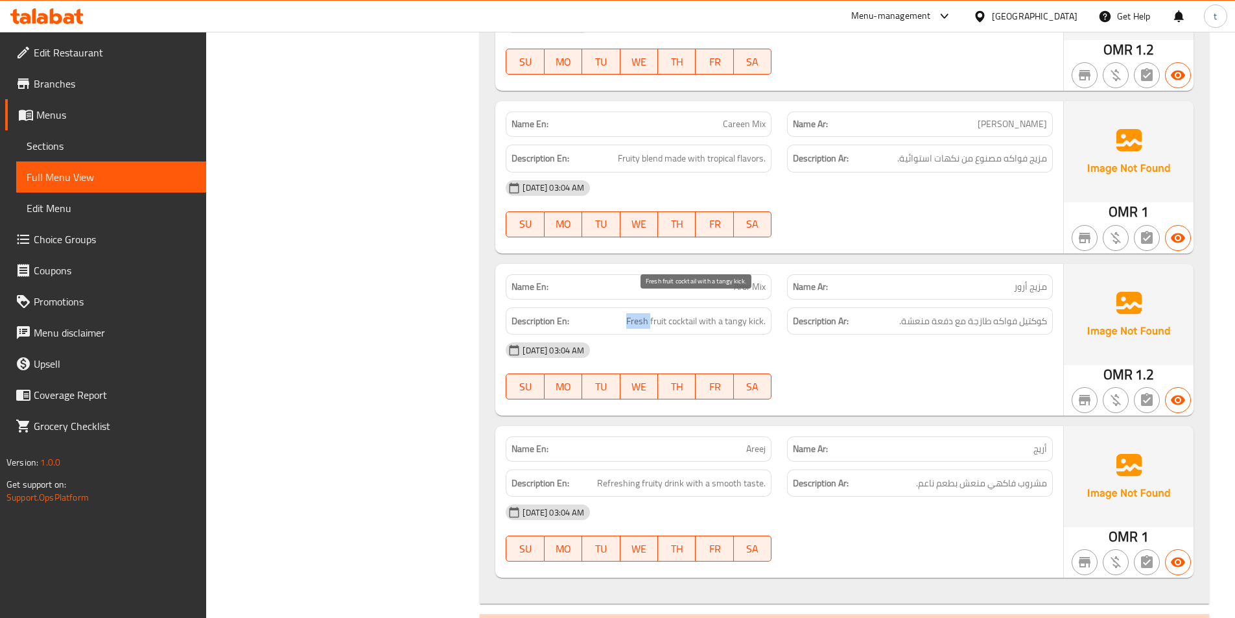
click at [653, 313] on h6 "Description En: Fresh fruit cocktail with a tangy kick." at bounding box center [638, 321] width 254 height 16
click at [633, 313] on span "Fresh fruit cocktail with a tangy kick." at bounding box center [695, 321] width 139 height 16
click at [982, 313] on span "كوكتيل فواكه طازجة مع دفعة منعشة." at bounding box center [973, 321] width 148 height 16
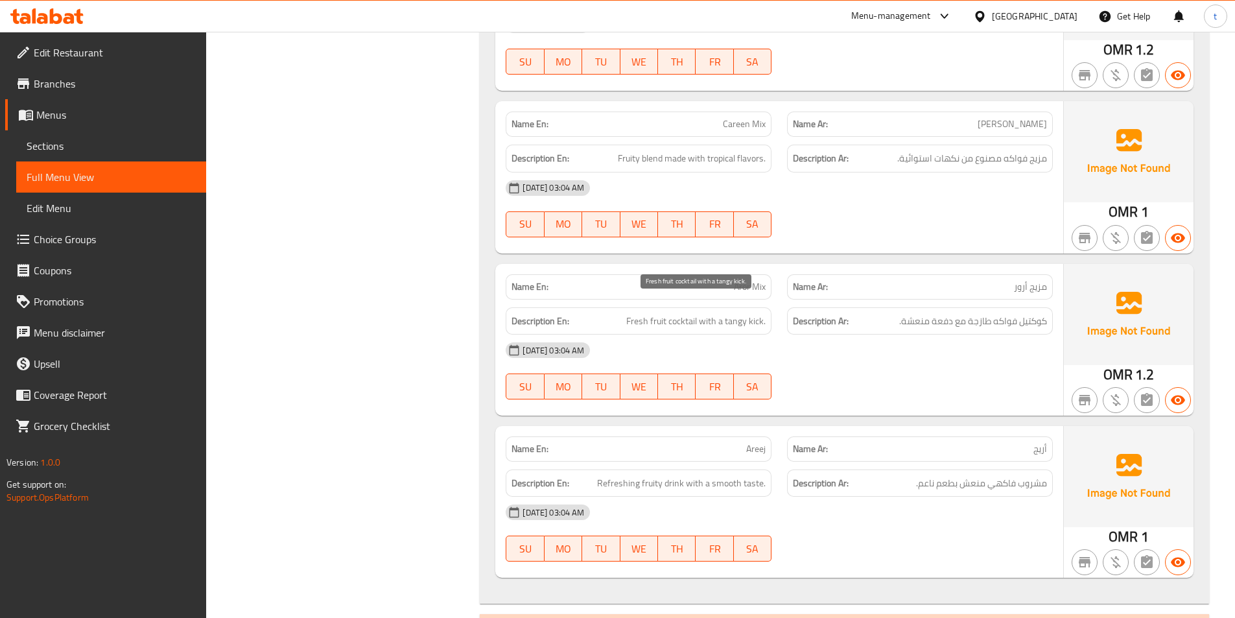
click at [662, 313] on span "Fresh fruit cocktail with a tangy kick." at bounding box center [695, 321] width 139 height 16
click at [670, 313] on span "Fresh fruit cocktail with a tangy kick." at bounding box center [695, 321] width 139 height 16
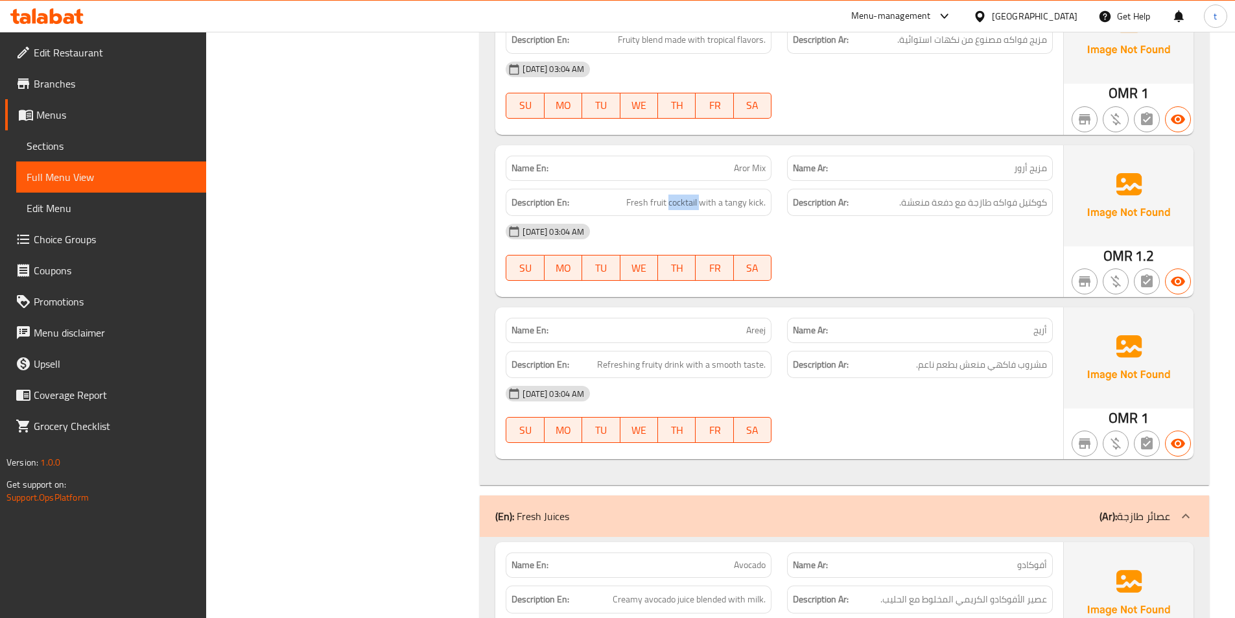
scroll to position [11341, 0]
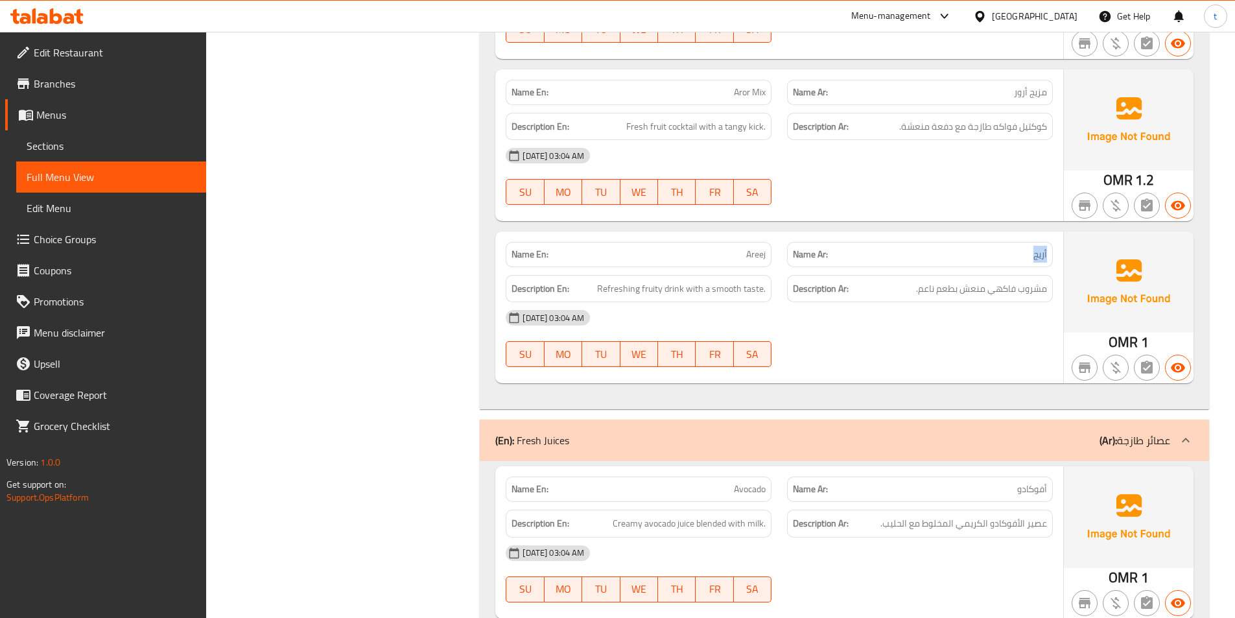
drag, startPoint x: 997, startPoint y: 246, endPoint x: 1046, endPoint y: 250, distance: 48.7
click at [1046, 250] on div "Name Ar: أريج" at bounding box center [920, 254] width 266 height 25
drag, startPoint x: 726, startPoint y: 238, endPoint x: 782, endPoint y: 244, distance: 56.0
click at [782, 244] on div "Name En: Areej Name Ar: أريج" at bounding box center [779, 254] width 563 height 41
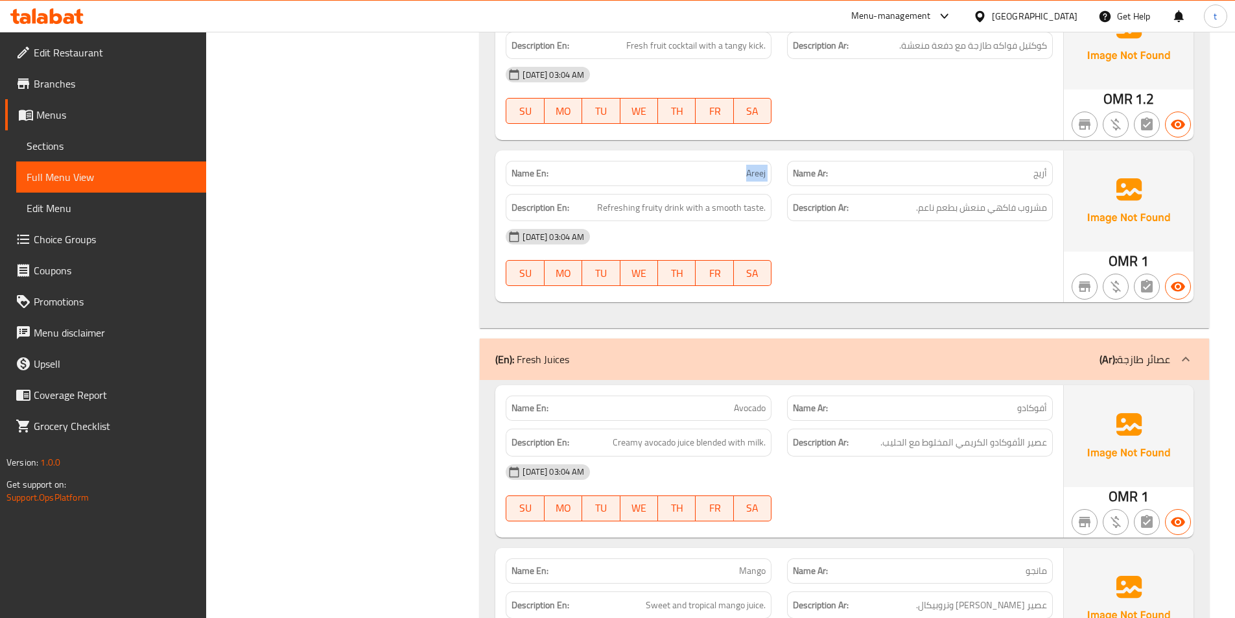
scroll to position [11600, 0]
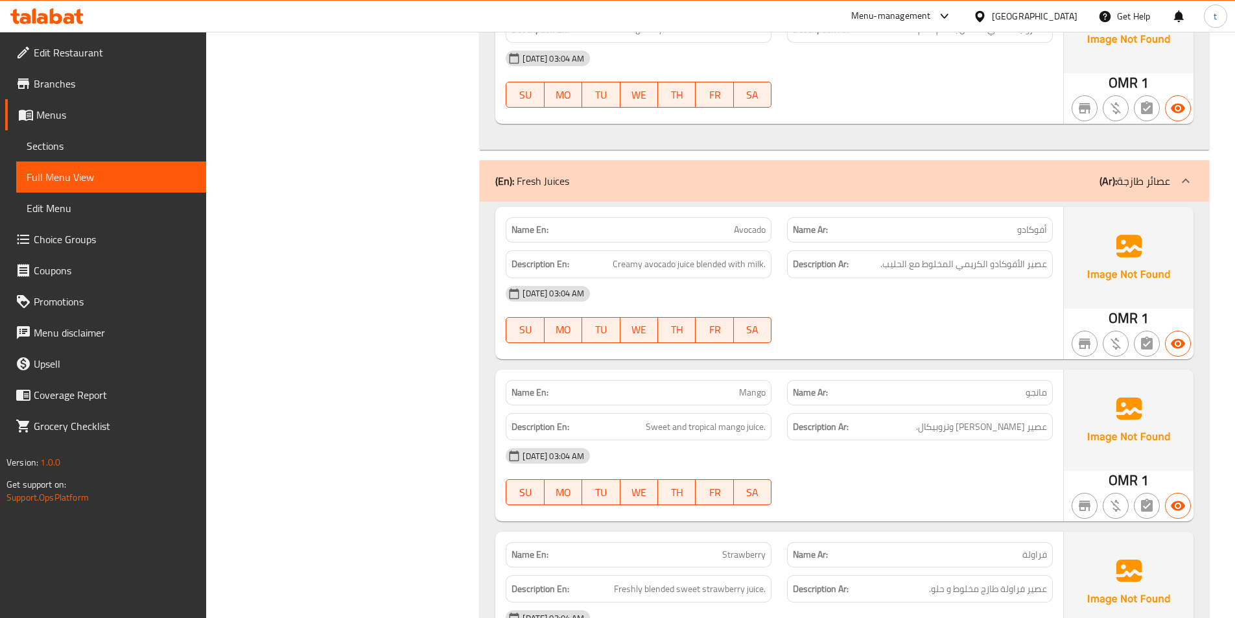
click at [625, 256] on span "Creamy avocado juice blended with milk." at bounding box center [688, 264] width 153 height 16
click at [663, 256] on span "Creamy avocado juice blended with milk." at bounding box center [688, 264] width 153 height 16
click at [1006, 256] on span "عصير الأفوكادو الكريمي المخلوط مع الحليب." at bounding box center [963, 264] width 167 height 16
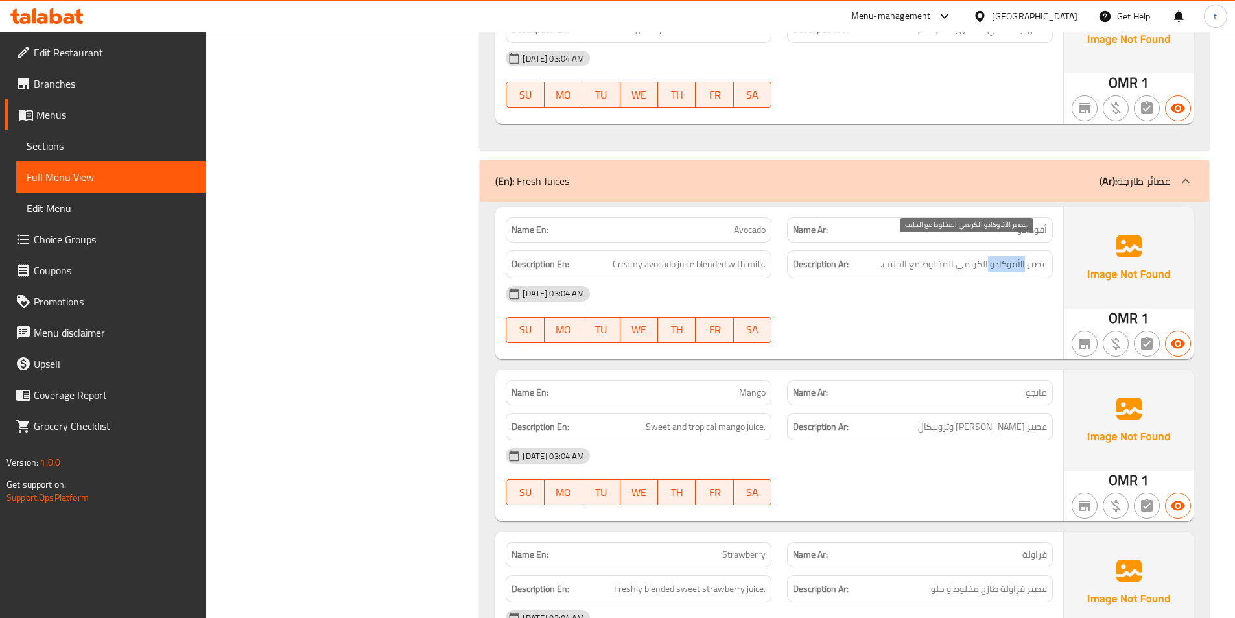
drag, startPoint x: 1006, startPoint y: 252, endPoint x: 978, endPoint y: 255, distance: 28.1
click at [1002, 256] on span "عصير الأفوكادو الكريمي المخلوط مع الحليب." at bounding box center [963, 264] width 167 height 16
click at [968, 256] on span "عصير الأفوكادو الكريمي المخلوط مع الحليب." at bounding box center [963, 264] width 167 height 16
drag, startPoint x: 968, startPoint y: 254, endPoint x: 955, endPoint y: 254, distance: 13.0
click at [962, 256] on span "عصير الأفوكادو الكريمي المخلوط مع الحليب." at bounding box center [963, 264] width 167 height 16
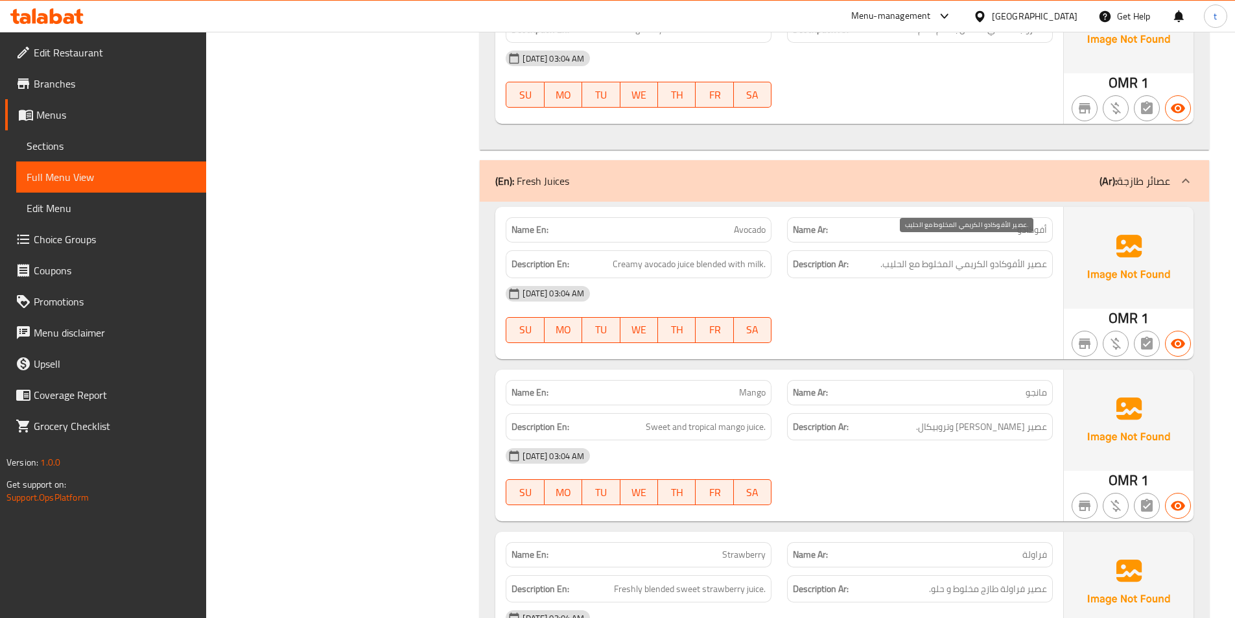
click at [921, 256] on span "عصير الأفوكادو الكريمي المخلوط مع الحليب." at bounding box center [963, 264] width 167 height 16
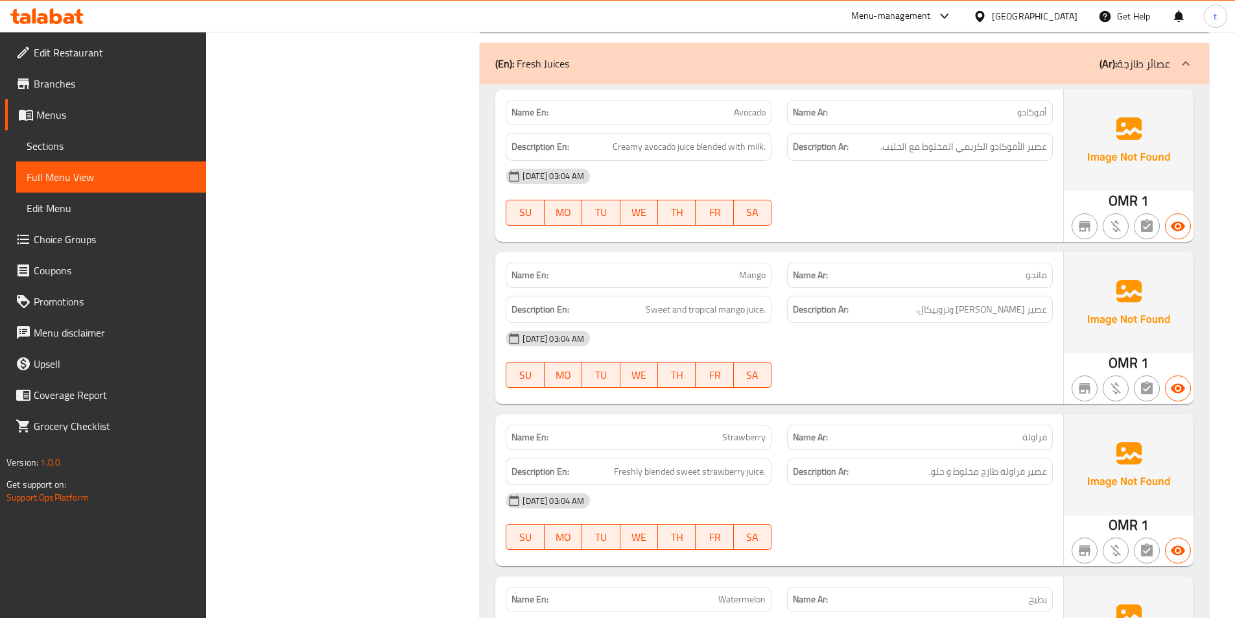
scroll to position [11730, 0]
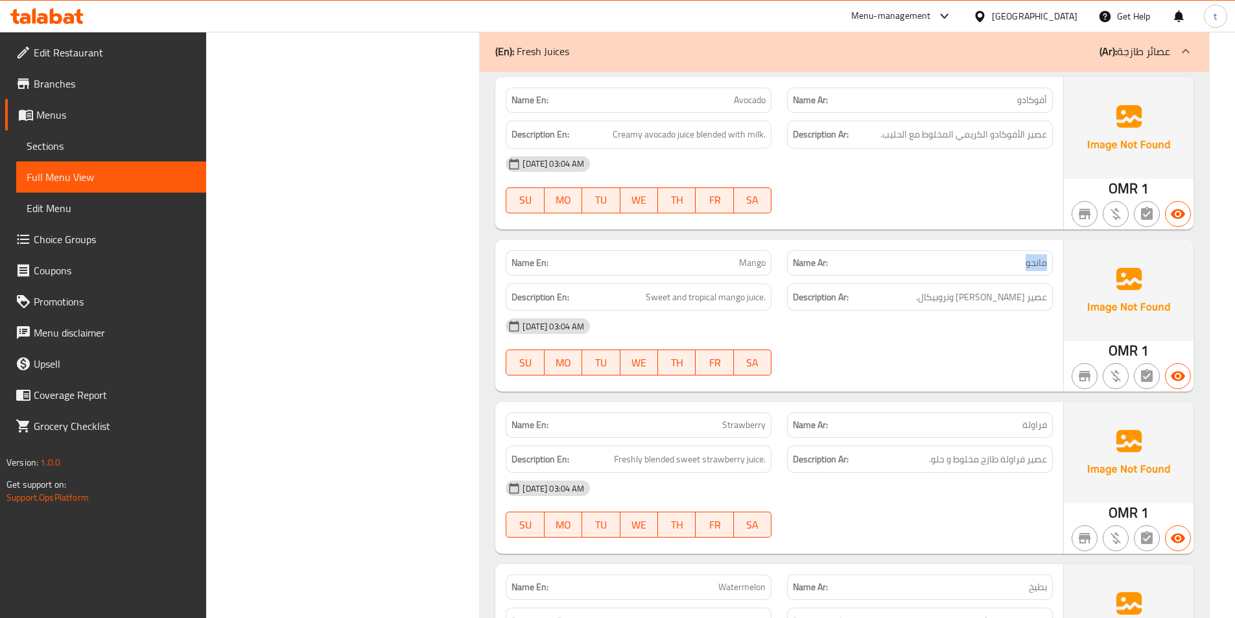
drag, startPoint x: 1004, startPoint y: 248, endPoint x: 1052, endPoint y: 248, distance: 48.6
click at [1052, 248] on div "Name Ar: مانجو" at bounding box center [919, 262] width 281 height 41
drag, startPoint x: 719, startPoint y: 250, endPoint x: 782, endPoint y: 255, distance: 62.4
click at [782, 255] on div "Name En: Mango Name Ar: مانجو" at bounding box center [779, 262] width 563 height 41
drag, startPoint x: 640, startPoint y: 279, endPoint x: 719, endPoint y: 293, distance: 79.7
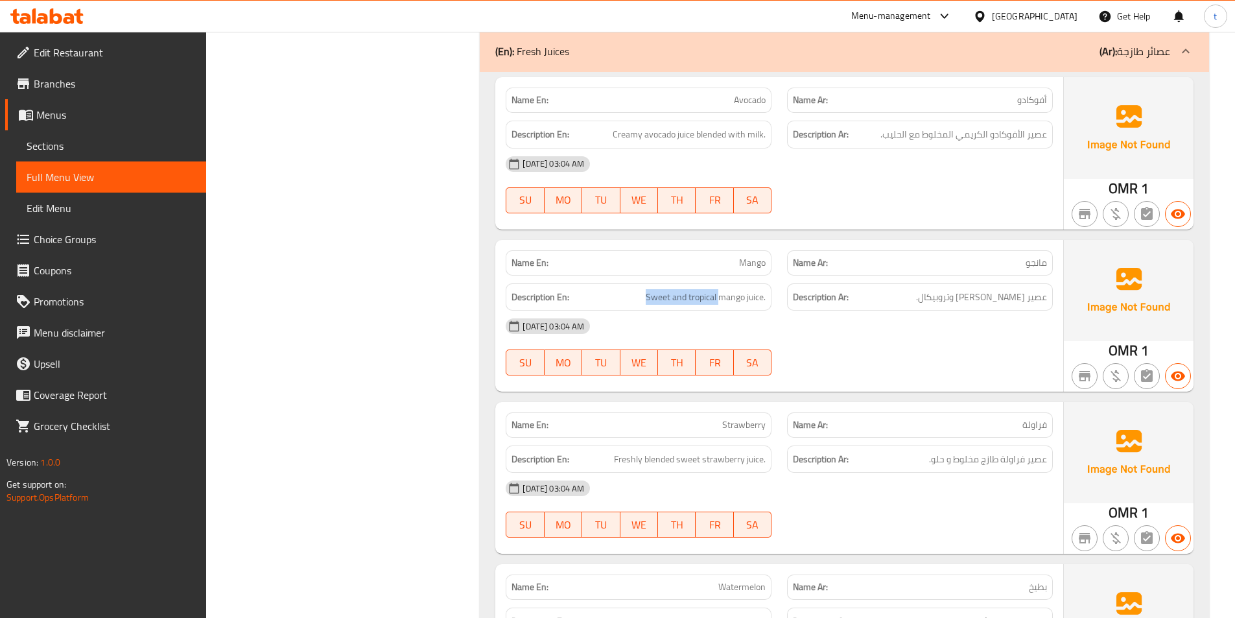
click at [719, 292] on div "Description En: Sweet and tropical mango juice." at bounding box center [638, 297] width 266 height 28
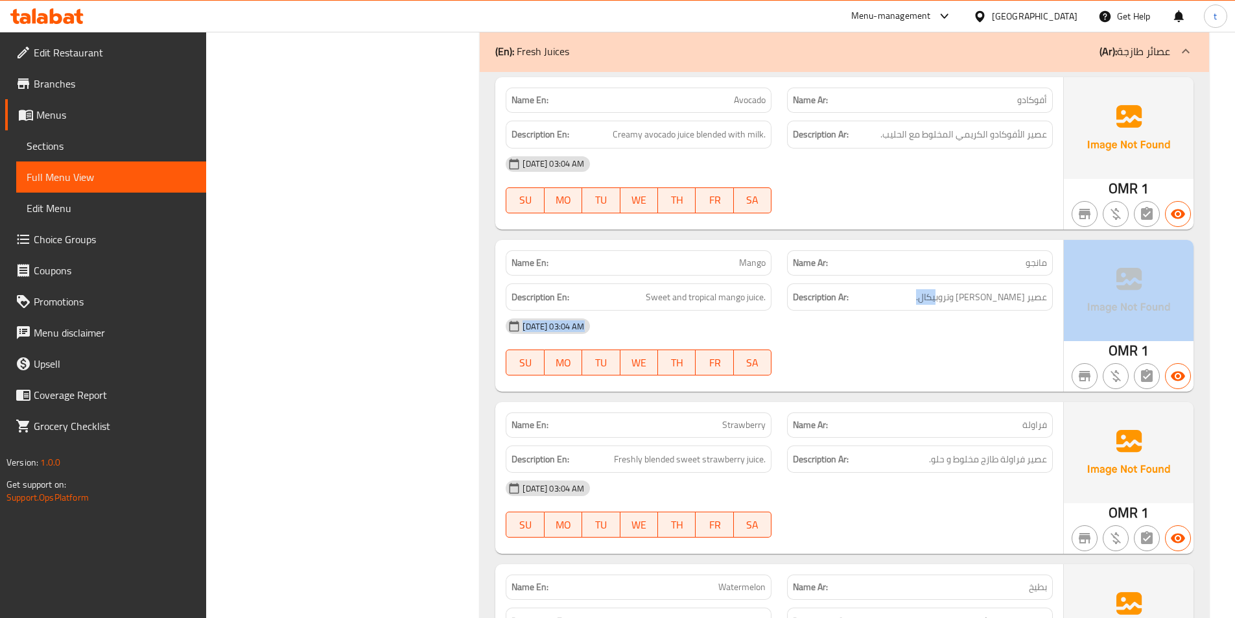
drag, startPoint x: 950, startPoint y: 286, endPoint x: 868, endPoint y: 283, distance: 81.7
click at [1068, 297] on div "Name En: Mango Name Ar: مانجو Description En: Sweet and tropical mango juice. D…" at bounding box center [844, 316] width 698 height 152
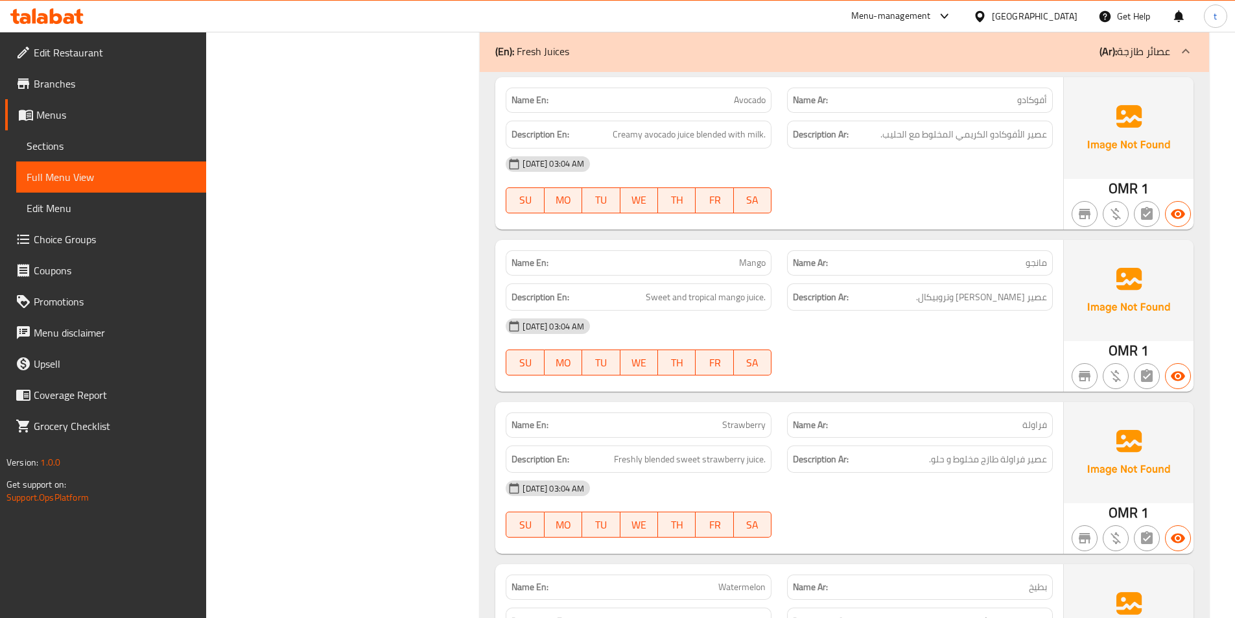
click at [617, 289] on h6 "Description En: Sweet and tropical mango juice." at bounding box center [638, 297] width 254 height 16
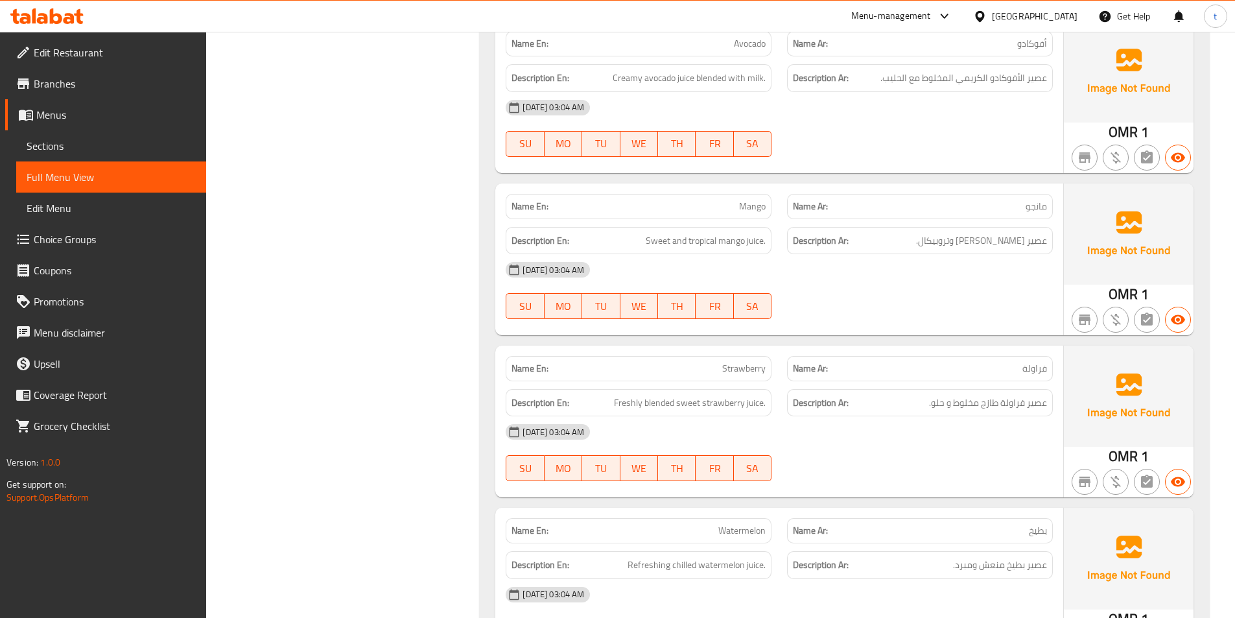
scroll to position [11860, 0]
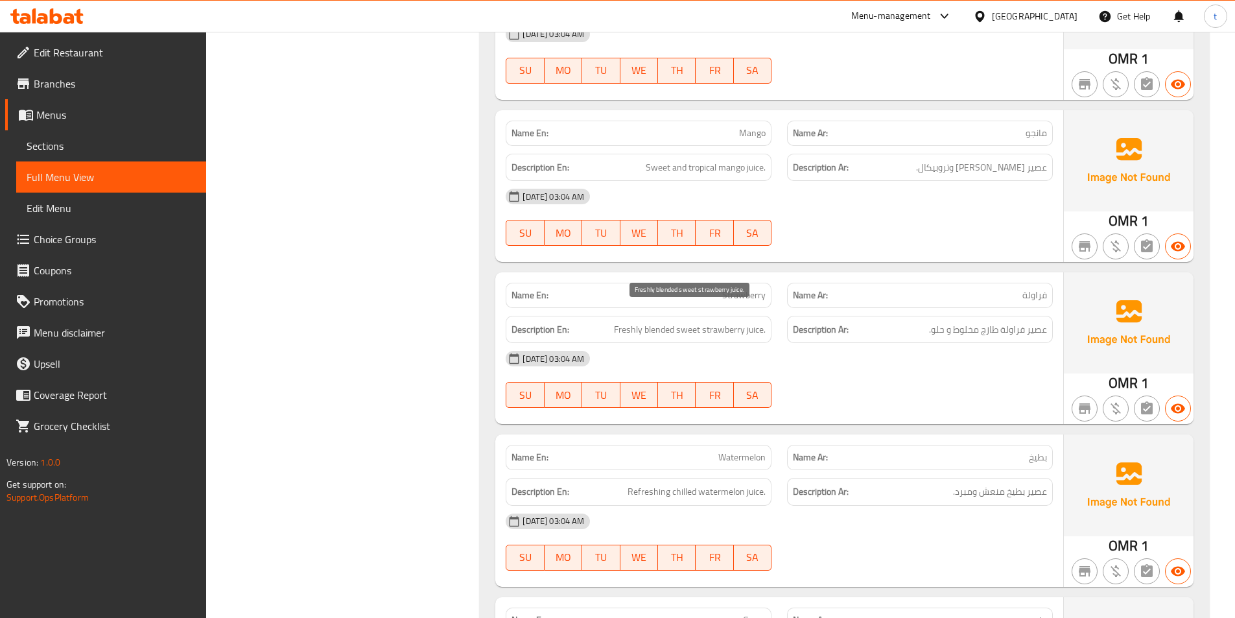
click at [635, 321] on span "Freshly blended sweet strawberry juice." at bounding box center [690, 329] width 152 height 16
click at [658, 321] on span "Freshly blended sweet strawberry juice." at bounding box center [690, 329] width 152 height 16
drag, startPoint x: 1043, startPoint y: 316, endPoint x: 924, endPoint y: 305, distance: 119.1
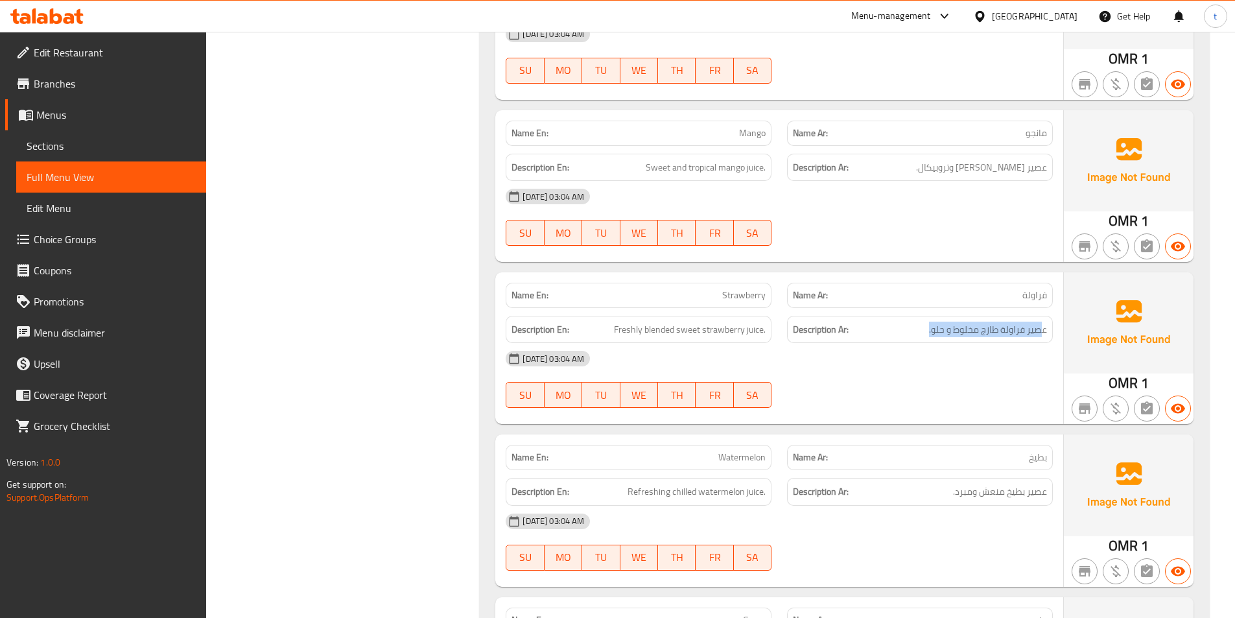
click at [924, 316] on div "Description Ar: عصير فراولة طازج مخلوط و حلو." at bounding box center [920, 330] width 266 height 28
click at [907, 321] on h6 "Description Ar: عصير فراولة طازج مخلوط و حلو." at bounding box center [920, 329] width 254 height 16
drag, startPoint x: 610, startPoint y: 314, endPoint x: 767, endPoint y: 314, distance: 156.2
click at [767, 316] on div "Description En: Freshly blended sweet strawberry juice." at bounding box center [638, 330] width 266 height 28
copy span "Freshly blended sweet strawberry juice."
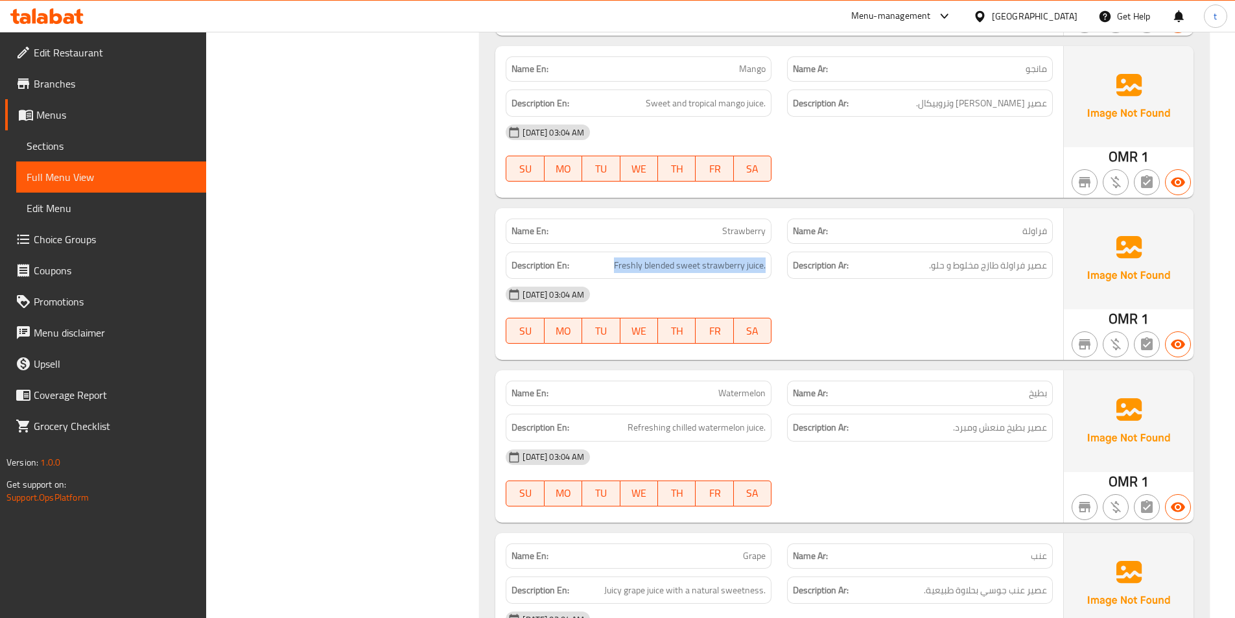
scroll to position [12054, 0]
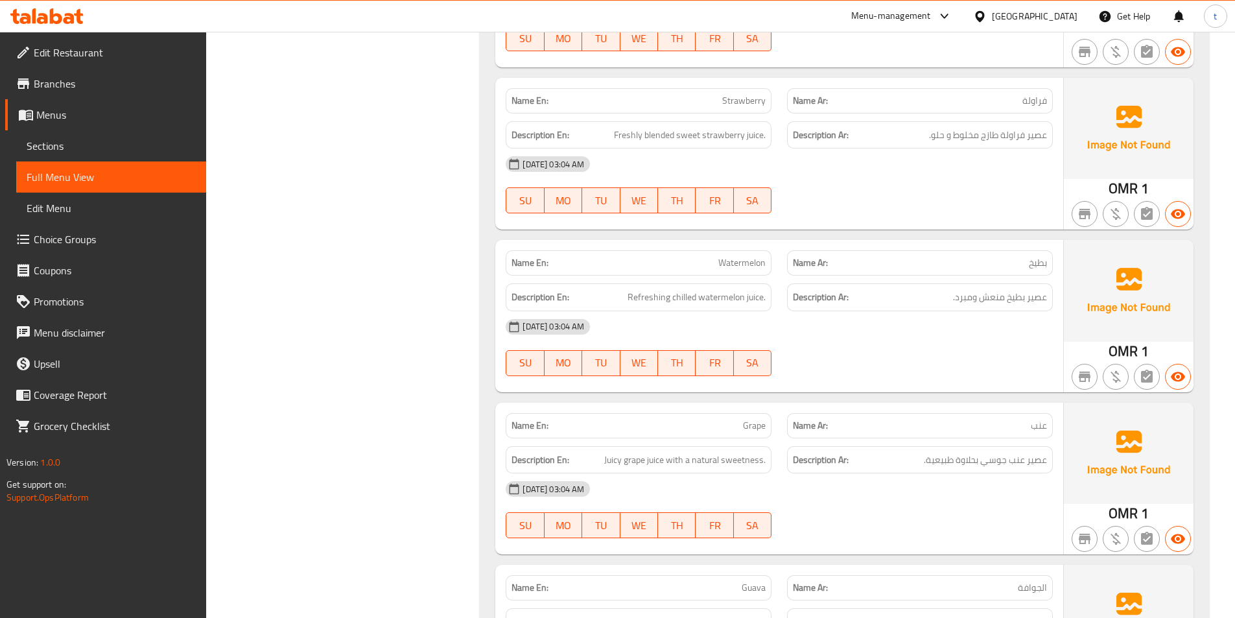
click at [732, 256] on span "Watermelon" at bounding box center [741, 263] width 47 height 14
click at [1019, 256] on p "Name Ar: بطيخ" at bounding box center [920, 263] width 254 height 14
click at [1033, 256] on span "بطيخ" at bounding box center [1037, 263] width 18 height 14
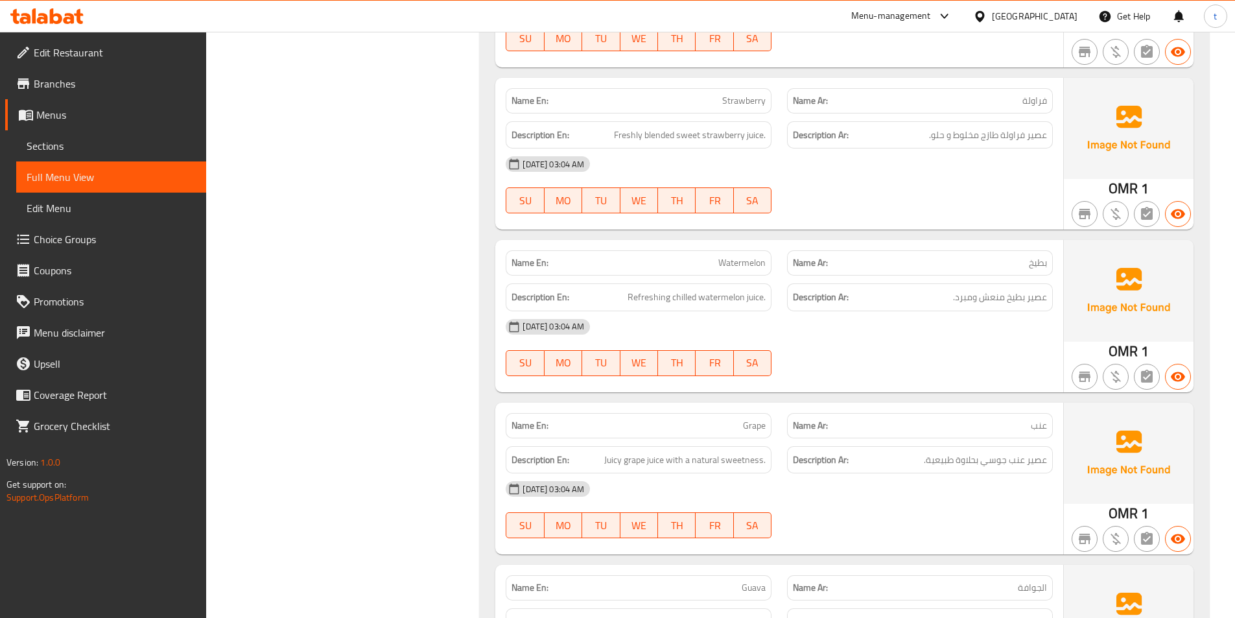
click at [654, 289] on span "Refreshing chilled watermelon juice." at bounding box center [696, 297] width 138 height 16
click at [981, 289] on span "عصير بطيخ منعش ومبرد." at bounding box center [1000, 297] width 94 height 16
click at [693, 289] on span "Refreshing chilled watermelon juice." at bounding box center [696, 297] width 138 height 16
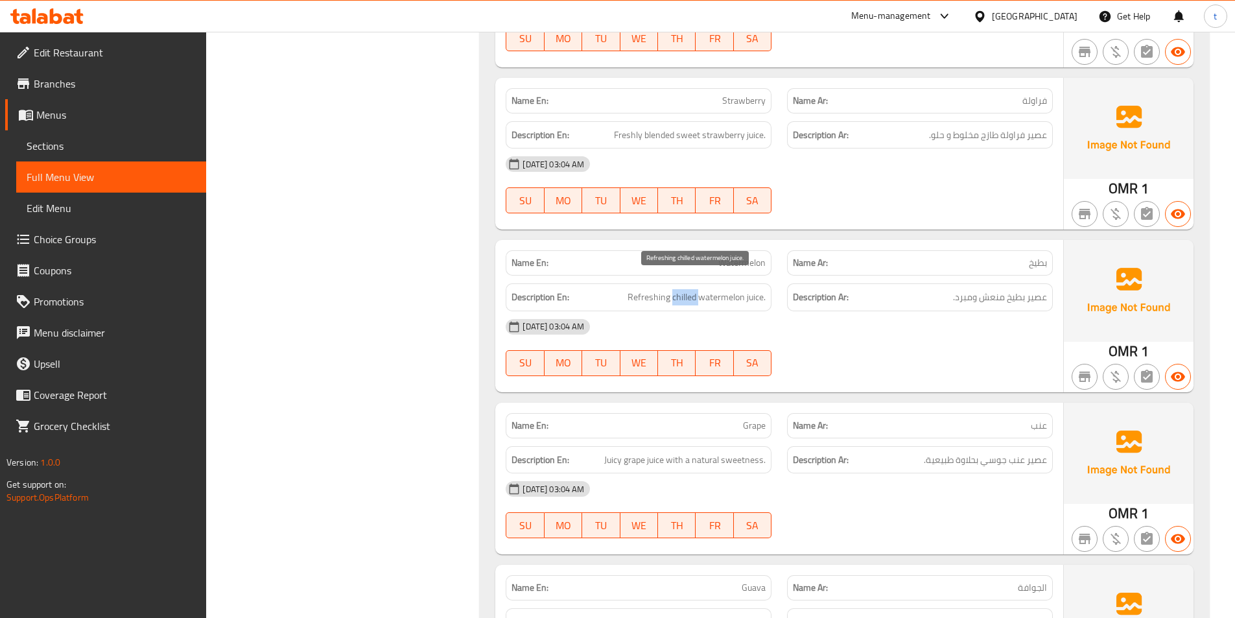
click at [693, 289] on span "Refreshing chilled watermelon juice." at bounding box center [696, 297] width 138 height 16
click at [965, 289] on span "عصير بطيخ منعش ومبرد." at bounding box center [1000, 297] width 94 height 16
click at [719, 289] on span "Refreshing chilled watermelon juice." at bounding box center [696, 297] width 138 height 16
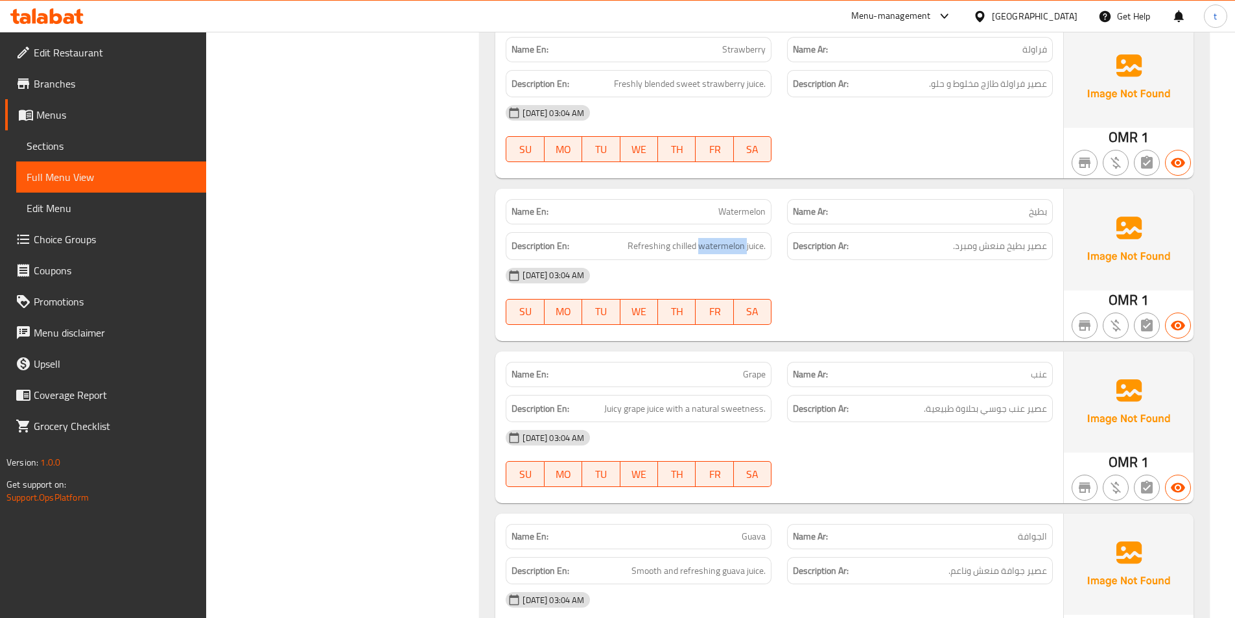
scroll to position [12184, 0]
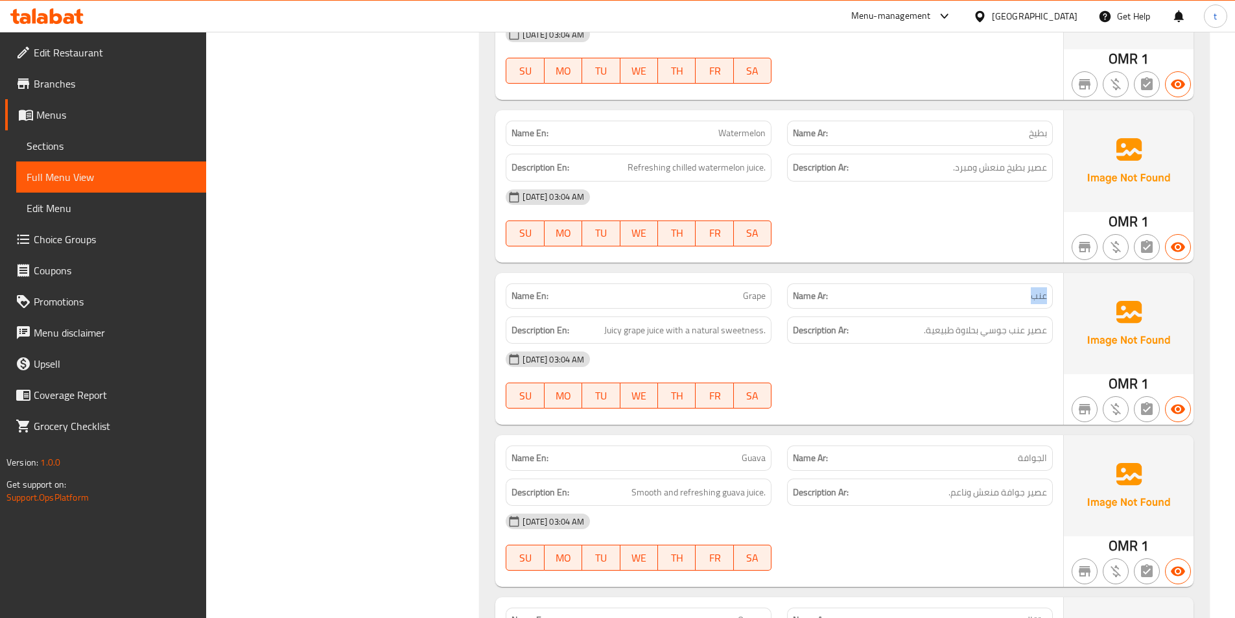
drag, startPoint x: 1003, startPoint y: 277, endPoint x: 1049, endPoint y: 273, distance: 46.2
click at [1051, 283] on div "Name Ar: عنب" at bounding box center [920, 295] width 266 height 25
drag, startPoint x: 714, startPoint y: 275, endPoint x: 771, endPoint y: 279, distance: 57.8
click at [779, 275] on div "Name En: Grape Name Ar: عنب" at bounding box center [779, 295] width 563 height 41
click at [610, 322] on span "Juicy grape juice with a natural sweetness." at bounding box center [684, 330] width 161 height 16
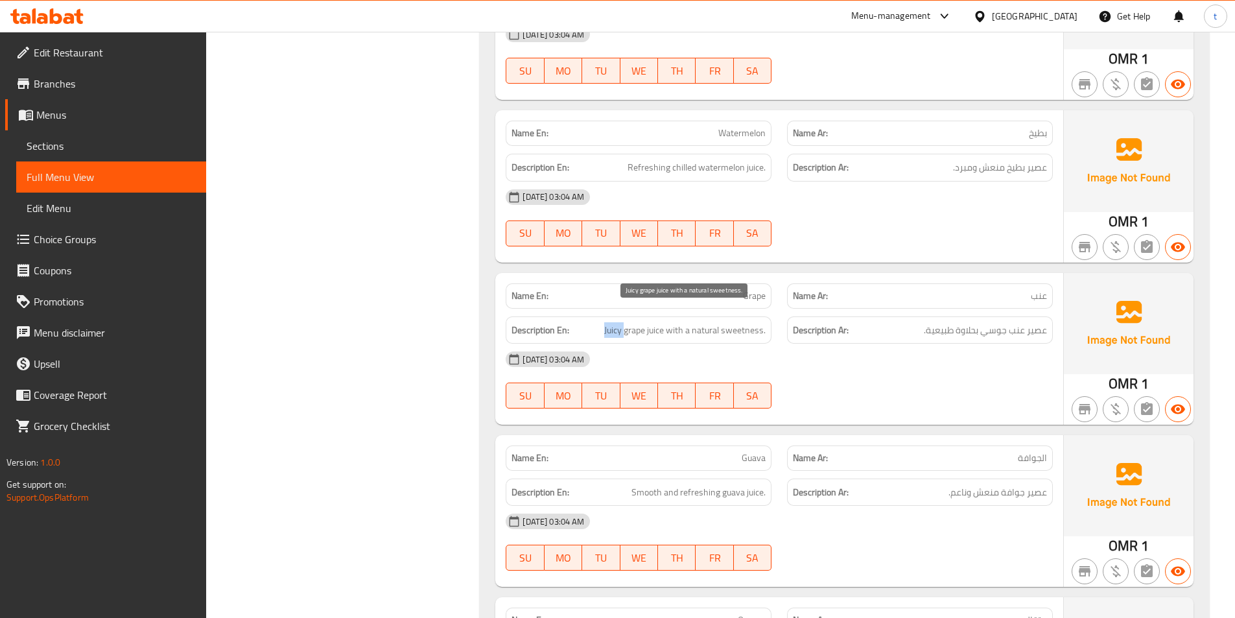
click at [610, 322] on span "Juicy grape juice with a natural sweetness." at bounding box center [684, 330] width 161 height 16
click at [1000, 322] on span "عصير عنب جوسي بحلاوة طبيعية." at bounding box center [984, 330] width 123 height 16
drag, startPoint x: 1000, startPoint y: 316, endPoint x: 767, endPoint y: 310, distance: 233.4
click at [975, 322] on span "عصير عنب جوسي بحلاوة طبيعية." at bounding box center [984, 330] width 123 height 16
click at [631, 322] on span "Juicy grape juice with a natural sweetness." at bounding box center [684, 330] width 161 height 16
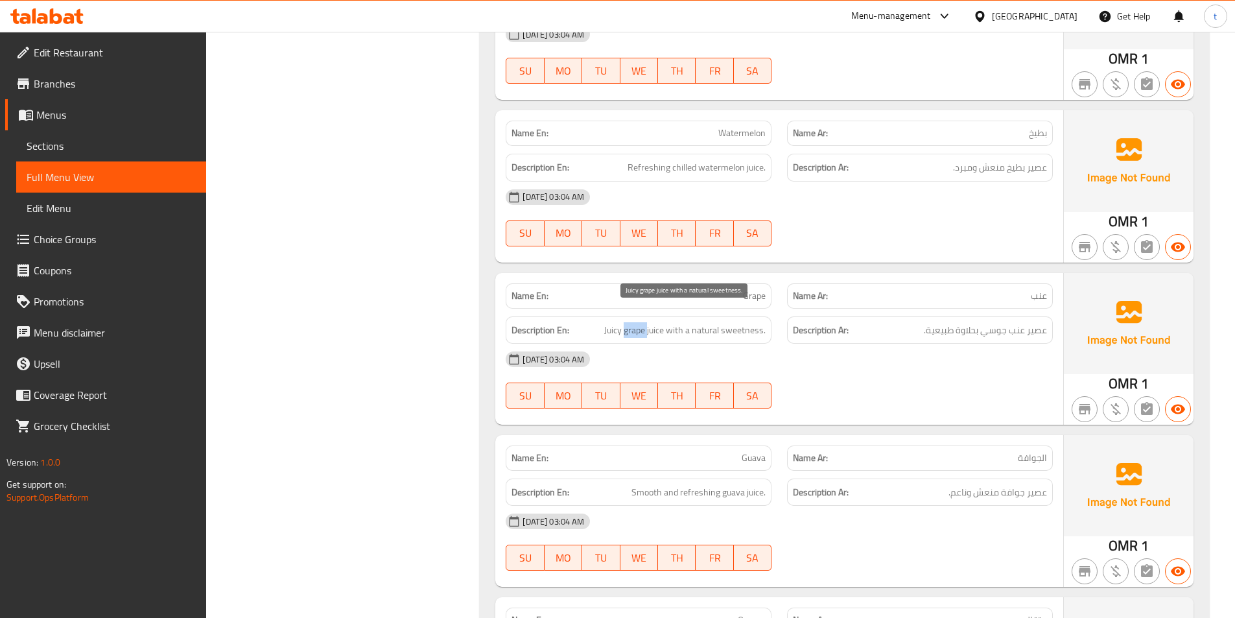
click at [631, 322] on span "Juicy grape juice with a natural sweetness." at bounding box center [684, 330] width 161 height 16
click at [1021, 322] on span "عصير عنب جوسي بحلاوة طبيعية." at bounding box center [984, 330] width 123 height 16
click at [1019, 322] on span "عصير عنب جوسي بحلاوة طبيعية." at bounding box center [984, 330] width 123 height 16
click at [656, 322] on span "Juicy grape juice with a natural sweetness." at bounding box center [684, 330] width 161 height 16
drag, startPoint x: 656, startPoint y: 318, endPoint x: 668, endPoint y: 317, distance: 11.1
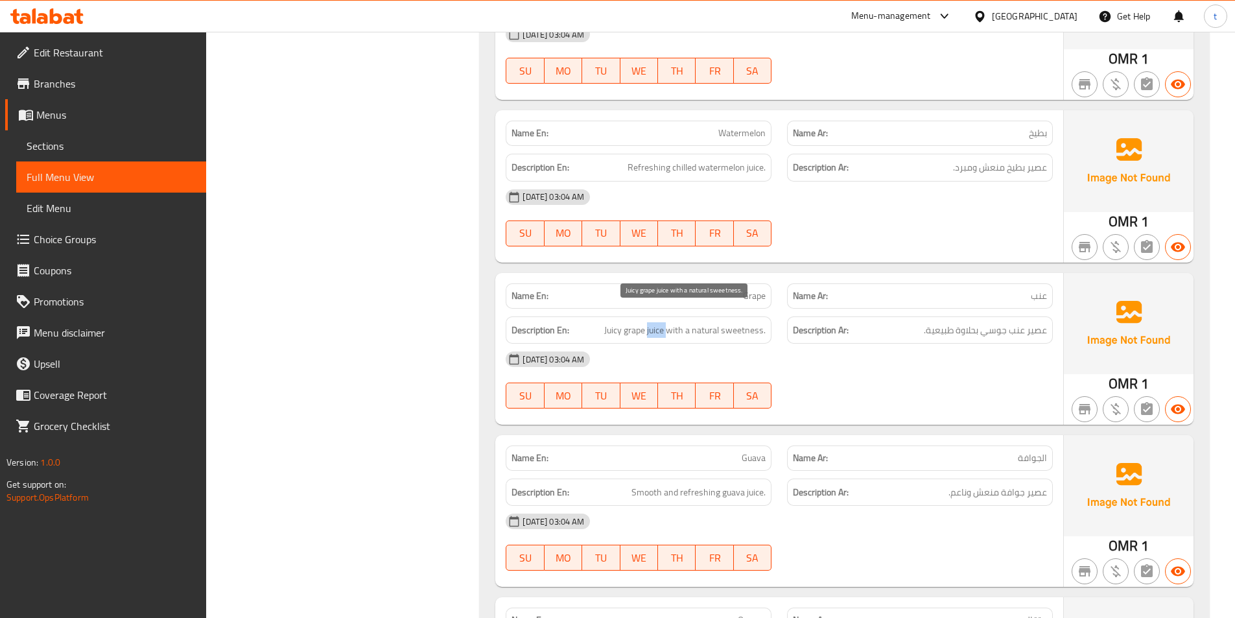
click at [665, 322] on span "Juicy grape juice with a natural sweetness." at bounding box center [684, 330] width 161 height 16
drag, startPoint x: 680, startPoint y: 319, endPoint x: 733, endPoint y: 315, distance: 53.3
click at [733, 322] on span "Juicy grape juice with a natural sweetness." at bounding box center [684, 330] width 161 height 16
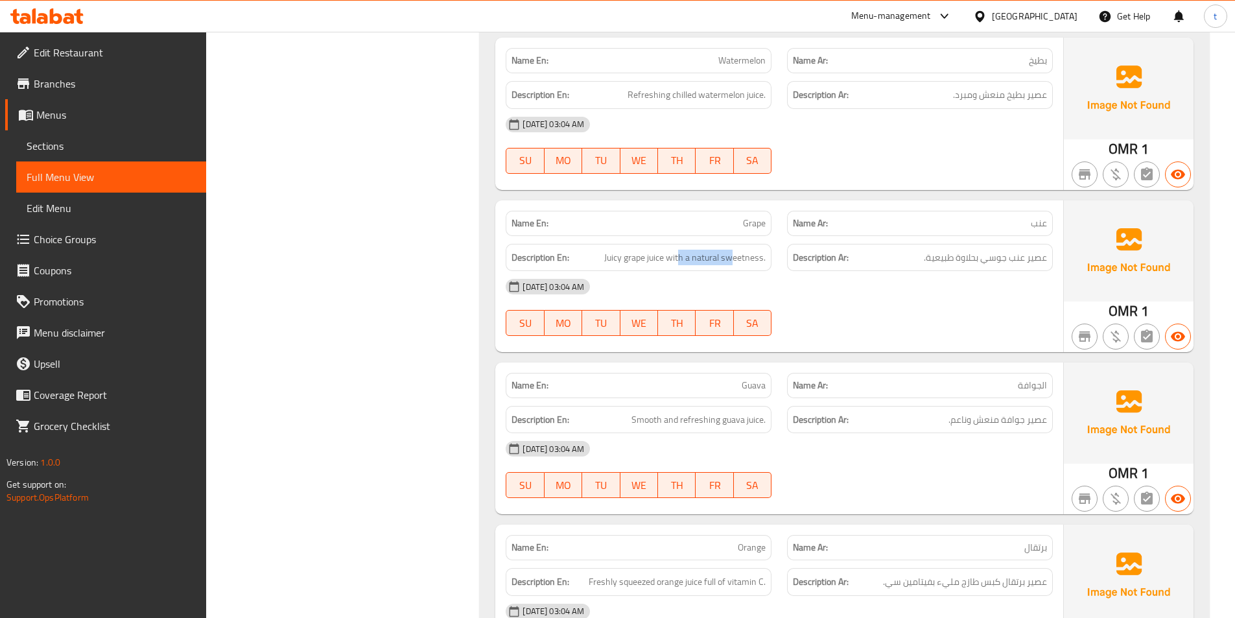
scroll to position [12378, 0]
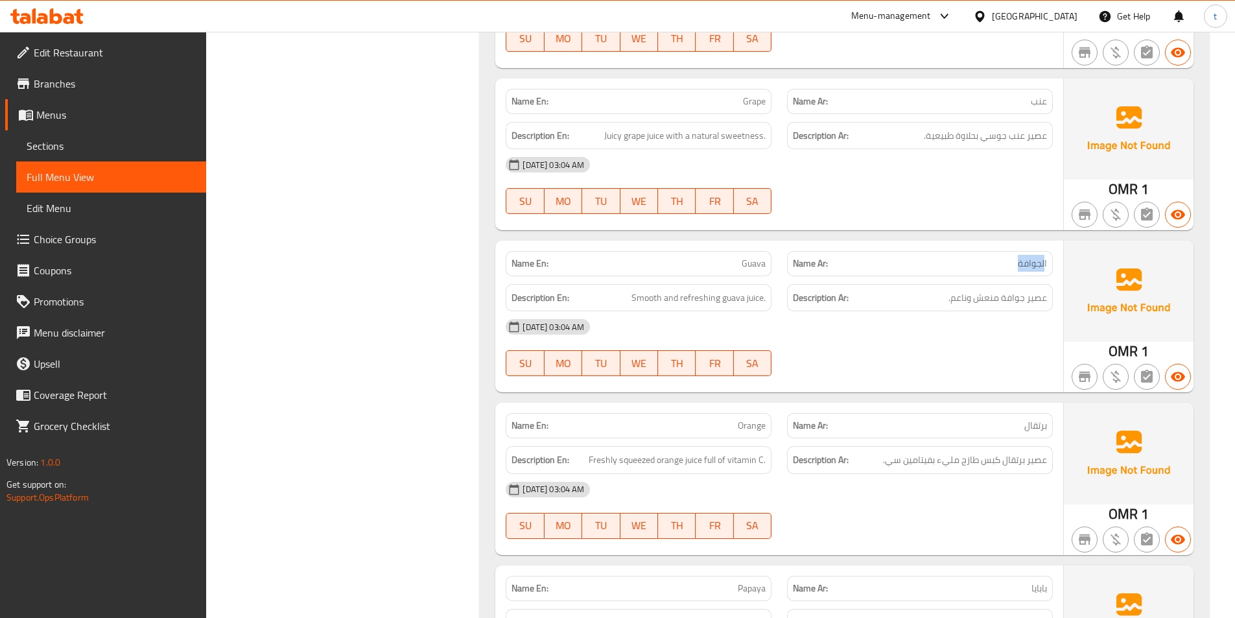
drag, startPoint x: 995, startPoint y: 253, endPoint x: 1043, endPoint y: 243, distance: 49.1
click at [1043, 257] on p "Name Ar: الجوافة" at bounding box center [920, 264] width 254 height 14
drag, startPoint x: 744, startPoint y: 253, endPoint x: 769, endPoint y: 245, distance: 25.8
click at [769, 251] on div "Name En: Guava" at bounding box center [638, 263] width 266 height 25
drag, startPoint x: 638, startPoint y: 281, endPoint x: 722, endPoint y: 282, distance: 83.6
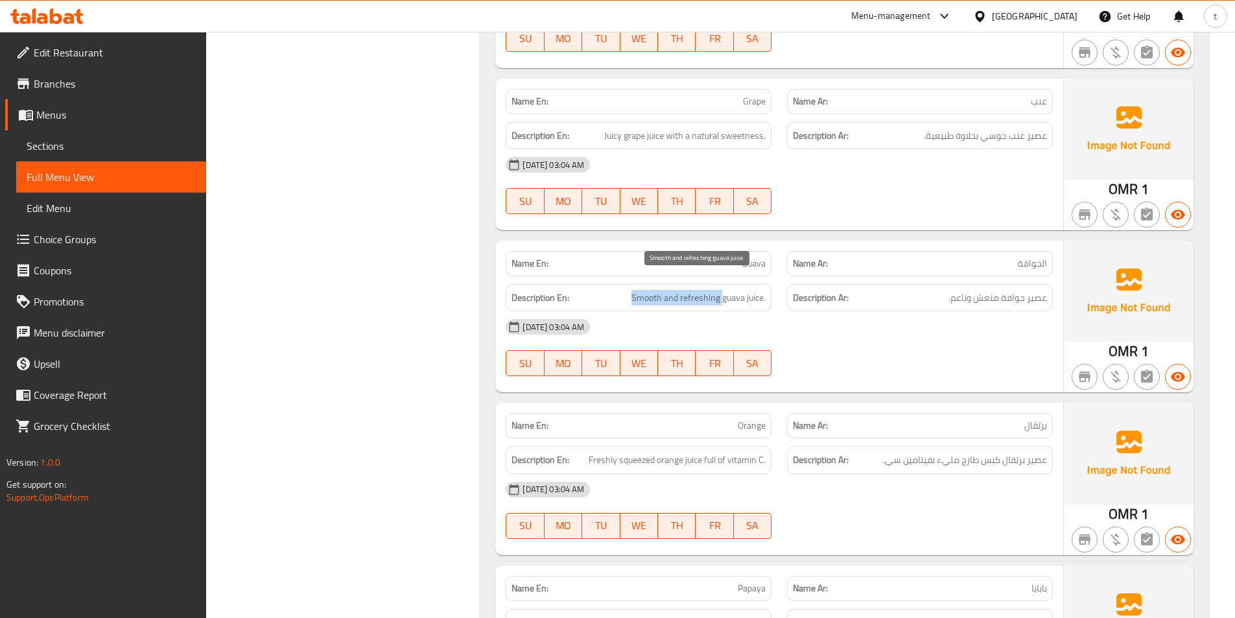
click at [722, 290] on h6 "Description En: Smooth and refreshing guava juice." at bounding box center [638, 298] width 254 height 16
drag, startPoint x: 935, startPoint y: 278, endPoint x: 1010, endPoint y: 290, distance: 76.2
click at [1010, 290] on h6 "Description Ar: عصير جوافة منعش وناعم." at bounding box center [920, 298] width 254 height 16
drag, startPoint x: 726, startPoint y: 285, endPoint x: 757, endPoint y: 285, distance: 31.1
click at [756, 290] on span "Smooth and refreshing guava juice." at bounding box center [698, 298] width 134 height 16
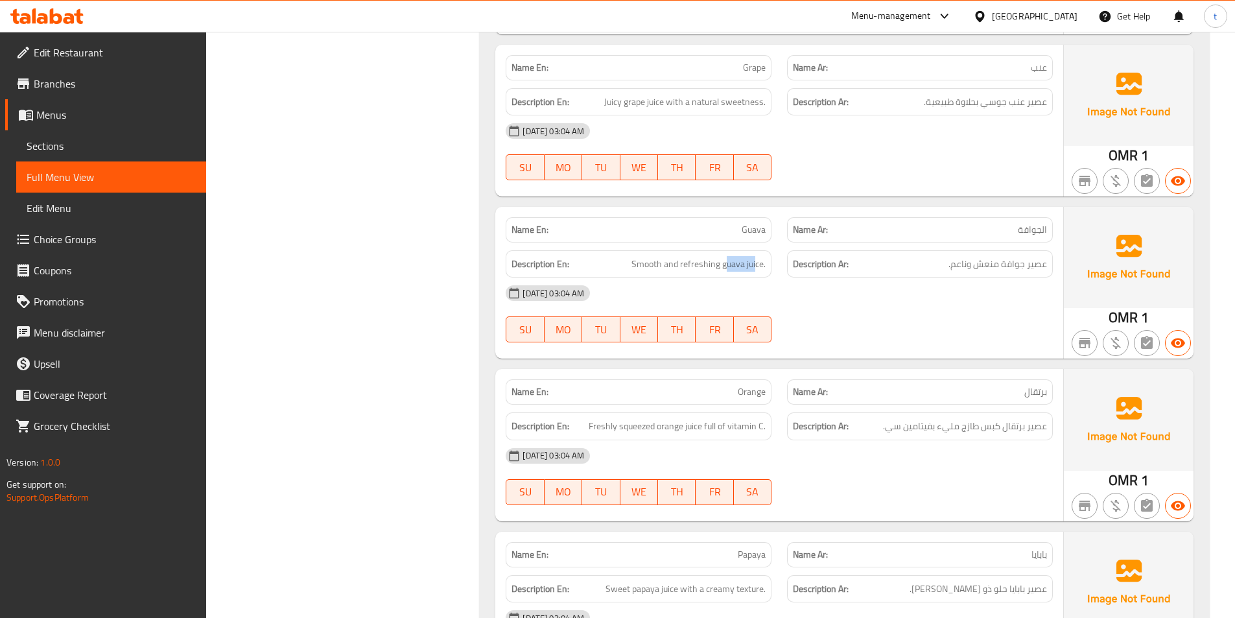
scroll to position [12443, 0]
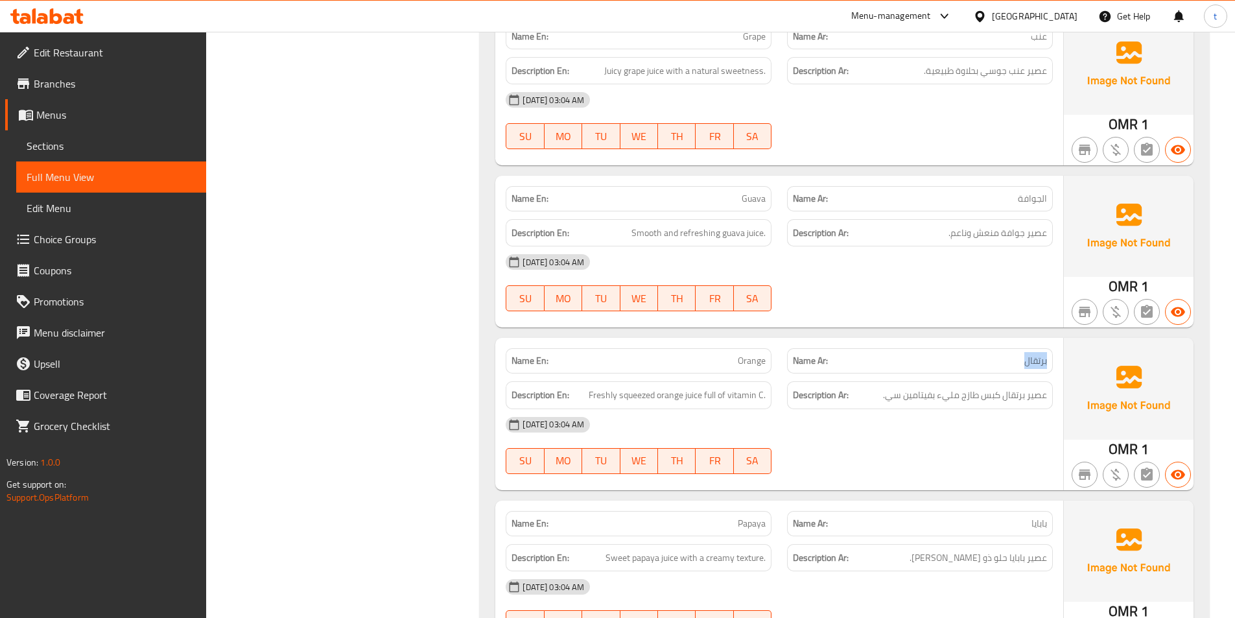
drag, startPoint x: 990, startPoint y: 340, endPoint x: 1046, endPoint y: 339, distance: 56.4
click at [1047, 348] on div "Name Ar: برتقال" at bounding box center [920, 360] width 266 height 25
drag, startPoint x: 729, startPoint y: 345, endPoint x: 773, endPoint y: 344, distance: 44.1
click at [773, 344] on div "Name En: Orange" at bounding box center [638, 360] width 281 height 41
drag, startPoint x: 579, startPoint y: 381, endPoint x: 701, endPoint y: 388, distance: 122.0
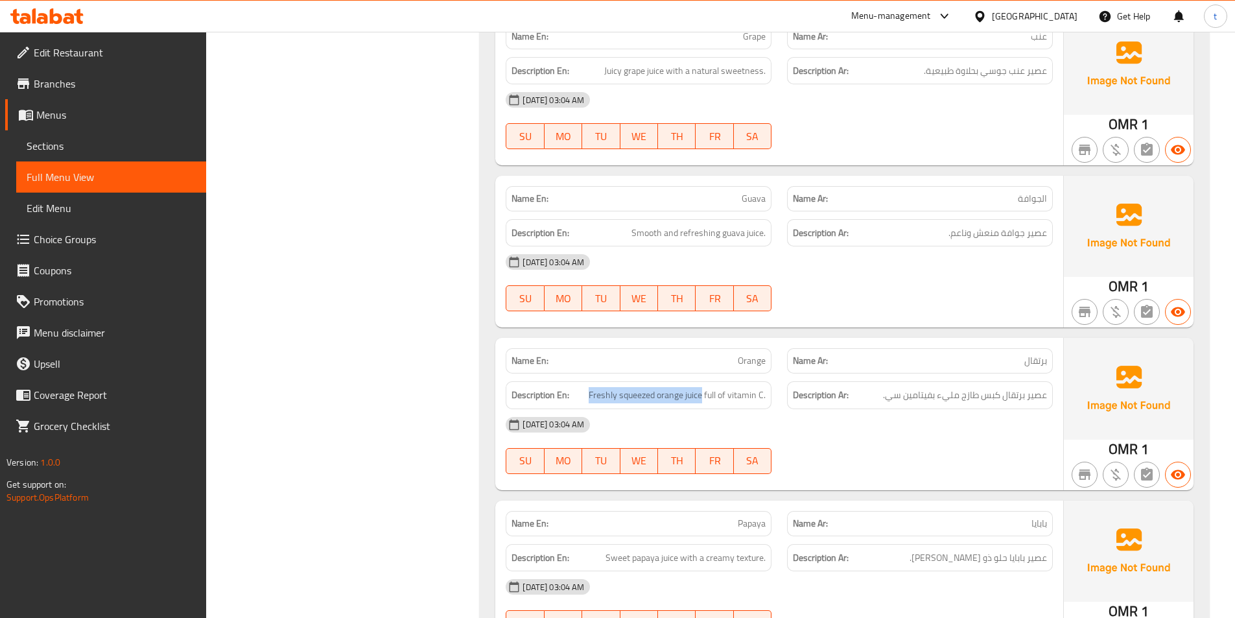
click at [701, 388] on div "Description En: Freshly squeezed orange juice full of vitamin C." at bounding box center [638, 395] width 266 height 28
drag, startPoint x: 982, startPoint y: 378, endPoint x: 1038, endPoint y: 386, distance: 56.4
click at [1038, 387] on span "عصير برتقال كبس طازج مليء بفيتامين سي." at bounding box center [965, 395] width 164 height 16
drag, startPoint x: 704, startPoint y: 382, endPoint x: 788, endPoint y: 381, distance: 83.6
click at [788, 381] on div "Description En: Freshly squeezed orange juice full of vitamin C. Description Ar…" at bounding box center [779, 394] width 563 height 43
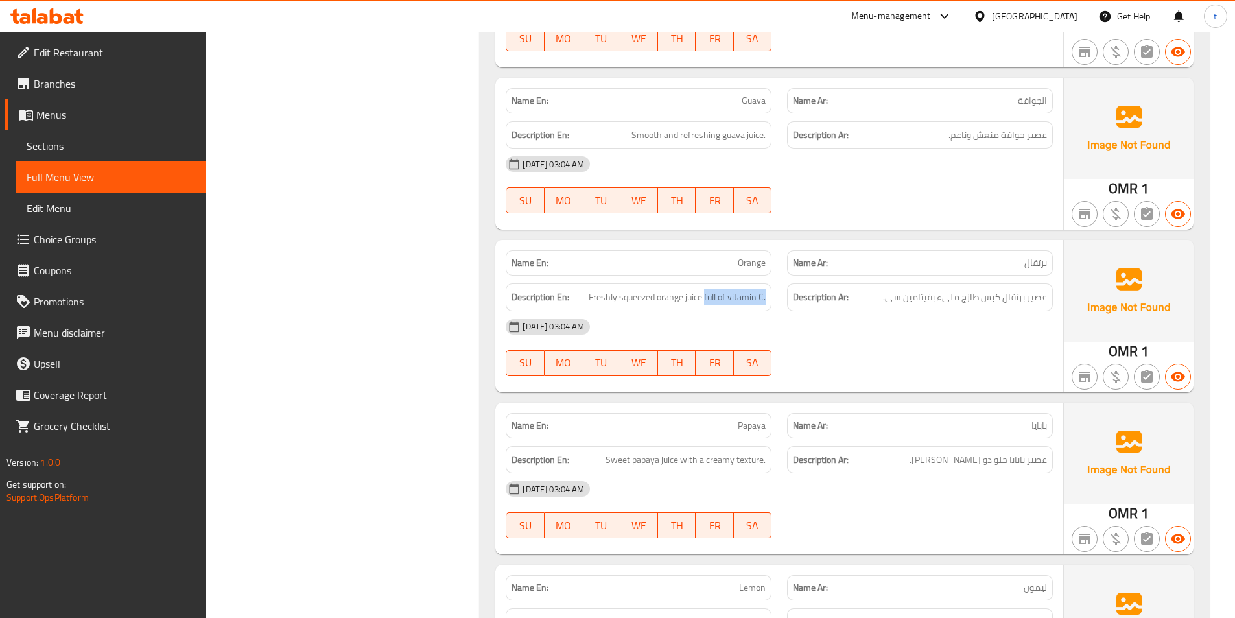
scroll to position [12637, 0]
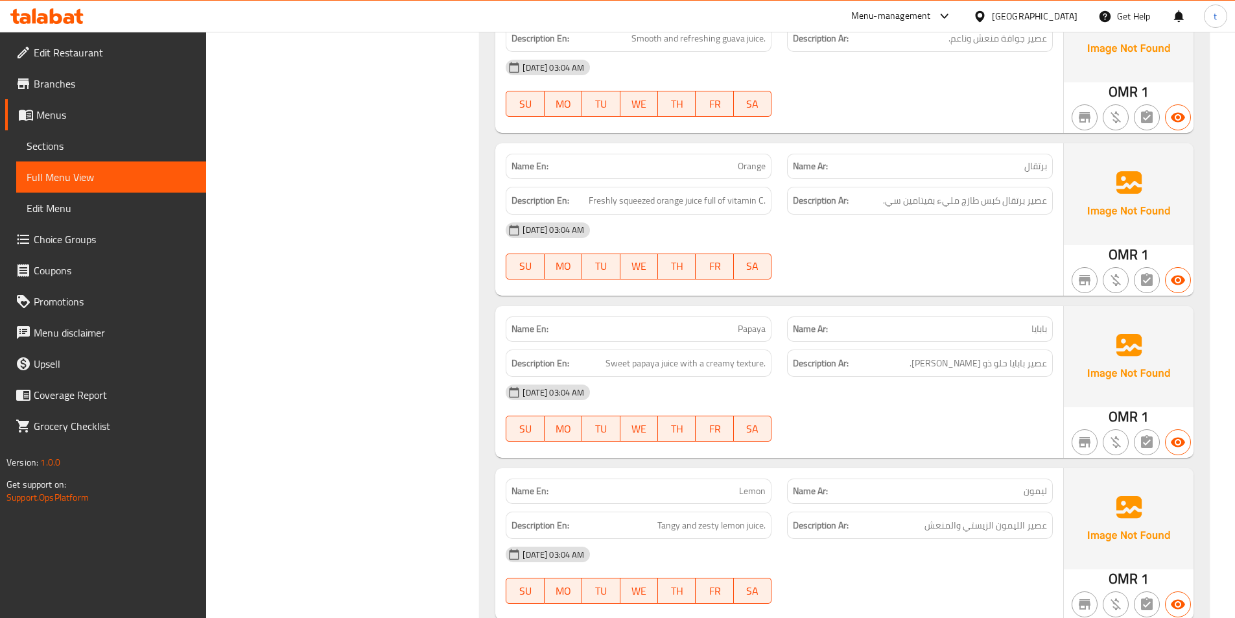
click at [759, 159] on span "Orange" at bounding box center [752, 166] width 28 height 14
click at [1043, 159] on span "برتقال" at bounding box center [1035, 166] width 23 height 14
click at [1043, 322] on span "بابايا" at bounding box center [1039, 329] width 16 height 14
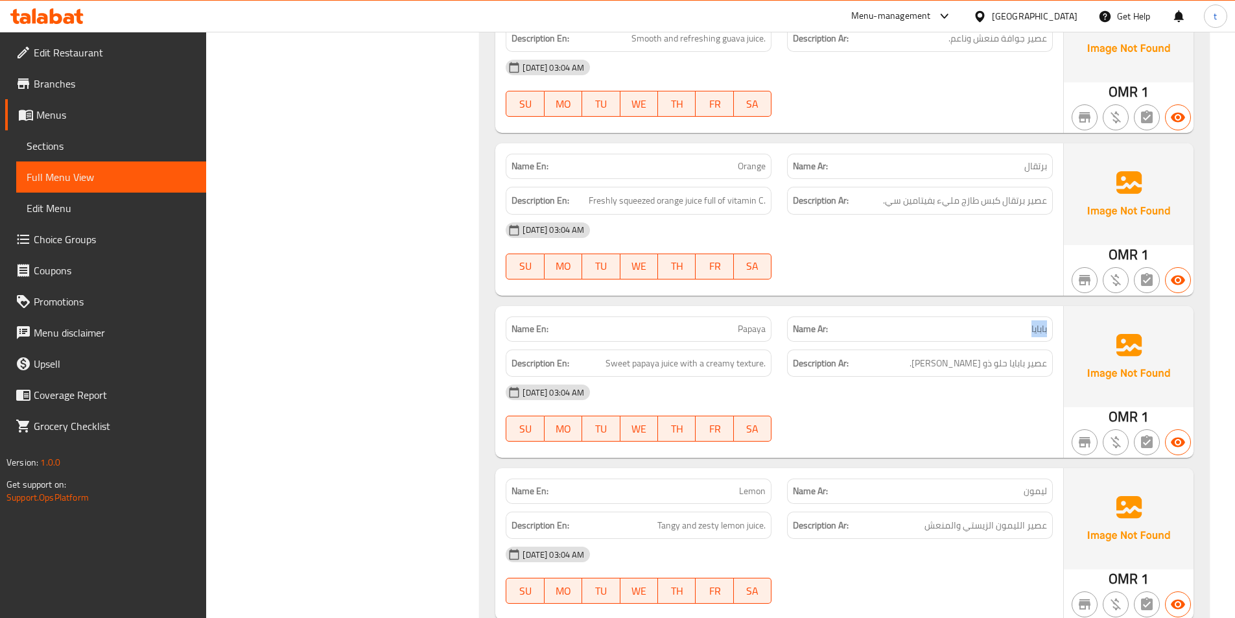
click at [1043, 322] on span "بابايا" at bounding box center [1039, 329] width 16 height 14
click at [740, 322] on span "Papaya" at bounding box center [752, 329] width 28 height 14
click at [614, 355] on span "Sweet papaya juice with a creamy texture." at bounding box center [685, 363] width 160 height 16
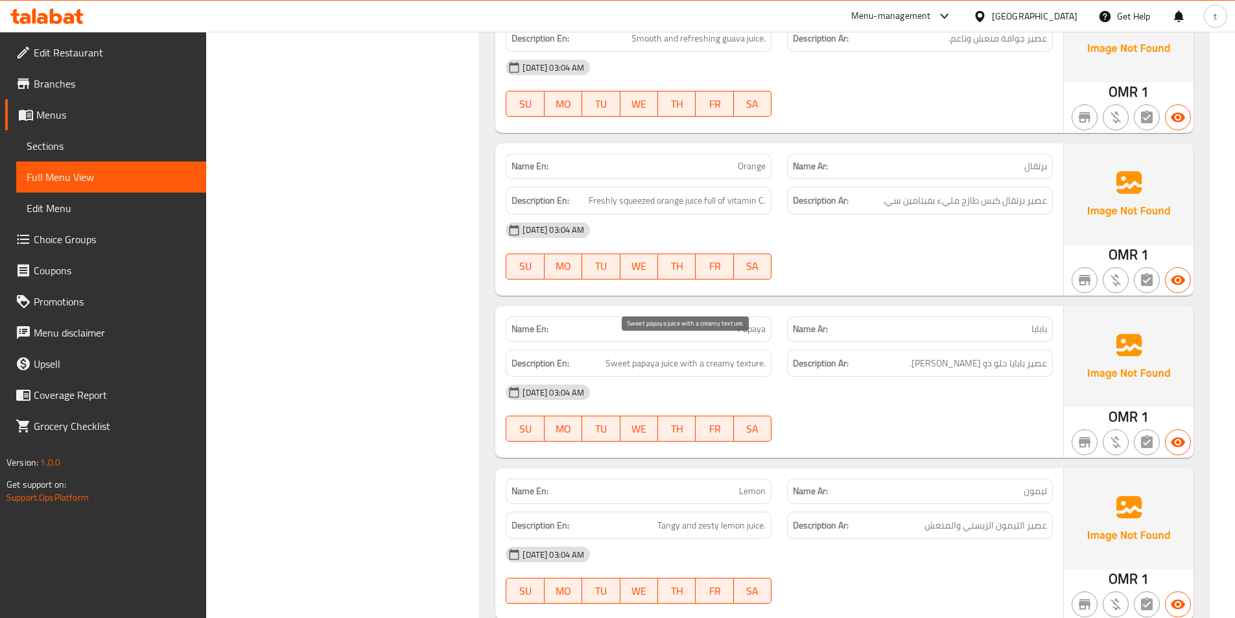
click at [644, 355] on span "Sweet papaya juice with a creamy texture." at bounding box center [685, 363] width 160 height 16
click at [757, 322] on span "Papaya" at bounding box center [752, 329] width 28 height 14
click at [1040, 322] on span "بابايا" at bounding box center [1039, 329] width 16 height 14
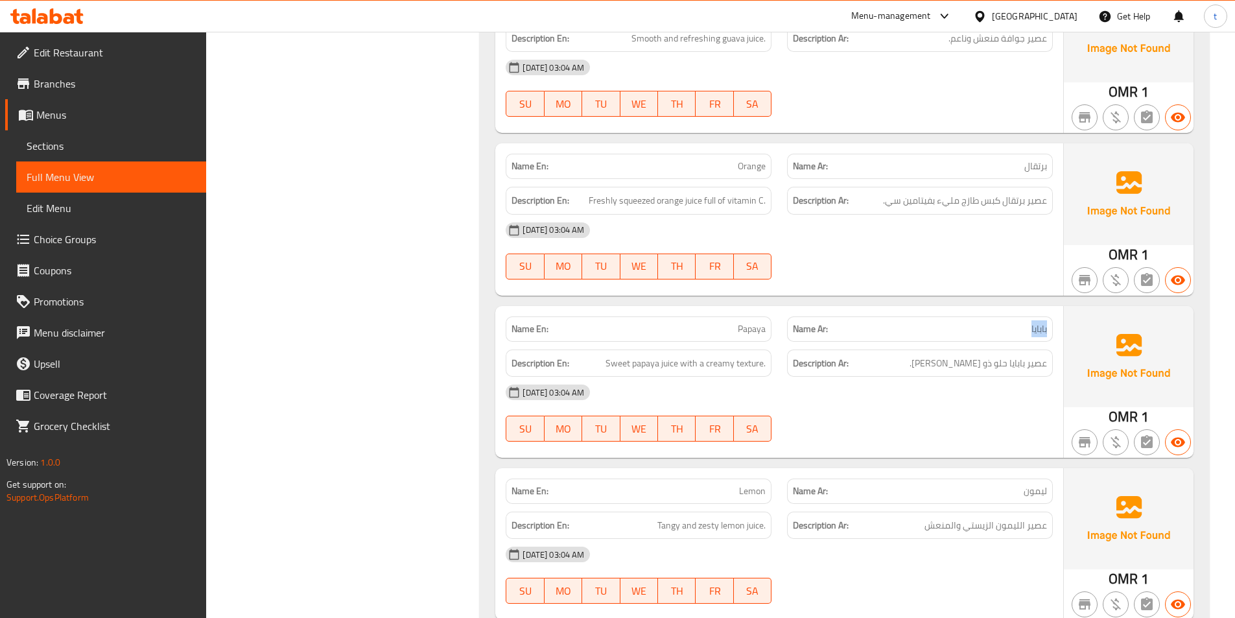
drag, startPoint x: 1040, startPoint y: 310, endPoint x: 850, endPoint y: 331, distance: 191.7
click at [1030, 322] on p "Name Ar: بابايا" at bounding box center [920, 329] width 254 height 14
click at [611, 355] on span "Sweet papaya juice with a creamy texture." at bounding box center [685, 363] width 160 height 16
click at [1006, 355] on span "عصير بابايا حلو ذو [PERSON_NAME]." at bounding box center [977, 363] width 137 height 16
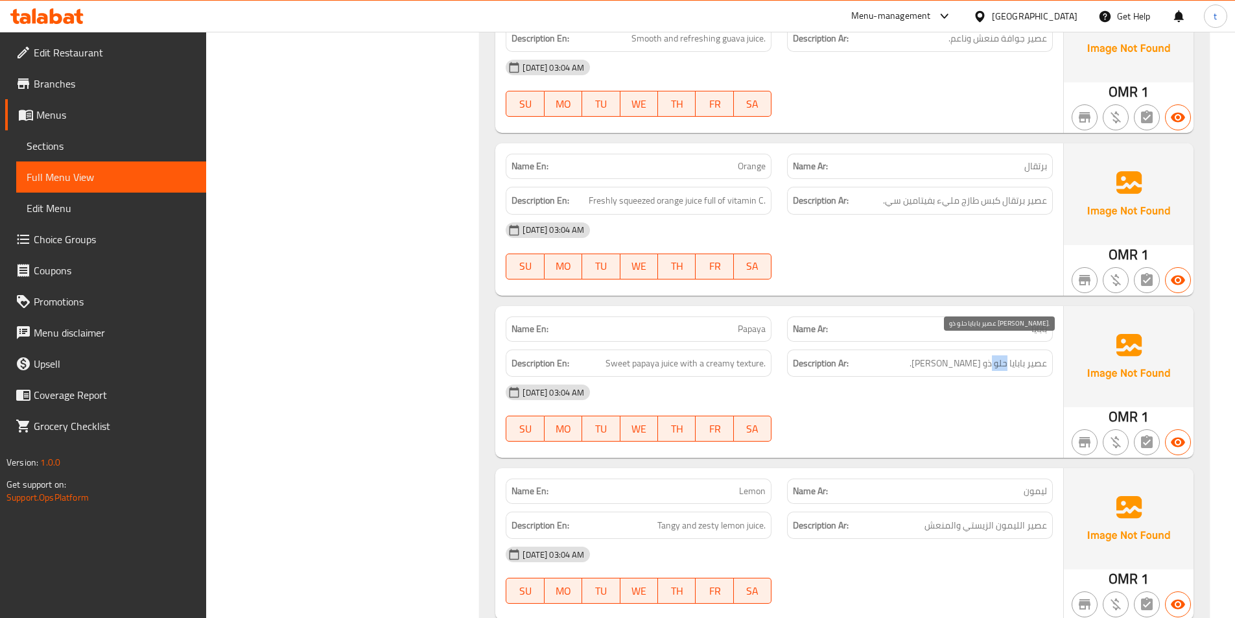
click at [1006, 355] on span "عصير بابايا حلو ذو [PERSON_NAME]." at bounding box center [977, 363] width 137 height 16
click at [637, 355] on span "Sweet papaya juice with a creamy texture." at bounding box center [685, 363] width 160 height 16
drag, startPoint x: 637, startPoint y: 348, endPoint x: 692, endPoint y: 354, distance: 55.4
click at [645, 355] on span "Sweet papaya juice with a creamy texture." at bounding box center [685, 363] width 160 height 16
click at [1032, 355] on span "عصير بابايا حلو ذو [PERSON_NAME]." at bounding box center [977, 363] width 137 height 16
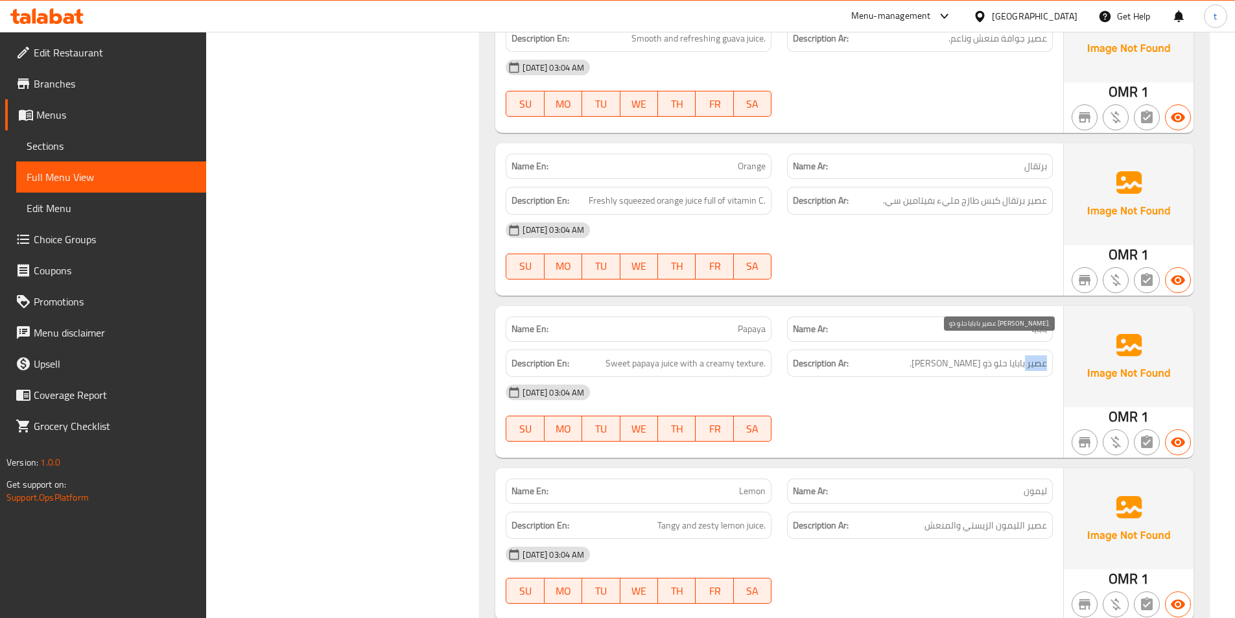
click at [1032, 355] on span "عصير بابايا حلو ذو [PERSON_NAME]." at bounding box center [977, 363] width 137 height 16
drag, startPoint x: 660, startPoint y: 351, endPoint x: 784, endPoint y: 347, distance: 124.5
click at [780, 347] on div "Description En: Sweet papaya juice with a creamy texture. Description Ar: عصير …" at bounding box center [779, 363] width 563 height 43
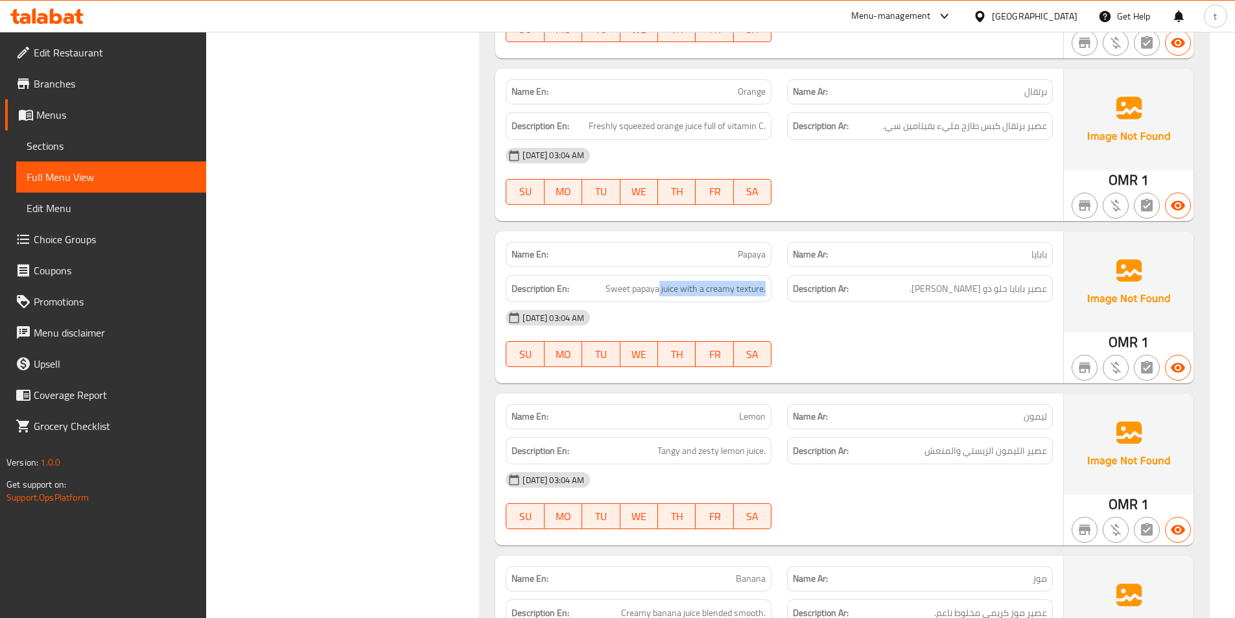
scroll to position [12832, 0]
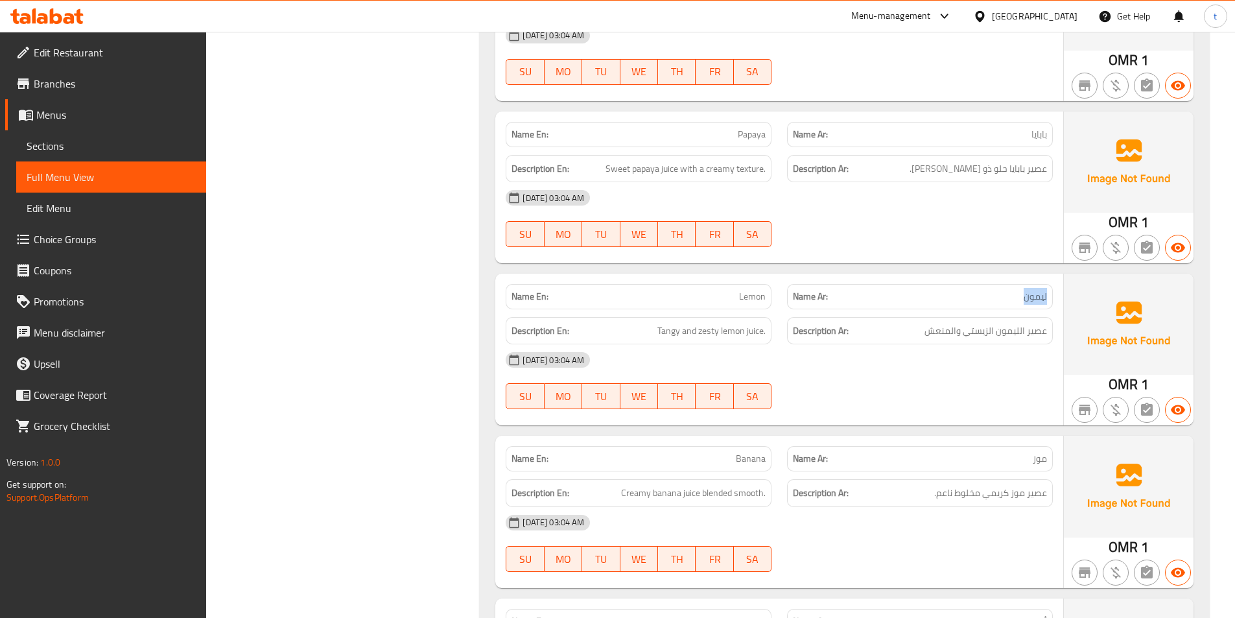
drag, startPoint x: 1021, startPoint y: 284, endPoint x: 1062, endPoint y: 283, distance: 40.2
click at [1062, 283] on div "Name En: Lemon Name Ar: ليمون Description En: Tangy and zesty lemon juice. Desc…" at bounding box center [779, 349] width 568 height 152
drag, startPoint x: 743, startPoint y: 281, endPoint x: 774, endPoint y: 277, distance: 31.3
click at [774, 277] on div "Name En: Lemon" at bounding box center [638, 296] width 281 height 41
drag, startPoint x: 647, startPoint y: 314, endPoint x: 785, endPoint y: 319, distance: 138.1
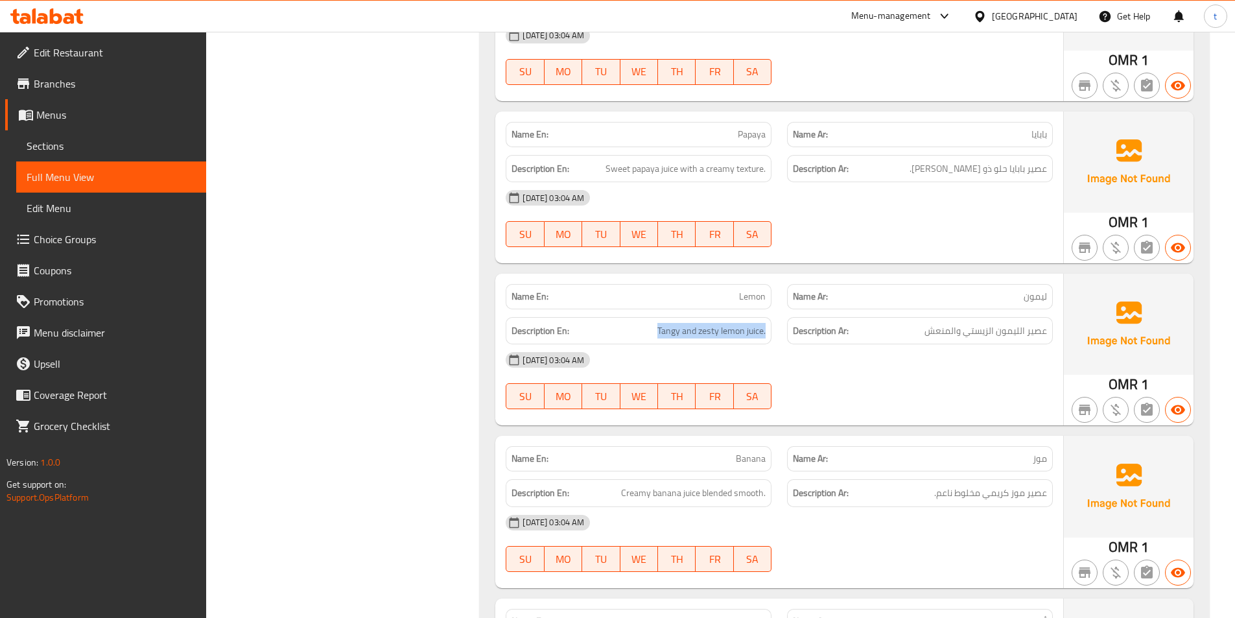
click at [785, 319] on div "Description En: Tangy and zesty lemon juice. Description Ar: عصير الليمون الزيس…" at bounding box center [779, 330] width 563 height 43
drag, startPoint x: 924, startPoint y: 315, endPoint x: 1063, endPoint y: 322, distance: 138.9
click at [1063, 322] on div "Name En: Lemon Name Ar: ليمون Description En: Tangy and zesty lemon juice. Desc…" at bounding box center [844, 349] width 698 height 152
click at [656, 323] on h6 "Description En: Tangy and zesty lemon juice." at bounding box center [638, 331] width 254 height 16
drag, startPoint x: 659, startPoint y: 318, endPoint x: 774, endPoint y: 311, distance: 114.9
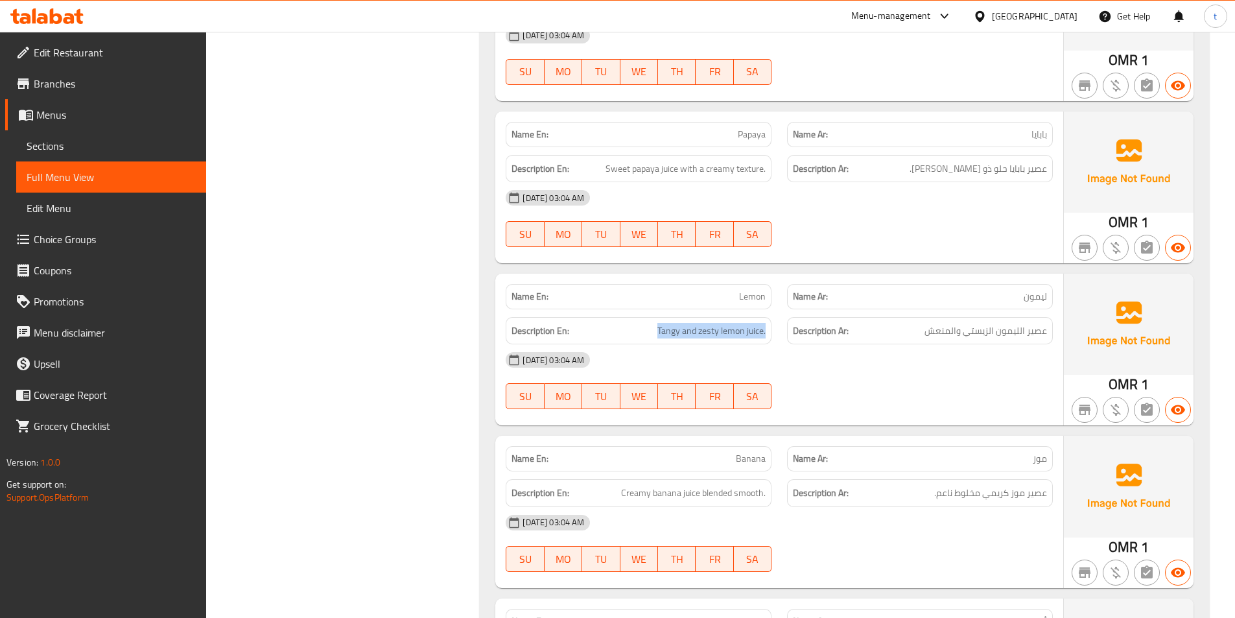
click at [774, 311] on div "Description En: Tangy and zesty lemon juice." at bounding box center [638, 330] width 281 height 43
drag, startPoint x: 916, startPoint y: 317, endPoint x: 1055, endPoint y: 326, distance: 139.0
click at [1055, 326] on div "Description Ar: عصير الليمون الزيستي والمنعش" at bounding box center [919, 330] width 281 height 43
drag, startPoint x: 645, startPoint y: 314, endPoint x: 777, endPoint y: 314, distance: 131.6
click at [777, 314] on div "Description En: Tangy and zesty lemon juice." at bounding box center [638, 330] width 281 height 43
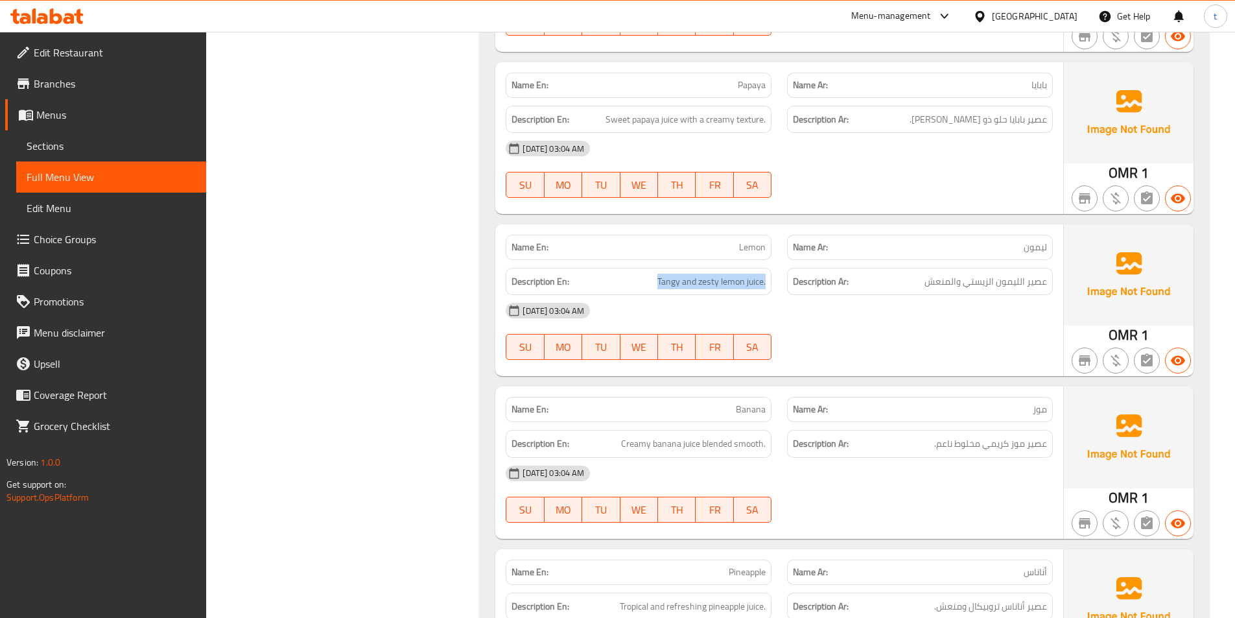
scroll to position [12961, 0]
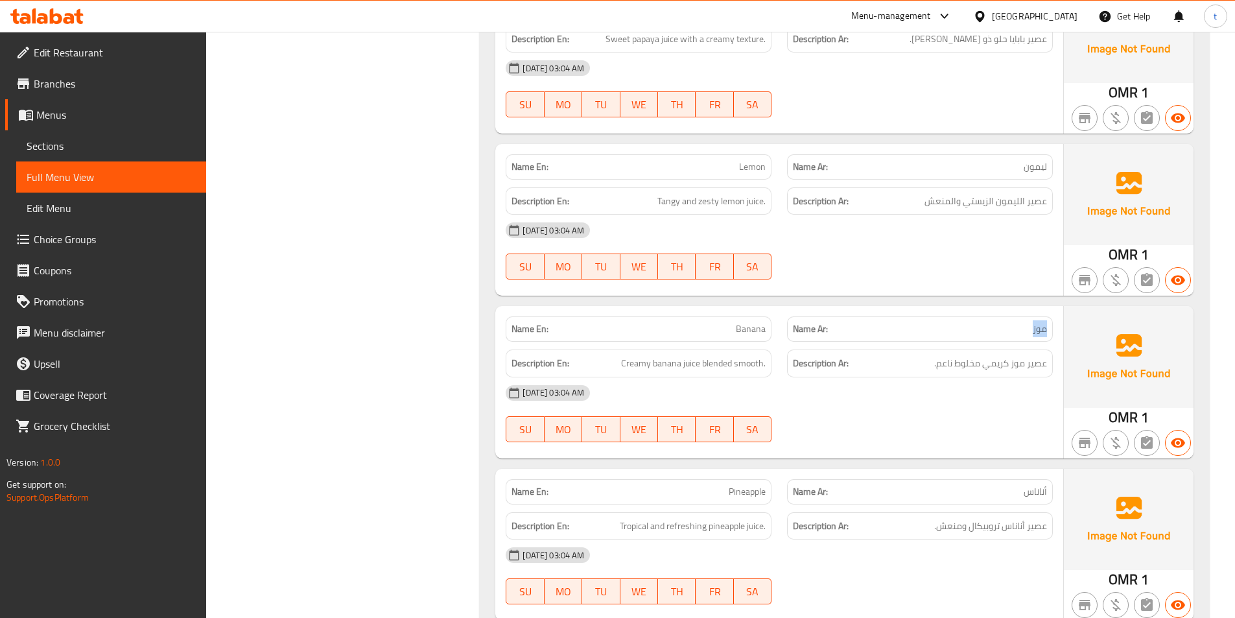
drag, startPoint x: 1033, startPoint y: 314, endPoint x: 1056, endPoint y: 314, distance: 22.7
click at [1056, 314] on div "Name Ar: موز" at bounding box center [919, 328] width 281 height 41
drag, startPoint x: 726, startPoint y: 314, endPoint x: 769, endPoint y: 307, distance: 44.1
click at [769, 316] on div "Name En: Banana" at bounding box center [638, 328] width 266 height 25
drag, startPoint x: 620, startPoint y: 349, endPoint x: 802, endPoint y: 365, distance: 183.5
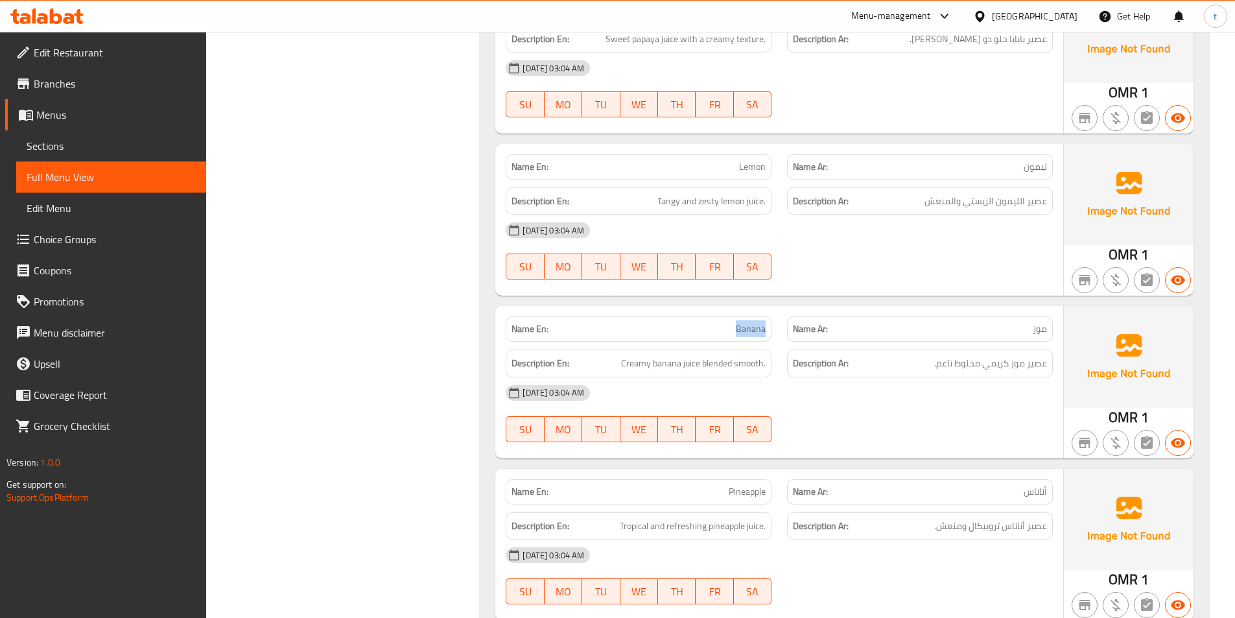
click at [802, 365] on div "Name En: Banana Name Ar: موز Description En: Creamy banana juice blended smooth…" at bounding box center [779, 382] width 568 height 152
click at [990, 377] on div "[DATE] 03:04 AM" at bounding box center [779, 392] width 563 height 31
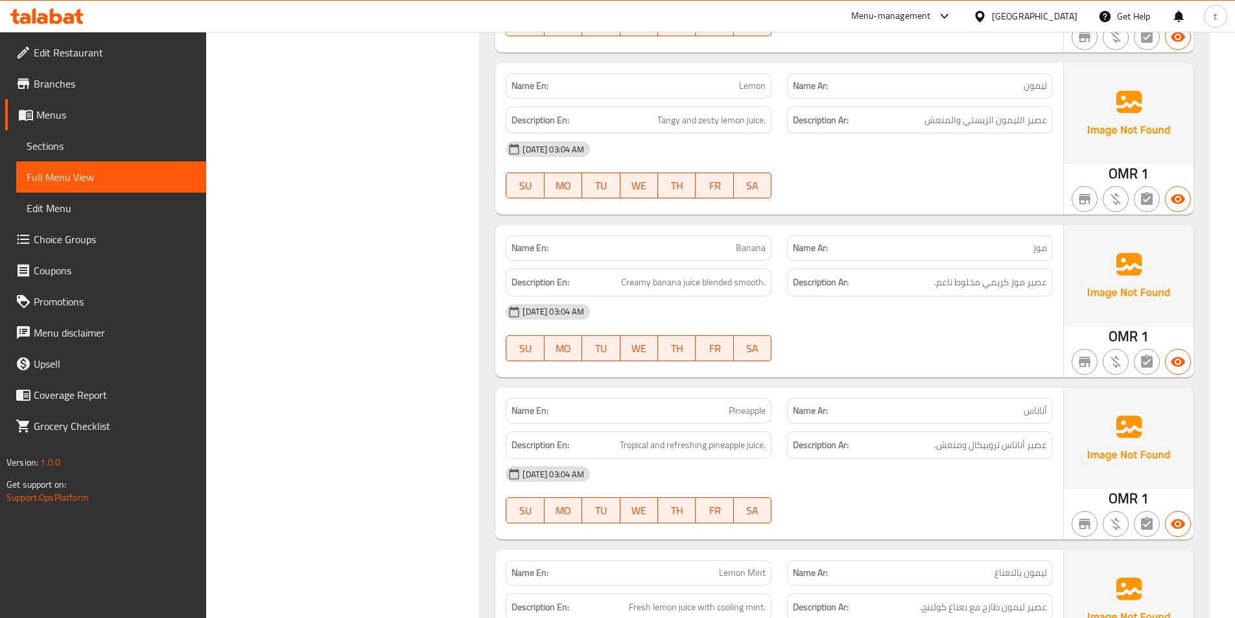
scroll to position [13156, 0]
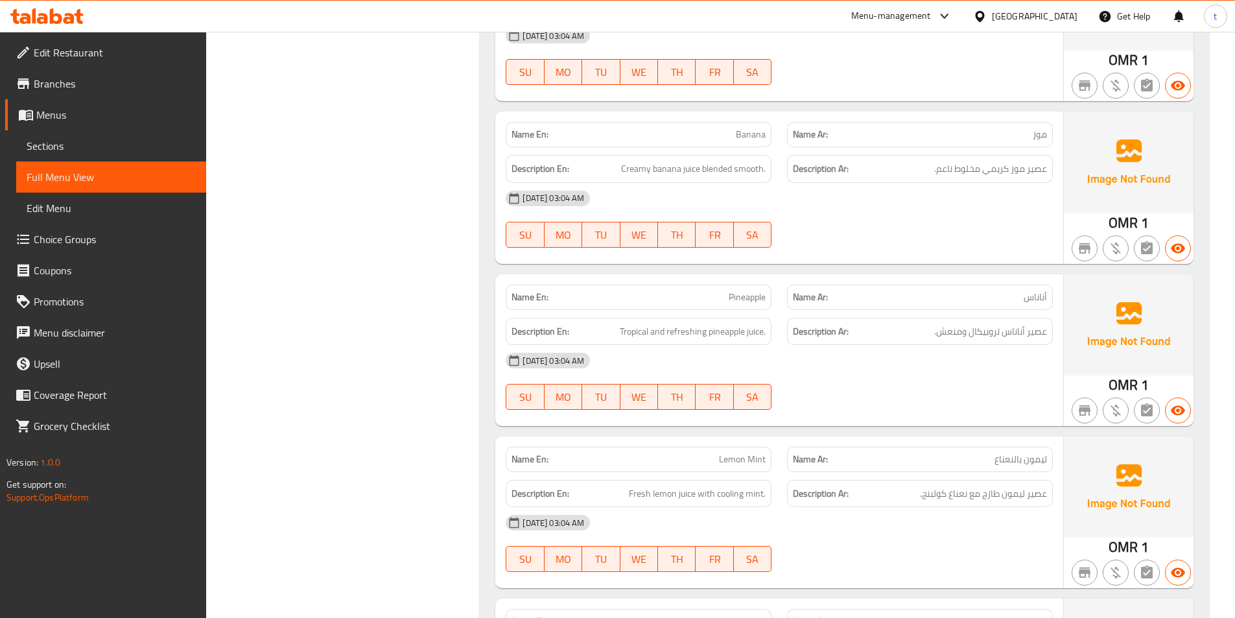
click at [1036, 290] on span "أناناس" at bounding box center [1034, 297] width 23 height 14
click at [752, 290] on span "Pineapple" at bounding box center [746, 297] width 37 height 14
drag, startPoint x: 621, startPoint y: 318, endPoint x: 676, endPoint y: 318, distance: 54.4
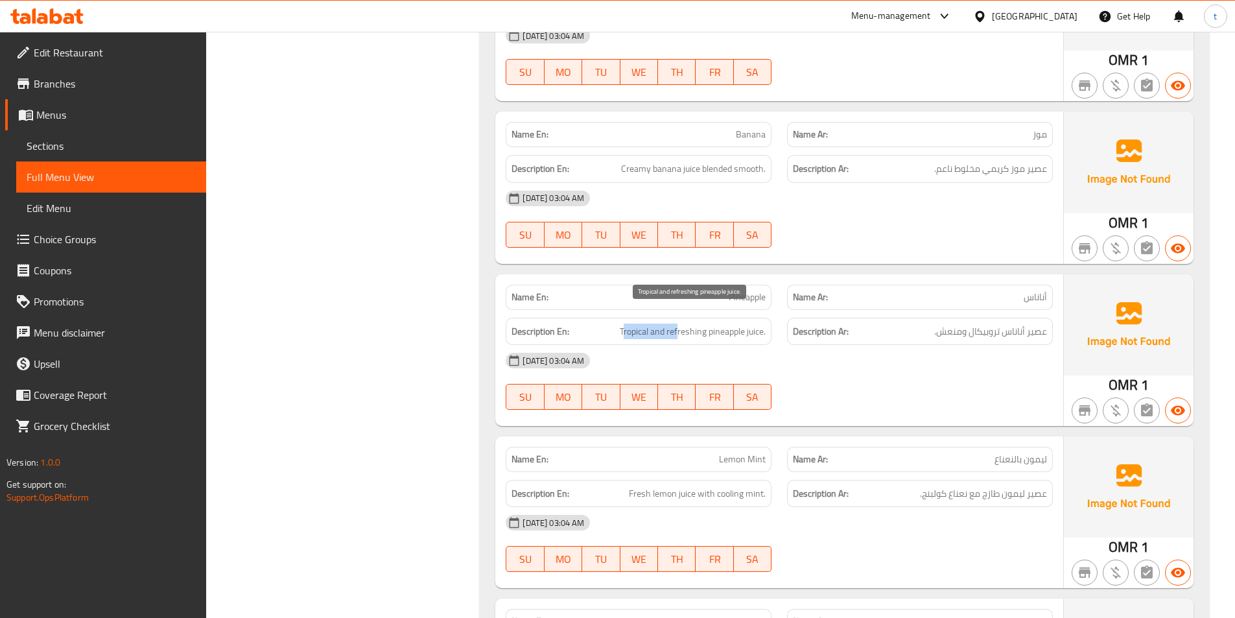
click at [676, 323] on span "Tropical and refreshing pineapple juice." at bounding box center [693, 331] width 146 height 16
click at [981, 318] on div "Description Ar: عصير أناناس تروبيكال ومنعش." at bounding box center [920, 332] width 266 height 28
click at [986, 325] on div "Description Ar: عصير أناناس تروبيكال ومنعش." at bounding box center [920, 332] width 266 height 28
click at [678, 323] on span "Tropical and refreshing pineapple juice." at bounding box center [693, 331] width 146 height 16
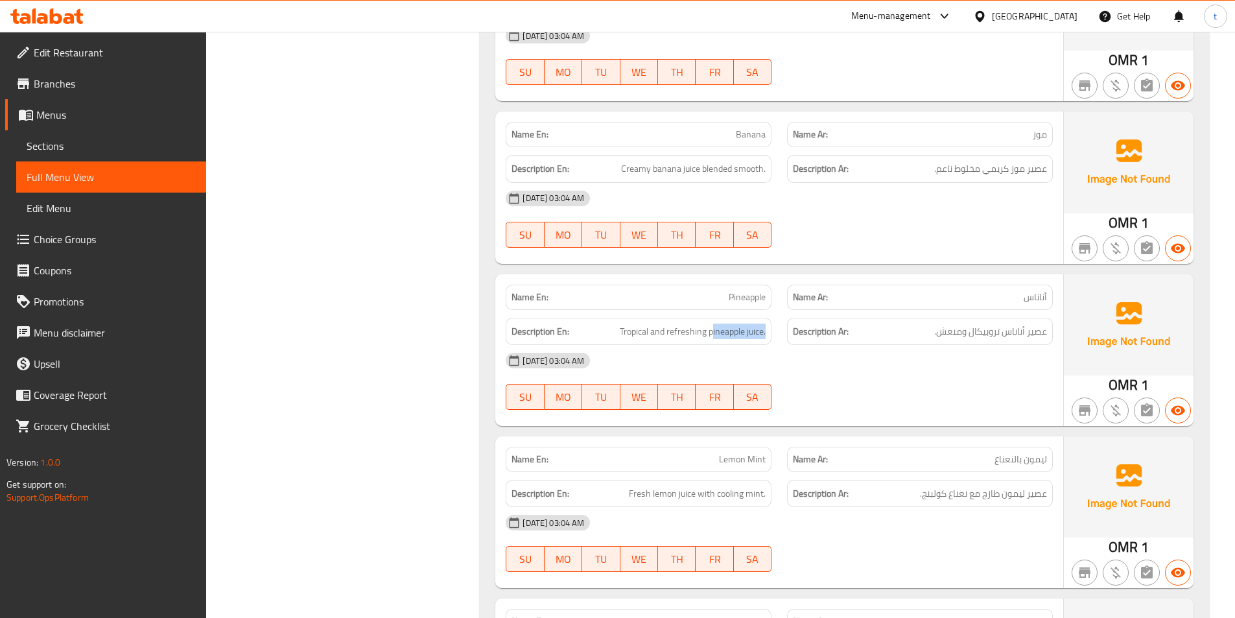
drag, startPoint x: 710, startPoint y: 318, endPoint x: 775, endPoint y: 316, distance: 64.8
click at [775, 316] on div "Description En: Tropical and refreshing pineapple juice." at bounding box center [638, 331] width 281 height 43
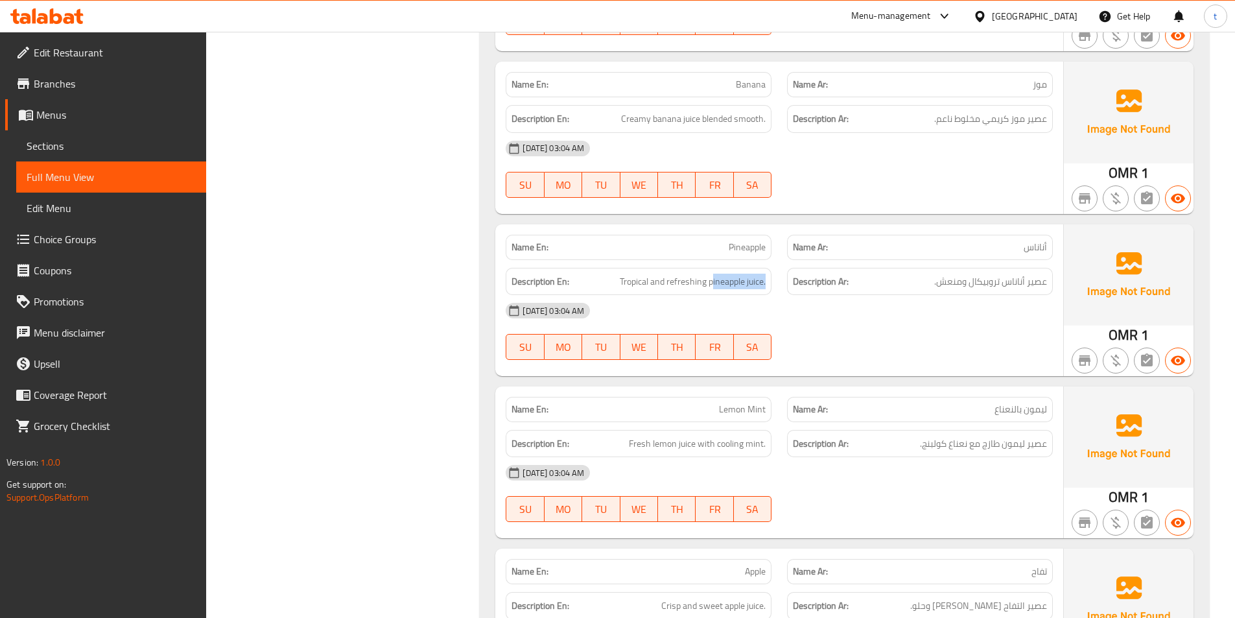
scroll to position [13285, 0]
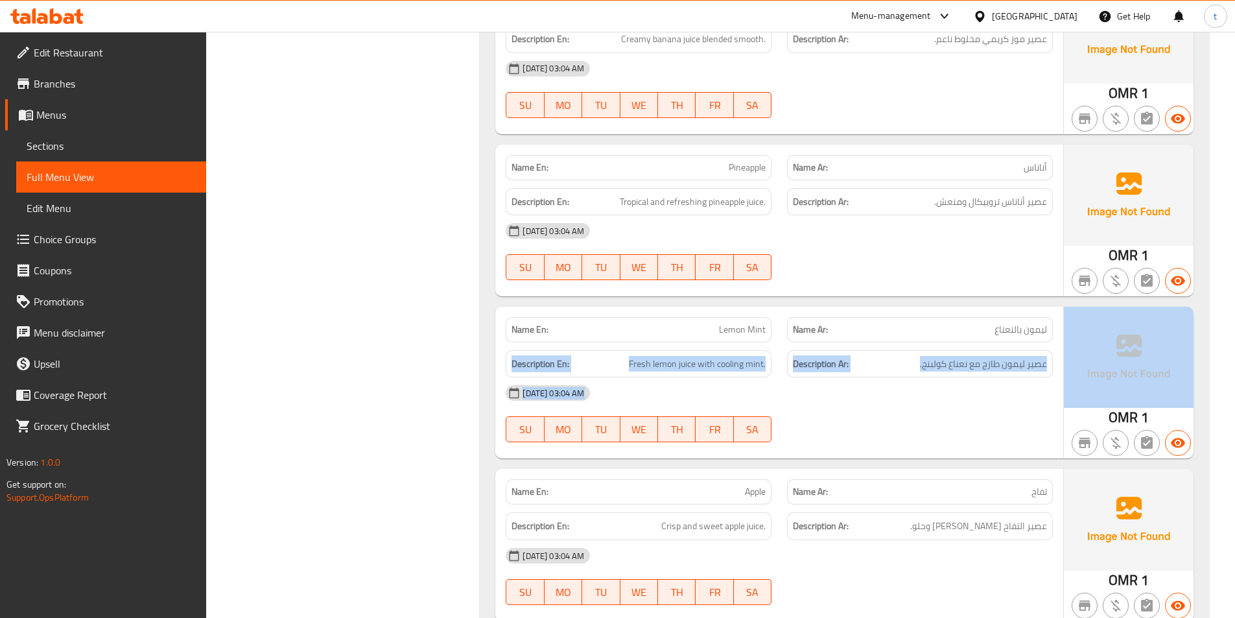
drag, startPoint x: 986, startPoint y: 314, endPoint x: 1014, endPoint y: 321, distance: 28.1
click at [1063, 323] on div "Name En: Lemon Mint Name Ar: ليمون بالنعناع Description En: Fresh lemon juice w…" at bounding box center [844, 383] width 698 height 152
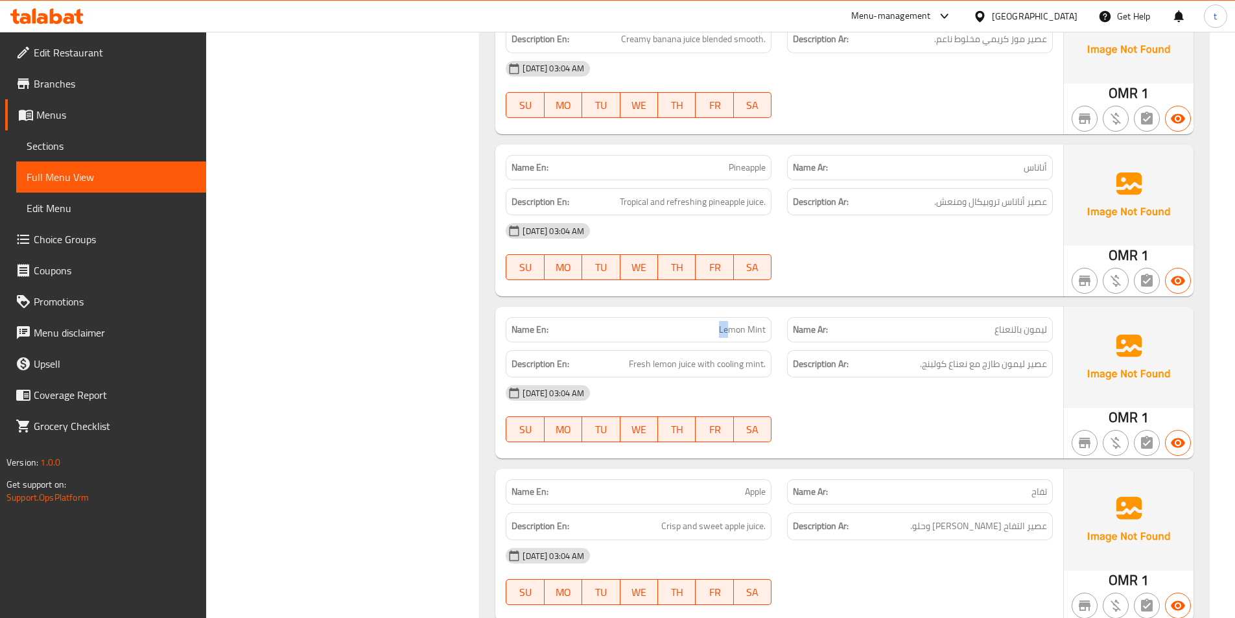
drag, startPoint x: 714, startPoint y: 308, endPoint x: 731, endPoint y: 314, distance: 18.1
click at [731, 323] on p "Name En: Lemon Mint" at bounding box center [638, 330] width 254 height 14
click at [633, 356] on span "Fresh lemon juice with cooling mint." at bounding box center [697, 364] width 137 height 16
drag, startPoint x: 695, startPoint y: 353, endPoint x: 630, endPoint y: 351, distance: 64.8
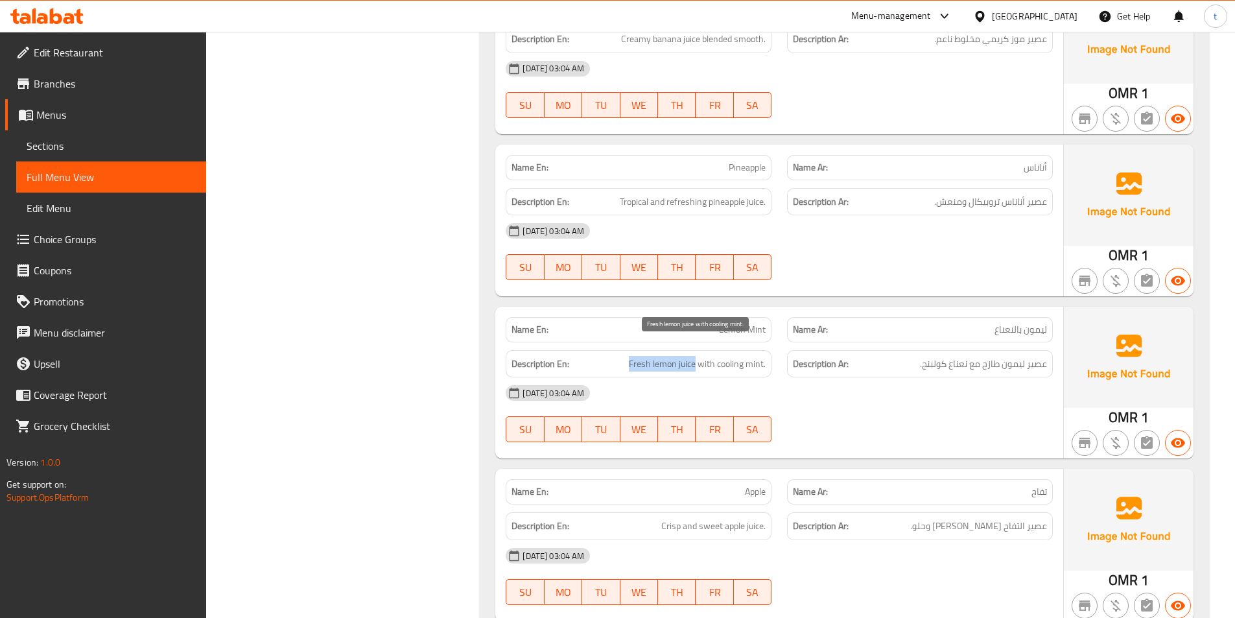
click at [630, 356] on span "Fresh lemon juice with cooling mint." at bounding box center [697, 364] width 137 height 16
click at [992, 356] on span "عصير ليمون طازج مع نعناع كولبنج." at bounding box center [983, 364] width 127 height 16
click at [734, 323] on span "Lemon Mint" at bounding box center [742, 330] width 47 height 14
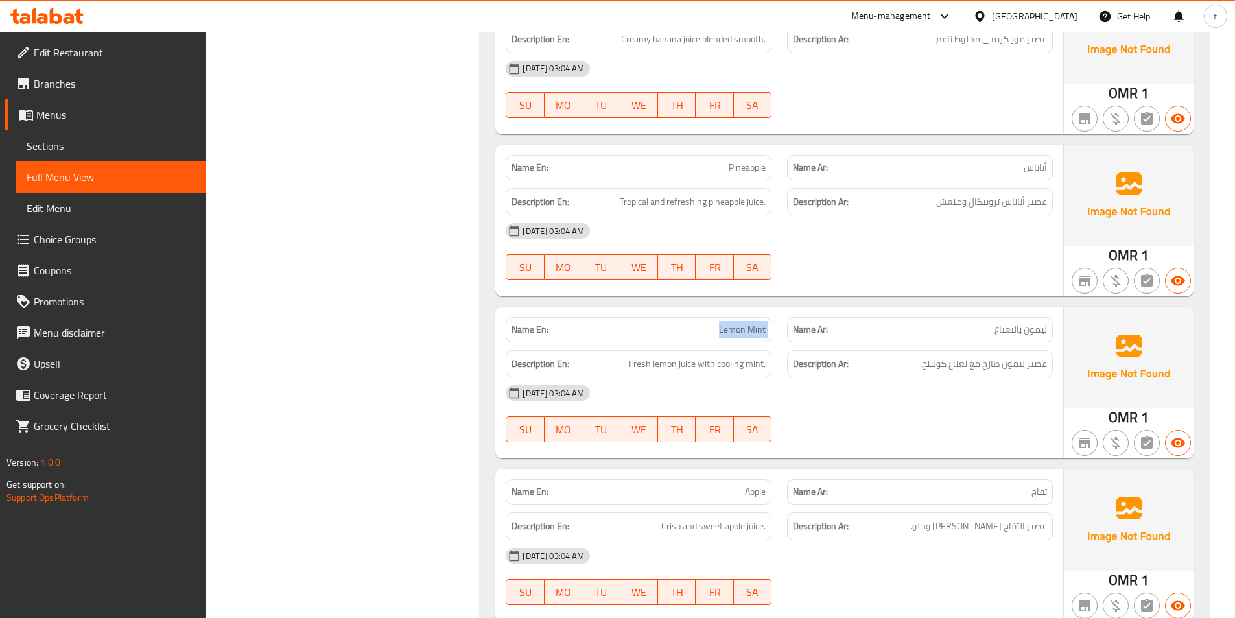
click at [734, 323] on span "Lemon Mint" at bounding box center [742, 330] width 47 height 14
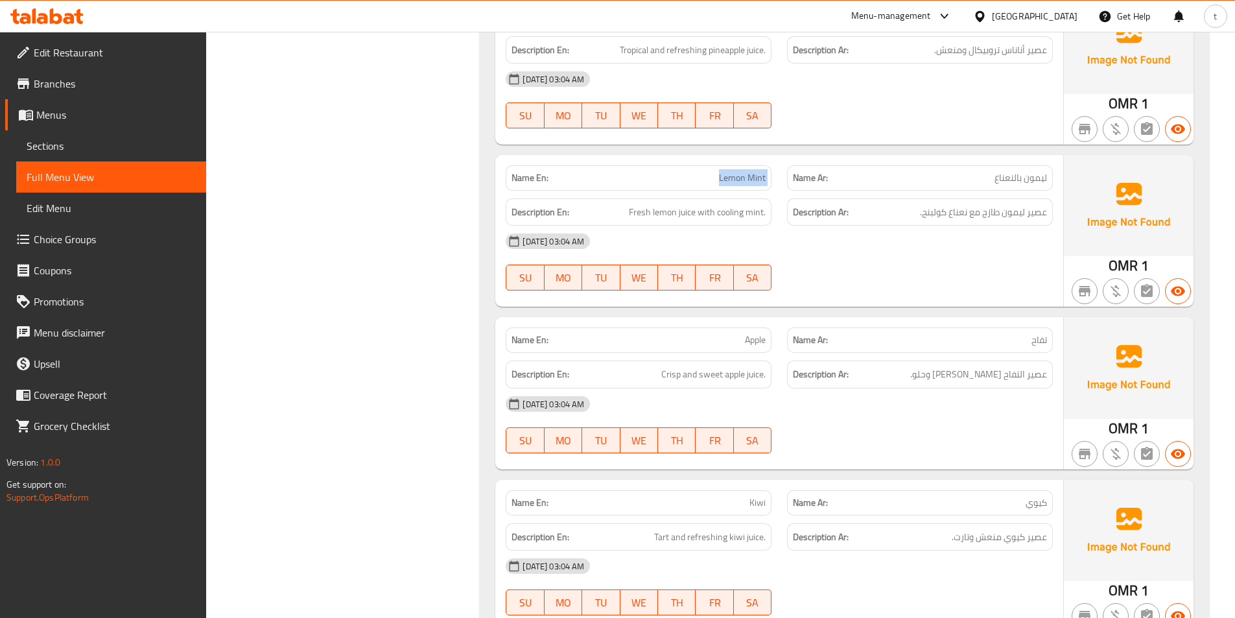
scroll to position [13480, 0]
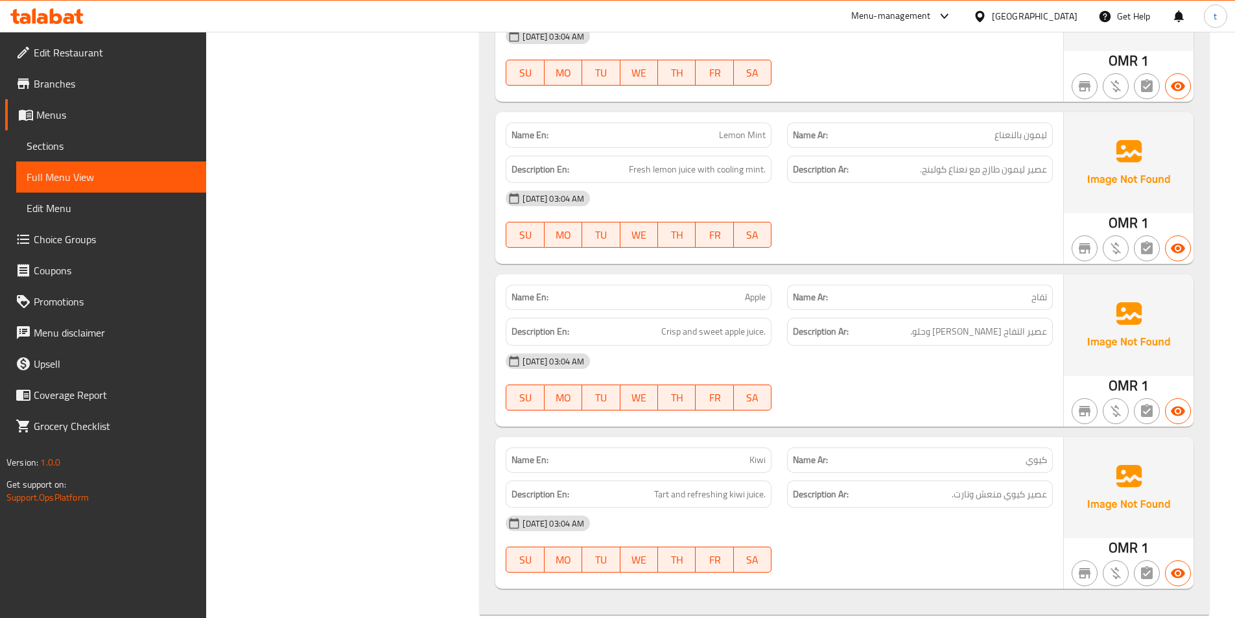
click at [1043, 290] on span "تفاح" at bounding box center [1039, 297] width 16 height 14
drag, startPoint x: 1043, startPoint y: 284, endPoint x: 1030, endPoint y: 283, distance: 12.3
click at [1038, 290] on span "تفاح" at bounding box center [1039, 297] width 16 height 14
click at [743, 290] on p "Name En: Apple" at bounding box center [638, 297] width 254 height 14
click at [747, 290] on span "Apple" at bounding box center [755, 297] width 21 height 14
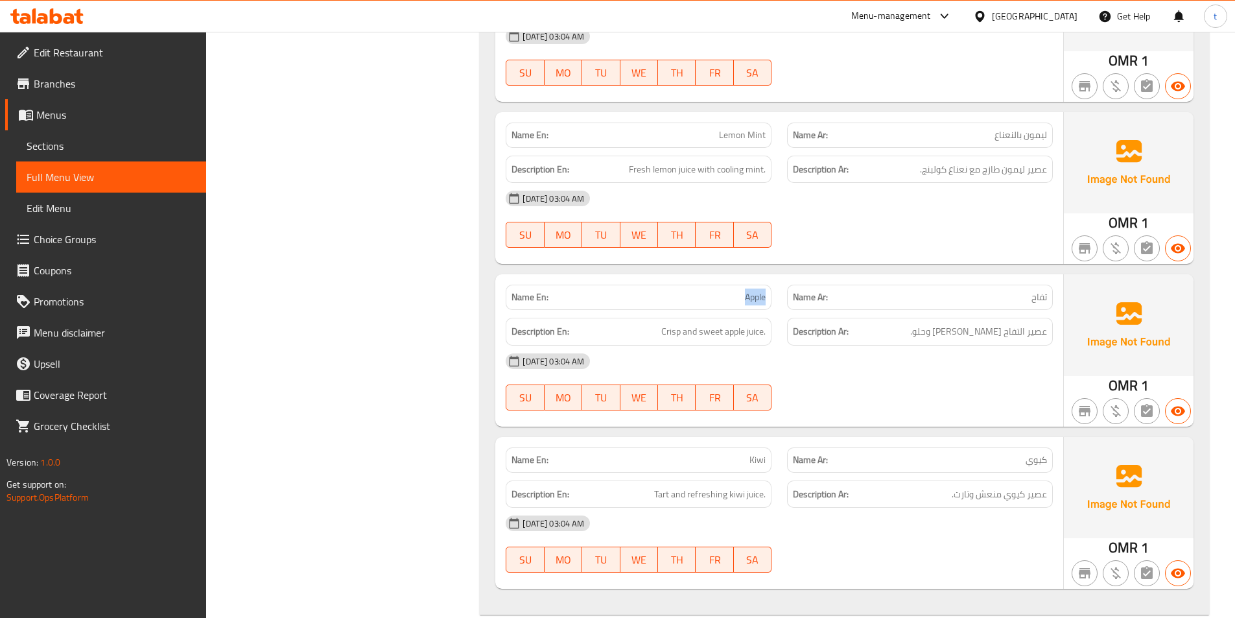
click at [747, 290] on span "Apple" at bounding box center [755, 297] width 21 height 14
click at [664, 323] on span "Crisp and sweet apple juice." at bounding box center [713, 331] width 104 height 16
click at [705, 323] on span "Crisp and sweet apple juice." at bounding box center [713, 331] width 104 height 16
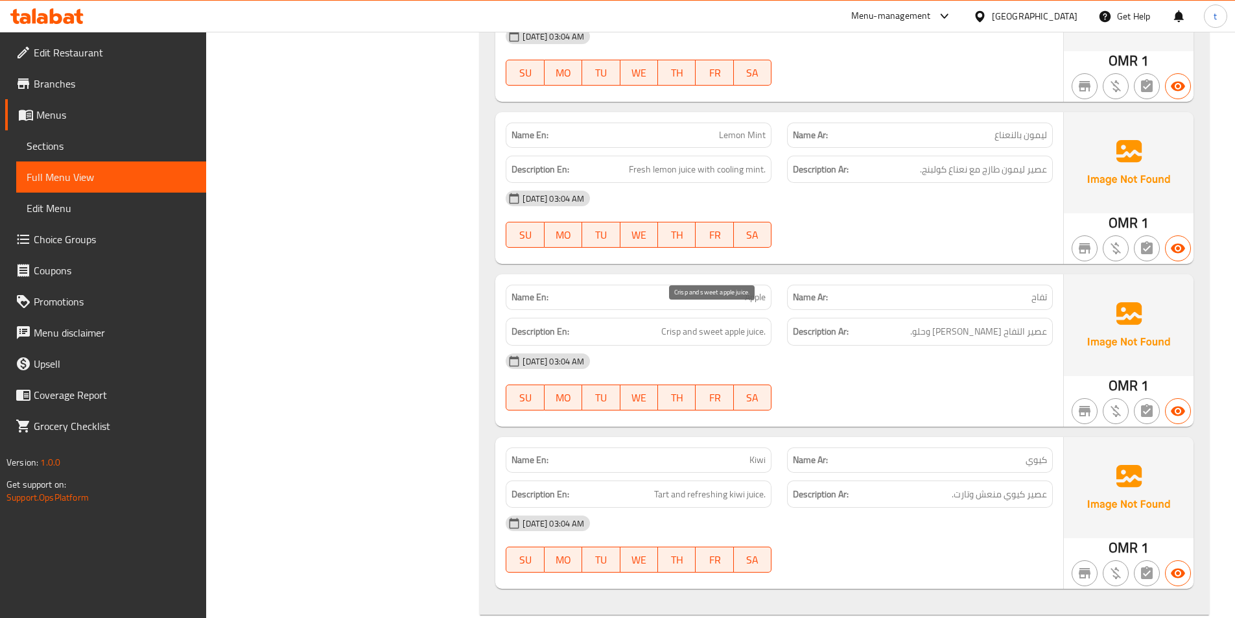
click at [745, 323] on span "Crisp and sweet apple juice." at bounding box center [713, 331] width 104 height 16
click at [747, 323] on span "Crisp and sweet apple juice." at bounding box center [713, 331] width 104 height 16
click at [1022, 323] on span "عصير التفاح [PERSON_NAME] وحلو." at bounding box center [978, 331] width 137 height 16
drag, startPoint x: 1022, startPoint y: 323, endPoint x: 980, endPoint y: 326, distance: 42.2
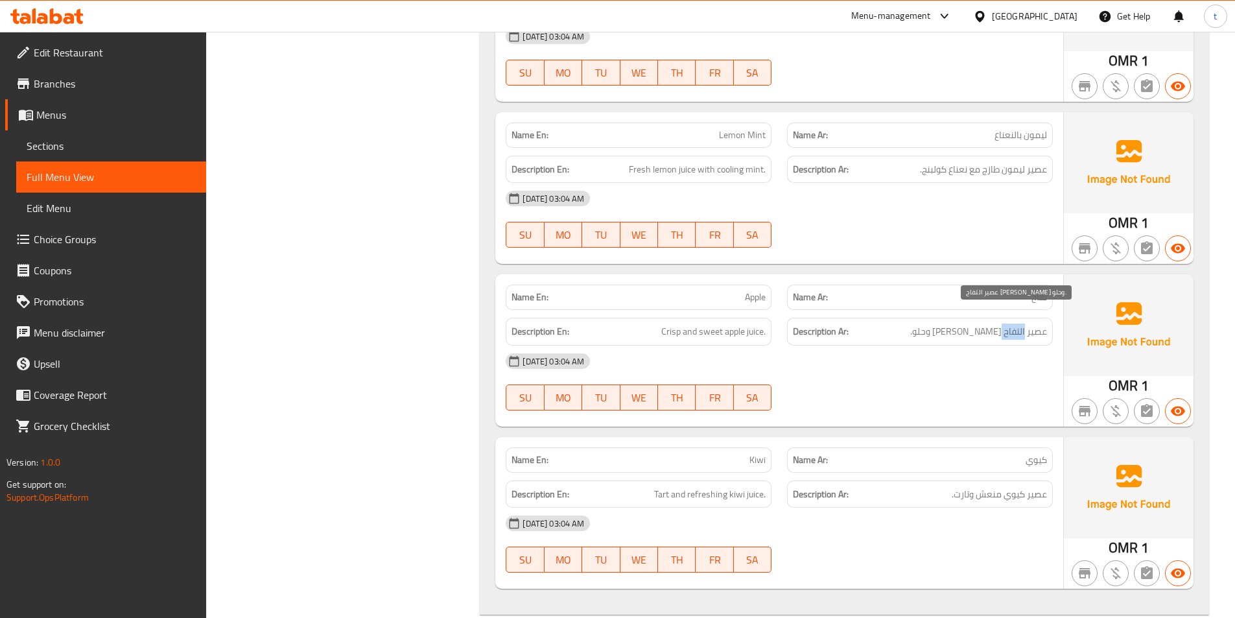
click at [1015, 325] on div "Description Ar: عصير التفاح كريسب وحلو." at bounding box center [920, 332] width 266 height 28
click at [979, 326] on div "Description Ar: عصير التفاح كريسب وحلو." at bounding box center [920, 332] width 266 height 28
click at [757, 453] on span "Kiwi" at bounding box center [757, 460] width 16 height 14
click at [1037, 453] on span "كيوي" at bounding box center [1035, 460] width 21 height 14
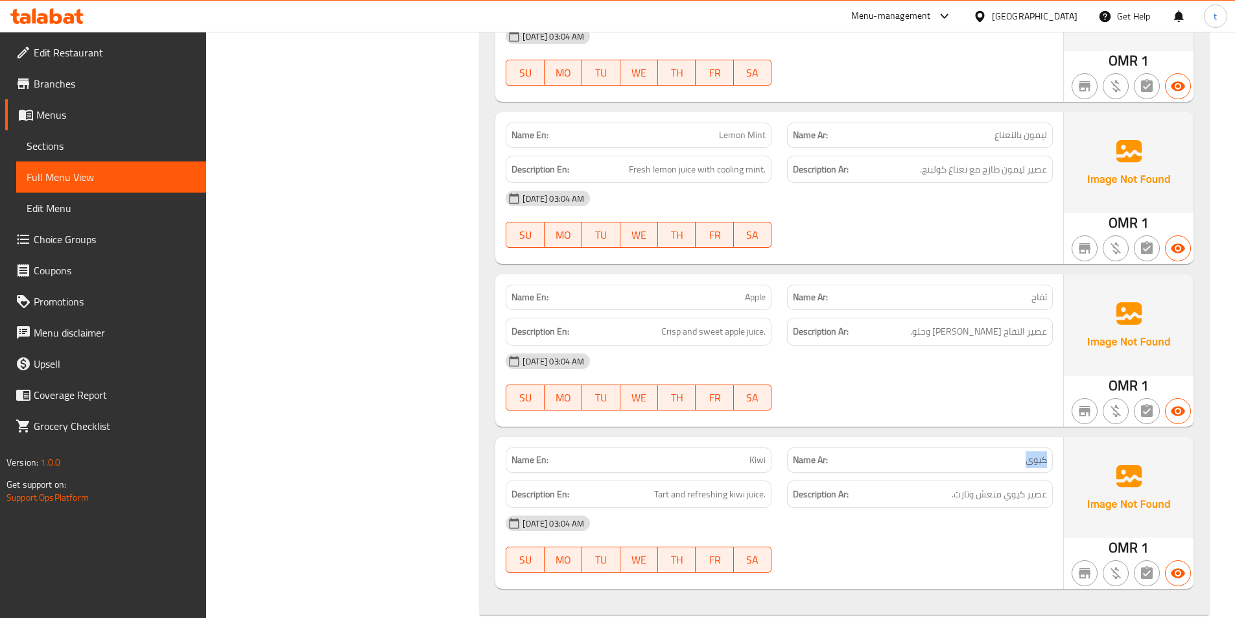
click at [1037, 453] on span "كيوي" at bounding box center [1035, 460] width 21 height 14
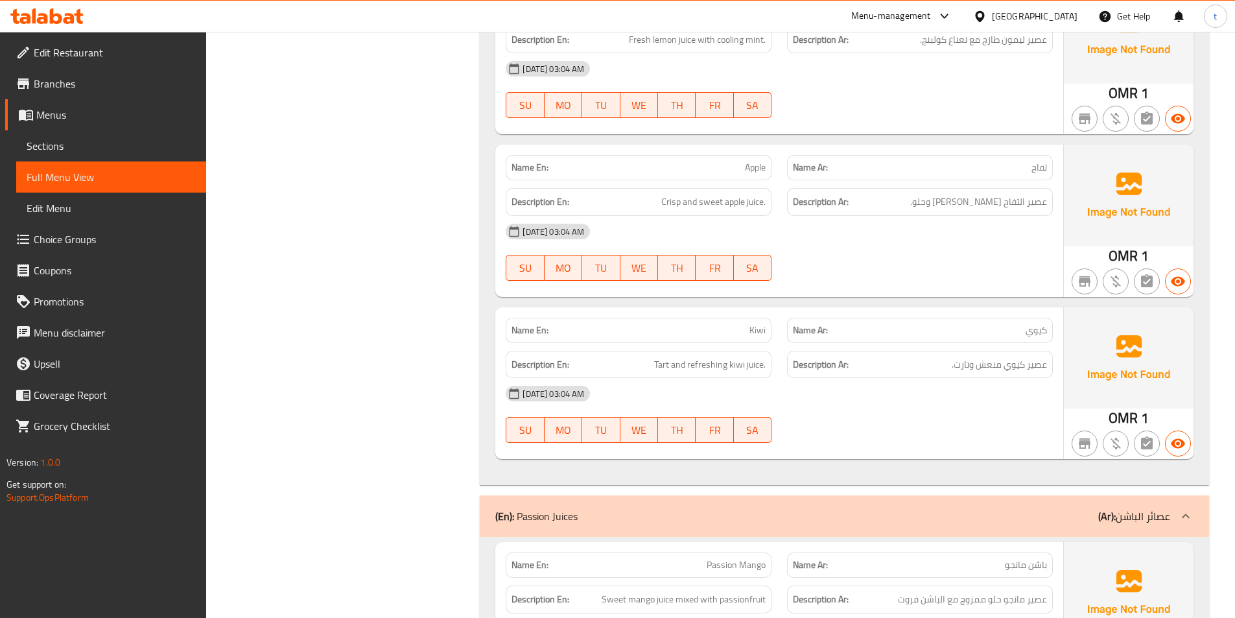
click at [1047, 351] on div "Description Ar: عصير كيوي منعش وتارت." at bounding box center [920, 365] width 266 height 28
click at [1043, 356] on span "عصير كيوي منعش وتارت." at bounding box center [998, 364] width 95 height 16
click at [734, 356] on span "Tart and refreshing kiwi juice." at bounding box center [709, 364] width 111 height 16
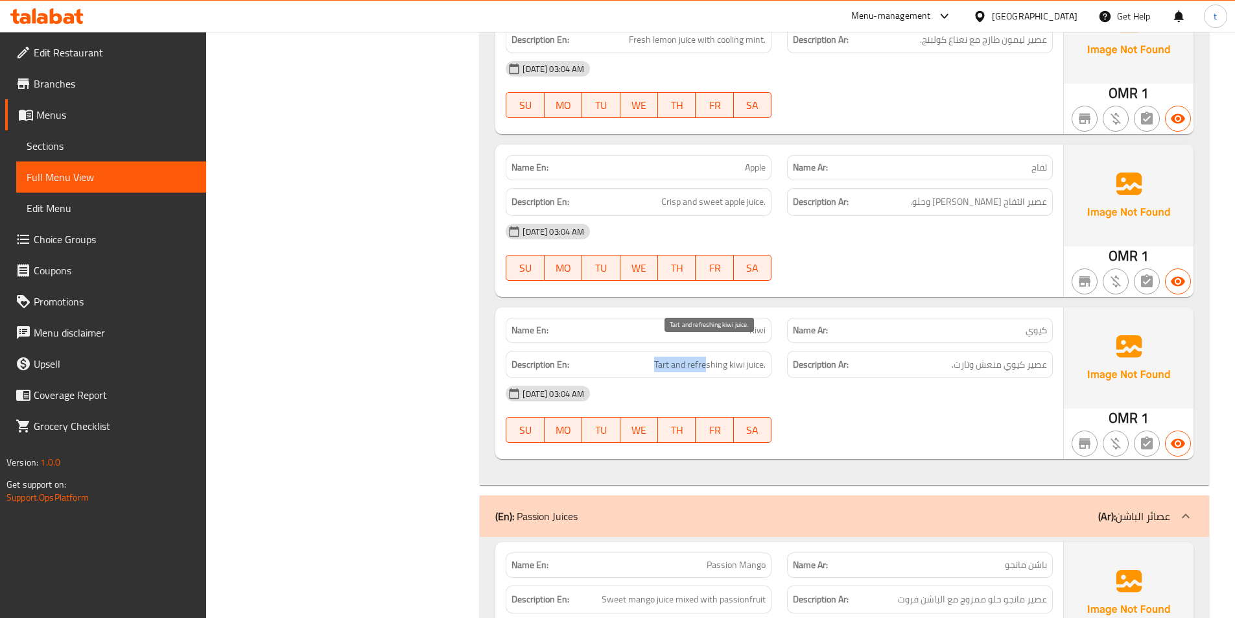
drag, startPoint x: 649, startPoint y: 349, endPoint x: 707, endPoint y: 355, distance: 58.6
click at [707, 356] on h6 "Description En: Tart and refreshing kiwi juice." at bounding box center [638, 364] width 254 height 16
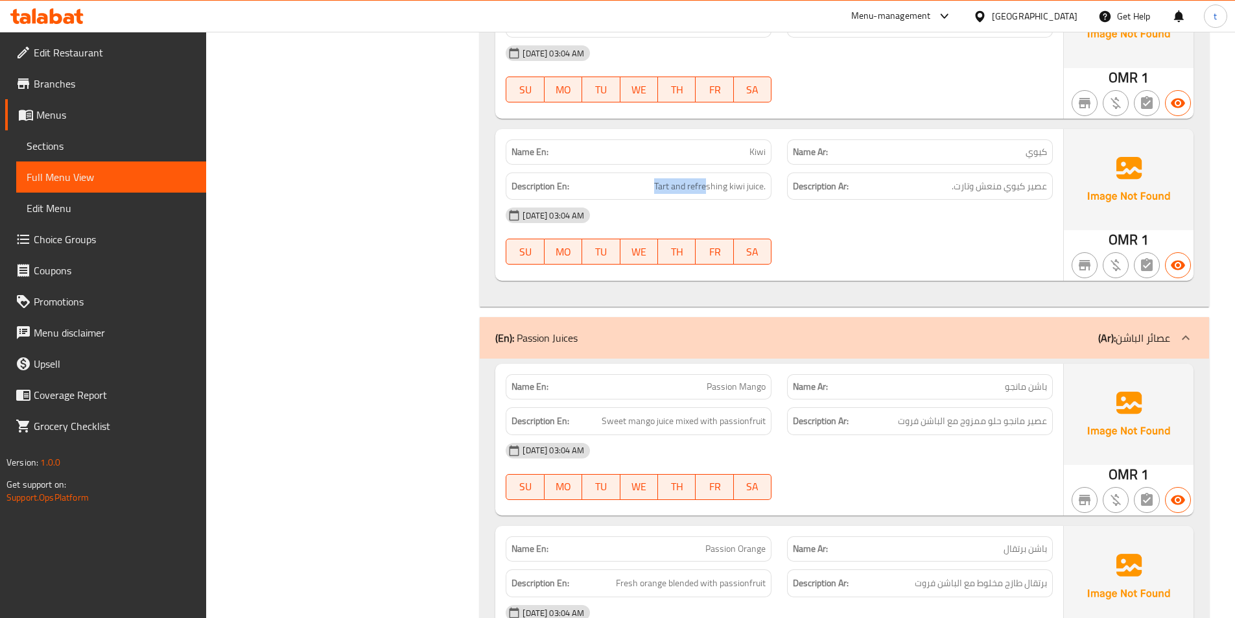
scroll to position [13869, 0]
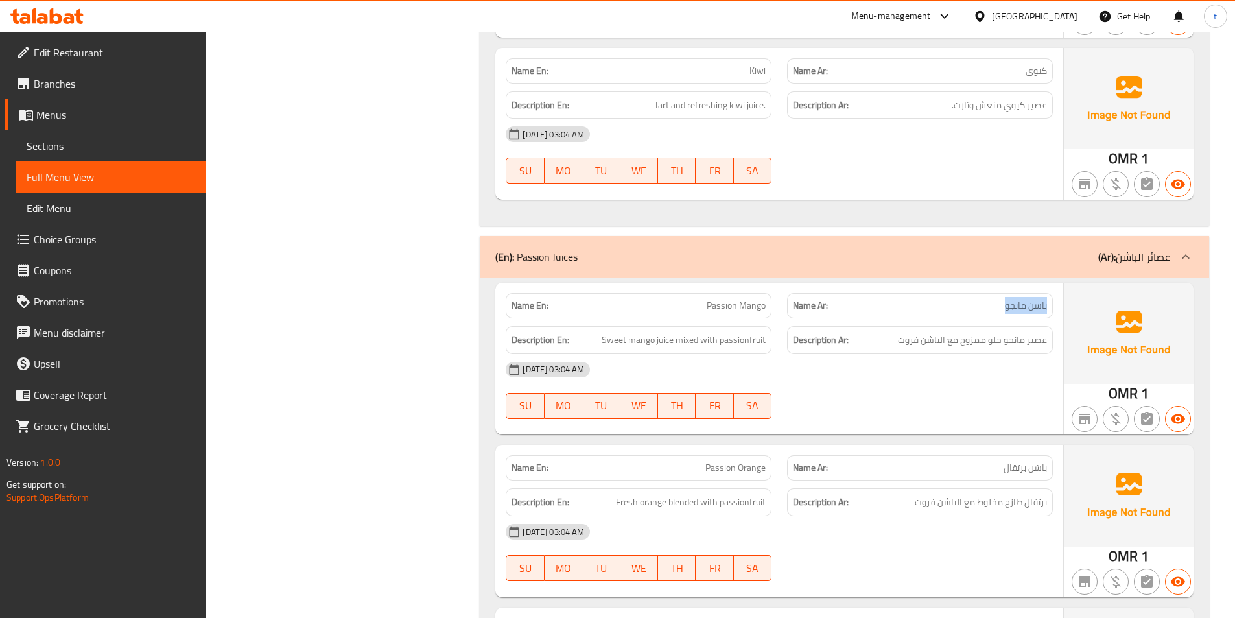
drag, startPoint x: 993, startPoint y: 294, endPoint x: 1056, endPoint y: 290, distance: 63.0
click at [1056, 290] on div "Name Ar: باشن مانجو" at bounding box center [919, 305] width 281 height 41
drag, startPoint x: 699, startPoint y: 295, endPoint x: 762, endPoint y: 291, distance: 63.6
click at [762, 299] on p "Name En: Passion Mango" at bounding box center [638, 306] width 254 height 14
click at [617, 332] on span "Sweet mango juice mixed with passionfruit" at bounding box center [683, 340] width 164 height 16
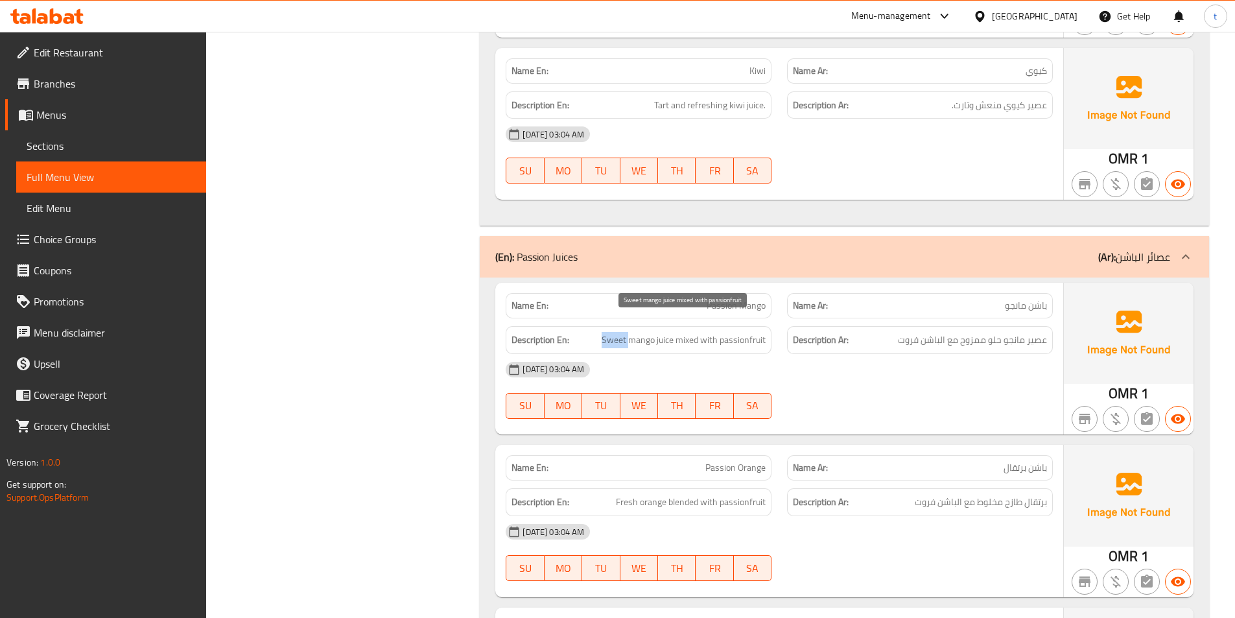
click at [617, 332] on span "Sweet mango juice mixed with passionfruit" at bounding box center [683, 340] width 164 height 16
click at [994, 332] on span "عصير مانجو حلو ممزوج مع الباشن فروت" at bounding box center [972, 340] width 149 height 16
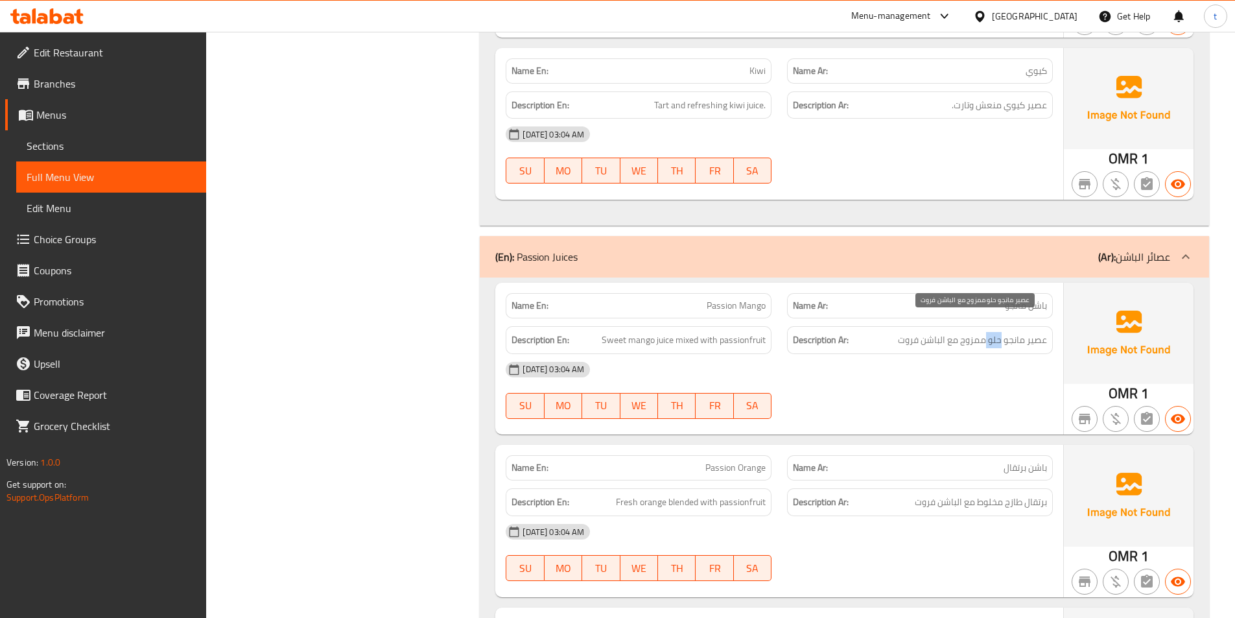
click at [994, 332] on span "عصير مانجو حلو ممزوج مع الباشن فروت" at bounding box center [972, 340] width 149 height 16
click at [650, 332] on span "Sweet mango juice mixed with passionfruit" at bounding box center [683, 340] width 164 height 16
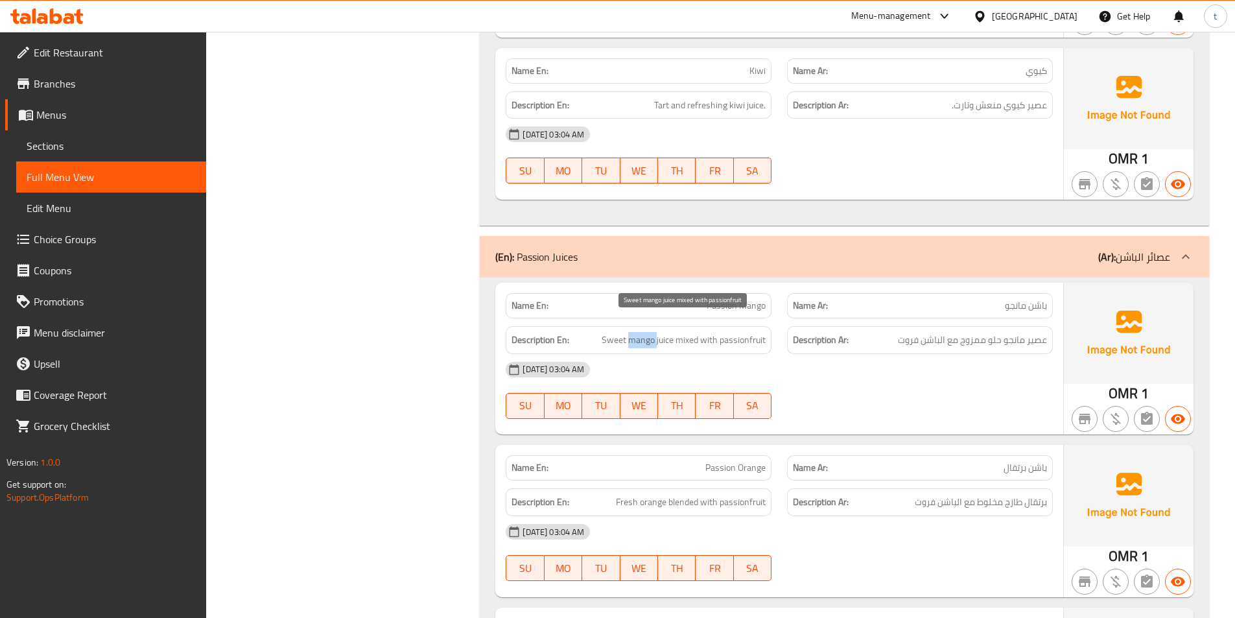
click at [650, 332] on span "Sweet mango juice mixed with passionfruit" at bounding box center [683, 340] width 164 height 16
click at [1023, 332] on span "عصير مانجو حلو ممزوج مع الباشن فروت" at bounding box center [972, 340] width 149 height 16
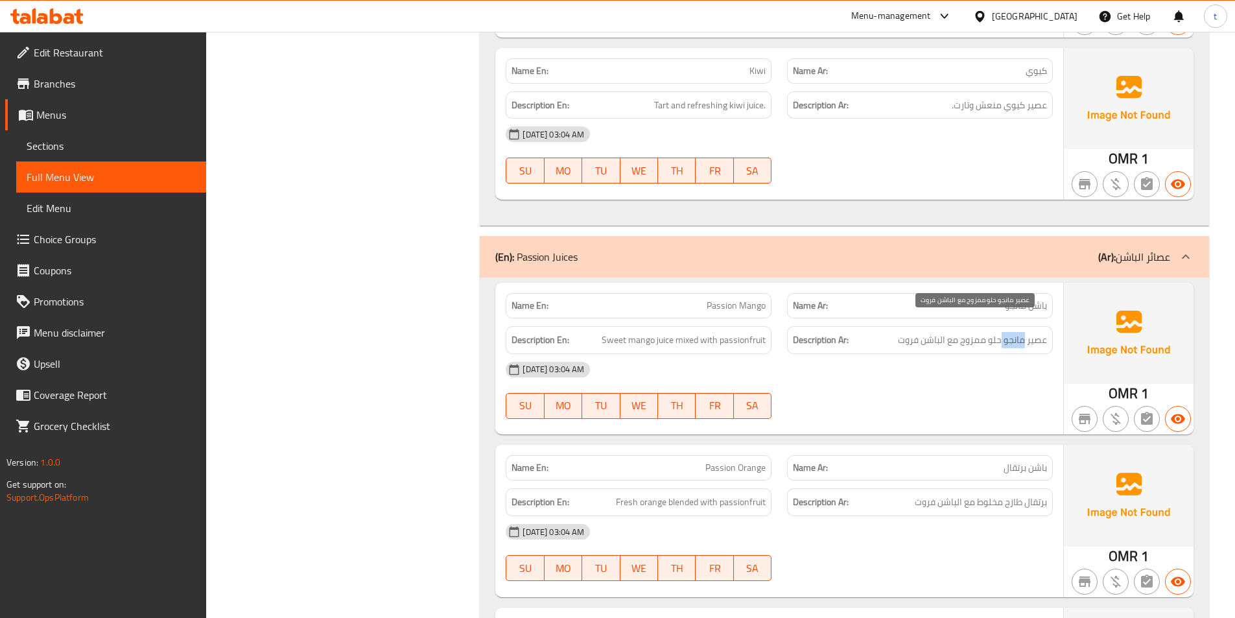
click at [1023, 332] on span "عصير مانجو حلو ممزوج مع الباشن فروت" at bounding box center [972, 340] width 149 height 16
click at [661, 332] on span "Sweet mango juice mixed with passionfruit" at bounding box center [683, 340] width 164 height 16
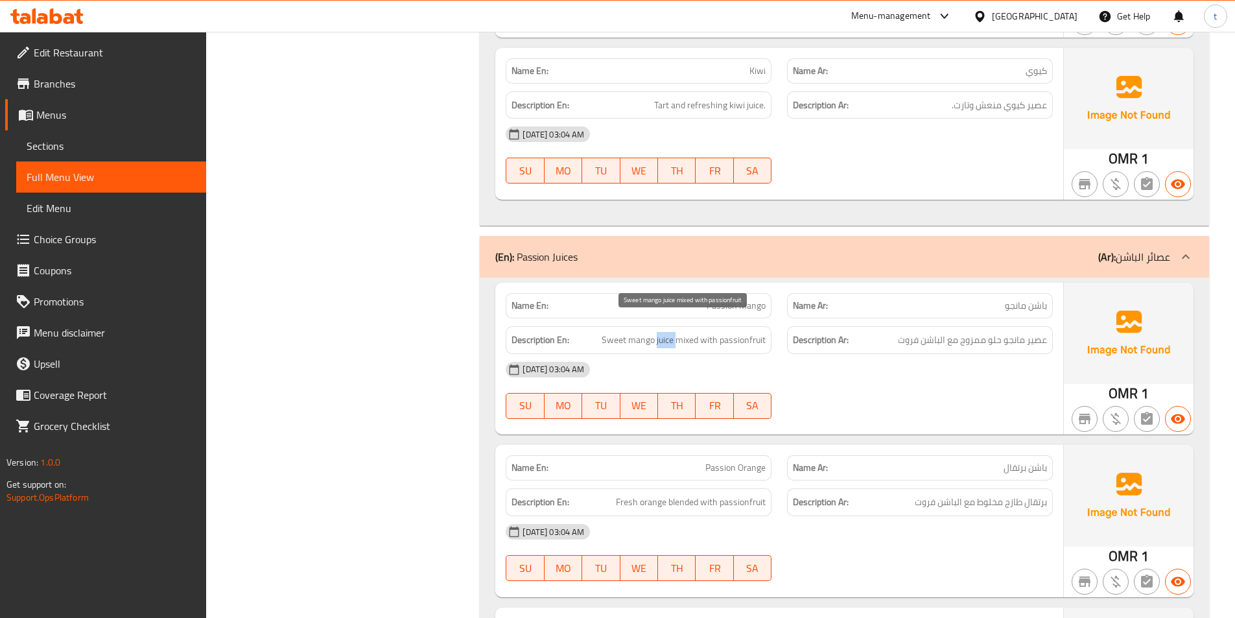
click at [661, 332] on span "Sweet mango juice mixed with passionfruit" at bounding box center [683, 340] width 164 height 16
click at [1039, 332] on span "عصير مانجو حلو ممزوج مع الباشن فروت" at bounding box center [972, 340] width 149 height 16
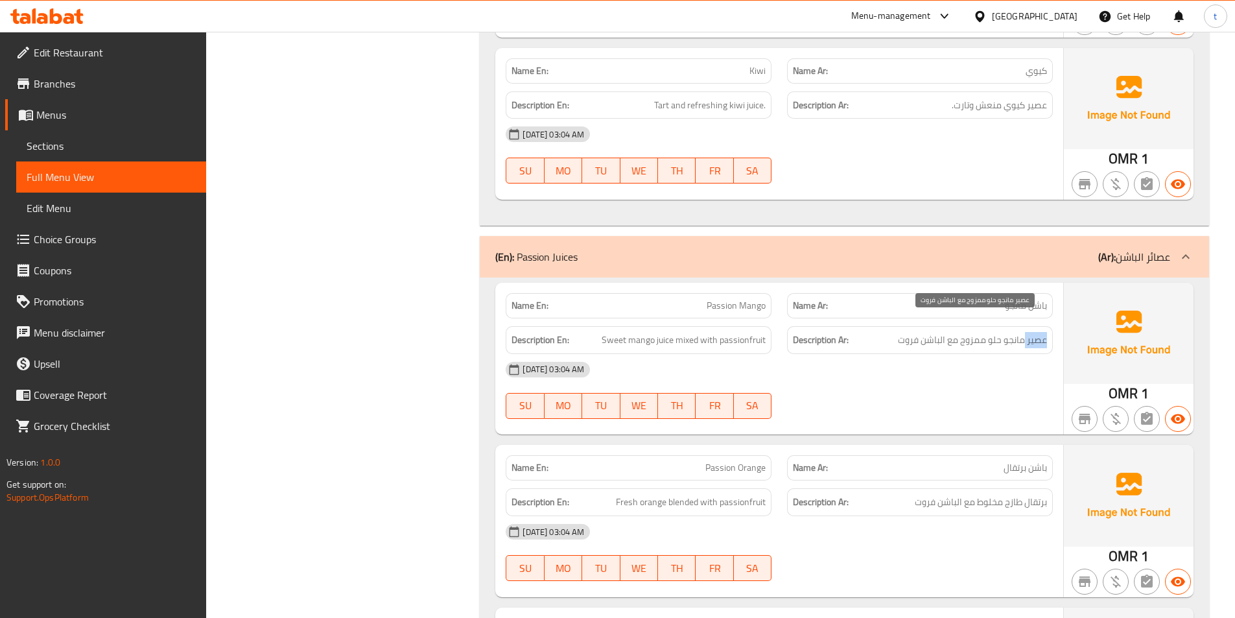
drag, startPoint x: 1039, startPoint y: 327, endPoint x: 874, endPoint y: 328, distance: 165.3
click at [1036, 332] on span "عصير مانجو حلو ممزوج مع الباشن فروت" at bounding box center [972, 340] width 149 height 16
click at [690, 332] on span "Sweet mango juice mixed with passionfruit" at bounding box center [683, 340] width 164 height 16
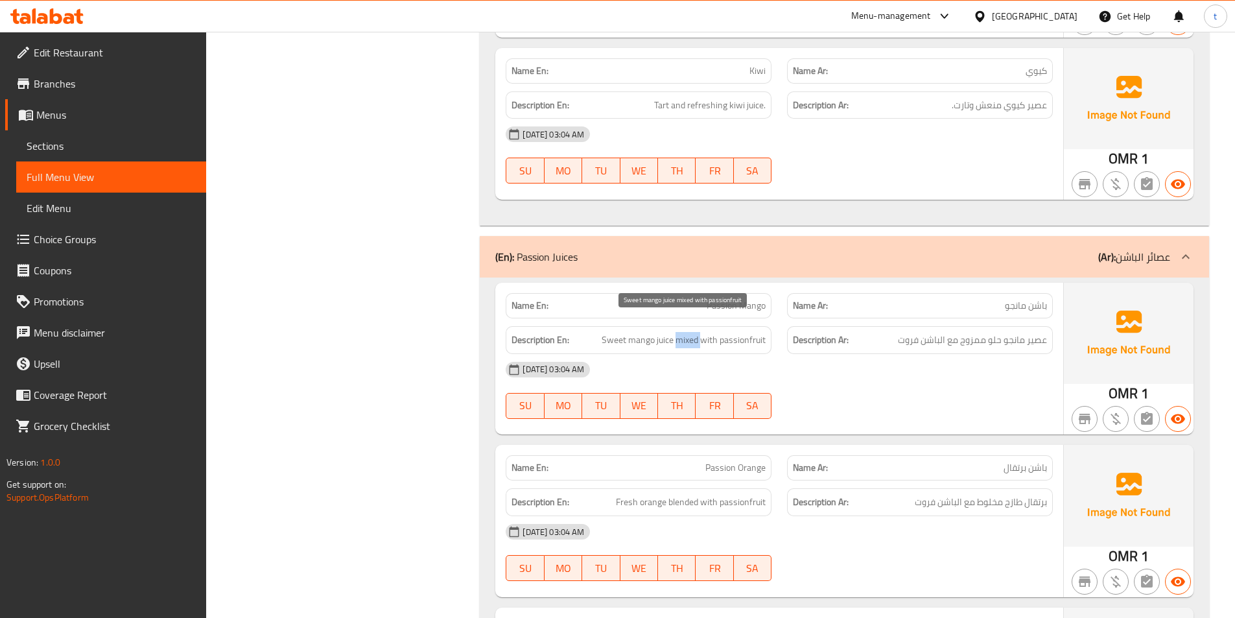
click at [690, 332] on span "Sweet mango juice mixed with passionfruit" at bounding box center [683, 340] width 164 height 16
click at [972, 332] on span "عصير مانجو حلو ممزوج مع الباشن فروت" at bounding box center [972, 340] width 149 height 16
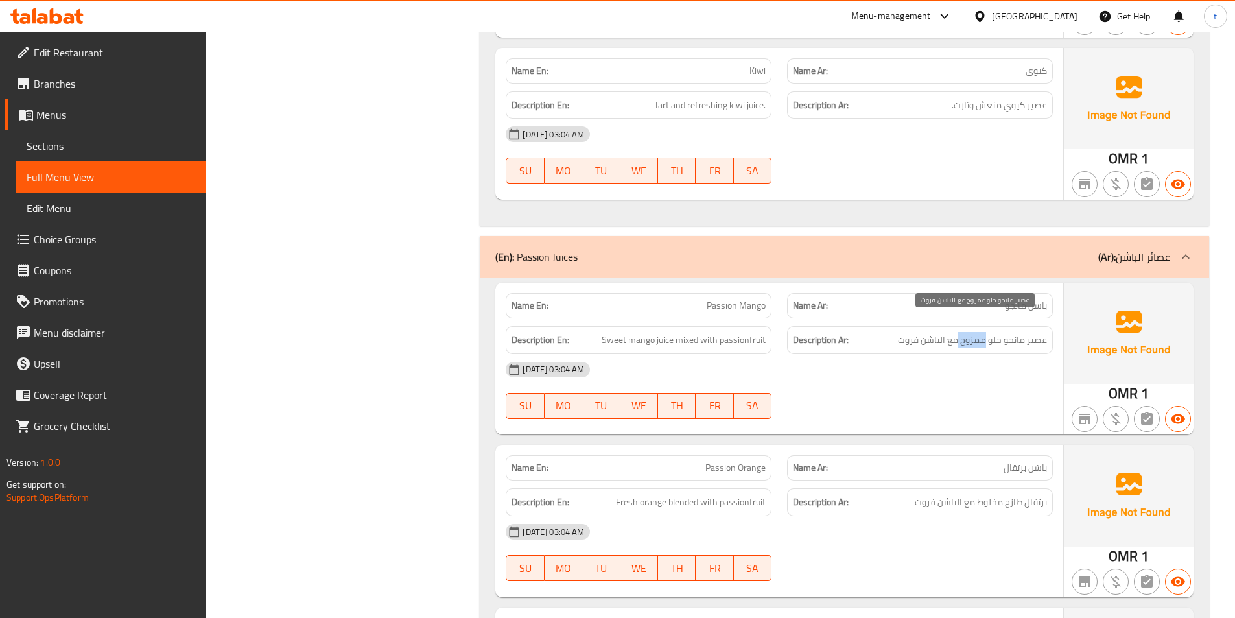
click at [972, 332] on span "عصير مانجو حلو ممزوج مع الباشن فروت" at bounding box center [972, 340] width 149 height 16
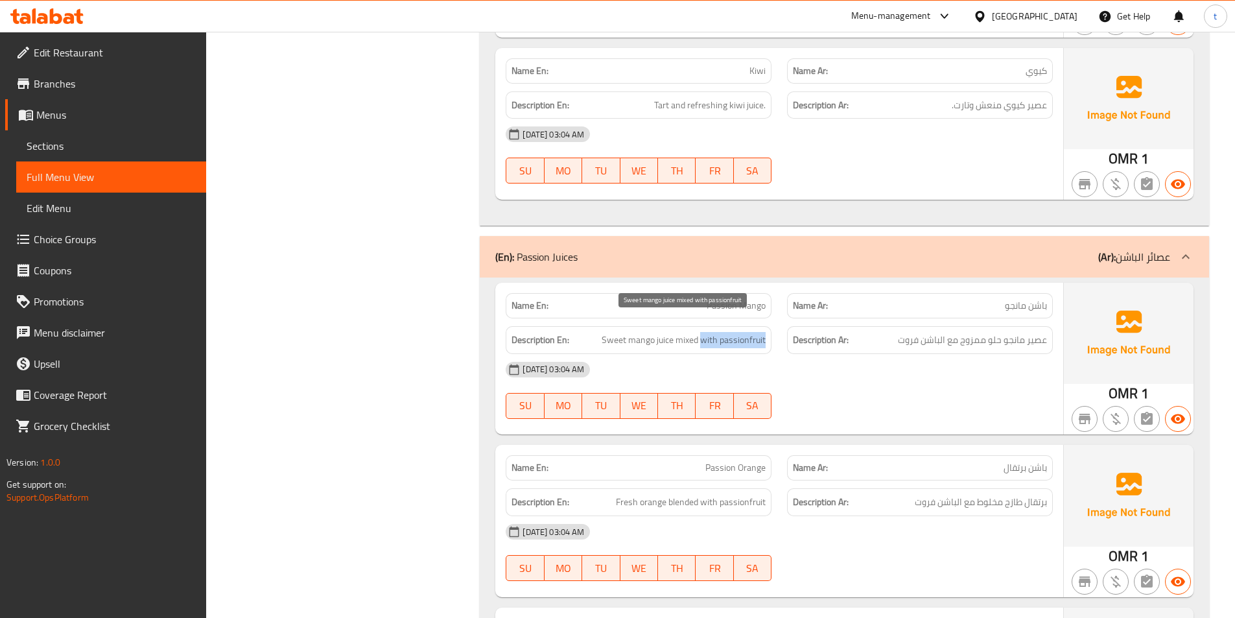
drag, startPoint x: 701, startPoint y: 322, endPoint x: 774, endPoint y: 327, distance: 73.4
click at [774, 327] on div "Description En: Sweet mango juice mixed with passionfruit" at bounding box center [638, 339] width 281 height 43
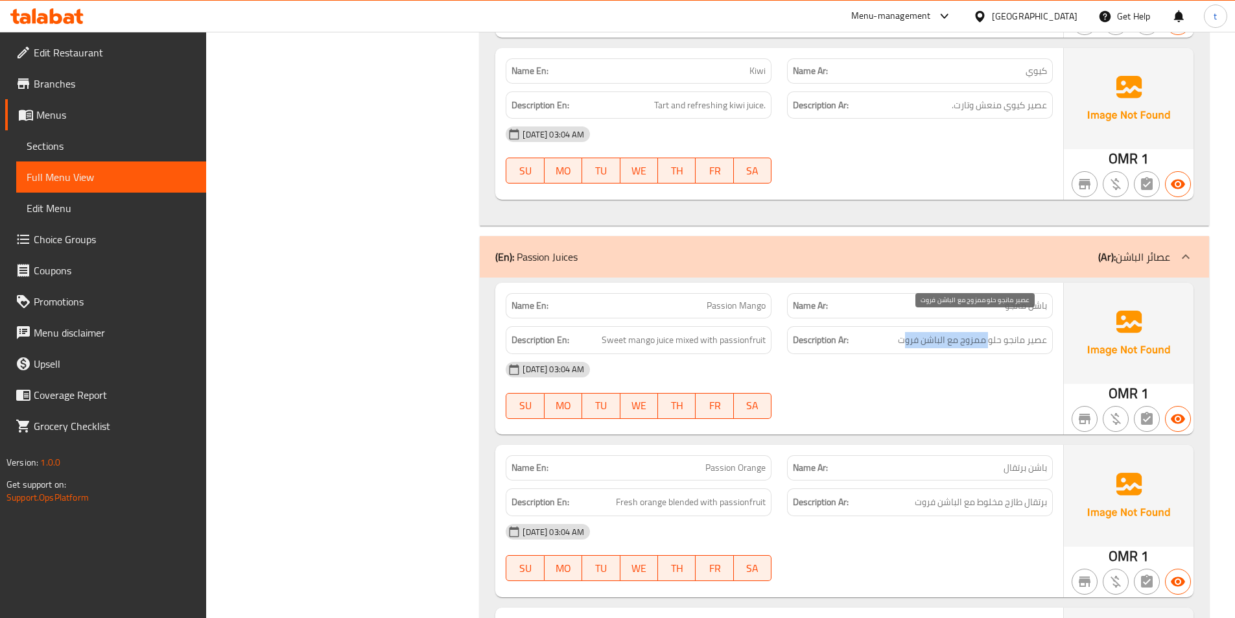
drag, startPoint x: 907, startPoint y: 329, endPoint x: 990, endPoint y: 337, distance: 82.7
click at [990, 337] on div "Description Ar: عصير مانجو حلو ممزوج مع الباشن فروت" at bounding box center [920, 340] width 266 height 28
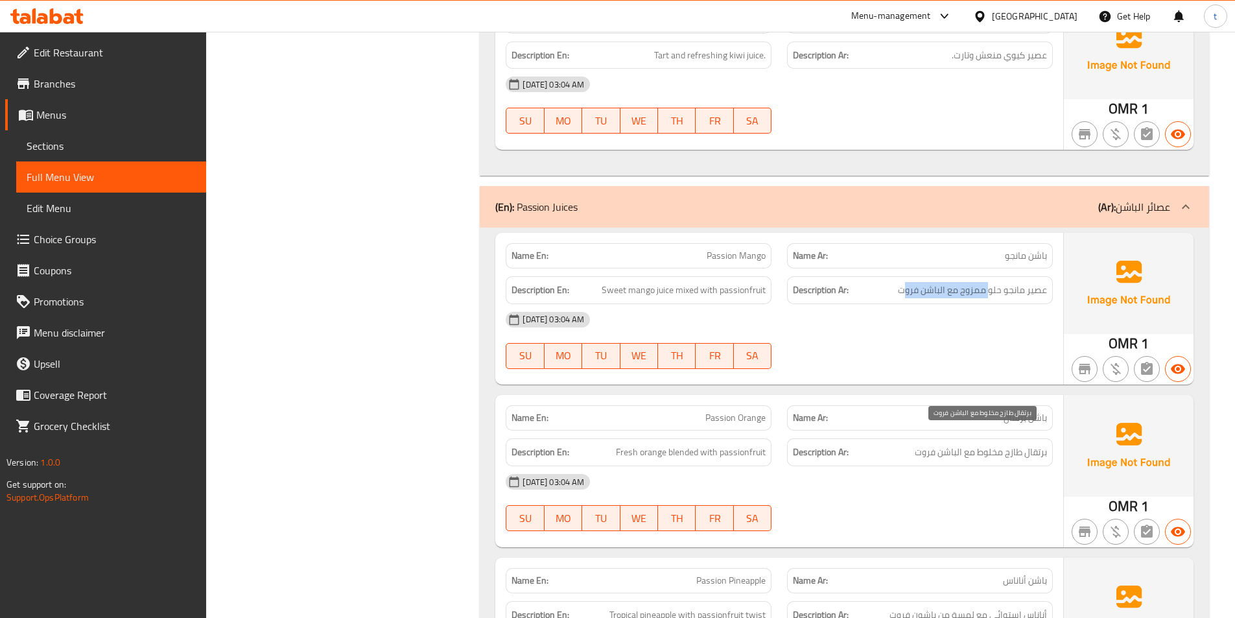
scroll to position [13998, 0]
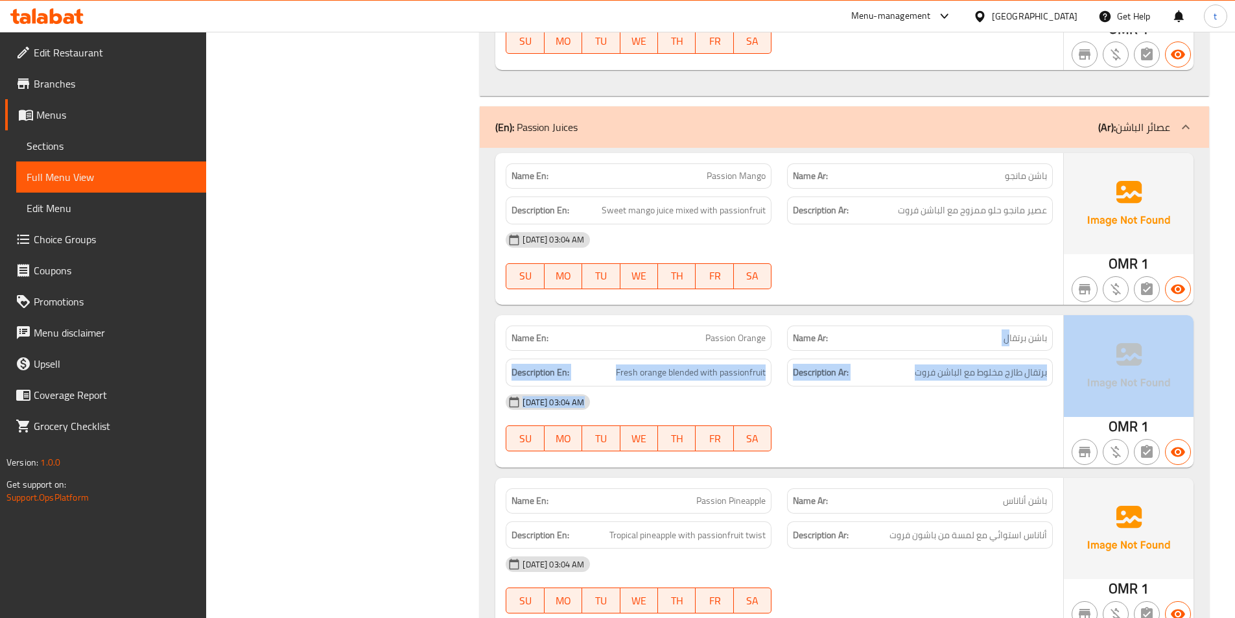
drag, startPoint x: 1008, startPoint y: 325, endPoint x: 1074, endPoint y: 326, distance: 66.1
click at [1074, 326] on div "Name En: Passion Orange Name Ar: باشن برتقال Description En: Fresh orange blend…" at bounding box center [844, 391] width 698 height 152
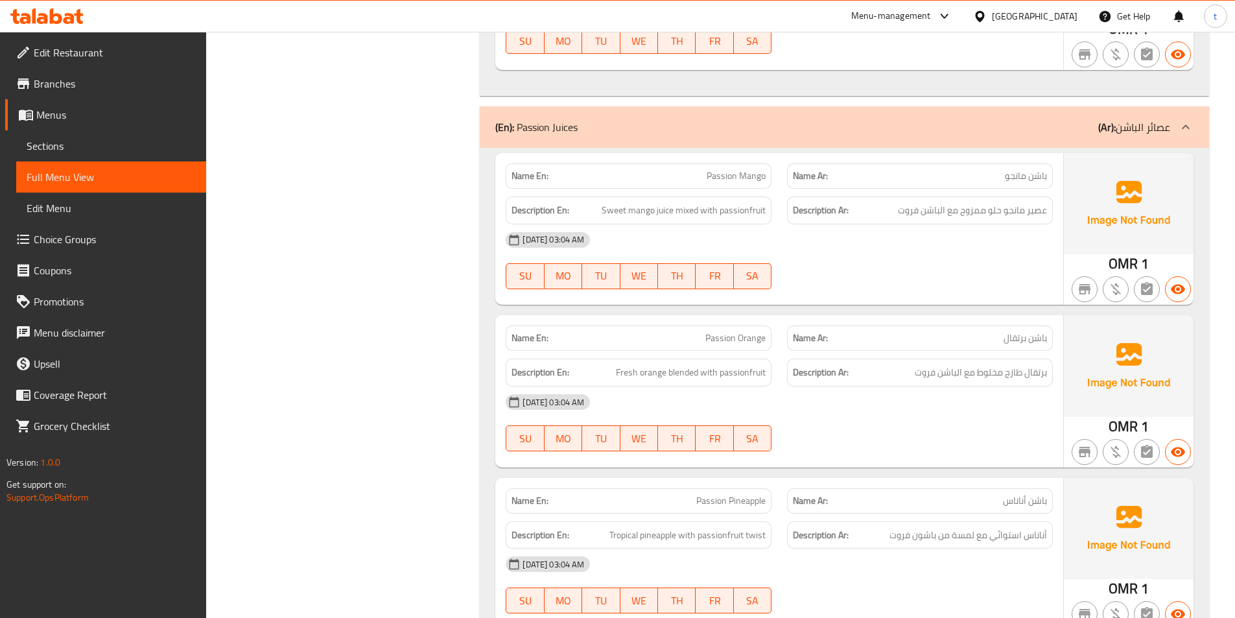
click at [721, 331] on span "Passion Orange" at bounding box center [735, 338] width 60 height 14
click at [745, 331] on span "Passion Orange" at bounding box center [735, 338] width 60 height 14
click at [628, 364] on span "Fresh orange blended with passionfruit" at bounding box center [691, 372] width 150 height 16
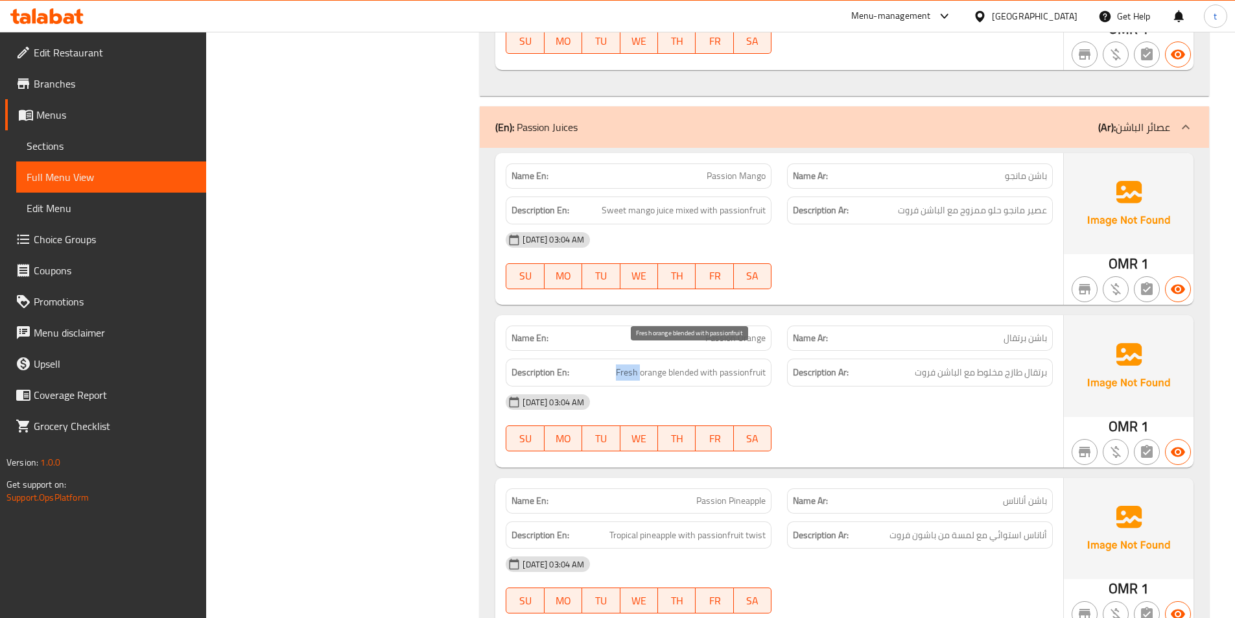
click at [628, 364] on span "Fresh orange blended with passionfruit" at bounding box center [691, 372] width 150 height 16
click at [991, 364] on span "برتقال طازج مخلوط مع الباشن فروت" at bounding box center [980, 372] width 132 height 16
click at [659, 364] on span "Fresh orange blended with passionfruit" at bounding box center [691, 372] width 150 height 16
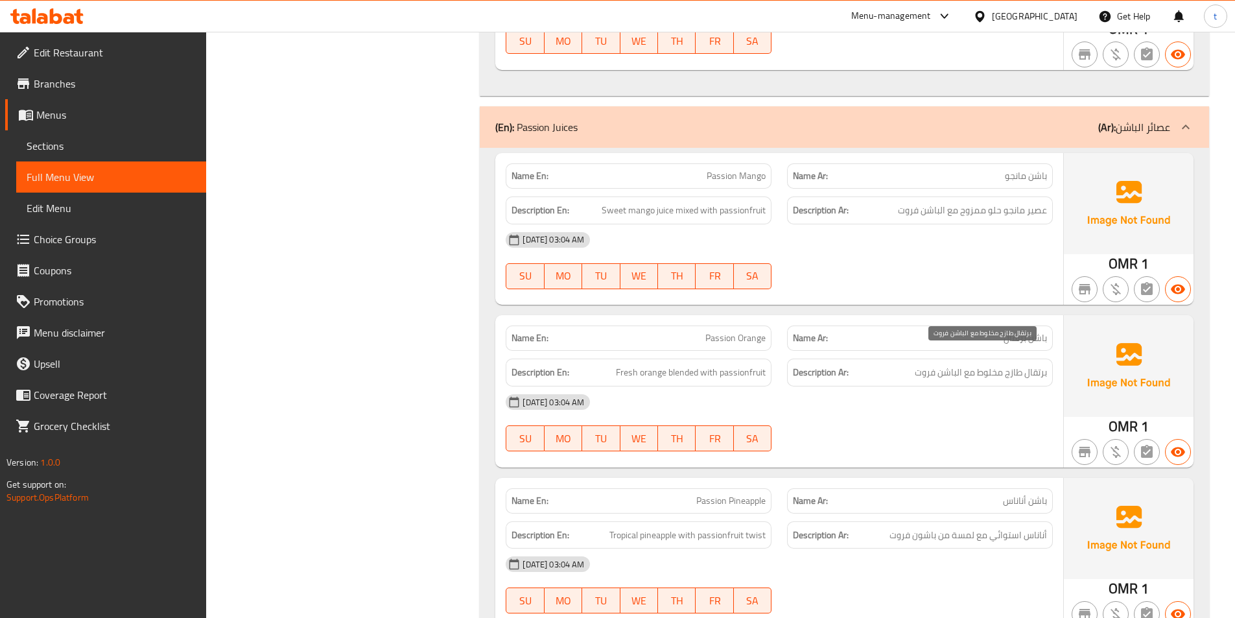
click at [1022, 364] on span "برتقال طازج مخلوط مع الباشن فروت" at bounding box center [980, 372] width 132 height 16
click at [1041, 364] on span "برتقال طازج مخلوط مع الباشن فروت" at bounding box center [980, 372] width 132 height 16
drag, startPoint x: 666, startPoint y: 361, endPoint x: 773, endPoint y: 358, distance: 107.0
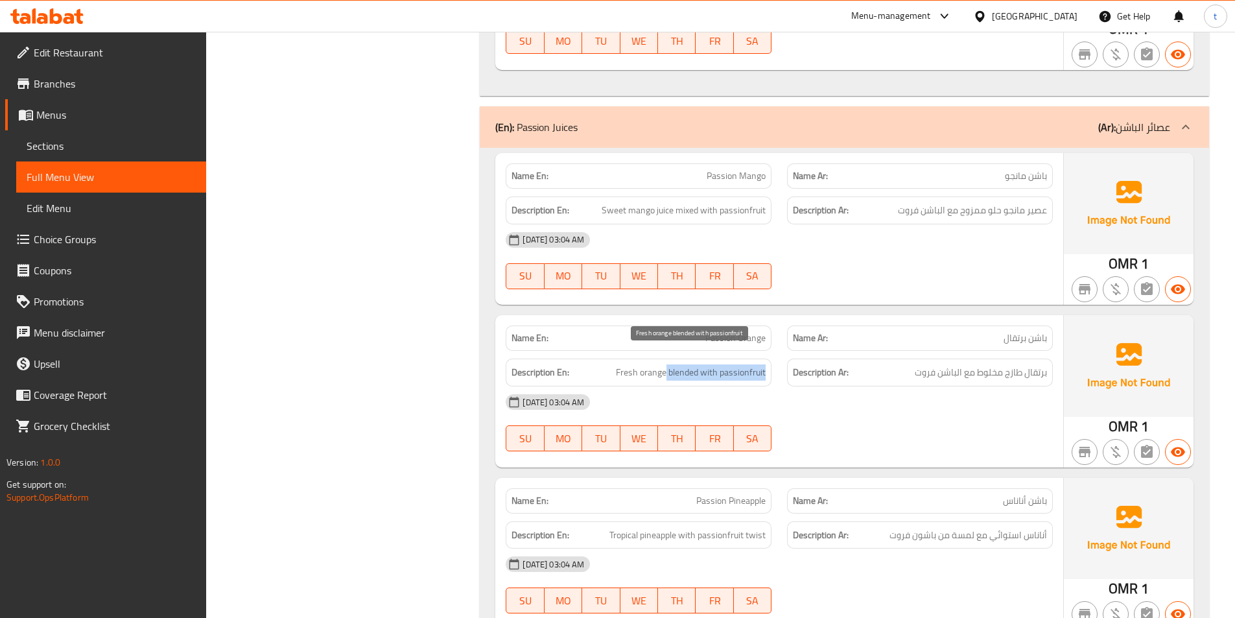
click at [772, 358] on div "Description En: Fresh orange blended with passionfruit" at bounding box center [638, 372] width 281 height 43
drag, startPoint x: 914, startPoint y: 362, endPoint x: 992, endPoint y: 362, distance: 77.8
click at [992, 364] on span "برتقال طازج مخلوط مع الباشن فروت" at bounding box center [980, 372] width 132 height 16
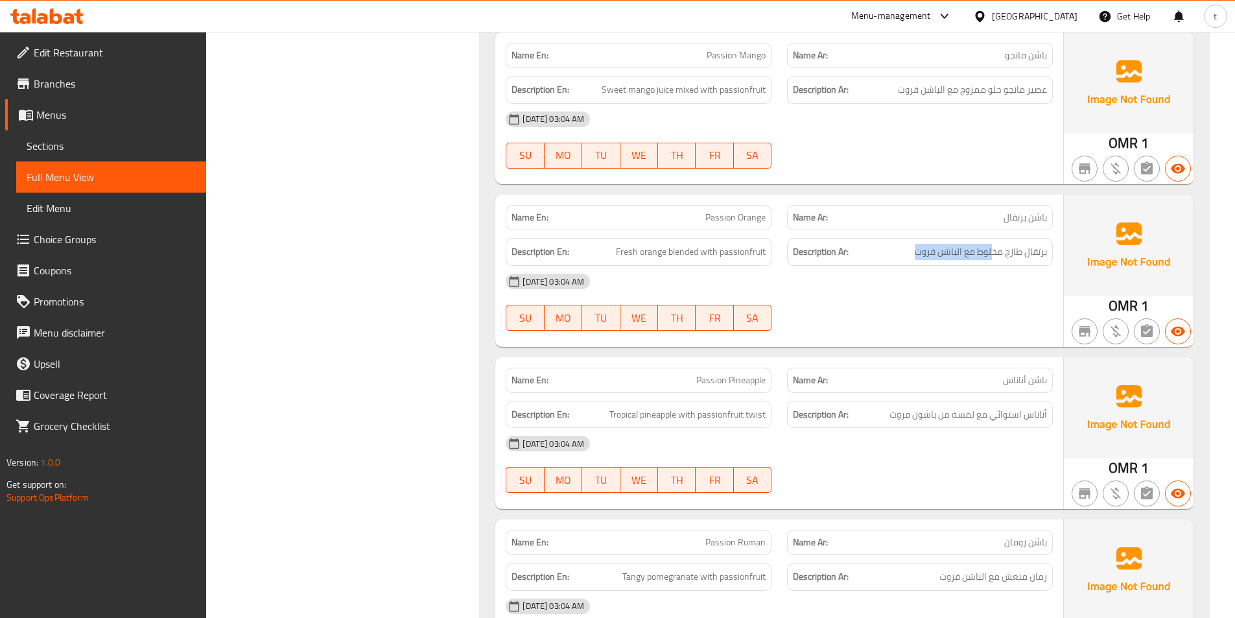
scroll to position [14128, 0]
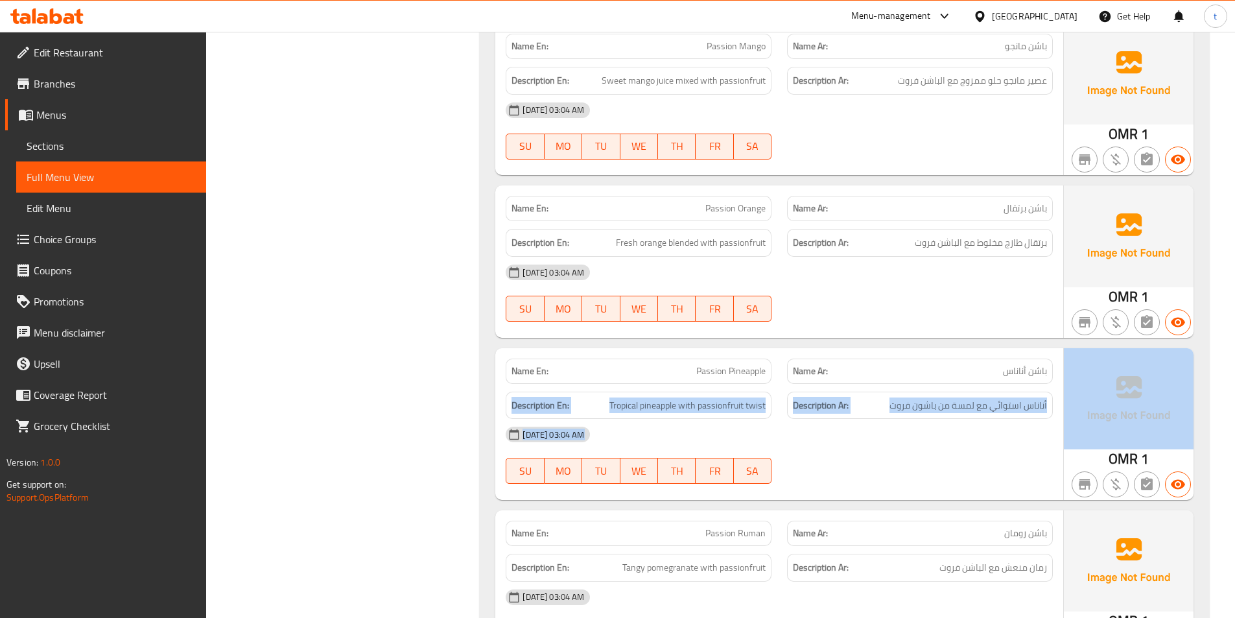
drag, startPoint x: 995, startPoint y: 361, endPoint x: 1071, endPoint y: 368, distance: 76.2
click at [1071, 368] on div "Name En: Passion Pineapple Name Ar: باشن أناناس Description En: Tropical pineap…" at bounding box center [844, 424] width 698 height 152
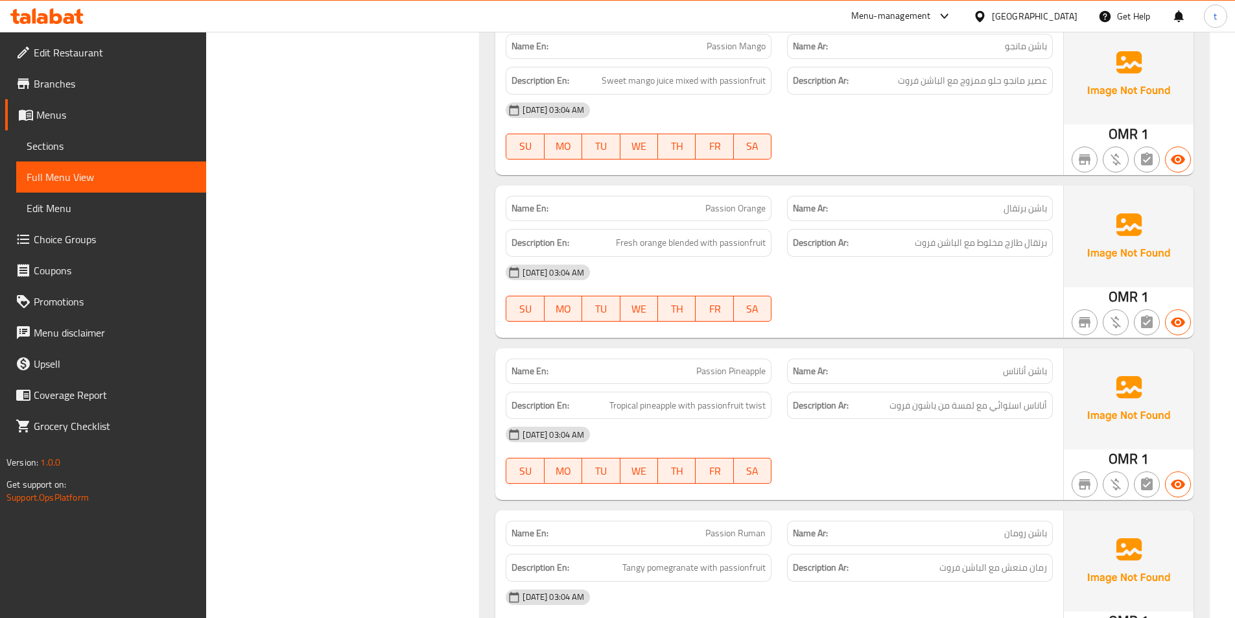
click at [693, 364] on p "Name En: Passion Pineapple" at bounding box center [638, 371] width 254 height 14
drag, startPoint x: 693, startPoint y: 354, endPoint x: 778, endPoint y: 345, distance: 86.0
click at [778, 351] on div "Name En: Passion Pineapple" at bounding box center [638, 371] width 281 height 41
click at [631, 397] on span "Tropical pineapple with passionfruit twist" at bounding box center [687, 405] width 156 height 16
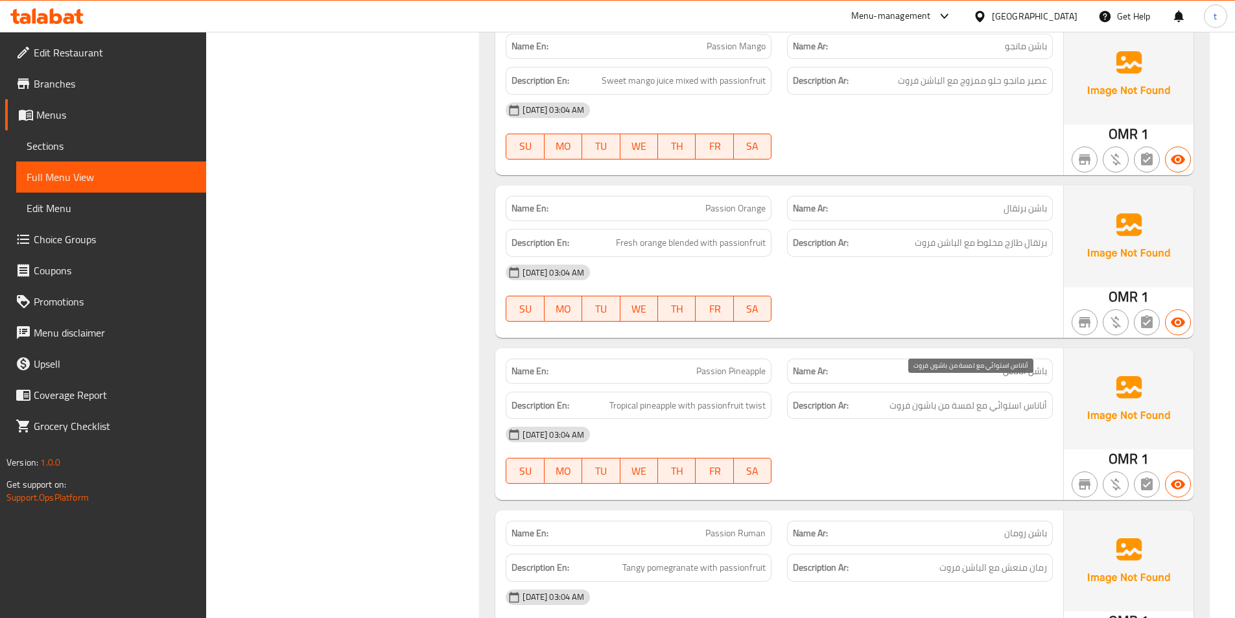
click at [1000, 397] on span "أناناس استوائي مع لمسة من باشون فروت" at bounding box center [967, 405] width 157 height 16
drag, startPoint x: 1000, startPoint y: 391, endPoint x: 830, endPoint y: 448, distance: 179.1
click at [934, 410] on div "Name En: Passion Pineapple Name Ar: باشن أناناس Description En: Tropical pineap…" at bounding box center [779, 424] width 568 height 152
click at [660, 397] on span "Tropical pineapple with passionfruit twist" at bounding box center [687, 405] width 156 height 16
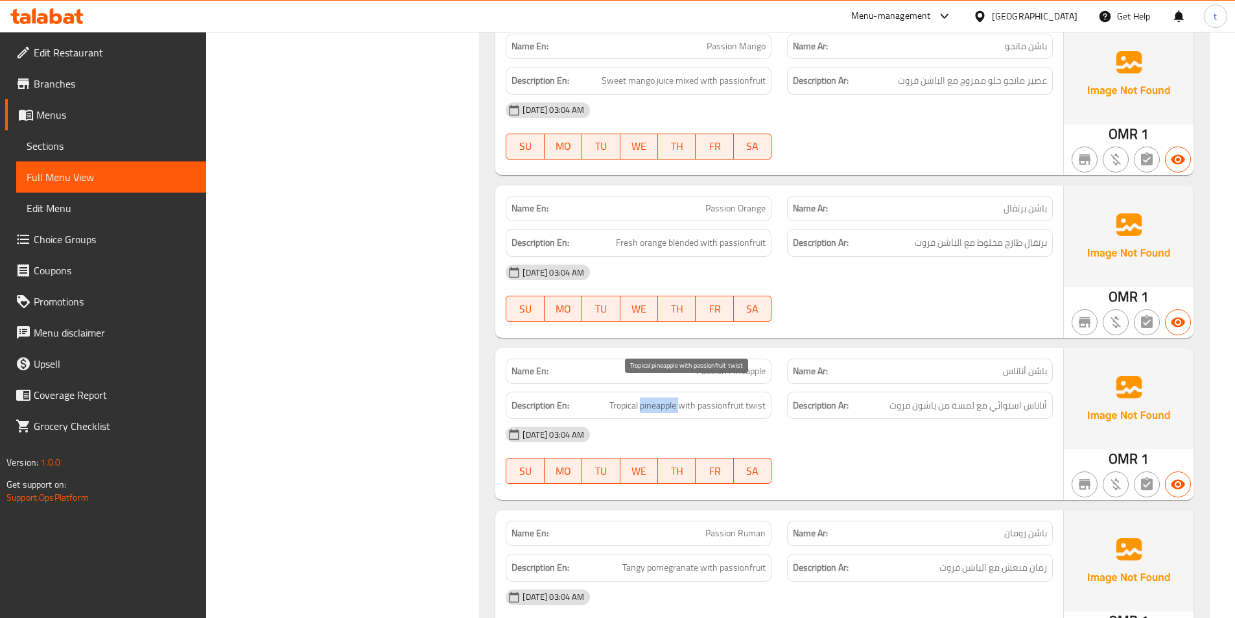
click at [660, 397] on span "Tropical pineapple with passionfruit twist" at bounding box center [687, 405] width 156 height 16
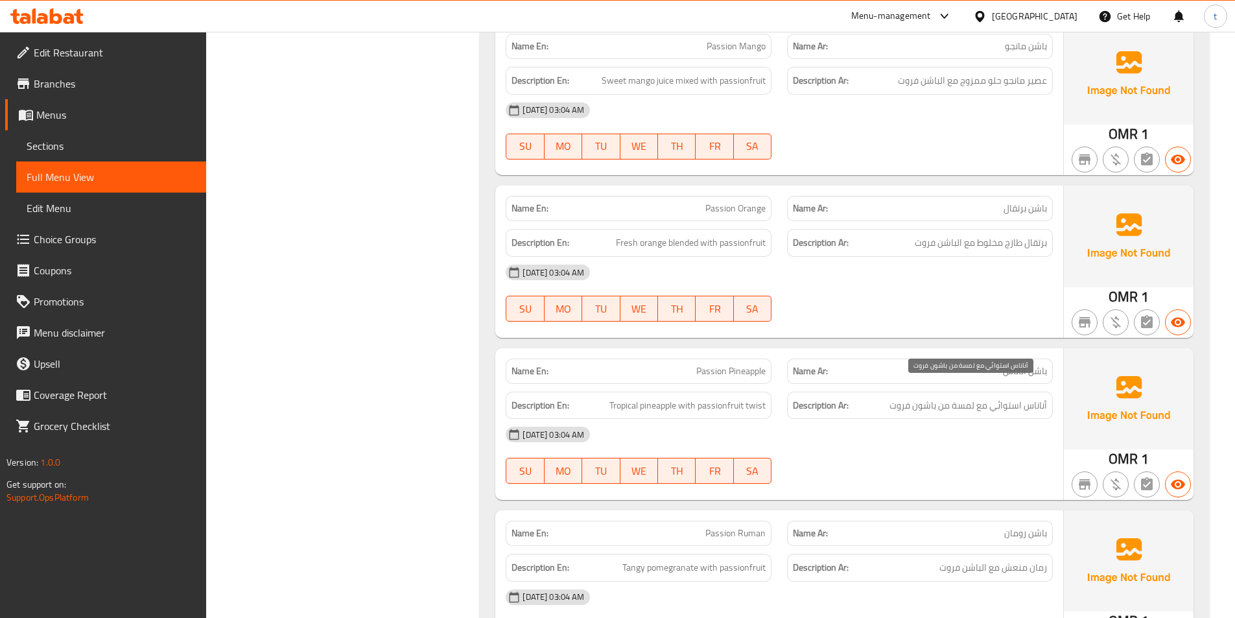
click at [1044, 397] on span "أناناس استوائي مع لمسة من باشون فروت" at bounding box center [967, 405] width 157 height 16
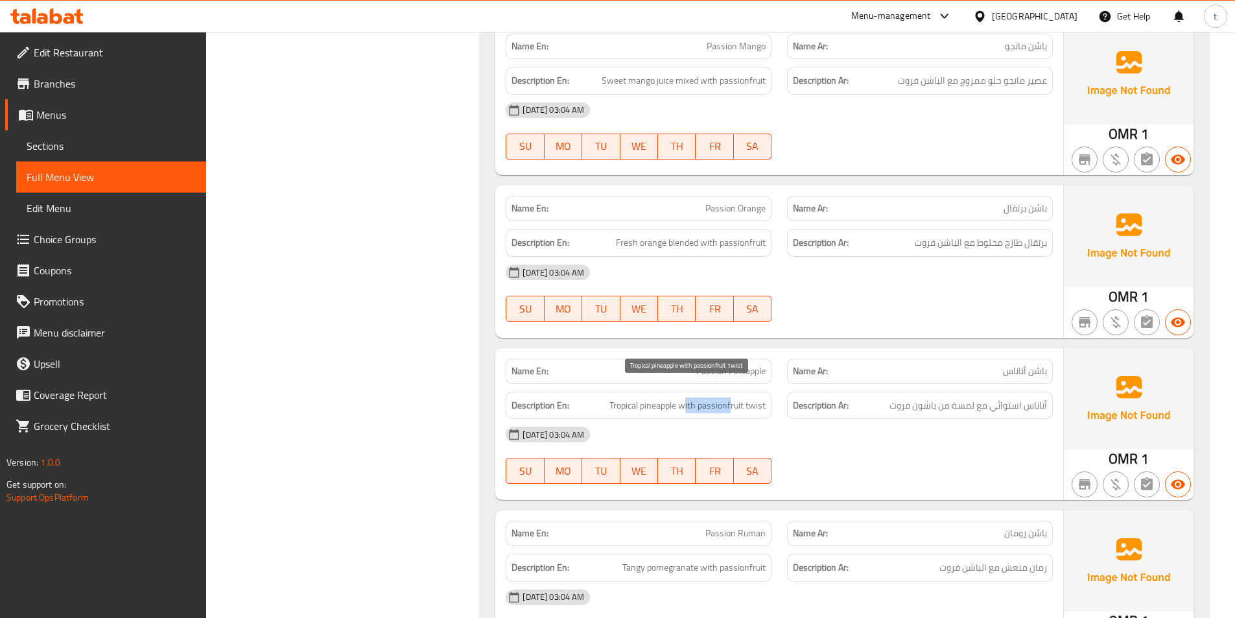
drag, startPoint x: 687, startPoint y: 393, endPoint x: 736, endPoint y: 393, distance: 48.6
click at [734, 397] on span "Tropical pineapple with passionfruit twist" at bounding box center [687, 405] width 156 height 16
drag, startPoint x: 881, startPoint y: 395, endPoint x: 955, endPoint y: 394, distance: 74.5
click at [955, 397] on h6 "Description Ar: أناناس استوائي مع لمسة من باشون فروت" at bounding box center [920, 405] width 254 height 16
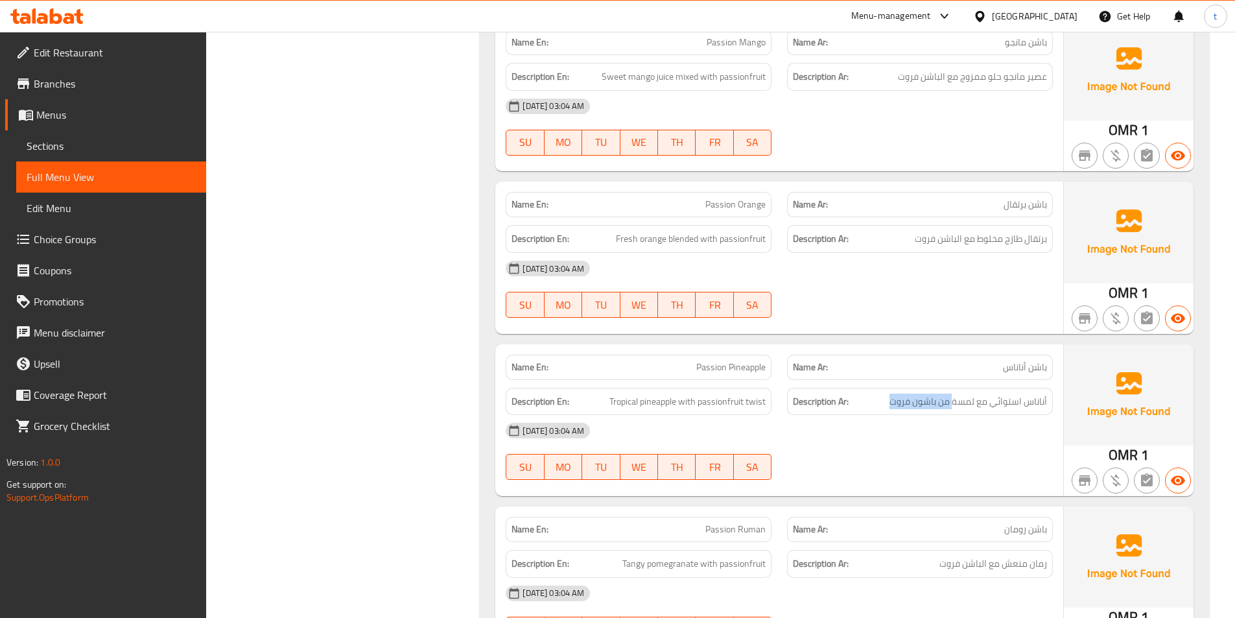
scroll to position [14258, 0]
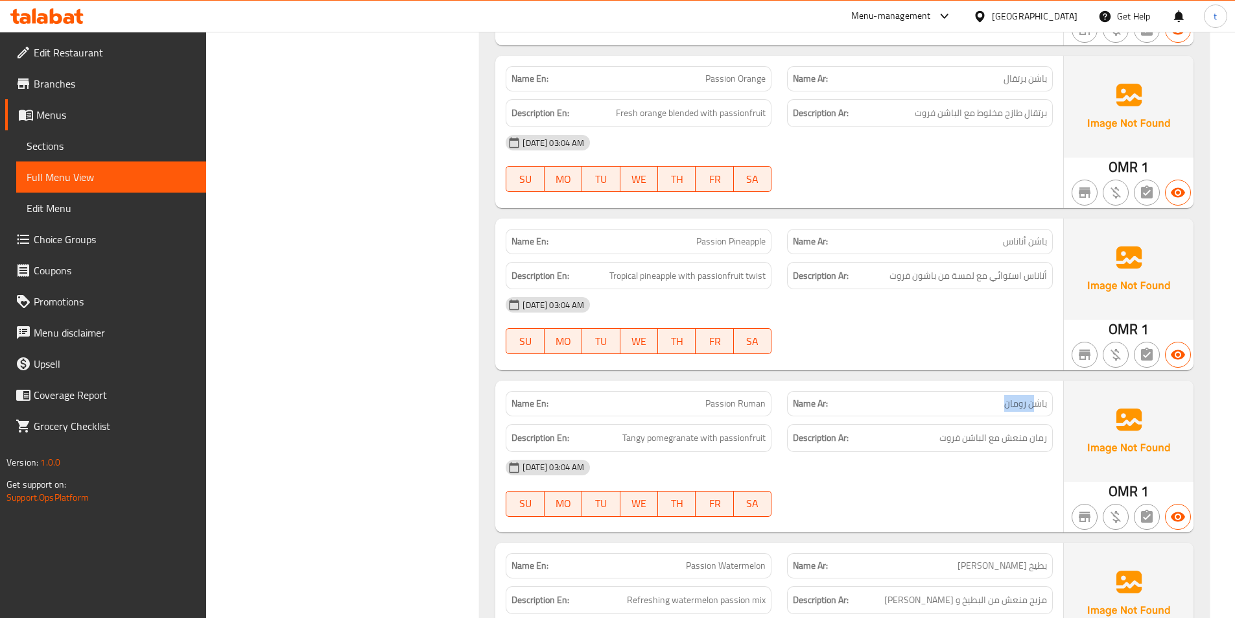
drag, startPoint x: 1025, startPoint y: 400, endPoint x: 1036, endPoint y: 398, distance: 11.8
click at [1036, 398] on div "Name Ar: باشن رومان" at bounding box center [920, 403] width 266 height 25
click at [701, 395] on div "Name En: Passion Ruman" at bounding box center [638, 403] width 266 height 25
drag, startPoint x: 701, startPoint y: 395, endPoint x: 760, endPoint y: 389, distance: 58.7
click at [760, 391] on div "Name En: Passion Ruman" at bounding box center [638, 403] width 266 height 25
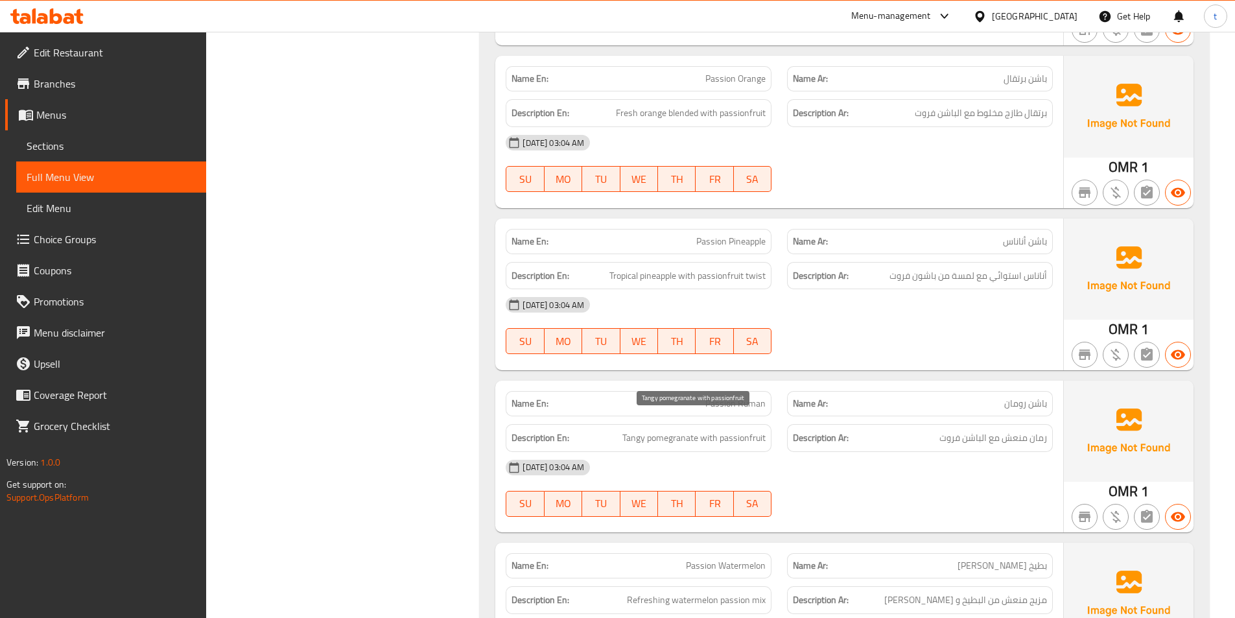
click at [635, 430] on span "Tangy pomegranate with passionfruit" at bounding box center [693, 438] width 143 height 16
click at [753, 397] on span "Passion Ruman" at bounding box center [735, 404] width 60 height 14
click at [1010, 397] on span "باشن رومان" at bounding box center [1025, 404] width 43 height 14
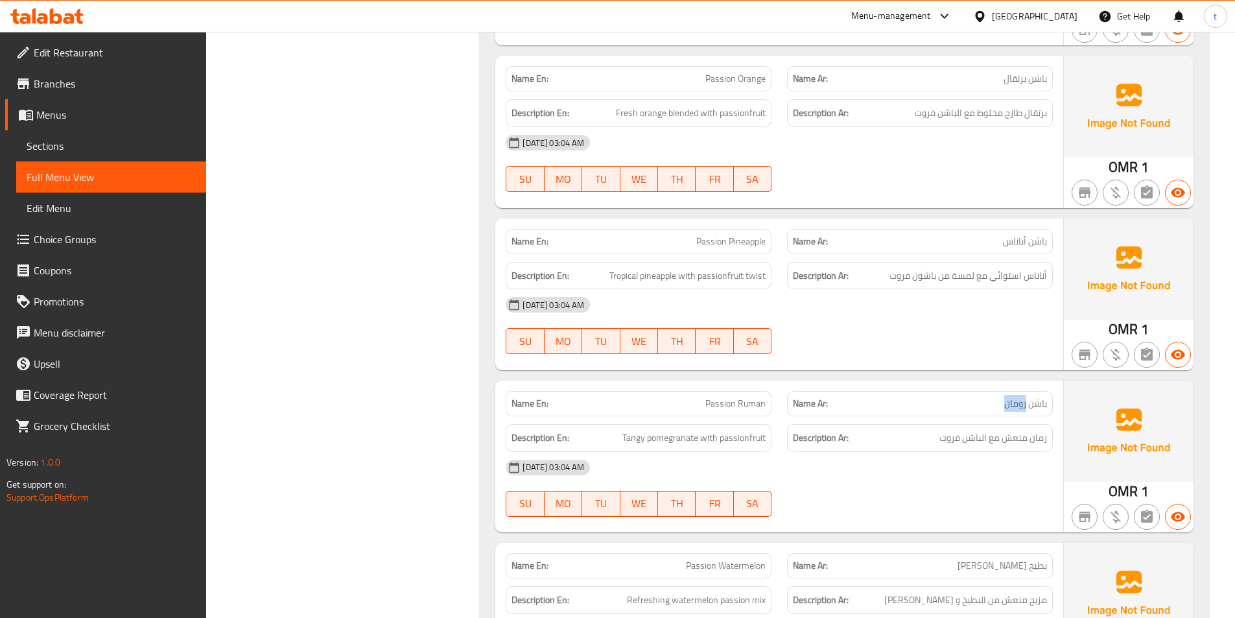
click at [1010, 397] on span "باشن رومان" at bounding box center [1025, 404] width 43 height 14
drag, startPoint x: 706, startPoint y: 386, endPoint x: 774, endPoint y: 387, distance: 68.1
click at [774, 387] on div "Name En: Passion Ruman" at bounding box center [638, 403] width 281 height 41
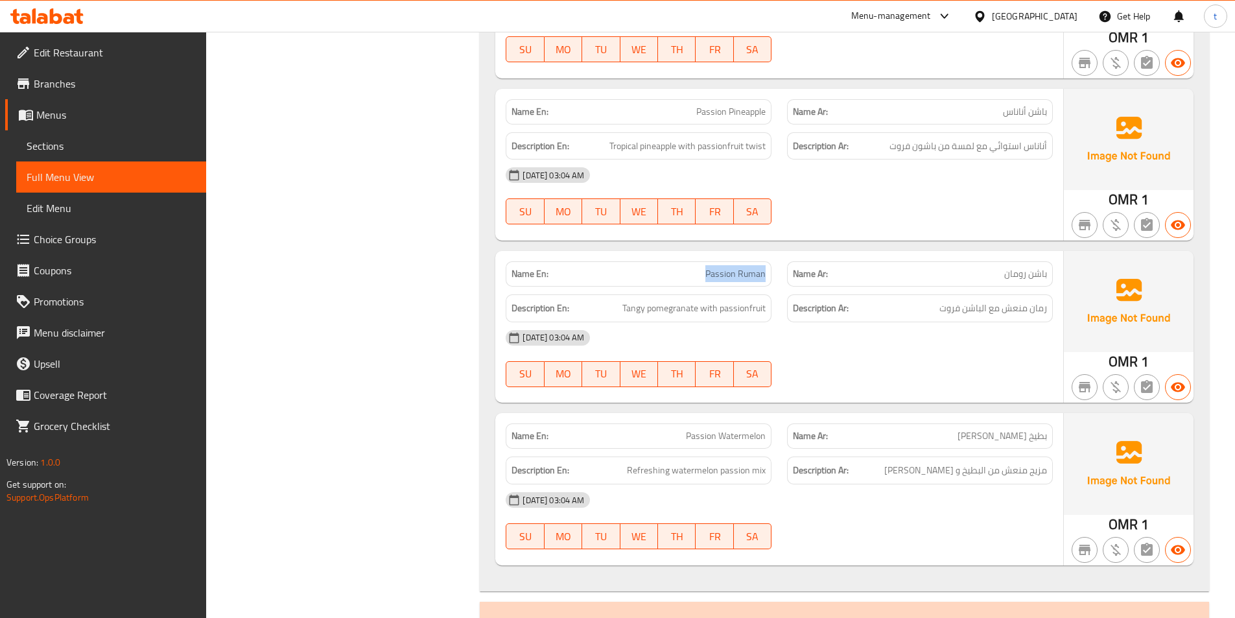
scroll to position [14517, 0]
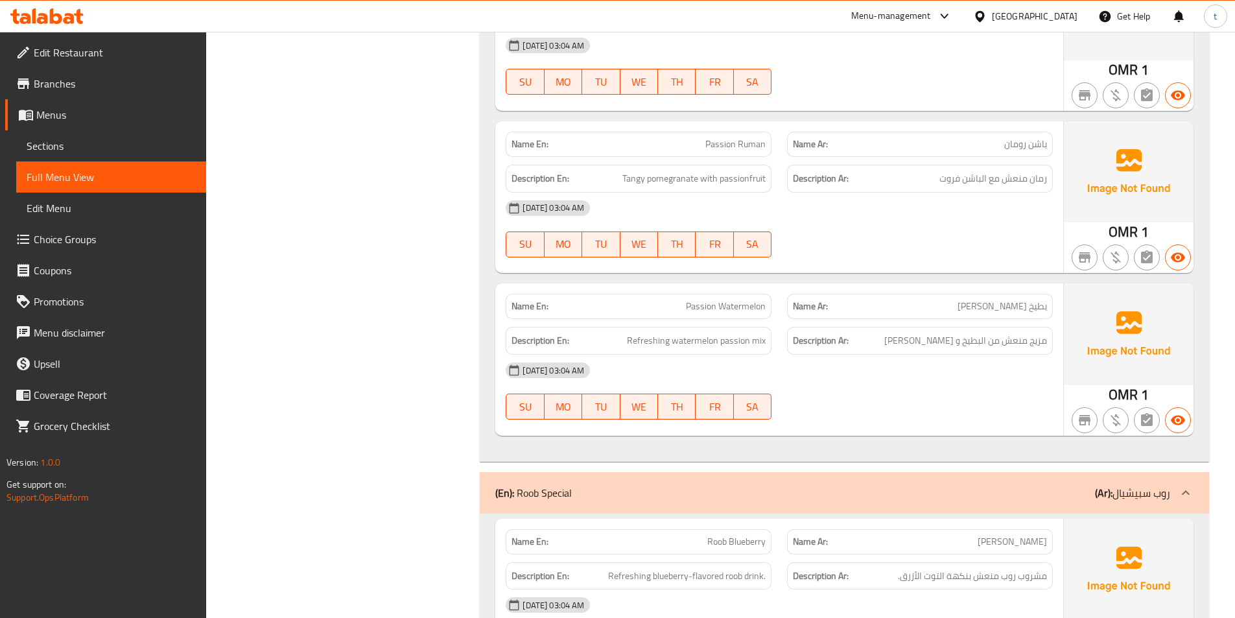
drag, startPoint x: 993, startPoint y: 302, endPoint x: 1005, endPoint y: 301, distance: 11.7
click at [1005, 301] on div "Name Ar: بطيخ باشن" at bounding box center [920, 306] width 266 height 25
drag, startPoint x: 623, startPoint y: 323, endPoint x: 778, endPoint y: 328, distance: 155.6
click at [778, 328] on div "Description En: Refreshing watermelon passion mix" at bounding box center [638, 340] width 281 height 43
drag, startPoint x: 1023, startPoint y: 325, endPoint x: 936, endPoint y: 332, distance: 87.8
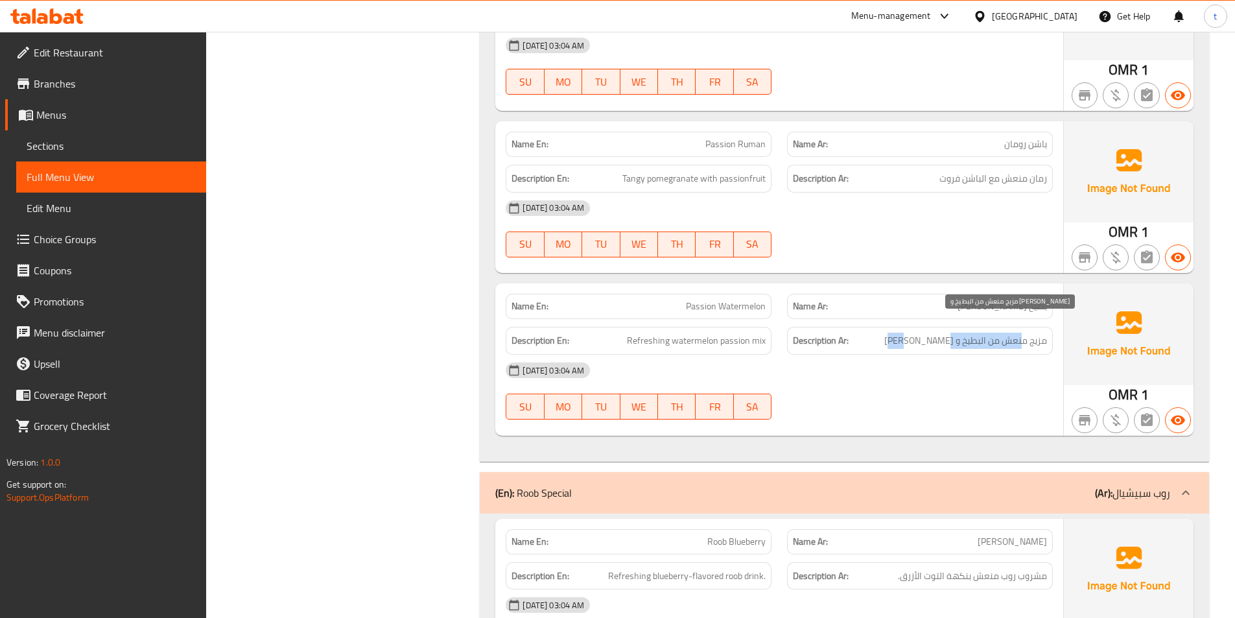
click at [936, 332] on span "مزيج منعش من البطيخ و [PERSON_NAME]" at bounding box center [965, 340] width 163 height 16
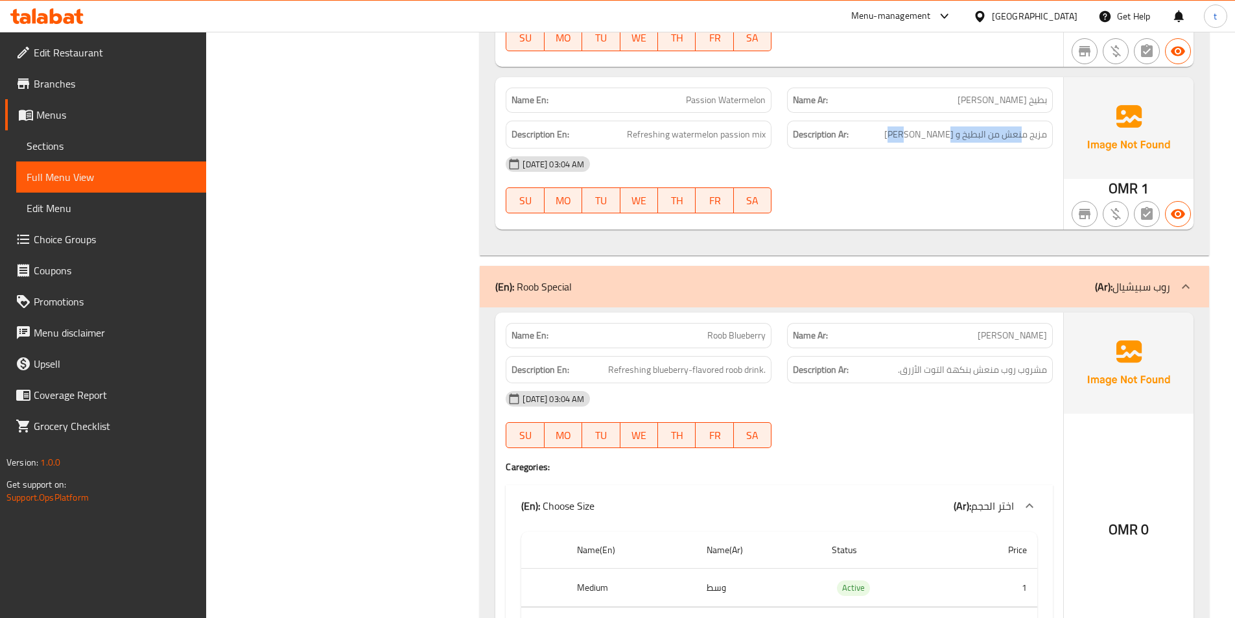
scroll to position [14841, 0]
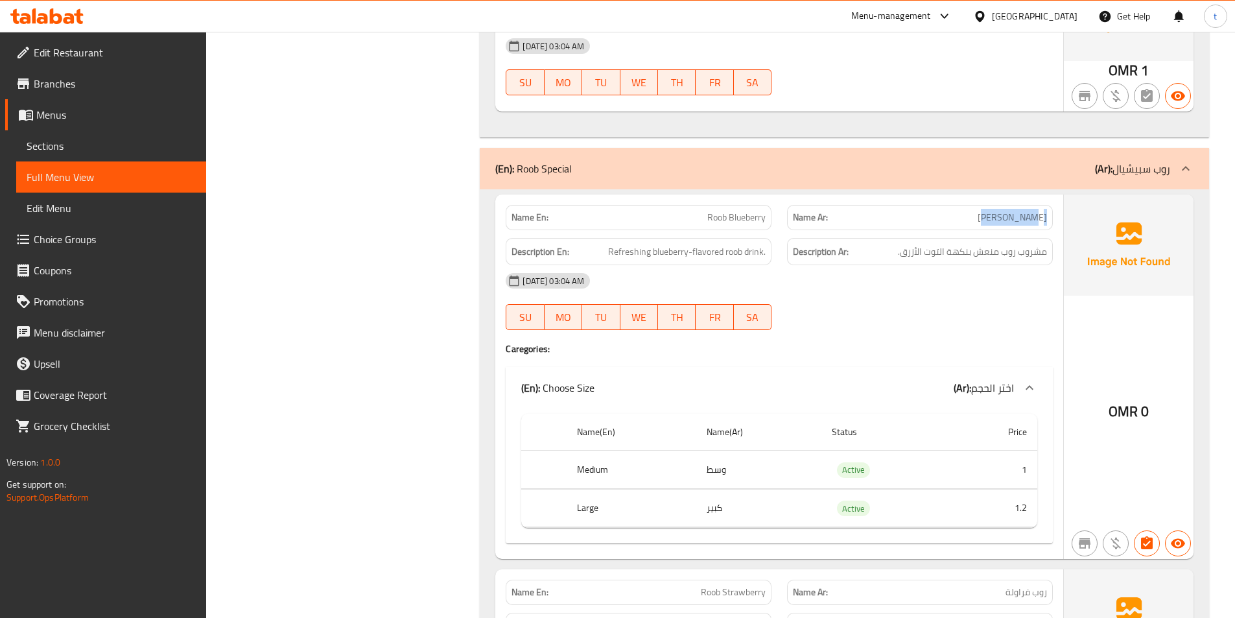
drag, startPoint x: 971, startPoint y: 205, endPoint x: 1053, endPoint y: 204, distance: 81.7
click at [1053, 204] on div "Name Ar: روب بلوبيري" at bounding box center [919, 217] width 281 height 41
drag, startPoint x: 700, startPoint y: 201, endPoint x: 668, endPoint y: 231, distance: 44.0
click at [760, 211] on p "Name En: Roob Blueberry" at bounding box center [638, 218] width 254 height 14
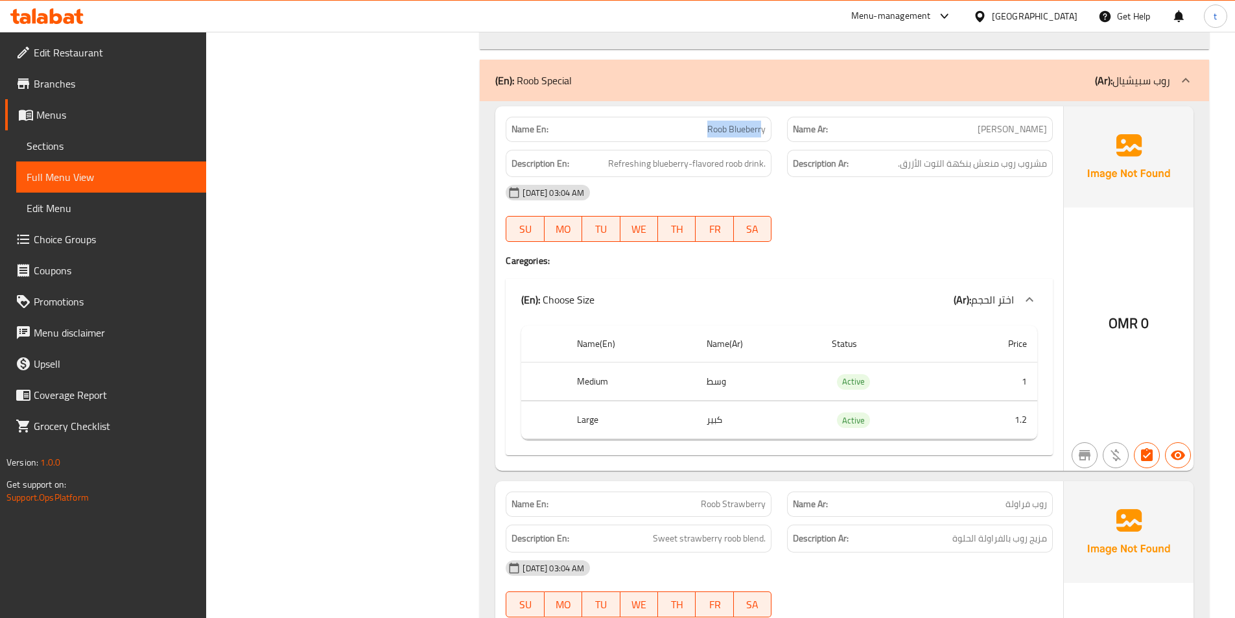
scroll to position [15230, 0]
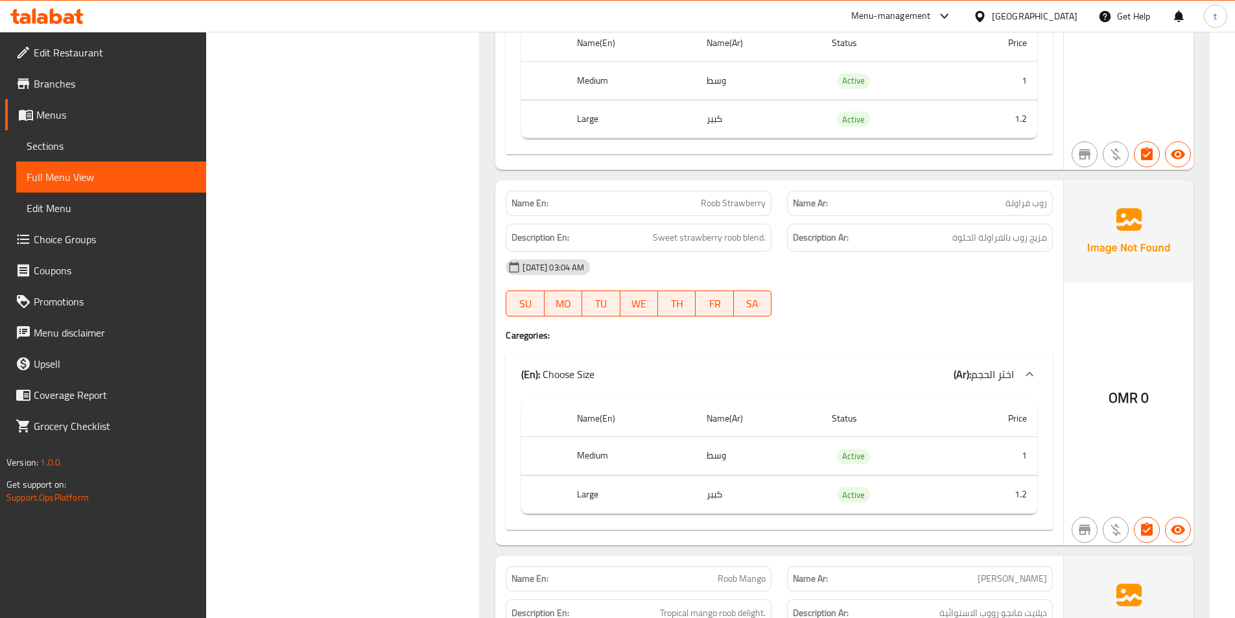
click at [1052, 191] on div "Name Ar: روب فراولة" at bounding box center [920, 203] width 266 height 25
click at [1038, 196] on span "روب فراولة" at bounding box center [1025, 203] width 41 height 14
click at [1005, 197] on div "Name Ar: روب فراولة" at bounding box center [920, 203] width 266 height 25
click at [653, 229] on span "Sweet strawberry roob blend." at bounding box center [709, 237] width 113 height 16
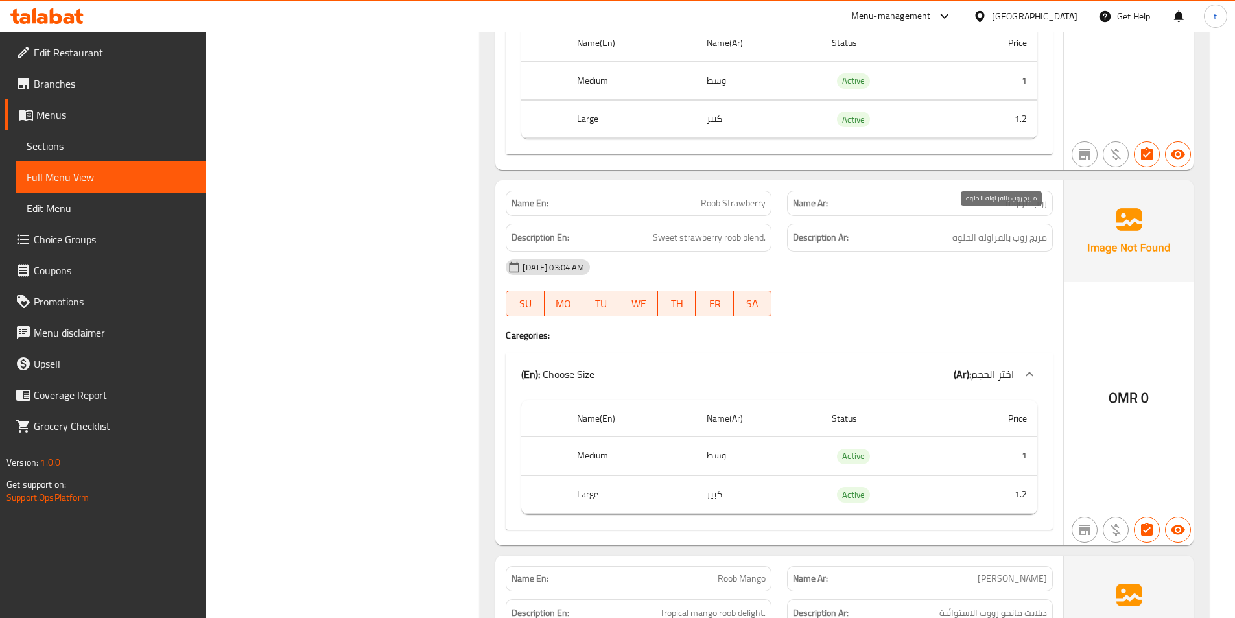
drag, startPoint x: 968, startPoint y: 218, endPoint x: 968, endPoint y: 229, distance: 11.7
click at [968, 229] on span "مزيج روب بالفراولة الحلوة" at bounding box center [999, 237] width 95 height 16
drag, startPoint x: 968, startPoint y: 229, endPoint x: 747, endPoint y: 238, distance: 221.8
click at [967, 231] on div "Description Ar: مزيج روب بالفراولة الحلوة" at bounding box center [920, 238] width 266 height 28
click at [692, 229] on span "Sweet strawberry roob blend." at bounding box center [709, 237] width 113 height 16
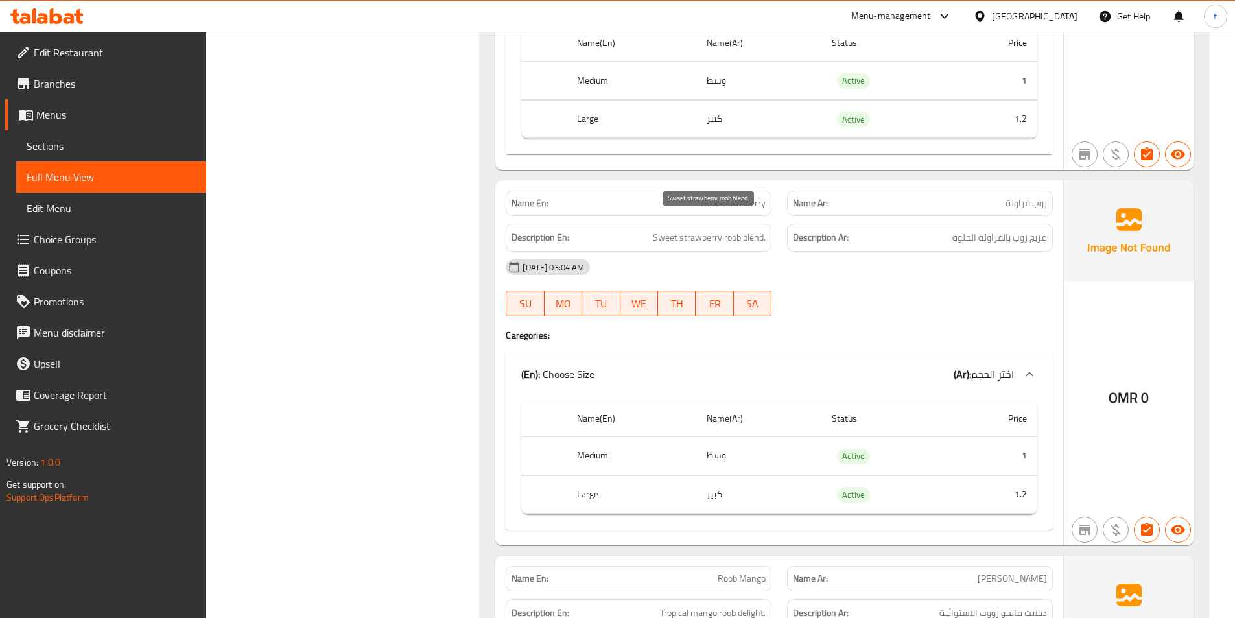
click at [695, 229] on span "Sweet strawberry roob blend." at bounding box center [709, 237] width 113 height 16
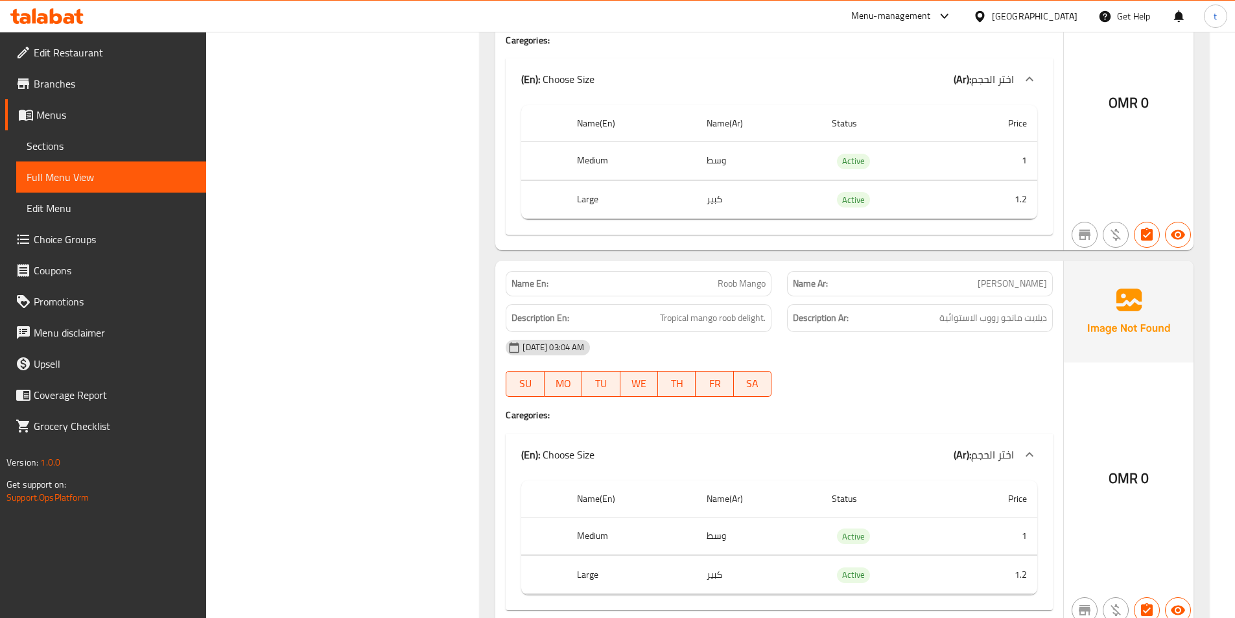
scroll to position [15554, 0]
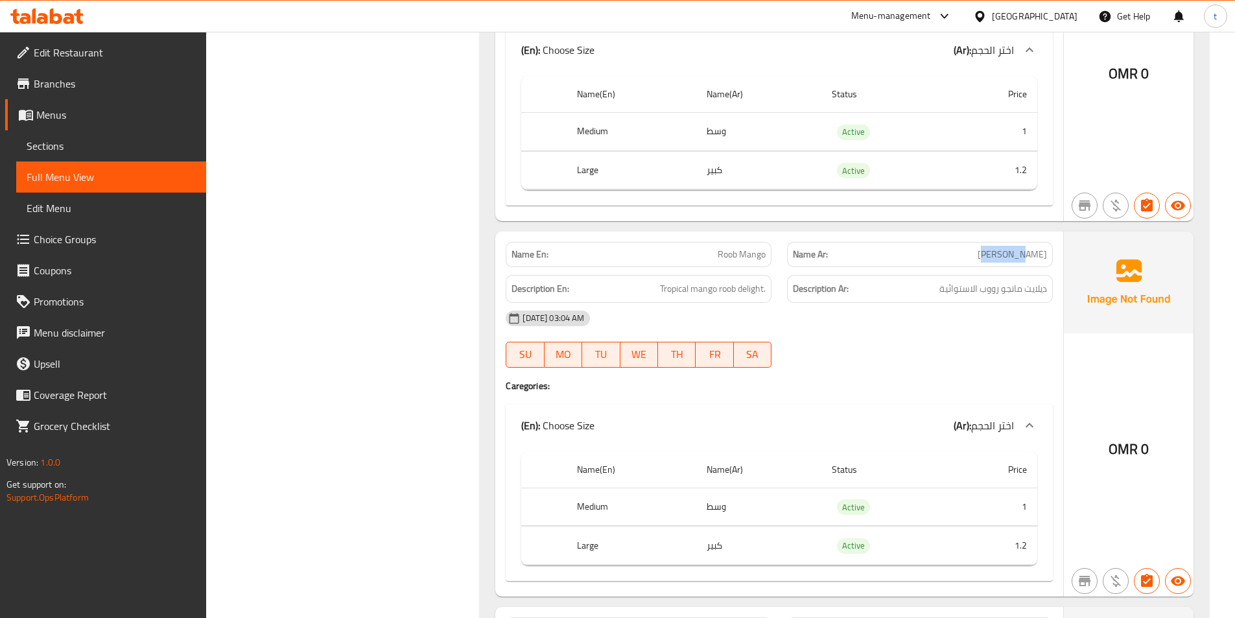
drag, startPoint x: 983, startPoint y: 238, endPoint x: 1044, endPoint y: 238, distance: 60.9
click at [1044, 248] on p "Name Ar: روب مانجو" at bounding box center [920, 255] width 254 height 14
drag, startPoint x: 718, startPoint y: 238, endPoint x: 771, endPoint y: 238, distance: 53.1
click at [771, 242] on div "Name En: Roob Mango" at bounding box center [638, 254] width 266 height 25
click at [668, 281] on span "Tropical mango roob delight." at bounding box center [713, 289] width 106 height 16
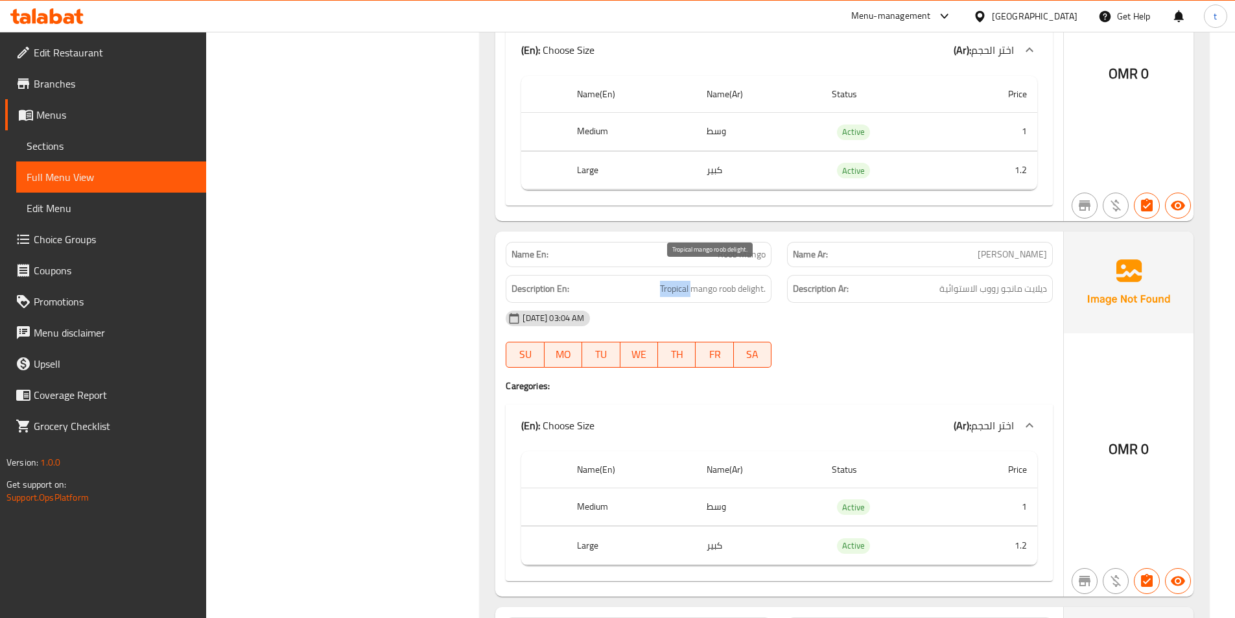
click at [668, 281] on span "Tropical mango roob delight." at bounding box center [713, 289] width 106 height 16
click at [962, 281] on span "ديلايت مانجو رووب الاستوائية" at bounding box center [993, 289] width 108 height 16
drag, startPoint x: 962, startPoint y: 269, endPoint x: 907, endPoint y: 270, distance: 55.1
click at [960, 281] on span "ديلايت مانجو رووب الاستوائية" at bounding box center [993, 289] width 108 height 16
click at [694, 281] on span "Tropical mango roob delight." at bounding box center [713, 289] width 106 height 16
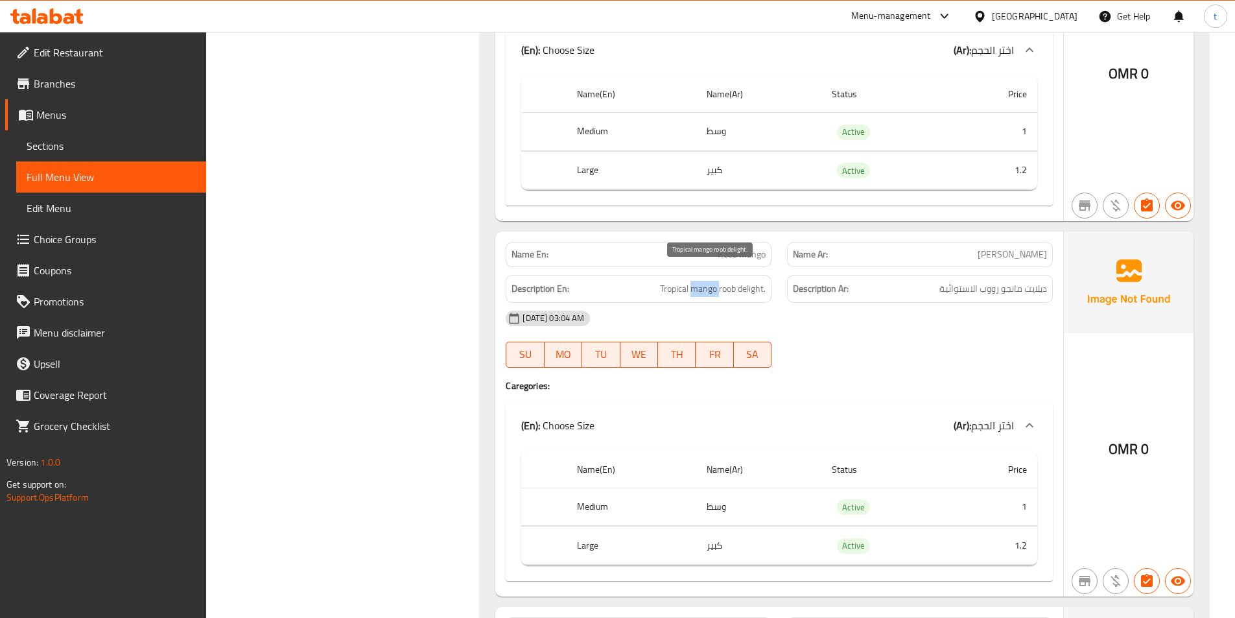
click at [694, 281] on span "Tropical mango roob delight." at bounding box center [713, 289] width 106 height 16
click at [1006, 281] on span "ديلايت مانجو رووب الاستوائية" at bounding box center [993, 289] width 108 height 16
click at [728, 281] on span "Tropical mango roob delight." at bounding box center [713, 289] width 106 height 16
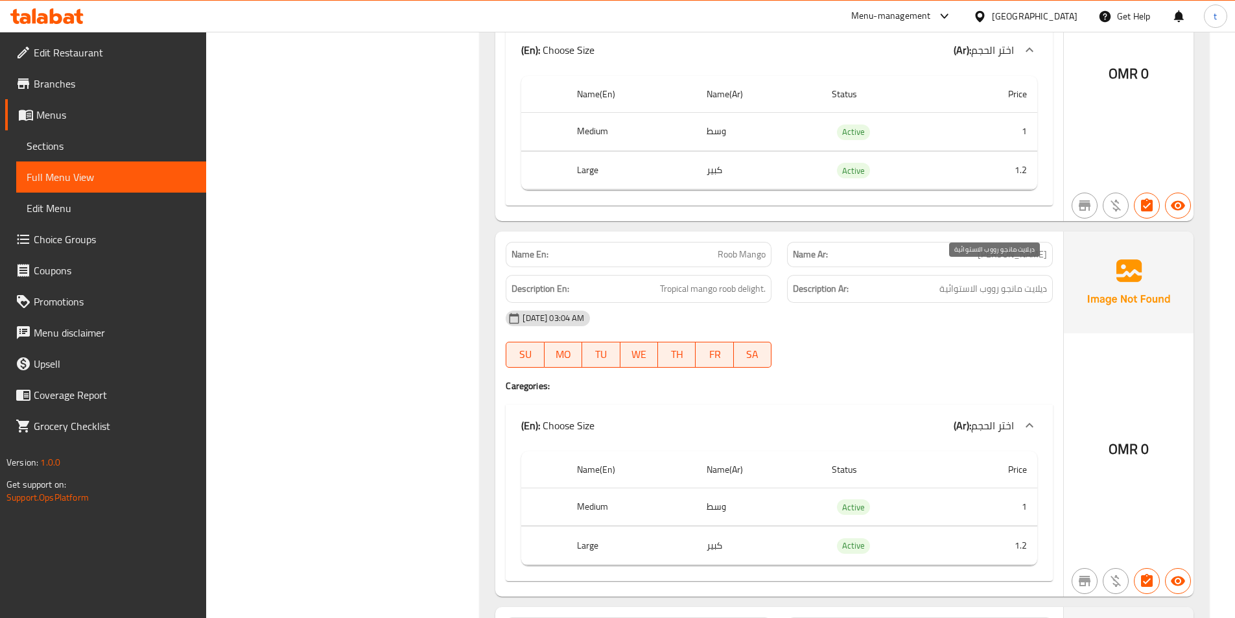
click at [993, 281] on span "ديلايت مانجو رووب الاستوائية" at bounding box center [993, 289] width 108 height 16
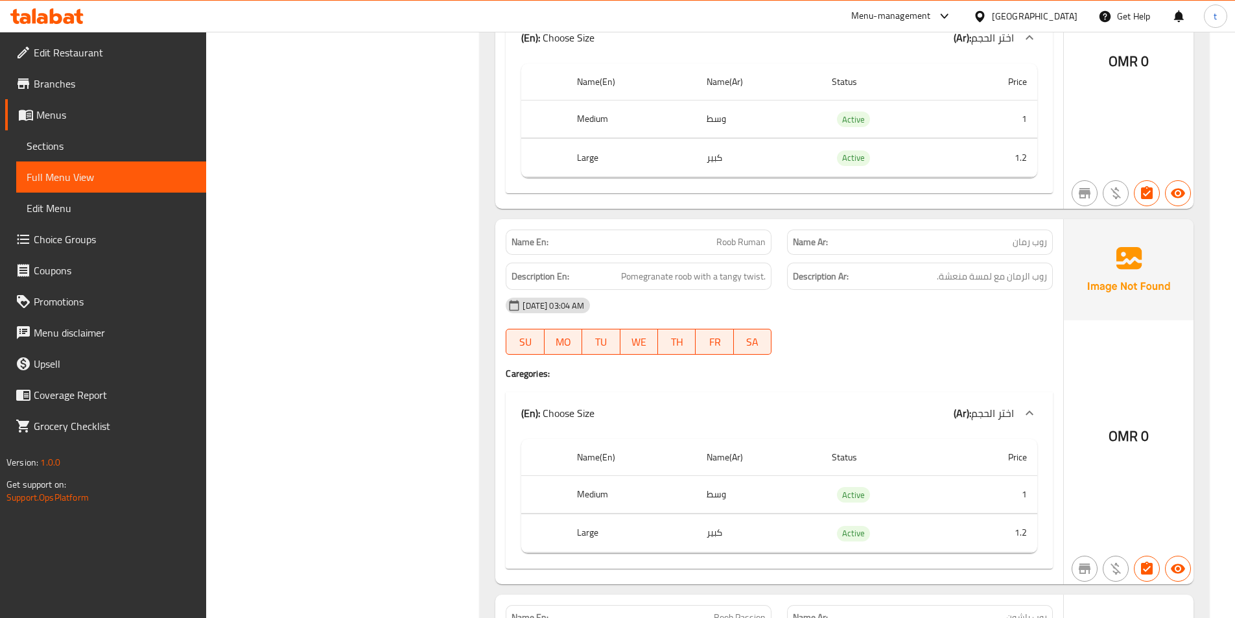
scroll to position [15942, 0]
drag, startPoint x: 1005, startPoint y: 230, endPoint x: 1052, endPoint y: 229, distance: 47.3
click at [1052, 229] on div "Name Ar: روب رمان" at bounding box center [919, 240] width 281 height 41
drag, startPoint x: 711, startPoint y: 229, endPoint x: 757, endPoint y: 227, distance: 46.1
click at [757, 234] on p "Name En: Roob Ruman" at bounding box center [638, 241] width 254 height 14
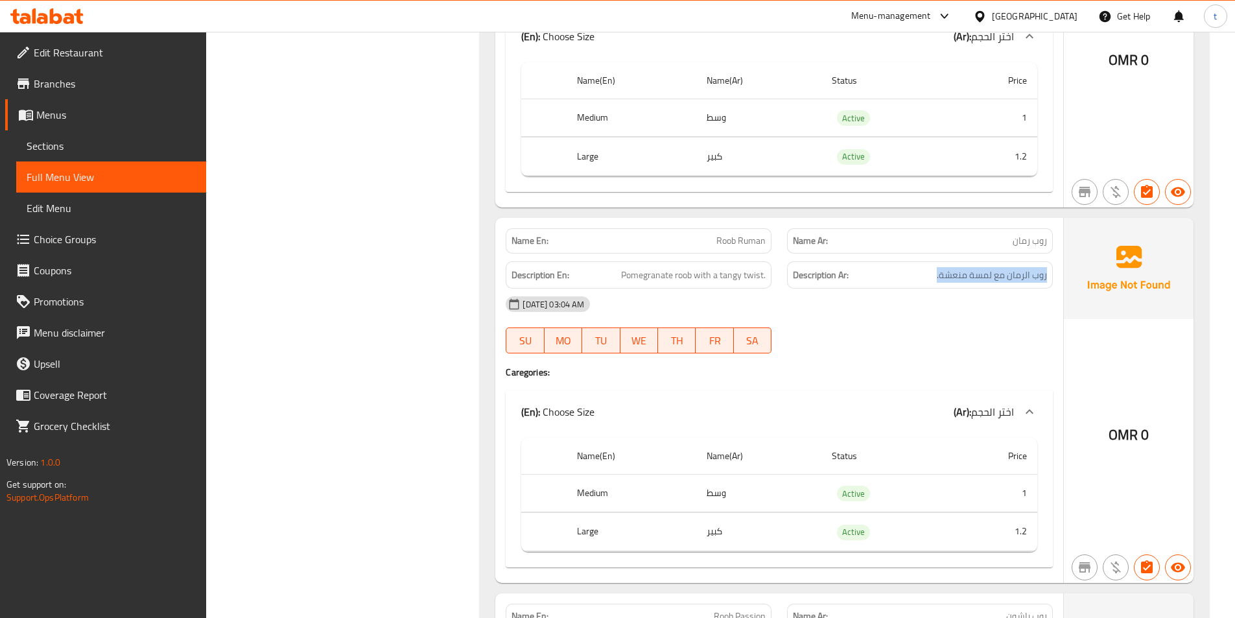
drag, startPoint x: 933, startPoint y: 262, endPoint x: 1058, endPoint y: 271, distance: 126.0
click at [1058, 271] on div "Description Ar: روب الرمان مع لمسة منعشة." at bounding box center [919, 274] width 281 height 43
drag, startPoint x: 620, startPoint y: 262, endPoint x: 769, endPoint y: 259, distance: 148.4
click at [769, 261] on div "Description En: Pomegranate roob with a tangy twist." at bounding box center [638, 275] width 266 height 28
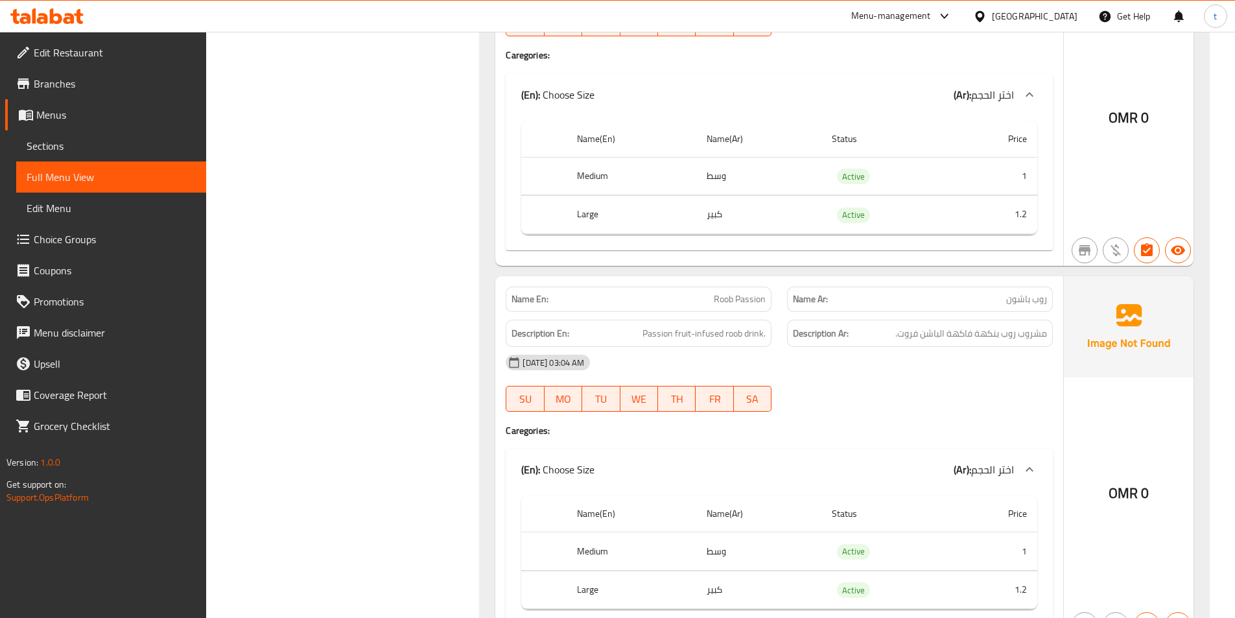
scroll to position [16267, 0]
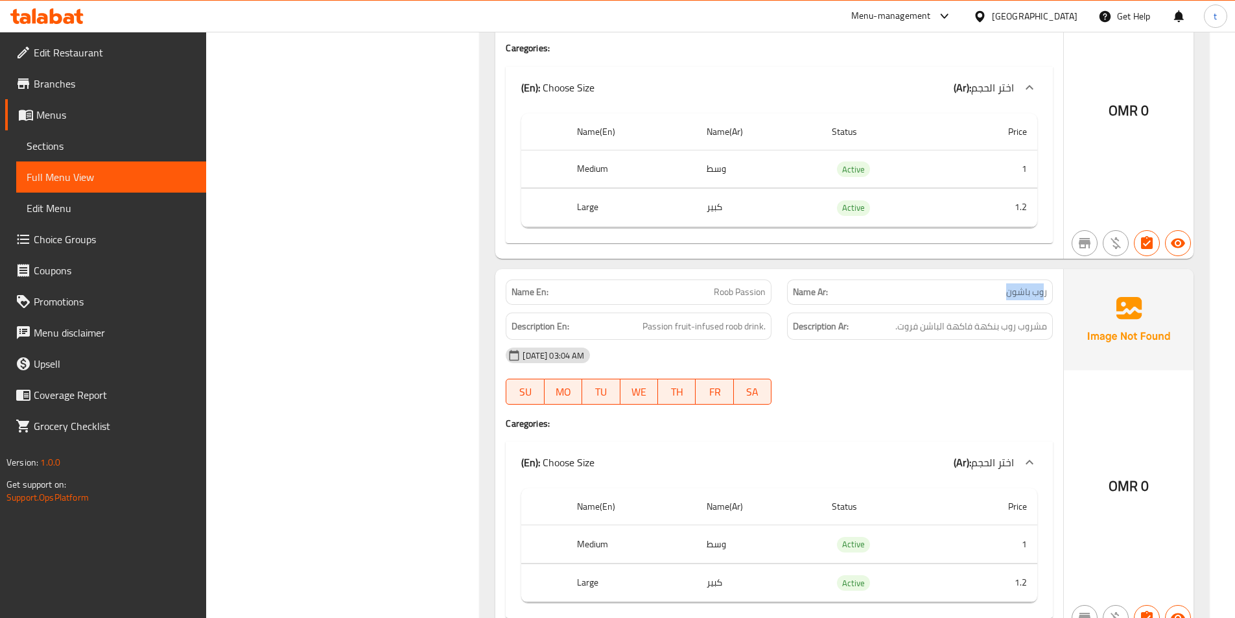
drag, startPoint x: 979, startPoint y: 272, endPoint x: 1042, endPoint y: 276, distance: 63.7
click at [1042, 285] on p "Name Ar: روب باشون" at bounding box center [920, 292] width 254 height 14
click at [714, 285] on span "Roob Passion" at bounding box center [740, 292] width 52 height 14
drag, startPoint x: 714, startPoint y: 275, endPoint x: 777, endPoint y: 276, distance: 62.9
click at [777, 276] on div "Name En: Roob Passion" at bounding box center [638, 292] width 281 height 41
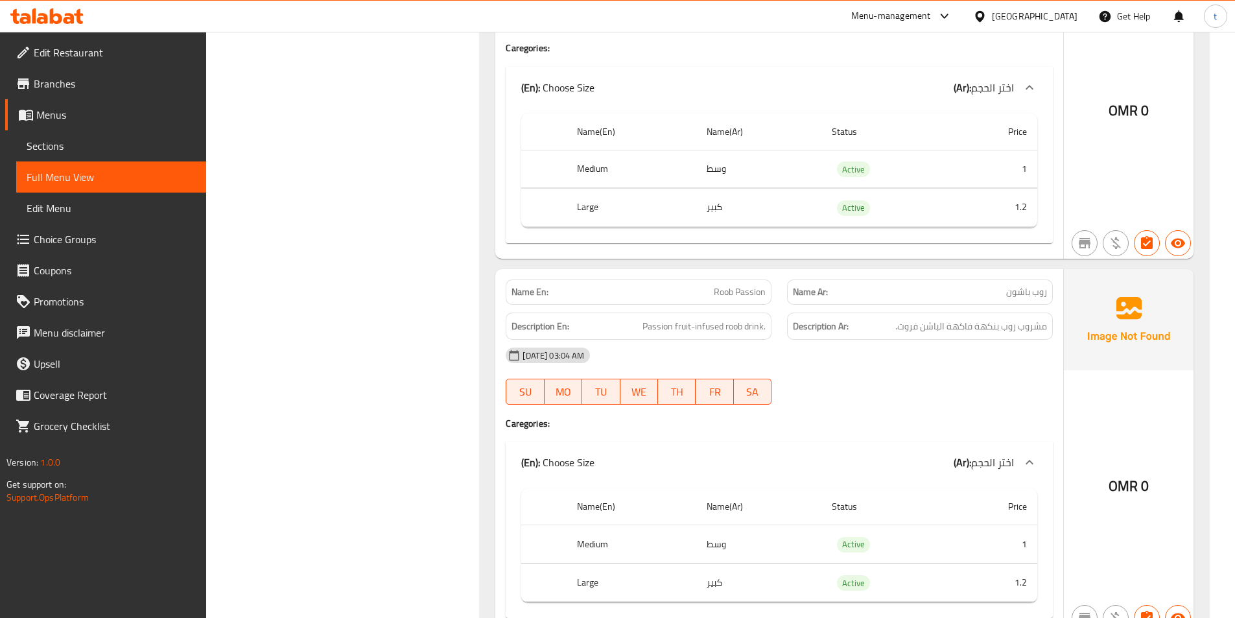
click at [1026, 285] on span "روب باشون" at bounding box center [1026, 292] width 41 height 14
drag, startPoint x: 642, startPoint y: 312, endPoint x: 691, endPoint y: 317, distance: 49.5
click at [691, 318] on h6 "Description En: Passion fruit-infused roob drink." at bounding box center [638, 326] width 254 height 16
drag, startPoint x: 1046, startPoint y: 314, endPoint x: 896, endPoint y: 314, distance: 149.7
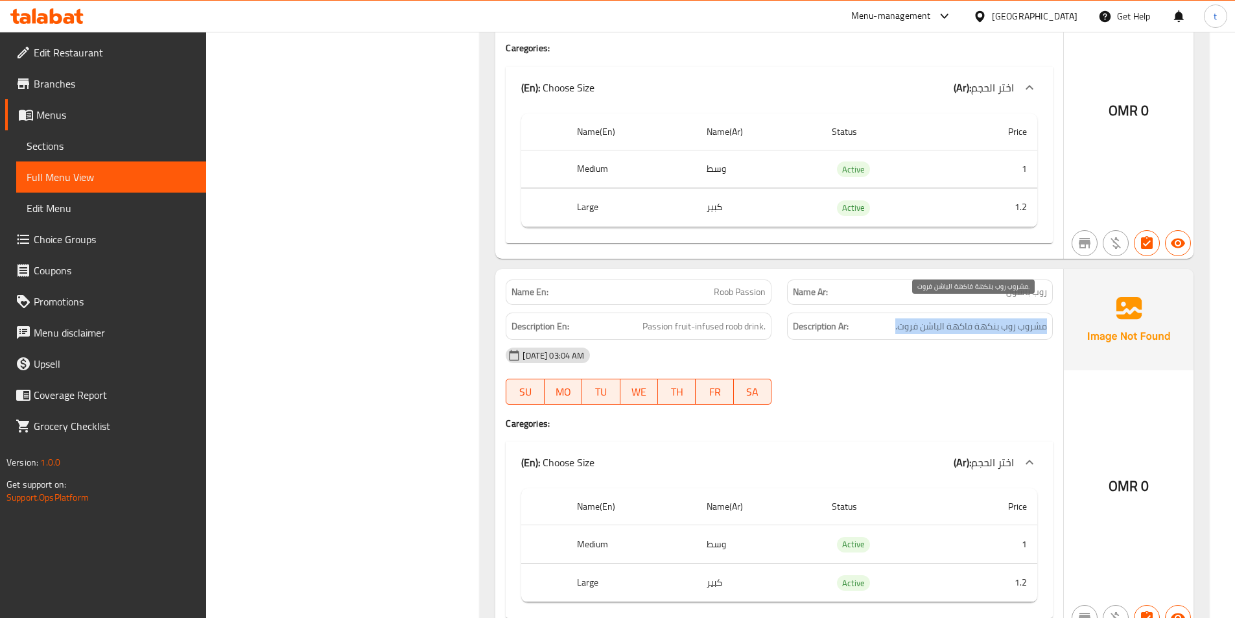
click at [896, 318] on span "مشروب روب بنكهة فاكهة الباشن فروت." at bounding box center [971, 326] width 152 height 16
click at [728, 285] on span "Roob Passion" at bounding box center [740, 292] width 52 height 14
click at [742, 285] on span "Roob Passion" at bounding box center [740, 292] width 52 height 14
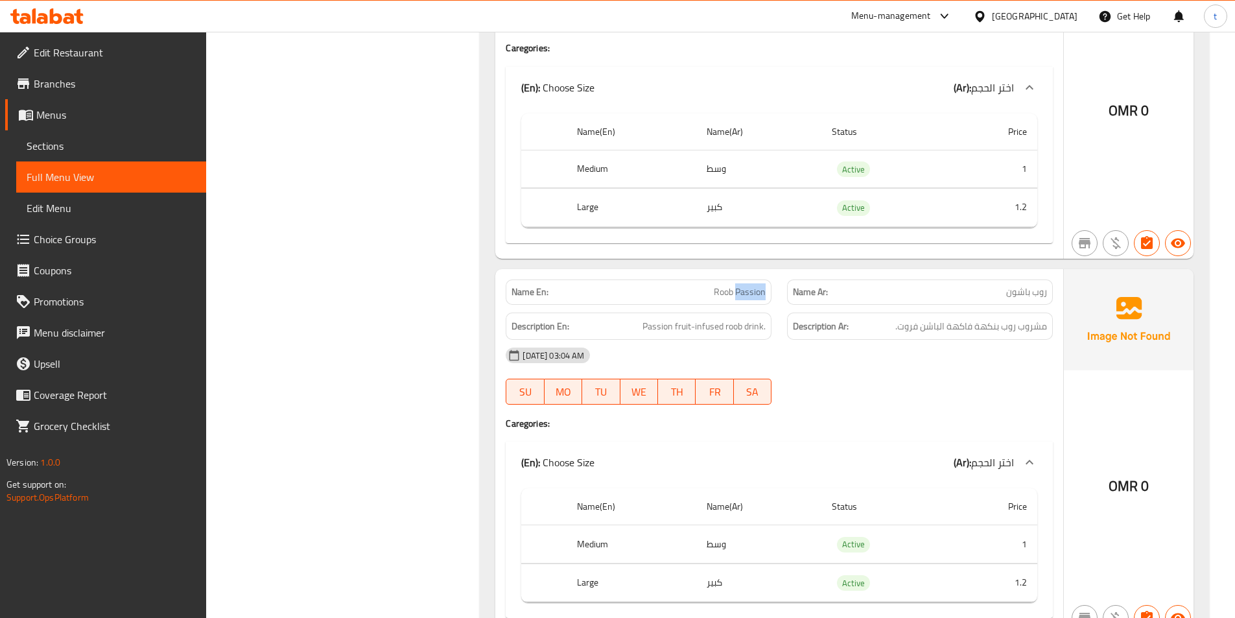
click at [742, 285] on span "Roob Passion" at bounding box center [740, 292] width 52 height 14
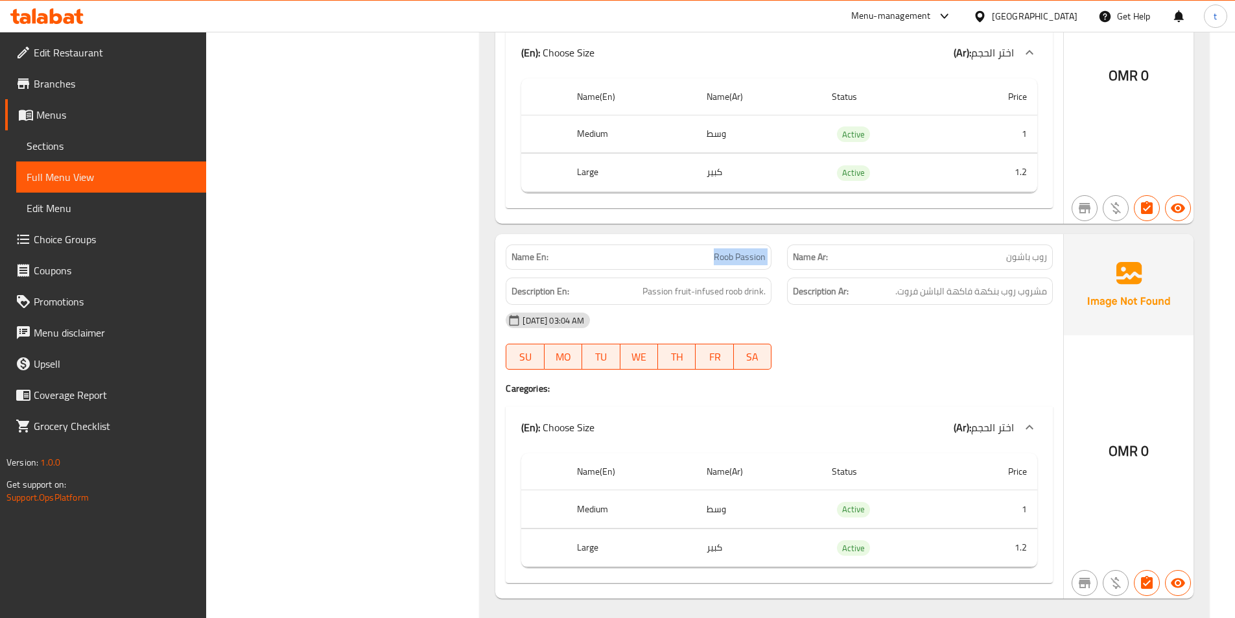
scroll to position [16319, 0]
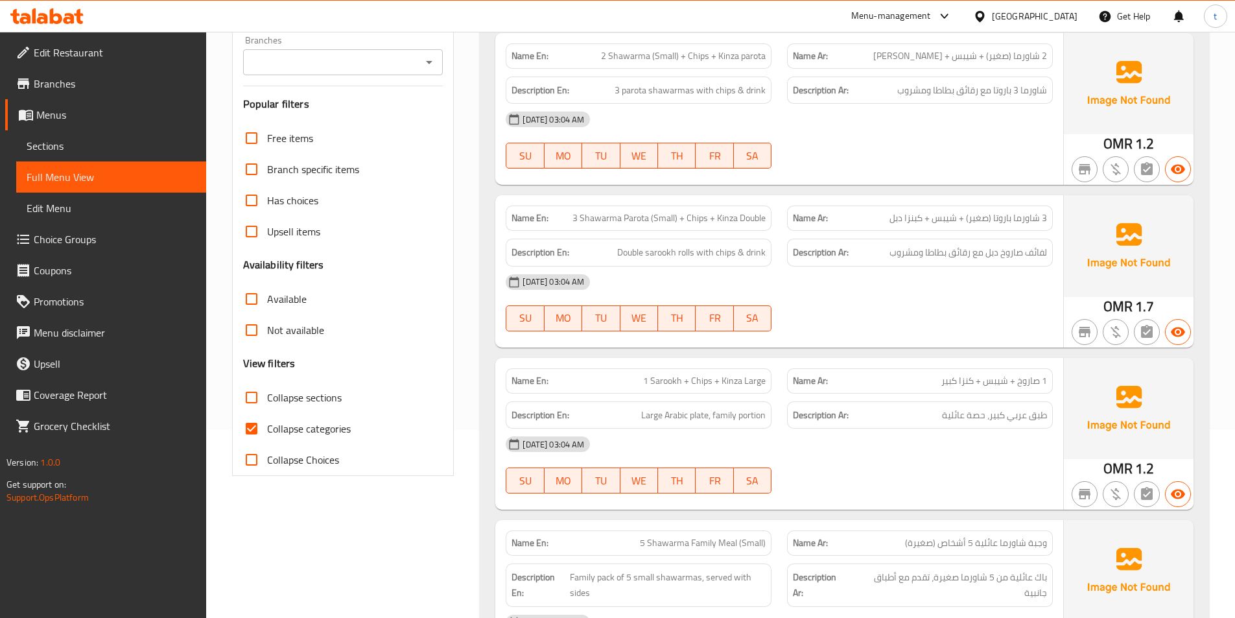
scroll to position [194, 0]
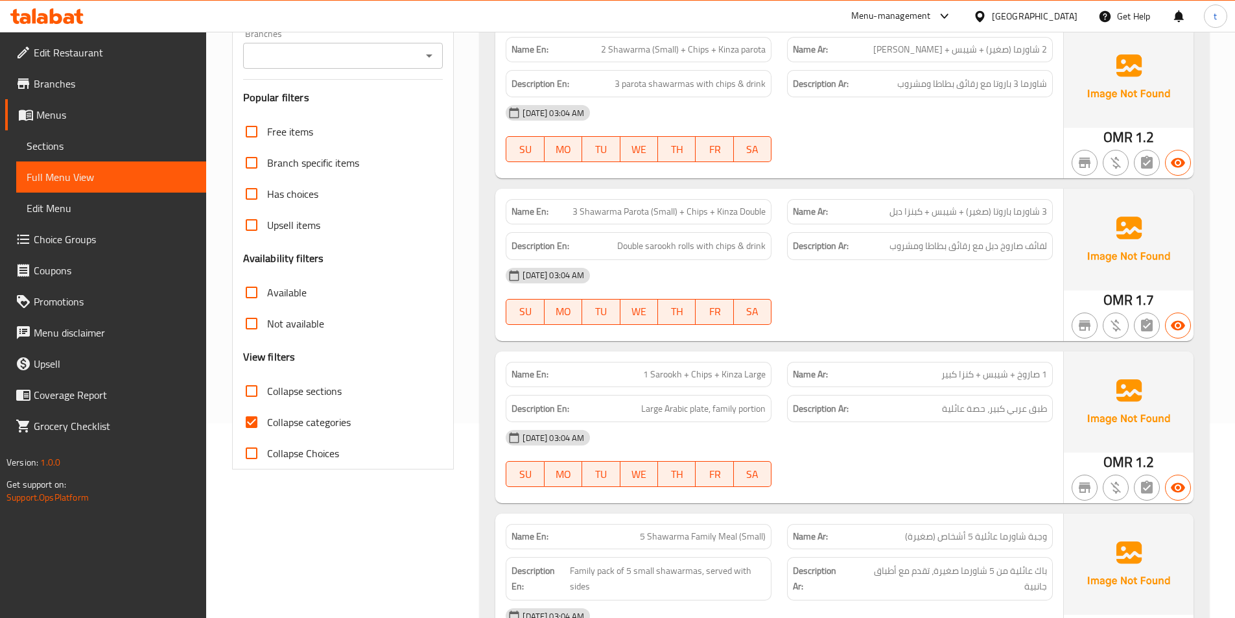
click at [248, 426] on input "Collapse categories" at bounding box center [251, 421] width 31 height 31
checkbox input "false"
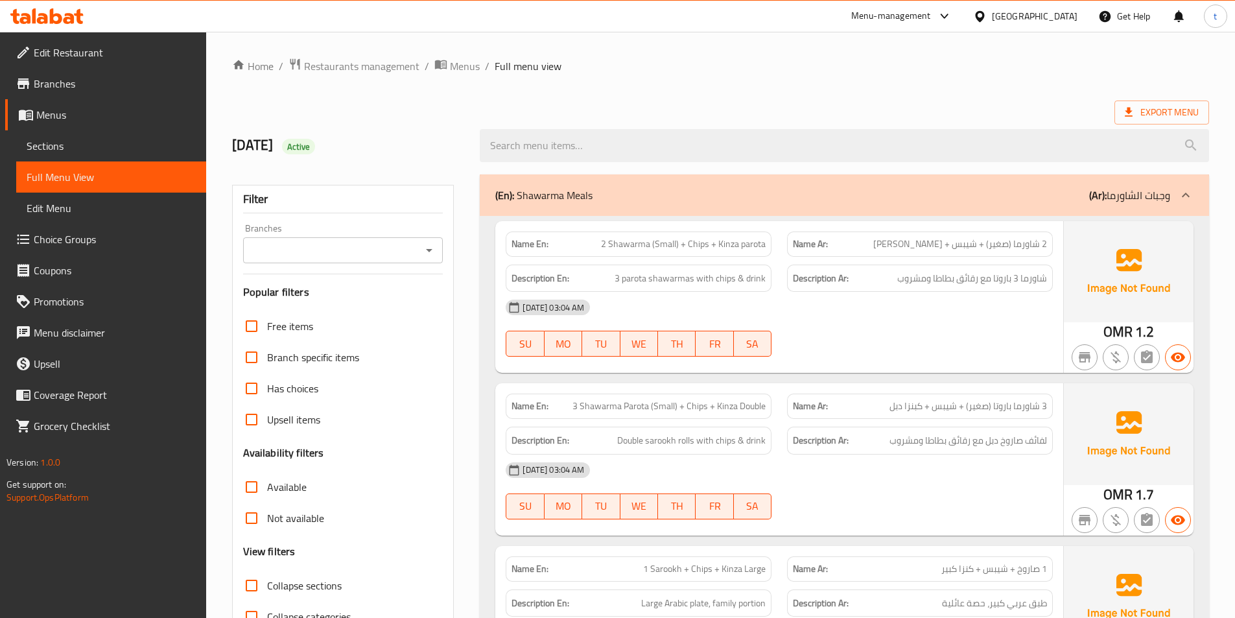
click at [111, 155] on link "Sections" at bounding box center [111, 145] width 190 height 31
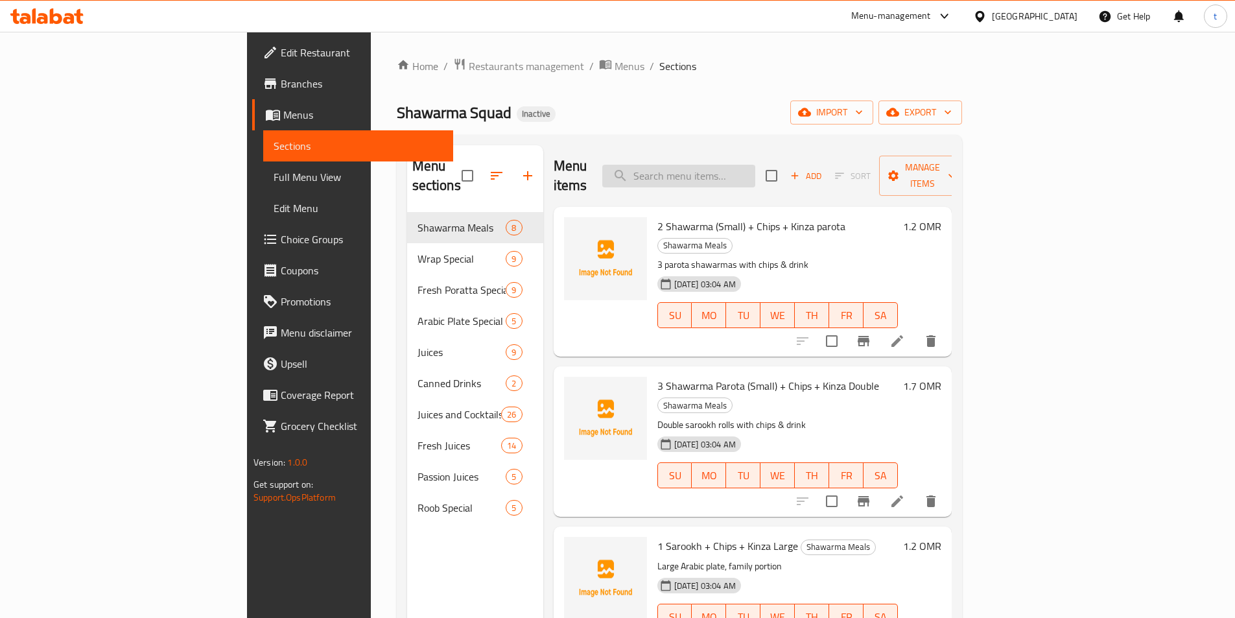
click at [750, 165] on input "search" at bounding box center [678, 176] width 153 height 23
paste input "5 Shawarma Family Meal (Small)"
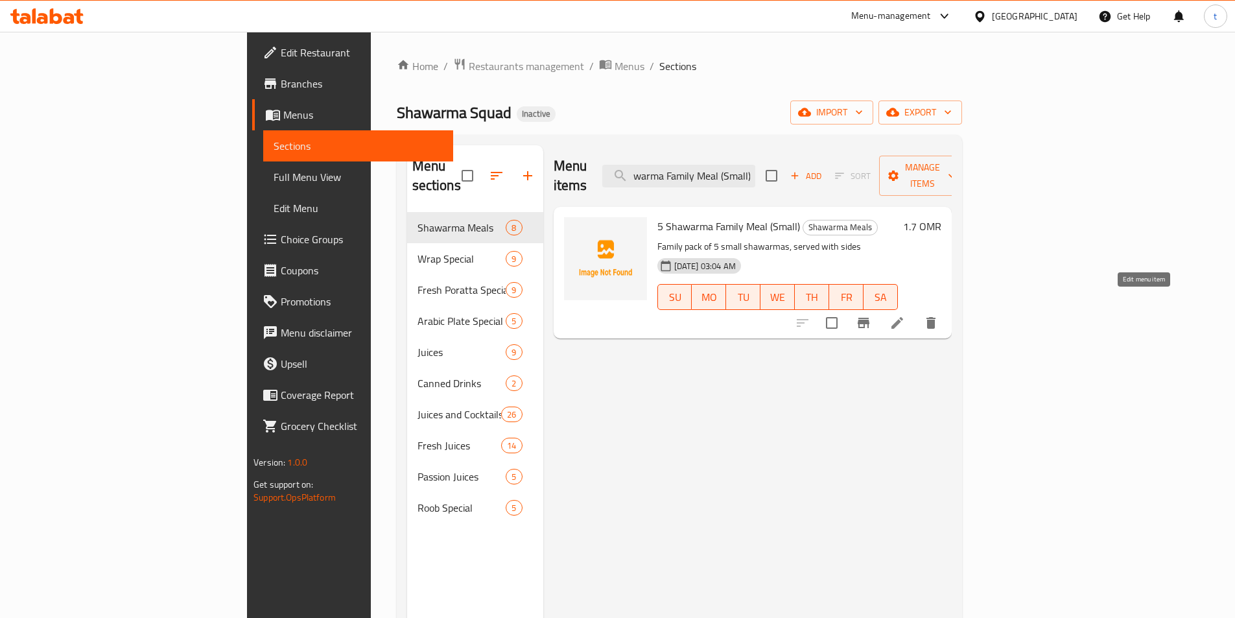
type input "5 Shawarma Family Meal (Small)"
click at [903, 317] on icon at bounding box center [897, 323] width 12 height 12
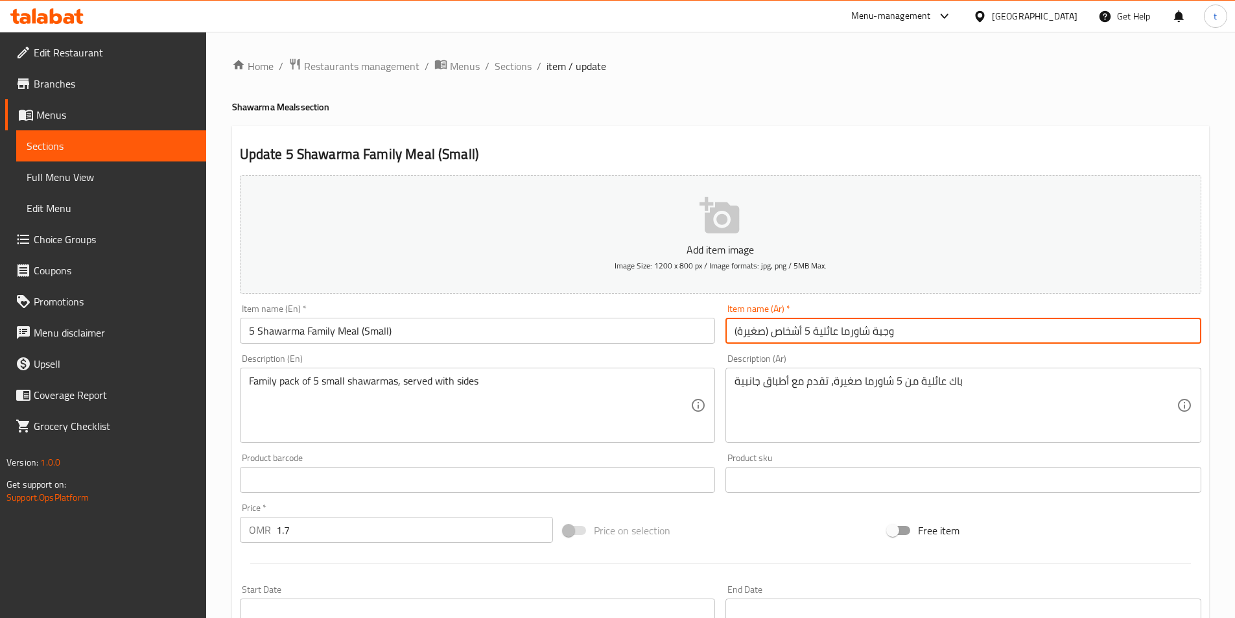
click at [785, 334] on input "وجبة شاورما عائلية 5 أشخاص (صغيرة)" at bounding box center [963, 331] width 476 height 26
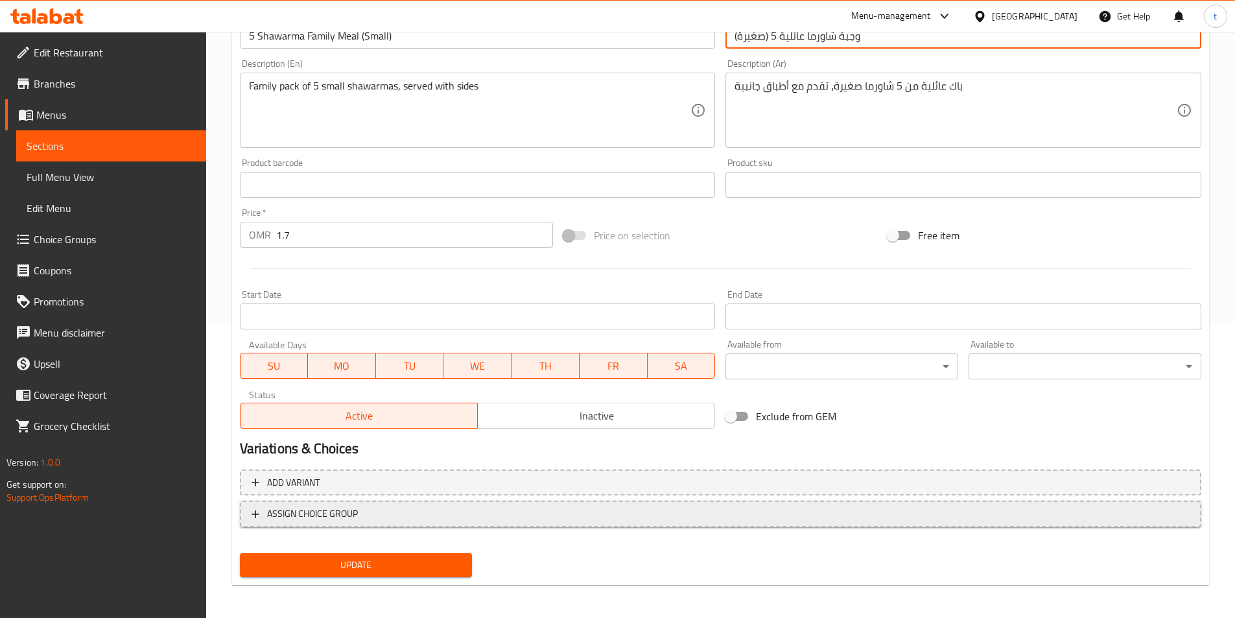
scroll to position [298, 0]
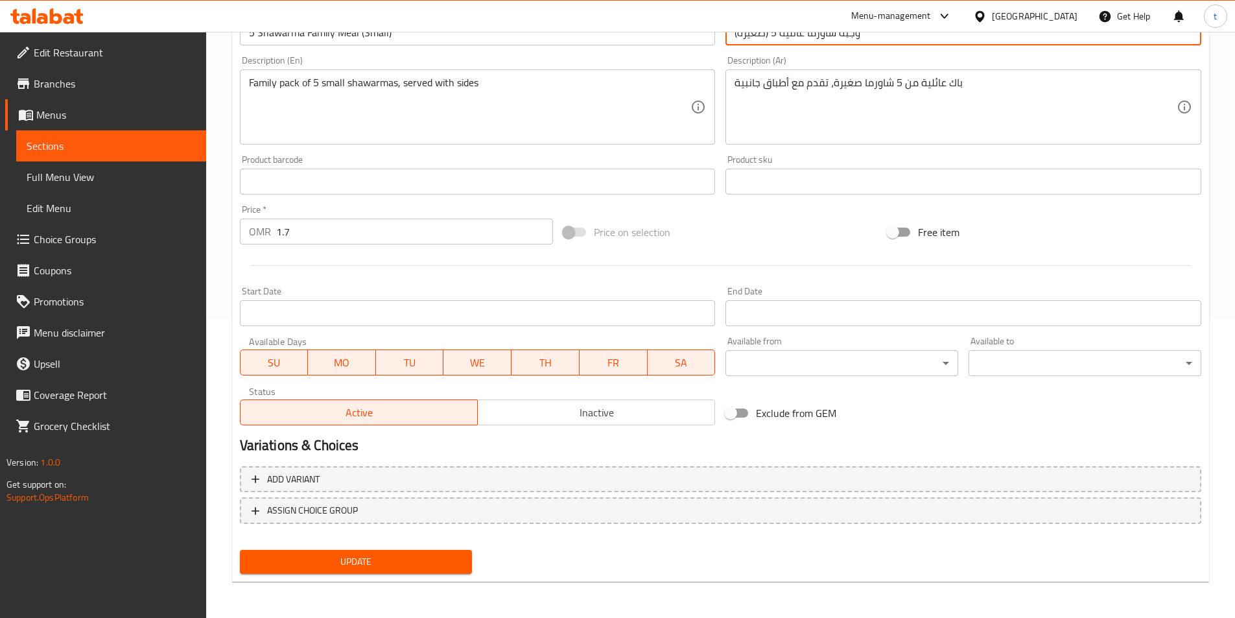
type input "وجبة شاورما عائلية 5 (صغيرة)"
click at [396, 571] on button "Update" at bounding box center [356, 562] width 233 height 24
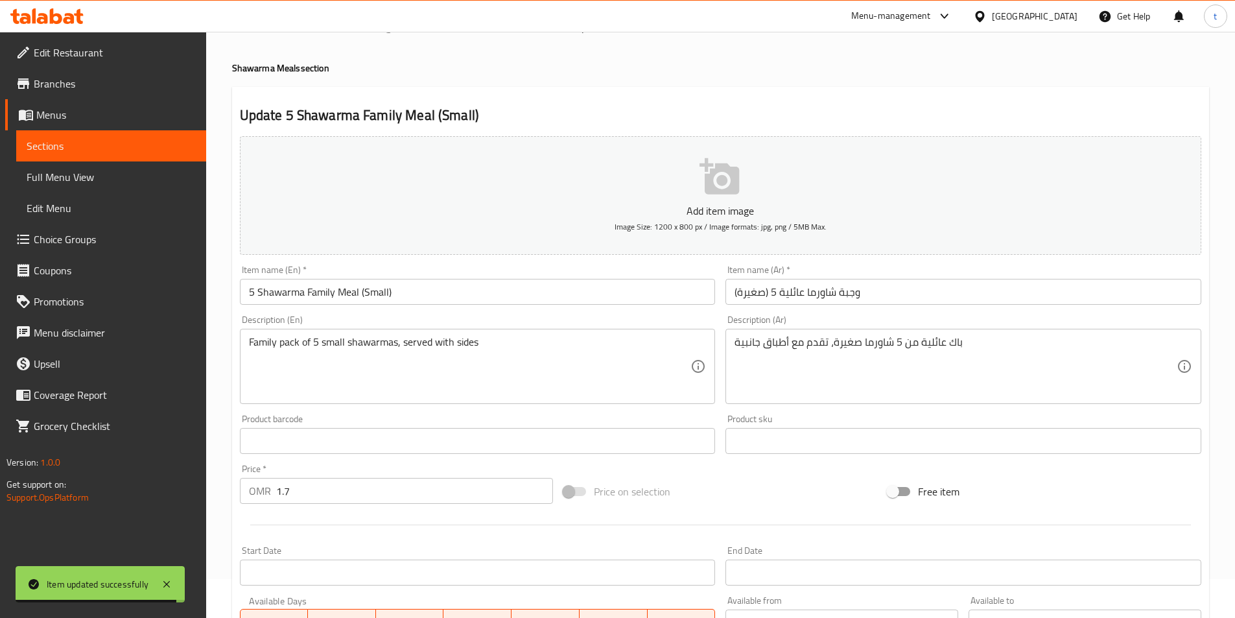
scroll to position [0, 0]
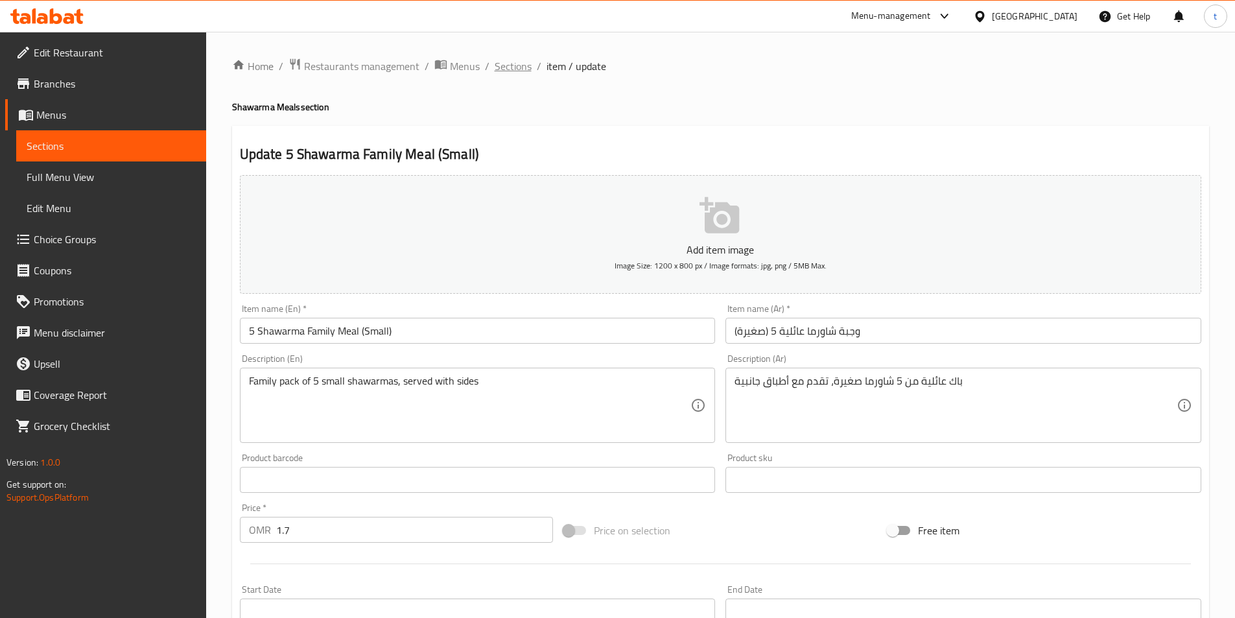
click at [522, 64] on span "Sections" at bounding box center [512, 66] width 37 height 16
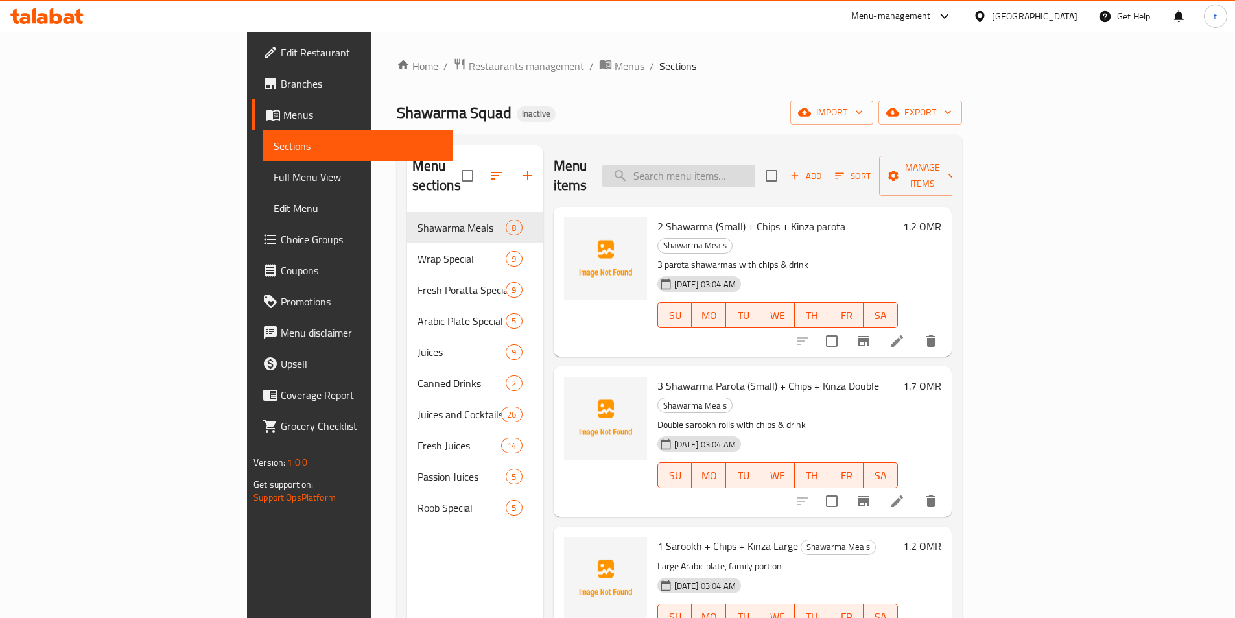
click at [728, 167] on input "search" at bounding box center [678, 176] width 153 height 23
type input "v"
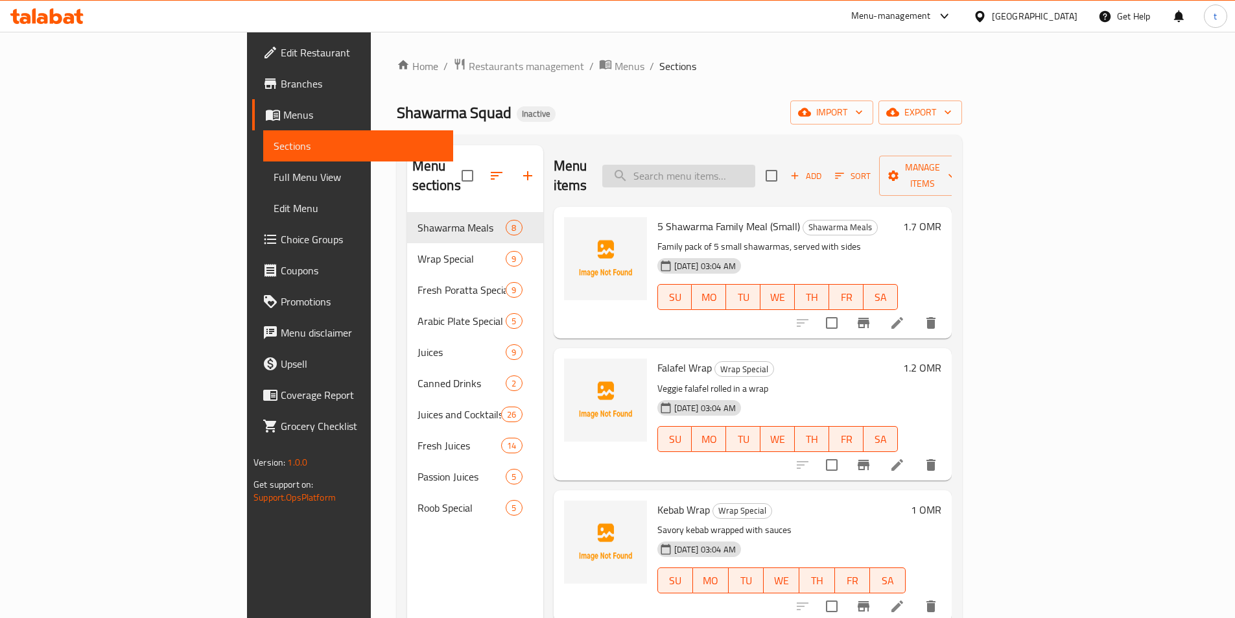
paste input "Falafel Poratta"
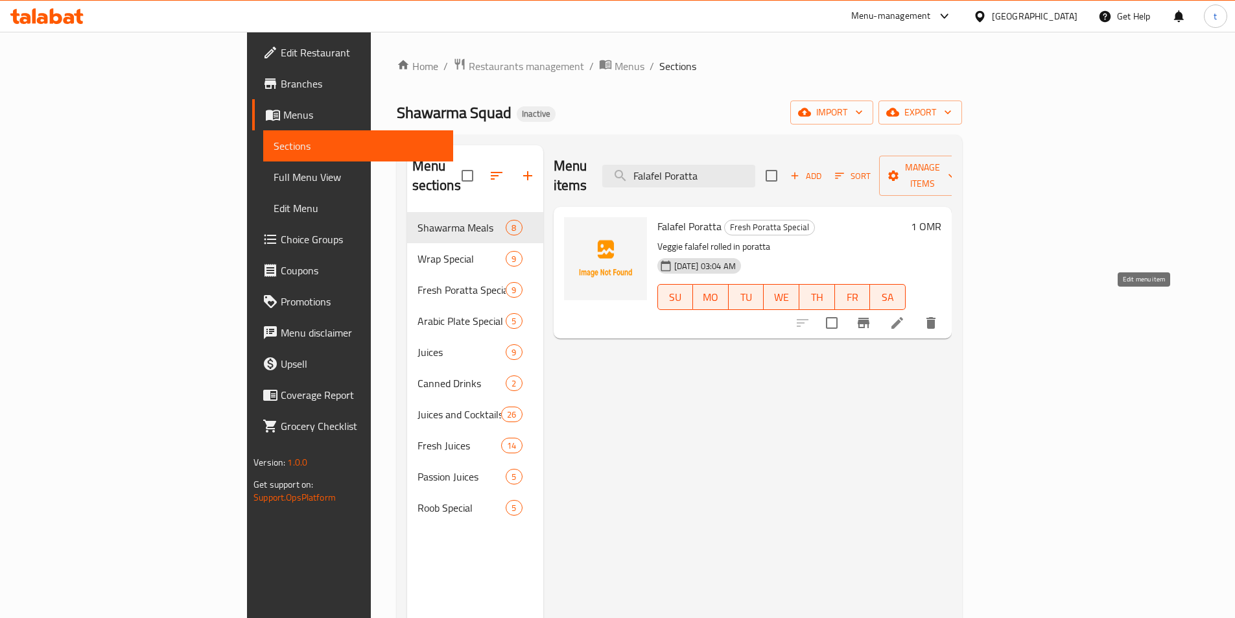
type input "Falafel Poratta"
click at [905, 315] on icon at bounding box center [897, 323] width 16 height 16
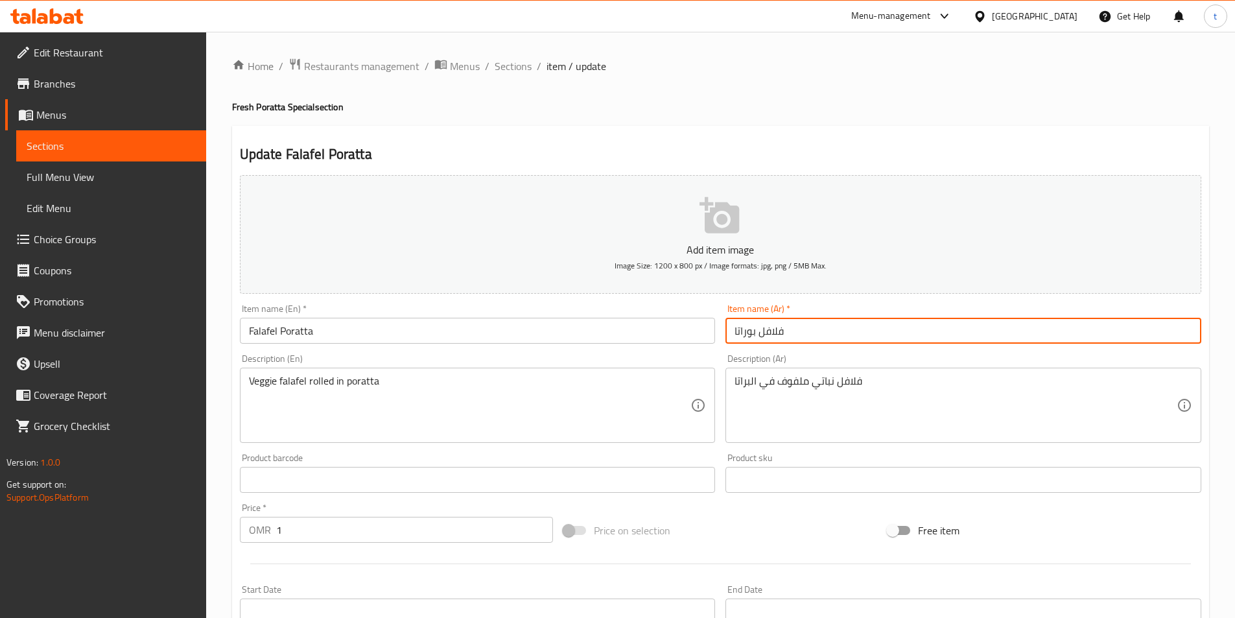
click at [748, 331] on input "فلافل بوراتا" at bounding box center [963, 331] width 476 height 26
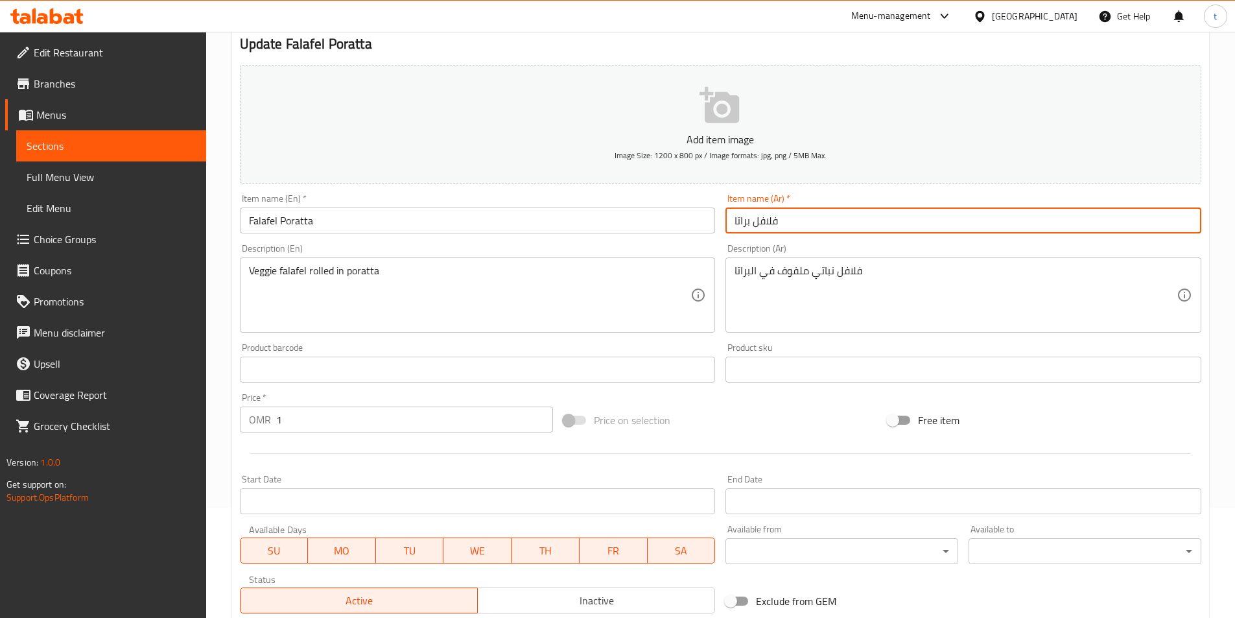
scroll to position [298, 0]
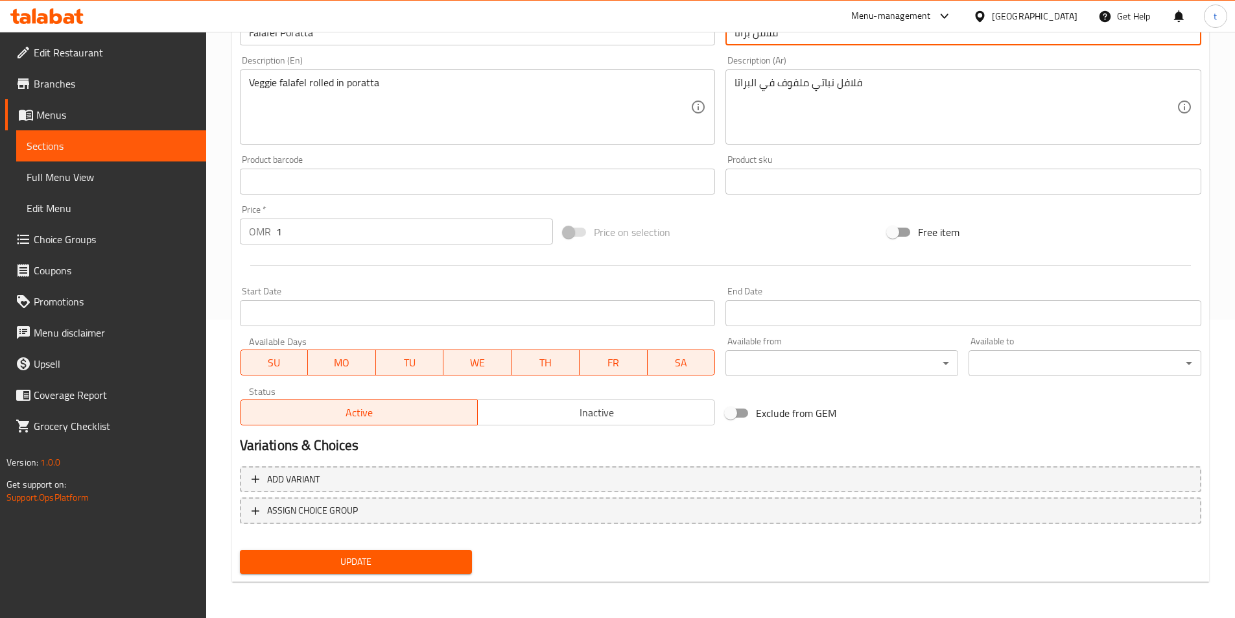
type input "فلافل براتا"
click at [323, 570] on button "Update" at bounding box center [356, 562] width 233 height 24
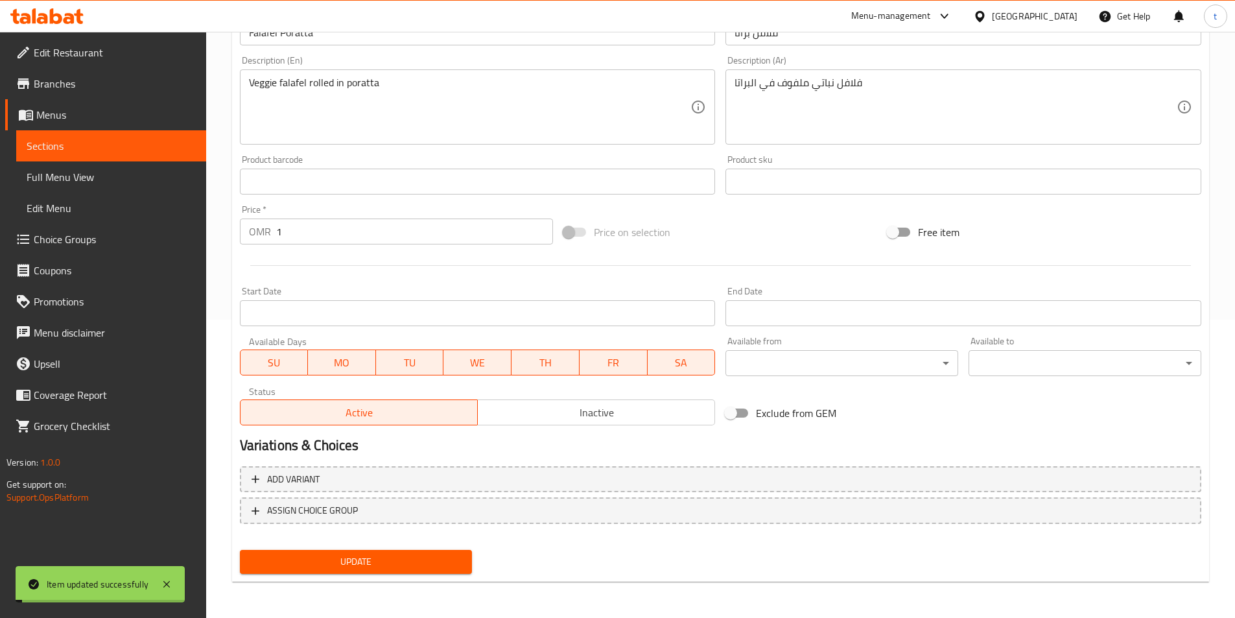
scroll to position [0, 0]
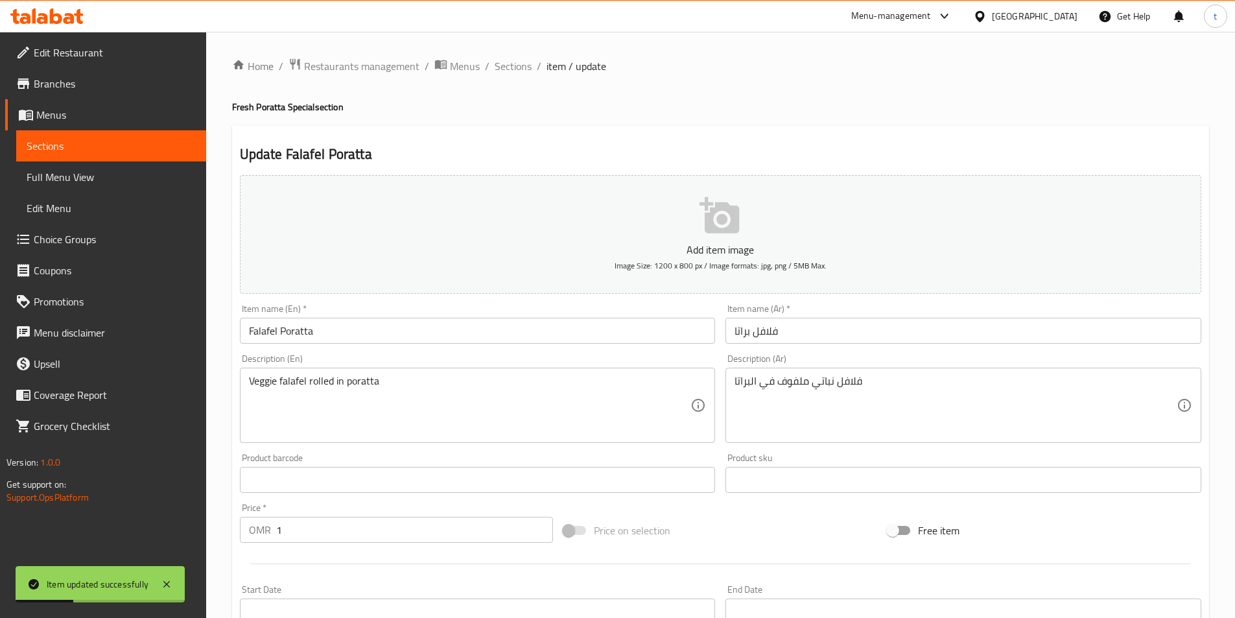
click at [502, 54] on div "Home / Restaurants management / Menus / Sections / item / update Fresh Poratta …" at bounding box center [720, 474] width 1028 height 884
click at [511, 66] on span "Sections" at bounding box center [512, 66] width 37 height 16
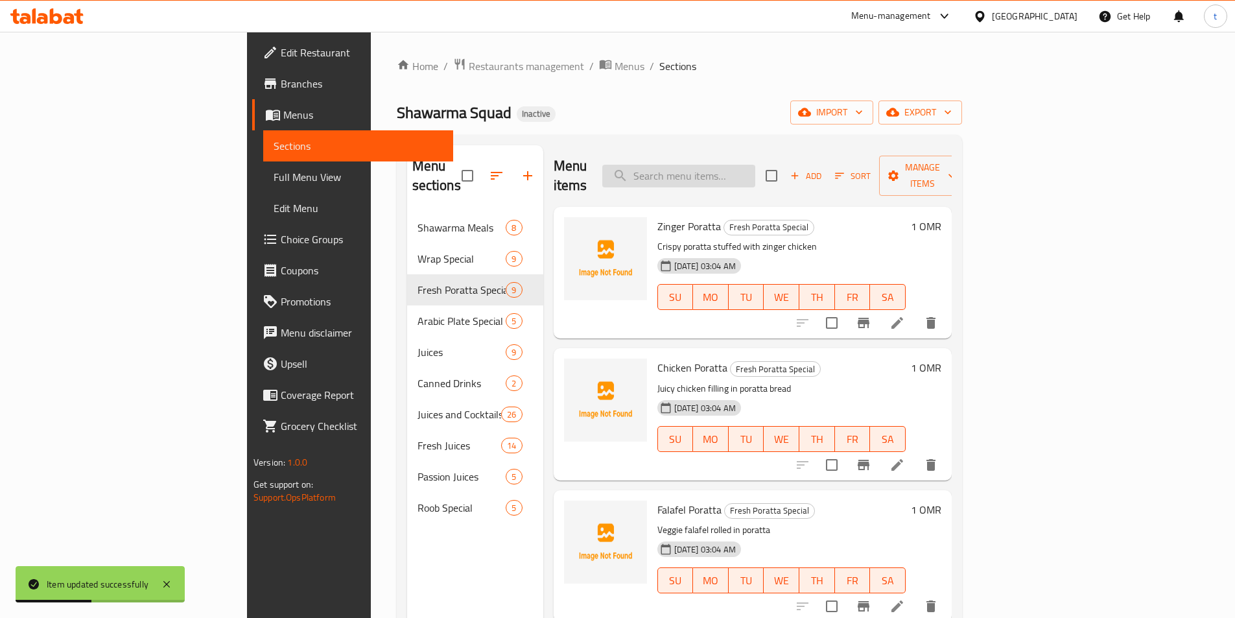
click at [732, 171] on input "search" at bounding box center [678, 176] width 153 height 23
paste input "Egg Poratta"
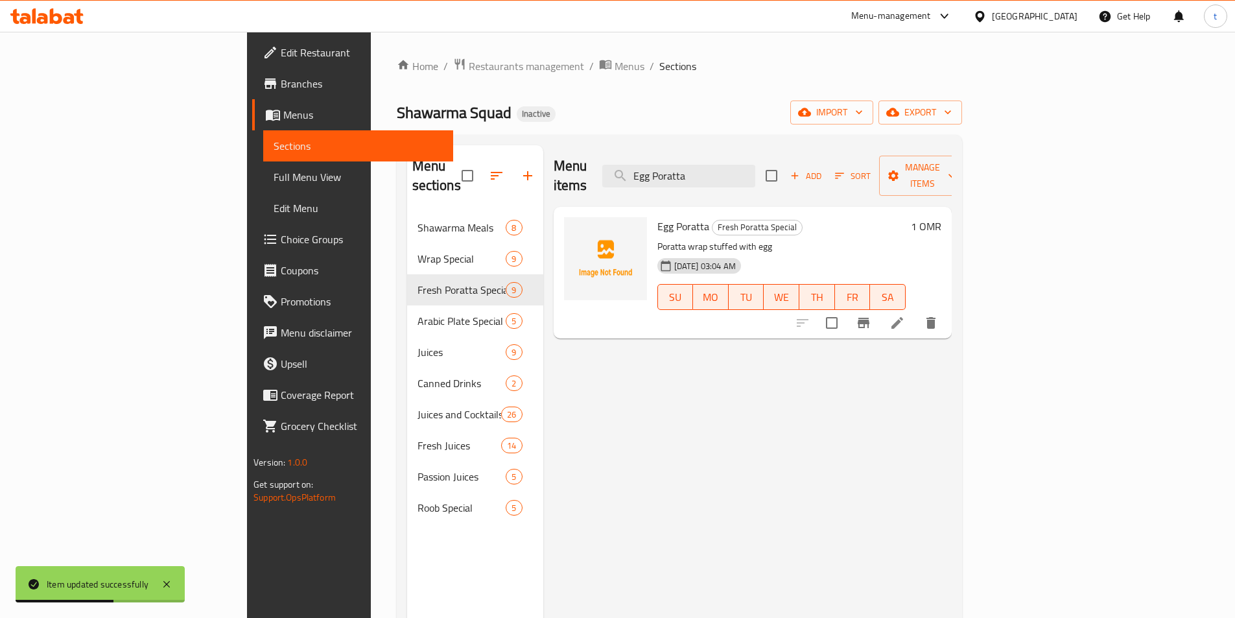
type input "Egg Poratta"
click at [915, 311] on li at bounding box center [897, 322] width 36 height 23
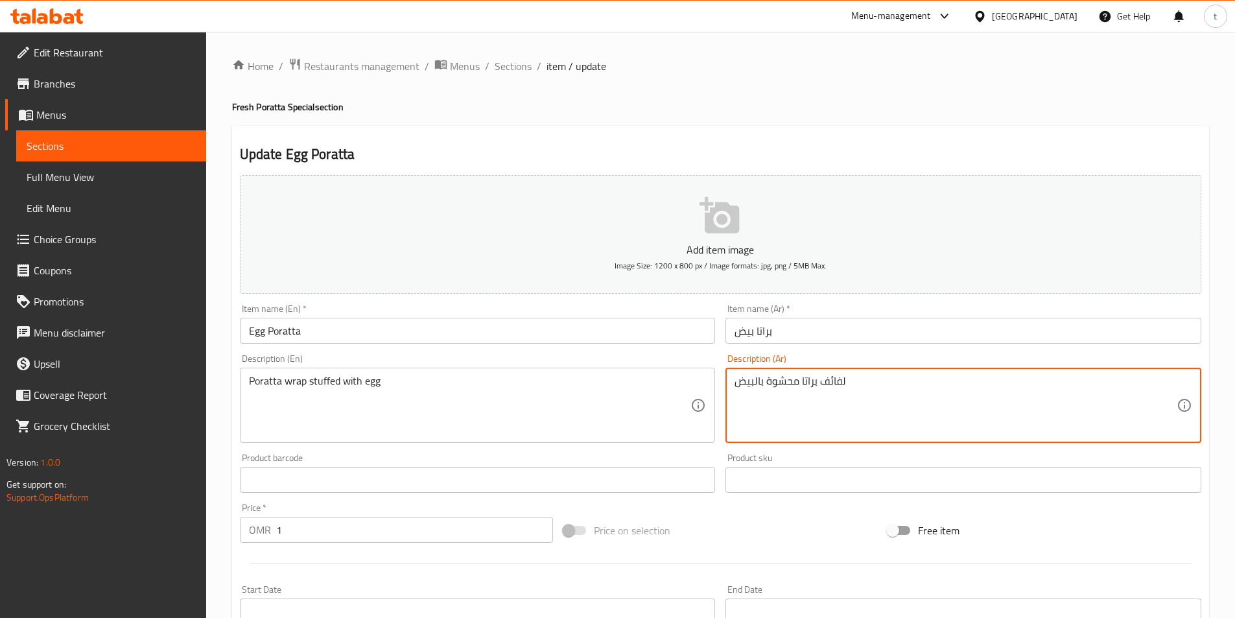
drag, startPoint x: 824, startPoint y: 382, endPoint x: 859, endPoint y: 387, distance: 35.4
click at [859, 387] on textarea "لفائف براتا محشوة بالبيض" at bounding box center [955, 406] width 442 height 62
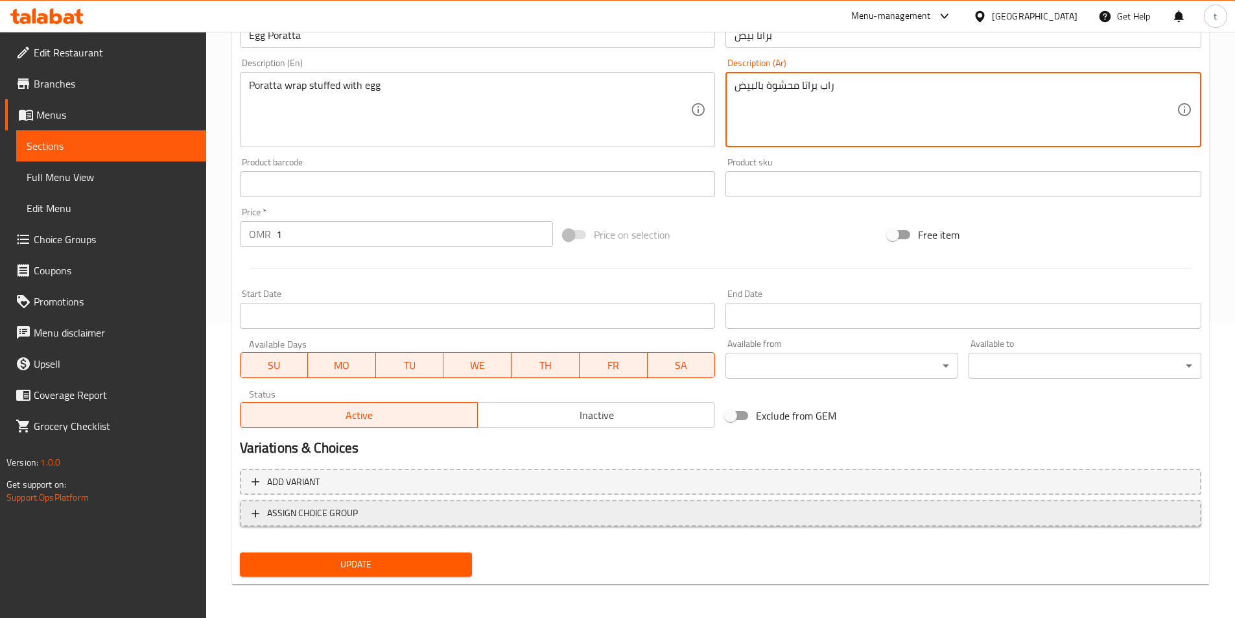
scroll to position [298, 0]
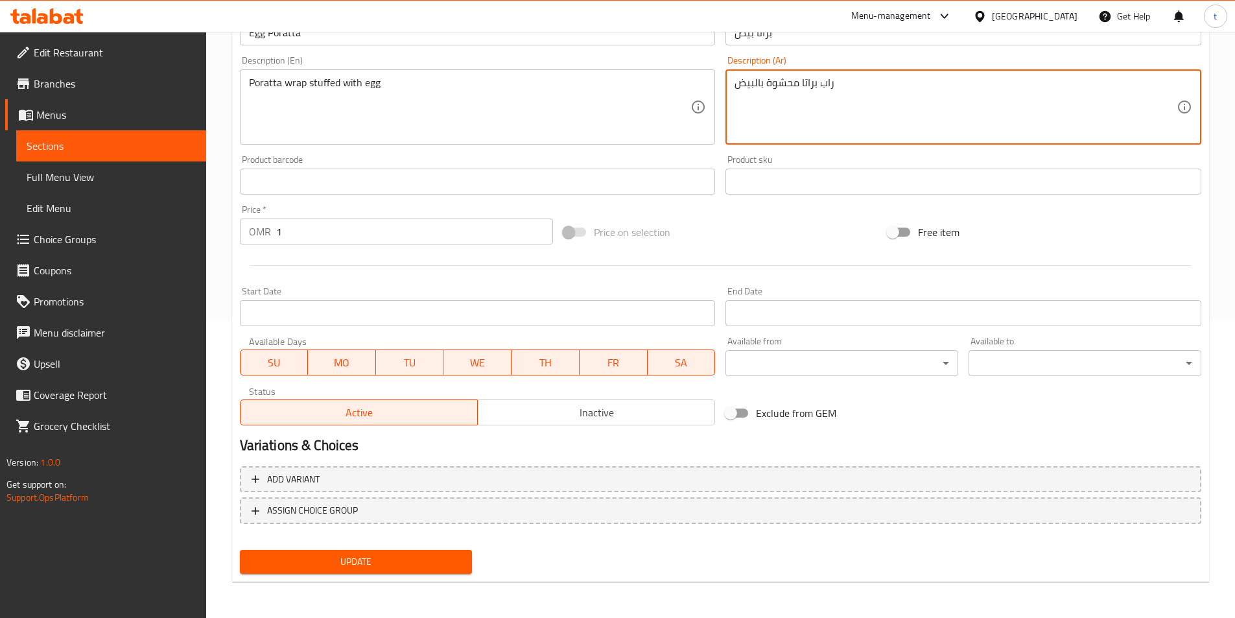
type textarea "راب براتا محشوة بالبيض"
click at [406, 563] on span "Update" at bounding box center [356, 561] width 212 height 16
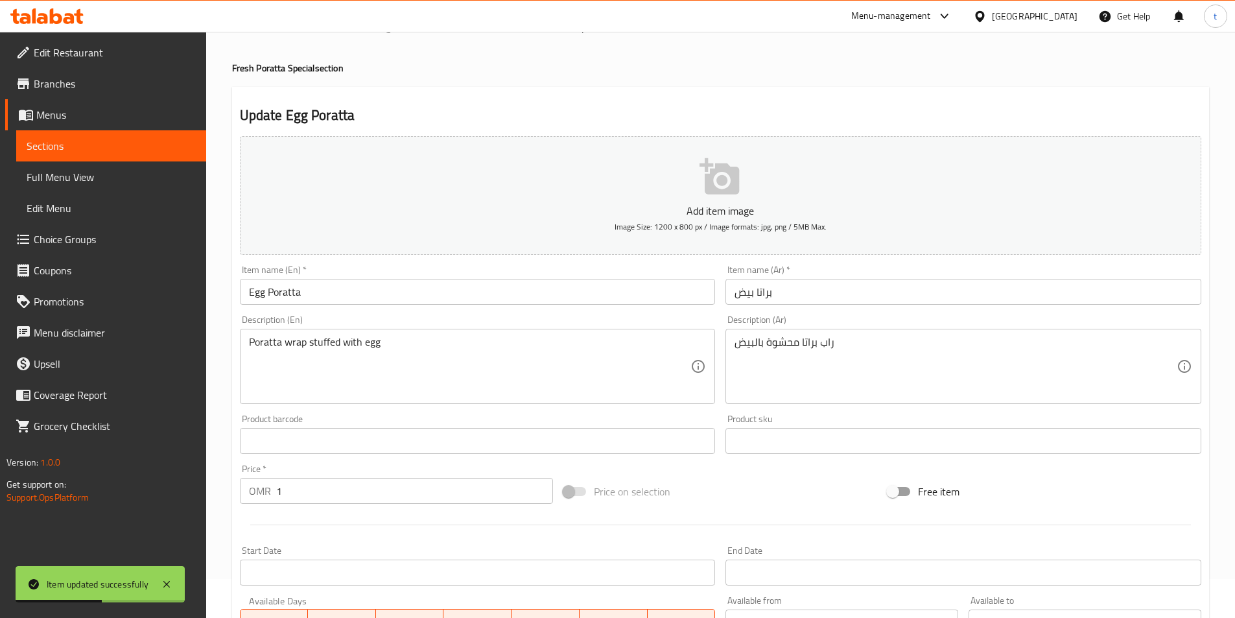
scroll to position [0, 0]
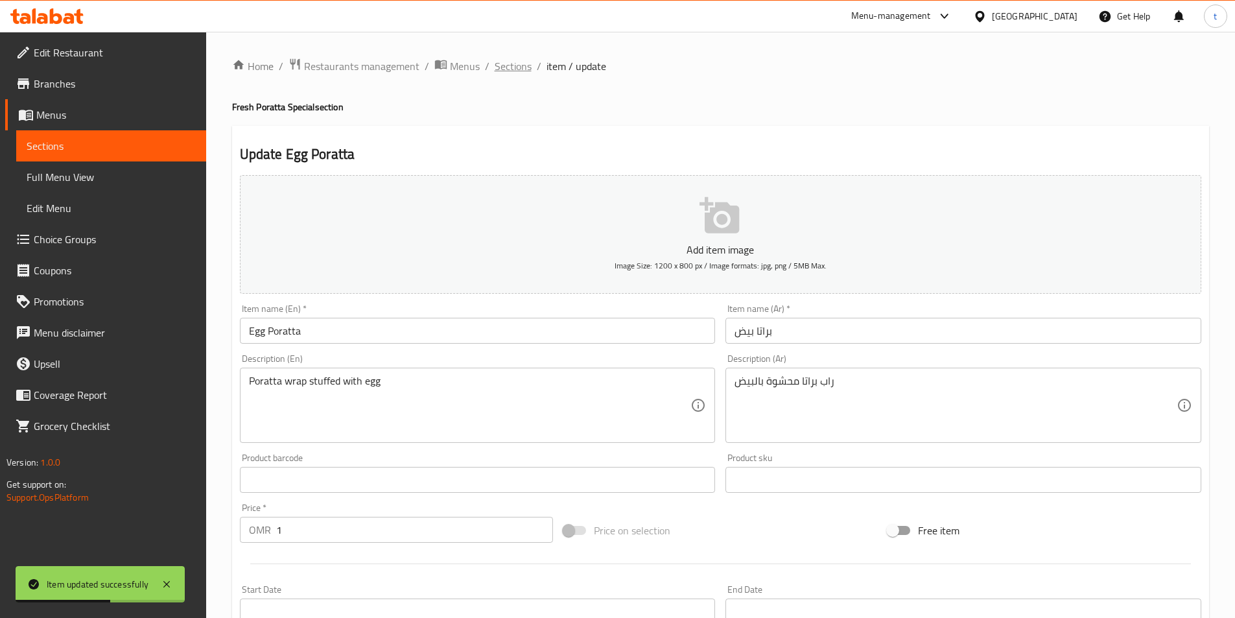
click at [525, 71] on span "Sections" at bounding box center [512, 66] width 37 height 16
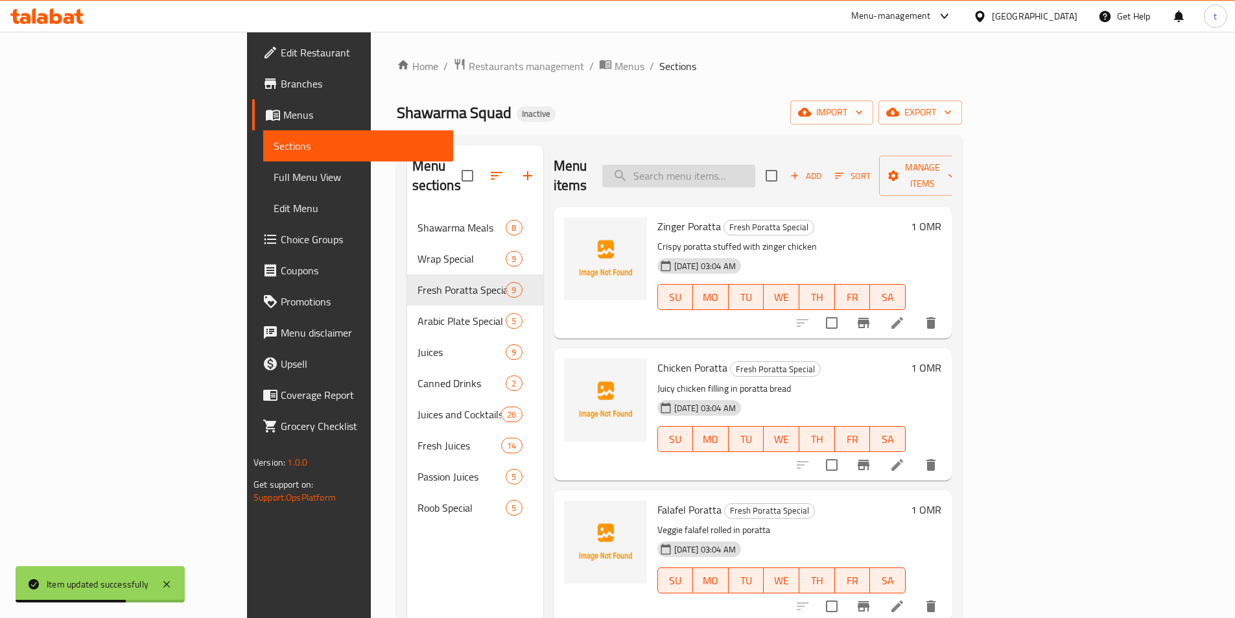
click at [755, 165] on input "search" at bounding box center [678, 176] width 153 height 23
paste input "Banana Poratta"
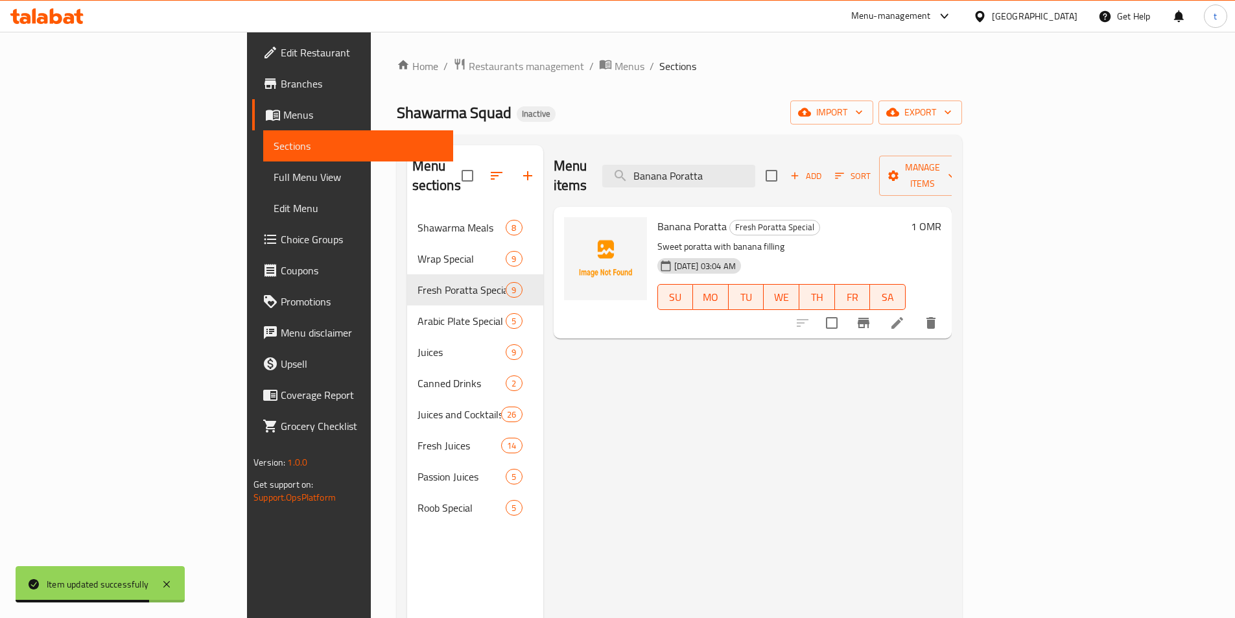
type input "Banana Poratta"
click at [905, 315] on icon at bounding box center [897, 323] width 16 height 16
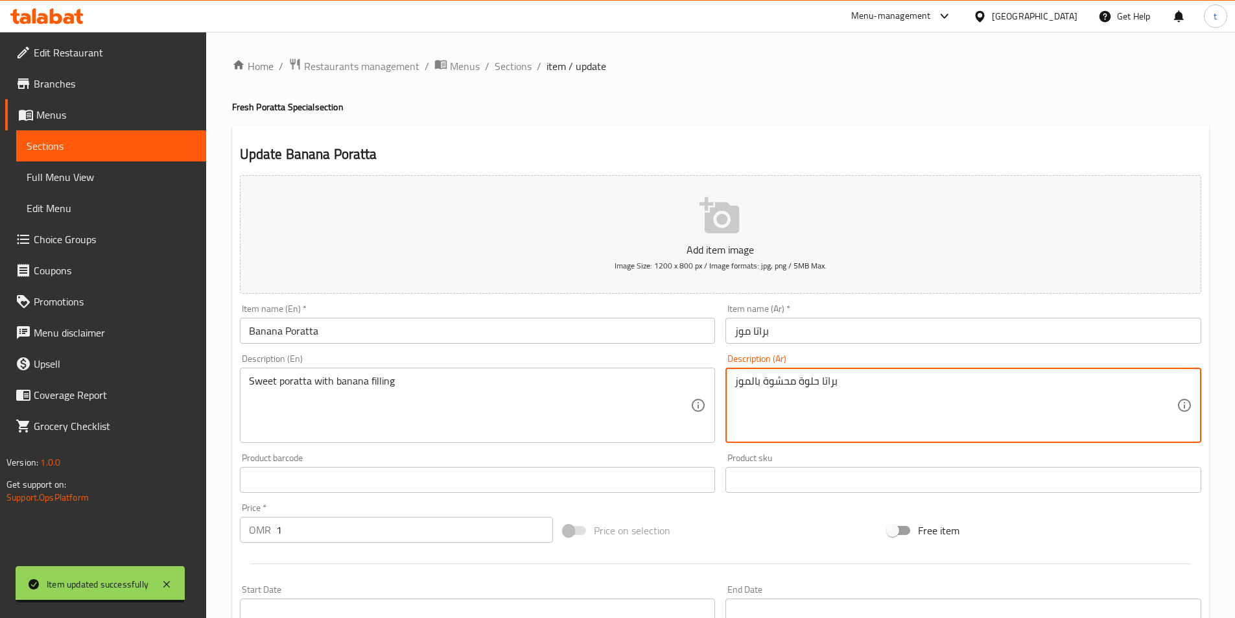
drag, startPoint x: 920, startPoint y: 380, endPoint x: 731, endPoint y: 398, distance: 190.0
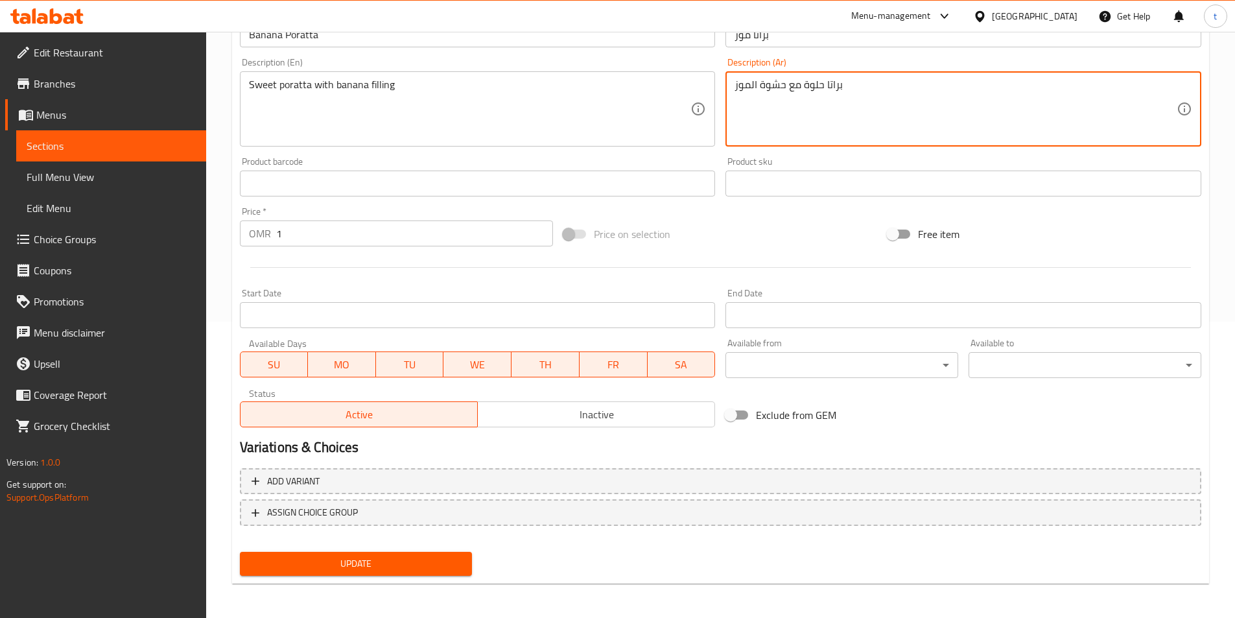
scroll to position [298, 0]
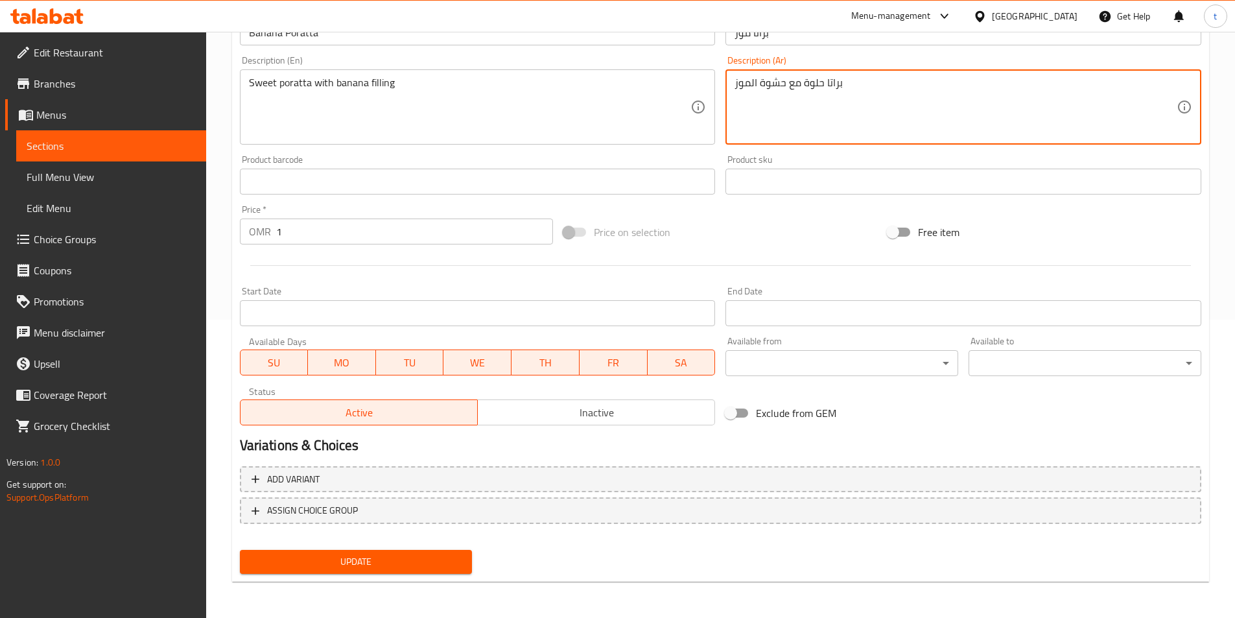
type textarea "براتا حلوة مع حشوة الموز"
click at [445, 552] on button "Update" at bounding box center [356, 562] width 233 height 24
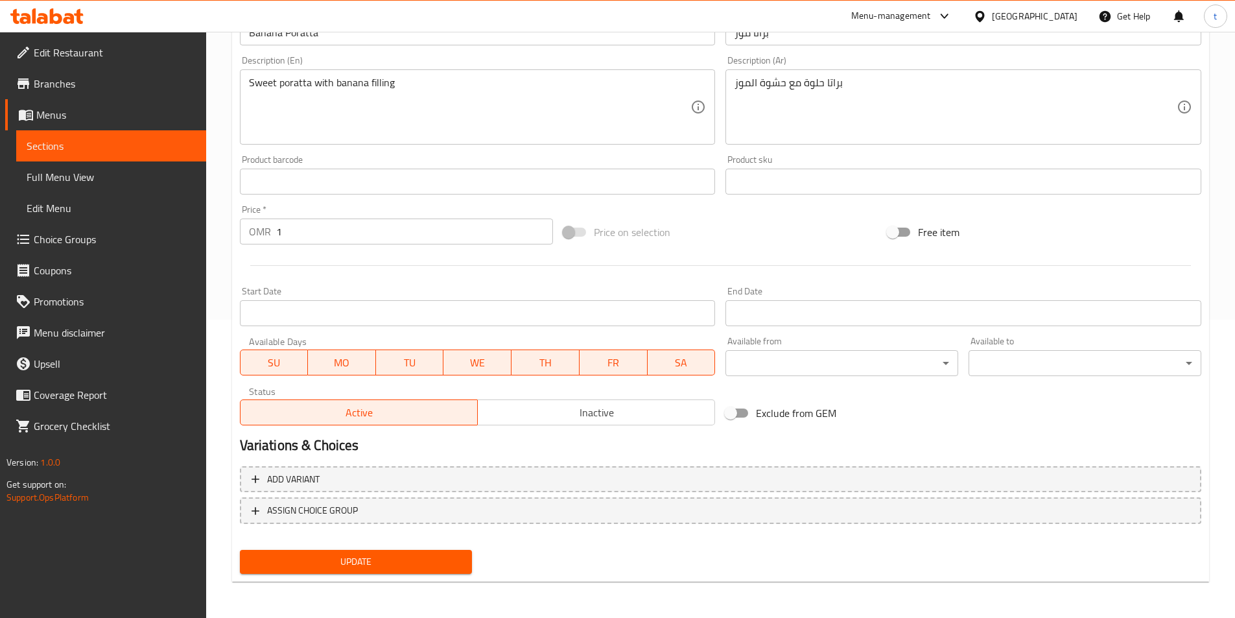
click at [321, 570] on span "Update" at bounding box center [356, 561] width 212 height 16
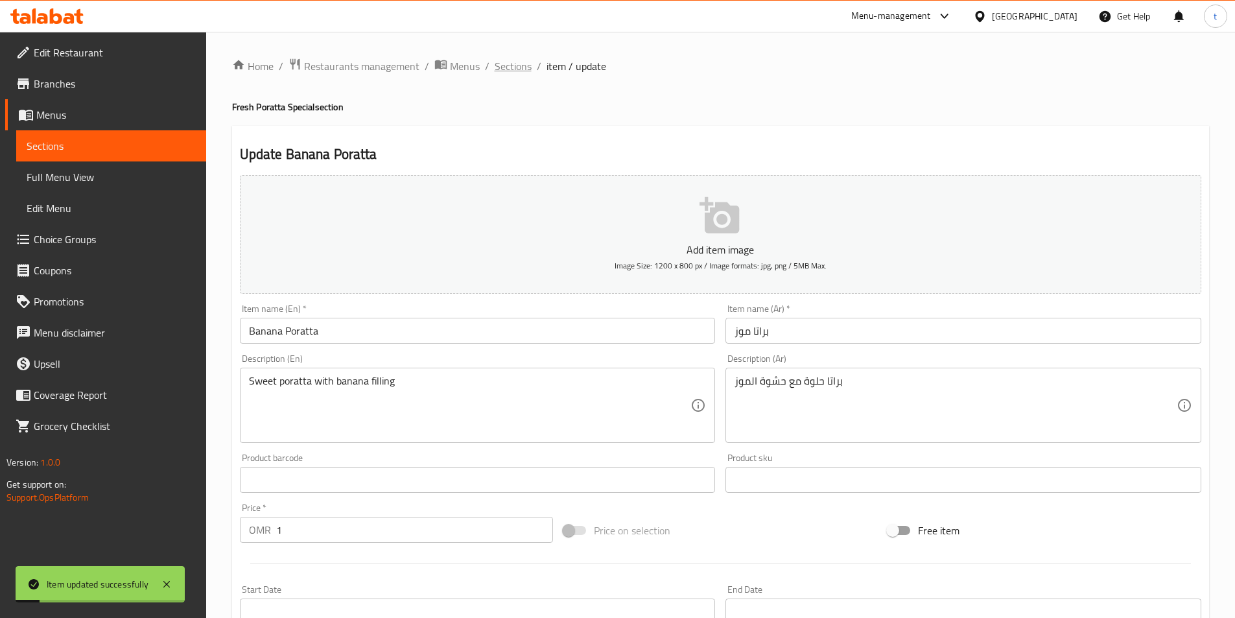
click at [526, 68] on span "Sections" at bounding box center [512, 66] width 37 height 16
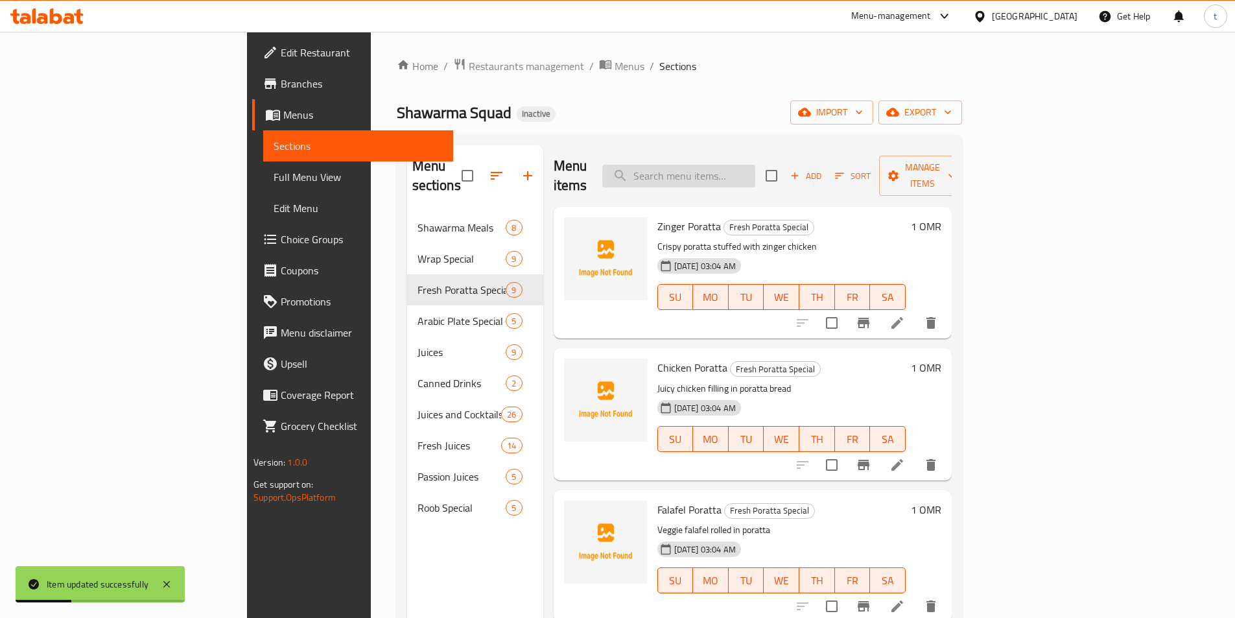
click at [755, 165] on input "search" at bounding box center [678, 176] width 153 height 23
paste input "Lemon Juice"
type input "Lemon Juice"
click at [905, 315] on icon at bounding box center [897, 323] width 16 height 16
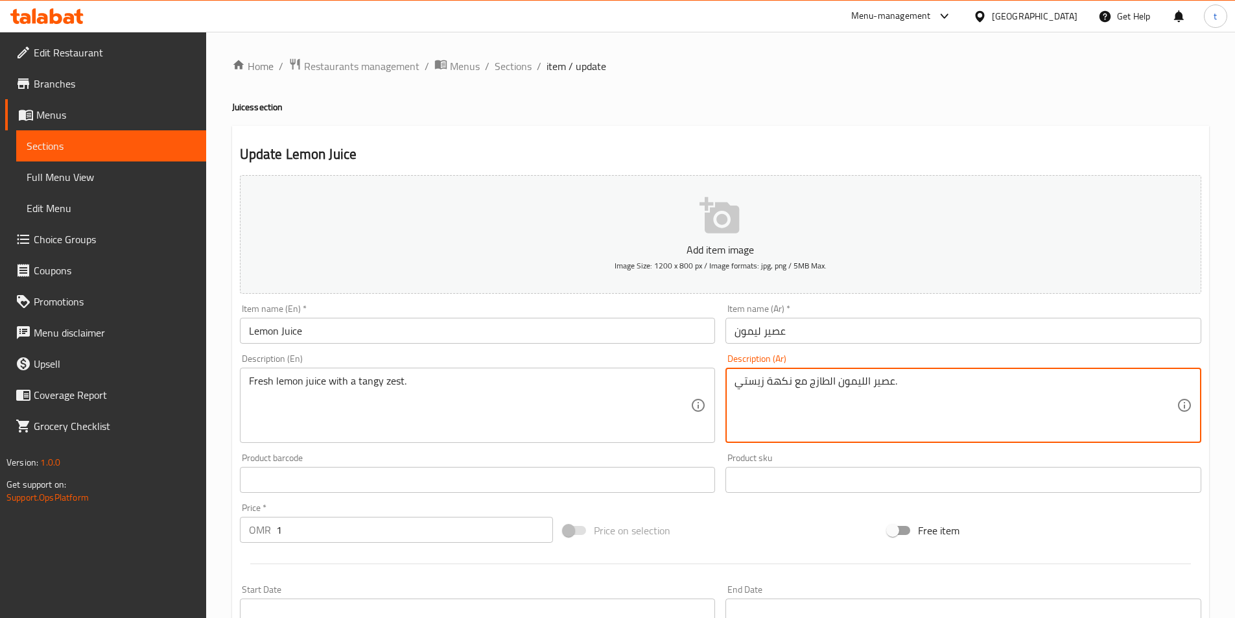
click at [779, 379] on textarea "عصير الليمون الطازج مع نكهة زيستي." at bounding box center [955, 406] width 442 height 62
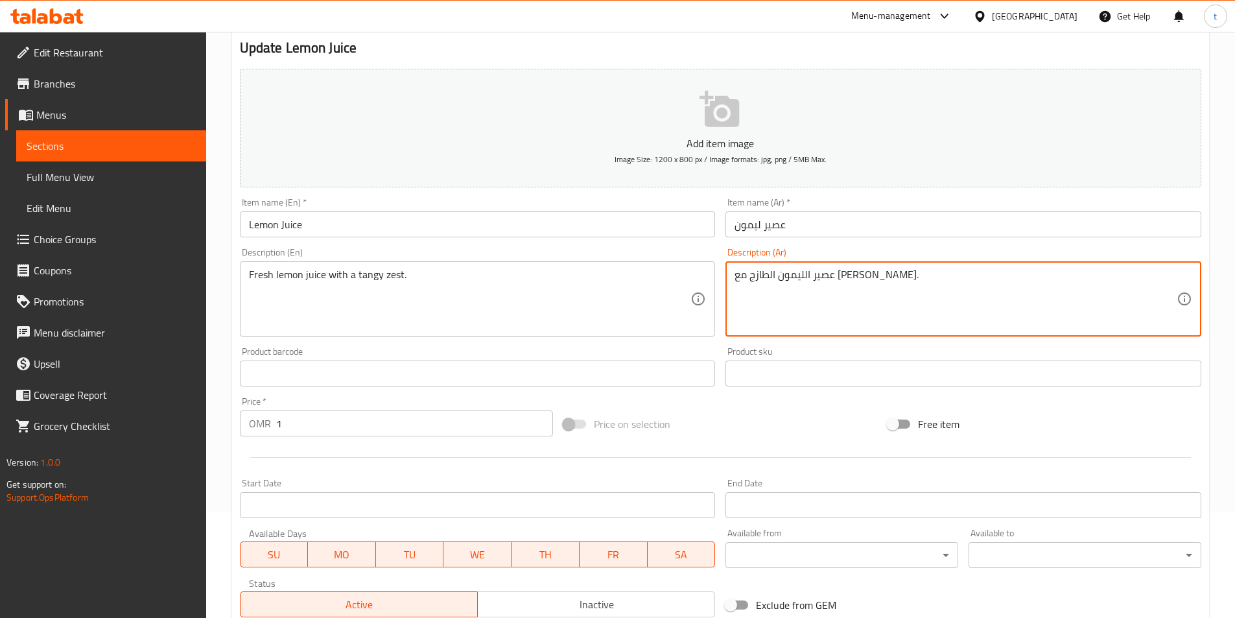
scroll to position [298, 0]
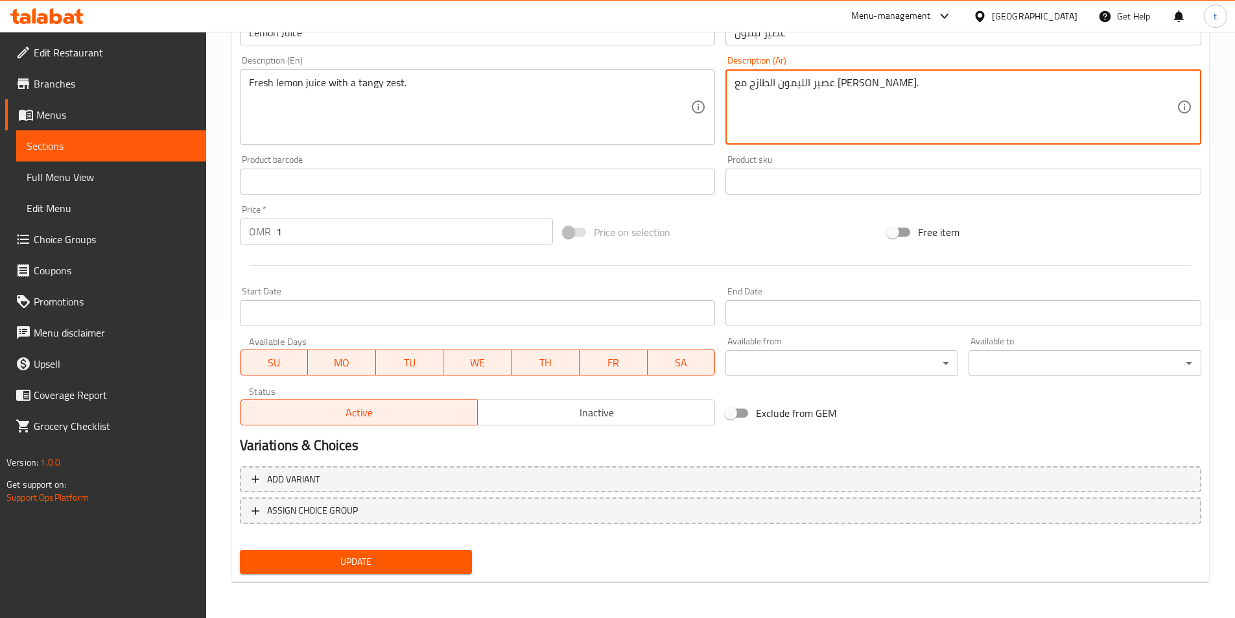
type textarea "عصير الليمون الطازج مع [PERSON_NAME]."
click at [431, 559] on span "Update" at bounding box center [356, 561] width 212 height 16
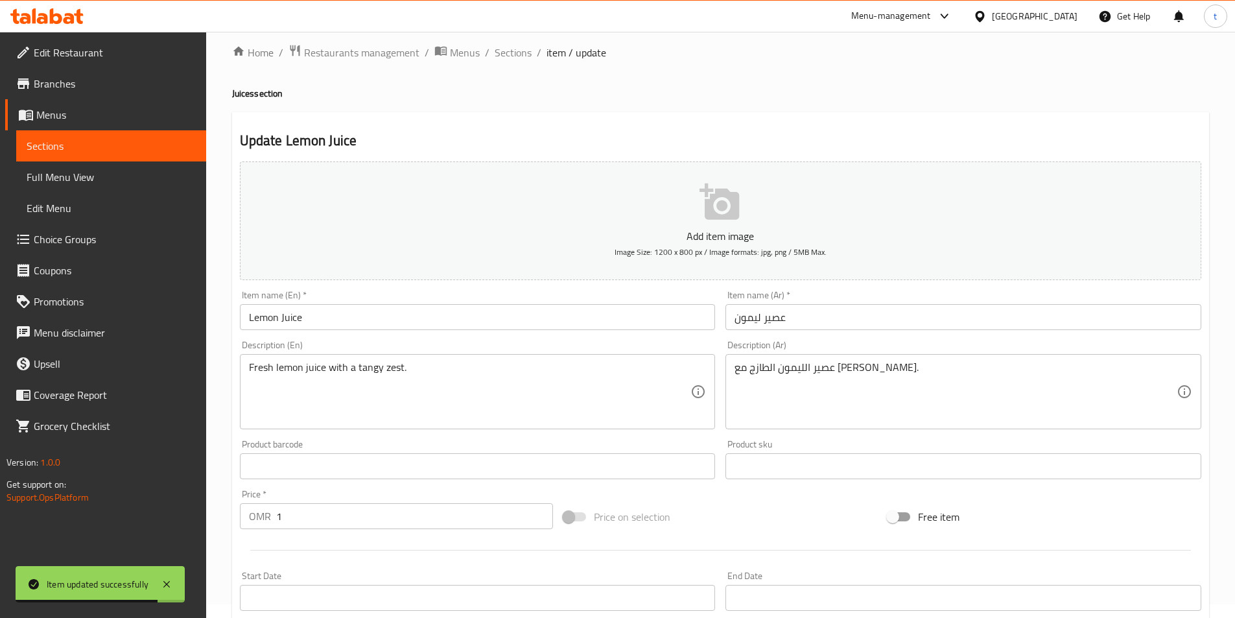
scroll to position [0, 0]
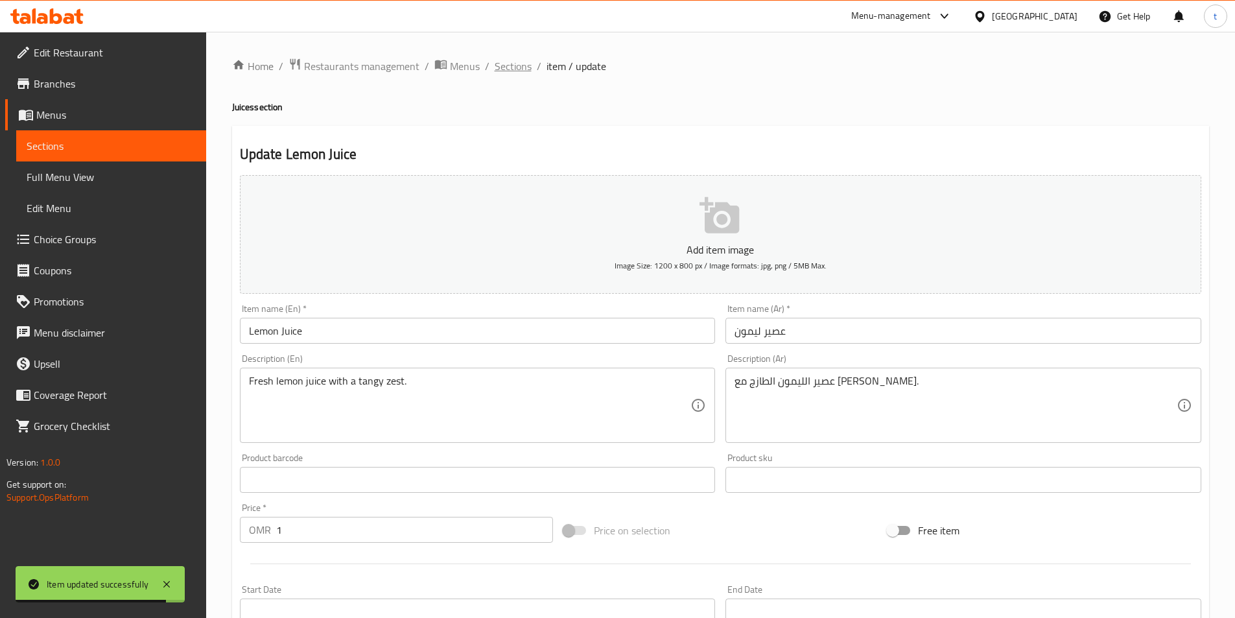
click at [527, 60] on span "Sections" at bounding box center [512, 66] width 37 height 16
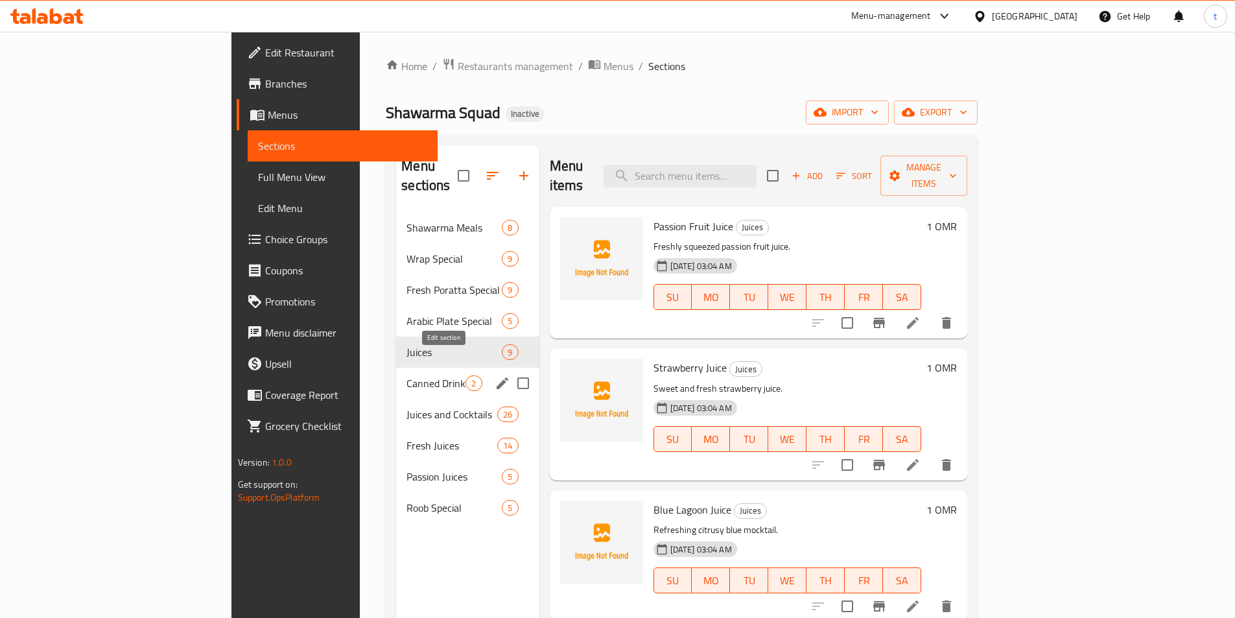
click at [494, 375] on icon "edit" at bounding box center [502, 383] width 16 height 16
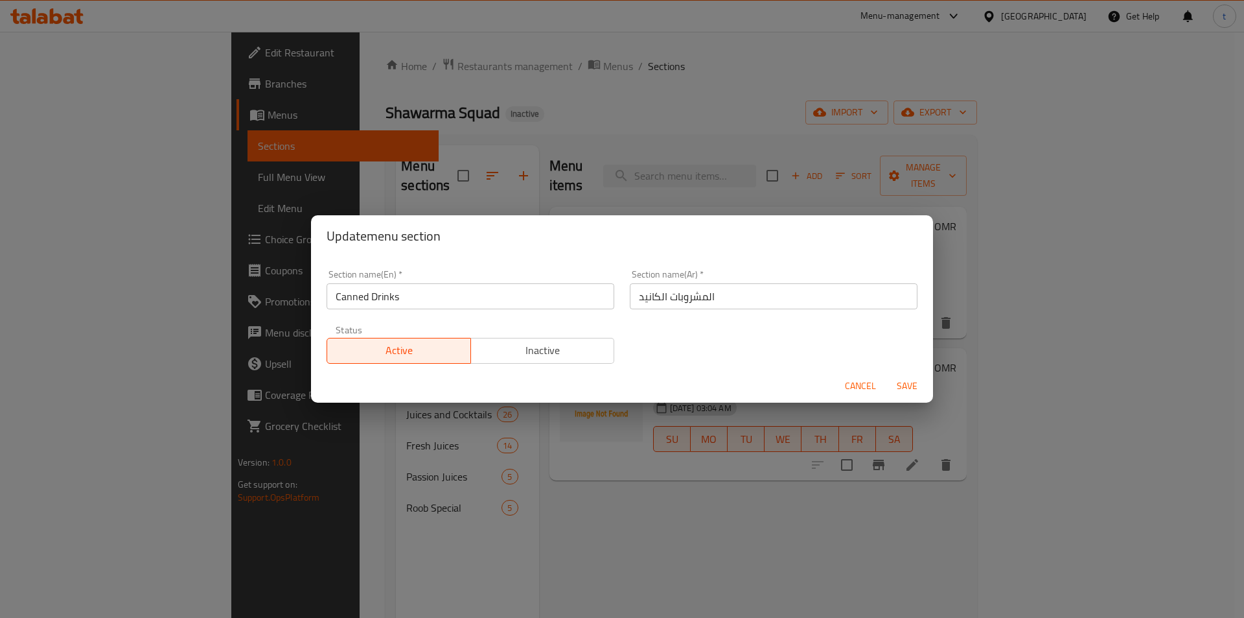
click at [756, 294] on input "المشروبات الكانيد" at bounding box center [774, 296] width 288 height 26
type input "المشروبات المعابئة"
drag, startPoint x: 369, startPoint y: 297, endPoint x: 225, endPoint y: 297, distance: 144.5
click at [225, 297] on div "Update menu section Section name(En)   * Canned Drinks Section name(En) * Secti…" at bounding box center [622, 309] width 1244 height 618
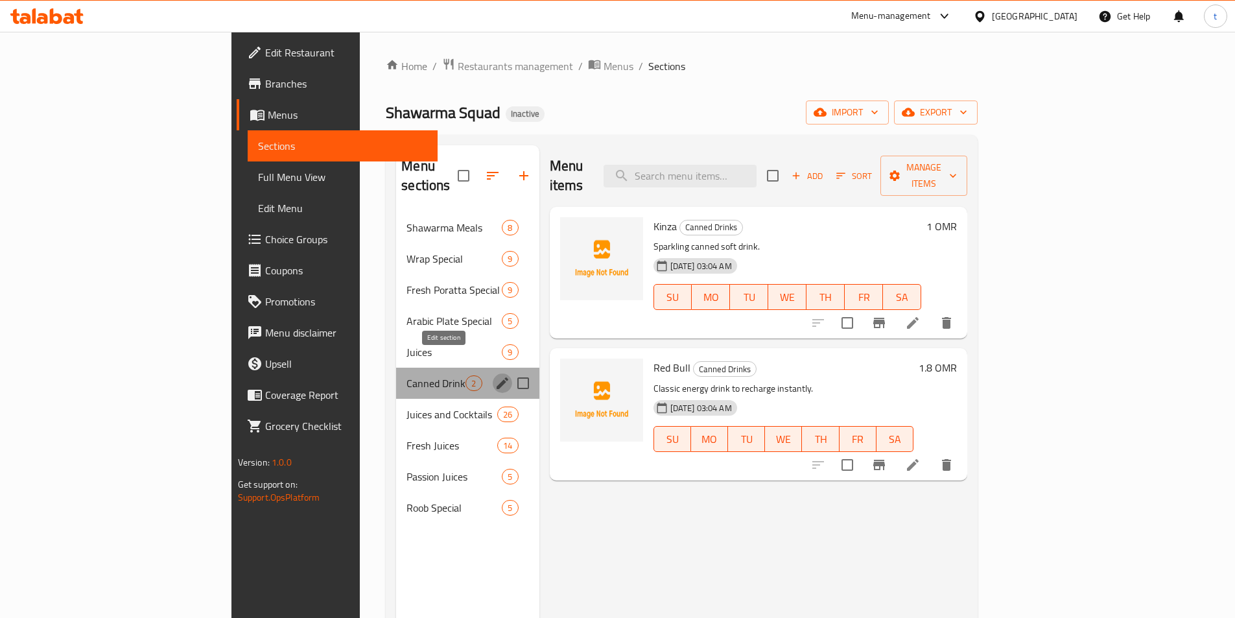
click at [494, 375] on icon "edit" at bounding box center [502, 383] width 16 height 16
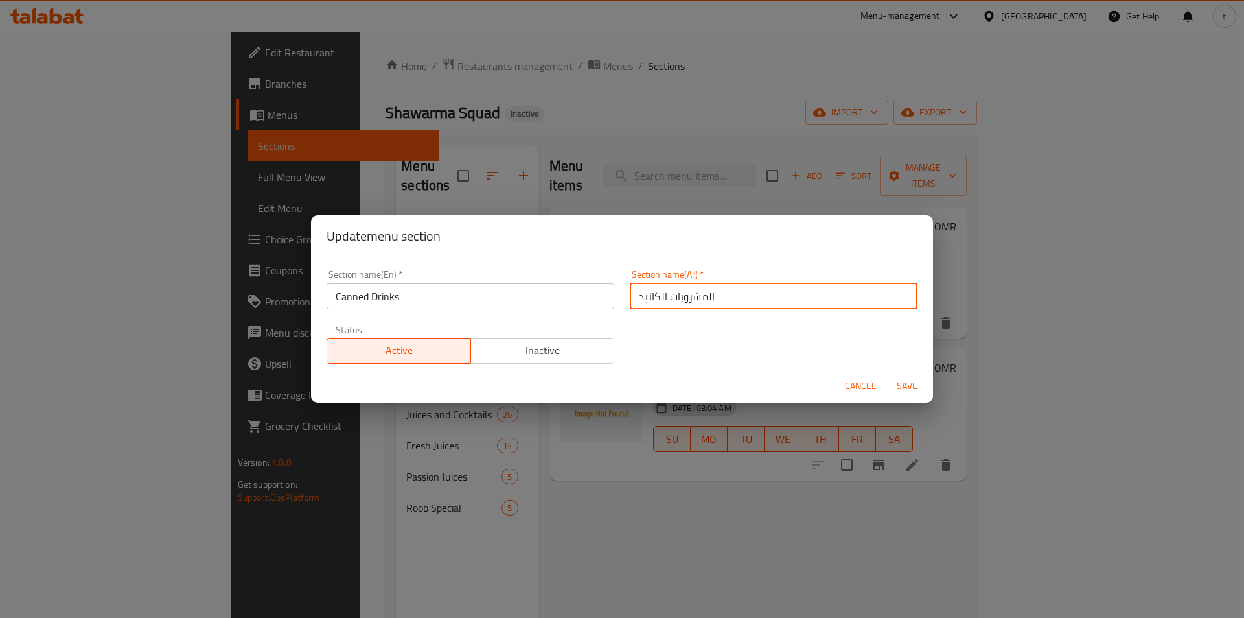
click at [747, 302] on input "المشروبات الكانيد" at bounding box center [774, 296] width 288 height 26
paste input "علبة"
type input "المشروبات المعلبة"
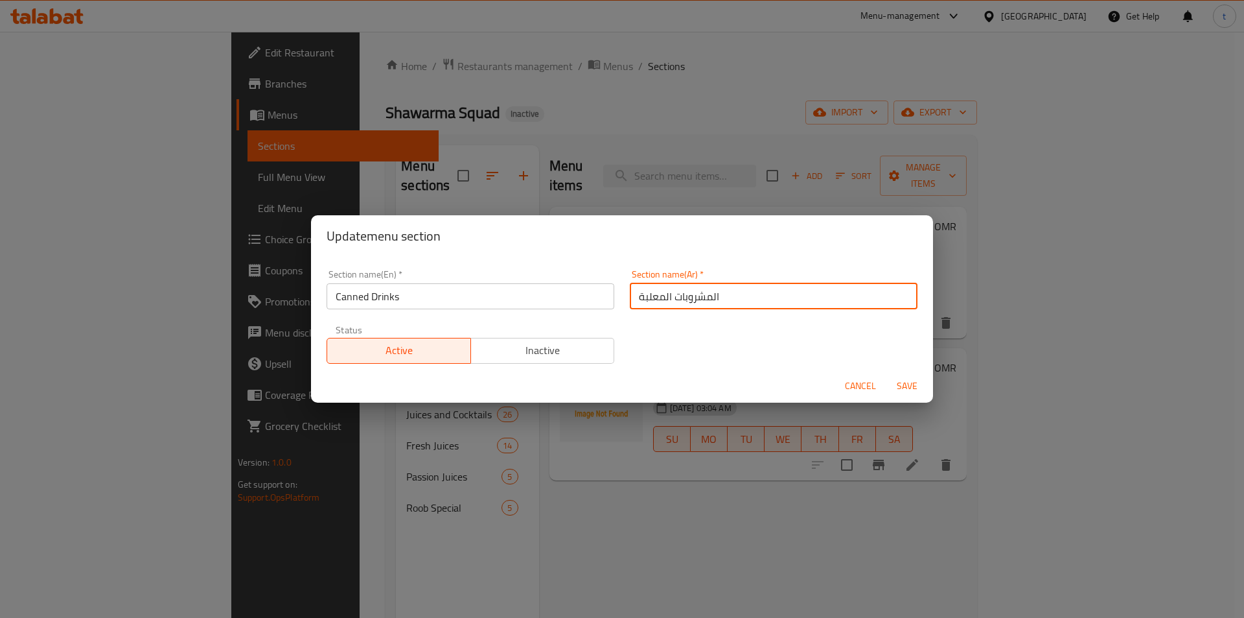
click at [915, 392] on span "Save" at bounding box center [907, 386] width 31 height 16
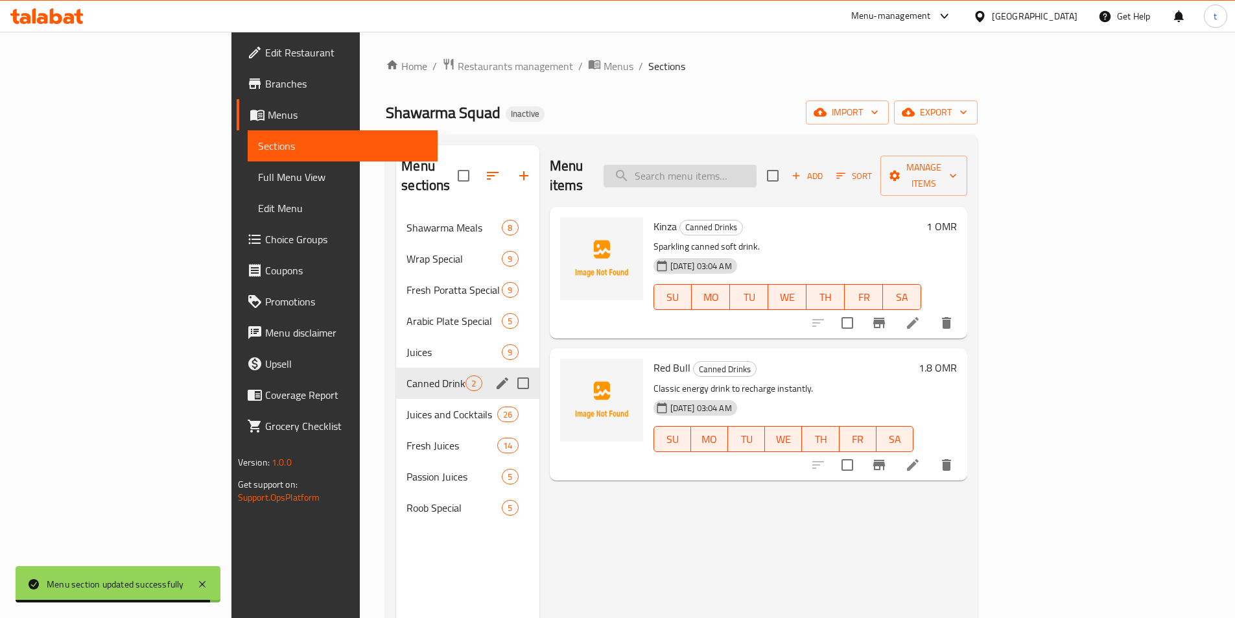
click at [743, 174] on input "search" at bounding box center [679, 176] width 153 height 23
paste input "Galaxy fruity flavors."
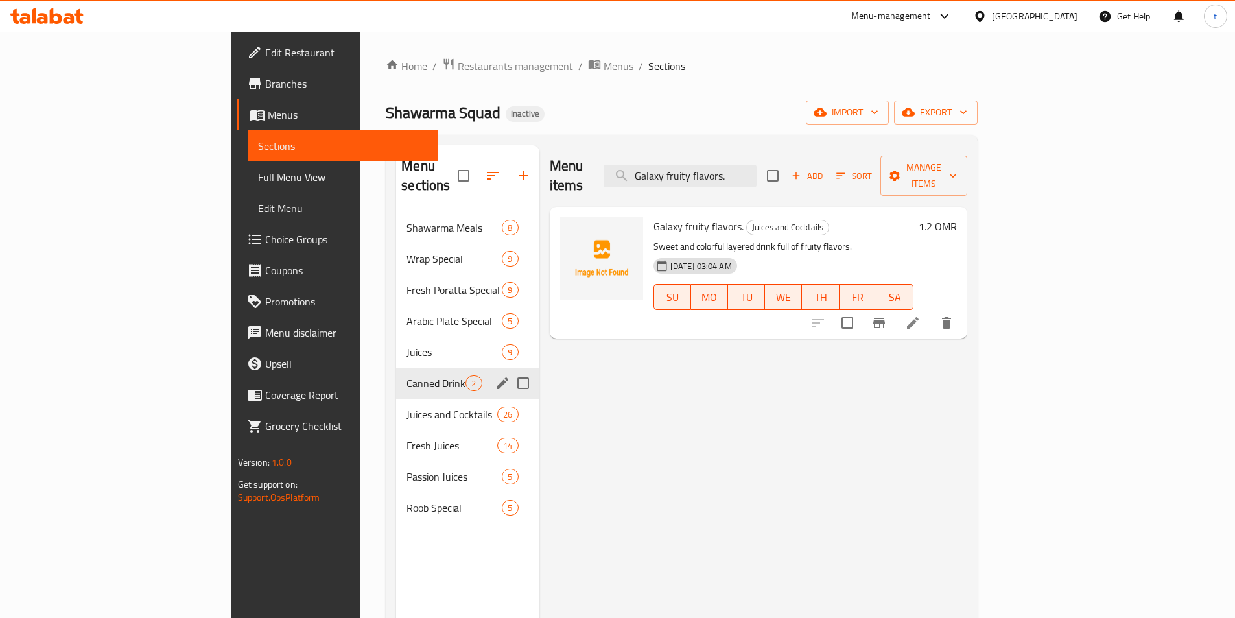
type input "Galaxy fruity flavors."
click at [918, 317] on icon at bounding box center [913, 323] width 12 height 12
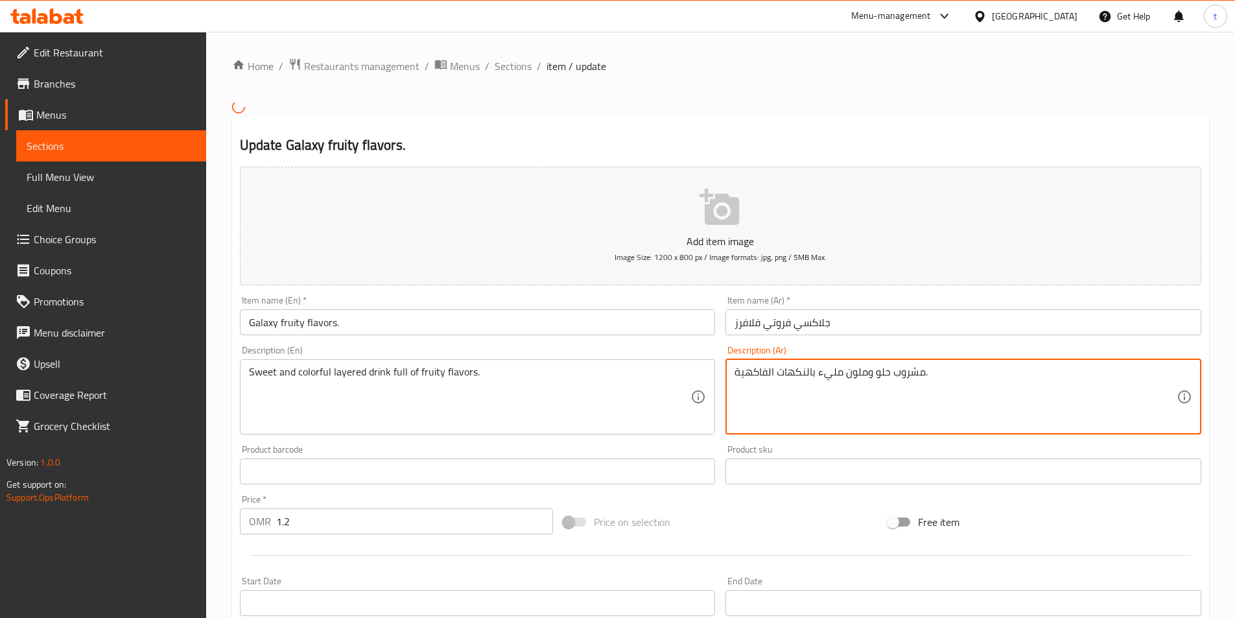
drag, startPoint x: 970, startPoint y: 374, endPoint x: 924, endPoint y: 375, distance: 45.4
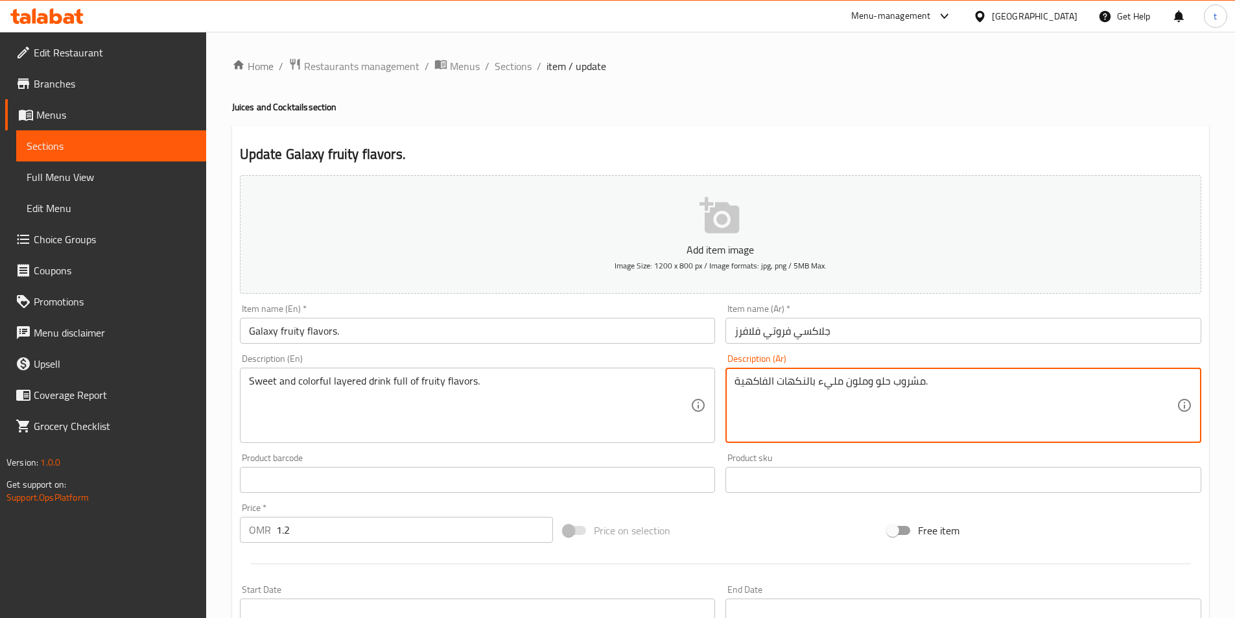
click at [924, 375] on textarea "مشروب حلو وملون مليء بالنكهات الفاكهية." at bounding box center [955, 406] width 442 height 62
click at [849, 382] on textarea "مشروب حلو وملون مليء بالنكهات الفاكهية." at bounding box center [955, 406] width 442 height 62
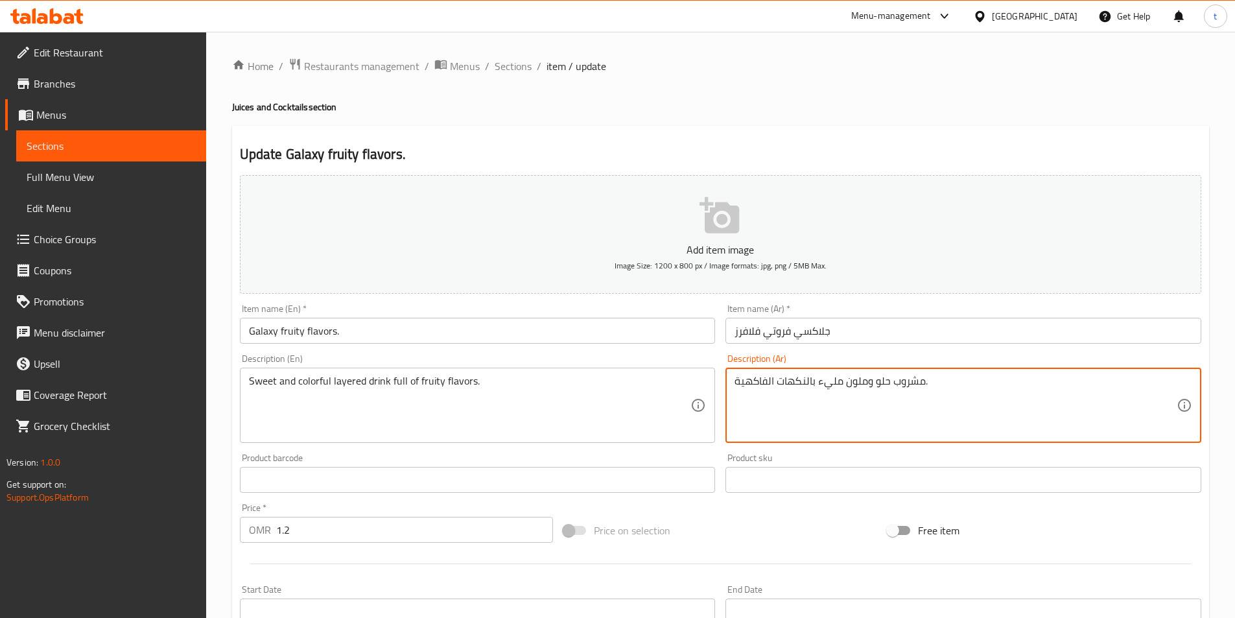
click at [849, 382] on textarea "مشروب حلو وملون مليء بالنكهات الفاكهية." at bounding box center [955, 406] width 442 height 62
click at [734, 380] on div "مشروب حلو و ملون بطبقات ملئ بنكهات الفاكهة Description (Ar)" at bounding box center [963, 404] width 476 height 75
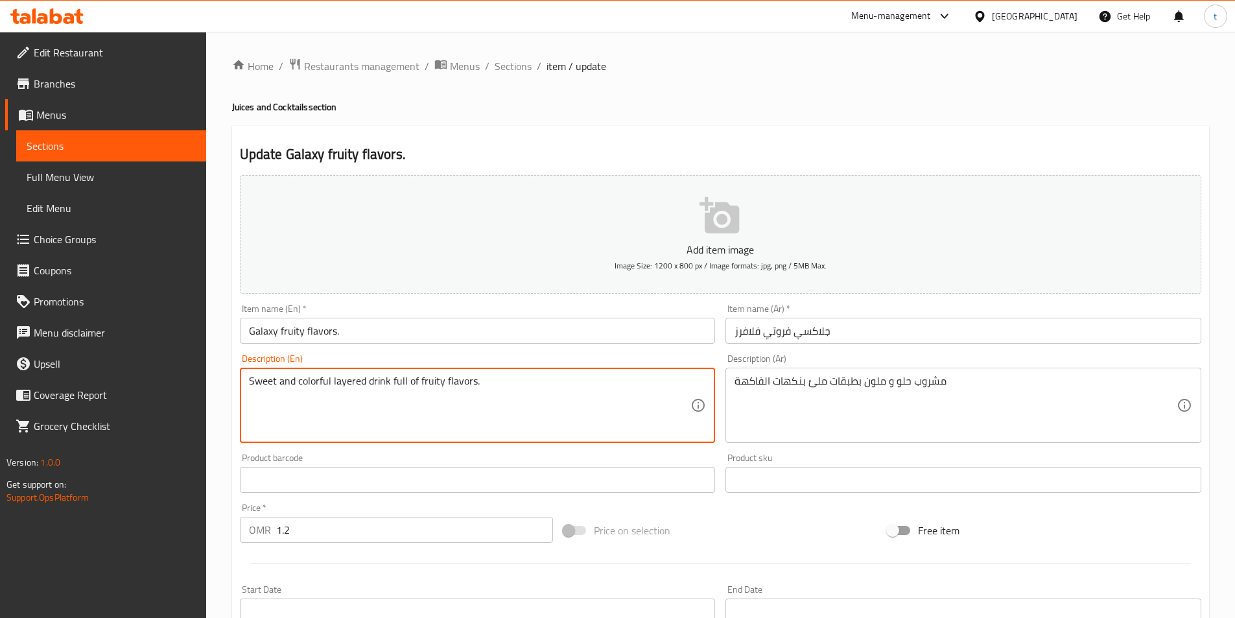
drag, startPoint x: 391, startPoint y: 382, endPoint x: 477, endPoint y: 381, distance: 86.2
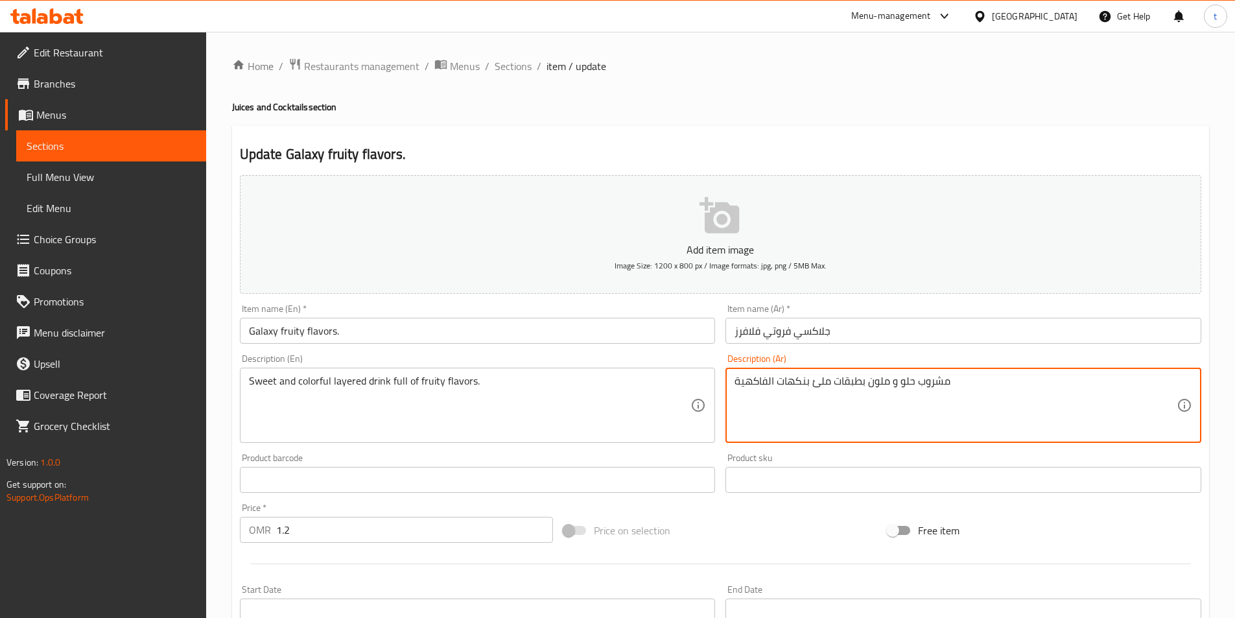
click at [805, 382] on textarea "مشروب حلو و ملون بطبقات ملئ بنكهات الفاكهية" at bounding box center [955, 406] width 442 height 62
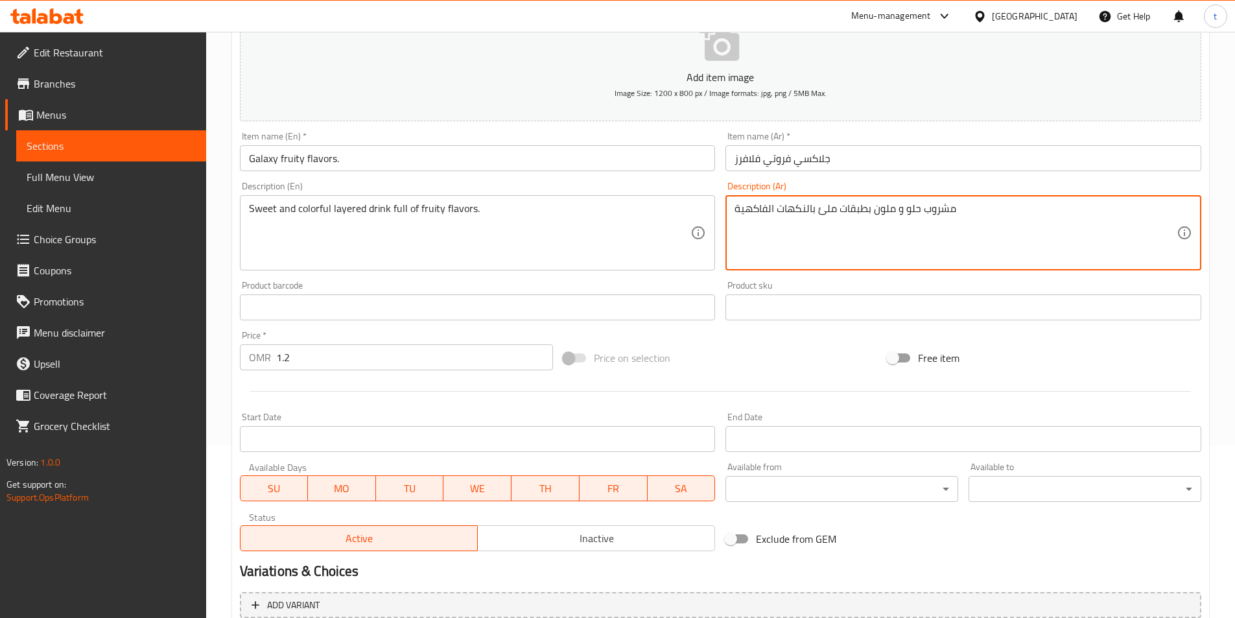
scroll to position [298, 0]
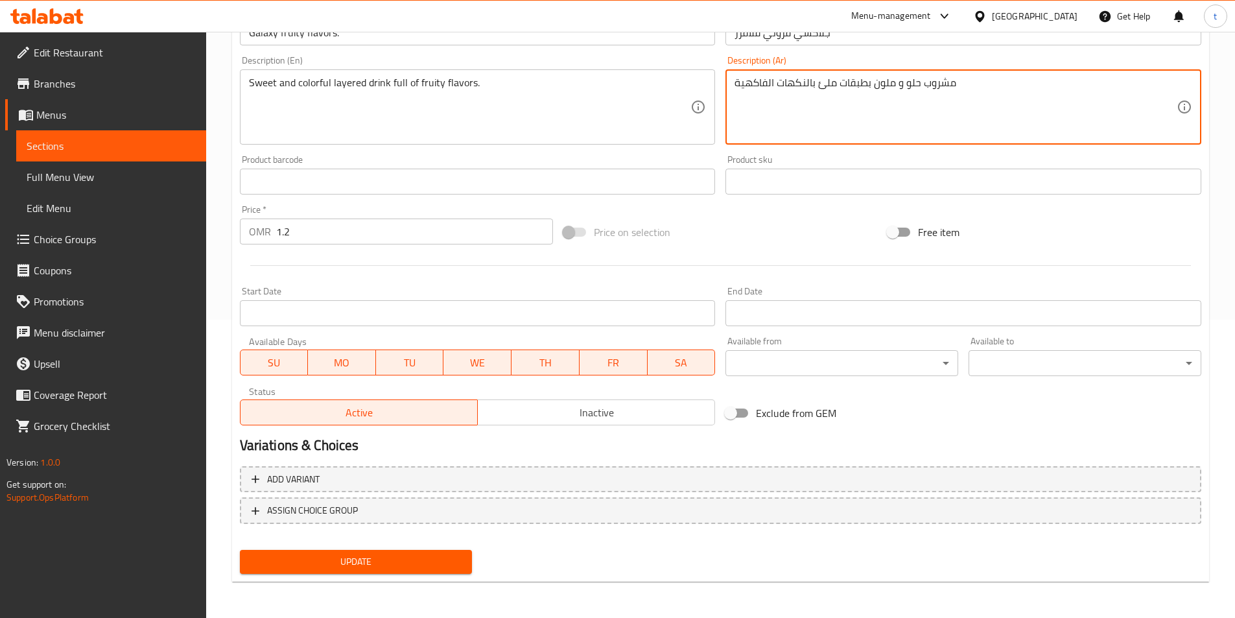
type textarea "مشروب حلو و ملون بطبقات ملئ بالنكهات الفاكهية"
click at [391, 575] on div "Update" at bounding box center [356, 561] width 243 height 34
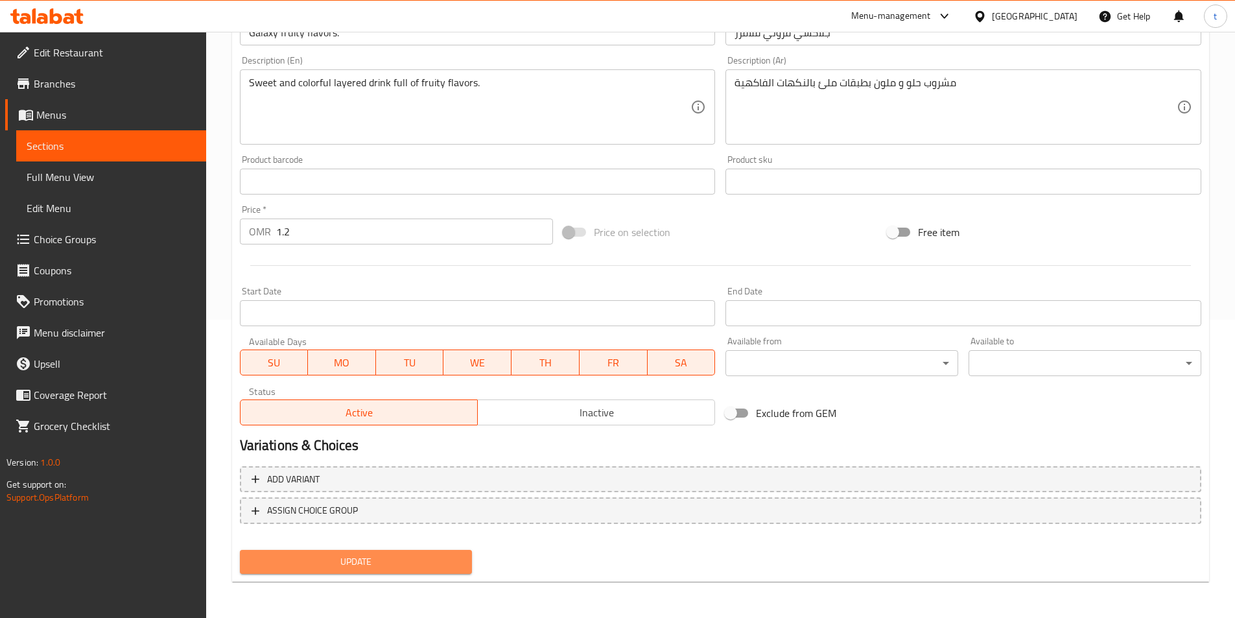
click at [387, 568] on span "Update" at bounding box center [356, 561] width 212 height 16
click at [342, 564] on span "Update" at bounding box center [356, 561] width 212 height 16
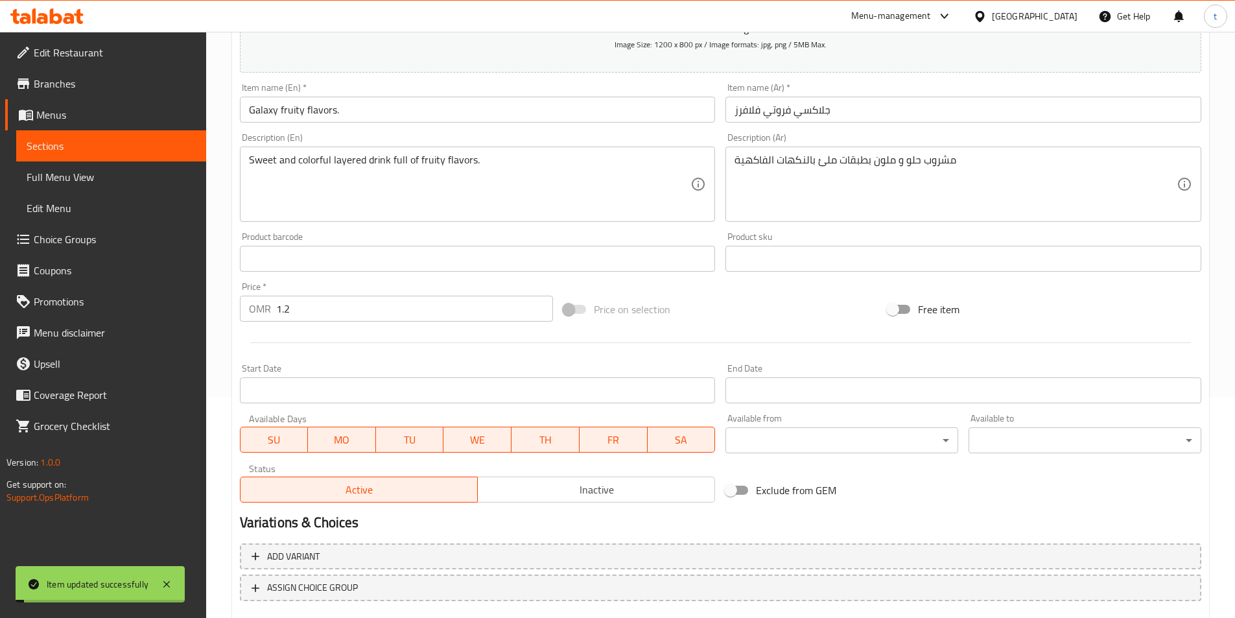
scroll to position [0, 0]
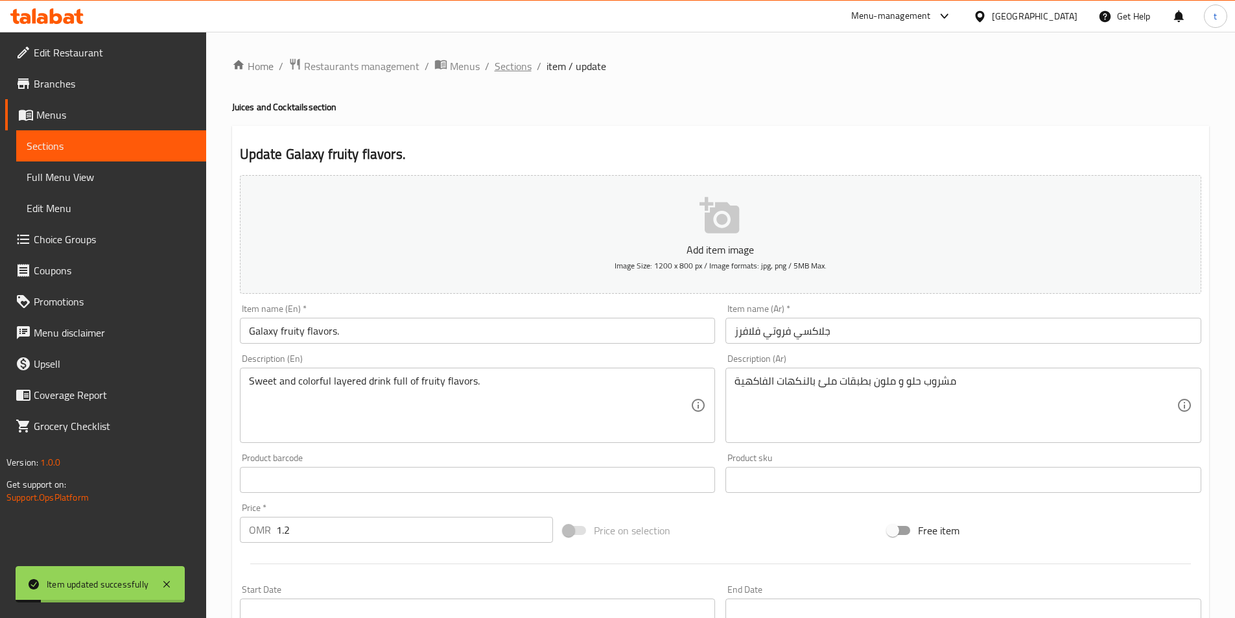
click at [511, 58] on span "Sections" at bounding box center [512, 66] width 37 height 16
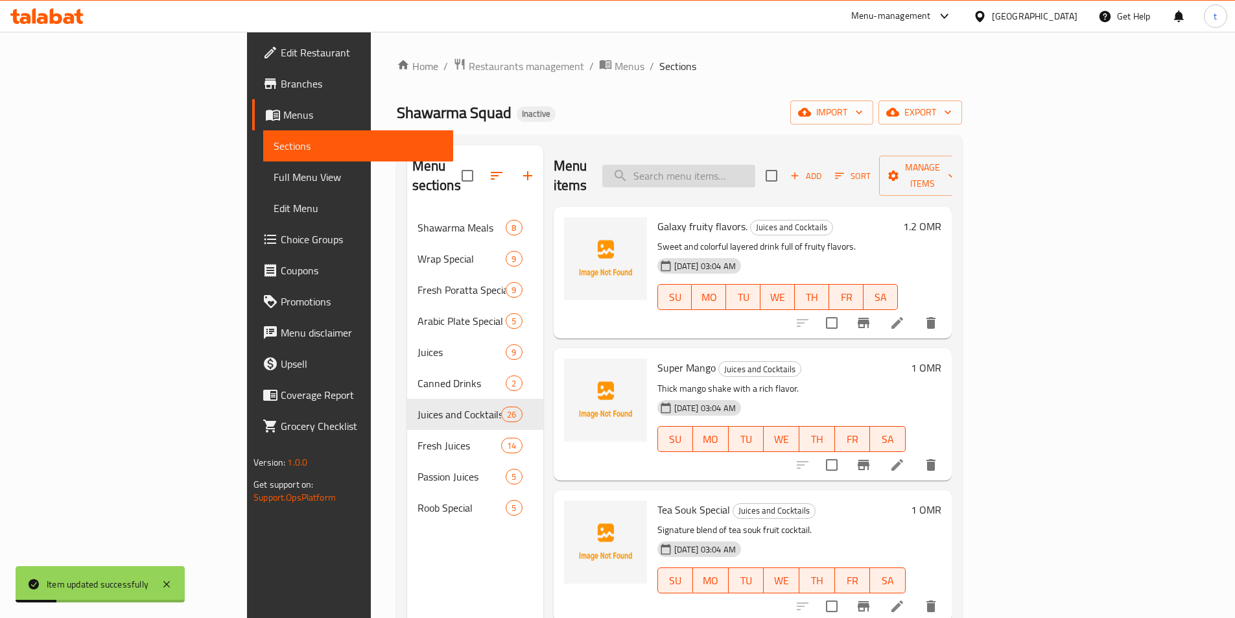
click at [734, 165] on input "search" at bounding box center [678, 176] width 153 height 23
paste input "Bub Al Aran"
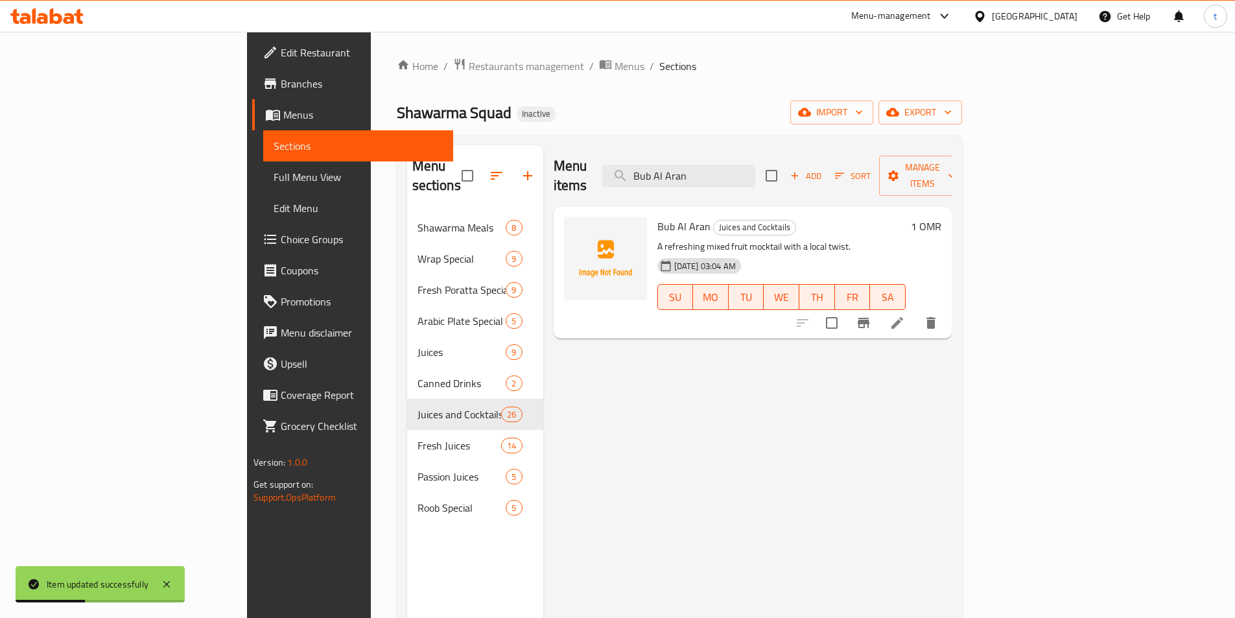
type input "Bub Al Aran"
click at [915, 312] on li at bounding box center [897, 322] width 36 height 23
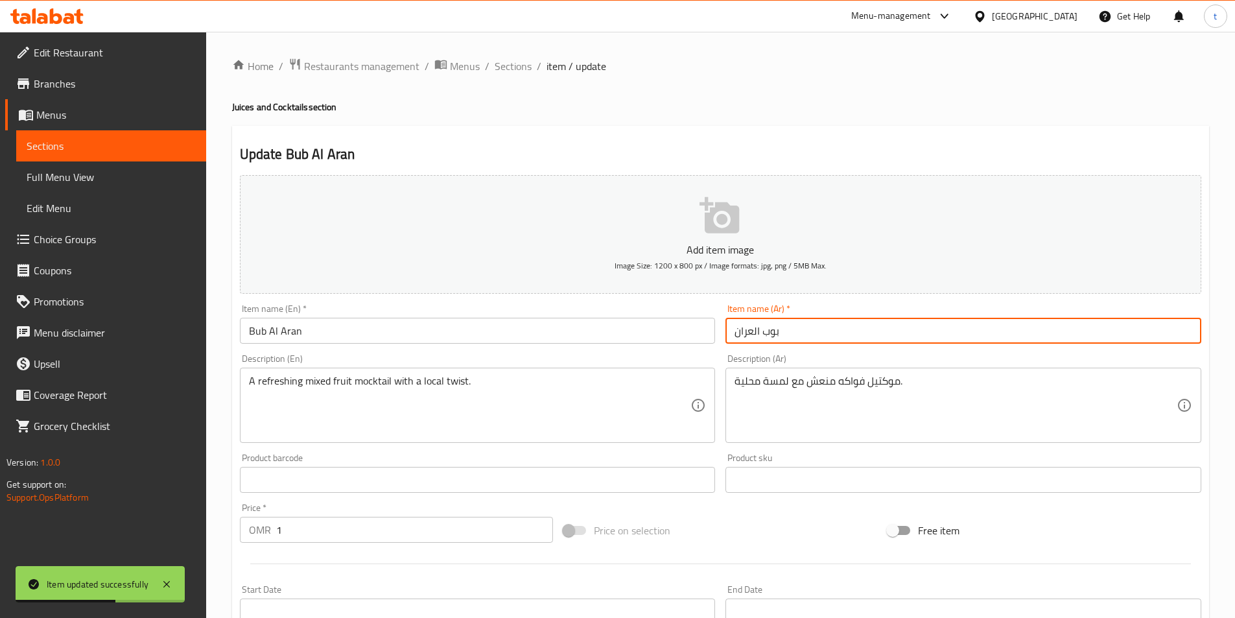
click at [822, 332] on input "بوب العران" at bounding box center [963, 331] width 476 height 26
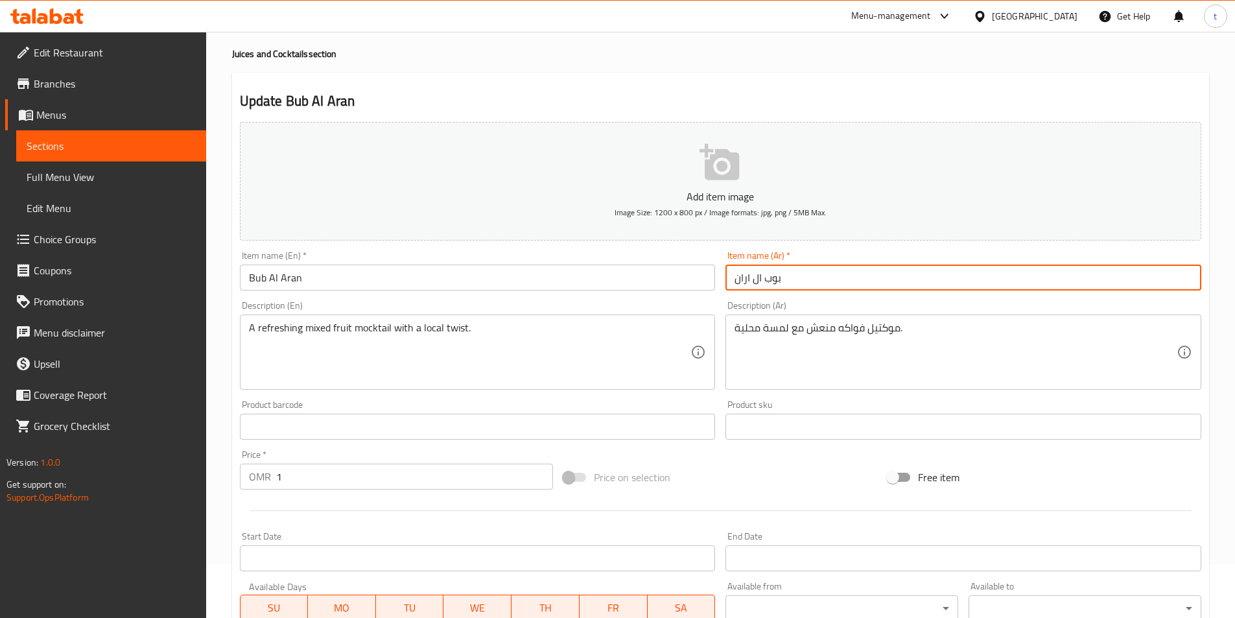
scroll to position [298, 0]
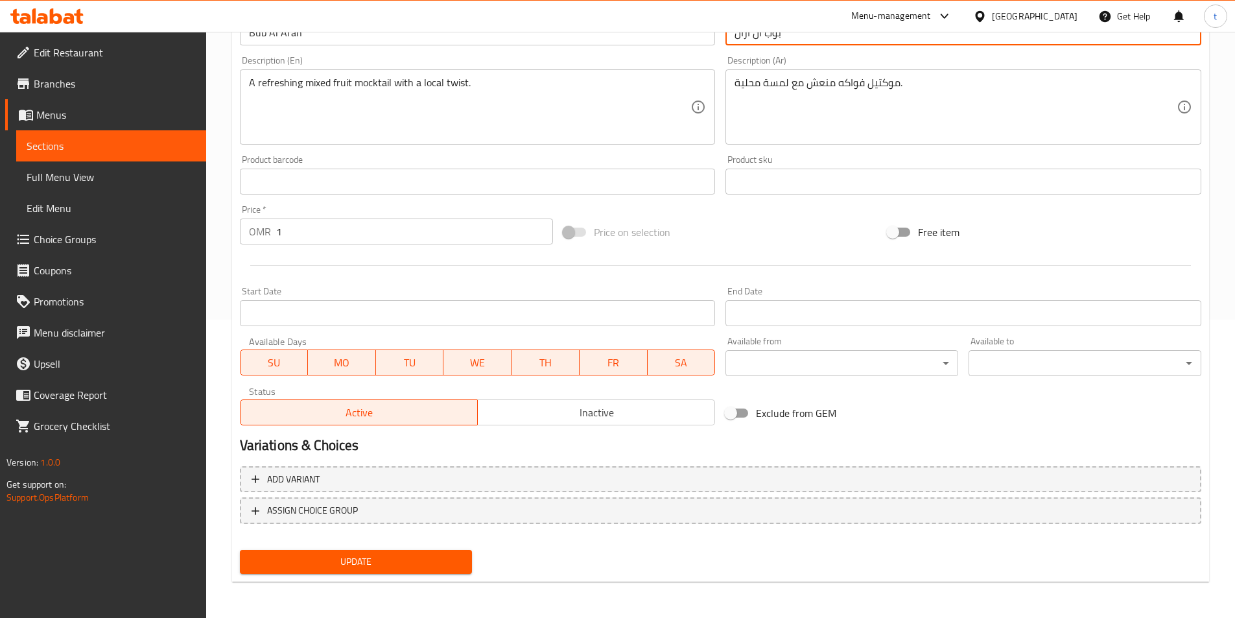
type input "بوب ال اران"
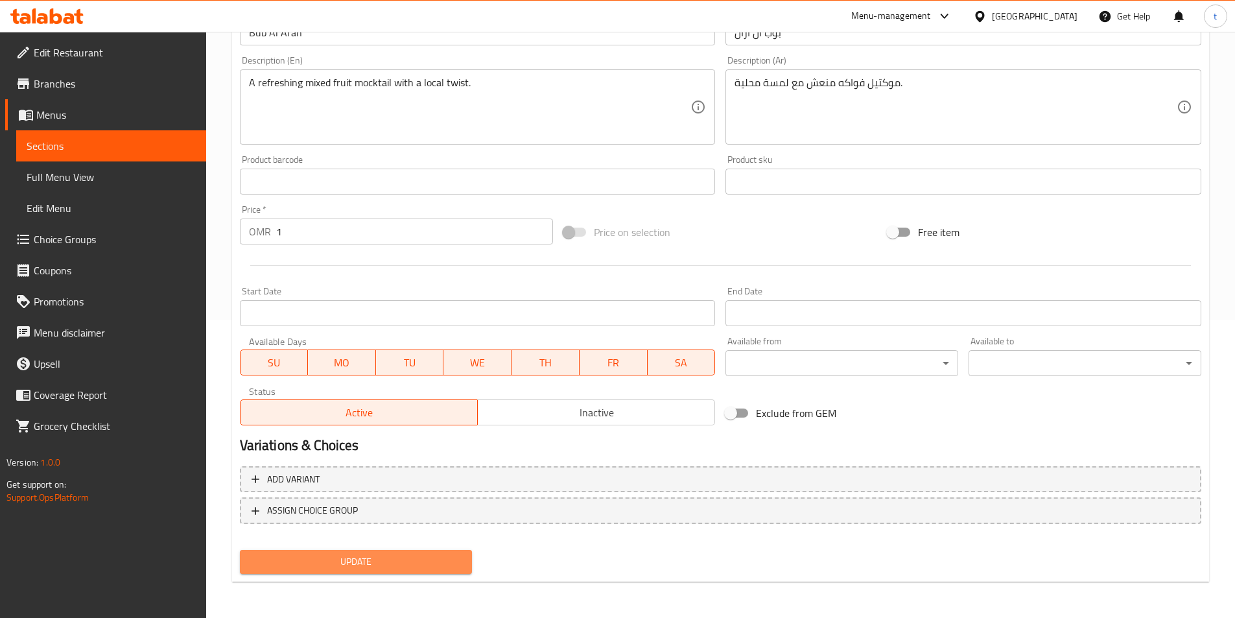
click at [384, 568] on span "Update" at bounding box center [356, 561] width 212 height 16
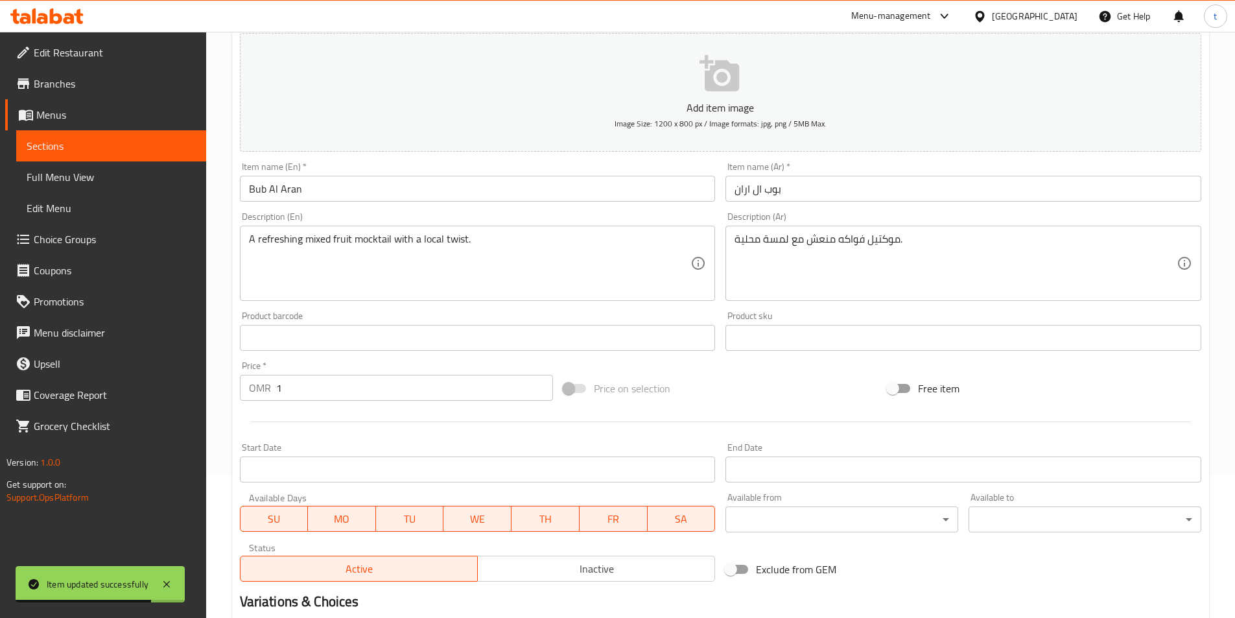
scroll to position [0, 0]
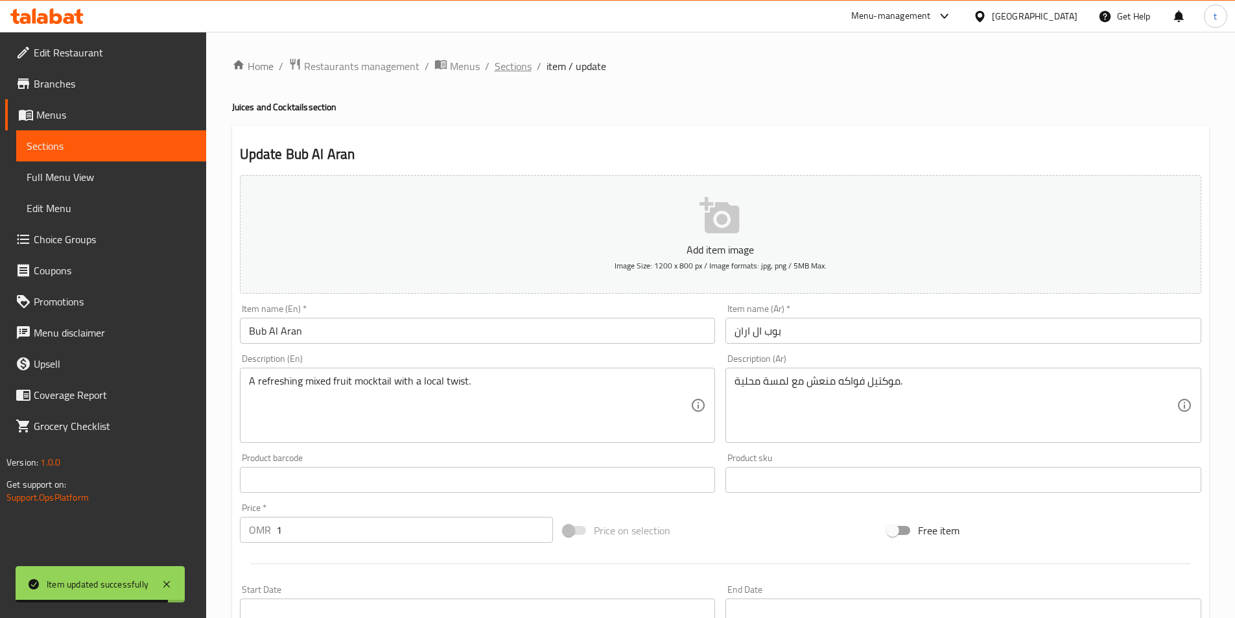
click at [528, 72] on span "Sections" at bounding box center [512, 66] width 37 height 16
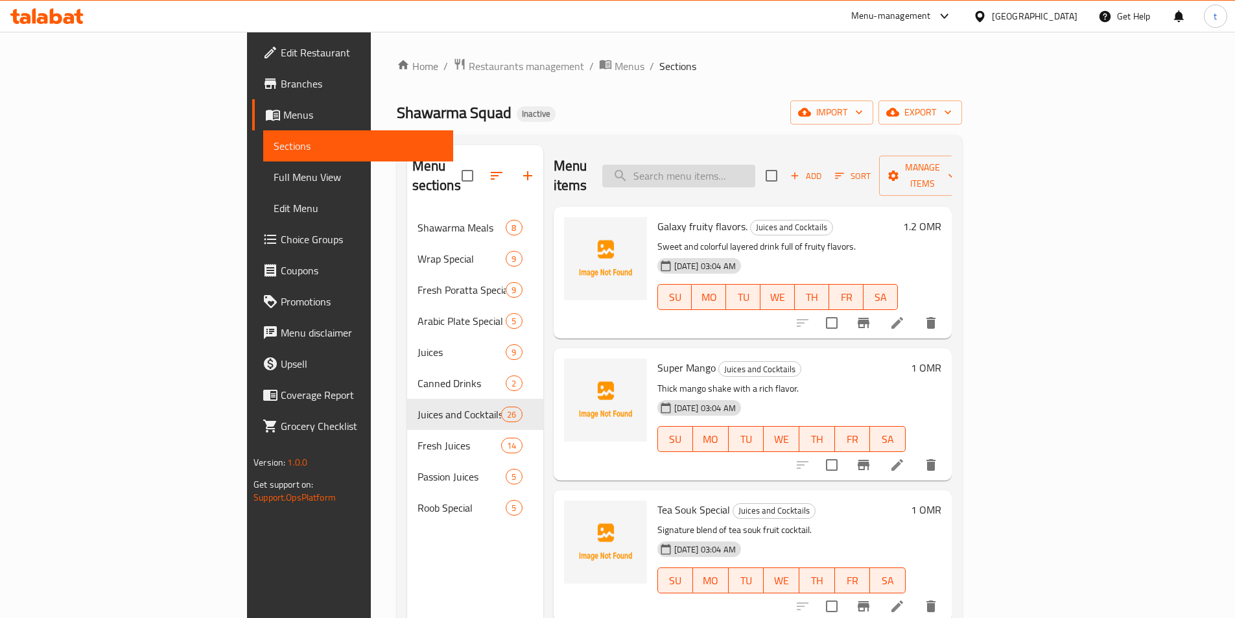
click at [747, 168] on input "search" at bounding box center [678, 176] width 153 height 23
paste input "Alia"
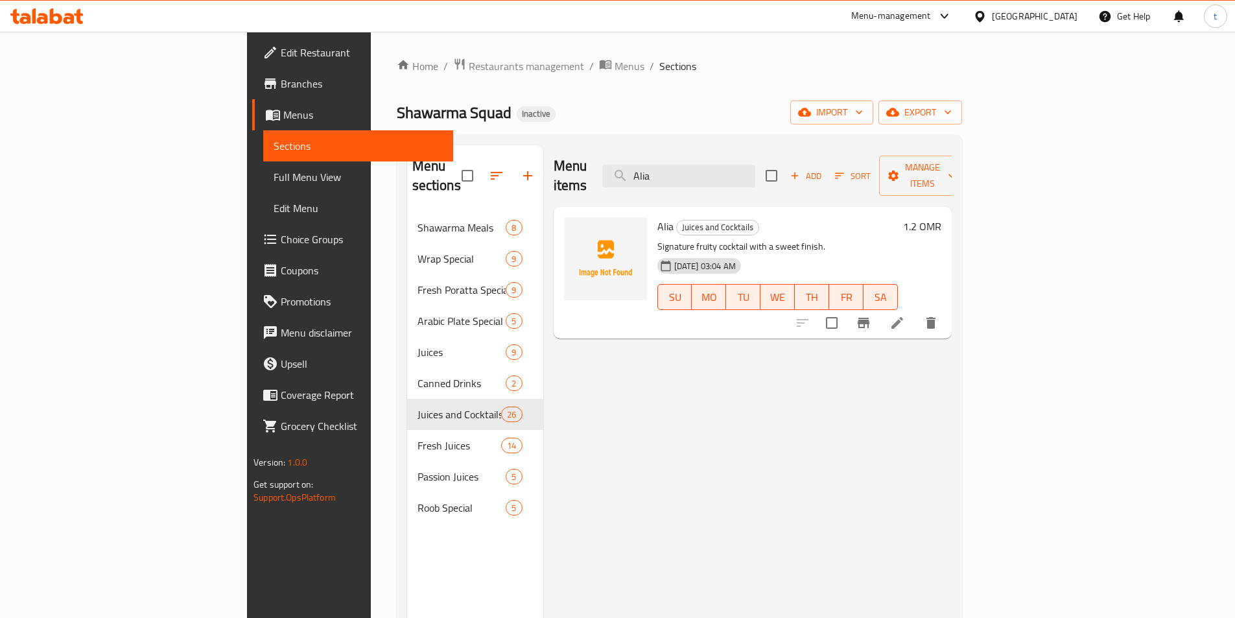
type input "Alia"
click at [915, 311] on li at bounding box center [897, 322] width 36 height 23
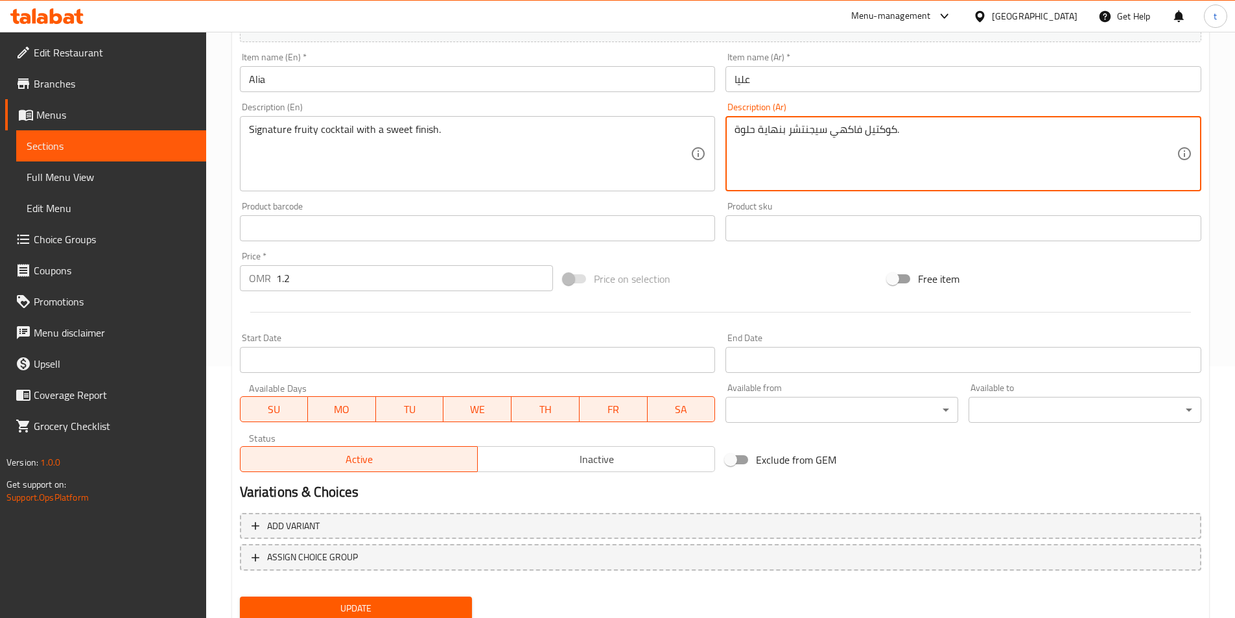
scroll to position [298, 0]
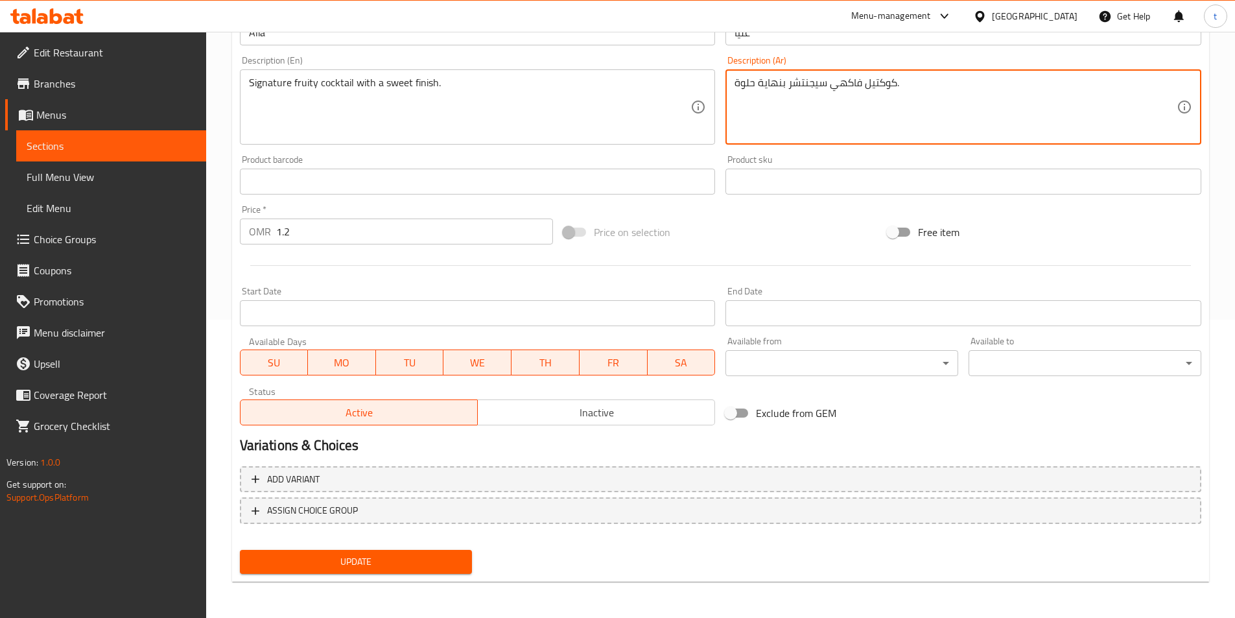
type textarea "كوكتيل فاكهي سيجنتشر بنهاية حلوة."
click at [375, 555] on span "Update" at bounding box center [356, 561] width 212 height 16
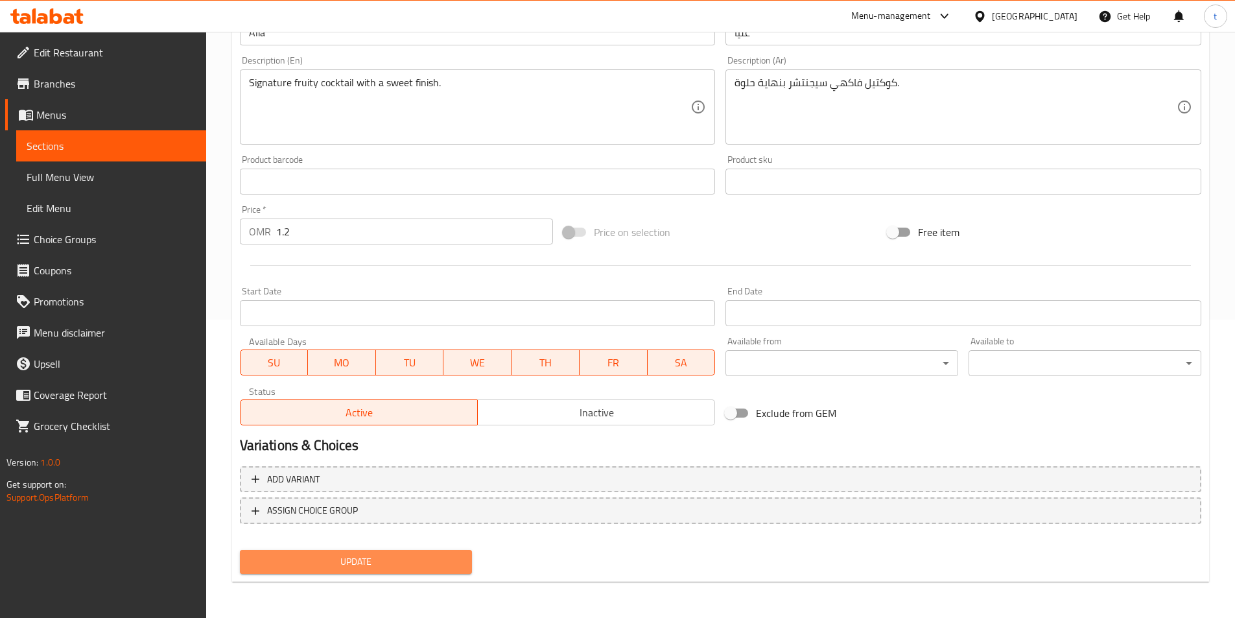
click at [294, 550] on button "Update" at bounding box center [356, 562] width 233 height 24
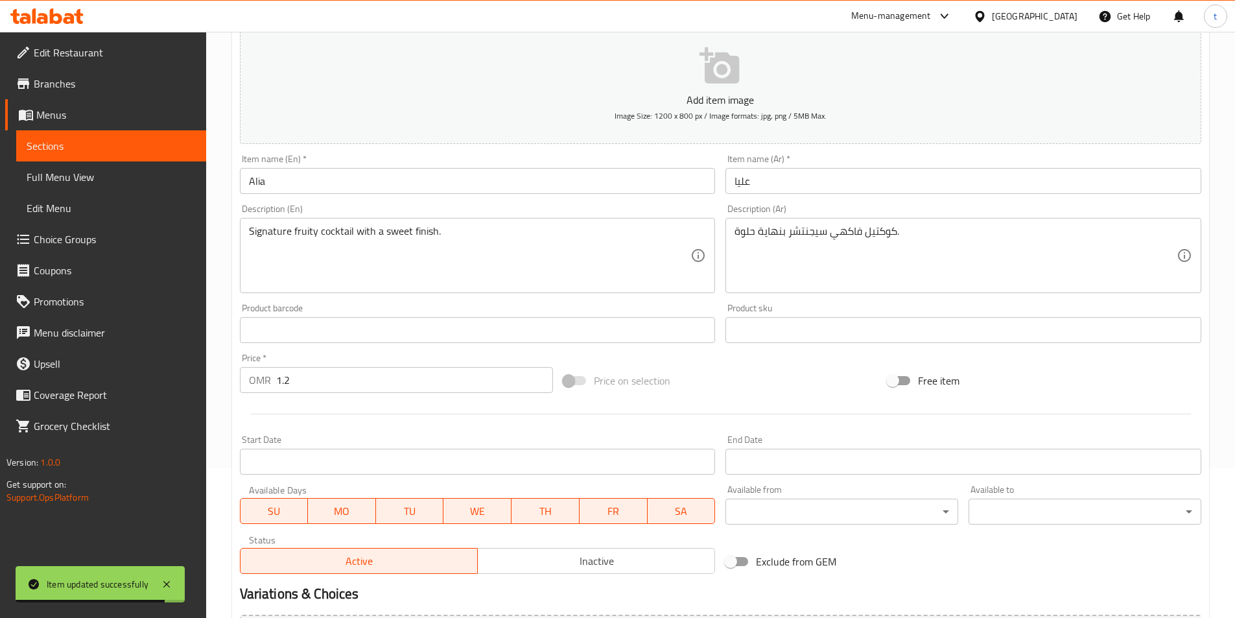
scroll to position [0, 0]
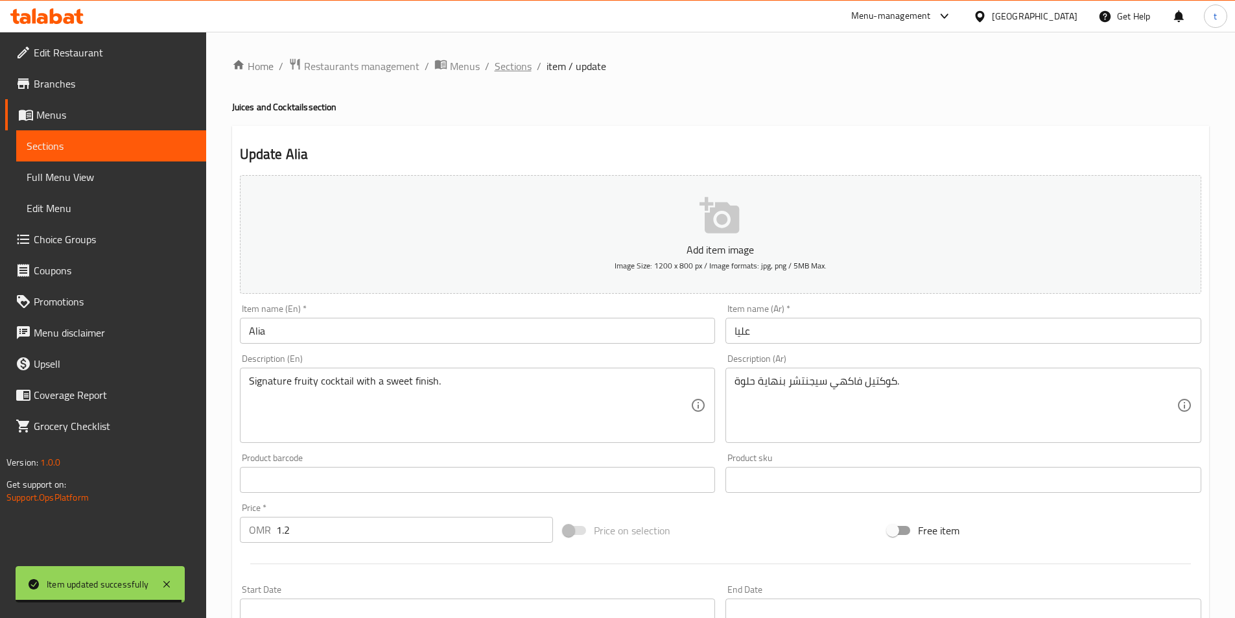
click at [519, 71] on span "Sections" at bounding box center [512, 66] width 37 height 16
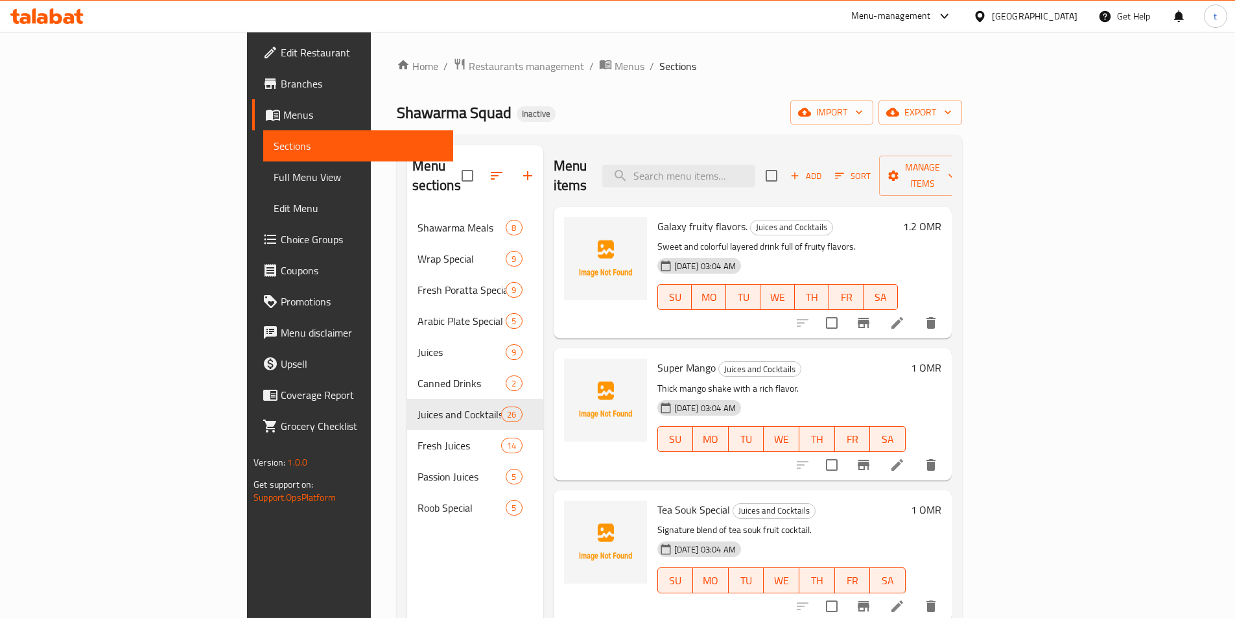
click at [749, 153] on div "Menu items Add Sort Manage items" at bounding box center [752, 176] width 398 height 62
click at [743, 165] on input "search" at bounding box center [678, 176] width 153 height 23
paste input "Careen Mix"
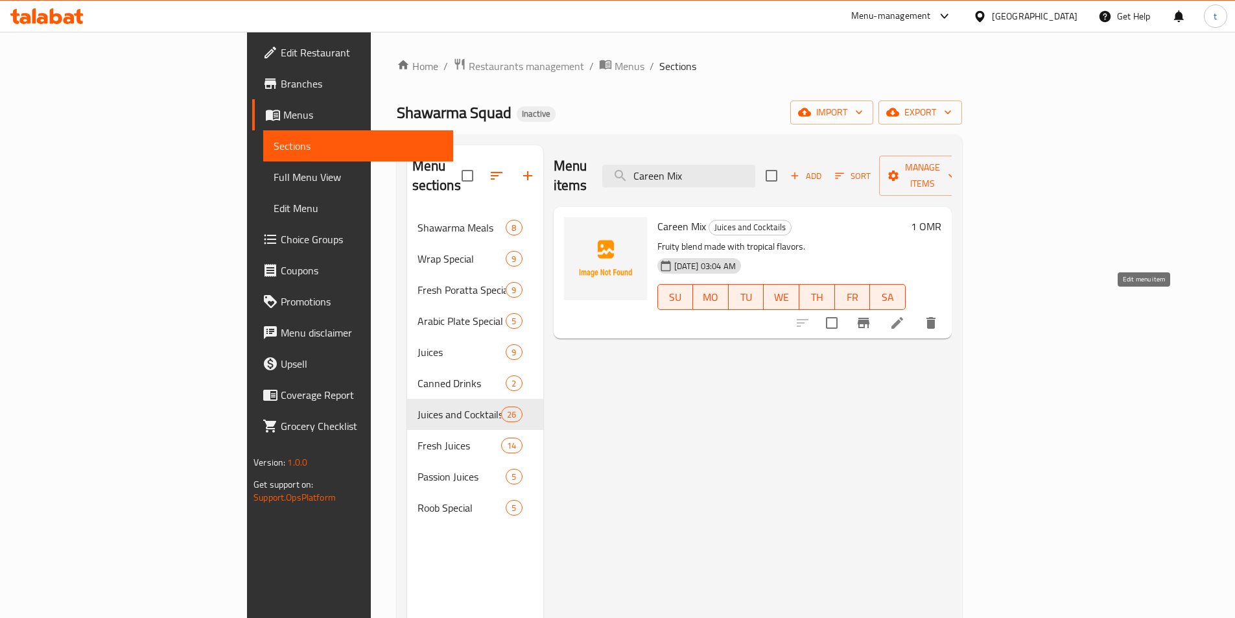
type input "Careen Mix"
click at [905, 315] on icon at bounding box center [897, 323] width 16 height 16
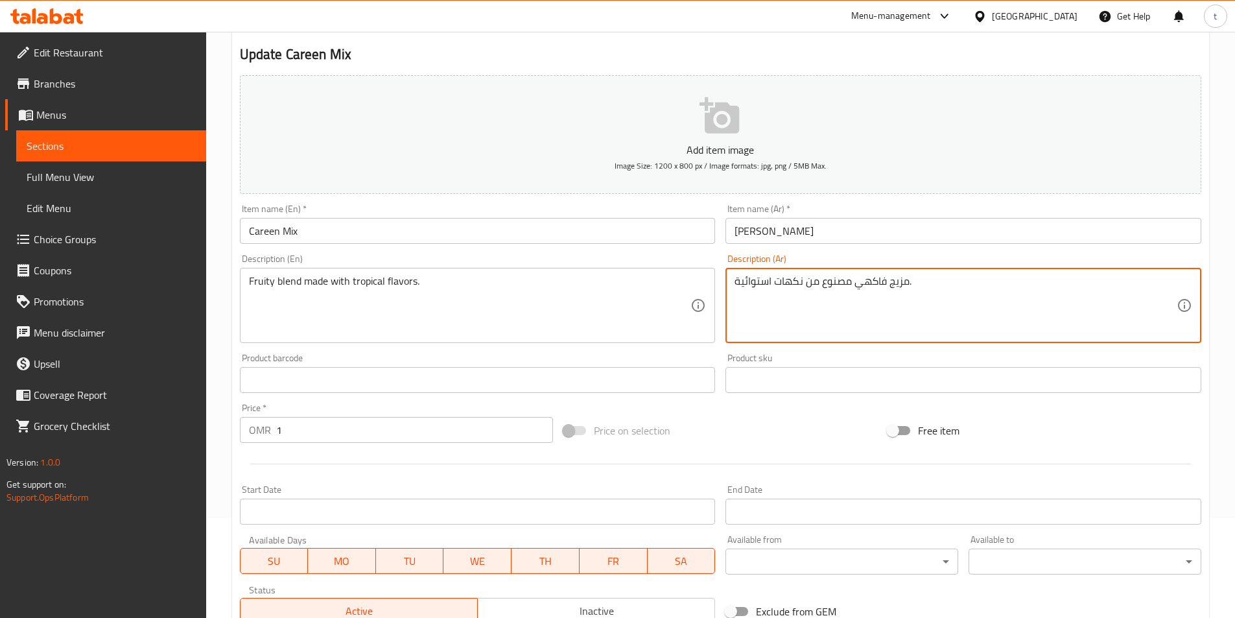
scroll to position [298, 0]
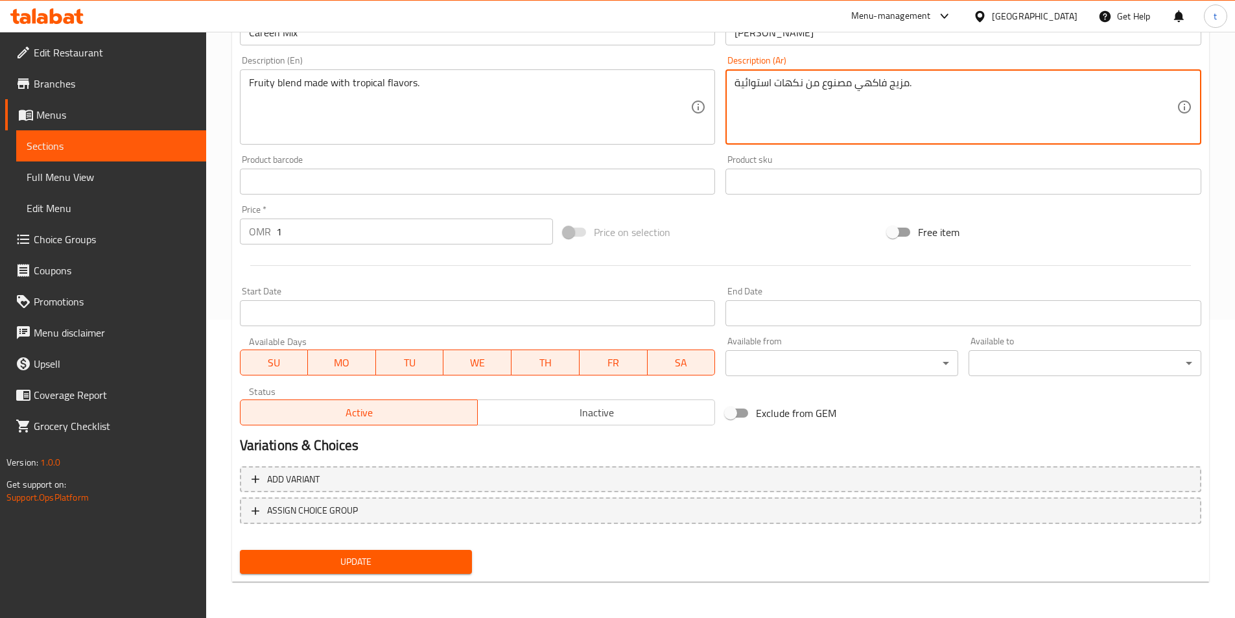
type textarea "مزيج فاكهي مصنوع من نكهات استوائية."
click at [430, 554] on span "Update" at bounding box center [356, 561] width 212 height 16
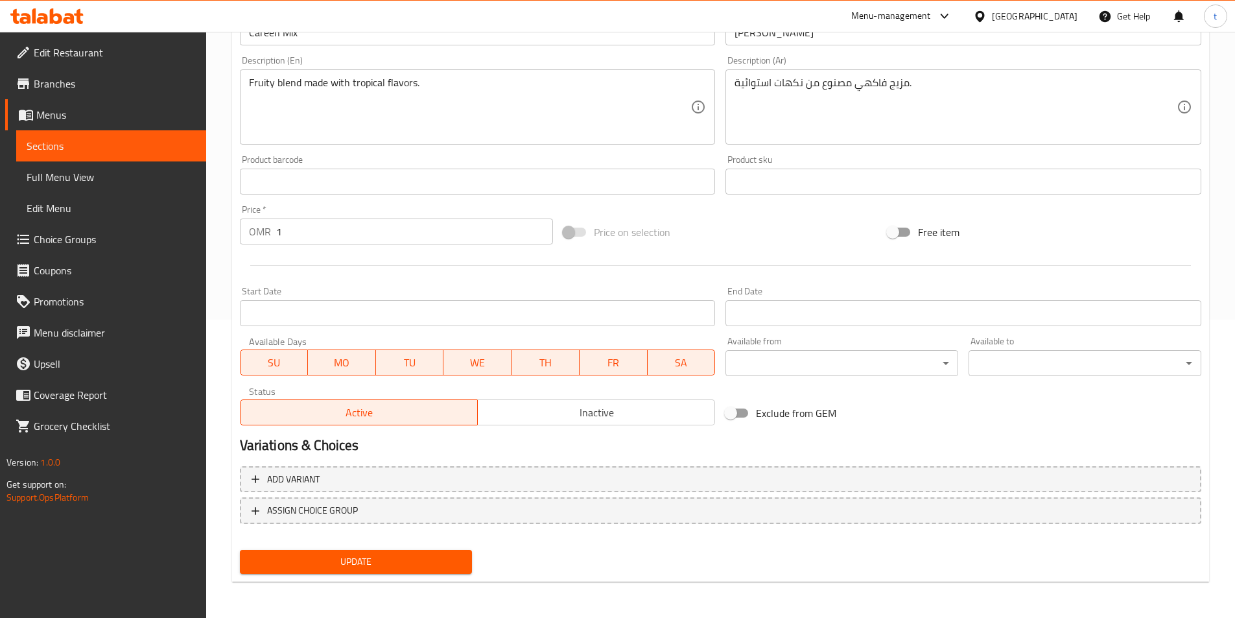
click at [430, 553] on span "Update" at bounding box center [356, 561] width 212 height 16
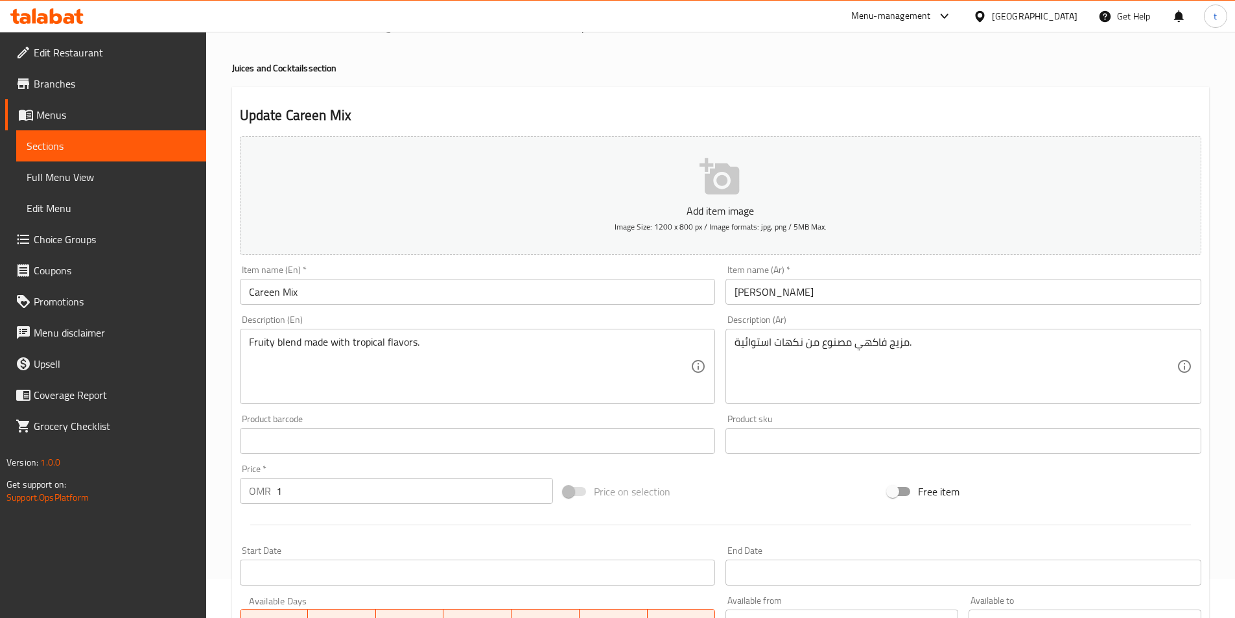
drag, startPoint x: 245, startPoint y: 344, endPoint x: 303, endPoint y: 343, distance: 57.7
click at [303, 343] on div "Fruity blend made with tropical flavors. Description (En)" at bounding box center [478, 366] width 476 height 75
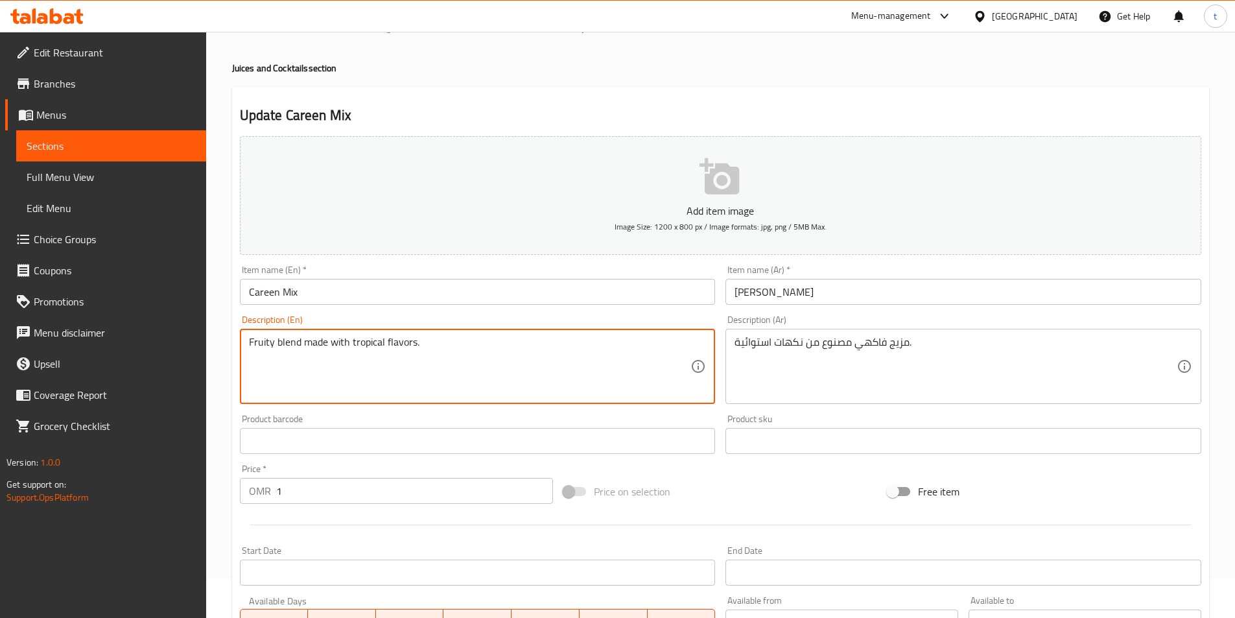
drag, startPoint x: 302, startPoint y: 343, endPoint x: 235, endPoint y: 345, distance: 66.8
click at [235, 345] on div "Description (En) Fruity blend made with tropical flavors. Description (En)" at bounding box center [478, 359] width 486 height 99
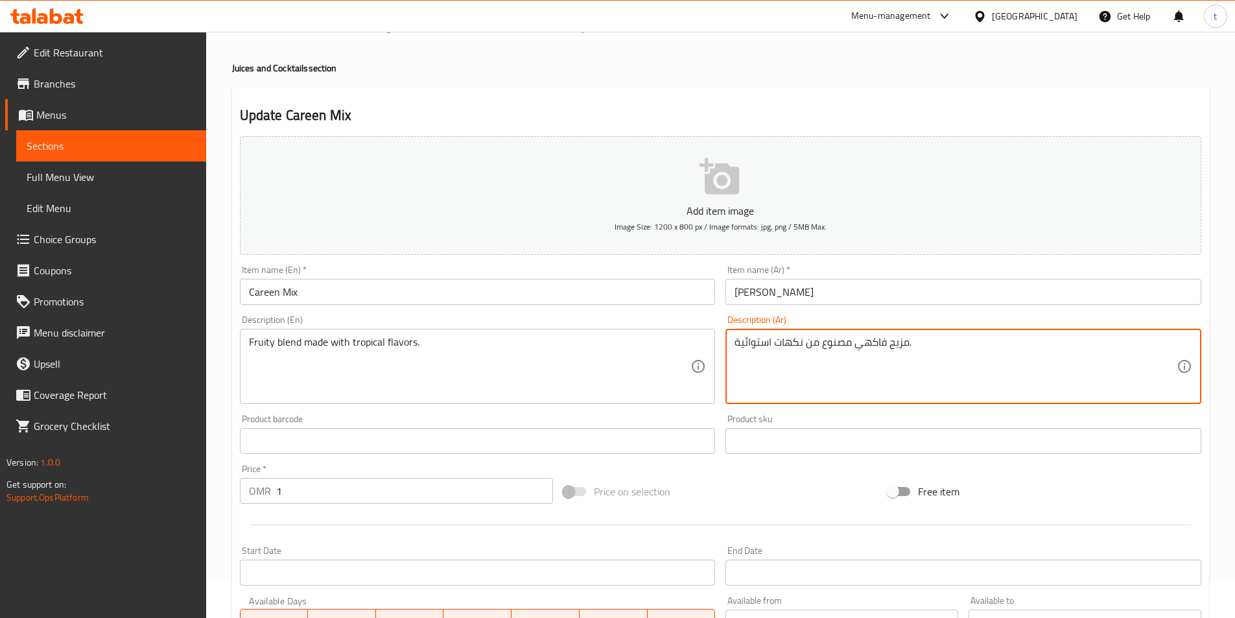
drag, startPoint x: 857, startPoint y: 338, endPoint x: 911, endPoint y: 346, distance: 54.4
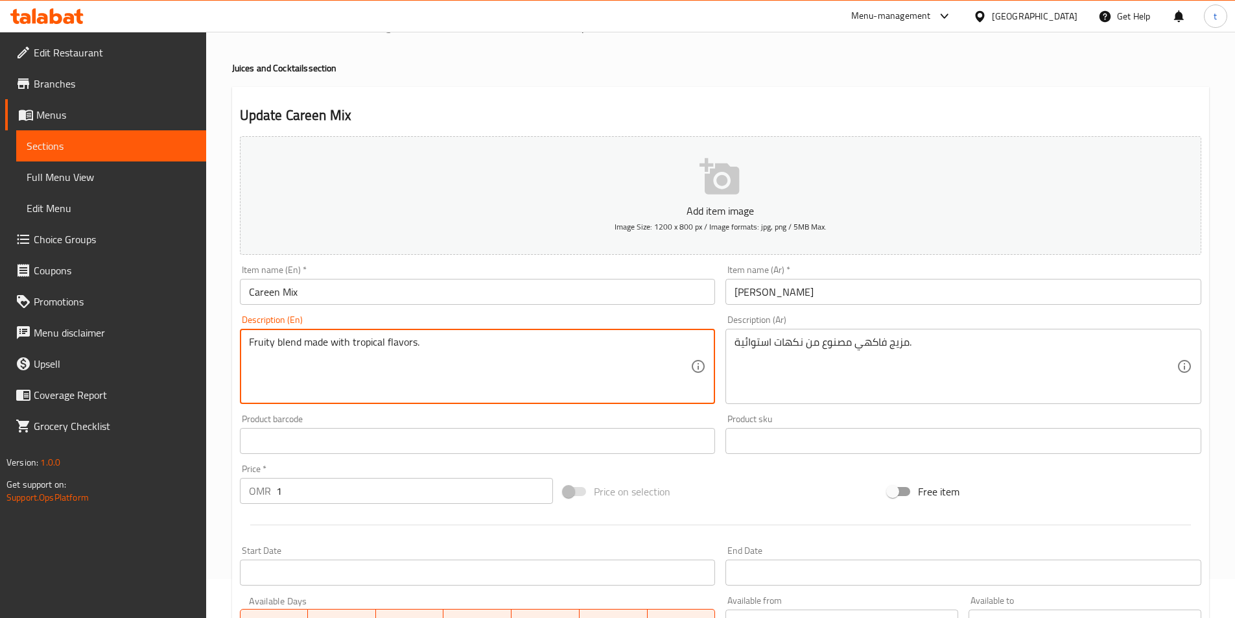
click at [314, 345] on textarea "Fruity blend made with tropical flavors." at bounding box center [470, 367] width 442 height 62
click at [454, 371] on textarea "Fruity blend made with tropical flavors." at bounding box center [470, 367] width 442 height 62
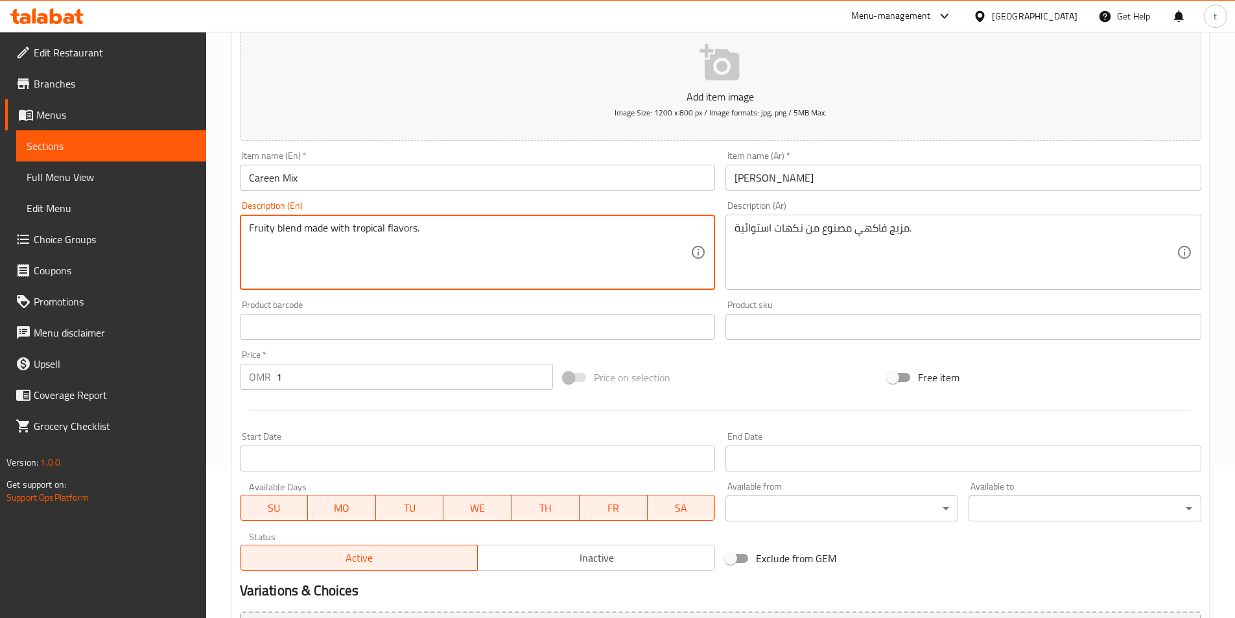
scroll to position [298, 0]
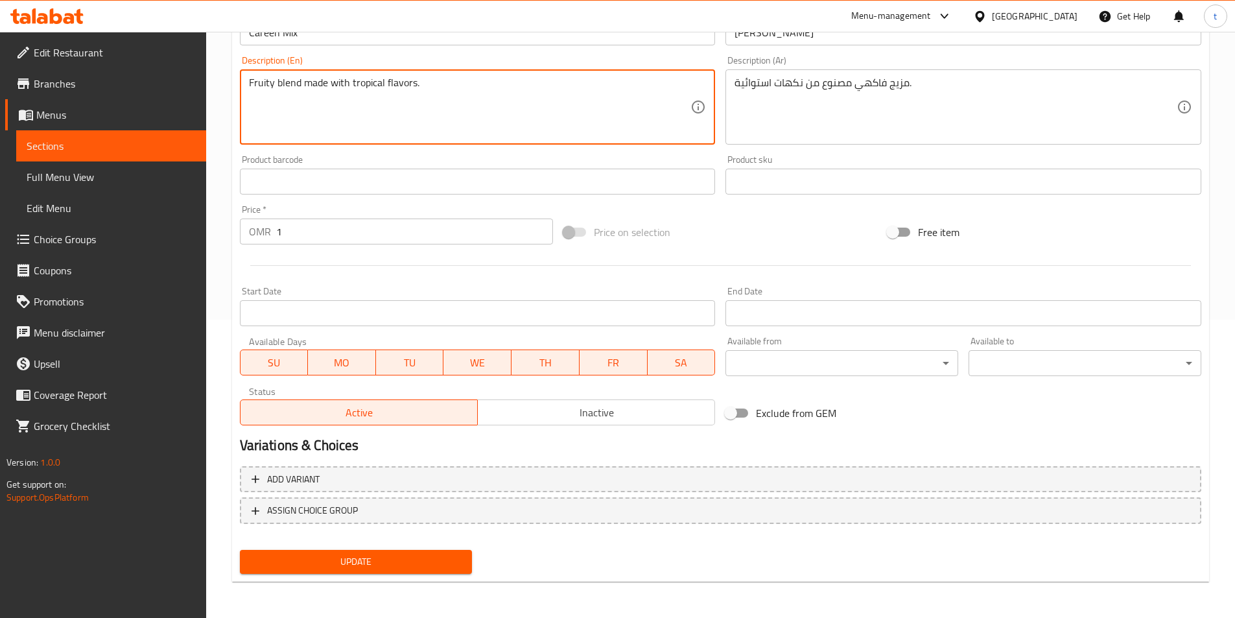
click at [404, 557] on span "Update" at bounding box center [356, 561] width 212 height 16
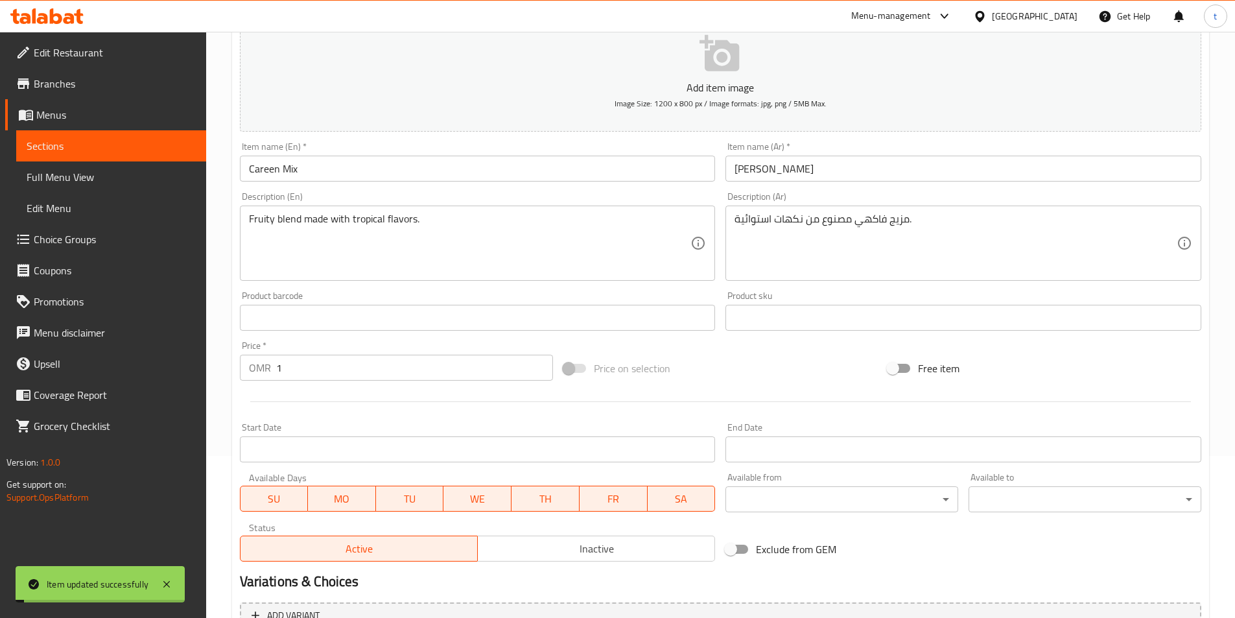
scroll to position [0, 0]
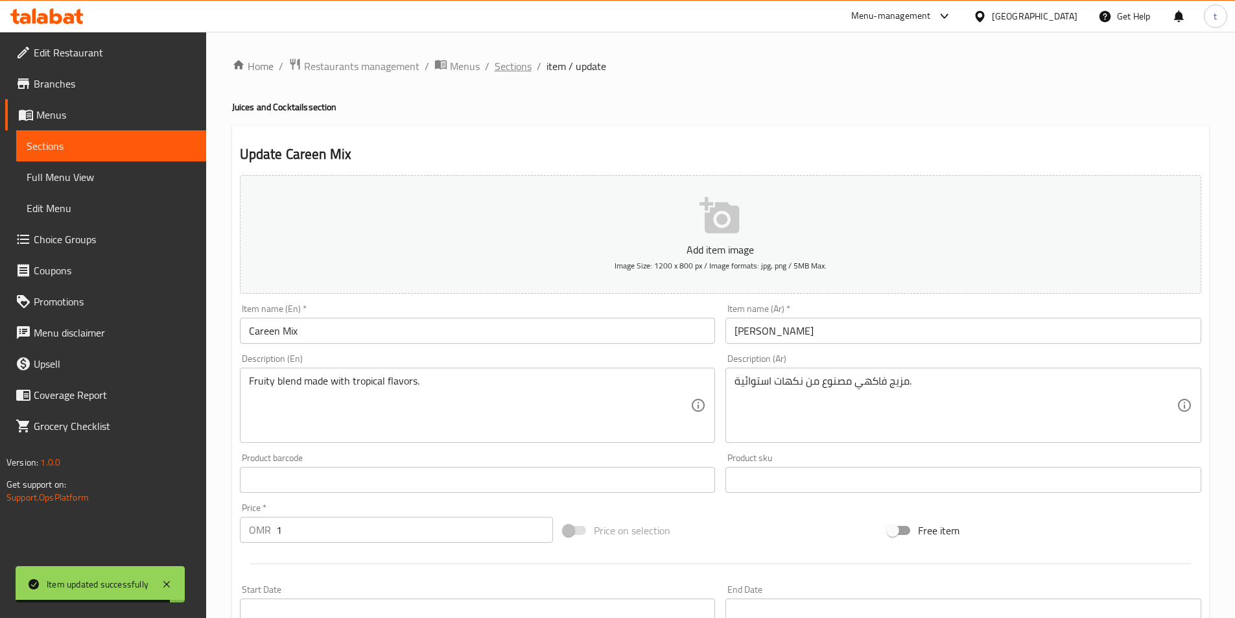
click at [515, 67] on span "Sections" at bounding box center [512, 66] width 37 height 16
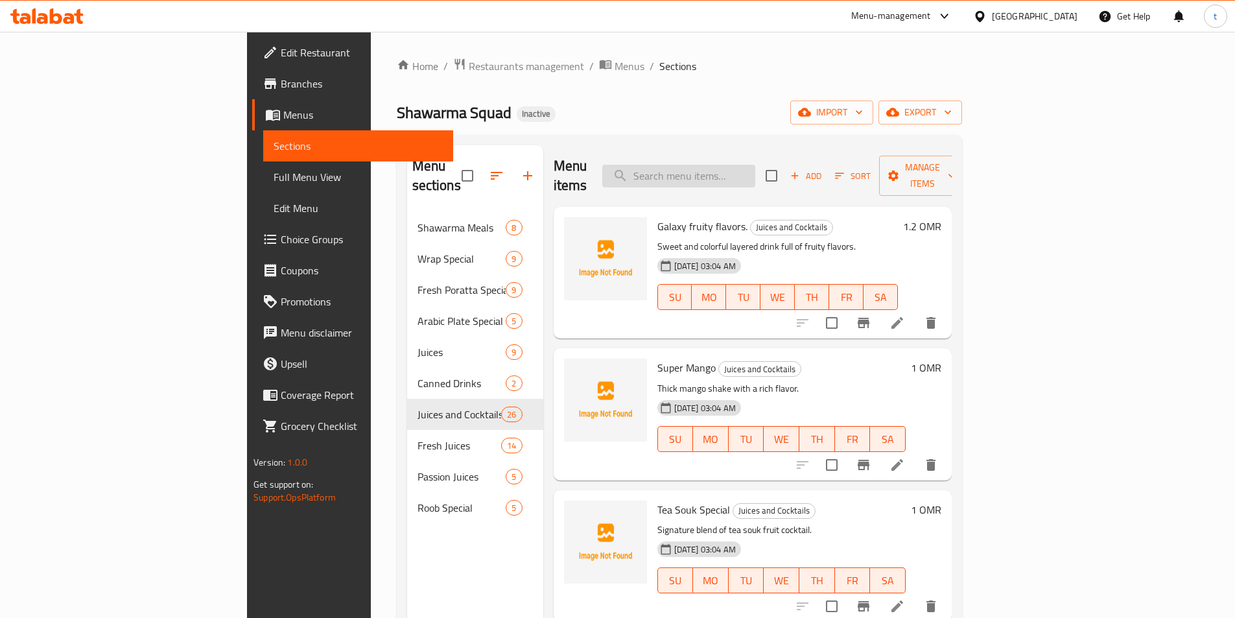
click at [755, 170] on input "search" at bounding box center [678, 176] width 153 height 23
paste input "Lemon Mint"
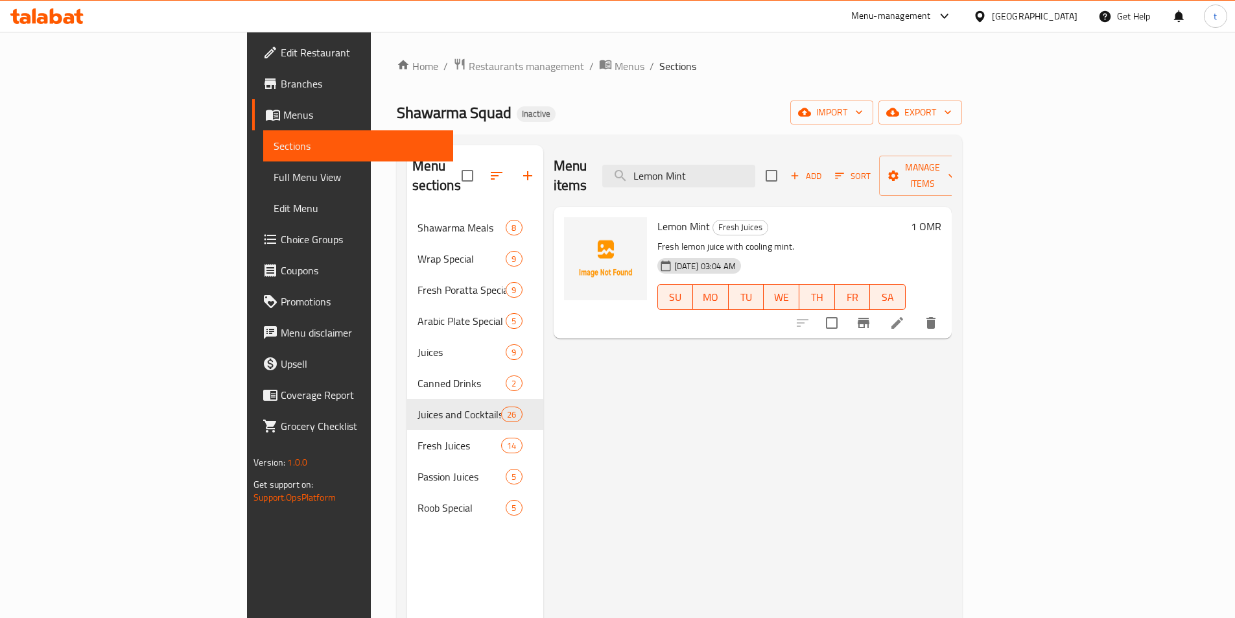
type input "Lemon Mint"
click at [915, 312] on li at bounding box center [897, 322] width 36 height 23
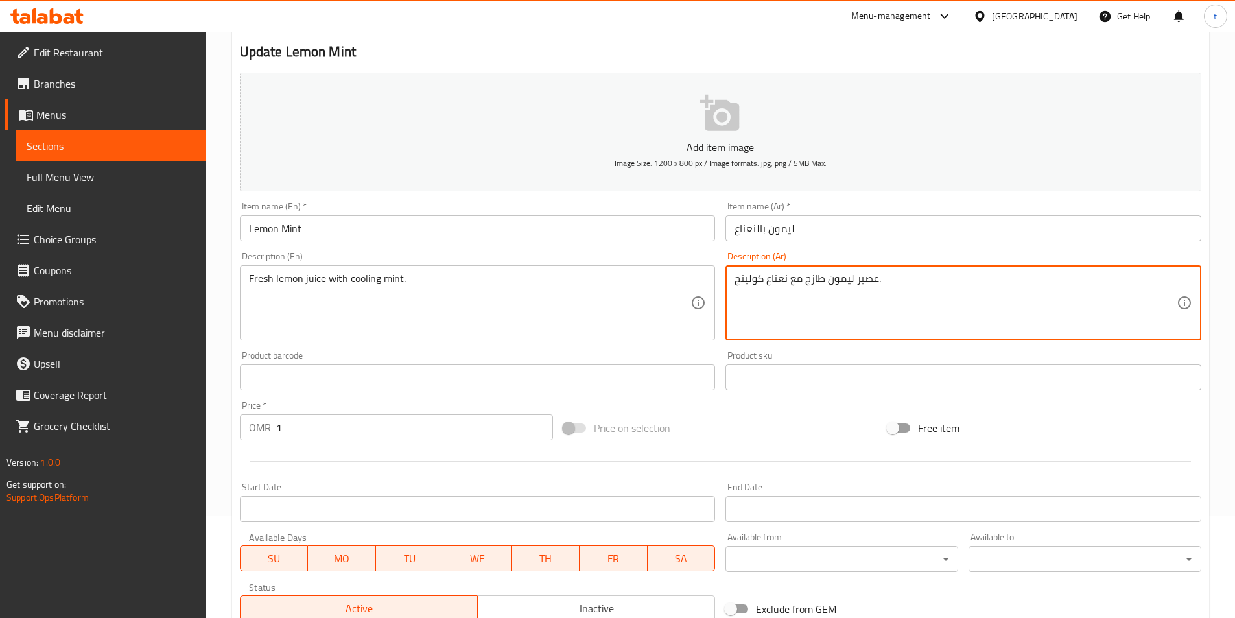
scroll to position [298, 0]
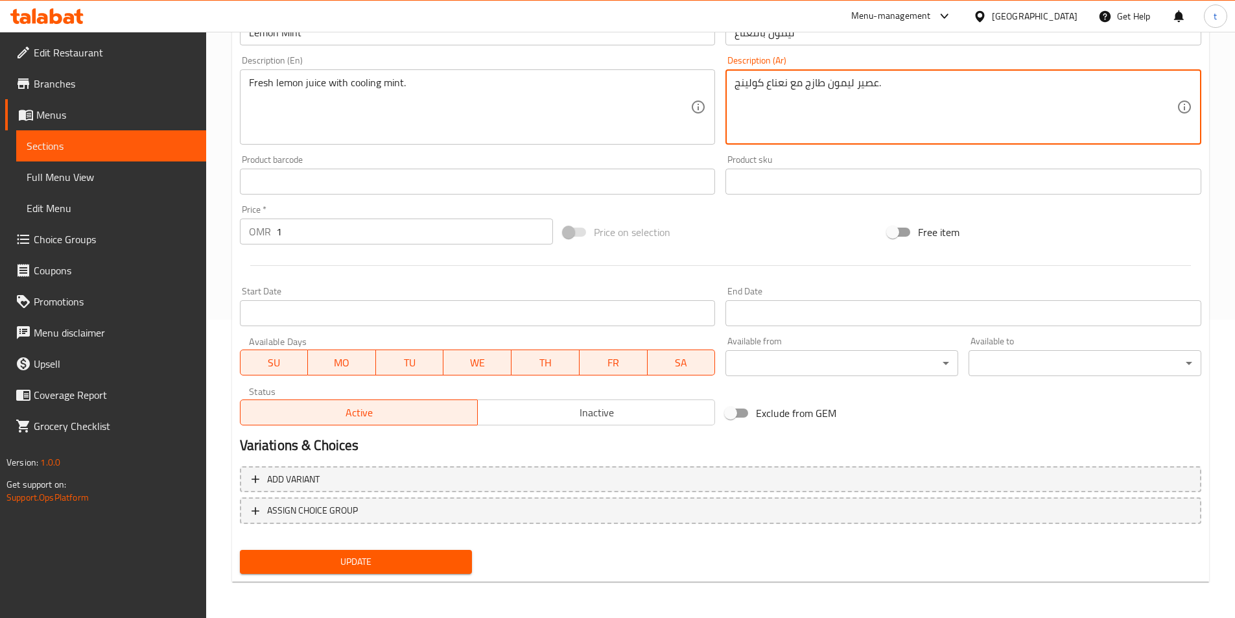
type textarea "عصير ليمون طازج مع نعناع كولينج."
click at [428, 577] on div "Update" at bounding box center [356, 561] width 243 height 34
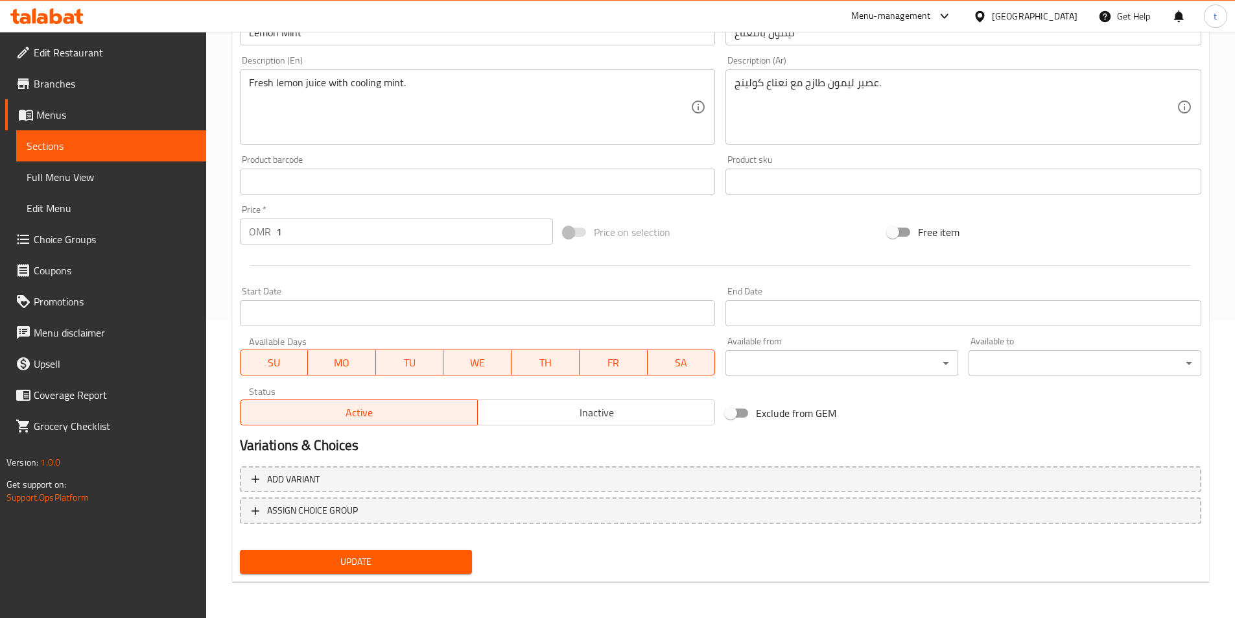
click at [423, 570] on span "Update" at bounding box center [356, 561] width 212 height 16
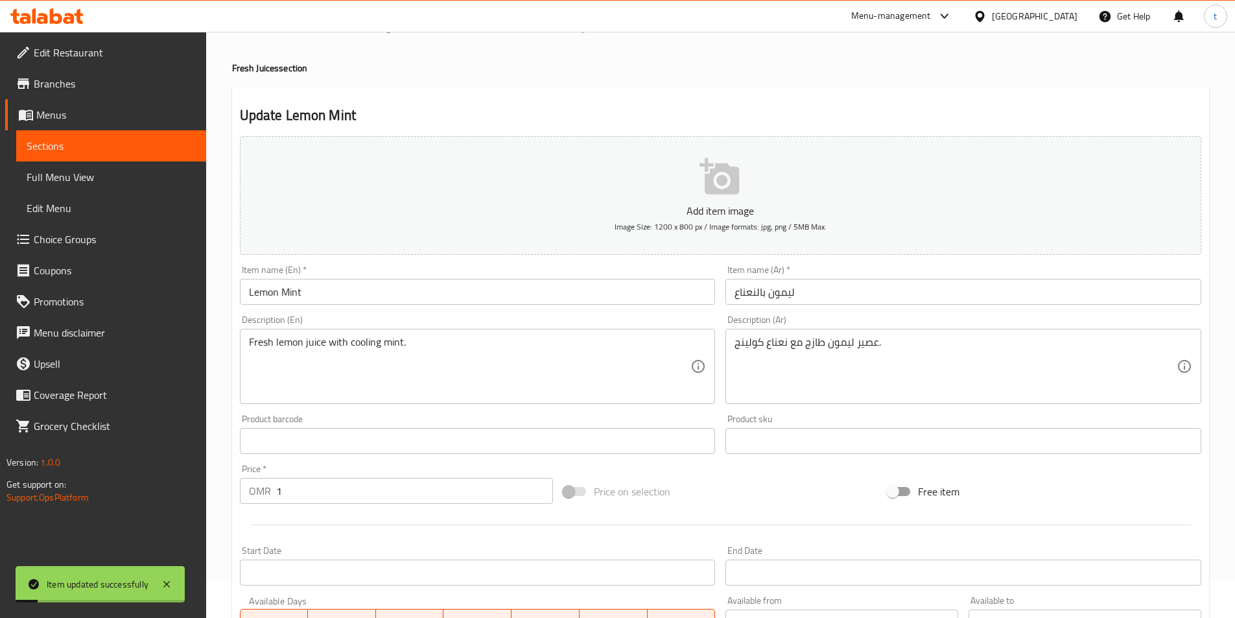
scroll to position [0, 0]
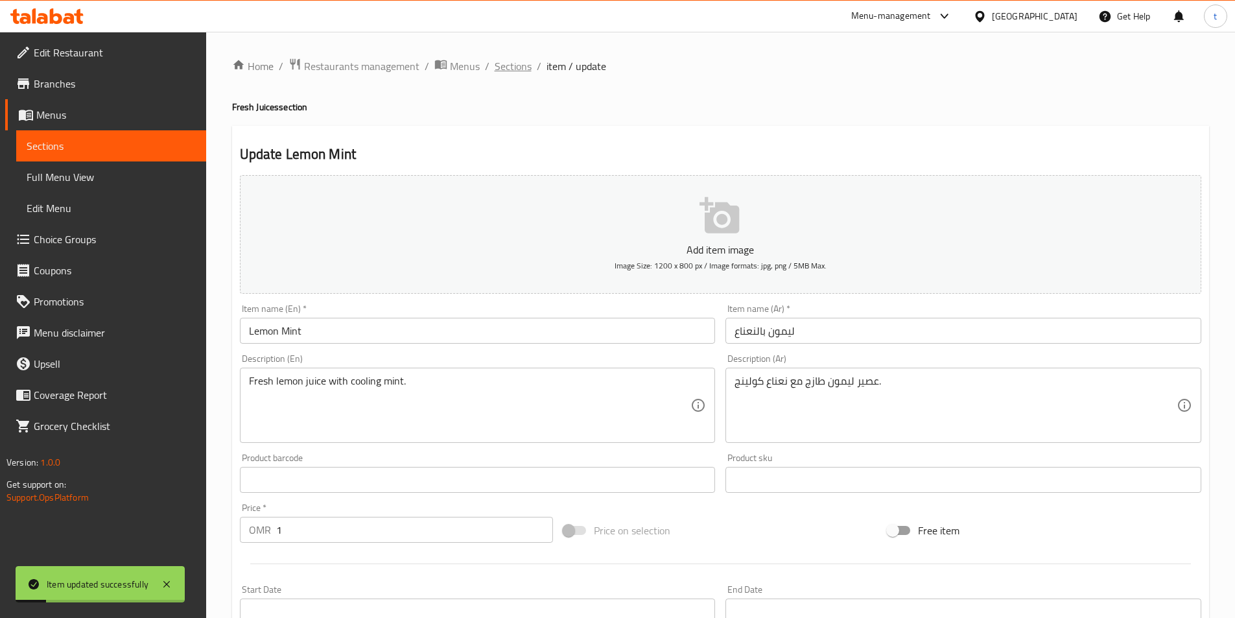
click at [524, 58] on span "Sections" at bounding box center [512, 66] width 37 height 16
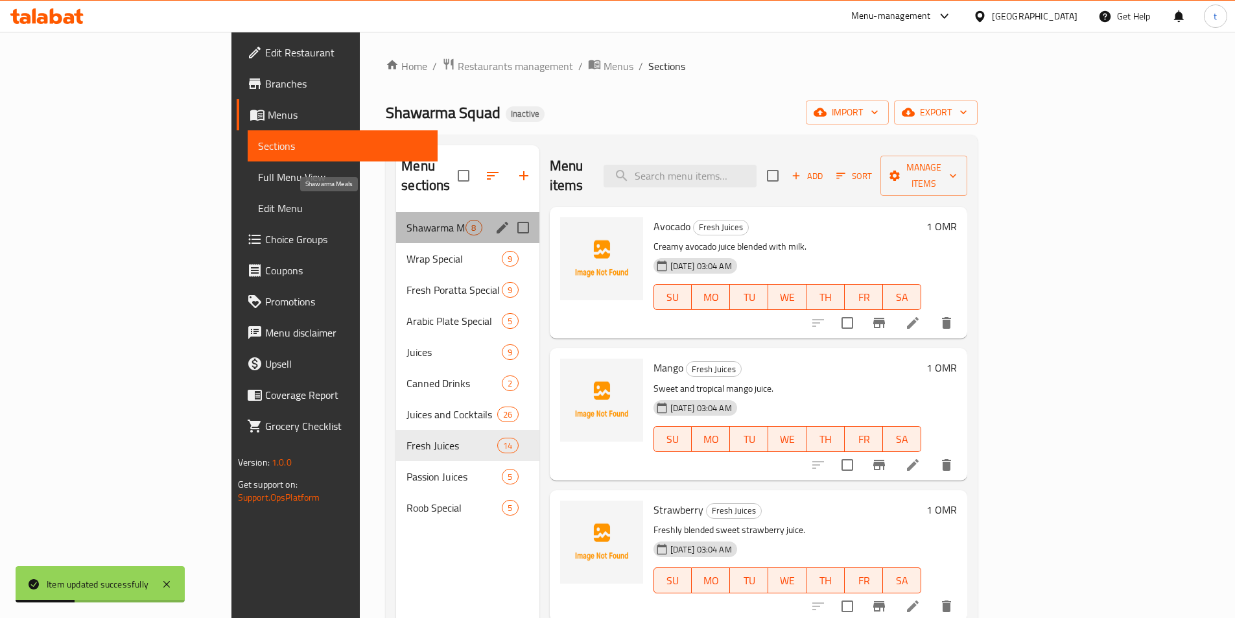
click at [406, 220] on span "Shawarma Meals" at bounding box center [435, 228] width 59 height 16
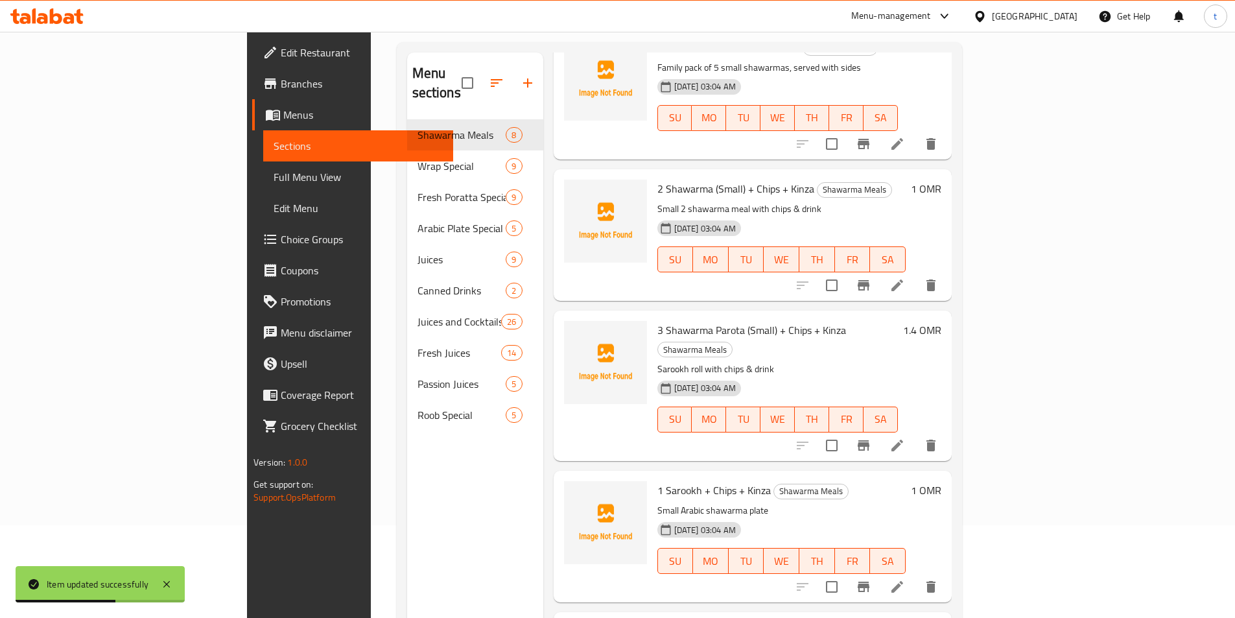
scroll to position [181, 0]
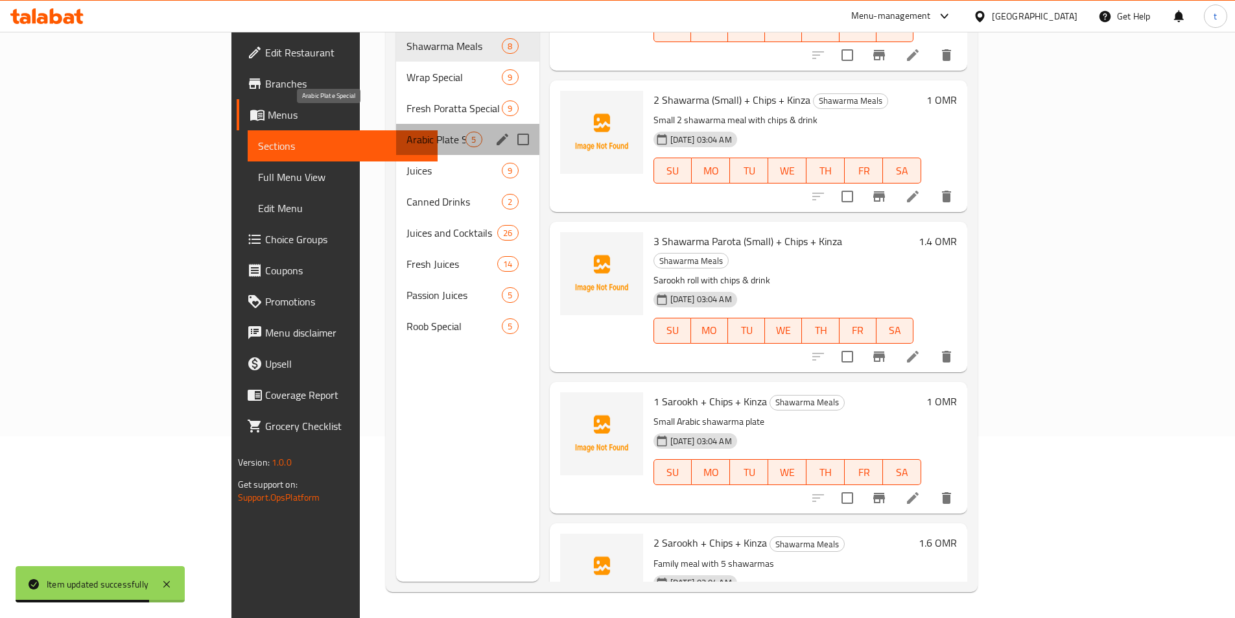
click at [406, 132] on span "Arabic Plate Special" at bounding box center [435, 140] width 59 height 16
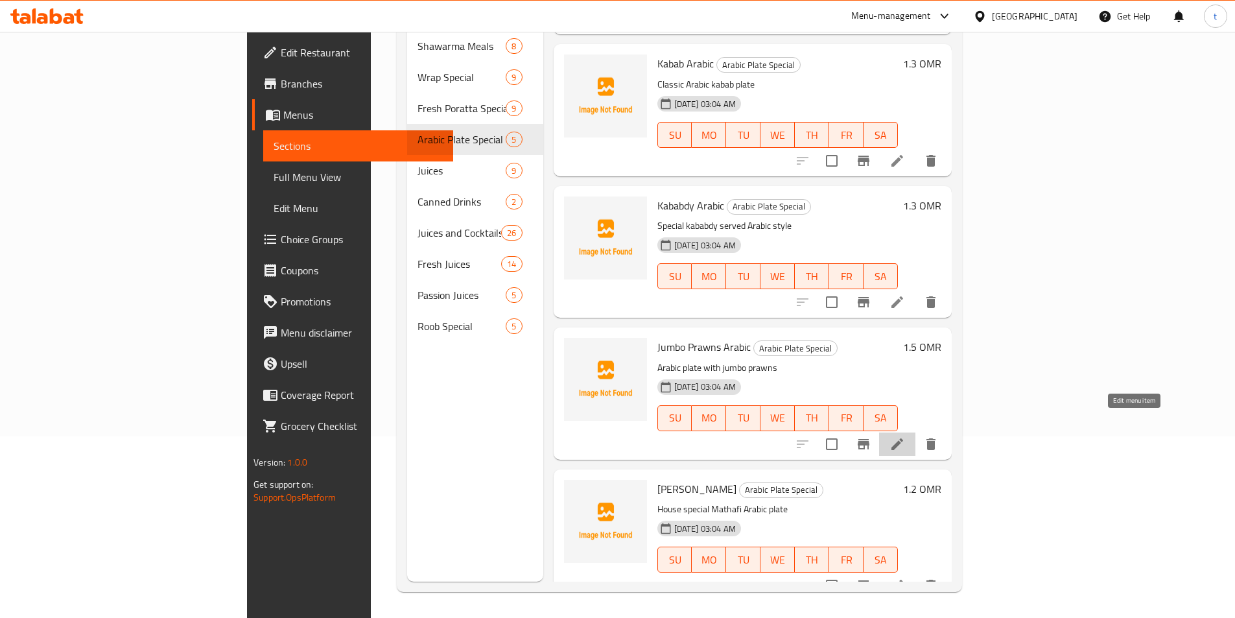
click at [905, 436] on icon at bounding box center [897, 444] width 16 height 16
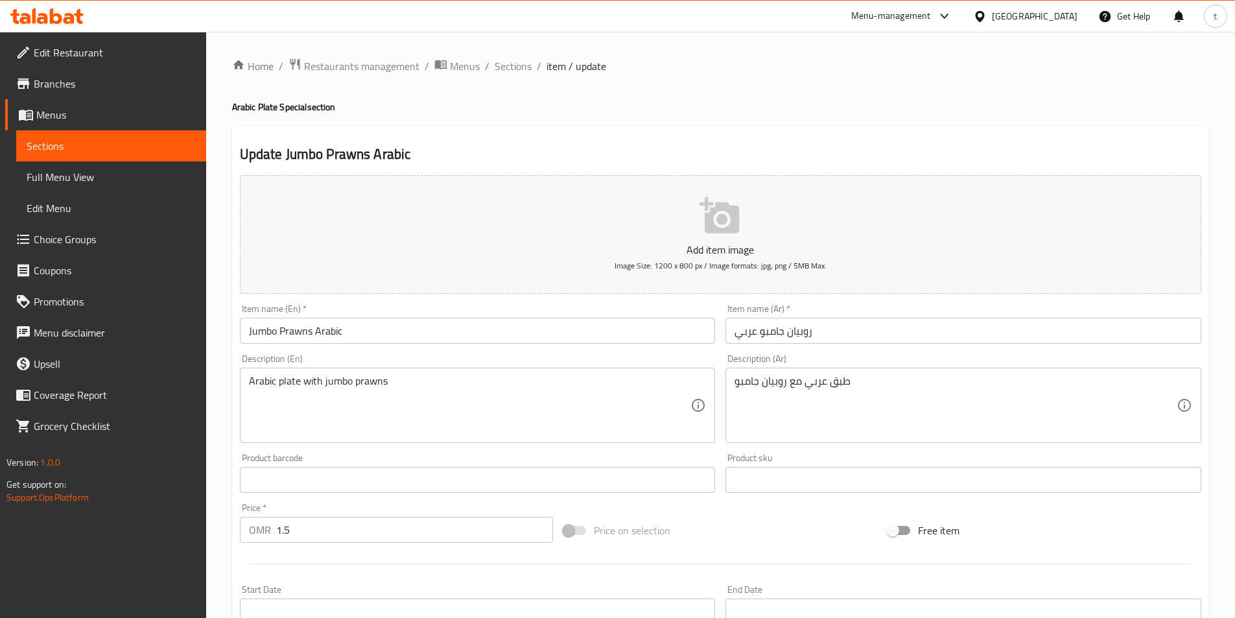
click at [382, 332] on input "Jumbo Prawns Arabic" at bounding box center [478, 331] width 476 height 26
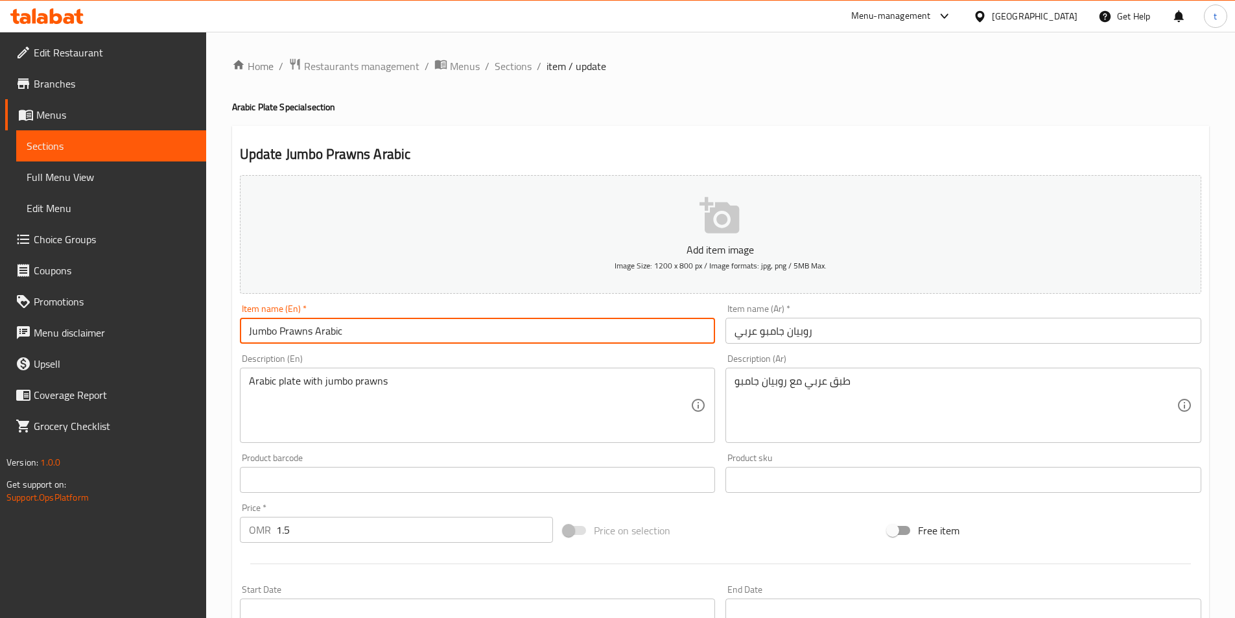
click at [382, 332] on input "Jumbo Prawns Arabic" at bounding box center [478, 331] width 476 height 26
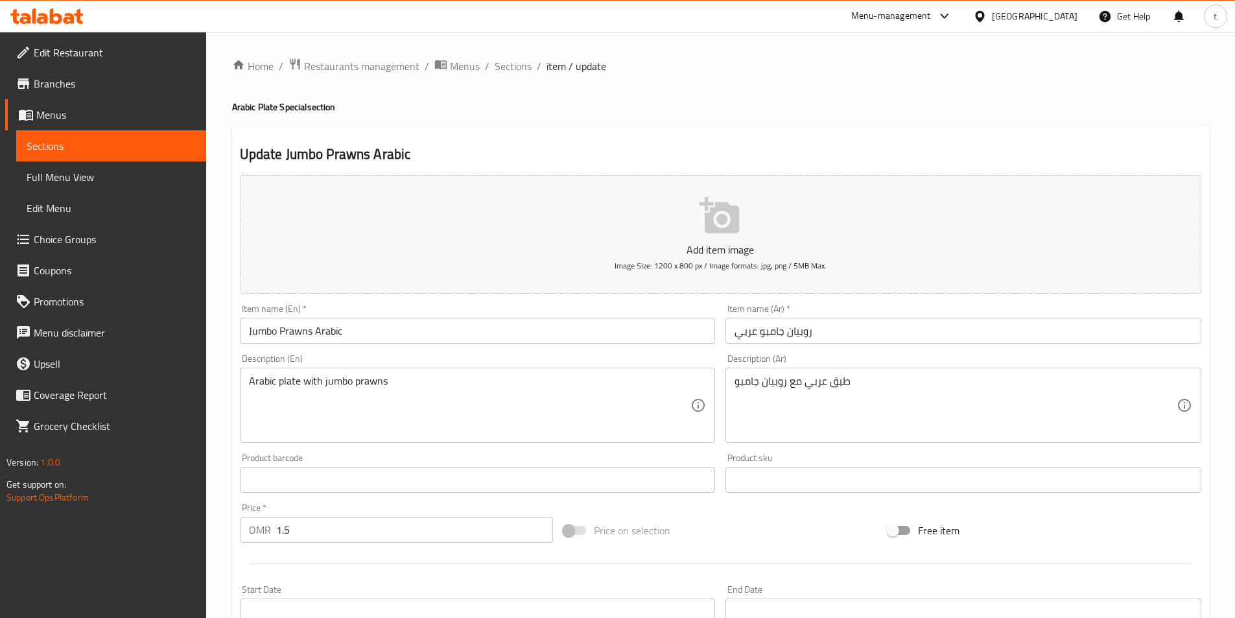
drag, startPoint x: 811, startPoint y: 76, endPoint x: 787, endPoint y: 98, distance: 32.1
click at [811, 76] on div "Home / Restaurants management / Menus / Sections / item / update Arabic Plate S…" at bounding box center [720, 474] width 977 height 832
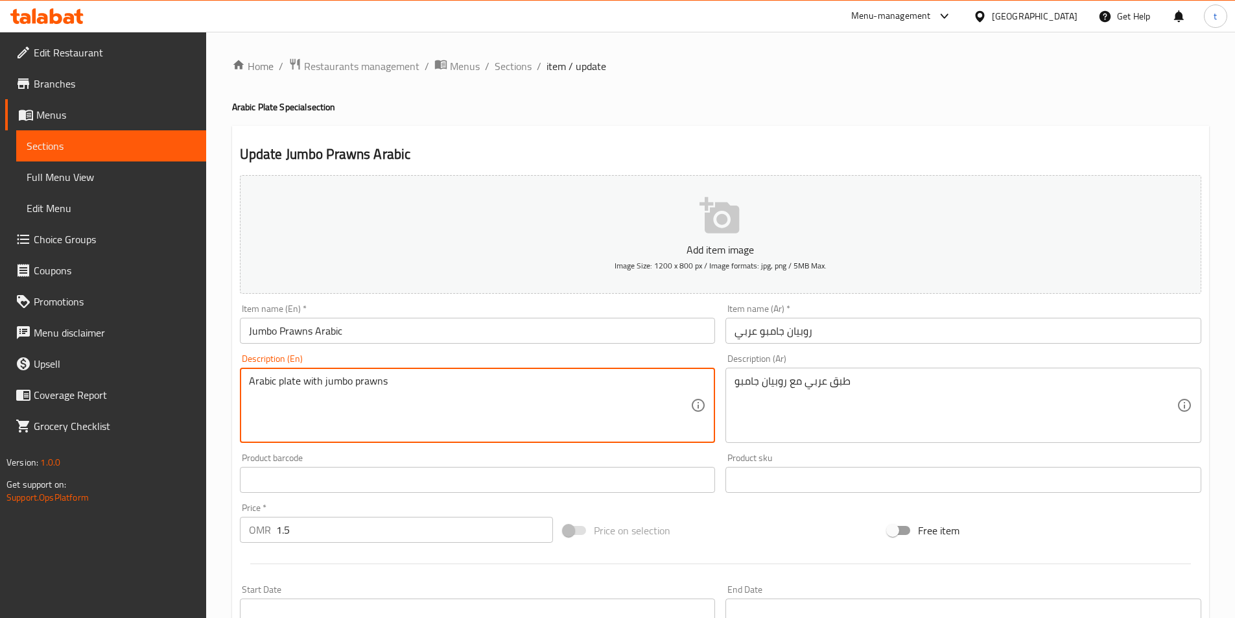
click at [556, 380] on textarea "Arabic plate with jumbo prawns" at bounding box center [470, 406] width 442 height 62
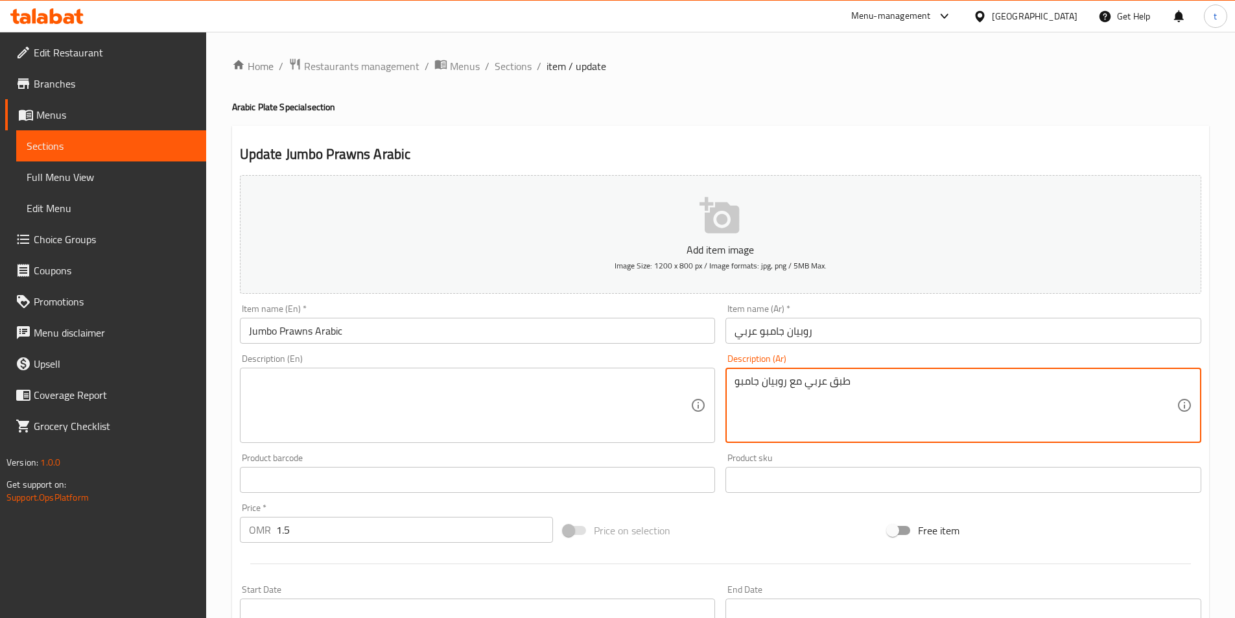
click at [911, 384] on textarea "طبق عربي مع روبيان جامبو" at bounding box center [955, 406] width 442 height 62
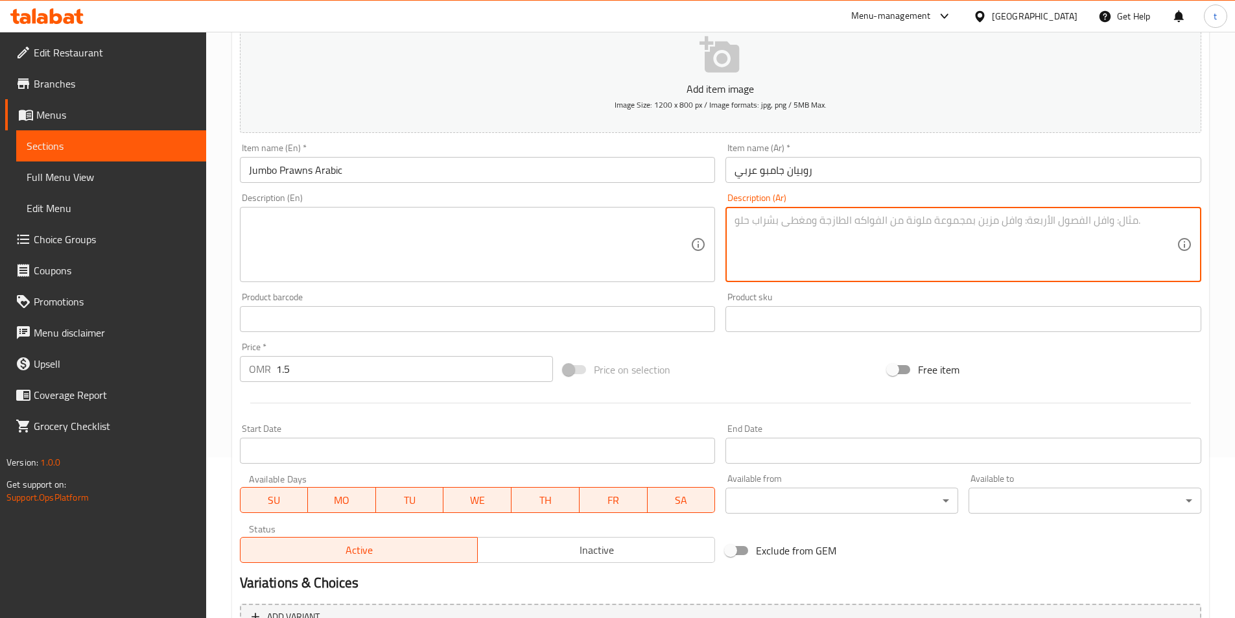
scroll to position [298, 0]
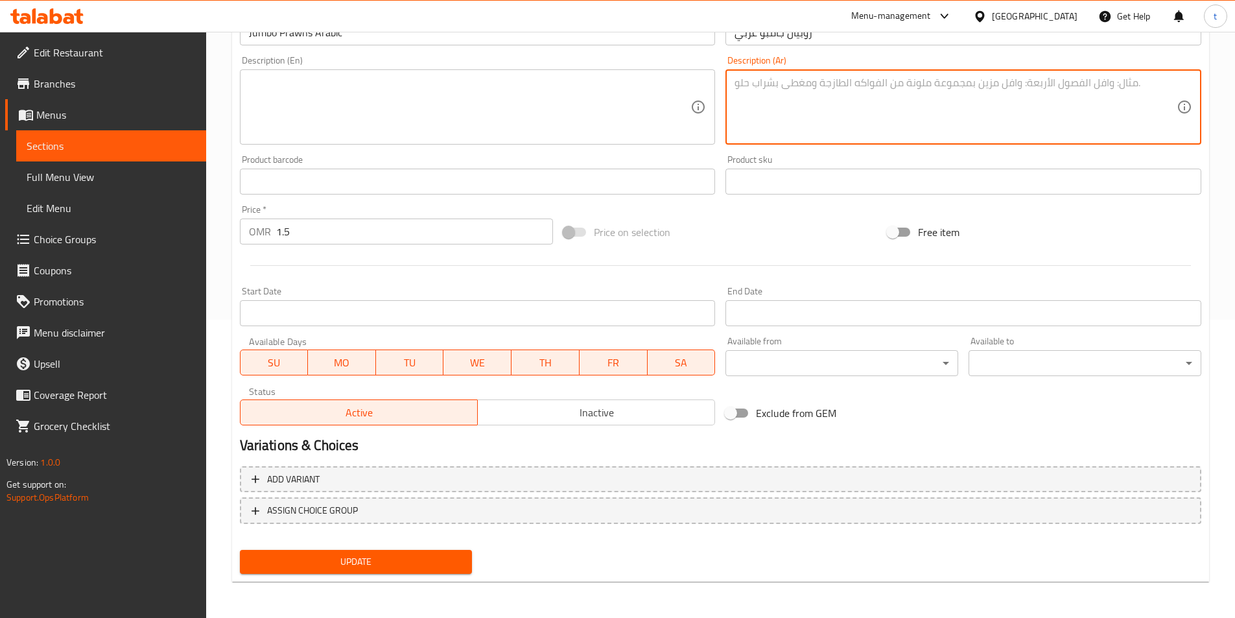
click at [389, 552] on button "Update" at bounding box center [356, 562] width 233 height 24
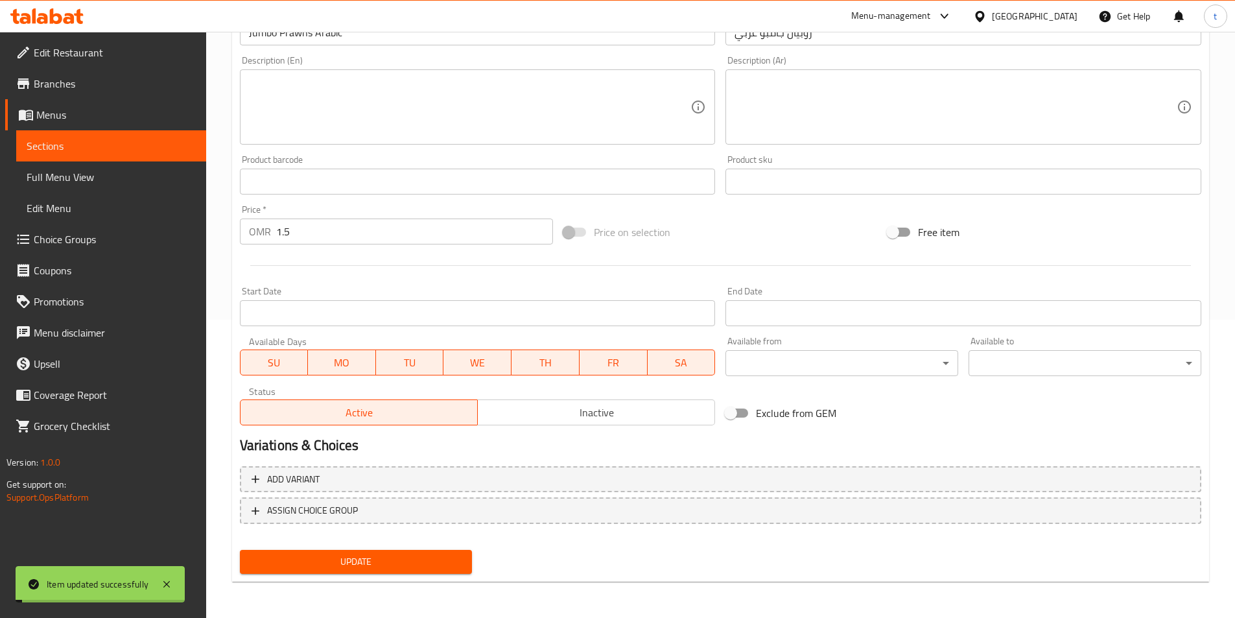
scroll to position [39, 0]
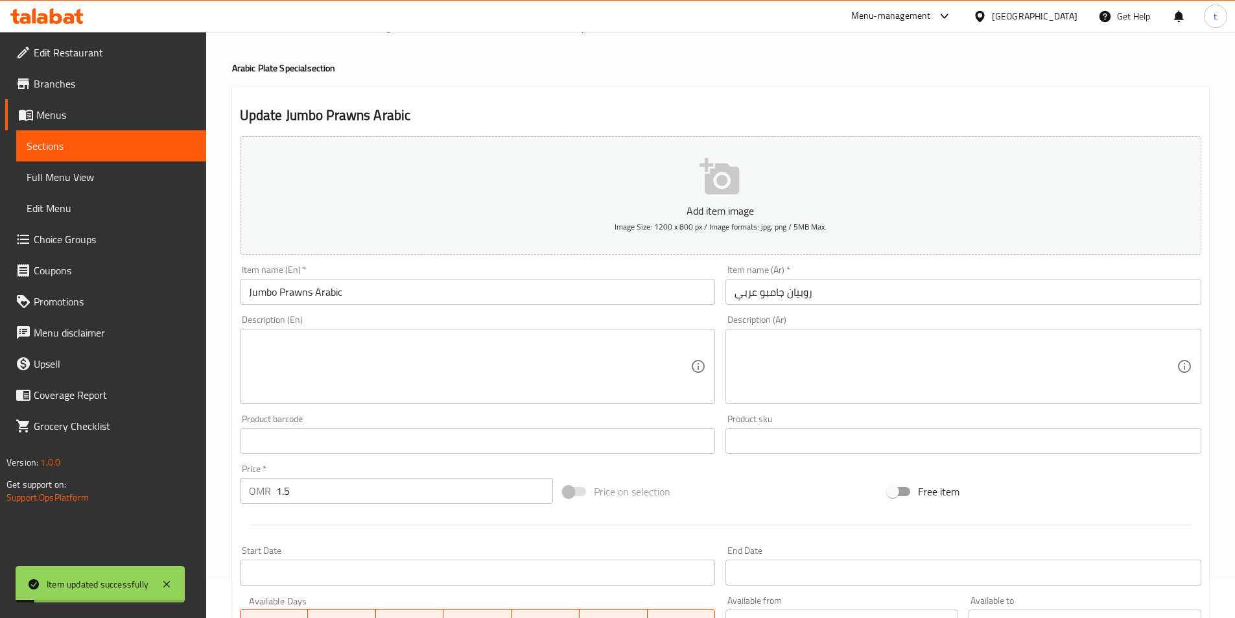
click at [379, 284] on input "Jumbo Prawns Arabic" at bounding box center [478, 292] width 476 height 26
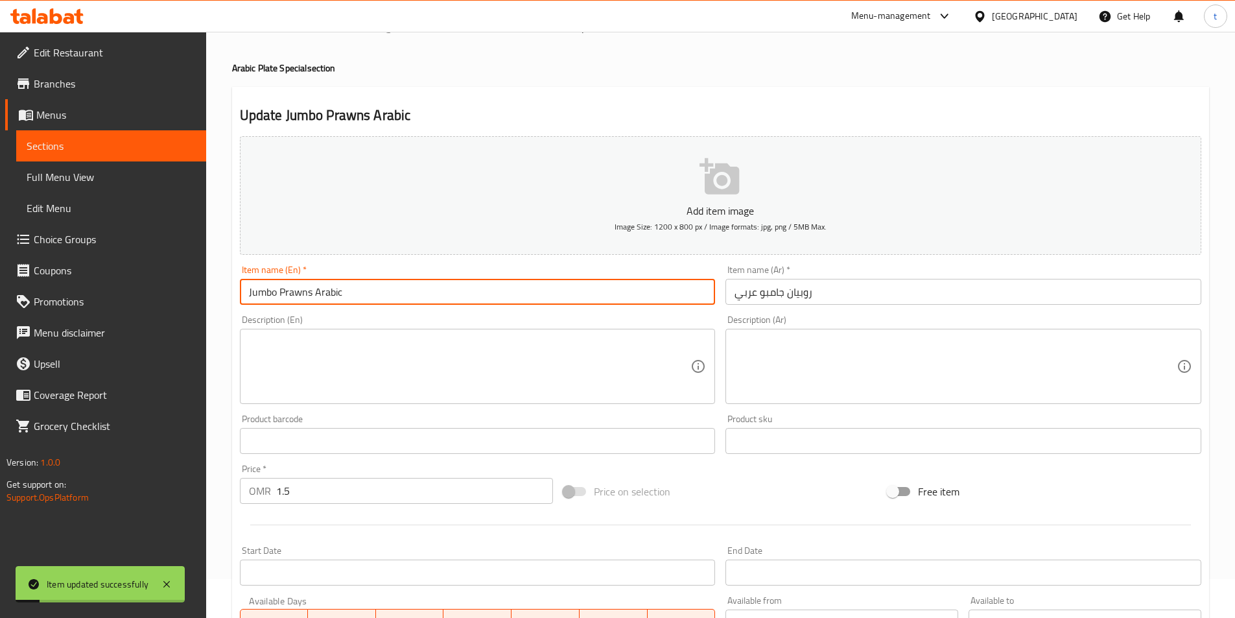
click at [379, 284] on input "Jumbo Prawns Arabic" at bounding box center [478, 292] width 476 height 26
click at [651, 374] on textarea at bounding box center [470, 367] width 442 height 62
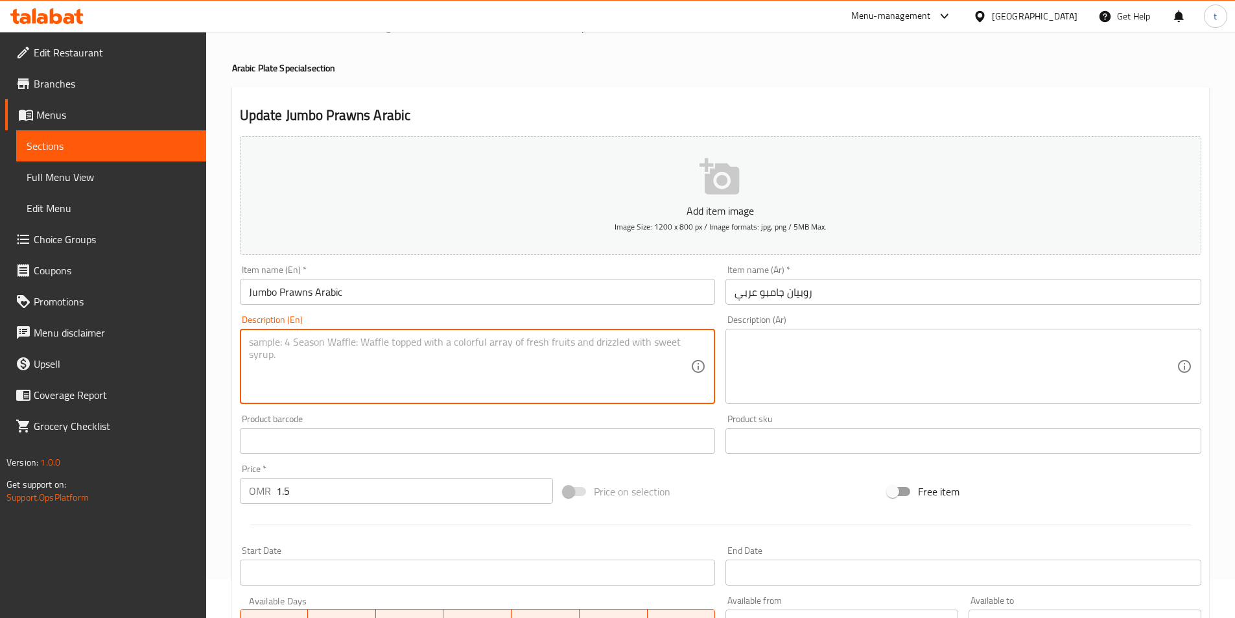
click at [635, 342] on textarea at bounding box center [470, 367] width 442 height 62
paste textarea "Featuring plump and juicy prawns يتميز بالقريدس الممتلئ والعصير"
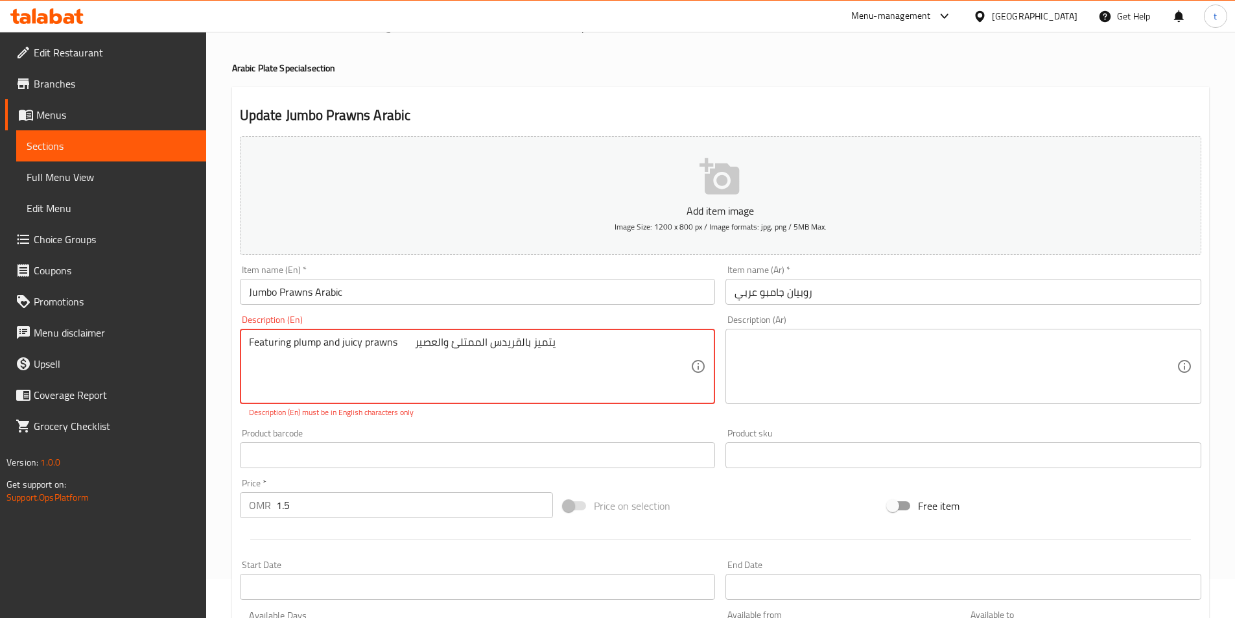
click at [460, 344] on textarea "Featuring plump and juicy prawns يتميز بالقريدس الممتلئ والعصير" at bounding box center [470, 367] width 442 height 62
click at [491, 345] on textarea "Featuring plump and juicy prawns يتميز بالقريدس الممتلئ والعصير" at bounding box center [470, 367] width 442 height 62
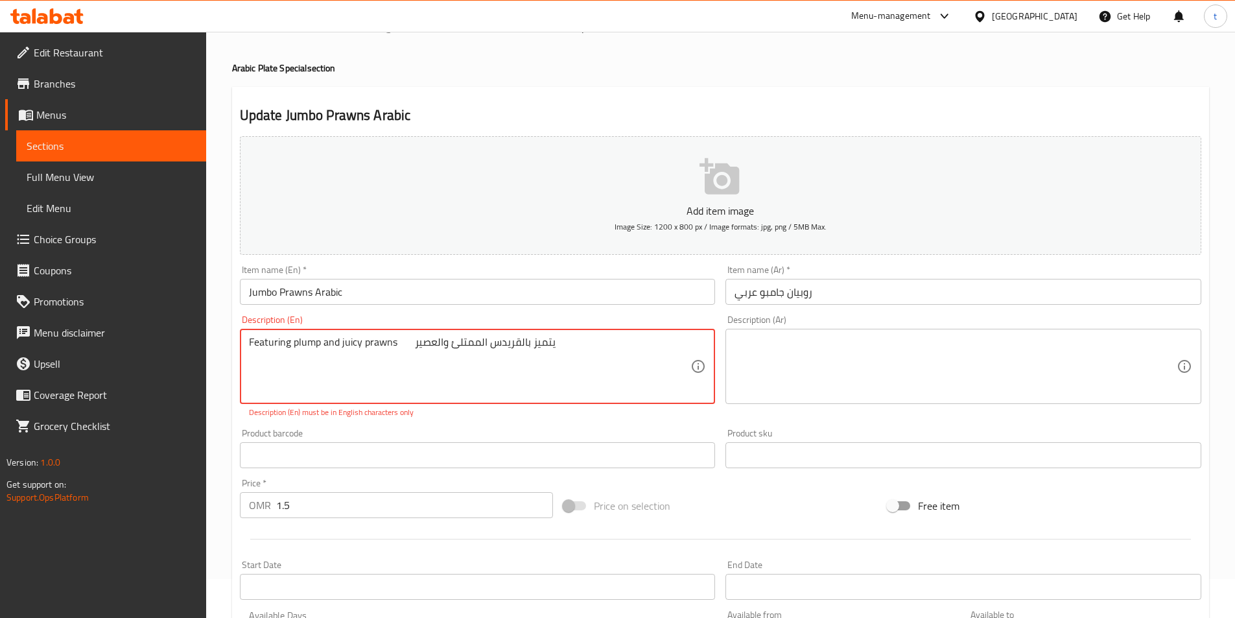
click at [428, 338] on textarea "Featuring plump and juicy prawns يتميز بالقريدس الممتلئ والعصير" at bounding box center [470, 367] width 442 height 62
drag, startPoint x: 412, startPoint y: 342, endPoint x: 600, endPoint y: 338, distance: 188.0
click at [600, 338] on textarea "Featuring plump and juicy prawns يتميز بالقريدس الممتلئ والعصير" at bounding box center [470, 367] width 442 height 62
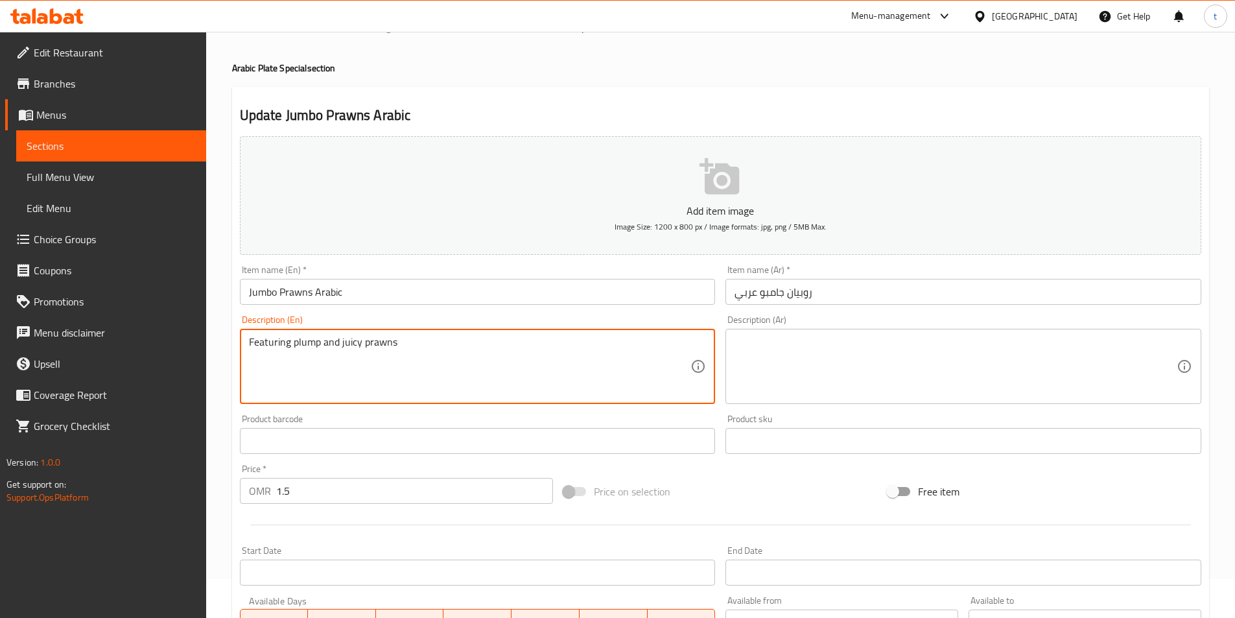
type textarea "Featuring plump and juicy prawns"
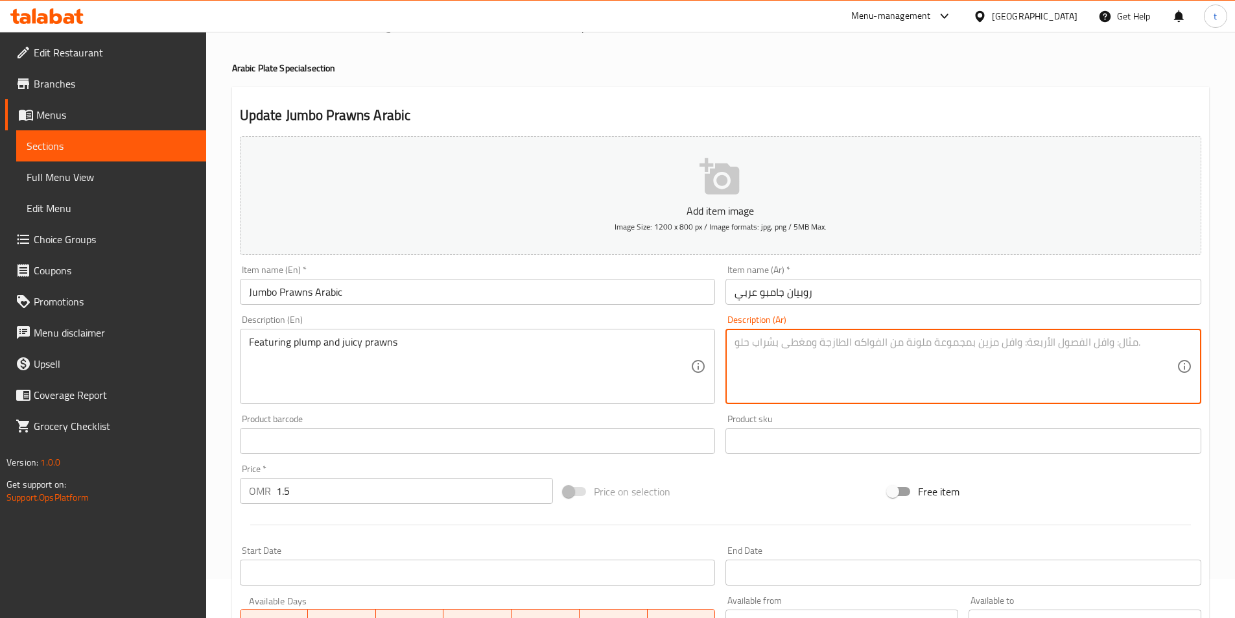
click at [889, 366] on textarea at bounding box center [955, 367] width 442 height 62
paste textarea "يتميز بالقريدس الممتلئ والعصير"
click at [767, 343] on textarea "يتميز بالقريدس الممتلئ والالجوسي" at bounding box center [955, 367] width 442 height 62
type textarea "يتميز بالقريدس الممتلئ والجوسي"
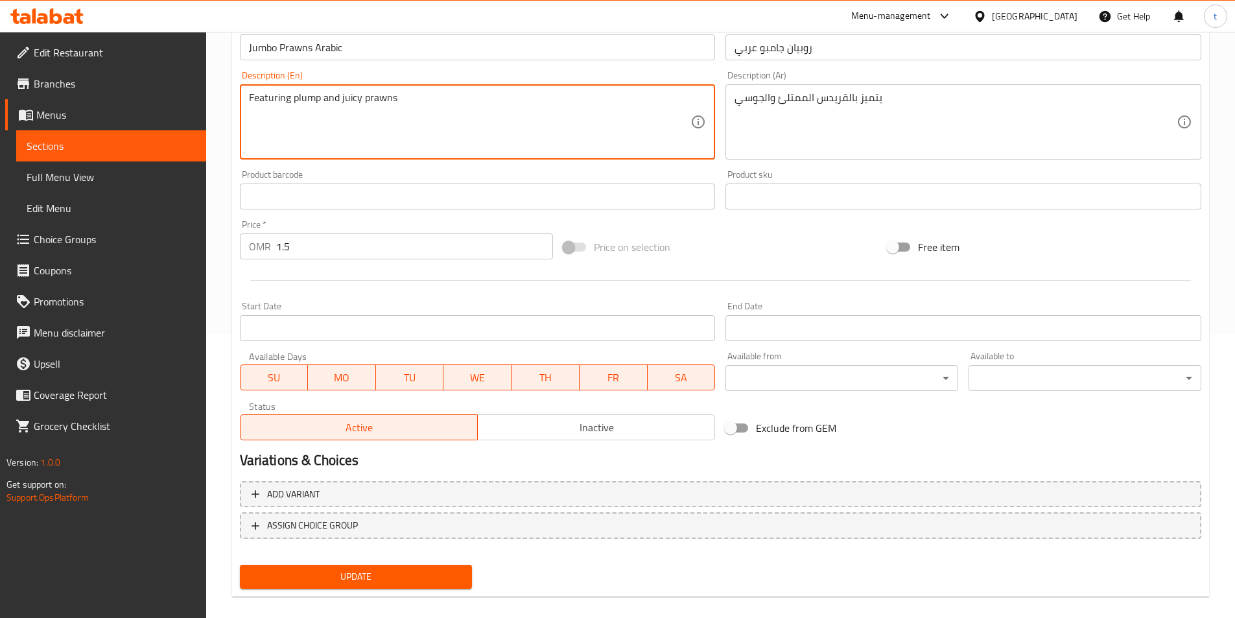
scroll to position [298, 0]
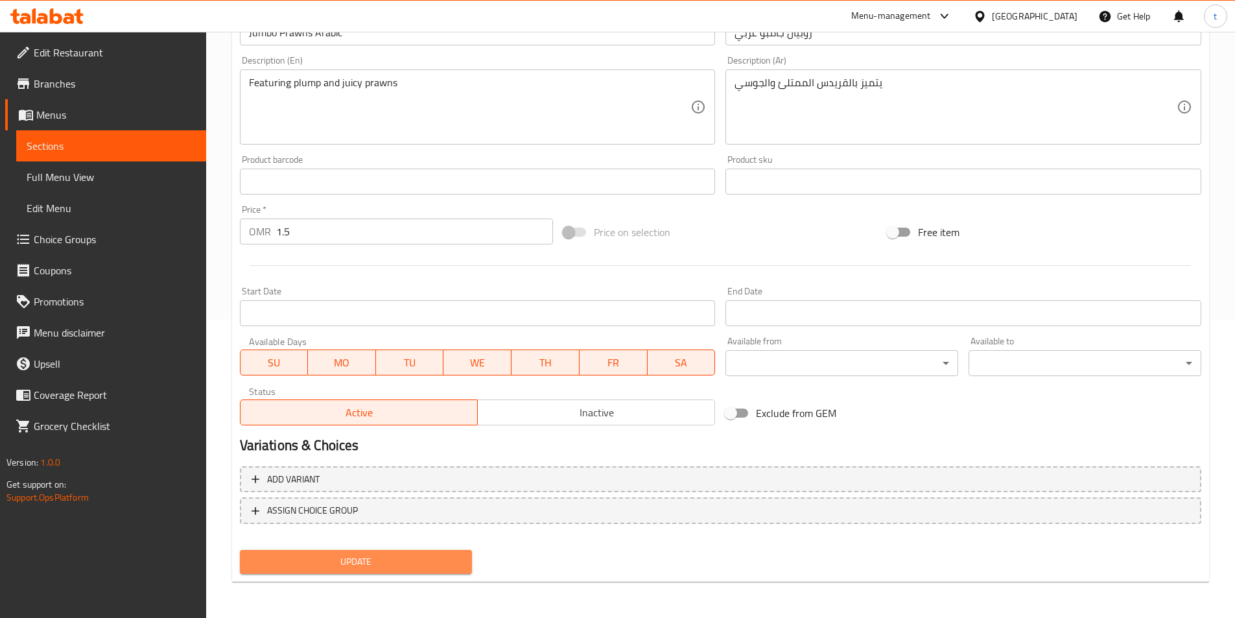
click at [432, 563] on span "Update" at bounding box center [356, 561] width 212 height 16
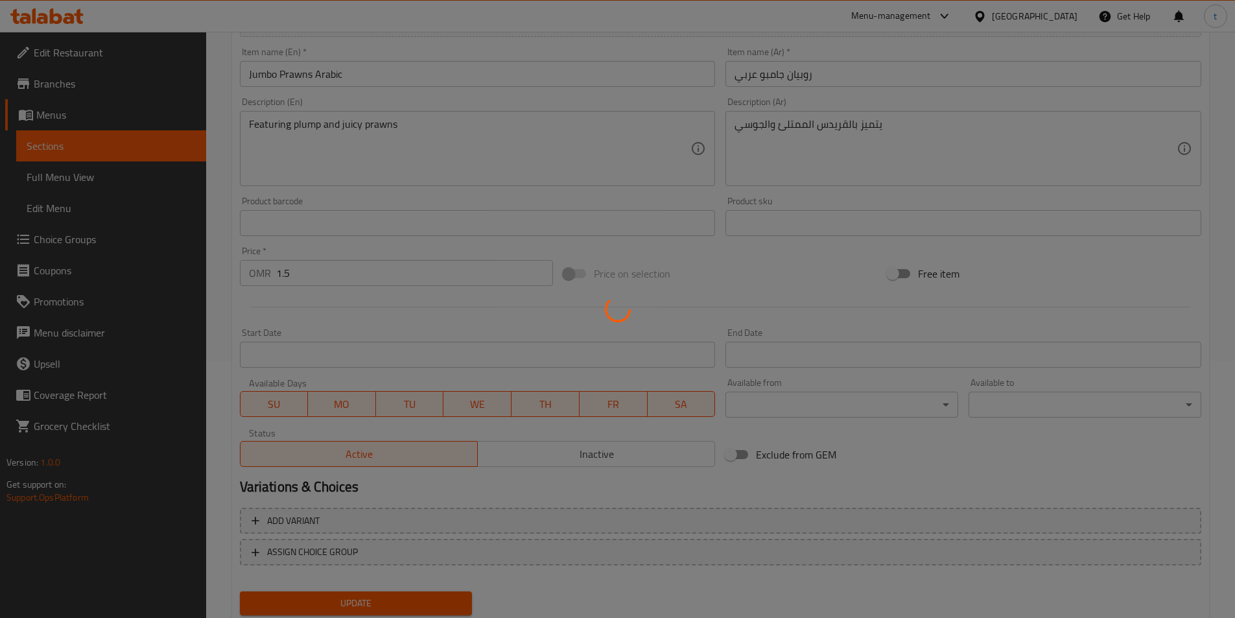
scroll to position [233, 0]
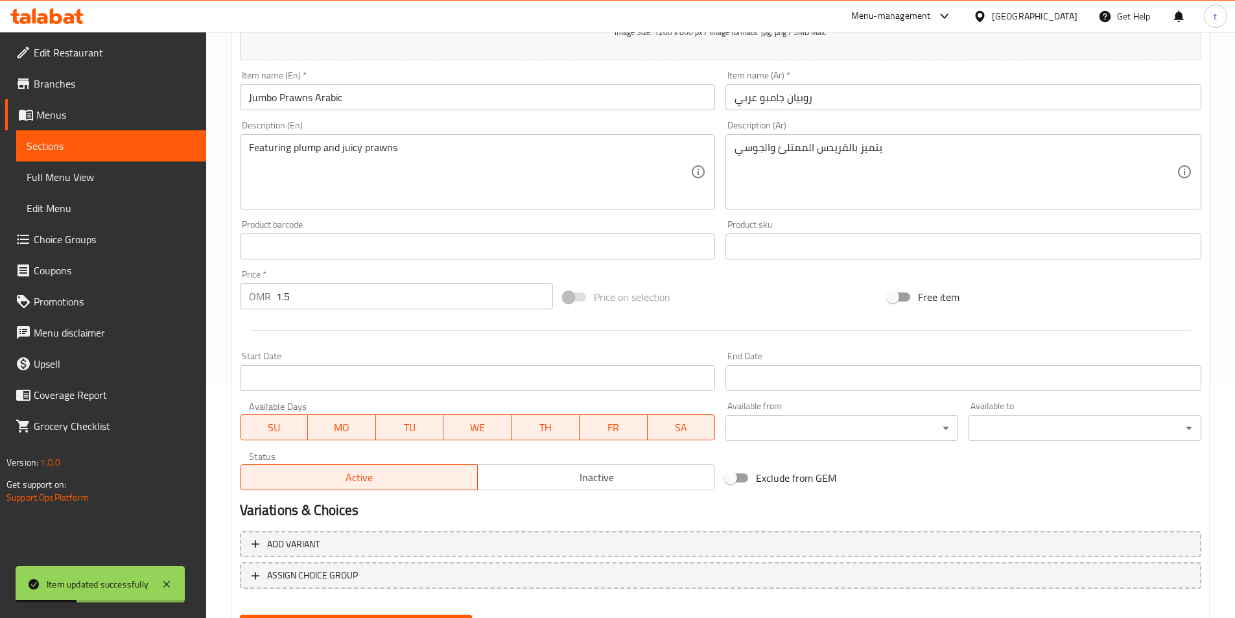
click at [659, 69] on div "Item name (En)   * Jumbo Prawns Arabic Item name (En) *" at bounding box center [478, 90] width 486 height 50
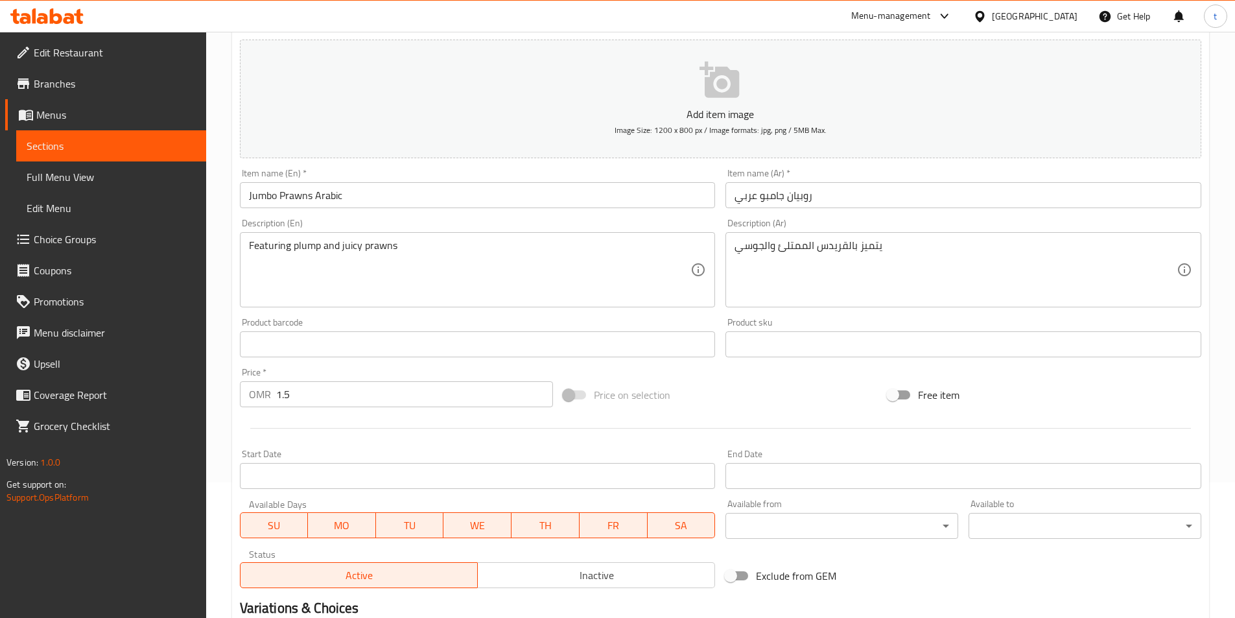
scroll to position [298, 0]
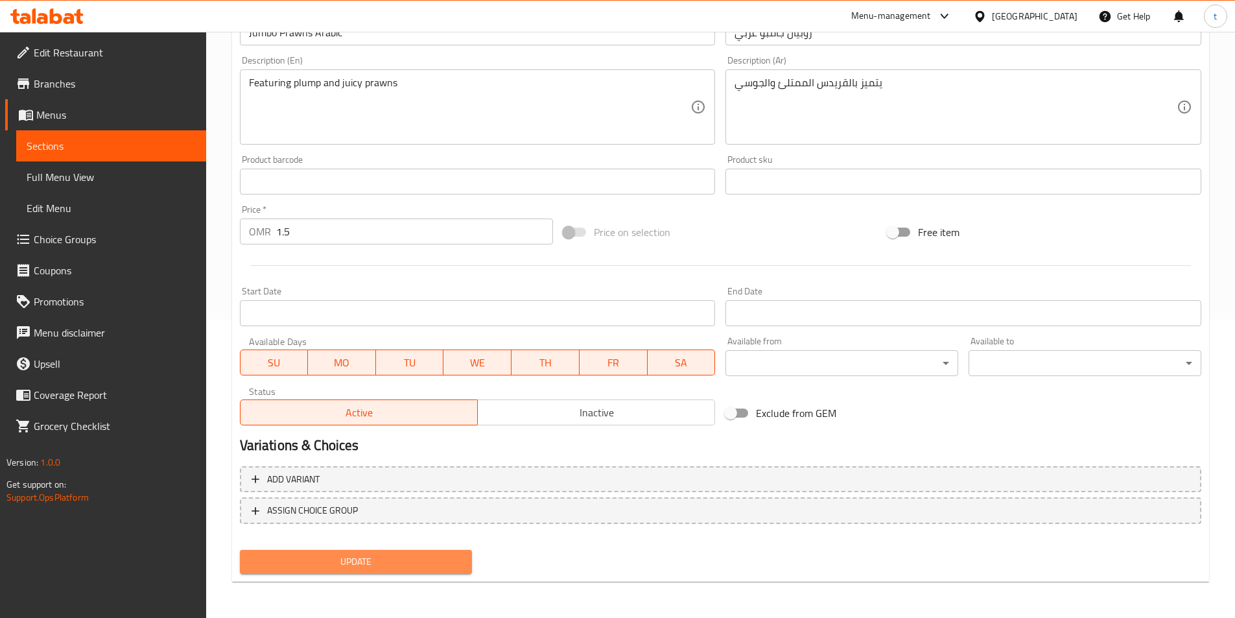
click at [384, 556] on span "Update" at bounding box center [356, 561] width 212 height 16
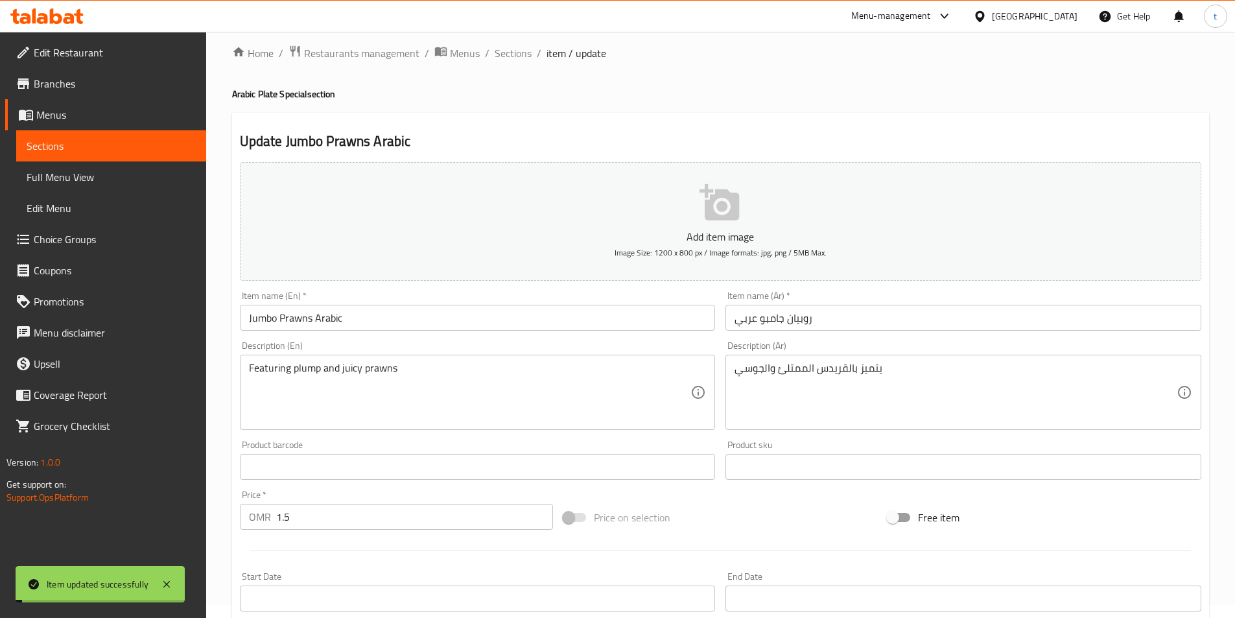
scroll to position [0, 0]
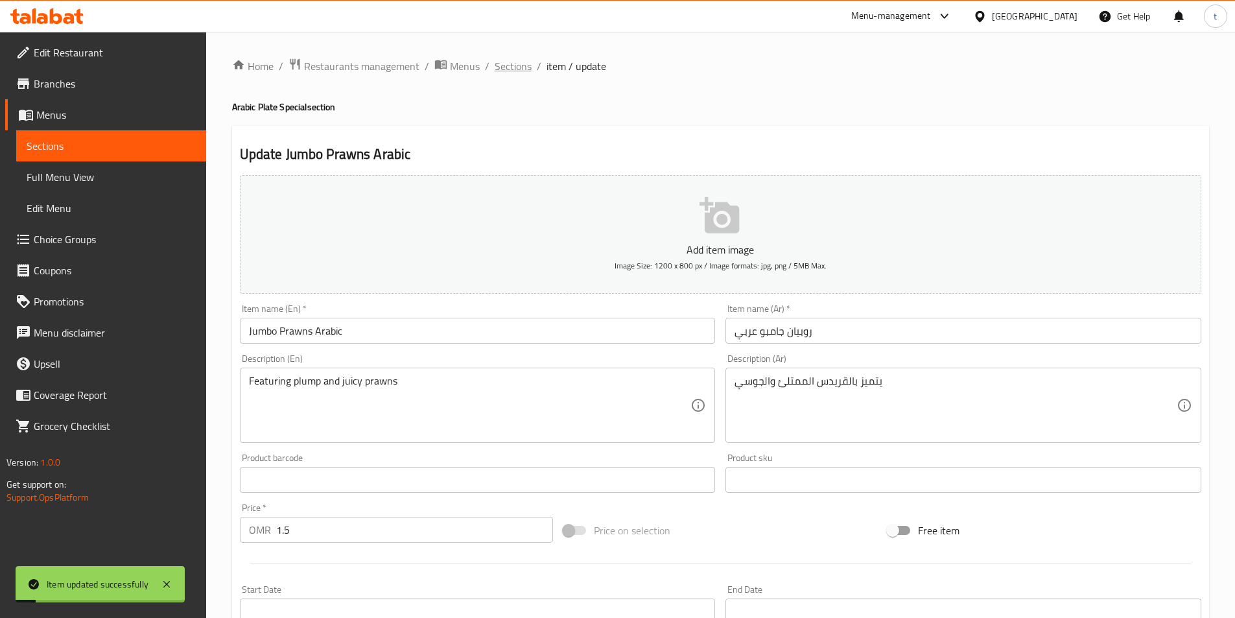
click at [522, 72] on span "Sections" at bounding box center [512, 66] width 37 height 16
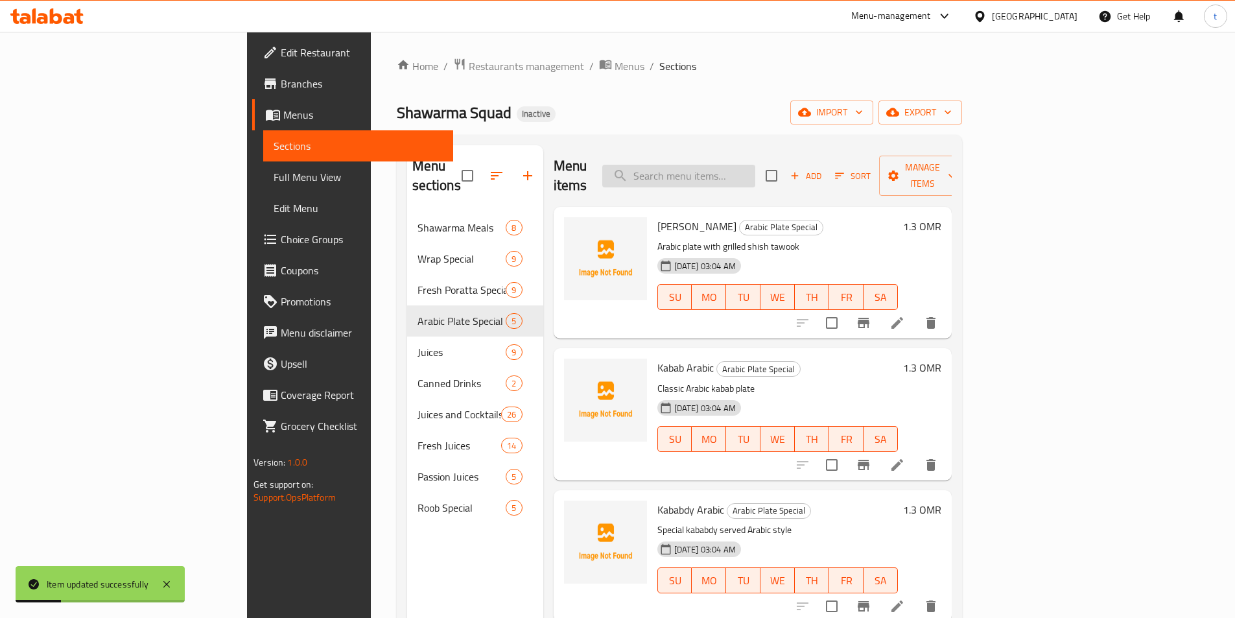
click at [755, 167] on input "search" at bounding box center [678, 176] width 153 height 23
paste input "Passion Ruman"
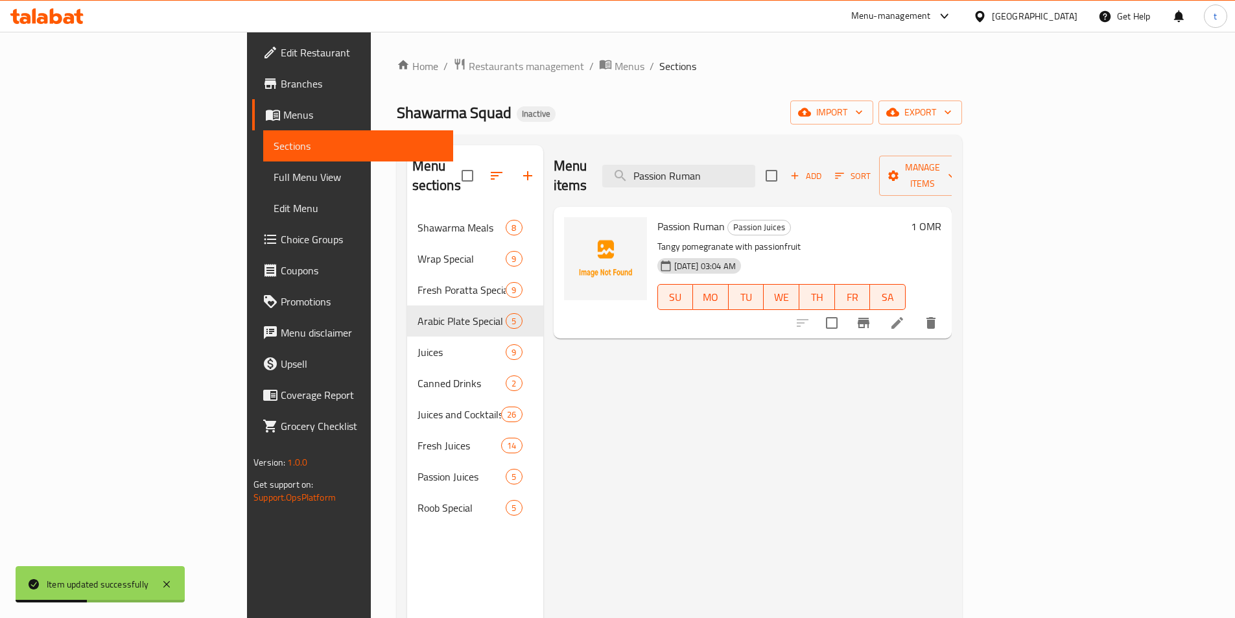
type input "Passion Ruman"
click at [915, 312] on li at bounding box center [897, 322] width 36 height 23
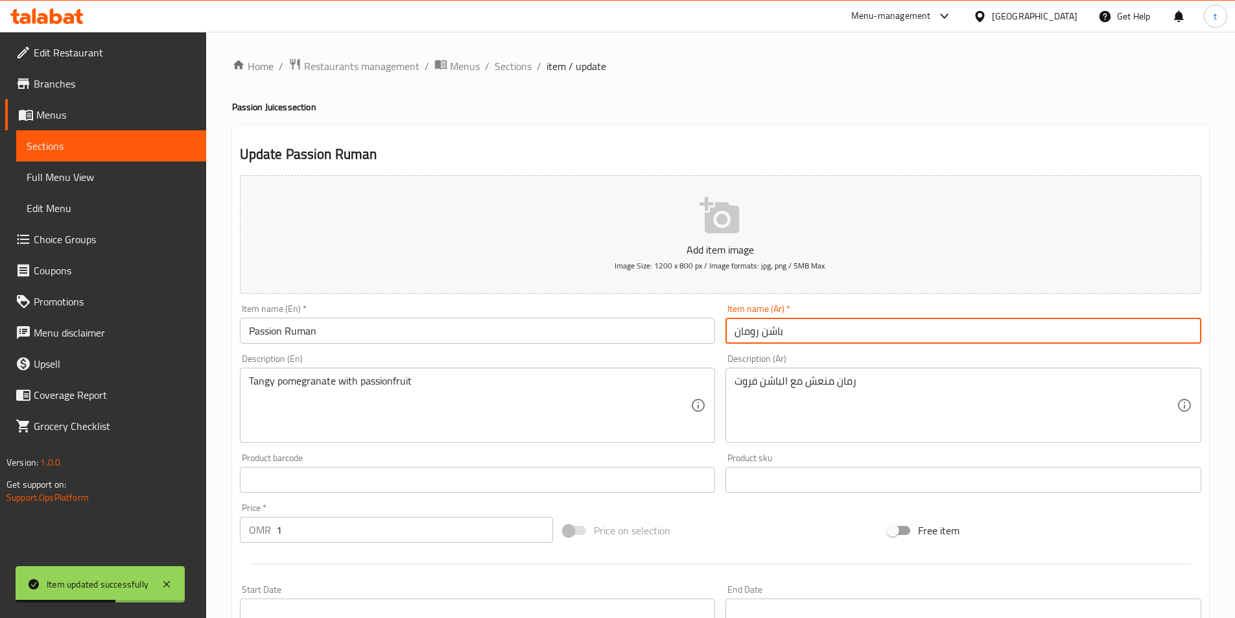
click at [750, 336] on input "باشن رومان" at bounding box center [963, 331] width 476 height 26
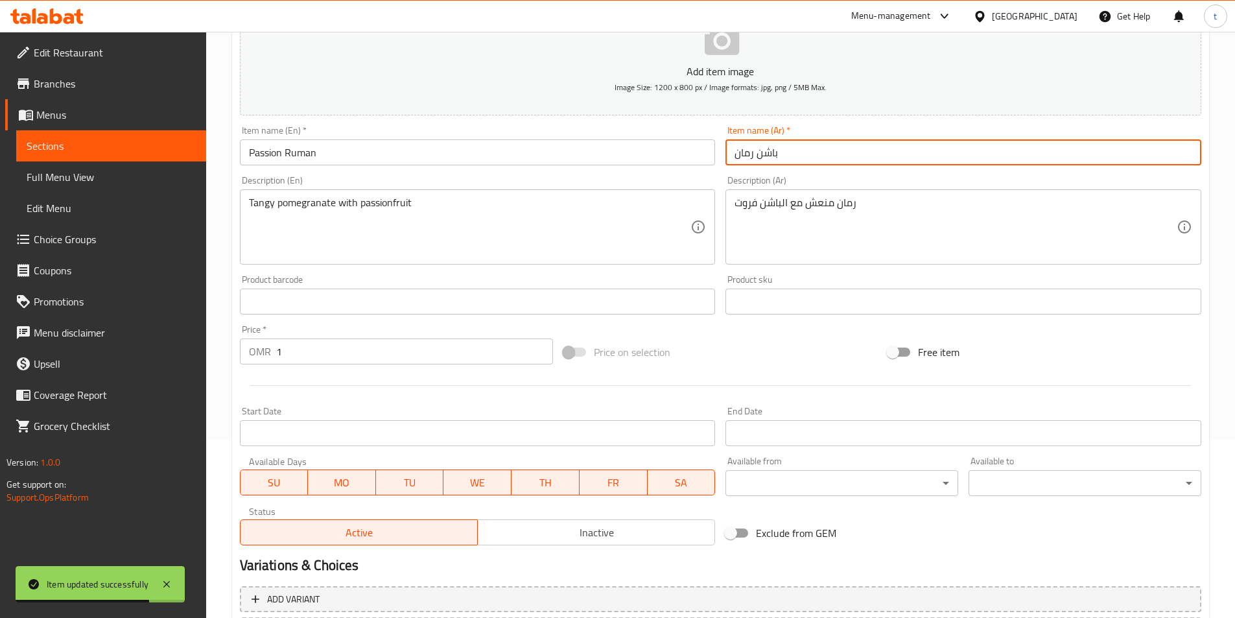
scroll to position [298, 0]
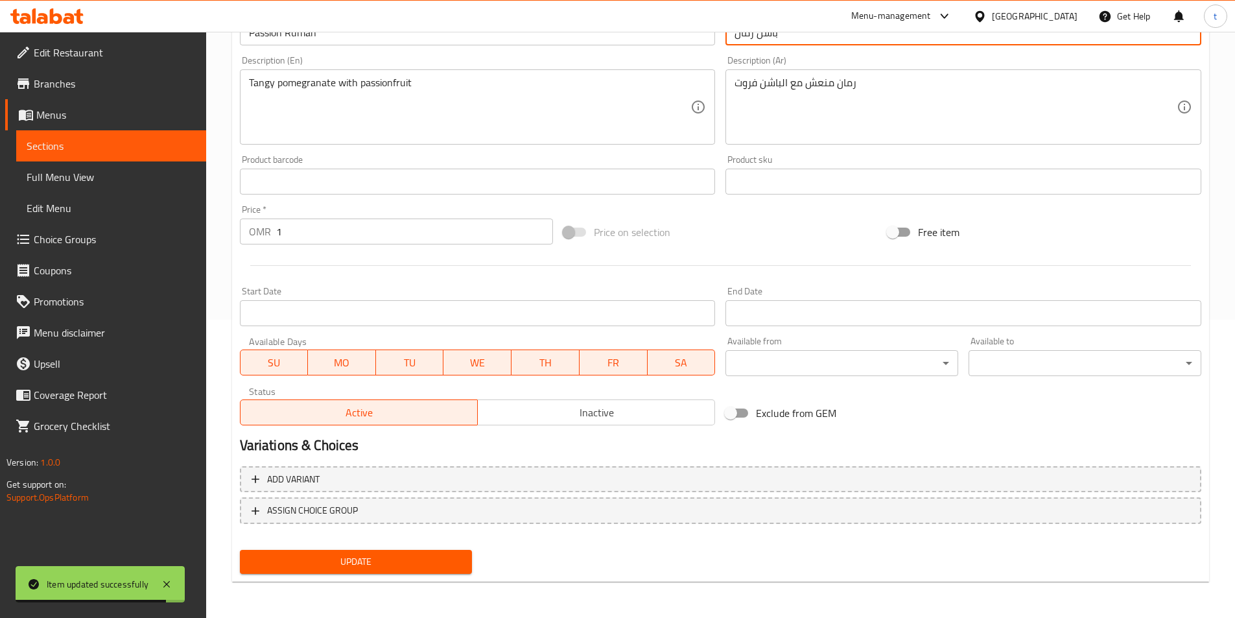
type input "باشن رمان"
click at [415, 571] on button "Update" at bounding box center [356, 562] width 233 height 24
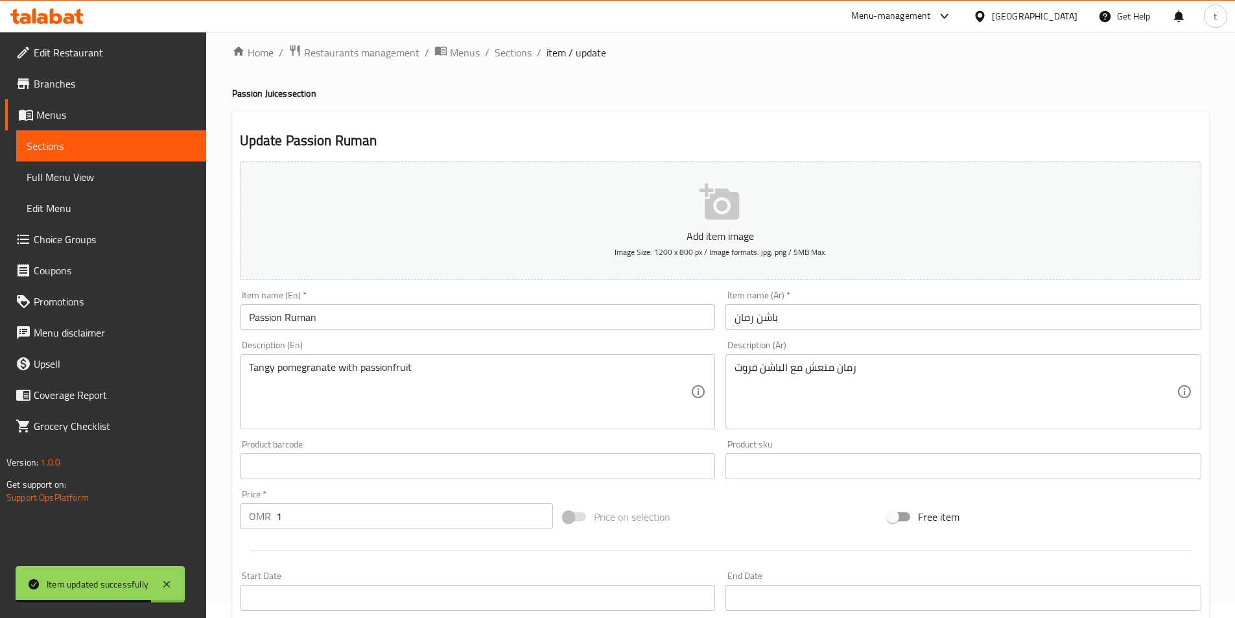
scroll to position [0, 0]
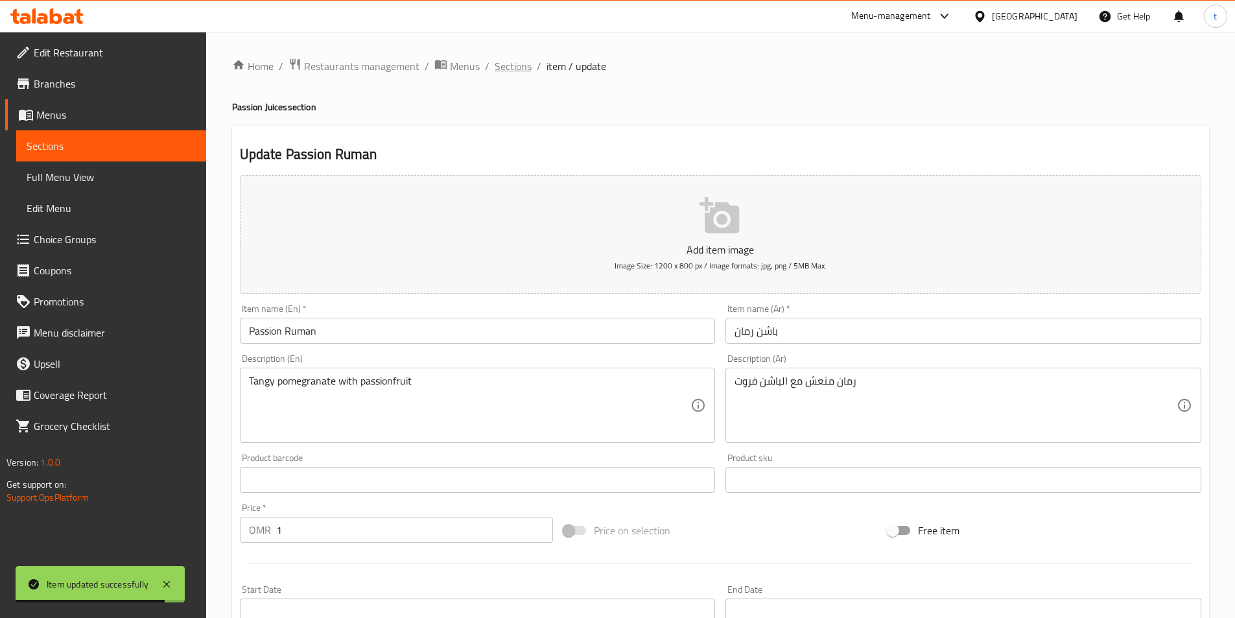
click at [509, 58] on span "Sections" at bounding box center [512, 66] width 37 height 16
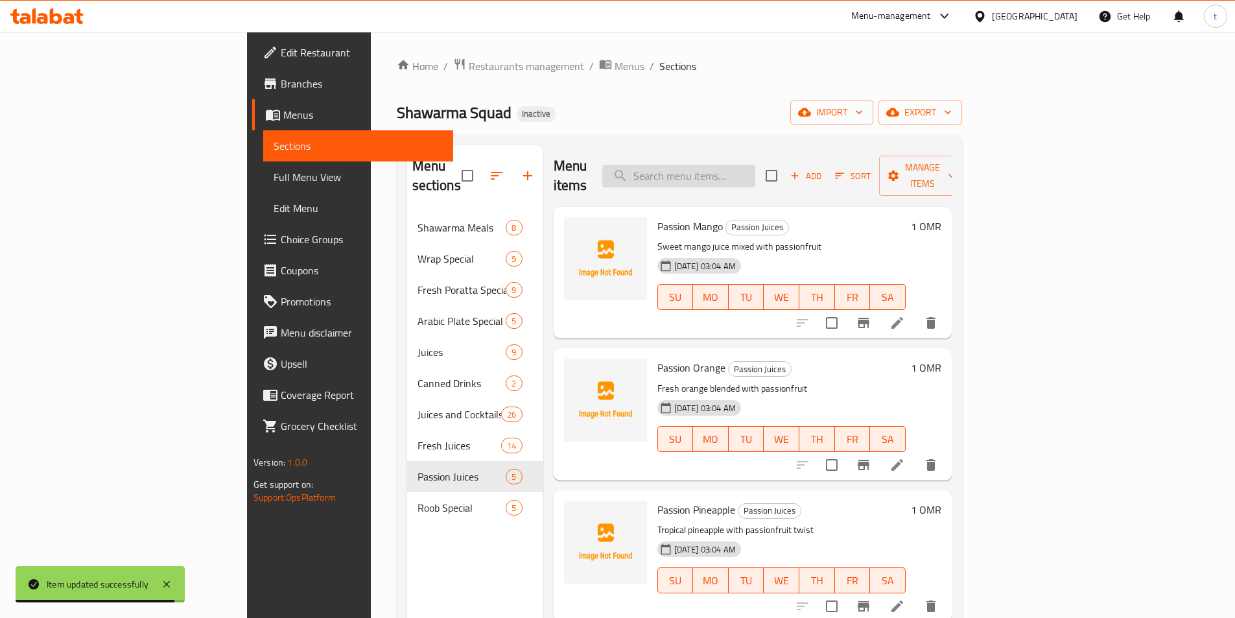
click at [710, 165] on input "search" at bounding box center [678, 176] width 153 height 23
paste input "Roob Passion"
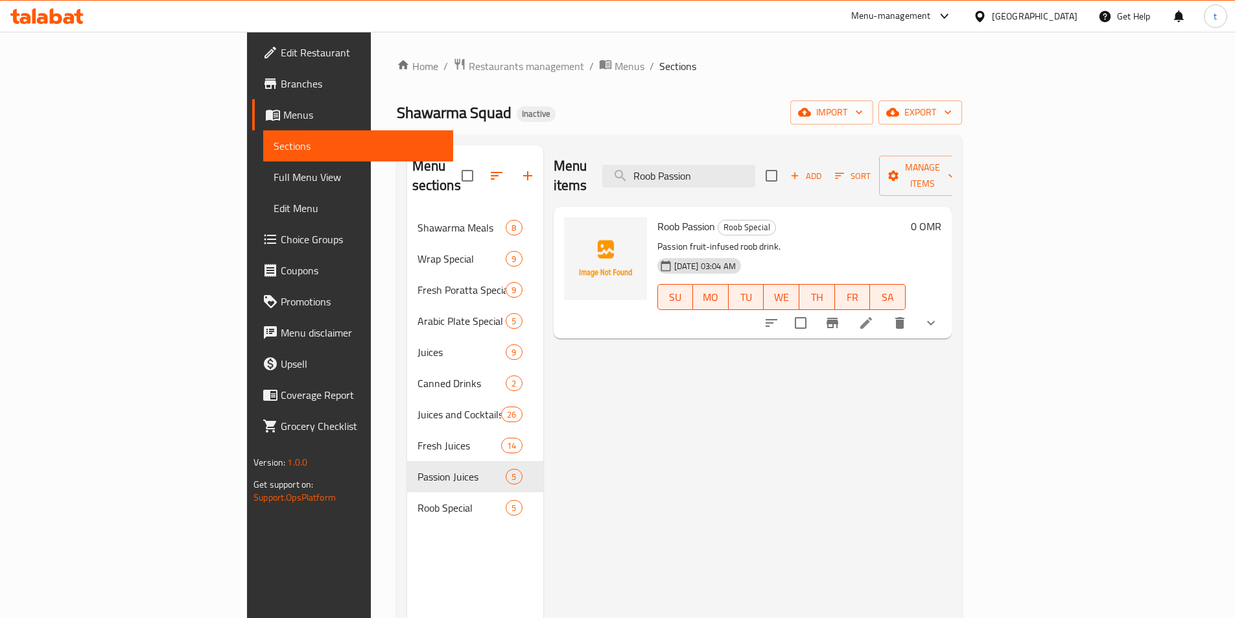
type input "Roob Passion"
click at [884, 312] on li at bounding box center [866, 322] width 36 height 23
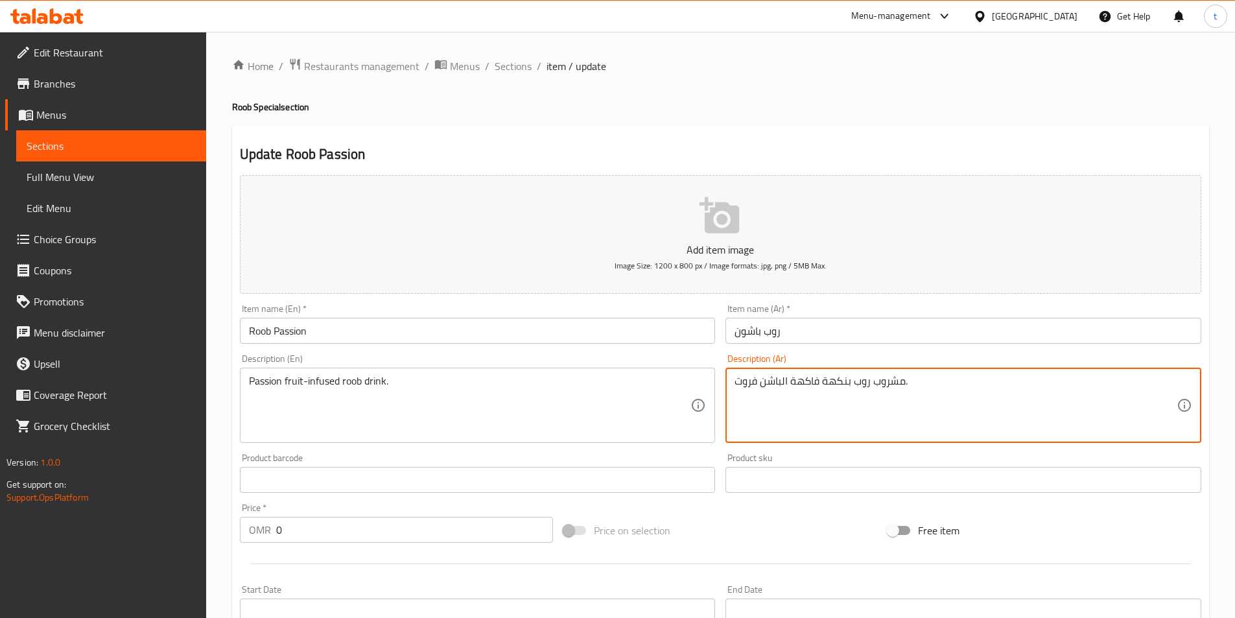
click at [810, 380] on textarea "مشروب روب بنكهة فاكهة الباشن فروت." at bounding box center [955, 406] width 442 height 62
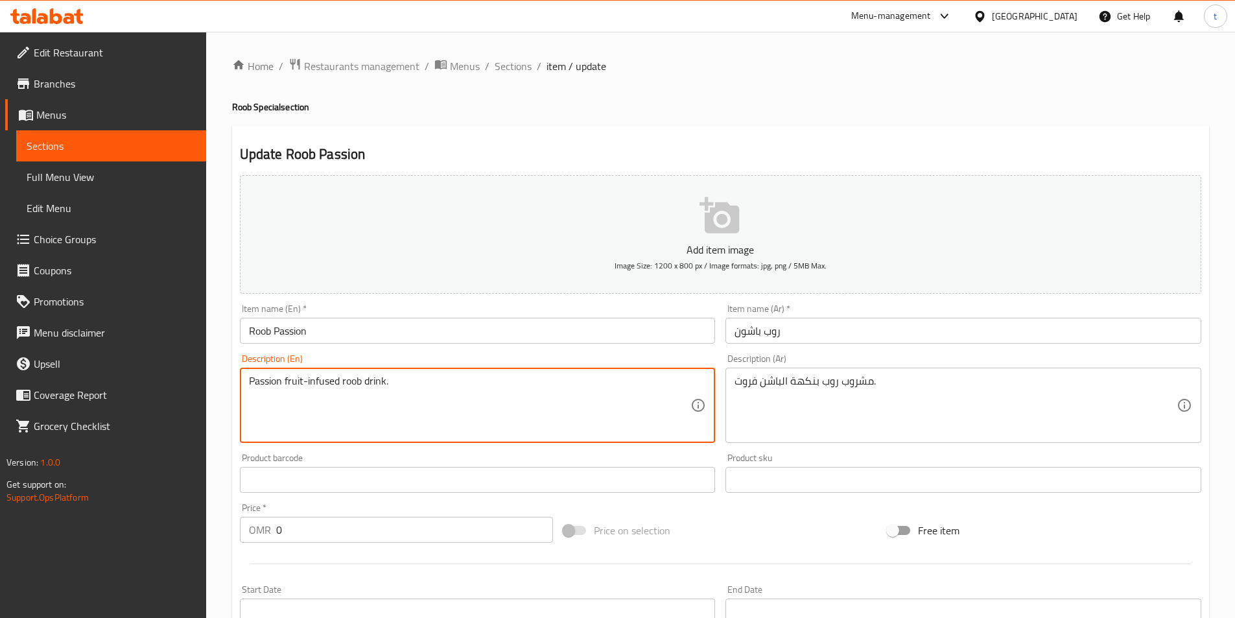
drag, startPoint x: 248, startPoint y: 385, endPoint x: 300, endPoint y: 377, distance: 52.4
click at [323, 387] on textarea "Passion fruit-infused roob drink." at bounding box center [470, 406] width 442 height 62
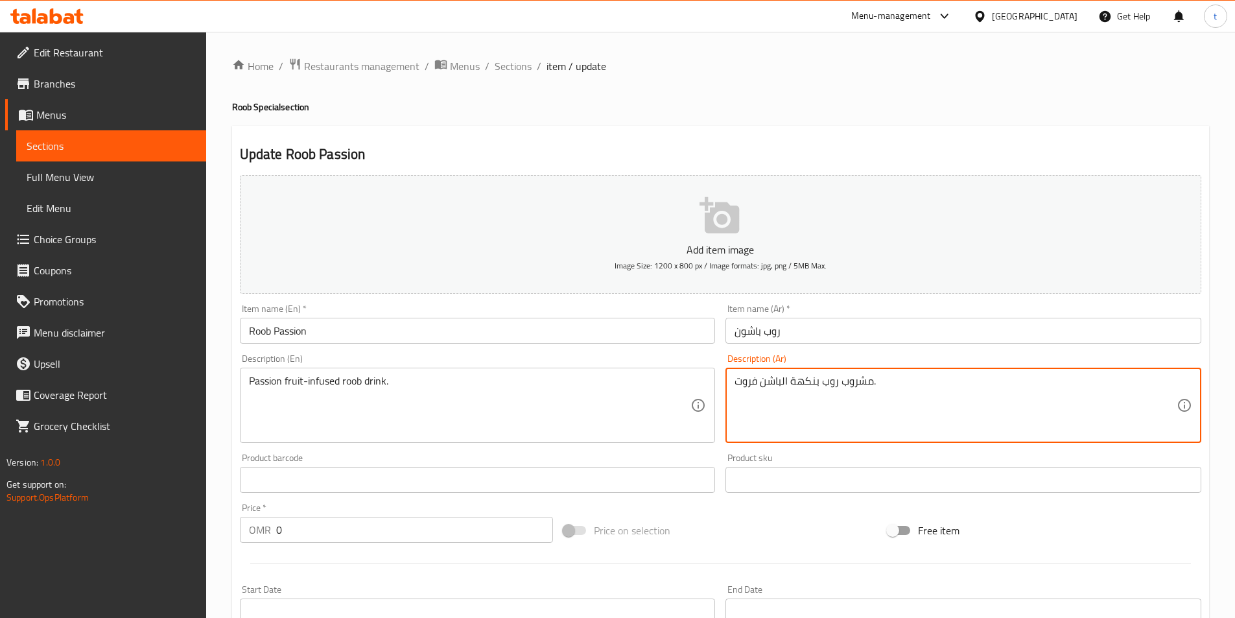
click at [807, 375] on textarea "مشروب روب بنكهة الباشن فروت." at bounding box center [955, 406] width 442 height 62
click at [807, 375] on textarea "الباشن فروت." at bounding box center [955, 406] width 442 height 62
type textarea "ا"
type textarea "f"
click at [285, 331] on input "Roob Passion" at bounding box center [478, 331] width 476 height 26
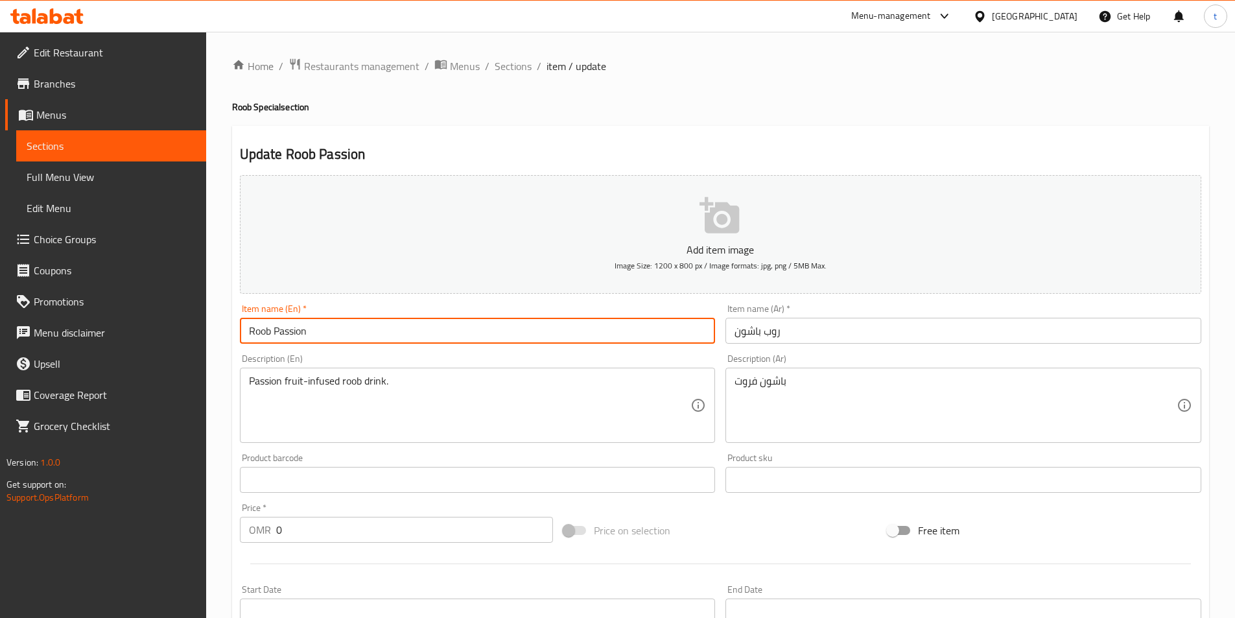
click at [285, 331] on input "Roob Passion" at bounding box center [478, 331] width 476 height 26
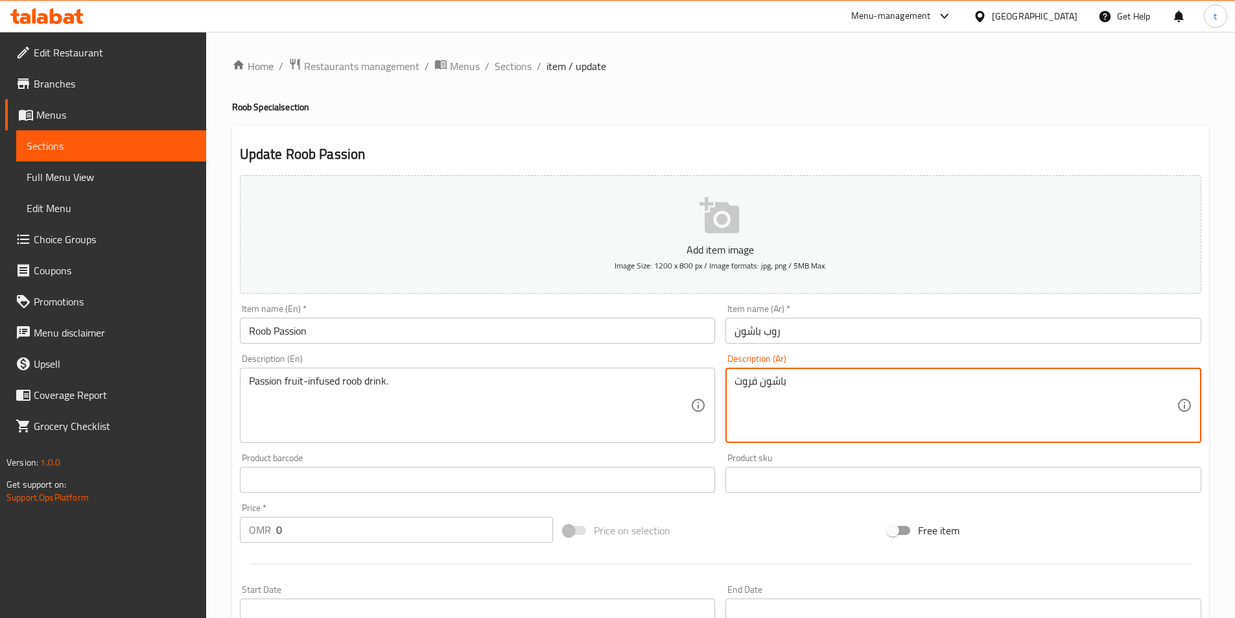
click at [776, 377] on textarea "باشون فروت" at bounding box center [955, 406] width 442 height 62
paste textarea
click at [837, 397] on textarea "باشون فروت" at bounding box center [955, 406] width 442 height 62
click at [888, 386] on textarea "باشون فروت منقوع" at bounding box center [955, 406] width 442 height 62
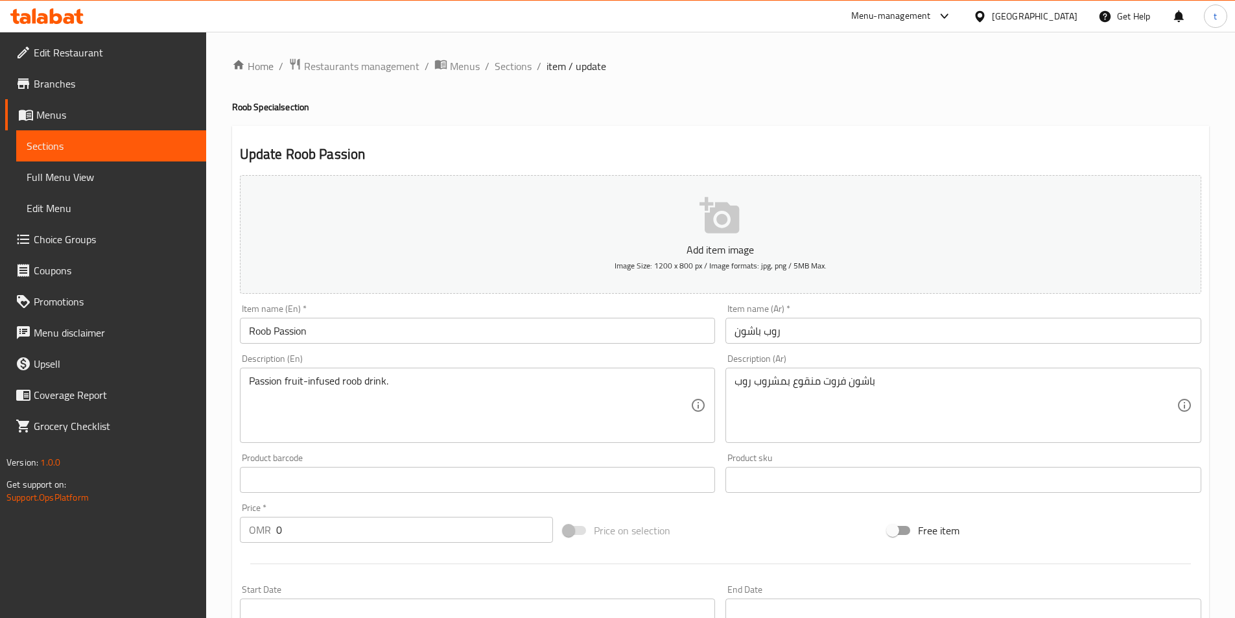
drag, startPoint x: 730, startPoint y: 385, endPoint x: 773, endPoint y: 389, distance: 43.0
click at [773, 389] on div "باشون فروت منقوع بمشروب روب Description (Ar)" at bounding box center [963, 404] width 476 height 75
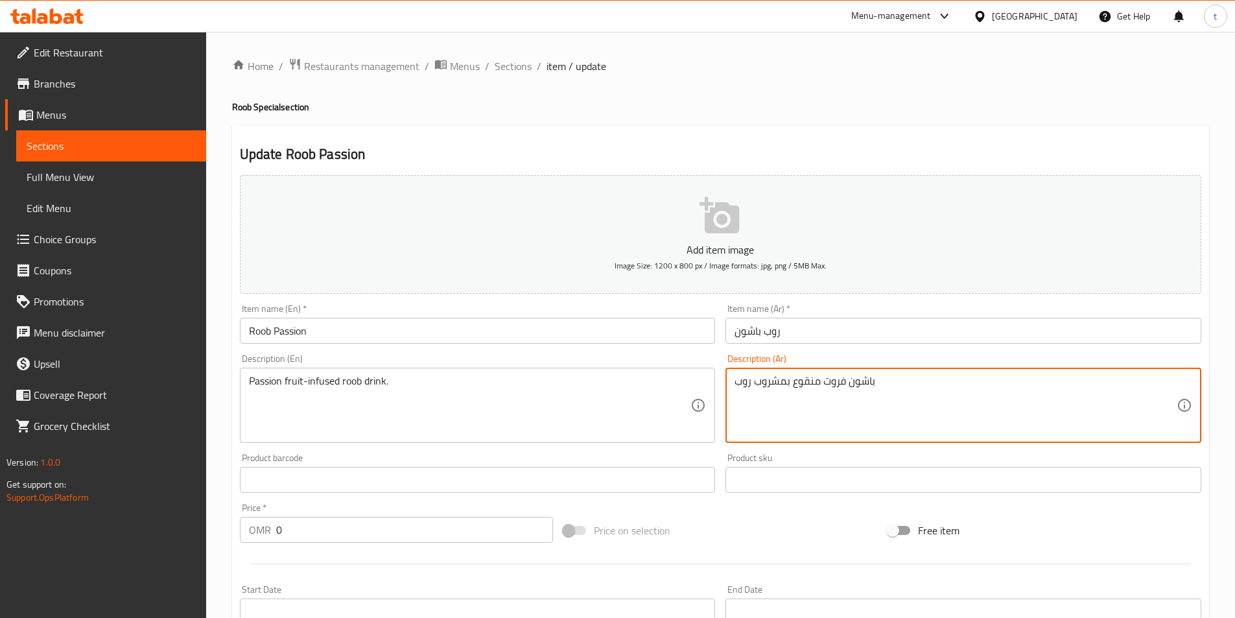
drag, startPoint x: 784, startPoint y: 382, endPoint x: 732, endPoint y: 386, distance: 52.6
click at [732, 386] on div "باشون فروت منقوع بمشروب روب Description (Ar)" at bounding box center [963, 404] width 476 height 75
click at [938, 387] on textarea "باشون فروت منقوع بمشروب روب" at bounding box center [955, 406] width 442 height 62
paste textarea "مشروب روب"
drag, startPoint x: 868, startPoint y: 380, endPoint x: 802, endPoint y: 391, distance: 66.4
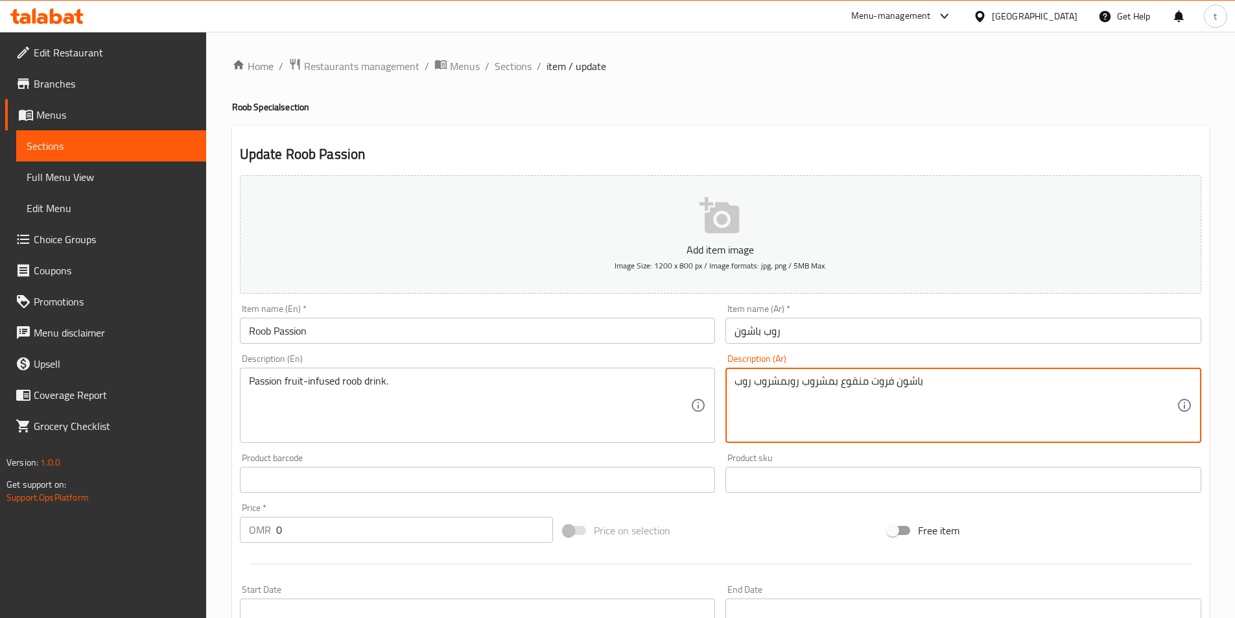
click at [802, 391] on textarea "باشون فروت منقوع بمشروب روبمشروب روب" at bounding box center [955, 406] width 442 height 62
type textarea "باشون فروت منقوع بمشروب روبمشروب روب"
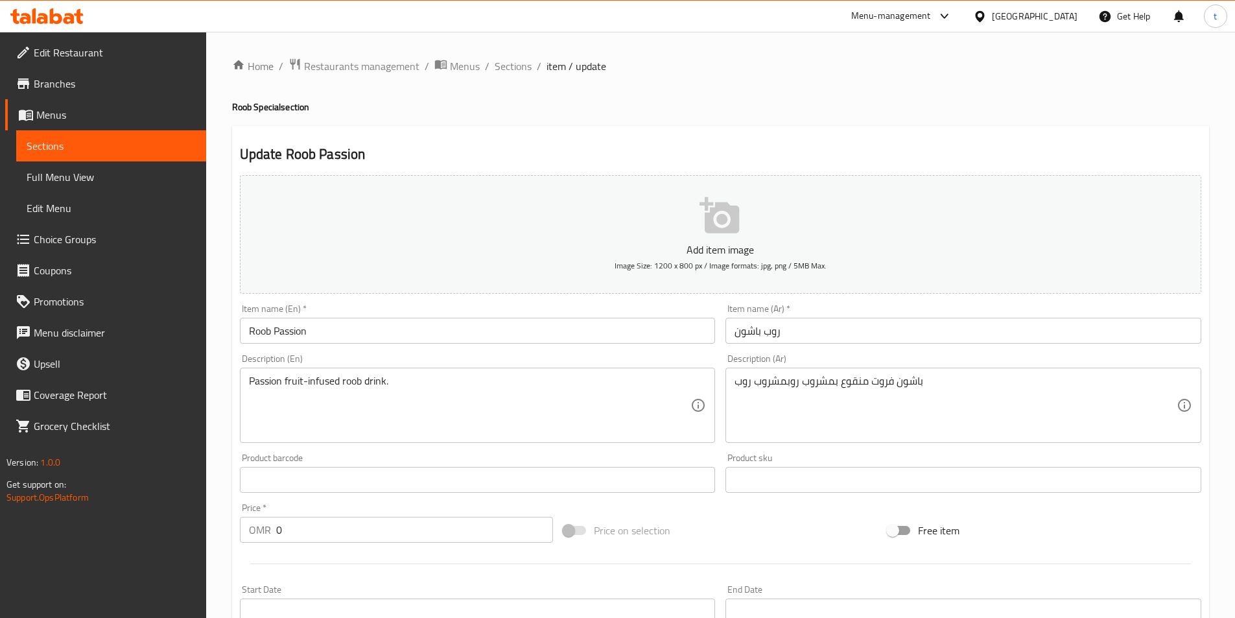
click at [936, 372] on div "باشون فروت منقوع بمشروب روبمشروب روب Description (Ar)" at bounding box center [963, 404] width 476 height 75
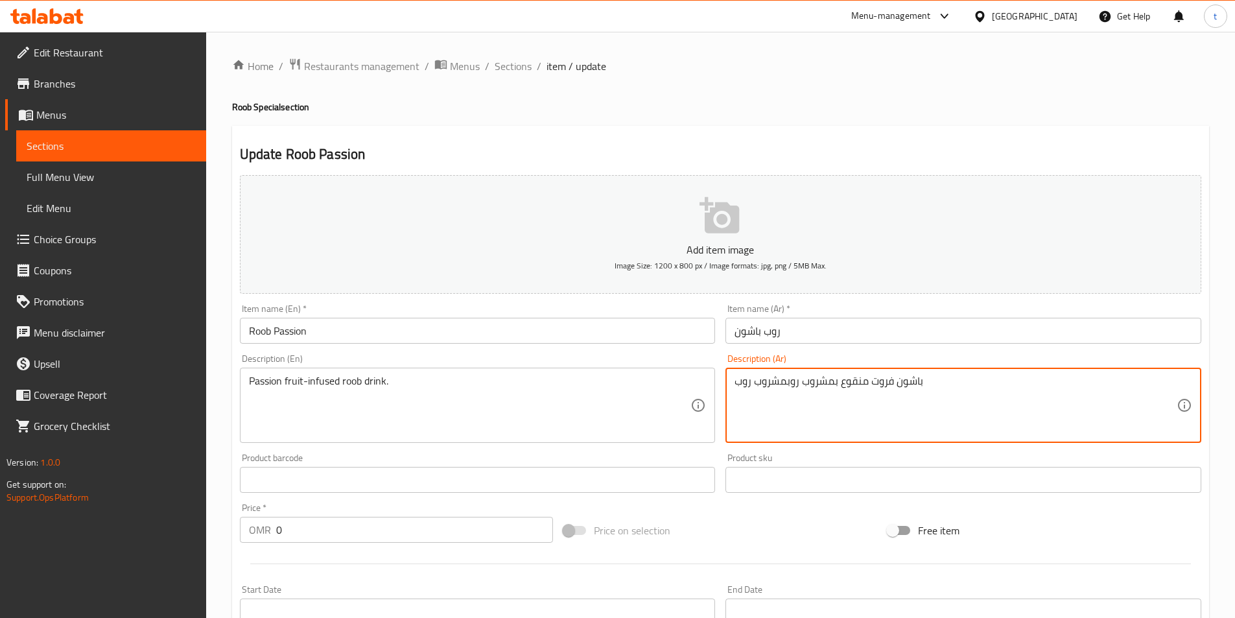
drag, startPoint x: 936, startPoint y: 372, endPoint x: 978, endPoint y: 404, distance: 52.8
click at [946, 384] on div "باشون فروت منقوع بمشروب روبمشروب روب Description (Ar)" at bounding box center [963, 404] width 476 height 75
click at [978, 404] on textarea "باشون فروت منقوع بمشروب روبمشروب روب" at bounding box center [955, 406] width 442 height 62
click at [963, 383] on textarea "باشون فروت منقوع بمشروب روبمشروب روب" at bounding box center [955, 406] width 442 height 62
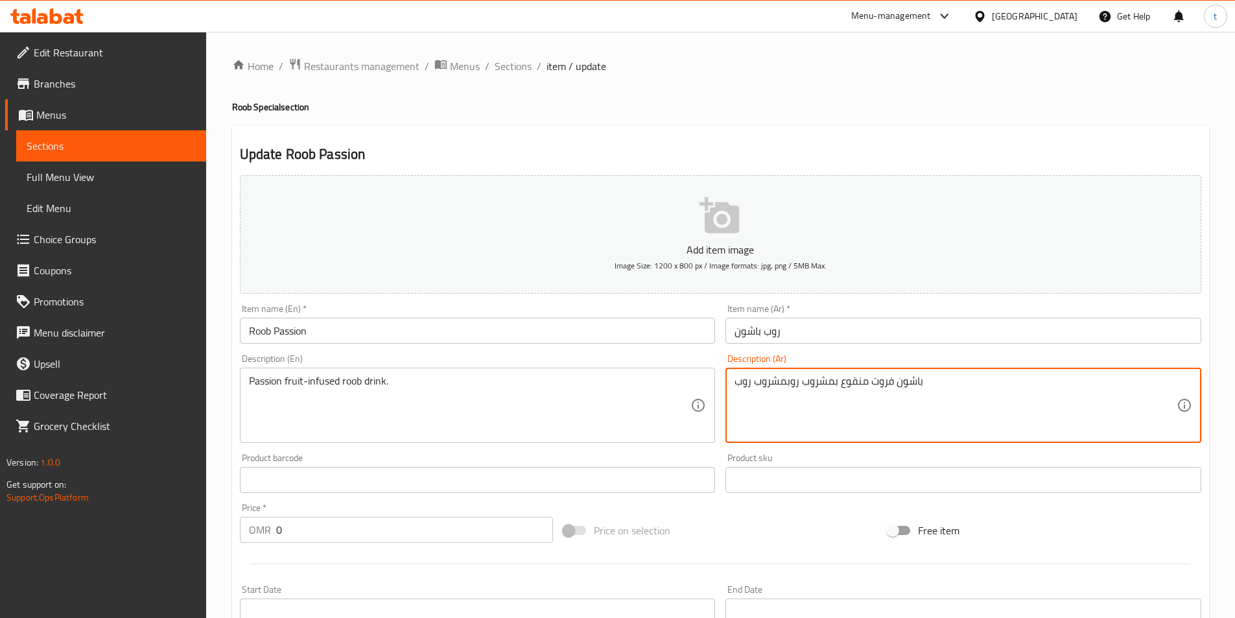
click at [963, 383] on textarea "باشون فروت منقوع بمشروب روبمشروب روب" at bounding box center [955, 406] width 442 height 62
drag, startPoint x: 961, startPoint y: 383, endPoint x: 955, endPoint y: 417, distance: 35.0
click at [955, 417] on textarea "مشروب روب منقوع بالباشون" at bounding box center [955, 406] width 442 height 62
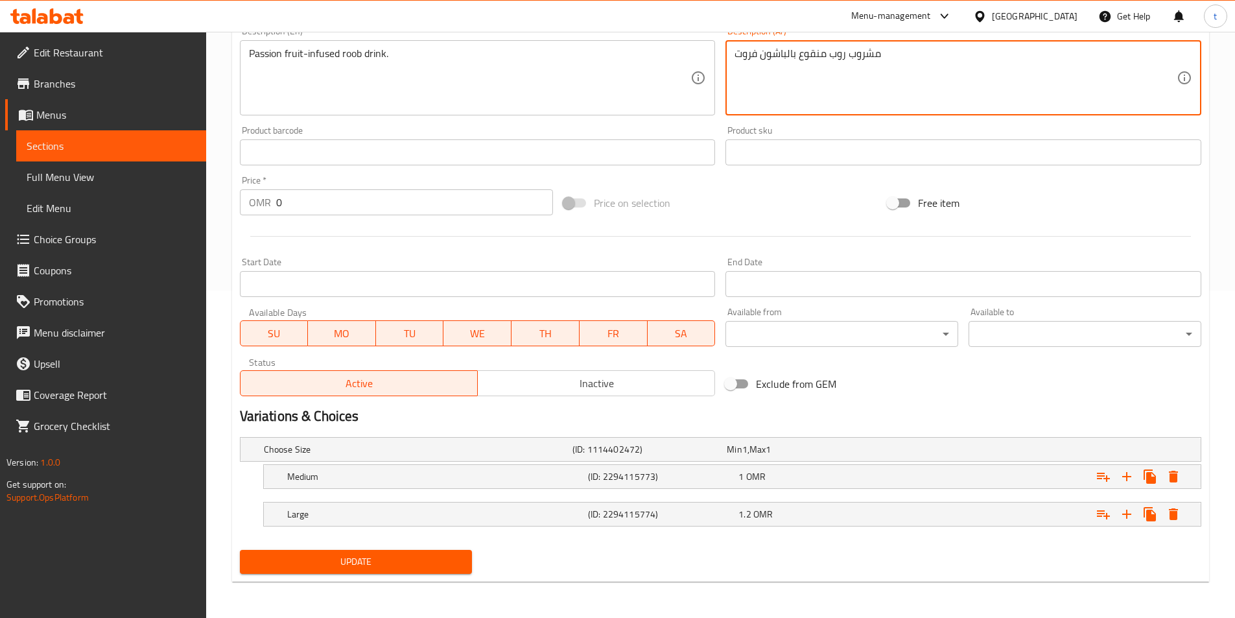
type textarea "مشروب روب منقوع بالباشون فروت"
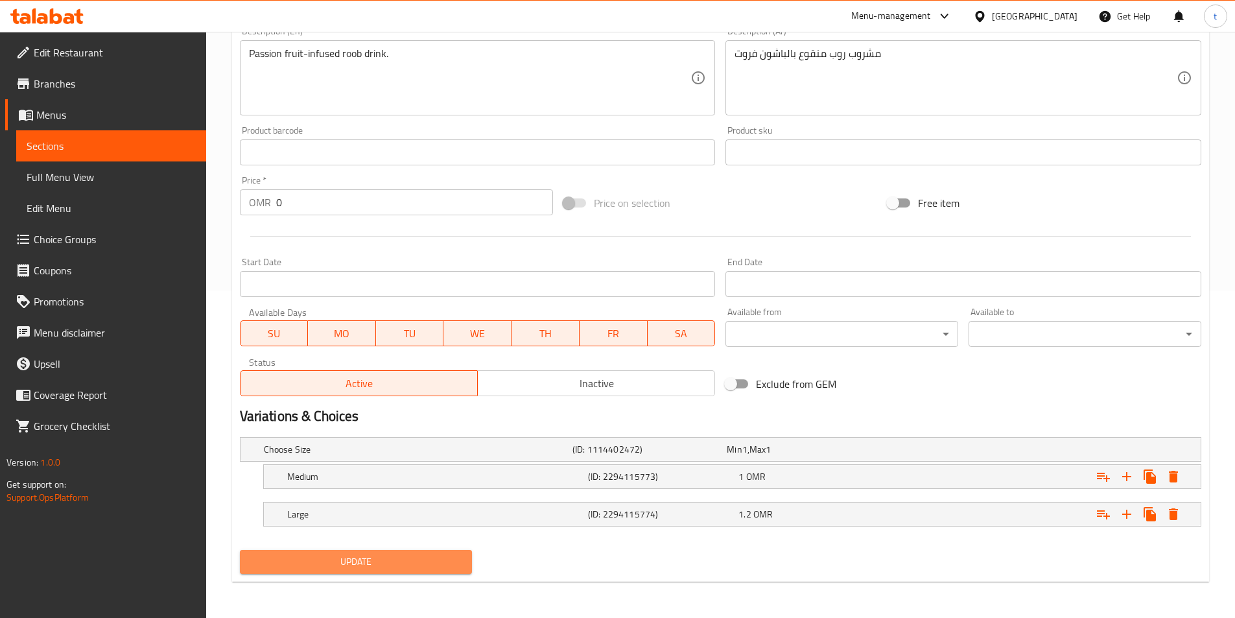
click at [408, 571] on button "Update" at bounding box center [356, 562] width 233 height 24
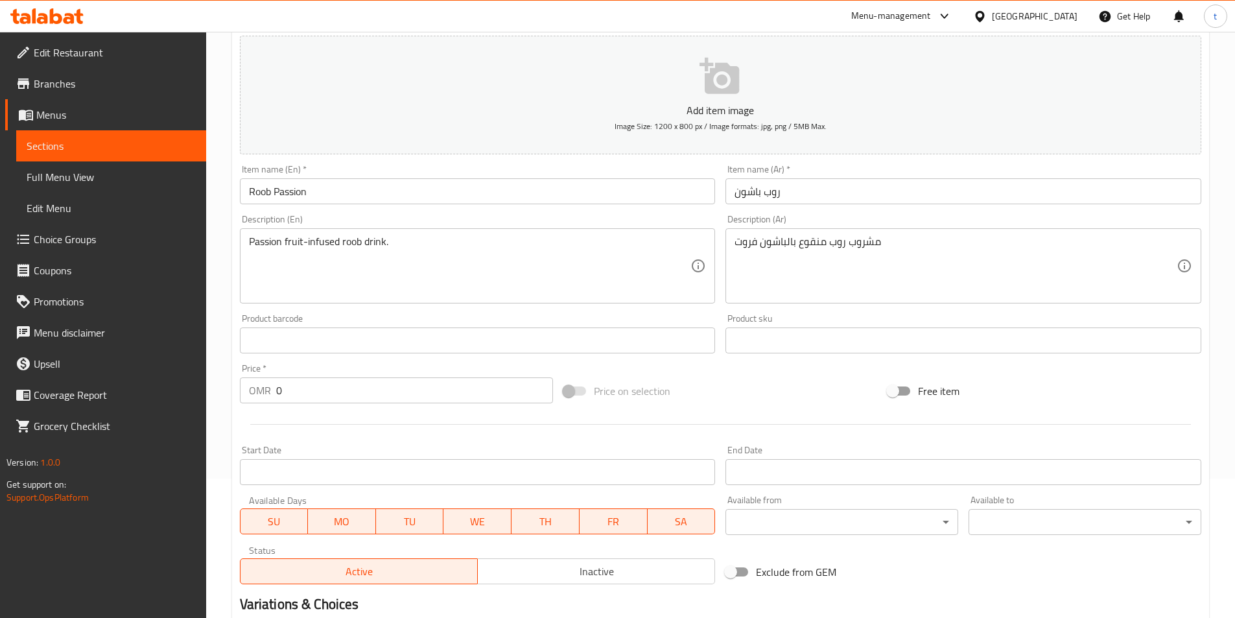
scroll to position [133, 0]
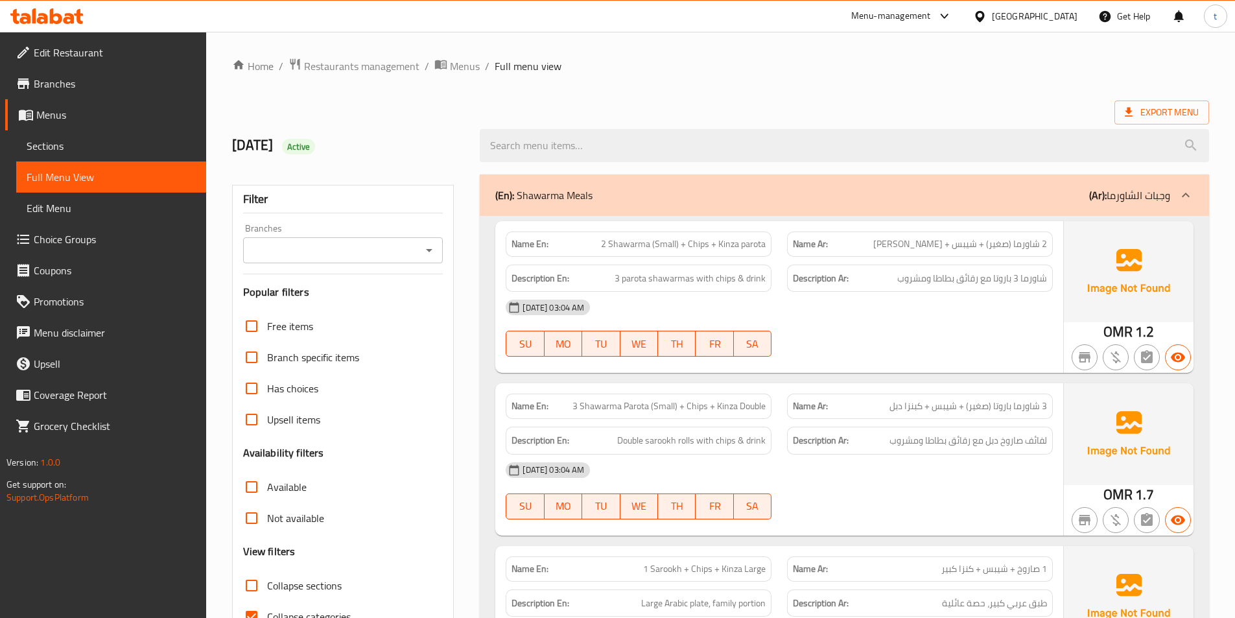
scroll to position [324, 0]
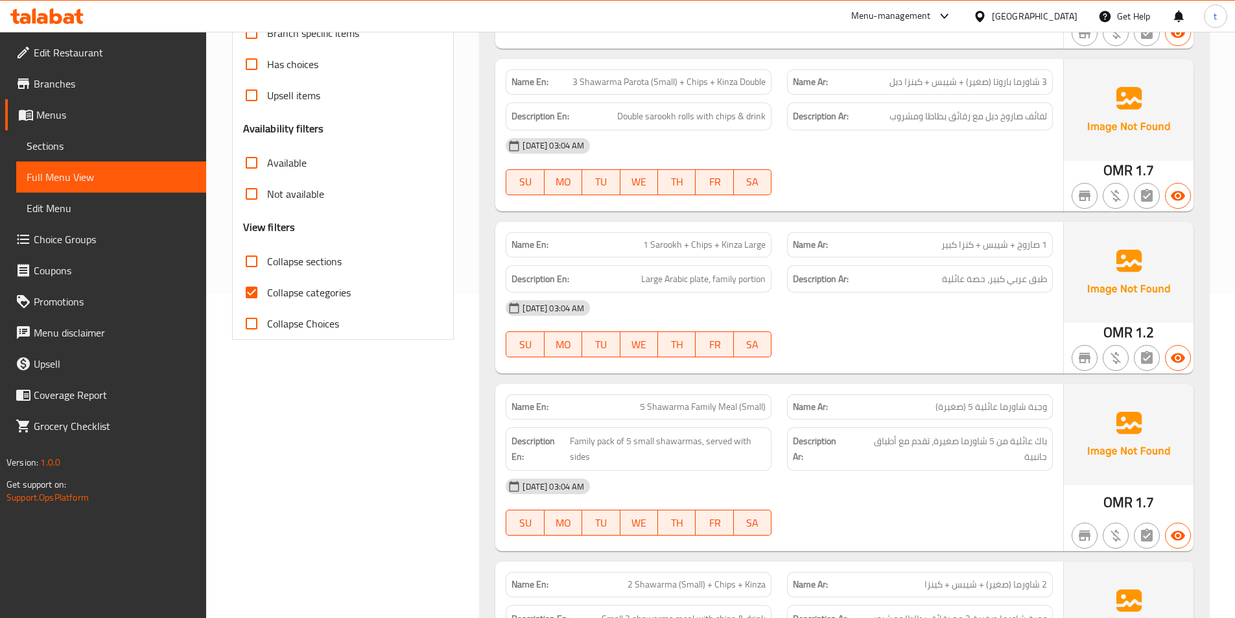
click at [259, 293] on input "Collapse categories" at bounding box center [251, 292] width 31 height 31
checkbox input "false"
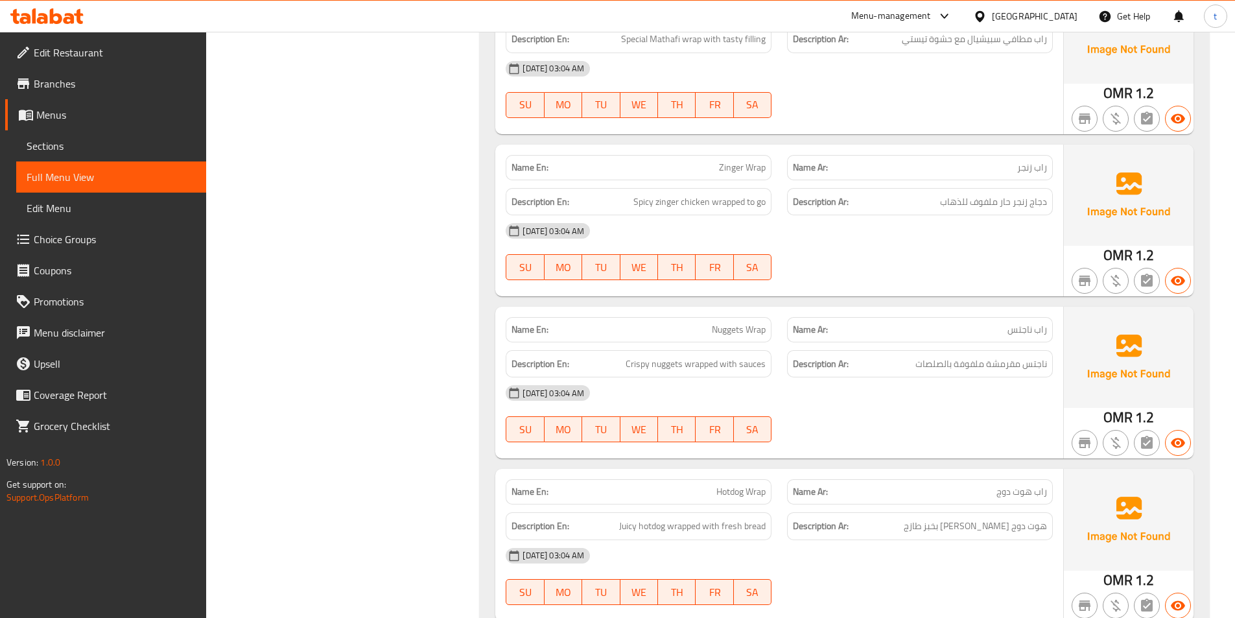
scroll to position [0, 0]
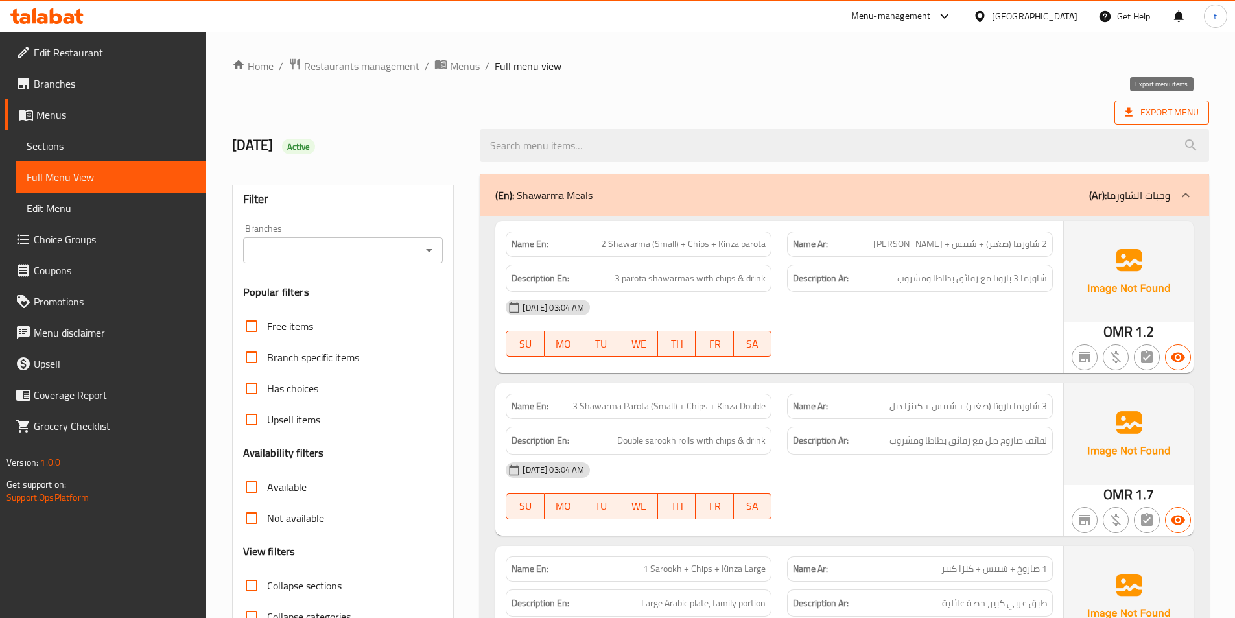
click at [1160, 115] on span "Export Menu" at bounding box center [1161, 112] width 74 height 16
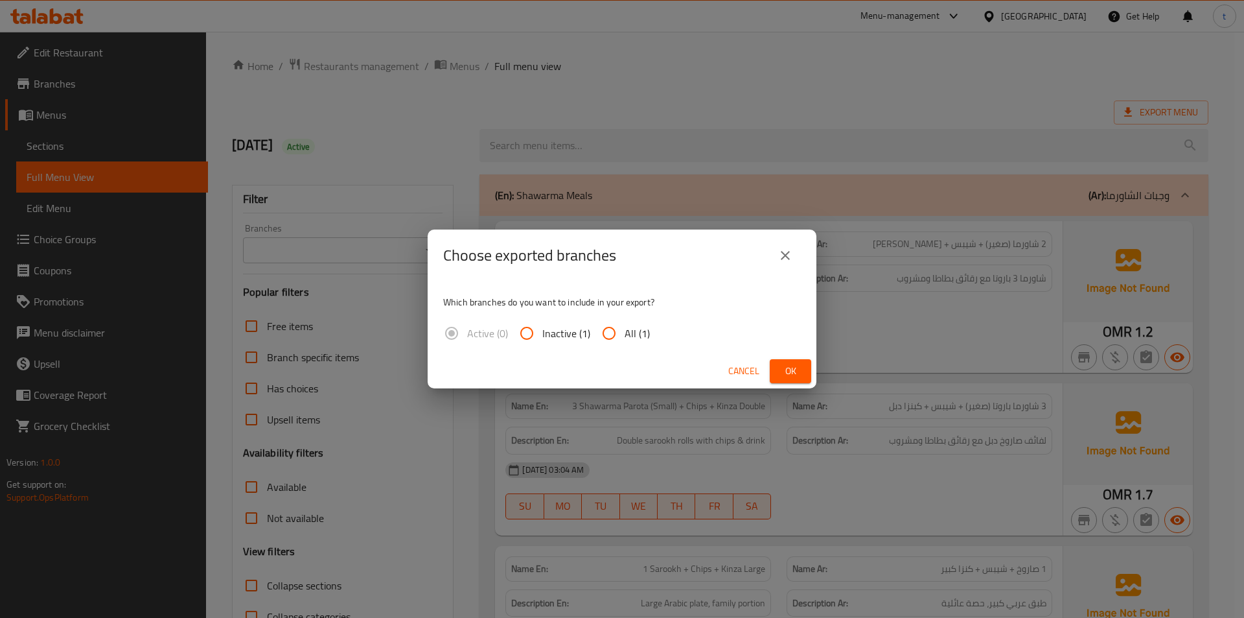
click at [610, 328] on input "All (1)" at bounding box center [609, 333] width 31 height 31
radio input "true"
click at [803, 364] on button "Ok" at bounding box center [790, 371] width 41 height 24
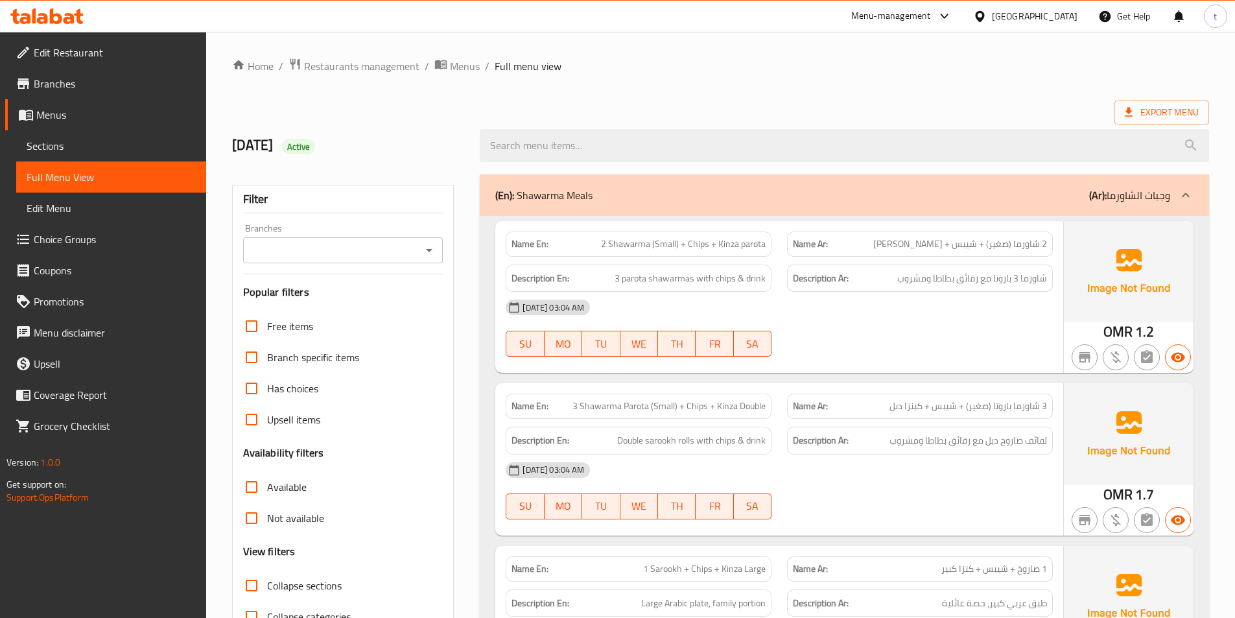
click at [923, 321] on div "[DATE] 03:04 AM" at bounding box center [779, 307] width 563 height 31
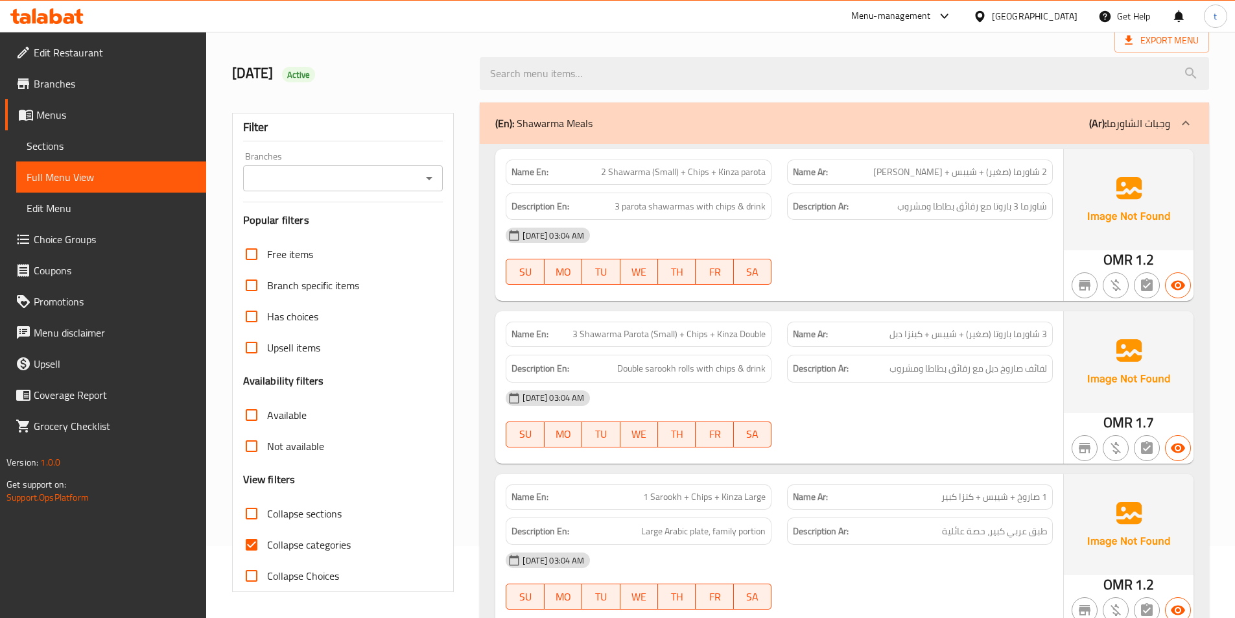
scroll to position [331, 0]
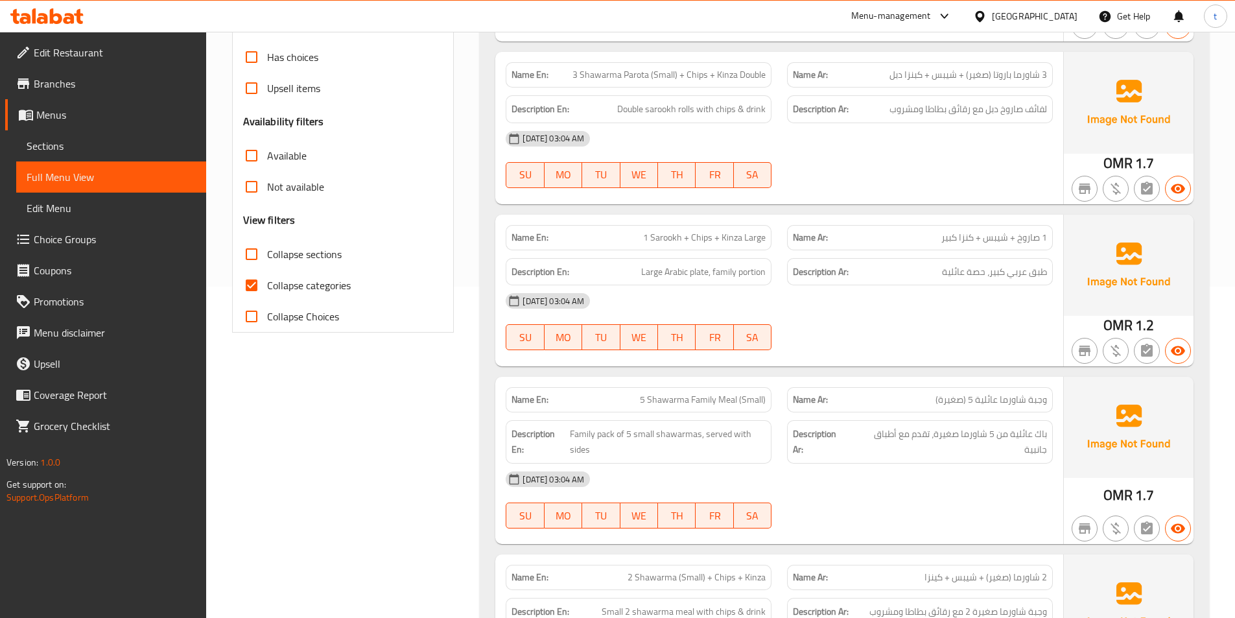
click at [244, 283] on input "Collapse categories" at bounding box center [251, 285] width 31 height 31
checkbox input "false"
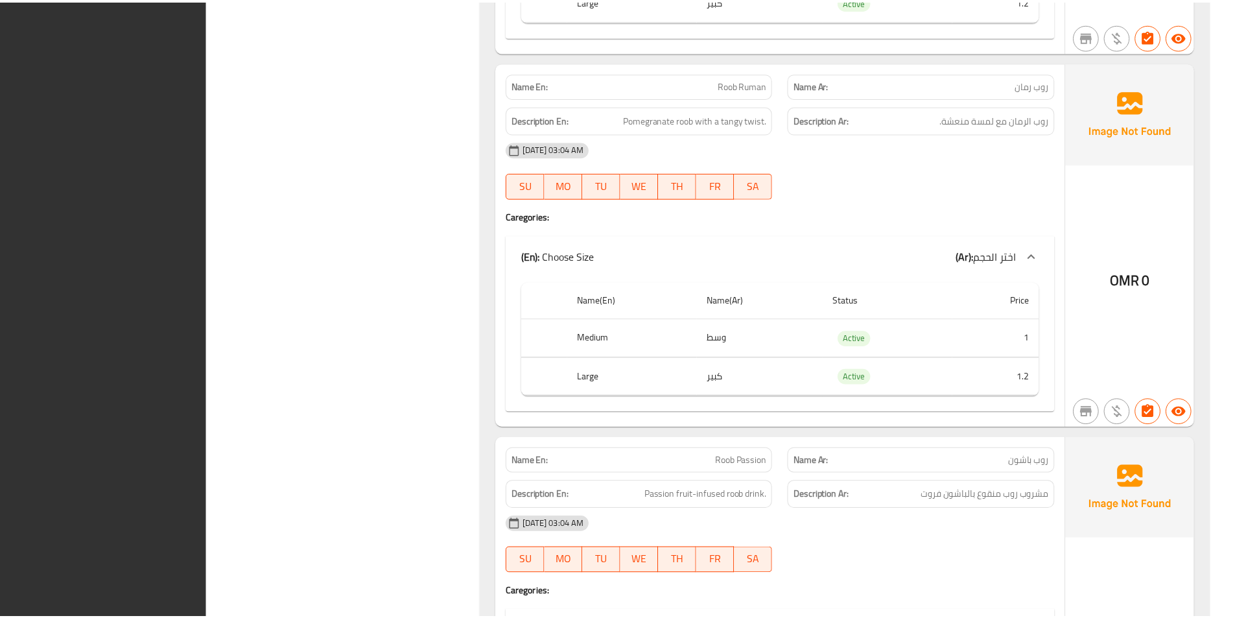
scroll to position [16319, 0]
